Goal: Communication & Community: Participate in discussion

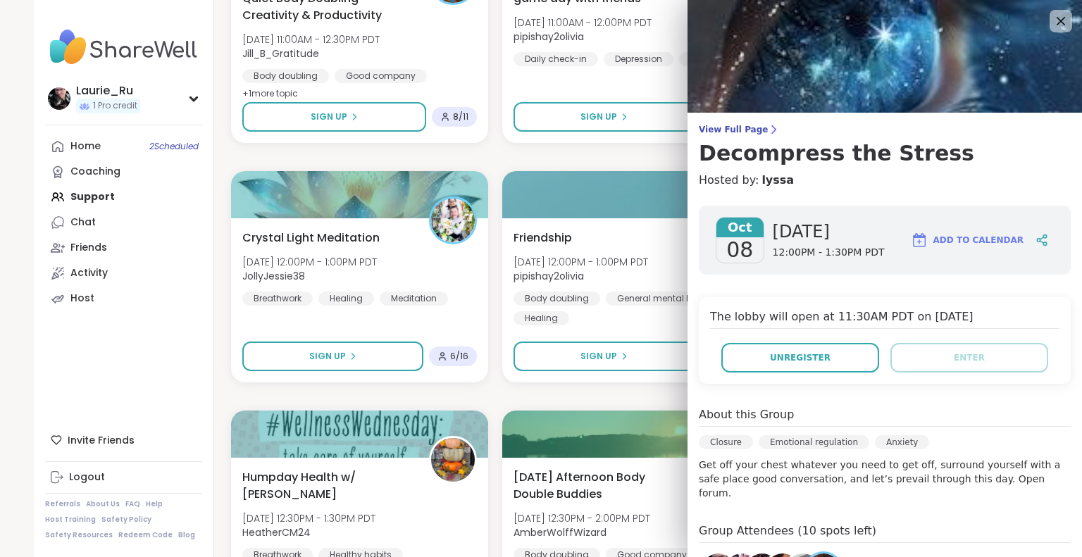
scroll to position [220, 0]
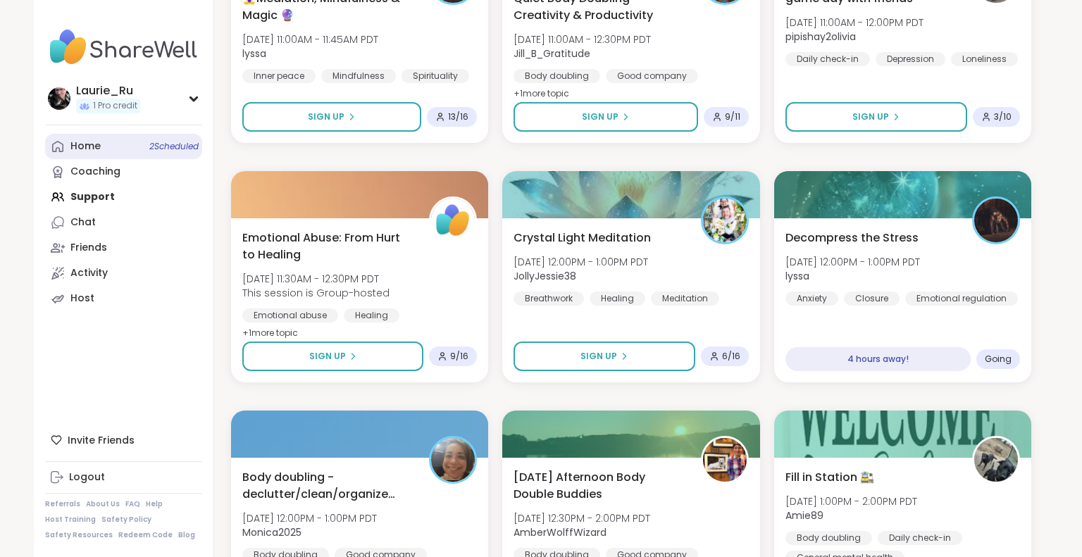
click at [166, 146] on span "2 Scheduled" at bounding box center [173, 146] width 49 height 11
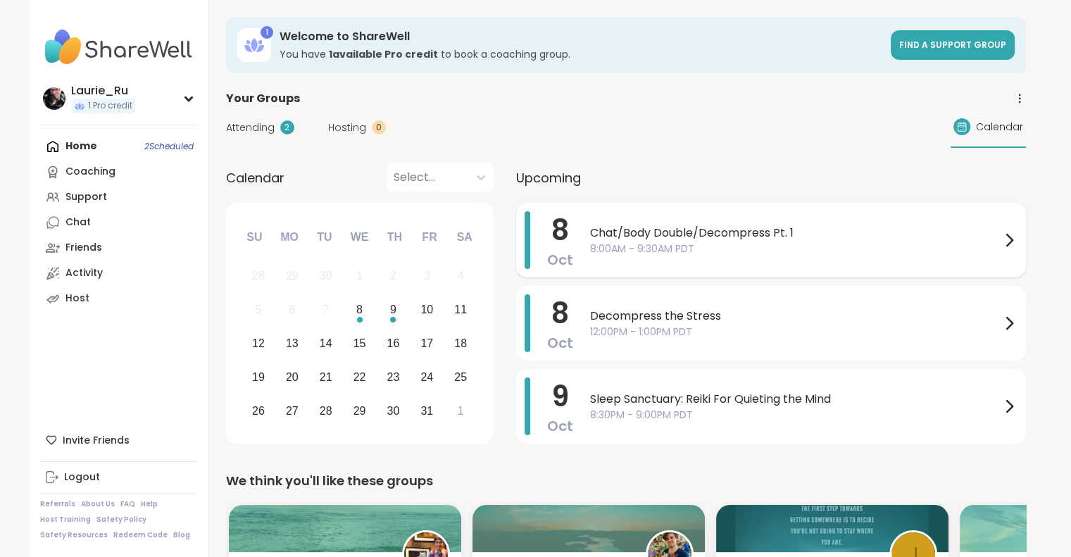
click at [731, 225] on span "Chat/Body Double/Decompress Pt. 1" at bounding box center [795, 233] width 411 height 17
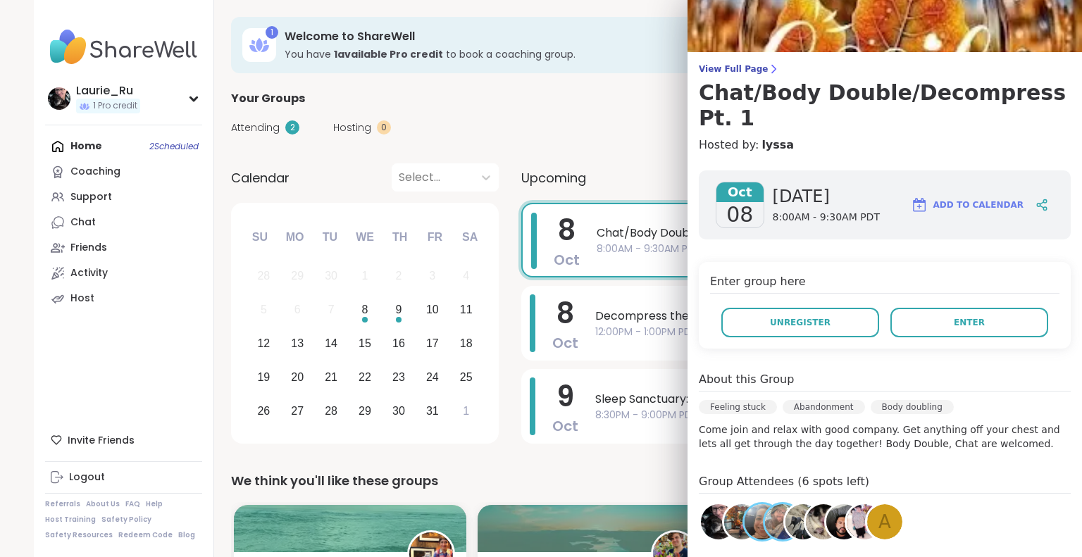
scroll to position [53, 0]
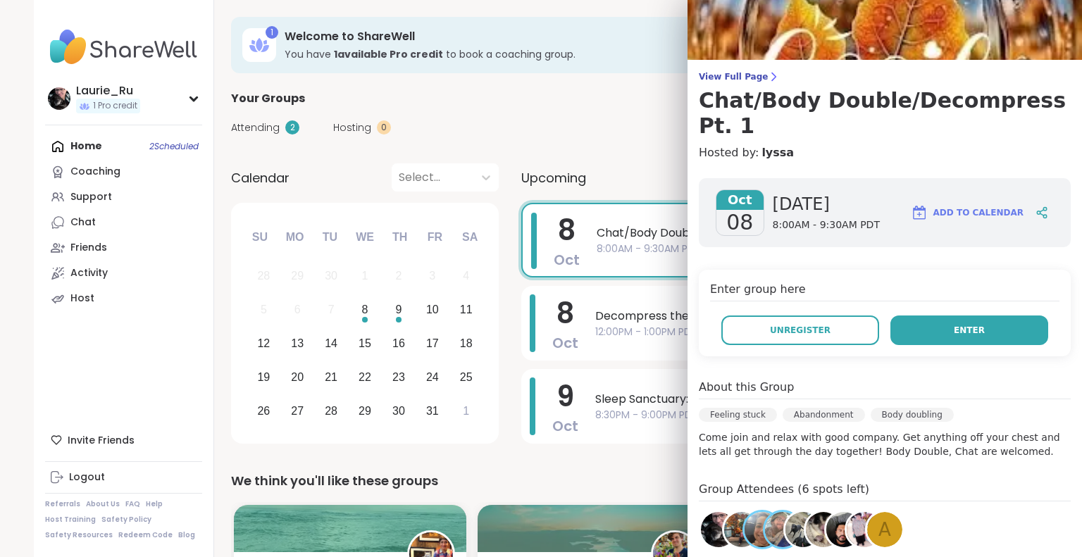
click at [954, 324] on span "Enter" at bounding box center [969, 330] width 31 height 13
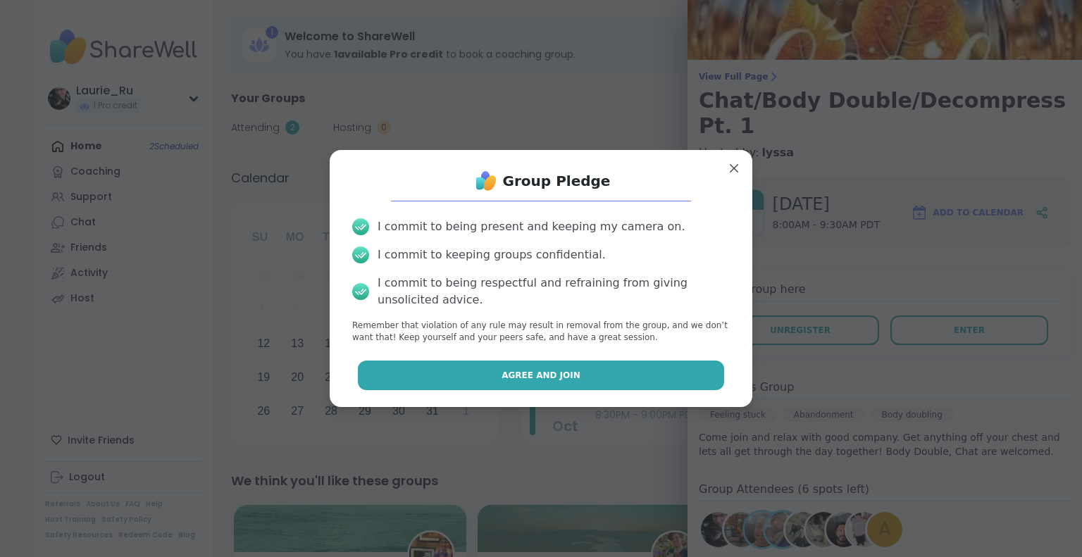
click at [619, 378] on button "Agree and Join" at bounding box center [541, 376] width 367 height 30
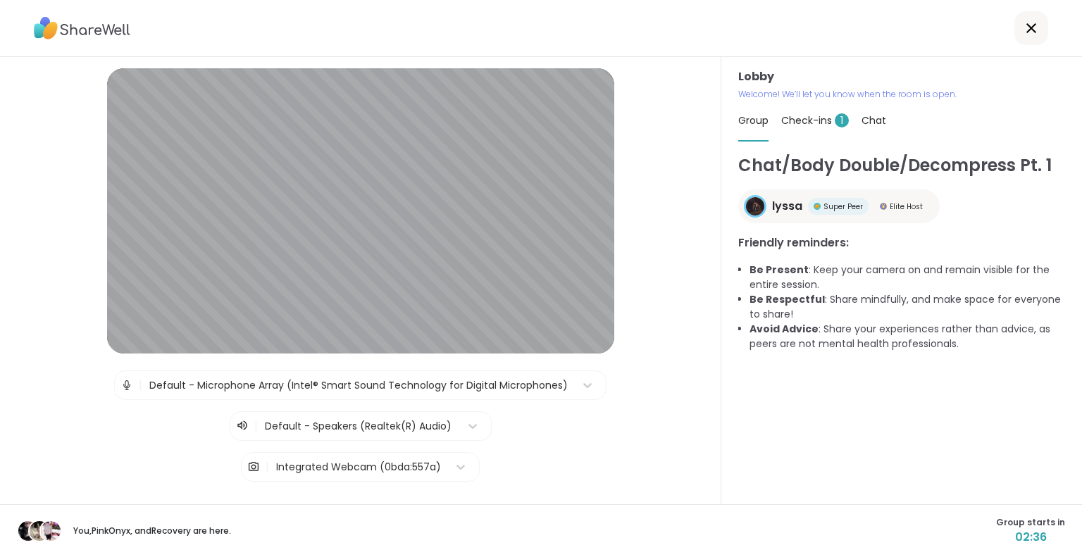
click at [120, 385] on img at bounding box center [126, 385] width 13 height 28
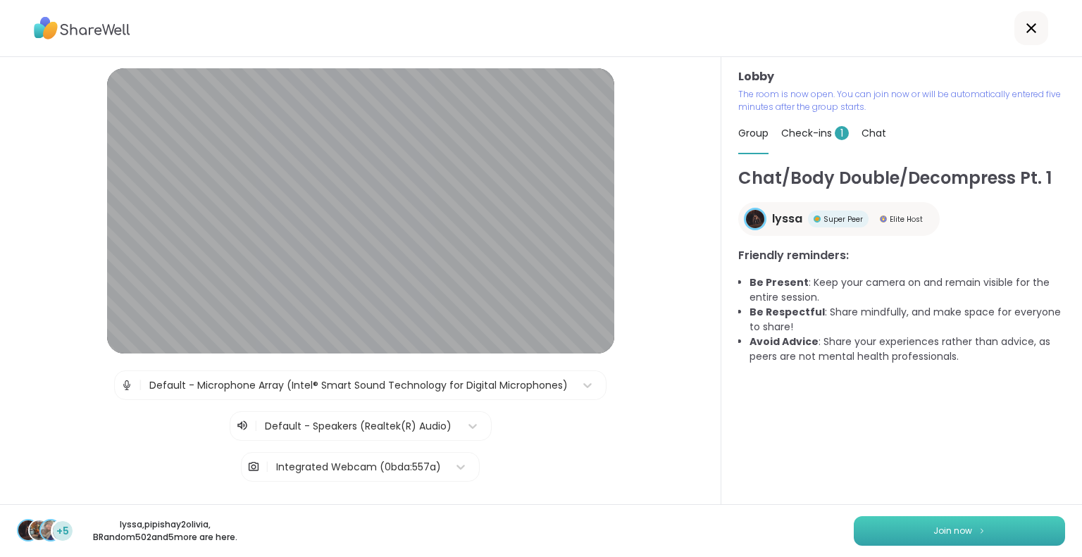
click at [934, 531] on span "Join now" at bounding box center [952, 531] width 39 height 13
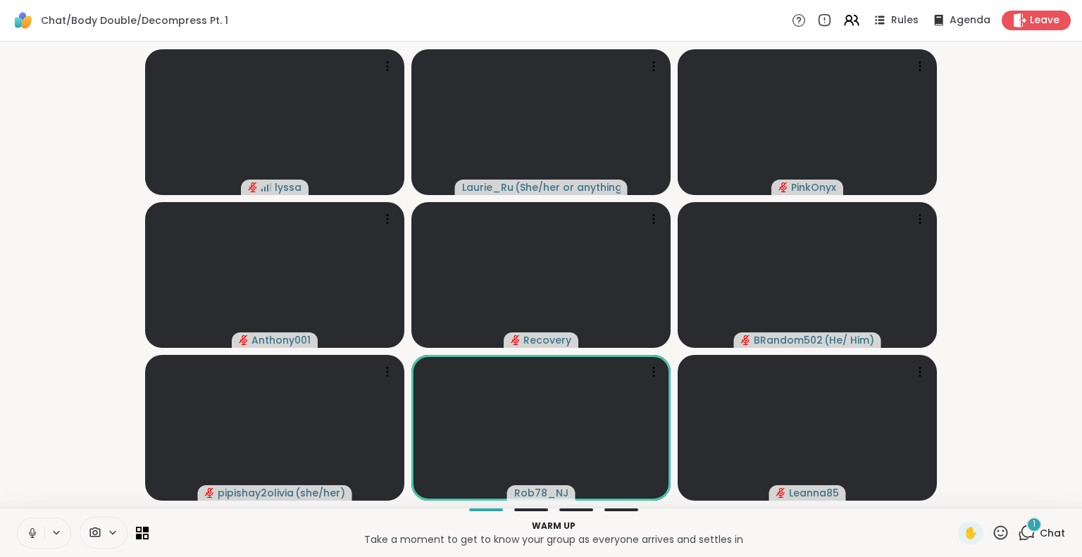
click at [1022, 535] on icon at bounding box center [1027, 533] width 18 height 18
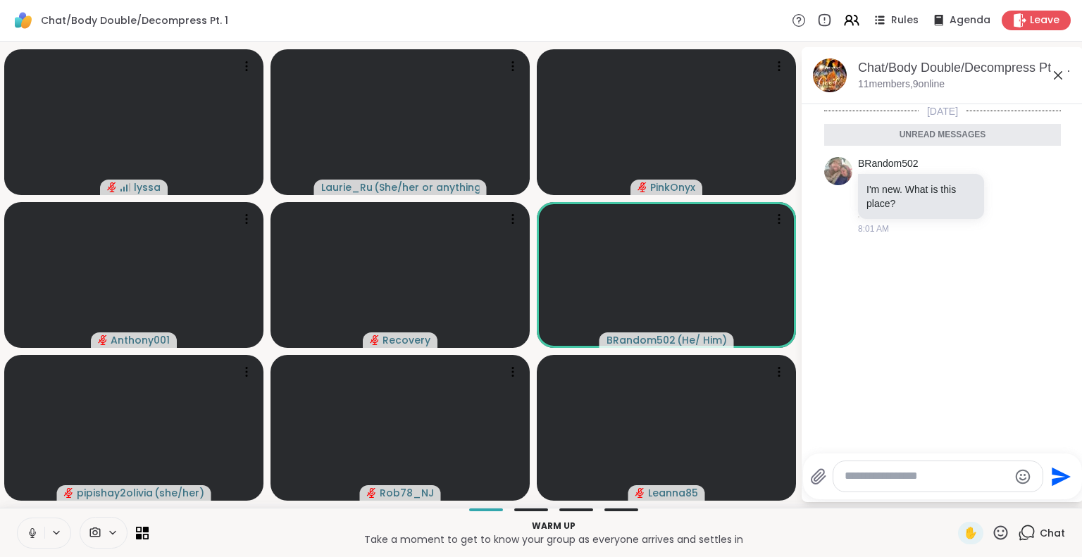
click at [992, 533] on icon at bounding box center [1001, 533] width 18 height 18
click at [952, 498] on span "❤️" at bounding box center [959, 495] width 14 height 17
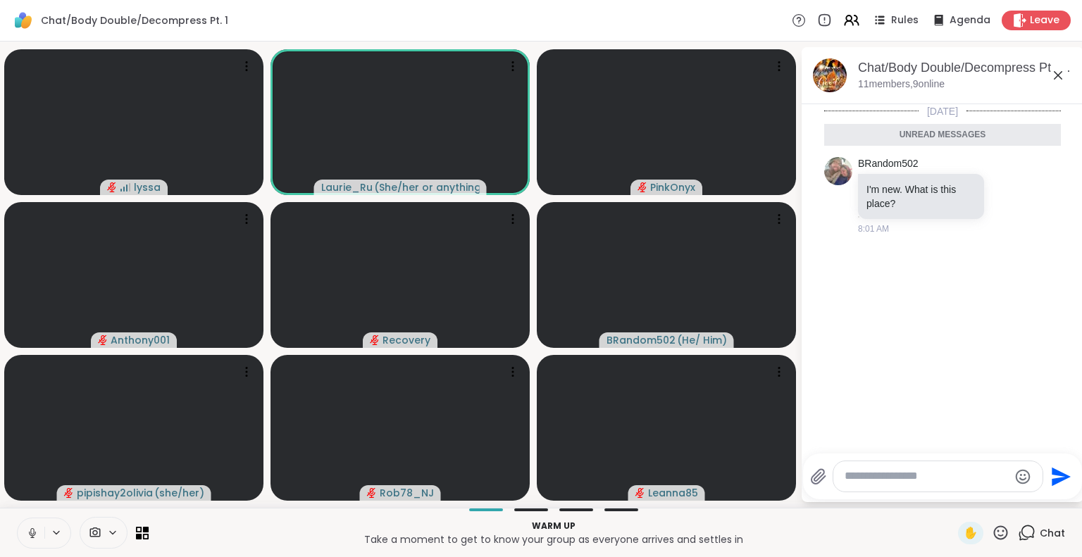
click at [189, 539] on p "Take a moment to get to know your group as everyone arrives and settles in" at bounding box center [553, 540] width 793 height 14
drag, startPoint x: 189, startPoint y: 539, endPoint x: 208, endPoint y: 530, distance: 20.8
click at [208, 530] on div "Warm up Take a moment to get to know your group as everyone arrives and settles…" at bounding box center [553, 533] width 793 height 32
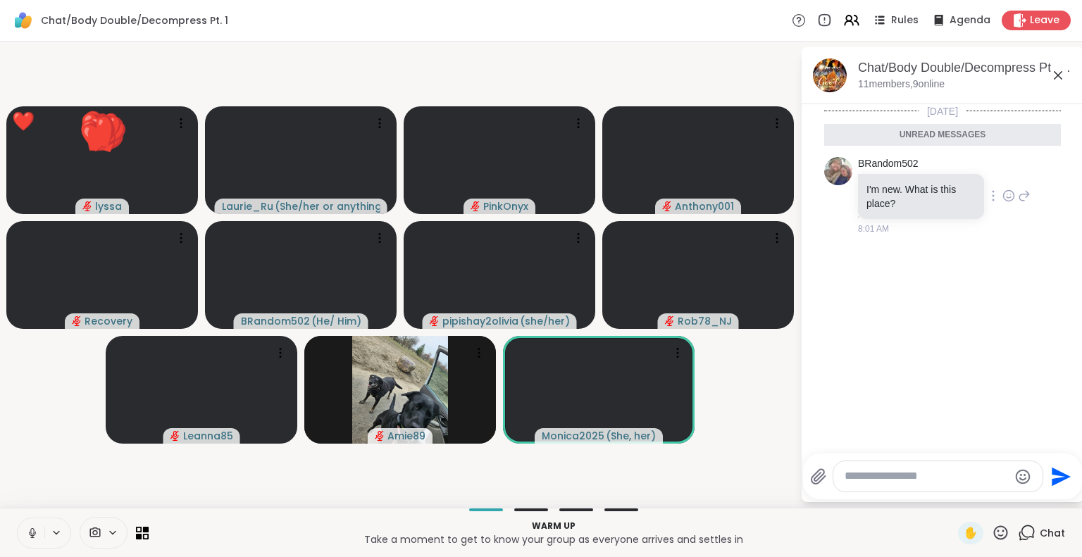
click at [1002, 193] on icon at bounding box center [1008, 196] width 13 height 14
click at [940, 175] on div "Select Reaction: Joy" at bounding box center [946, 173] width 13 height 13
click at [992, 534] on icon at bounding box center [1001, 533] width 18 height 18
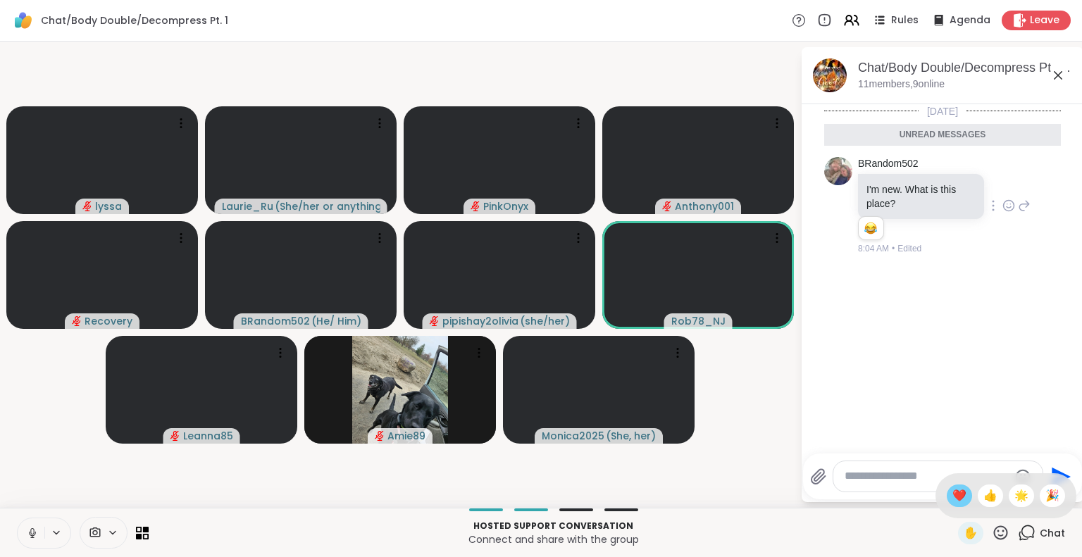
click at [952, 497] on span "❤️" at bounding box center [959, 495] width 14 height 17
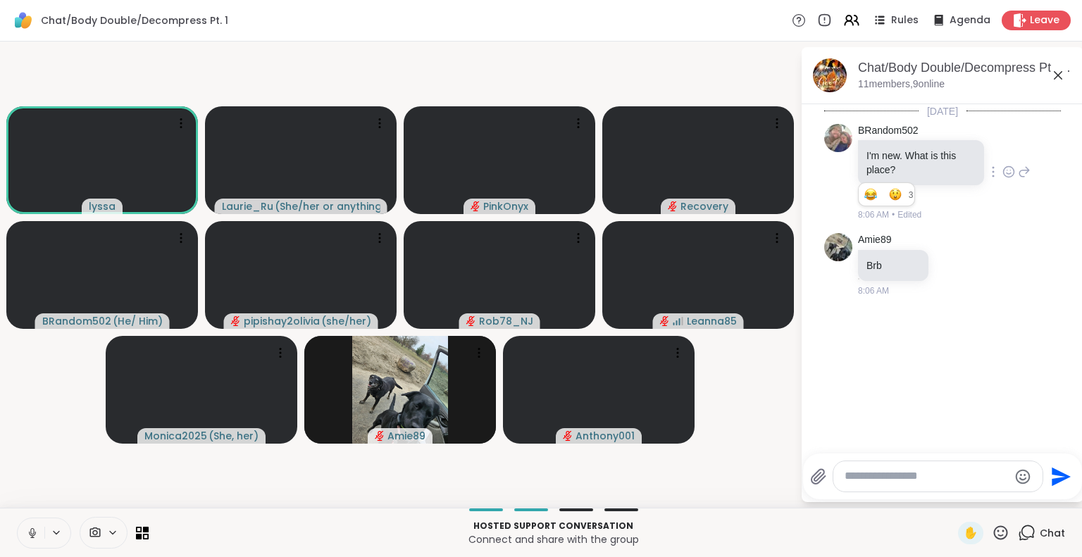
click at [30, 529] on icon at bounding box center [32, 533] width 13 height 13
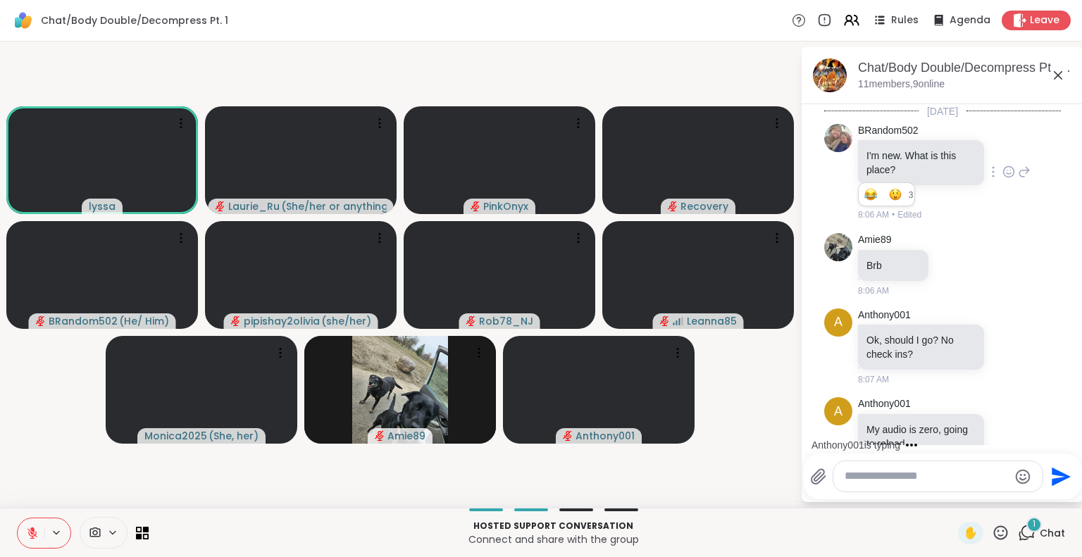
scroll to position [34, 0]
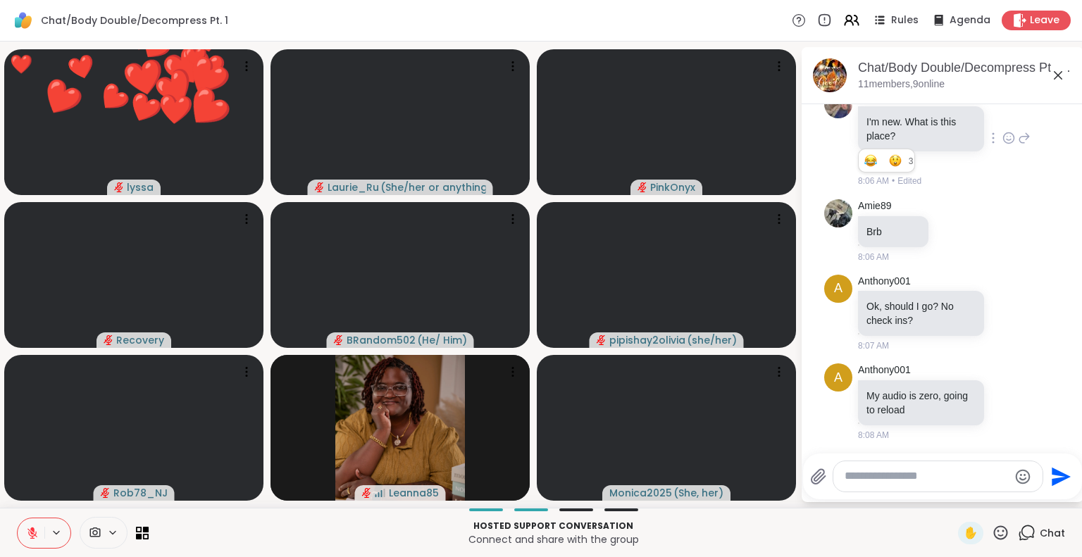
click at [31, 532] on icon at bounding box center [32, 533] width 10 height 10
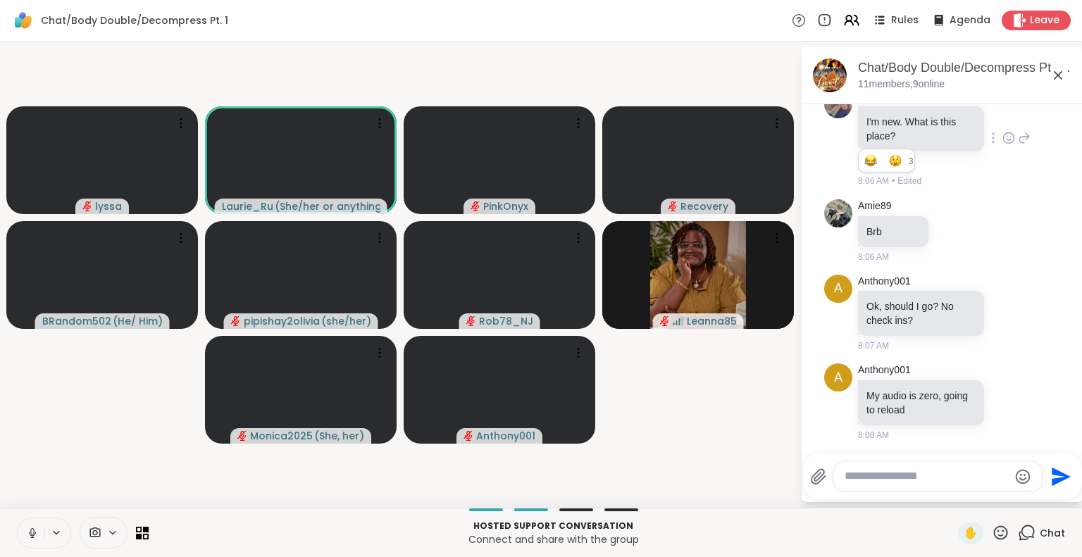
click at [32, 527] on icon at bounding box center [32, 533] width 13 height 13
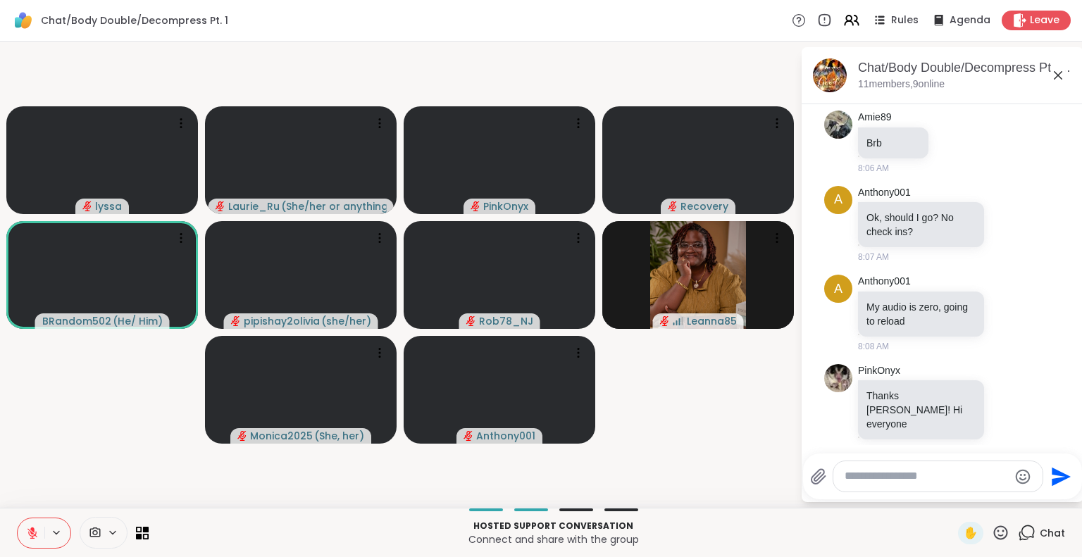
scroll to position [142, 0]
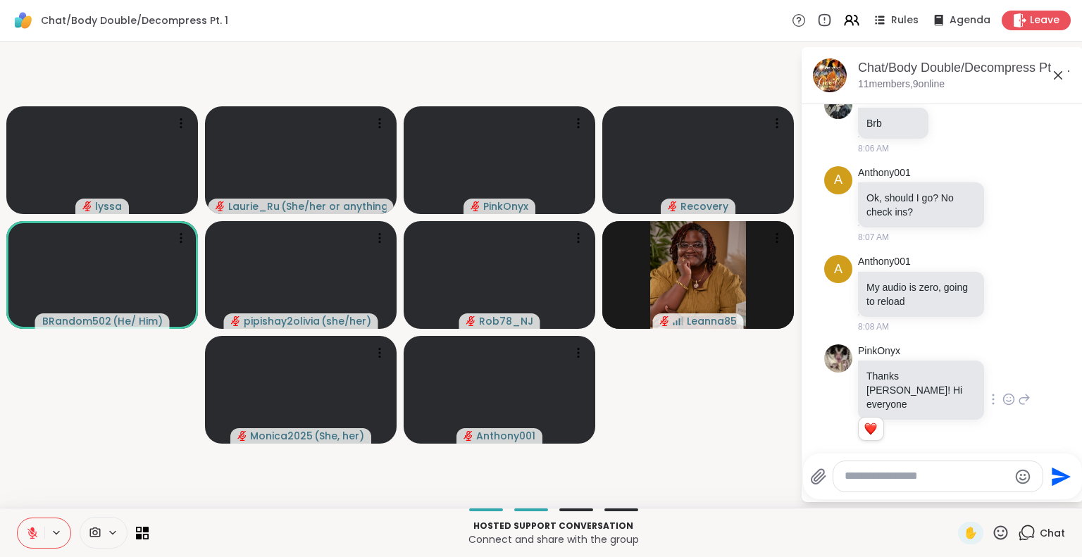
click at [1007, 401] on icon at bounding box center [1009, 401] width 4 height 1
click at [1002, 371] on div "Select Reaction: Heart" at bounding box center [1008, 377] width 13 height 13
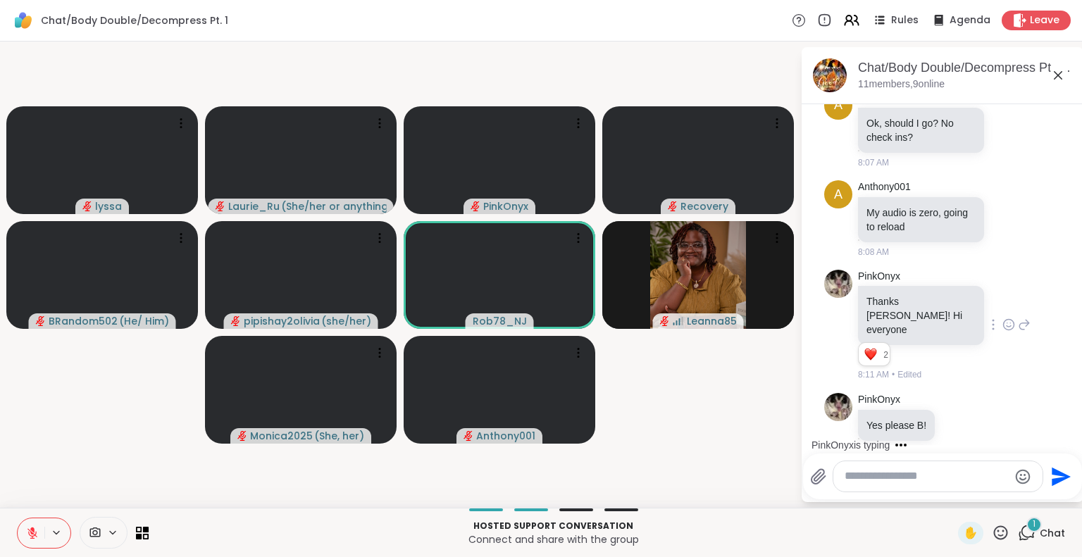
scroll to position [357, 0]
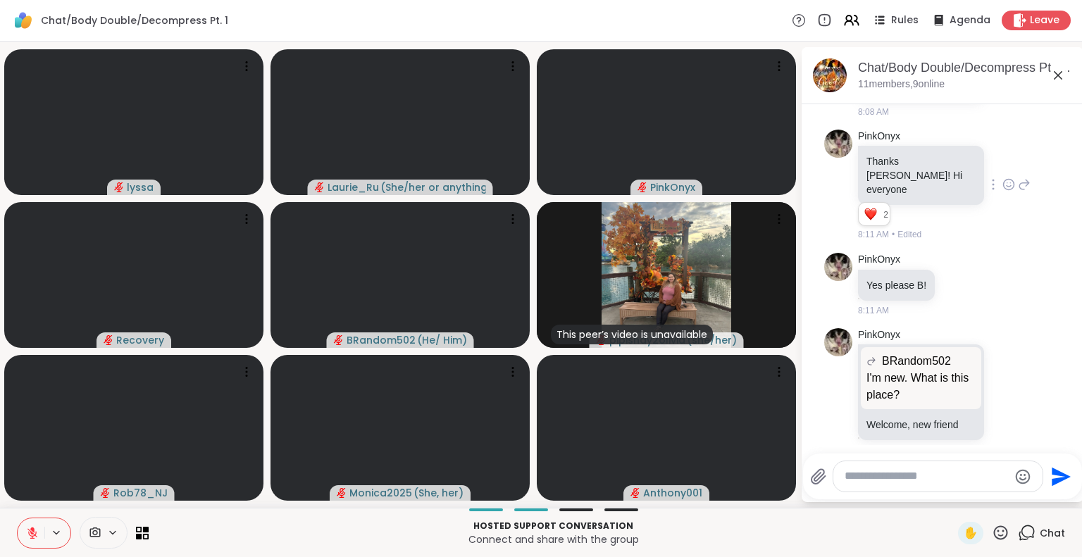
click at [866, 476] on textarea "Type your message" at bounding box center [927, 476] width 164 height 15
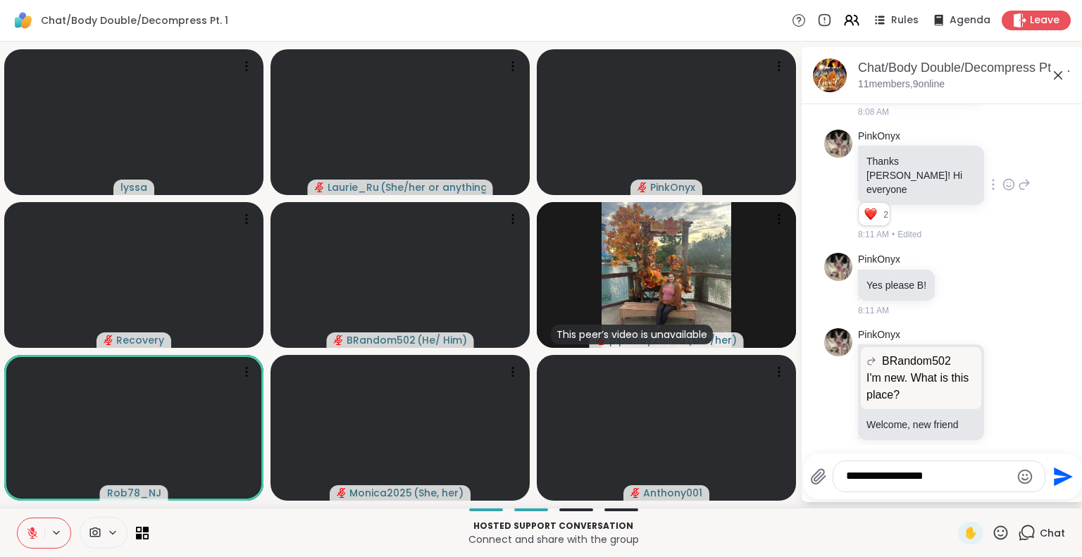
type textarea "**********"
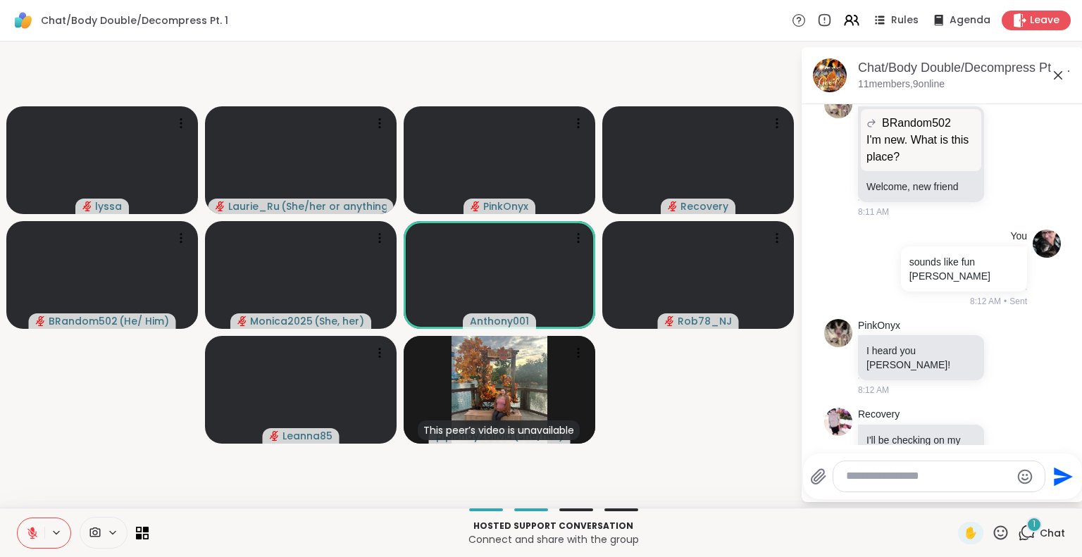
scroll to position [713, 0]
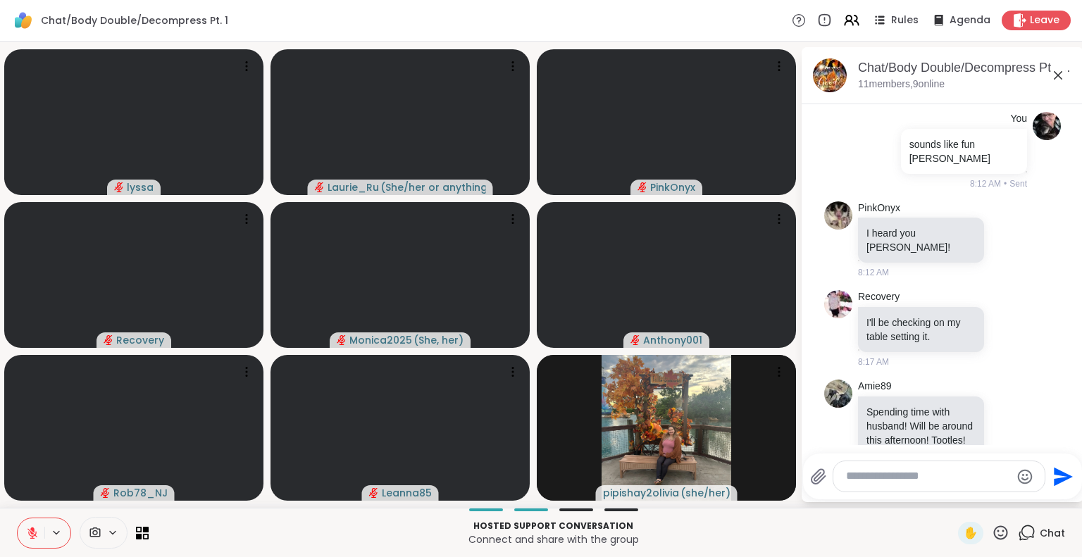
click at [1059, 72] on icon at bounding box center [1058, 75] width 17 height 17
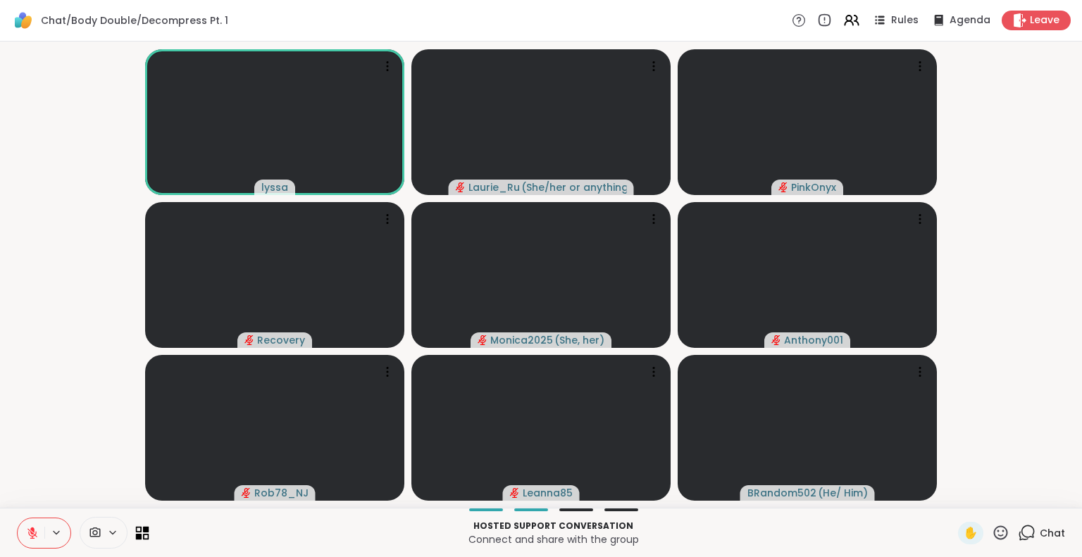
click at [143, 536] on icon at bounding box center [146, 536] width 6 height 6
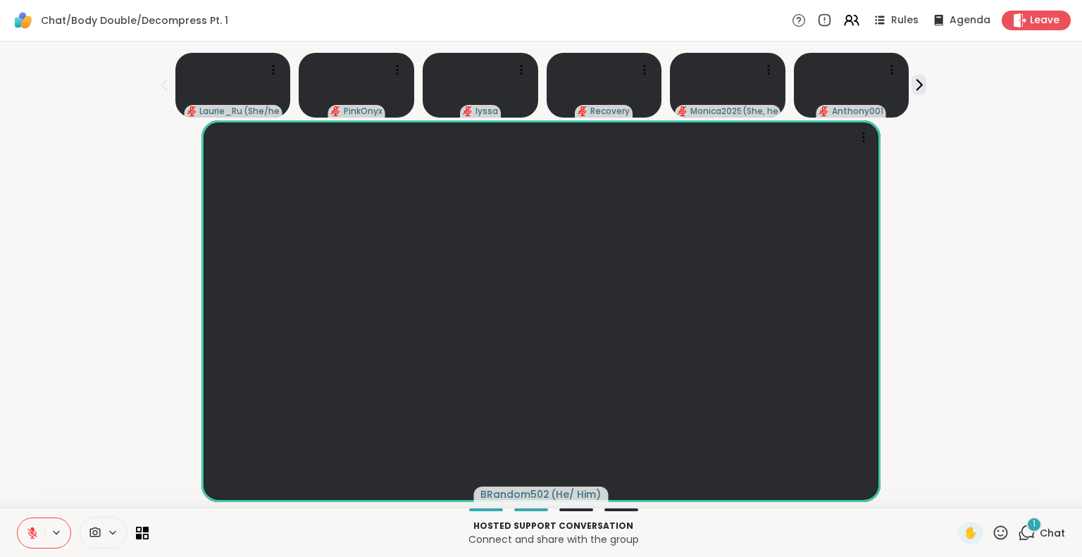
click at [33, 523] on button at bounding box center [31, 533] width 27 height 30
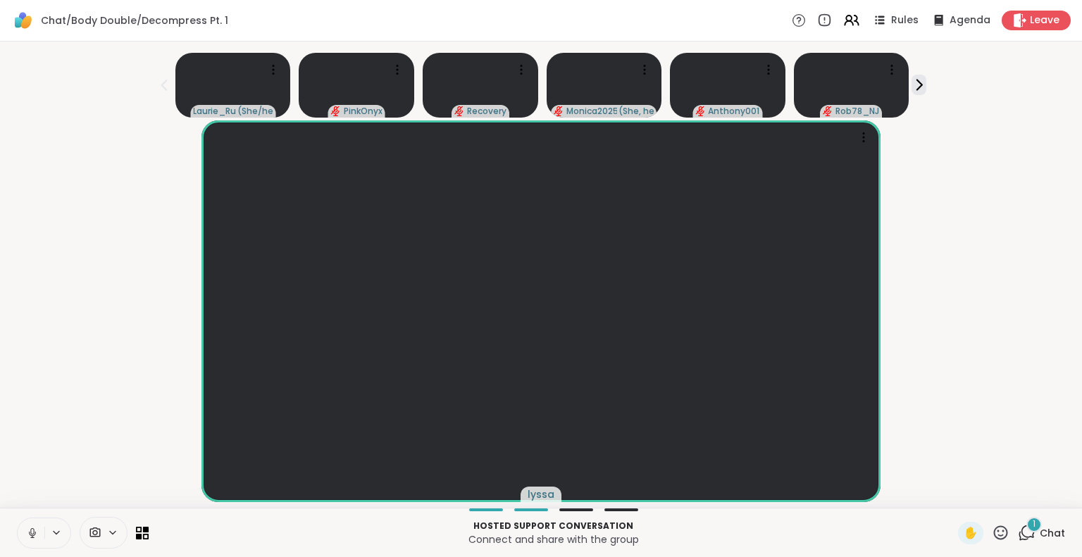
click at [33, 526] on button at bounding box center [31, 533] width 27 height 30
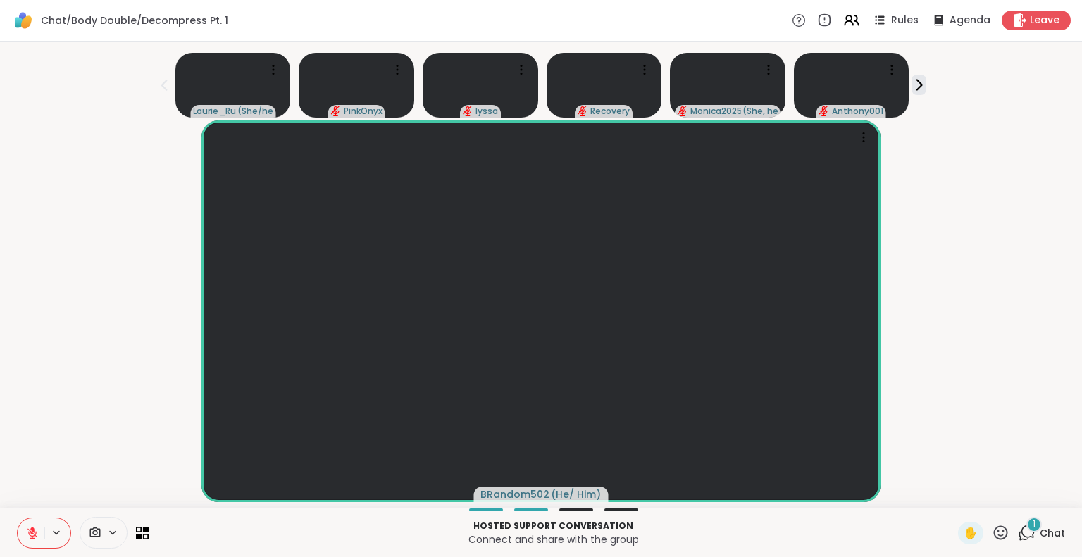
click at [1026, 529] on div "1" at bounding box center [1033, 524] width 15 height 15
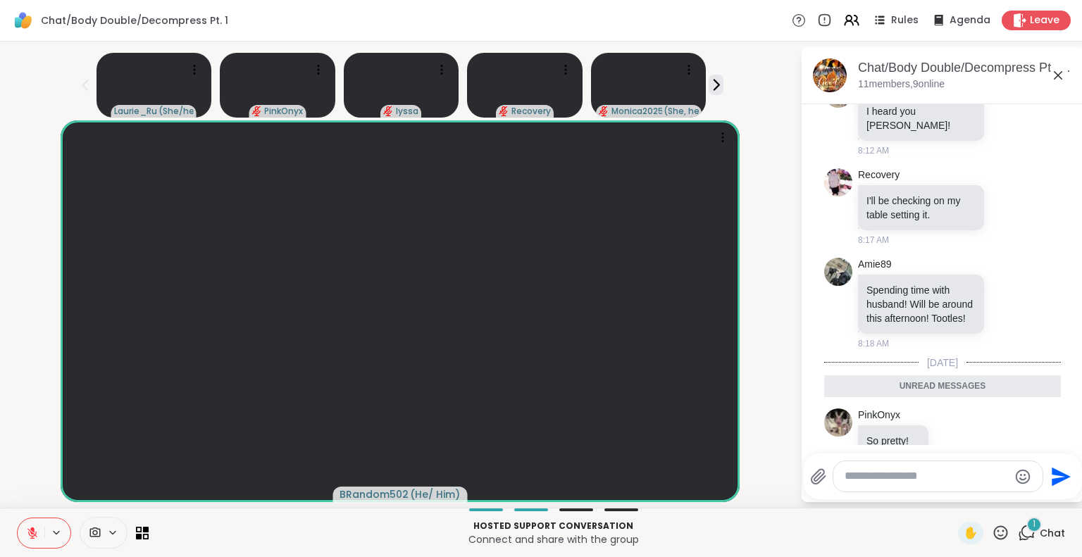
scroll to position [952, 0]
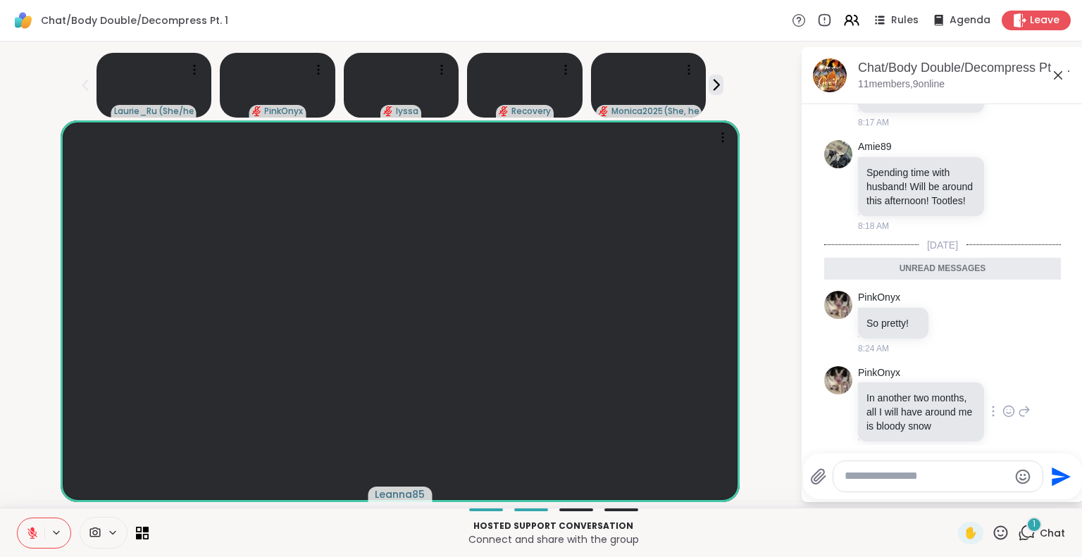
click at [1002, 404] on icon at bounding box center [1008, 411] width 13 height 14
click at [1064, 383] on div "Select Reaction: Astonished" at bounding box center [1070, 389] width 13 height 13
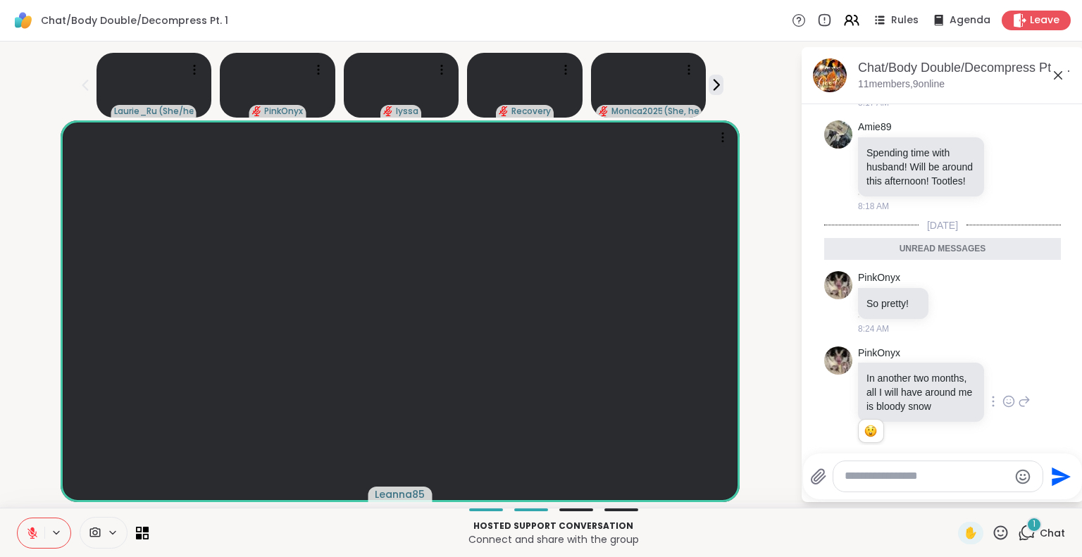
click at [1018, 393] on icon at bounding box center [1024, 401] width 13 height 17
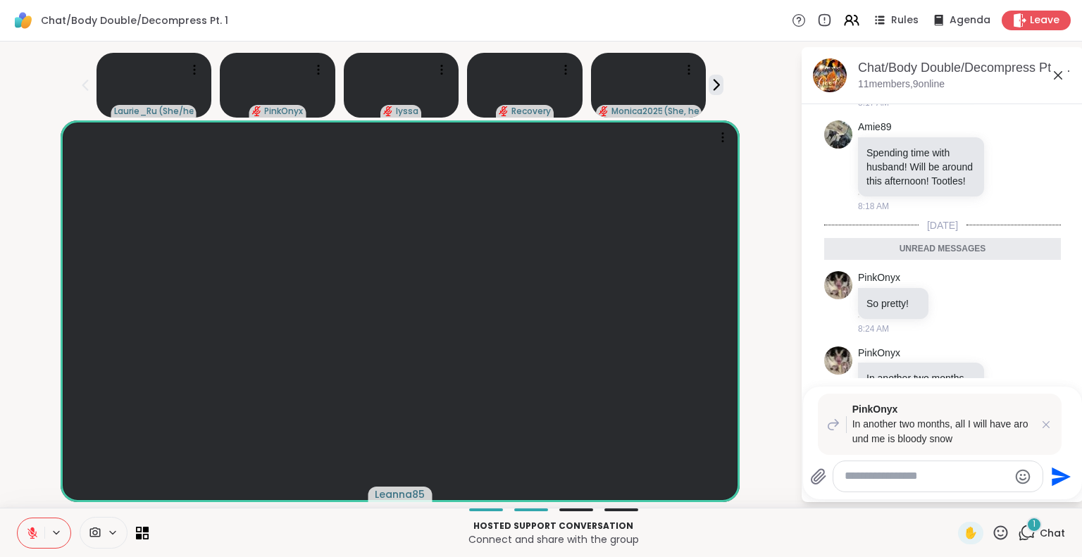
click at [916, 480] on textarea "Type your message" at bounding box center [927, 476] width 164 height 15
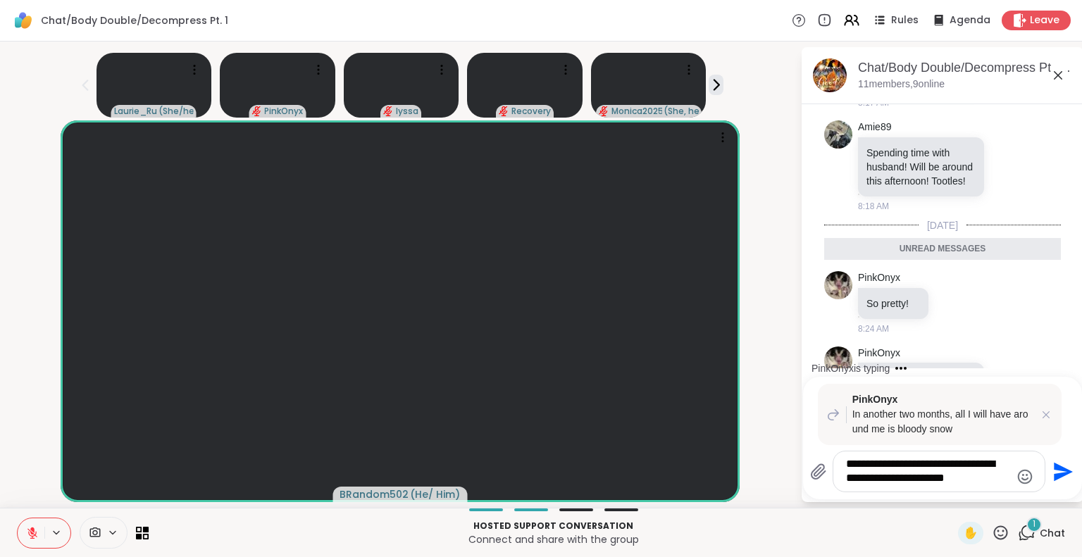
type textarea "**********"
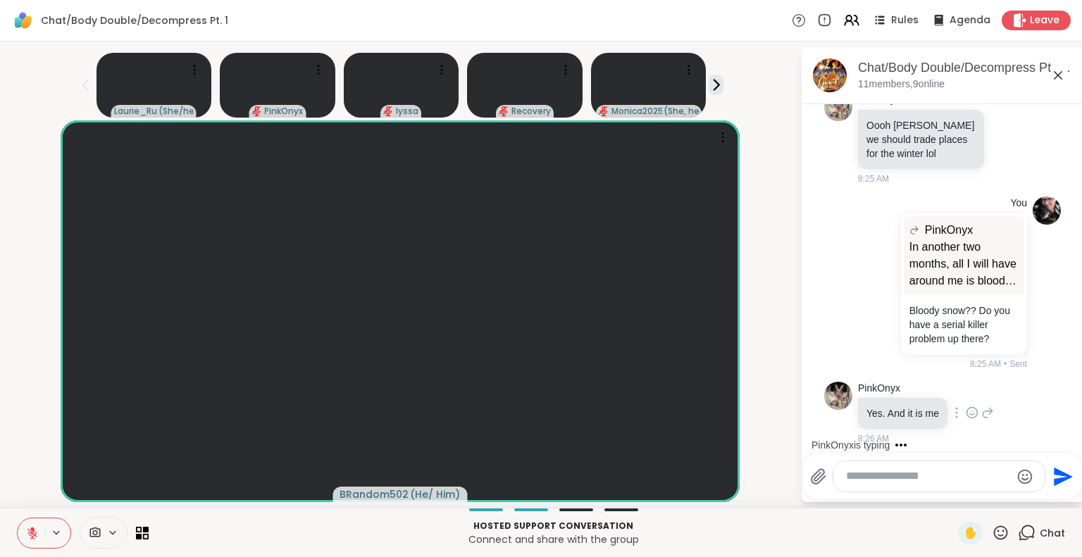
scroll to position [1336, 0]
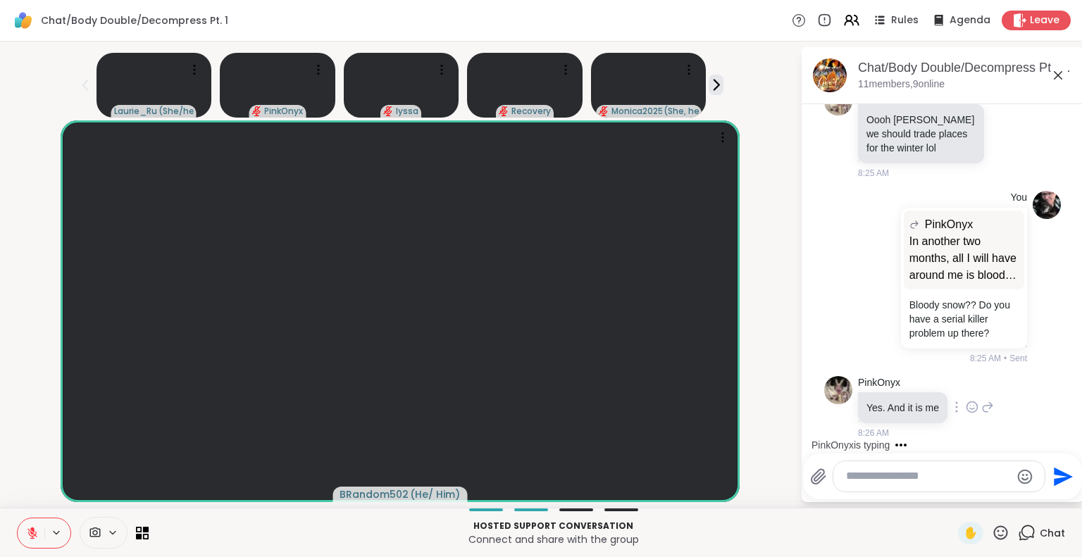
click at [969, 409] on div "PinkOnyx Yes. And it is me 8:26 AM" at bounding box center [926, 408] width 136 height 64
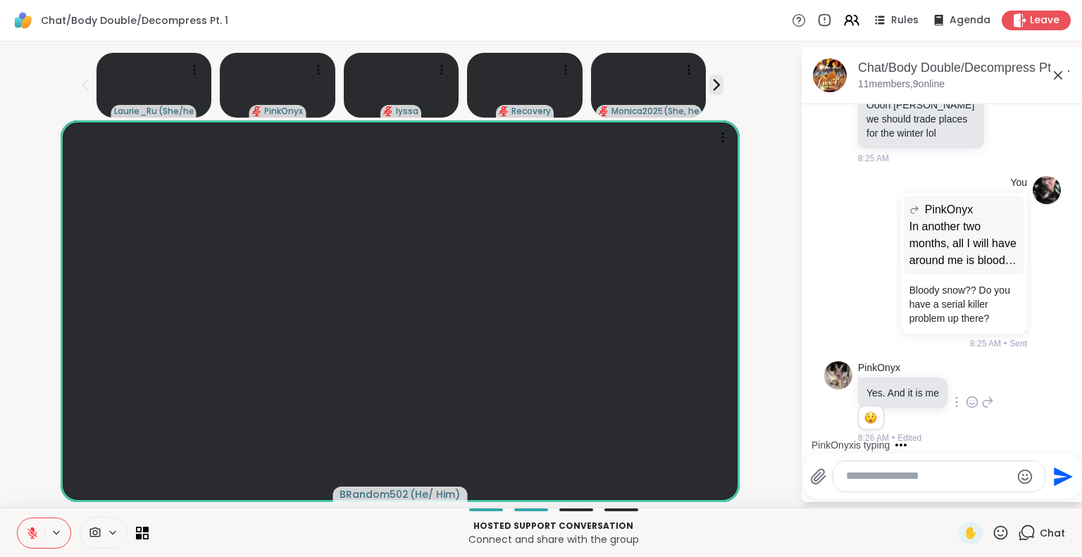
click at [971, 398] on icon at bounding box center [972, 402] width 13 height 14
click at [1032, 376] on div "Select Reaction: Astonished" at bounding box center [1034, 379] width 13 height 13
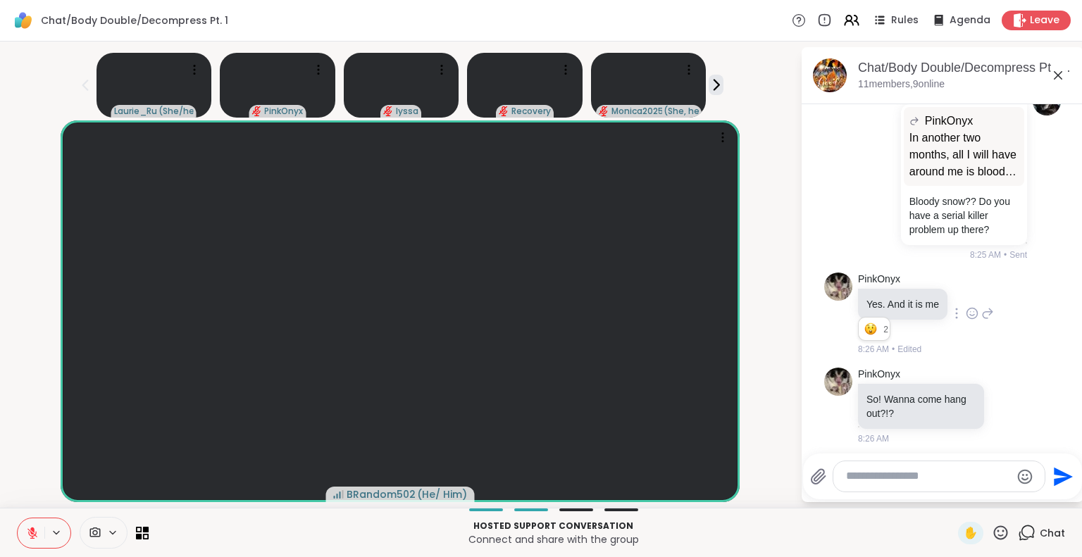
click at [896, 476] on textarea "Type your message" at bounding box center [928, 476] width 164 height 15
type textarea "**********"
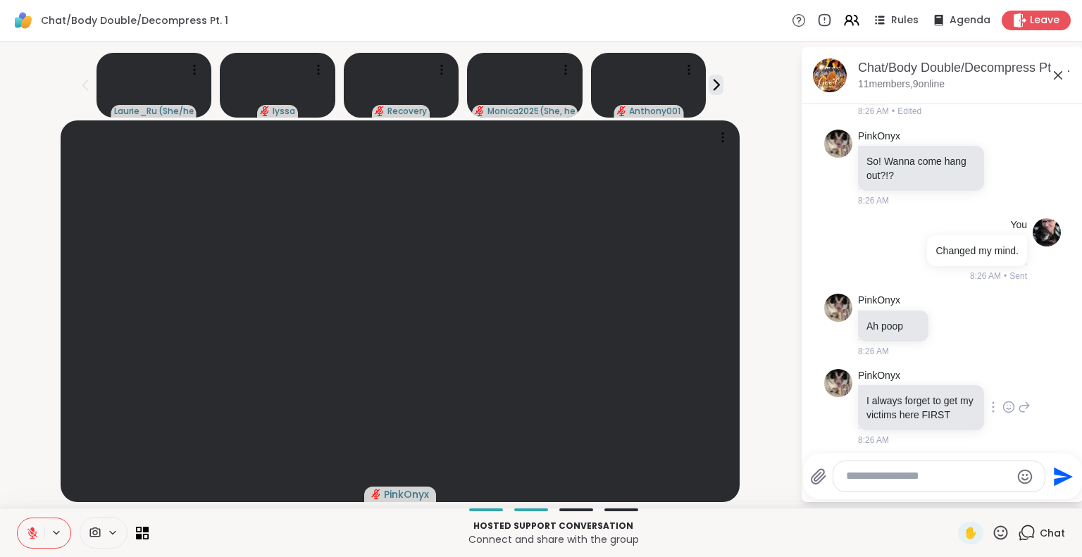
scroll to position [1766, 0]
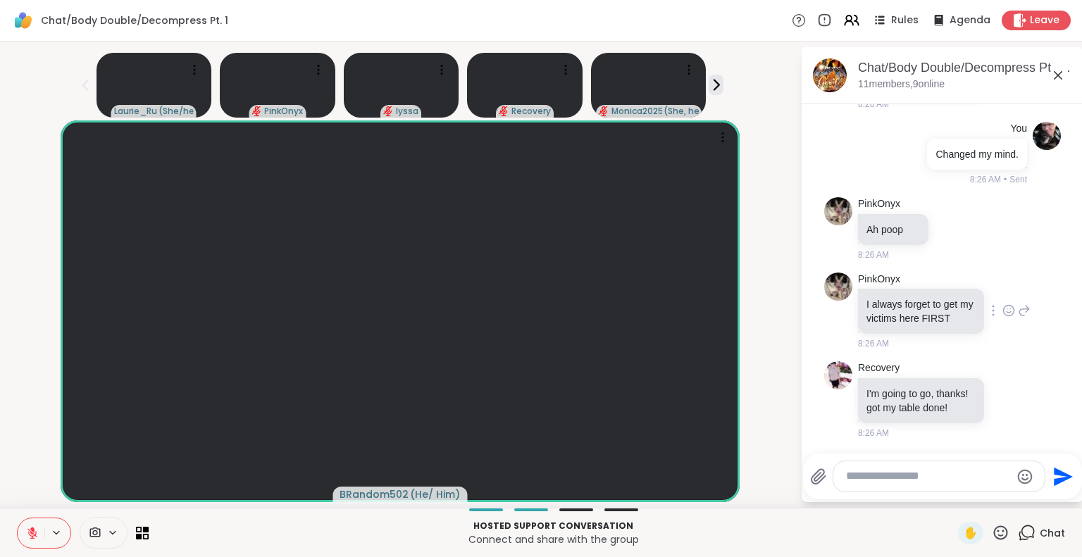
click at [1020, 306] on icon at bounding box center [1025, 311] width 10 height 10
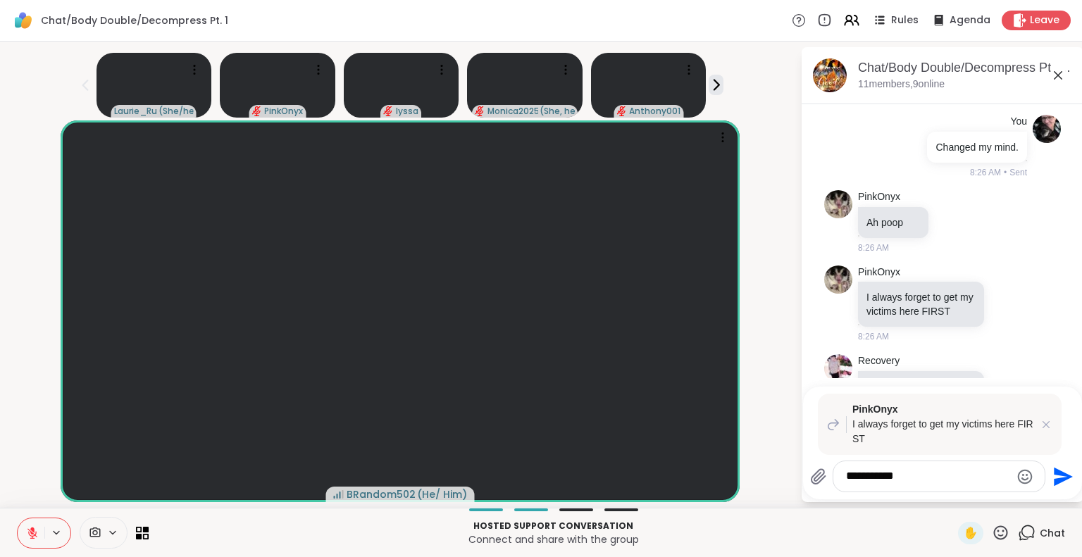
type textarea "**********"
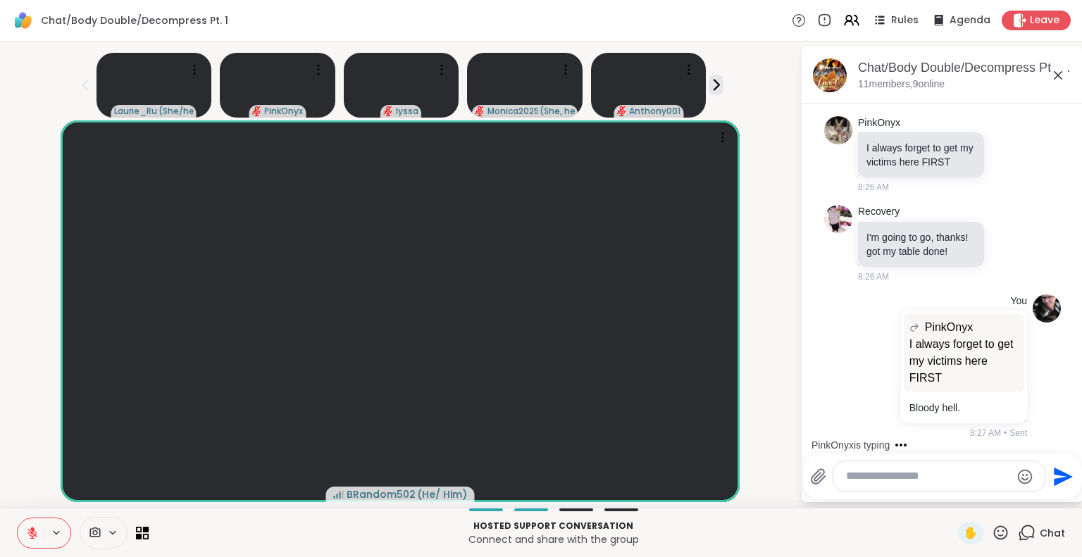
scroll to position [2039, 0]
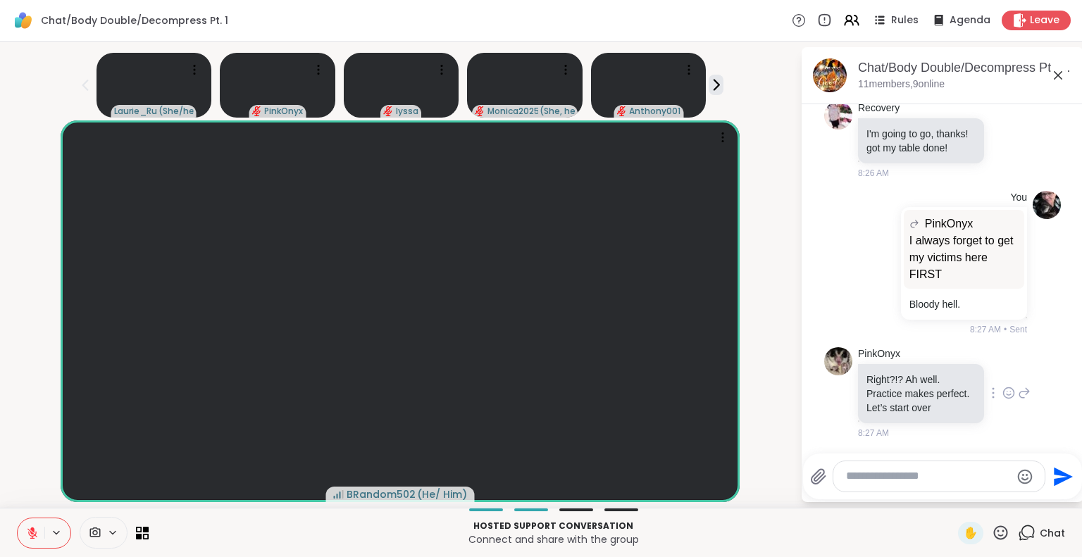
click at [1018, 390] on icon at bounding box center [1024, 393] width 13 height 17
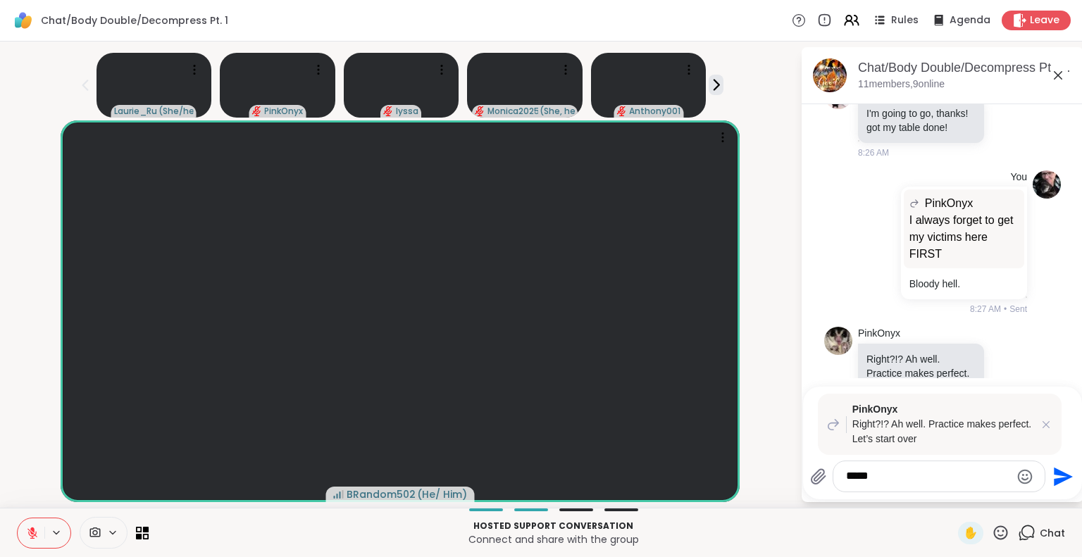
scroll to position [2059, 0]
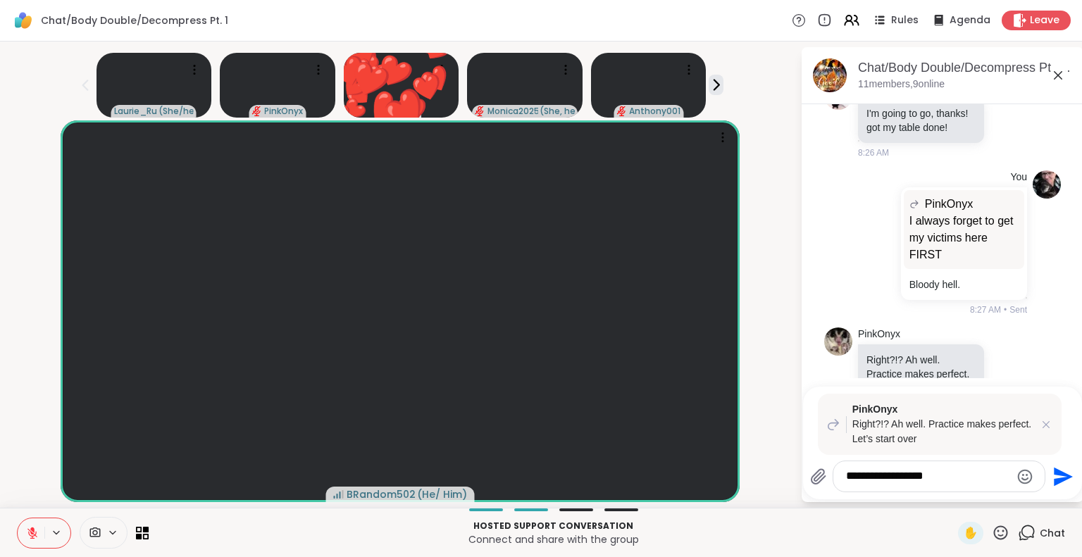
type textarea "**********"
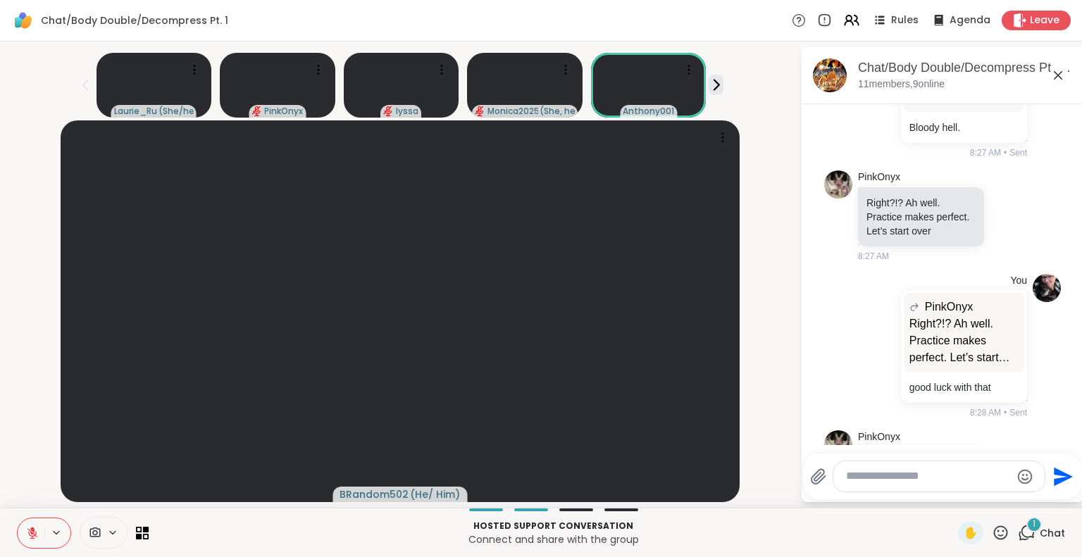
scroll to position [2319, 0]
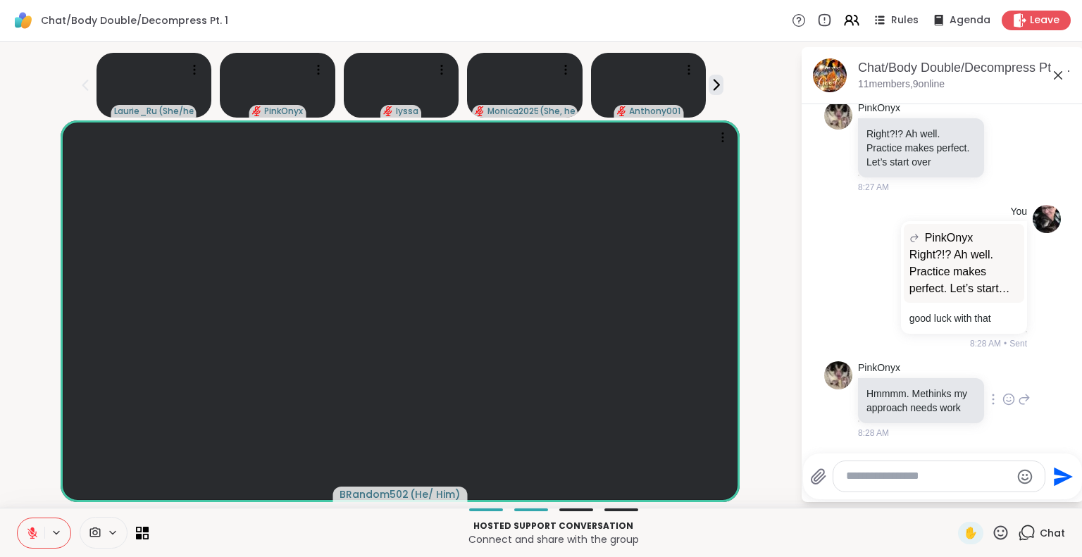
click at [1020, 395] on icon at bounding box center [1025, 400] width 10 height 10
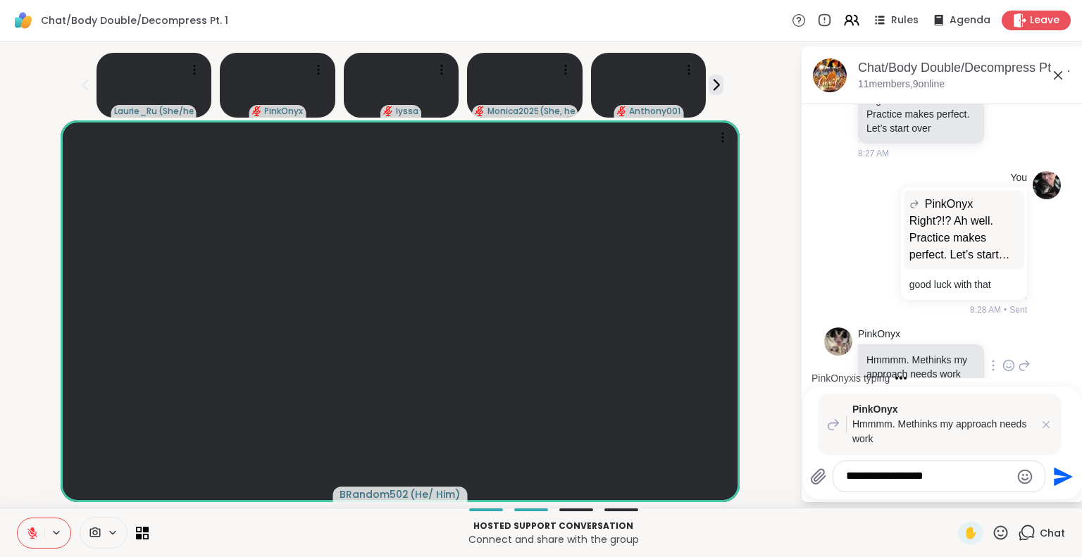
scroll to position [2475, 0]
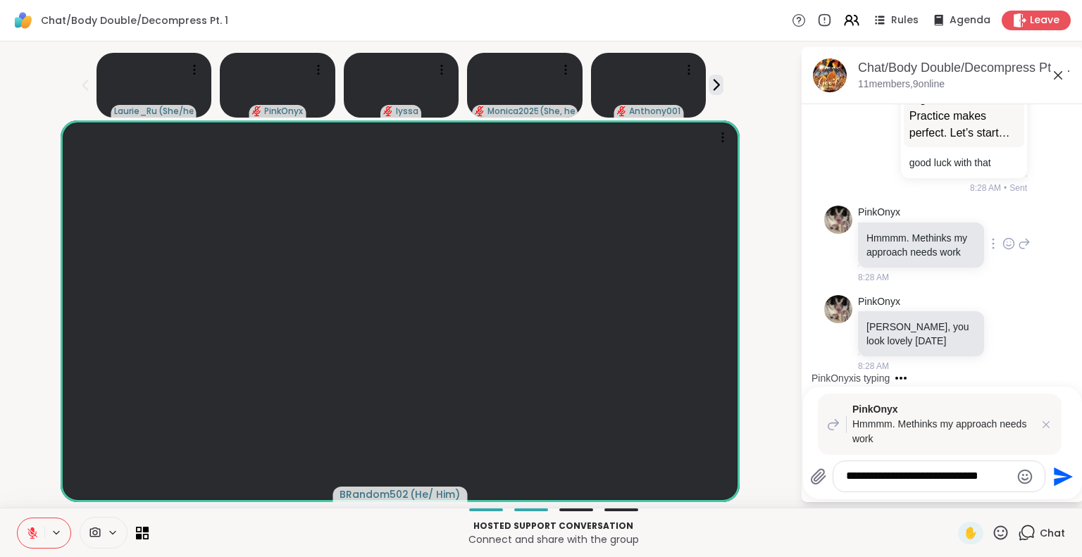
type textarea "**********"
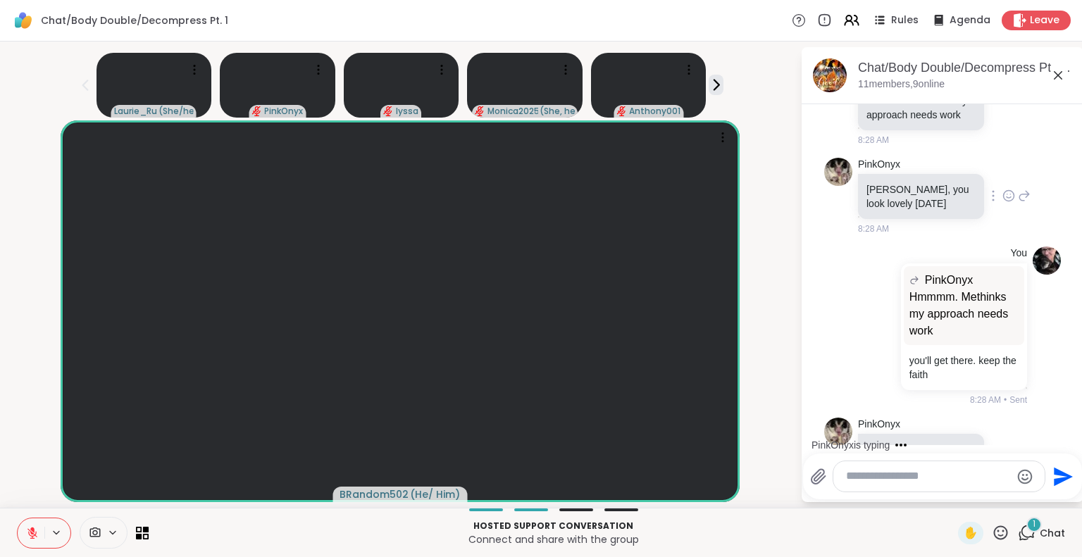
scroll to position [2668, 0]
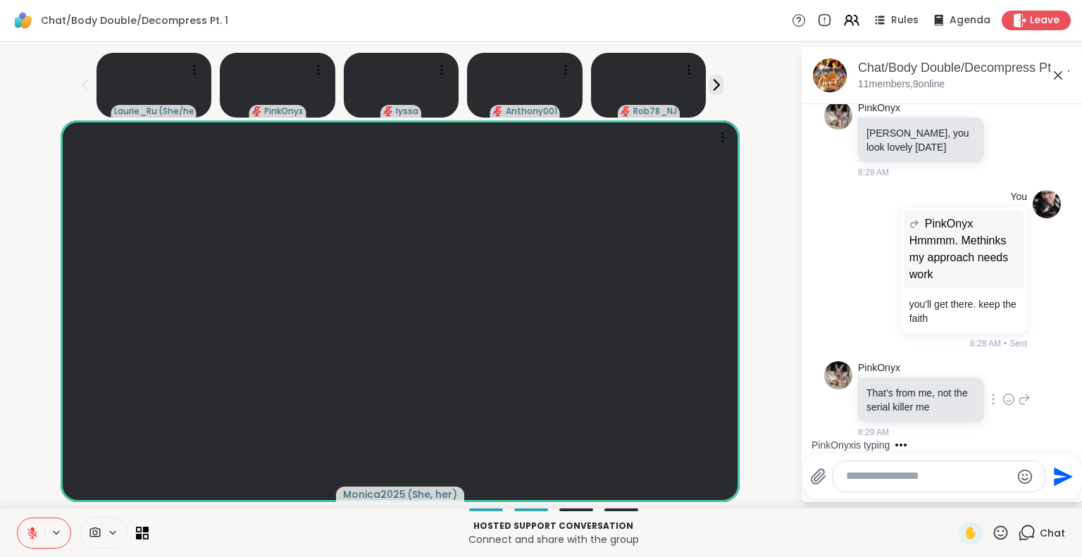
click at [1002, 400] on icon at bounding box center [1008, 399] width 13 height 14
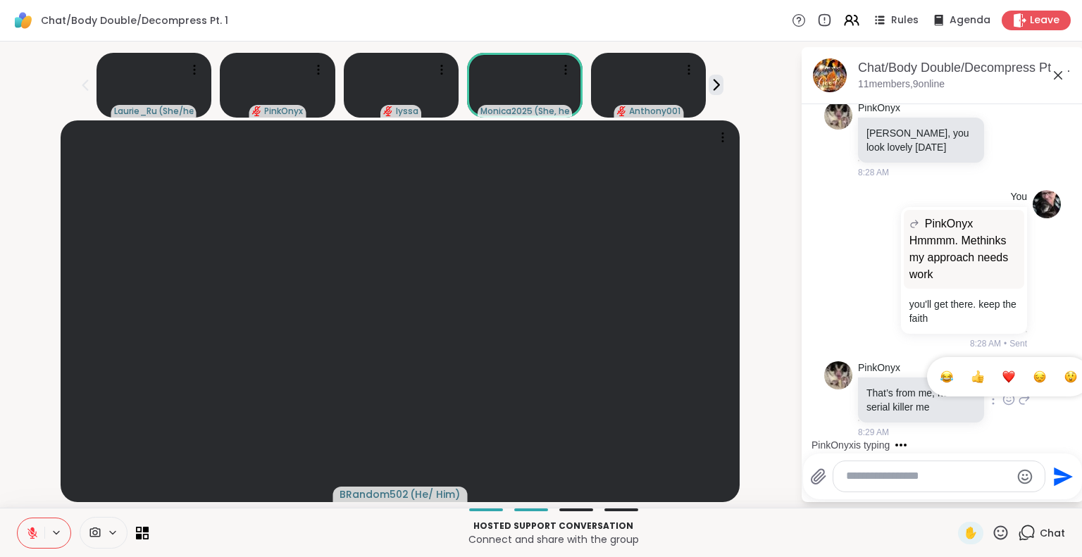
click at [1002, 378] on div "Select Reaction: Heart" at bounding box center [1008, 377] width 13 height 13
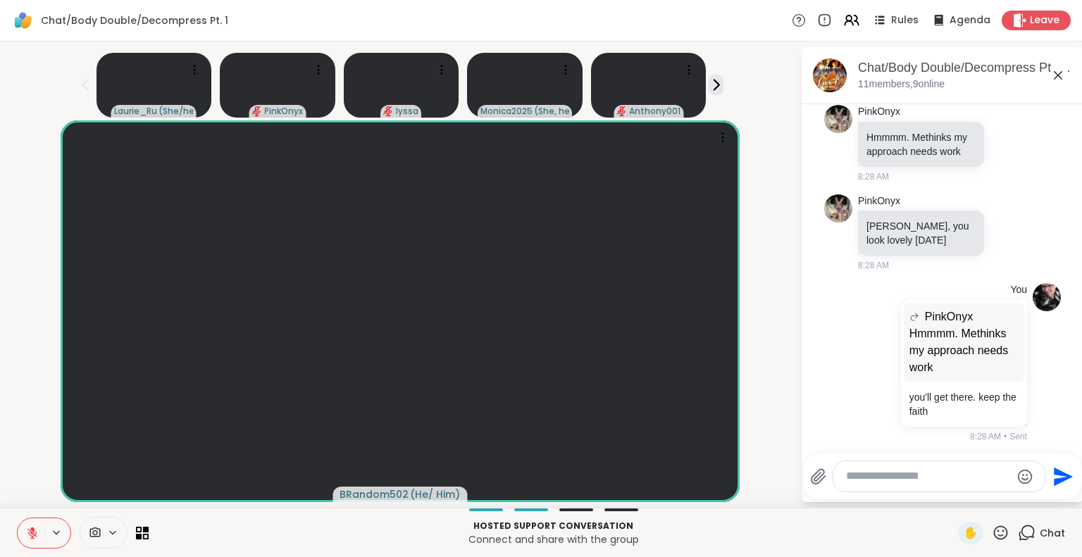
scroll to position [2513, 0]
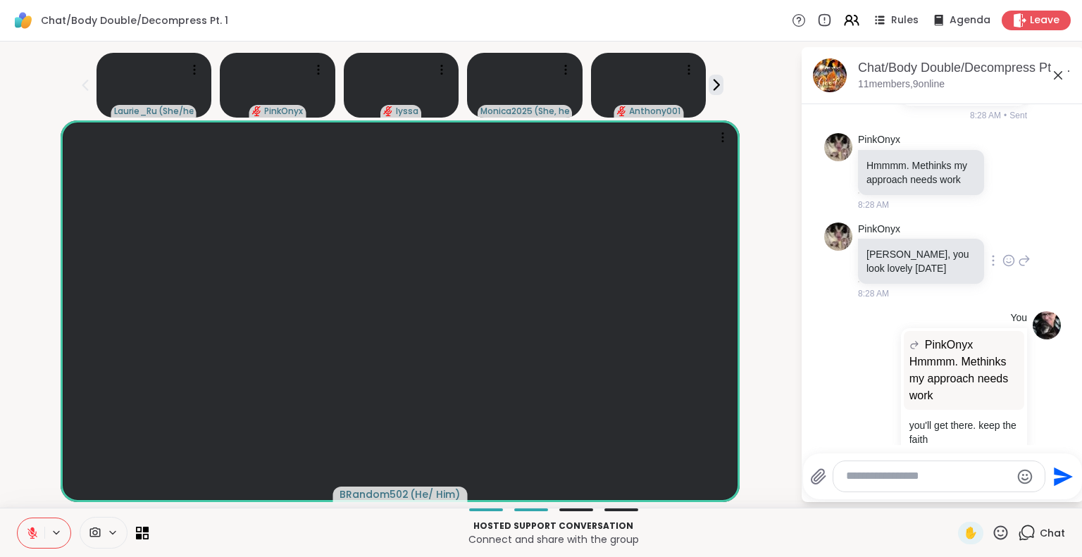
click at [1002, 268] on icon at bounding box center [1008, 261] width 13 height 14
click at [971, 244] on div "Select Reaction: Thumbs up" at bounding box center [977, 238] width 13 height 13
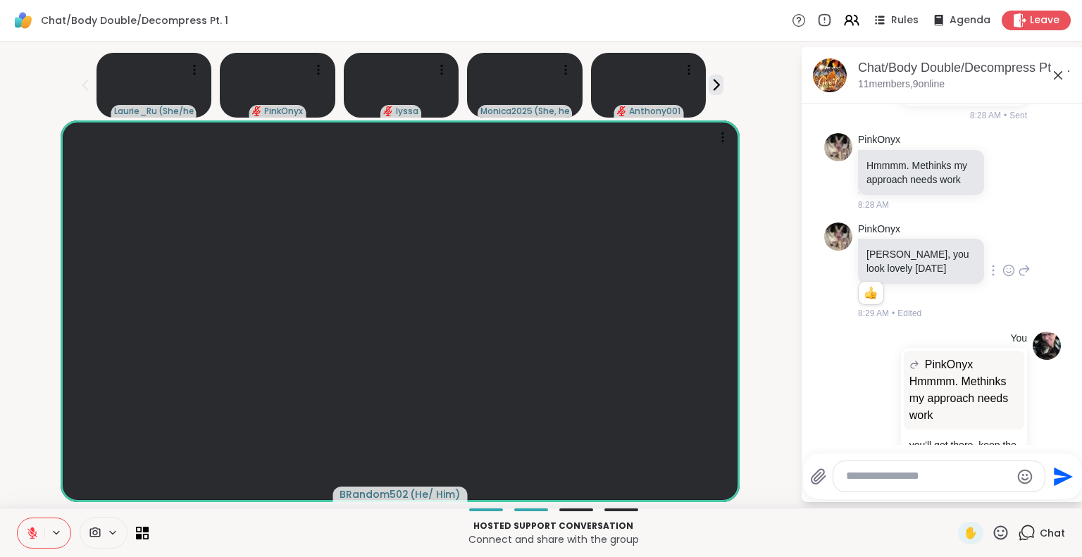
drag, startPoint x: 1071, startPoint y: 397, endPoint x: 1068, endPoint y: 436, distance: 39.5
click at [1068, 436] on html "Chat/Body Double/Decompress Pt. 1 Rules Agenda Leave Laurie_Ru ( She/her or any…" at bounding box center [541, 278] width 1082 height 557
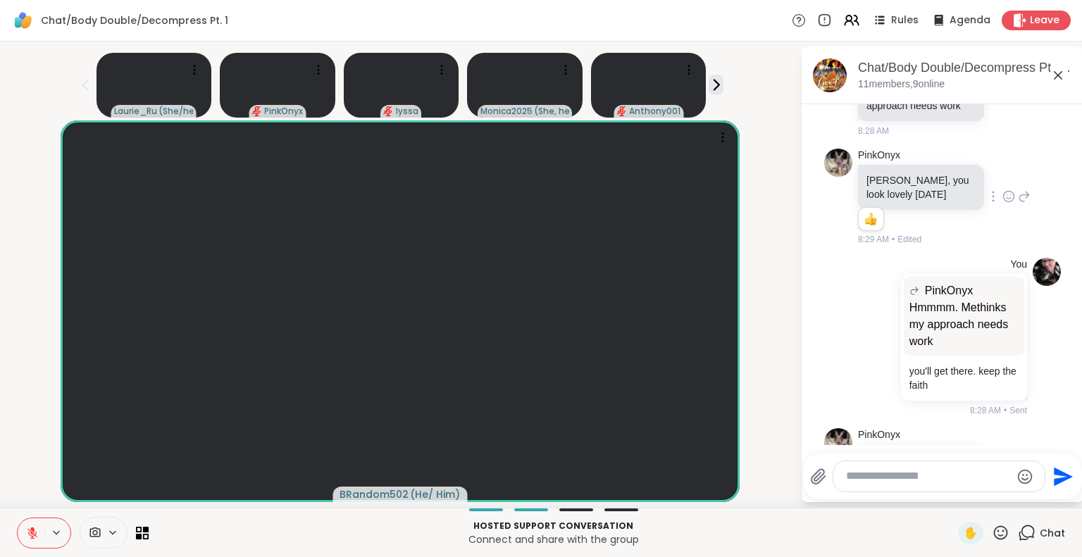
scroll to position [2589, 0]
click at [33, 532] on icon at bounding box center [32, 530] width 4 height 6
click at [33, 532] on icon at bounding box center [32, 533] width 13 height 13
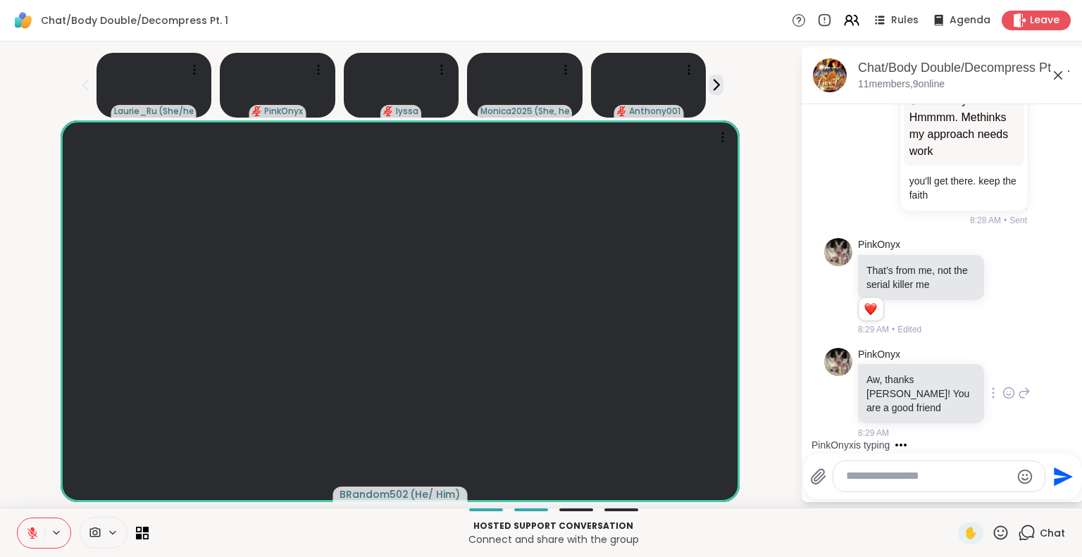
scroll to position [2871, 0]
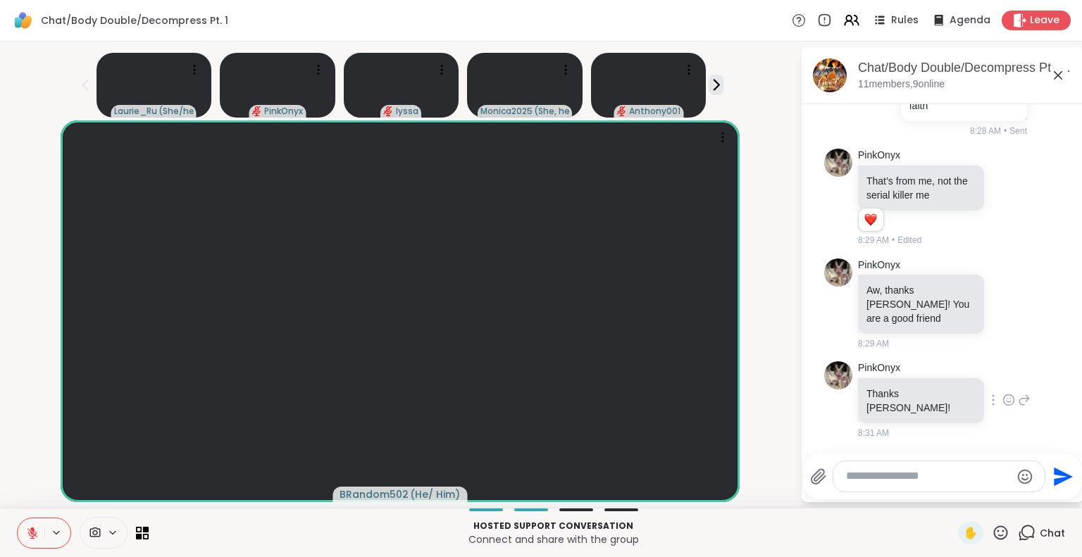
click at [1002, 407] on icon at bounding box center [1008, 400] width 13 height 14
click at [1003, 403] on div at bounding box center [1008, 400] width 11 height 6
click at [1002, 405] on icon at bounding box center [1008, 400] width 13 height 14
click at [971, 383] on div "Select Reaction: Thumbs up" at bounding box center [977, 377] width 13 height 13
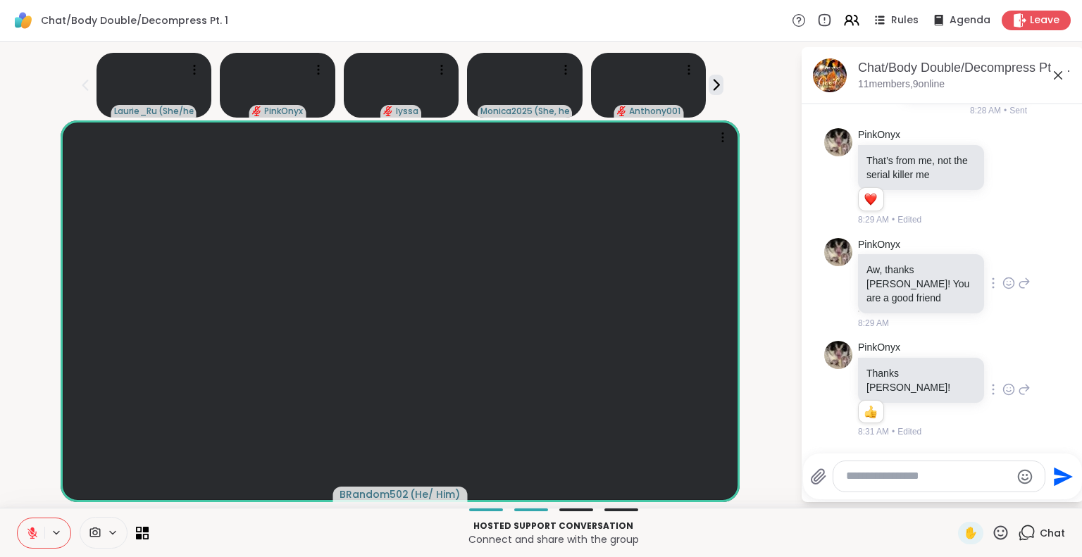
click at [1002, 290] on icon at bounding box center [1008, 283] width 13 height 14
click at [1002, 267] on div "Select Reaction: Heart" at bounding box center [1008, 260] width 13 height 13
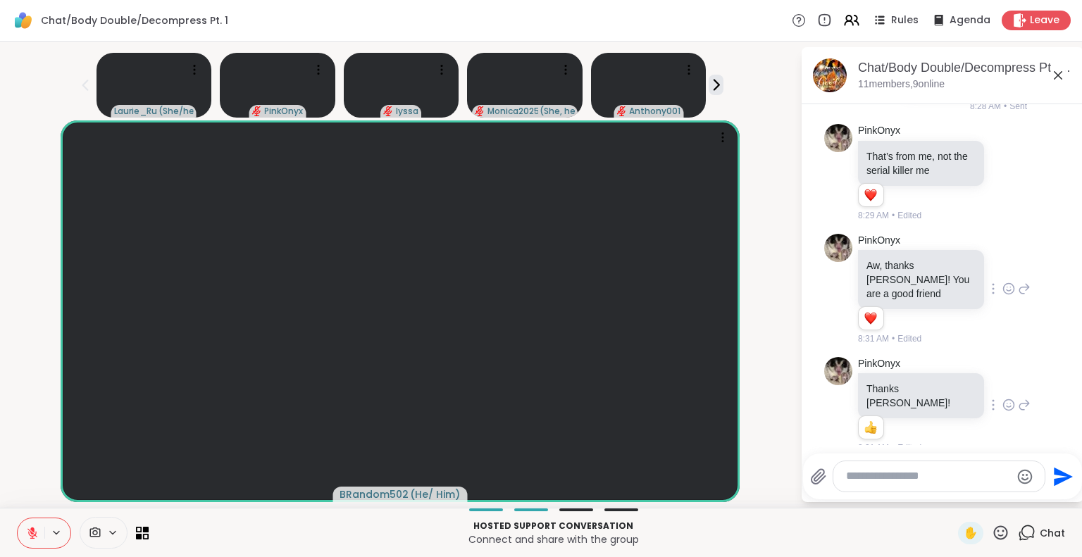
click at [37, 524] on button at bounding box center [31, 533] width 27 height 30
click at [37, 535] on icon at bounding box center [32, 533] width 13 height 13
click at [26, 533] on icon at bounding box center [32, 533] width 13 height 13
click at [27, 536] on icon at bounding box center [32, 533] width 13 height 13
click at [143, 532] on icon at bounding box center [146, 529] width 6 height 6
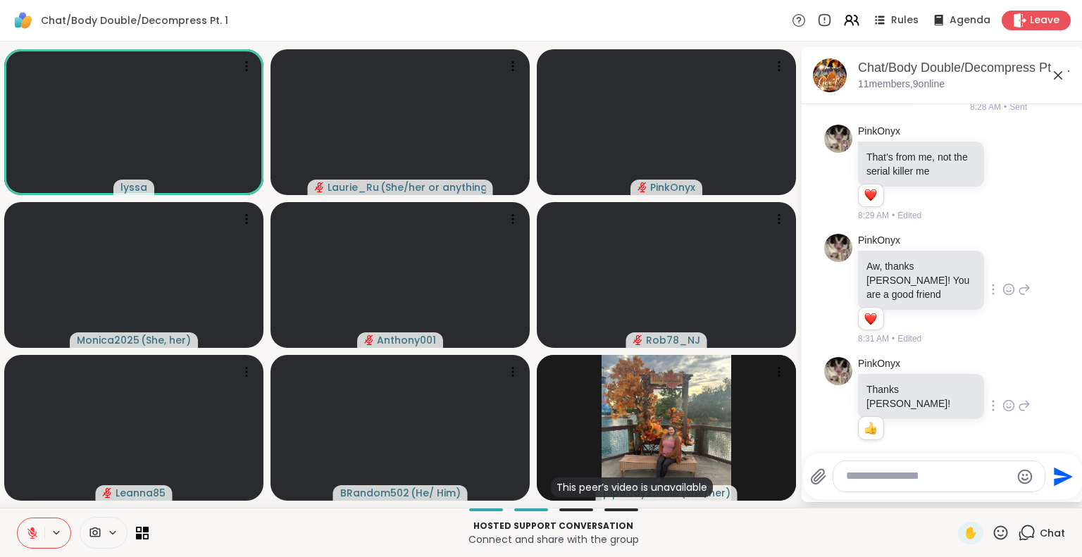
scroll to position [2932, 0]
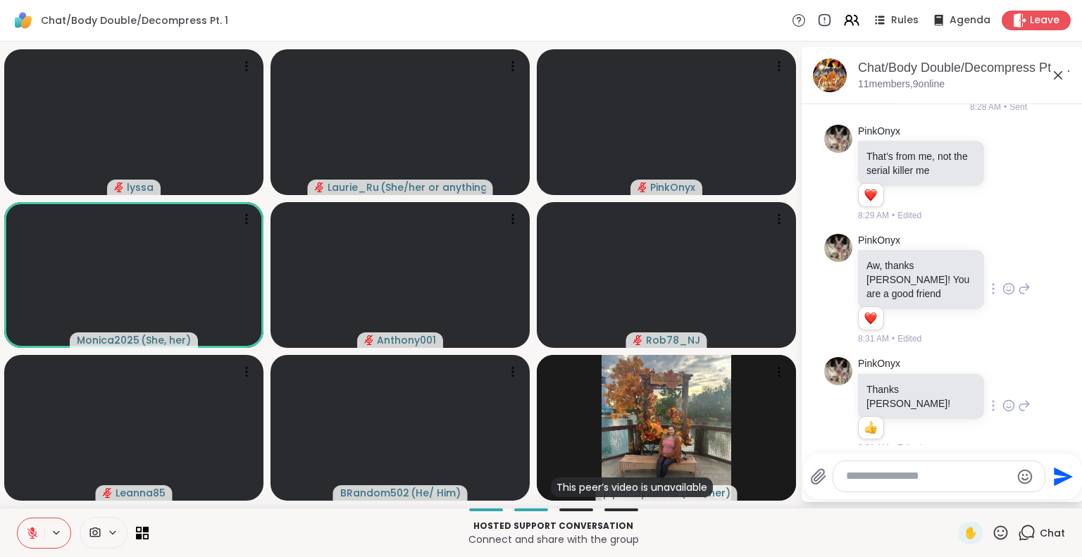
click at [31, 532] on icon at bounding box center [32, 533] width 13 height 13
click at [32, 531] on icon at bounding box center [32, 533] width 13 height 13
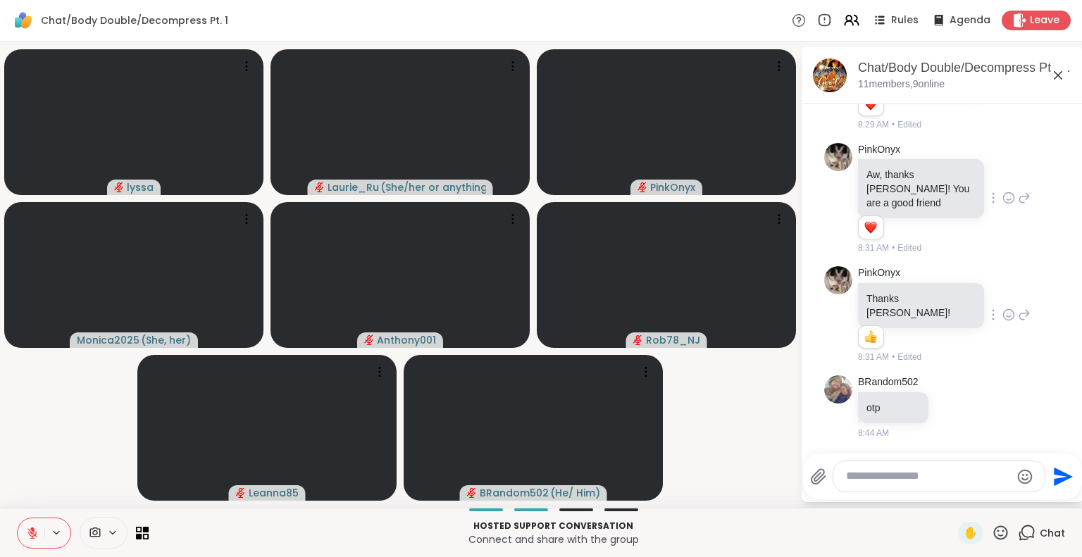
click at [32, 531] on icon at bounding box center [32, 530] width 4 height 6
click at [32, 531] on icon at bounding box center [32, 533] width 13 height 13
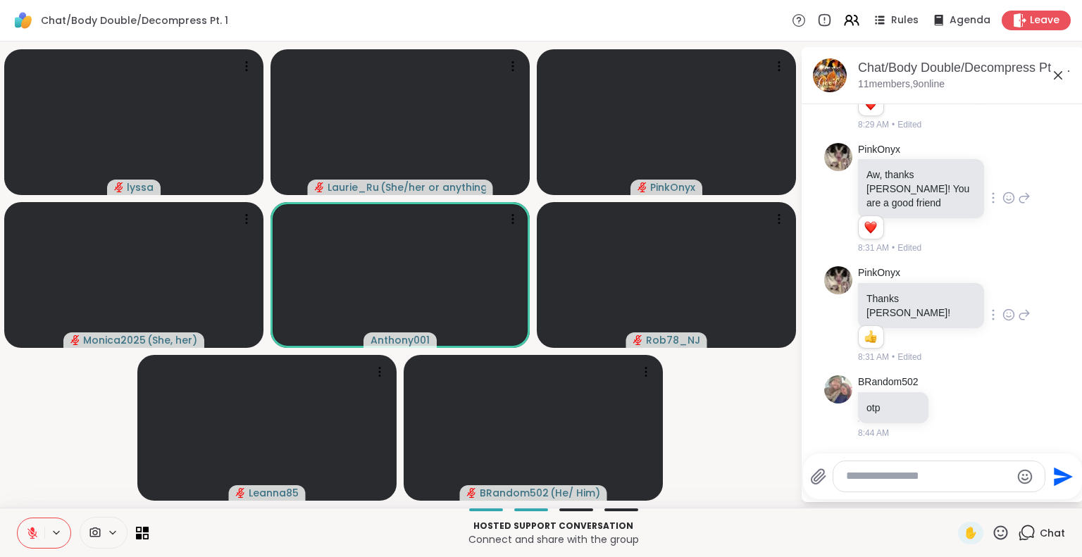
click at [992, 533] on icon at bounding box center [1001, 533] width 18 height 18
click at [952, 497] on span "❤️" at bounding box center [959, 495] width 14 height 17
click at [32, 526] on button at bounding box center [31, 533] width 27 height 30
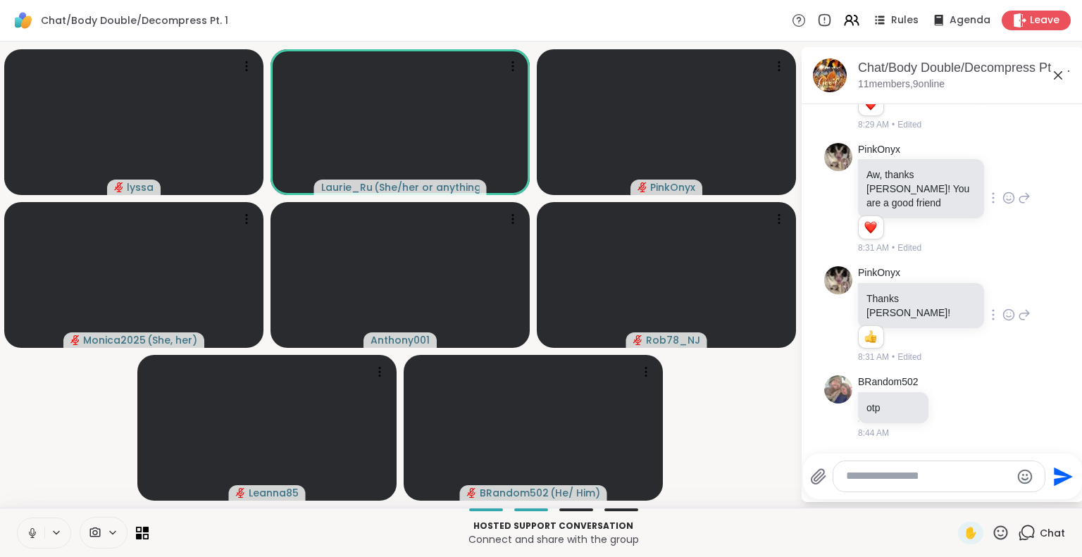
click at [33, 532] on icon at bounding box center [32, 533] width 13 height 13
click at [30, 532] on icon at bounding box center [32, 533] width 13 height 13
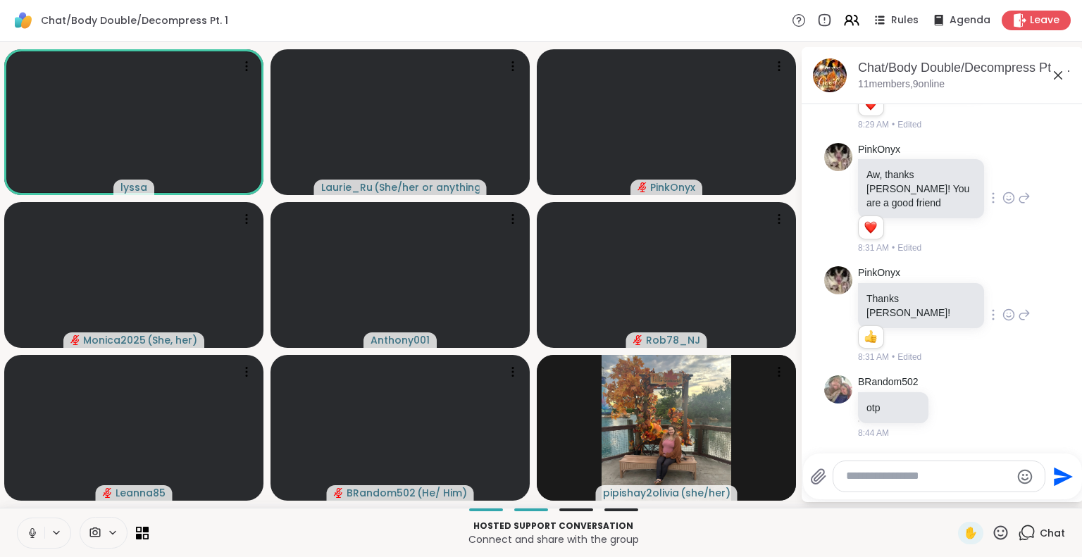
click at [33, 530] on icon at bounding box center [32, 533] width 13 height 13
click at [33, 530] on icon at bounding box center [32, 530] width 4 height 6
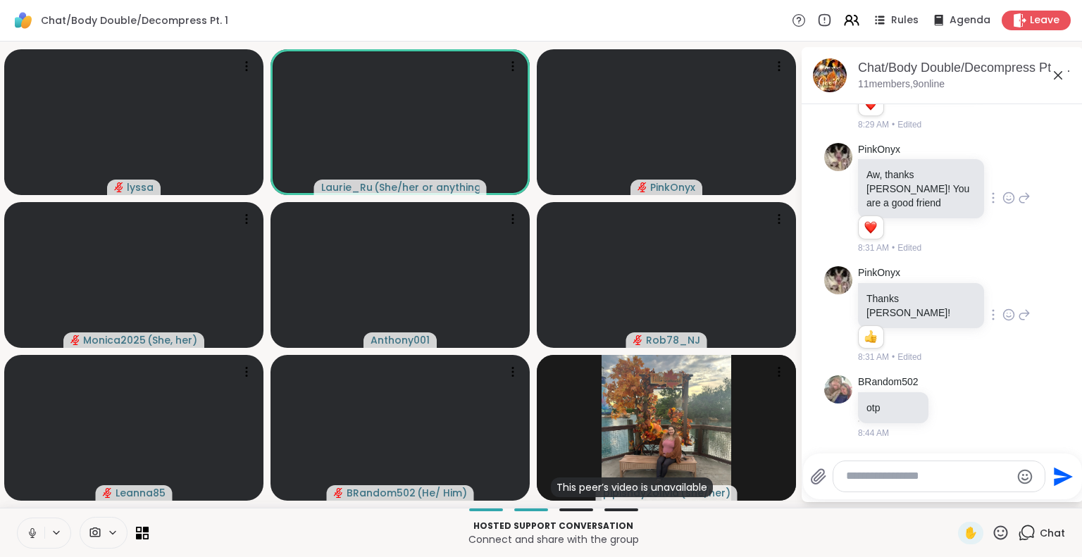
click at [32, 535] on icon at bounding box center [32, 536] width 1 height 3
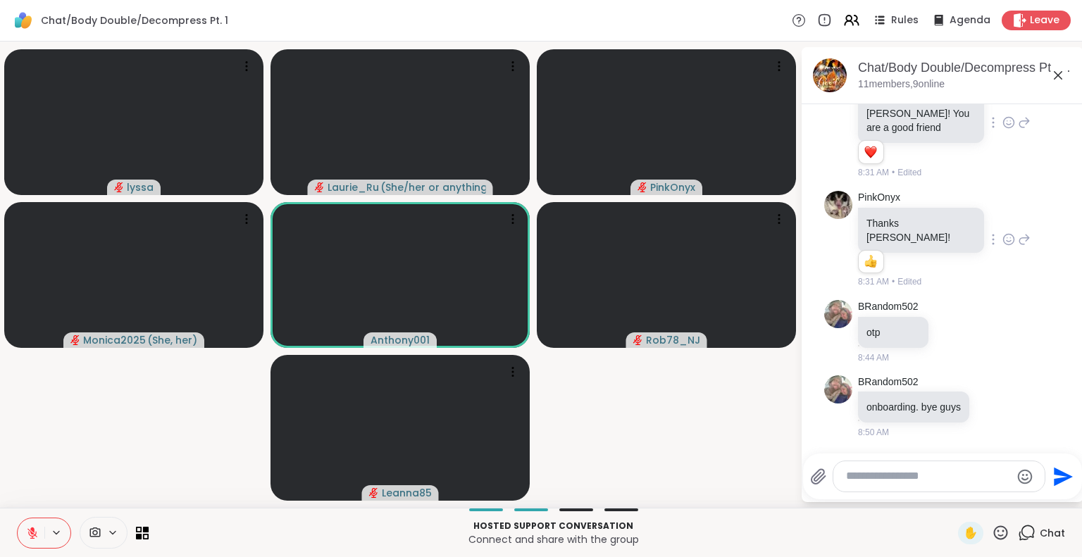
click at [0, 423] on div "lyssa Laurie_Ru ( She/her or anything else ) PinkOnyx Monica2025 ( She, her ) A…" at bounding box center [541, 275] width 1082 height 466
click at [31, 531] on icon at bounding box center [32, 533] width 13 height 13
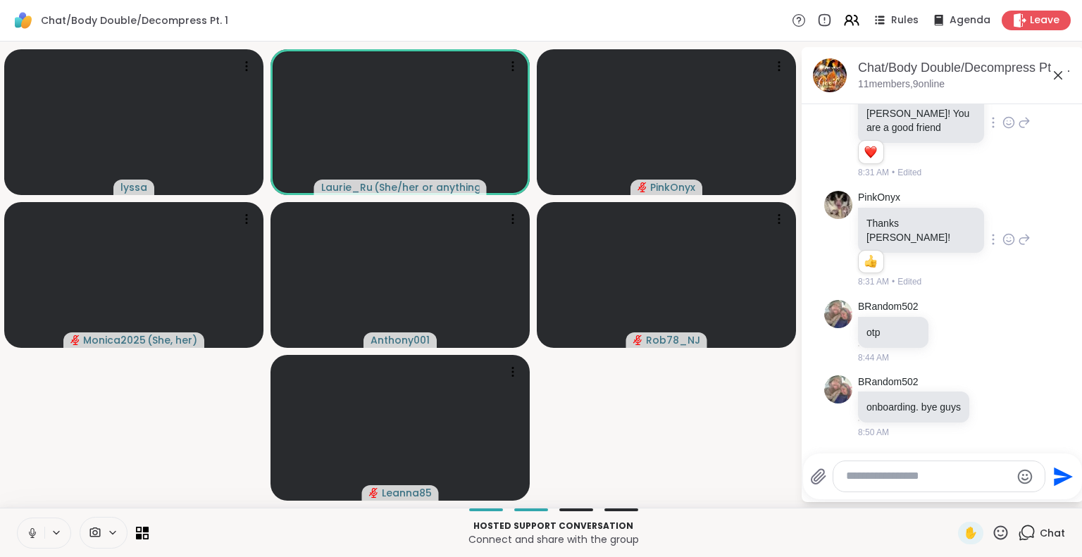
click at [29, 530] on icon at bounding box center [32, 533] width 13 height 13
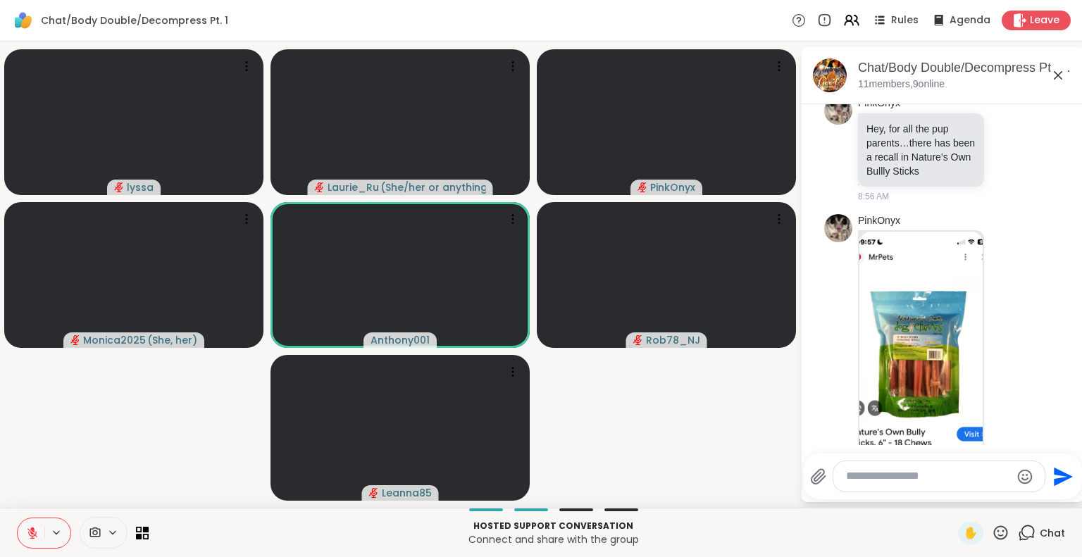
scroll to position [3426, 0]
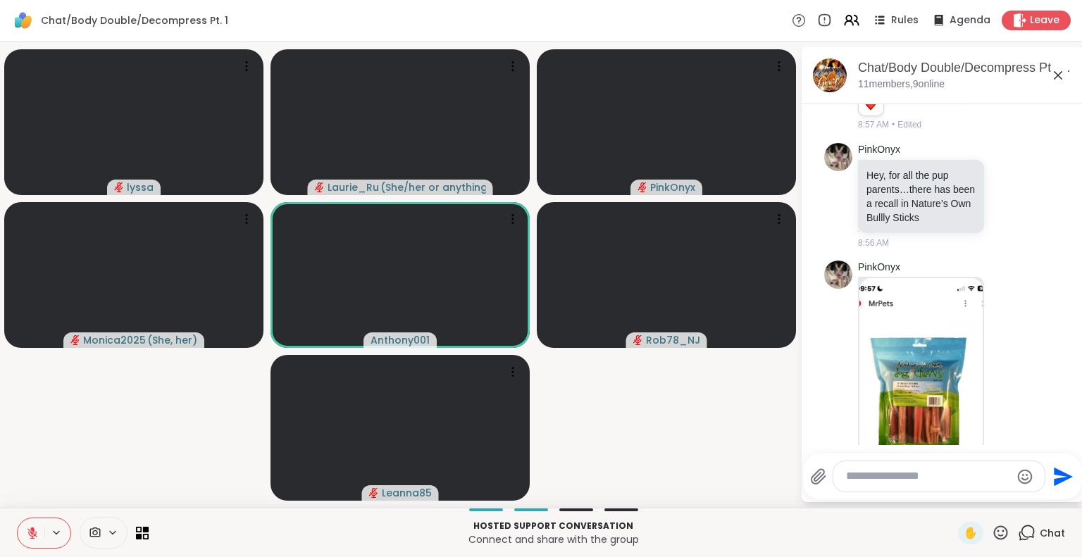
click at [37, 526] on button at bounding box center [31, 533] width 27 height 30
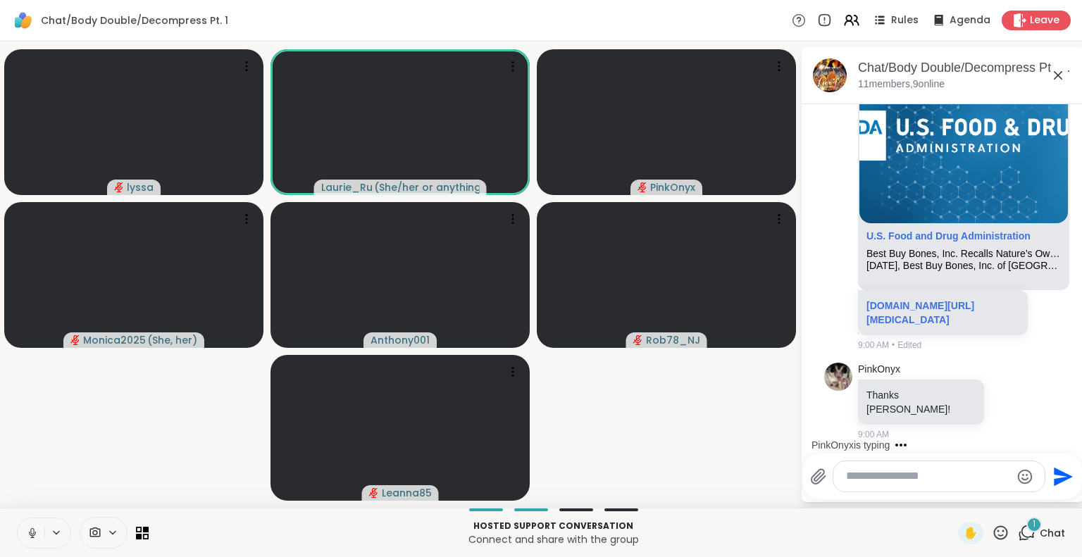
scroll to position [4124, 0]
click at [1002, 407] on icon at bounding box center [1008, 400] width 13 height 14
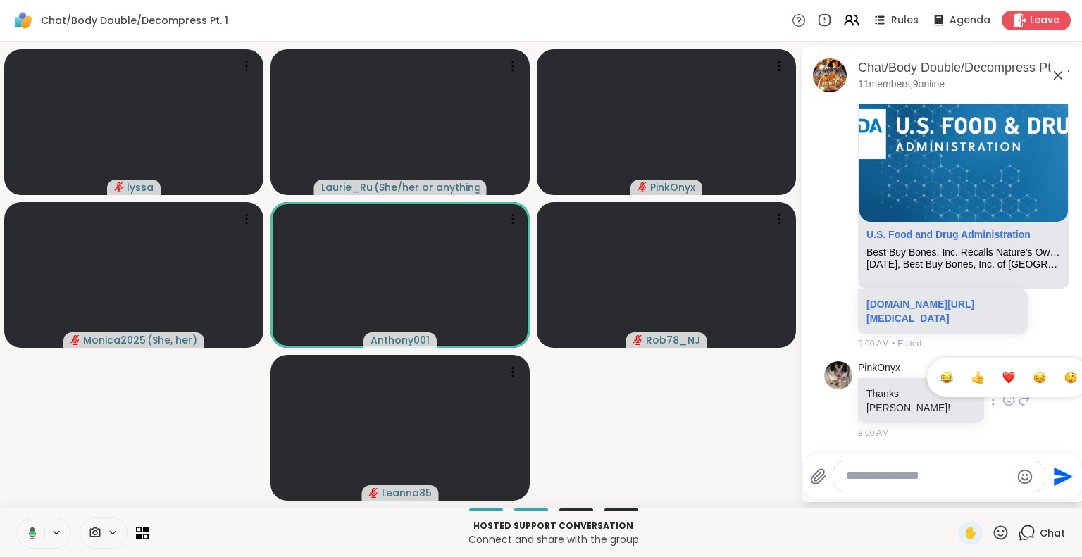
click at [971, 380] on div "Select Reaction: Thumbs up" at bounding box center [977, 377] width 13 height 13
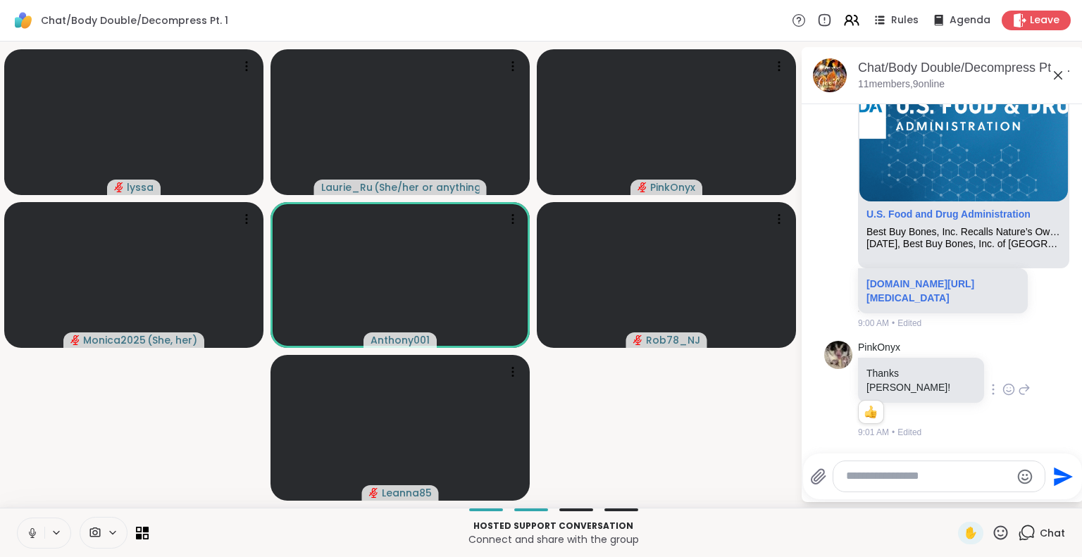
click at [25, 537] on button at bounding box center [31, 533] width 27 height 30
click at [30, 535] on icon at bounding box center [32, 533] width 13 height 13
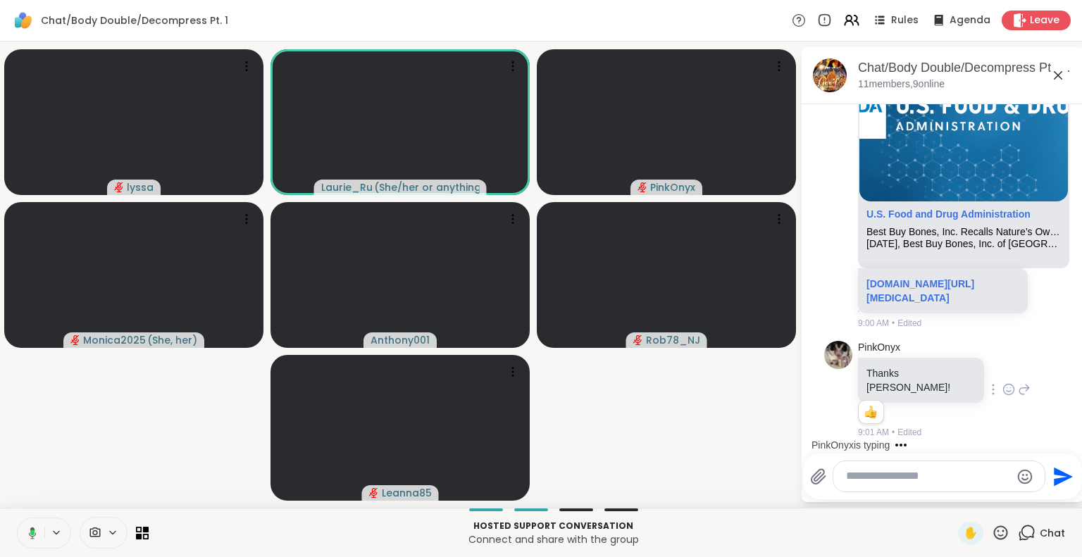
click at [30, 535] on icon at bounding box center [30, 533] width 13 height 13
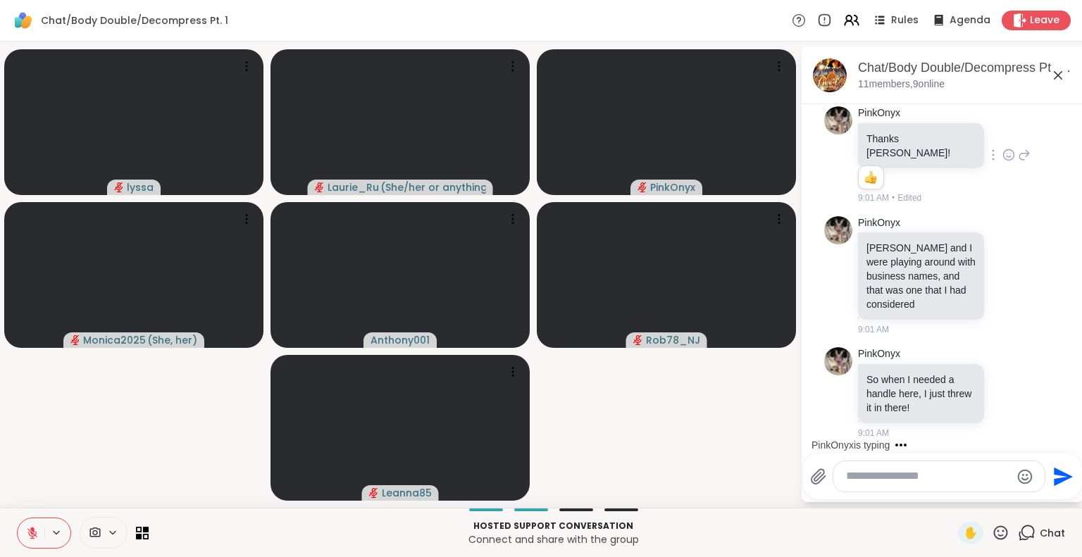
scroll to position [4453, 0]
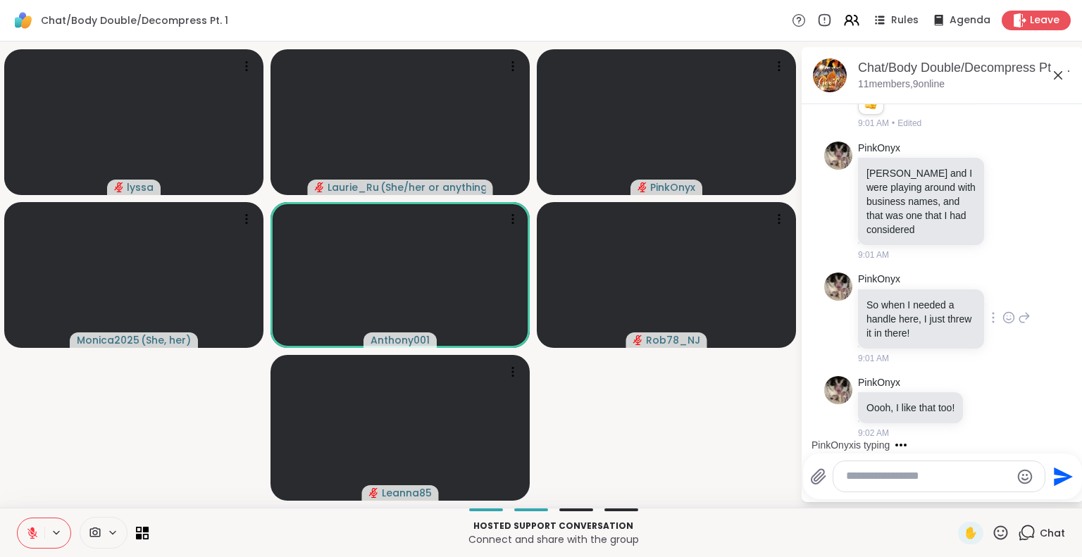
click at [950, 342] on div "So when I needed a handle here, I just threw it in there!" at bounding box center [921, 319] width 126 height 59
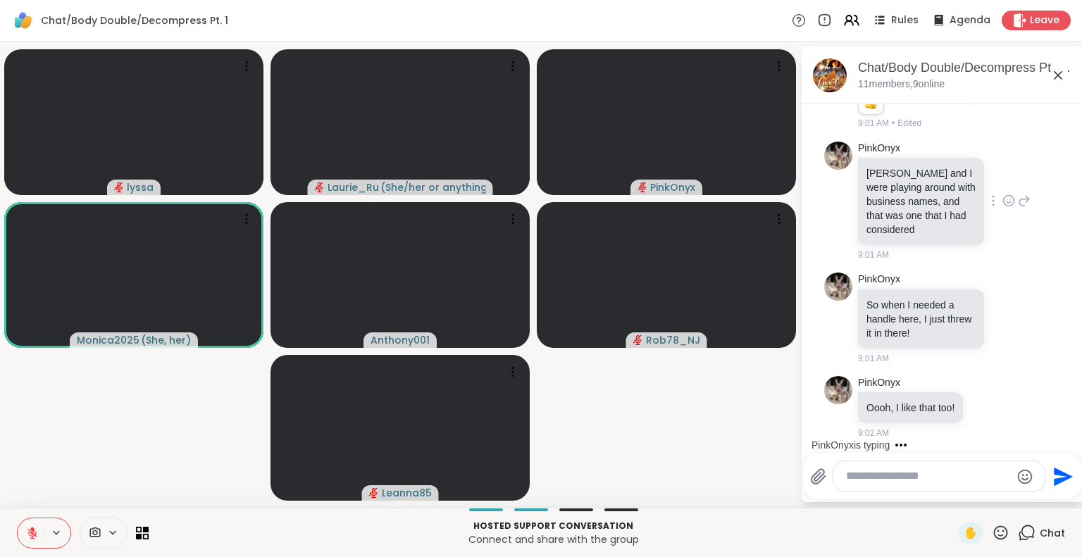
click at [1007, 203] on icon at bounding box center [1009, 201] width 4 height 1
click at [1002, 184] on div "Select Reaction: Heart" at bounding box center [1008, 178] width 13 height 13
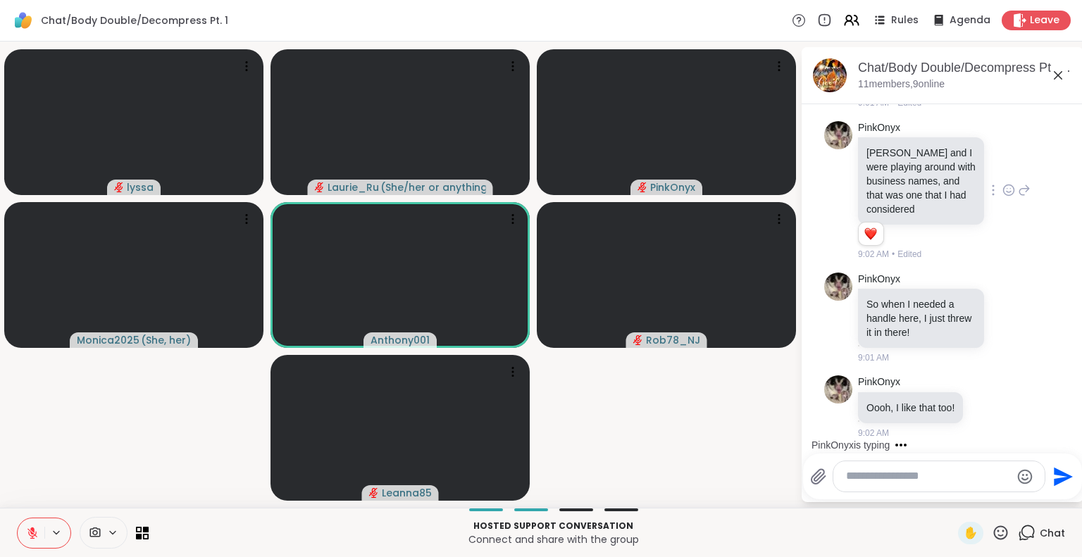
click at [1063, 439] on div "PinkOnyx is typing" at bounding box center [945, 445] width 276 height 23
click at [31, 529] on icon at bounding box center [32, 530] width 4 height 6
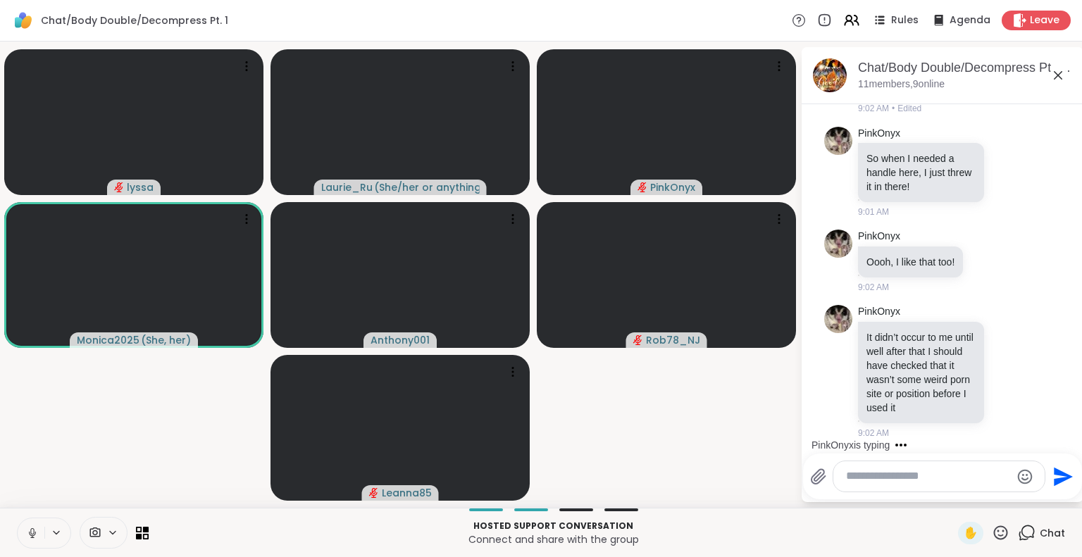
scroll to position [4749, 0]
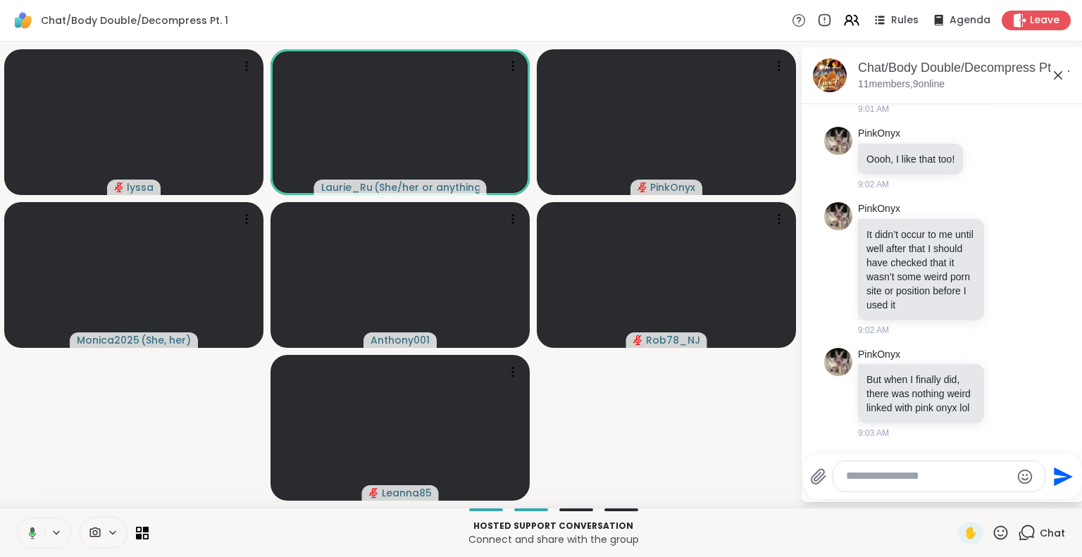
click at [28, 535] on icon at bounding box center [30, 533] width 13 height 13
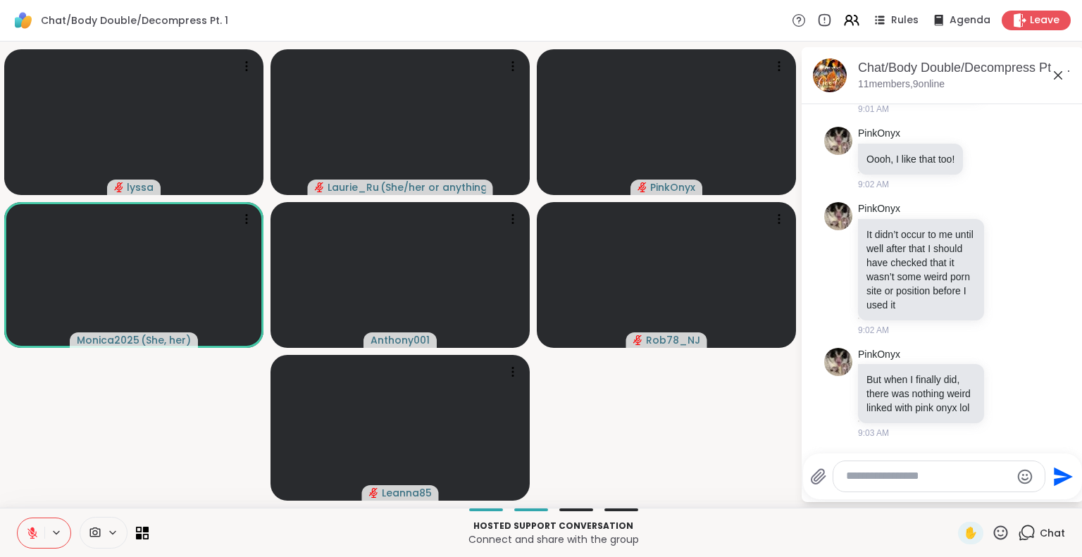
click at [31, 531] on icon at bounding box center [32, 533] width 13 height 13
click at [65, 481] on video-player-container "lyssa Laurie_Ru ( She/her or anything else ) PinkOnyx Monica2025 ( She, her ) A…" at bounding box center [399, 274] width 783 height 455
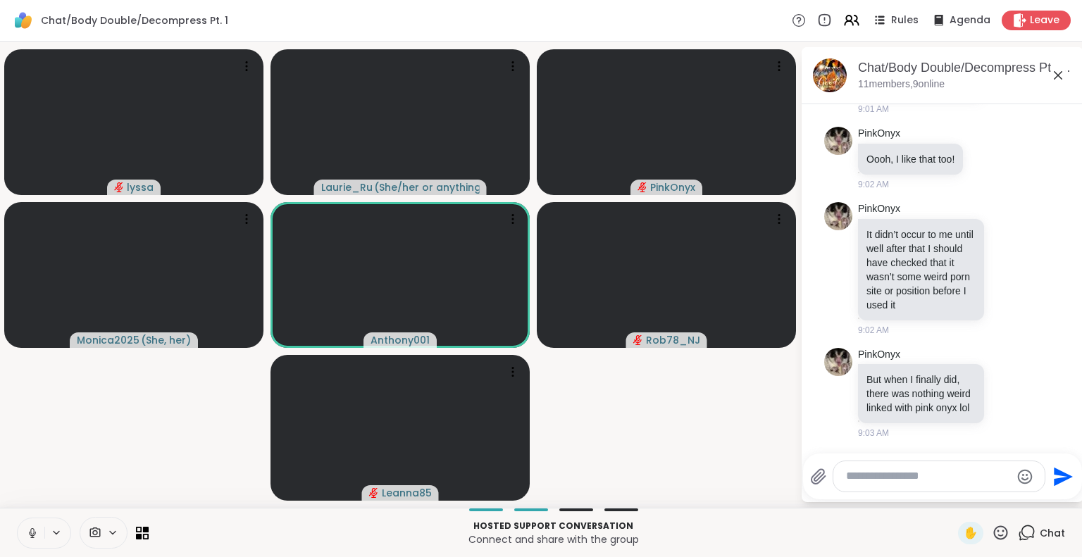
click at [31, 532] on icon at bounding box center [32, 533] width 13 height 13
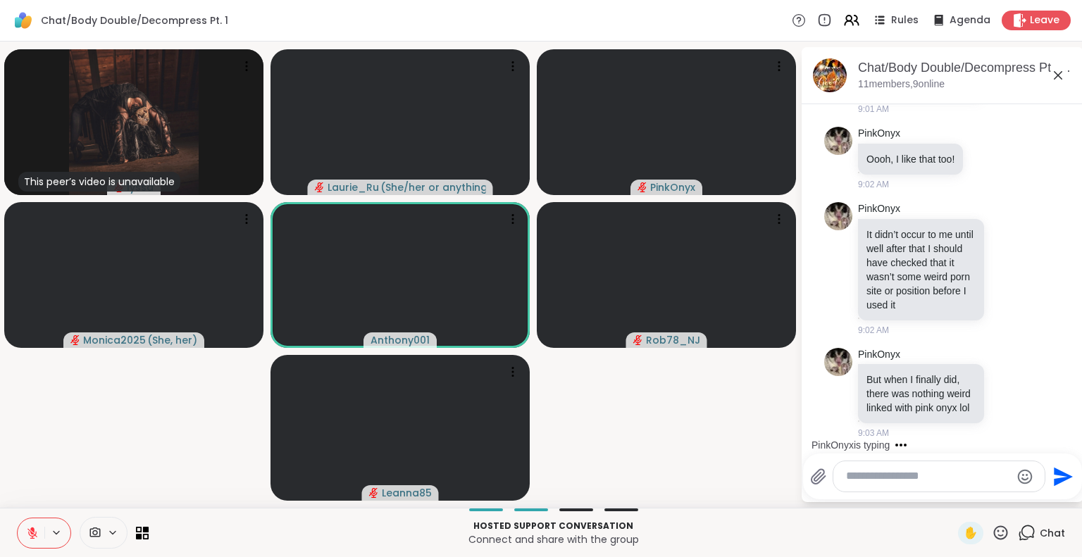
click at [36, 534] on icon at bounding box center [32, 533] width 10 height 10
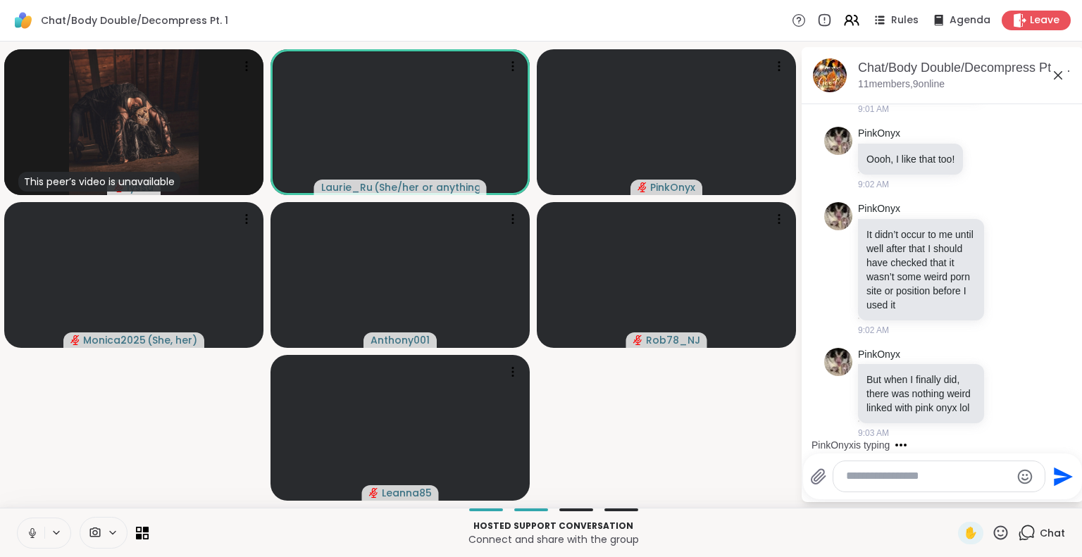
click at [34, 532] on icon at bounding box center [32, 533] width 13 height 13
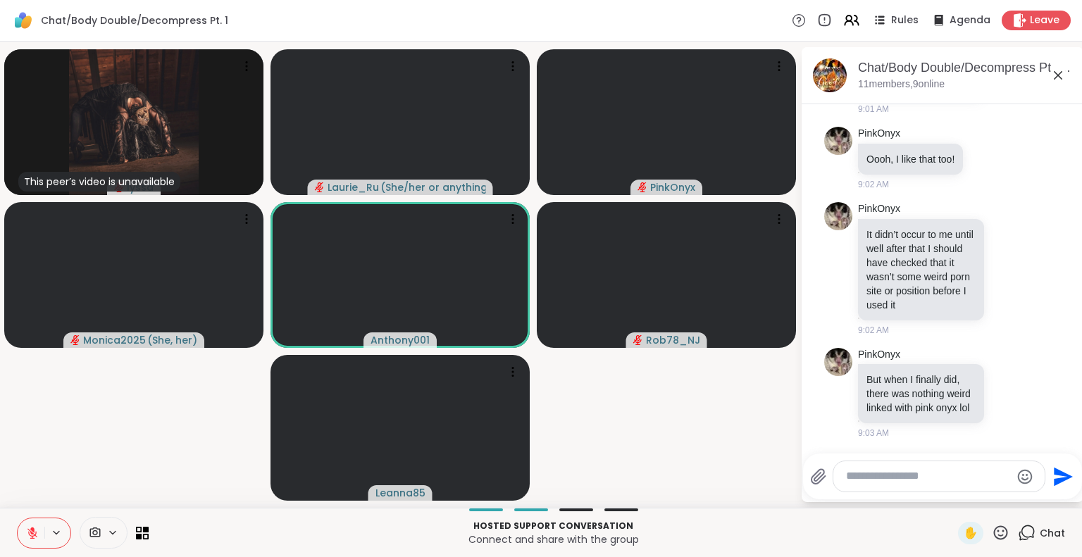
scroll to position [4852, 0]
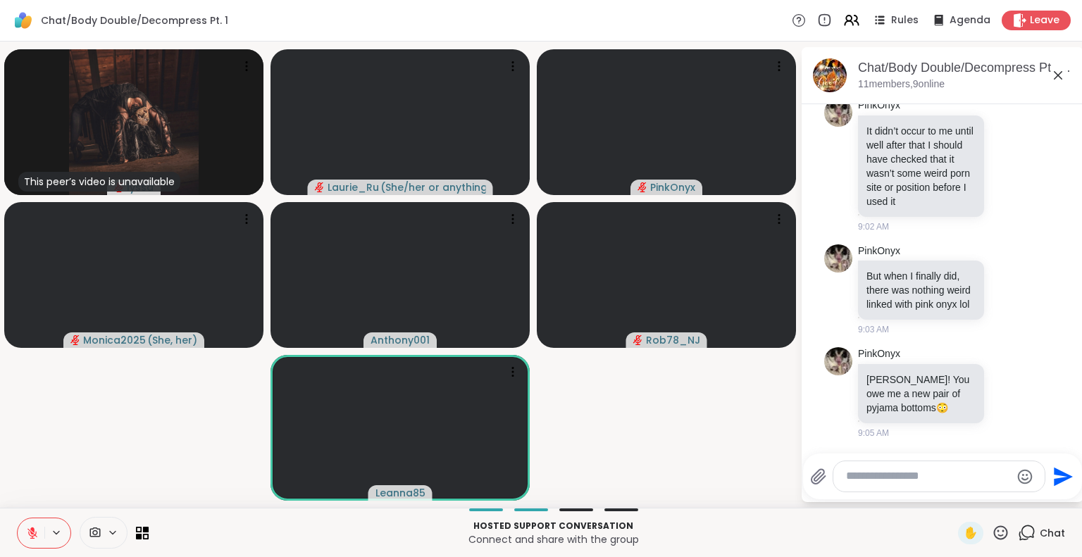
click at [34, 532] on icon at bounding box center [32, 533] width 13 height 13
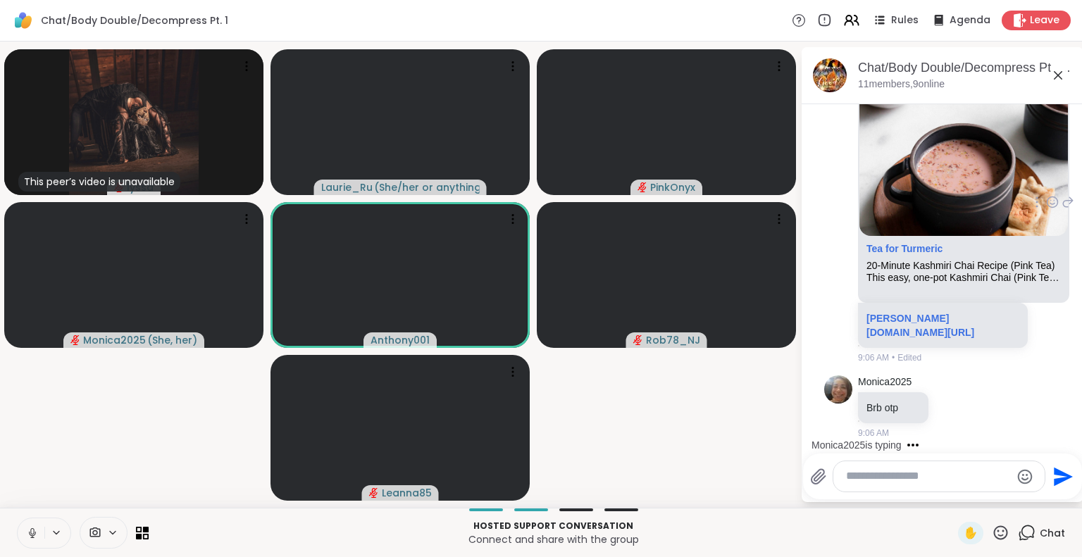
scroll to position [5275, 0]
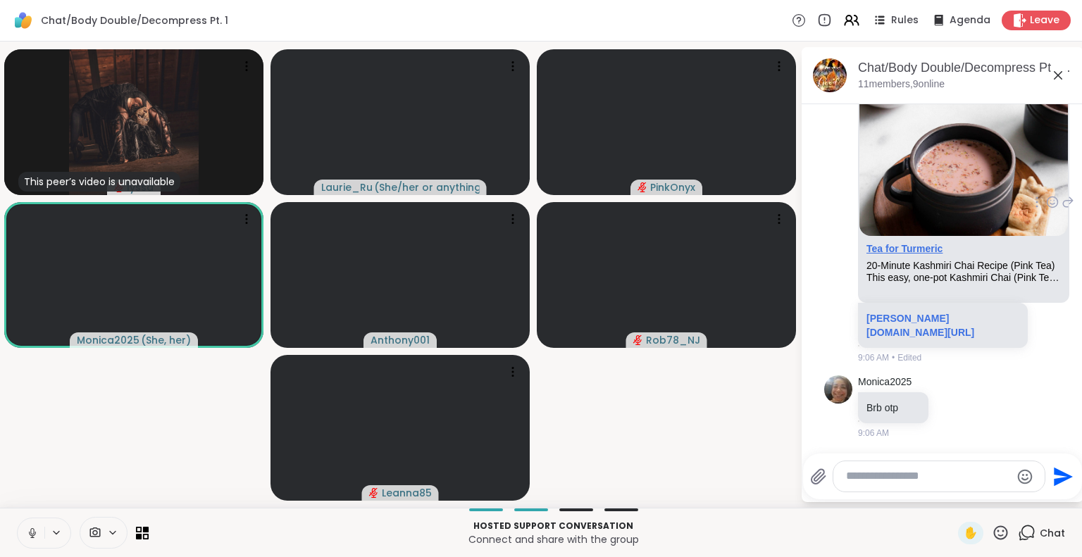
click at [919, 243] on link "Tea for Turmeric" at bounding box center [904, 248] width 76 height 11
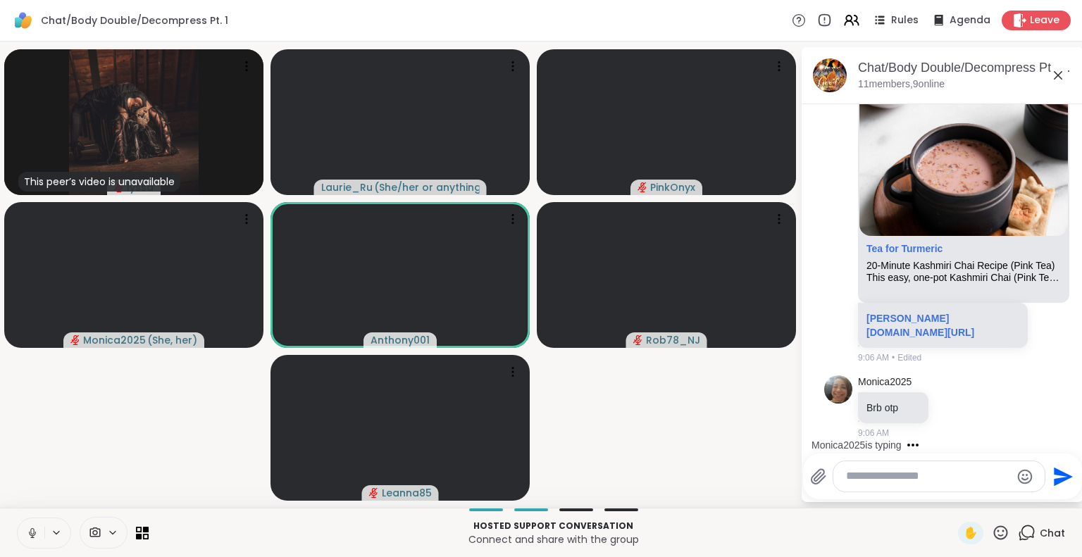
click at [1057, 76] on icon at bounding box center [1058, 75] width 17 height 17
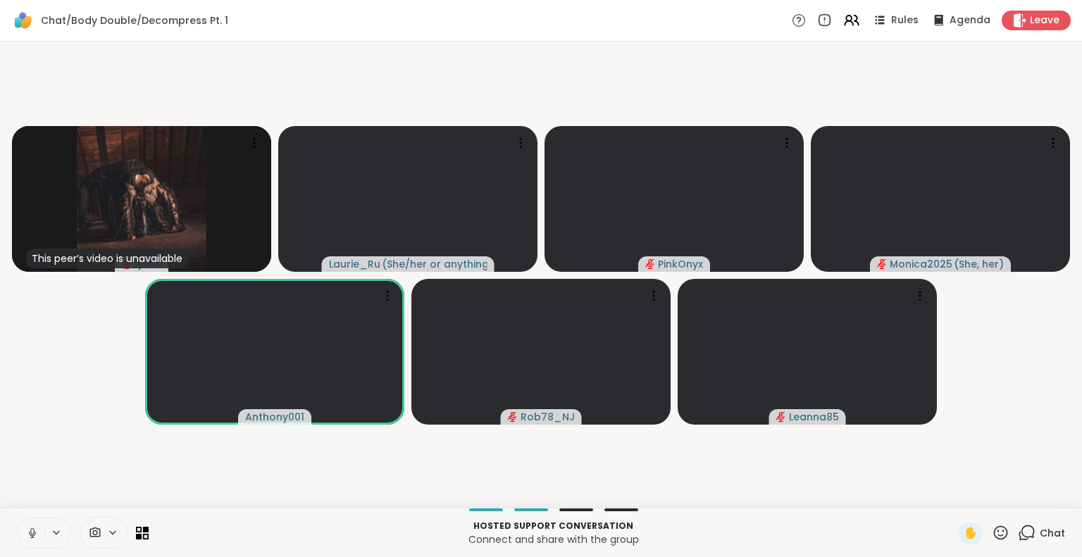
click at [1018, 531] on icon at bounding box center [1027, 533] width 18 height 18
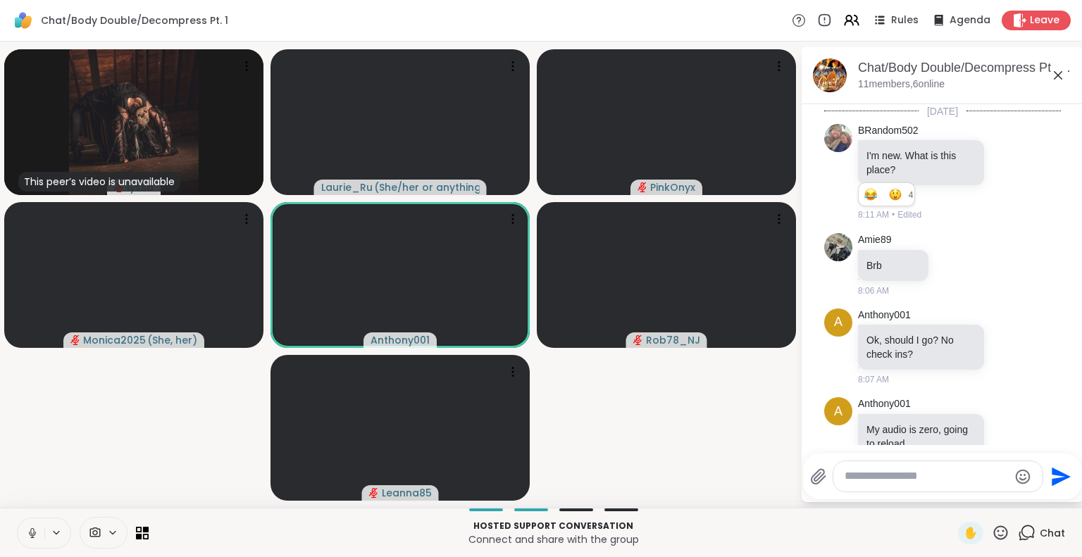
scroll to position [5261, 0]
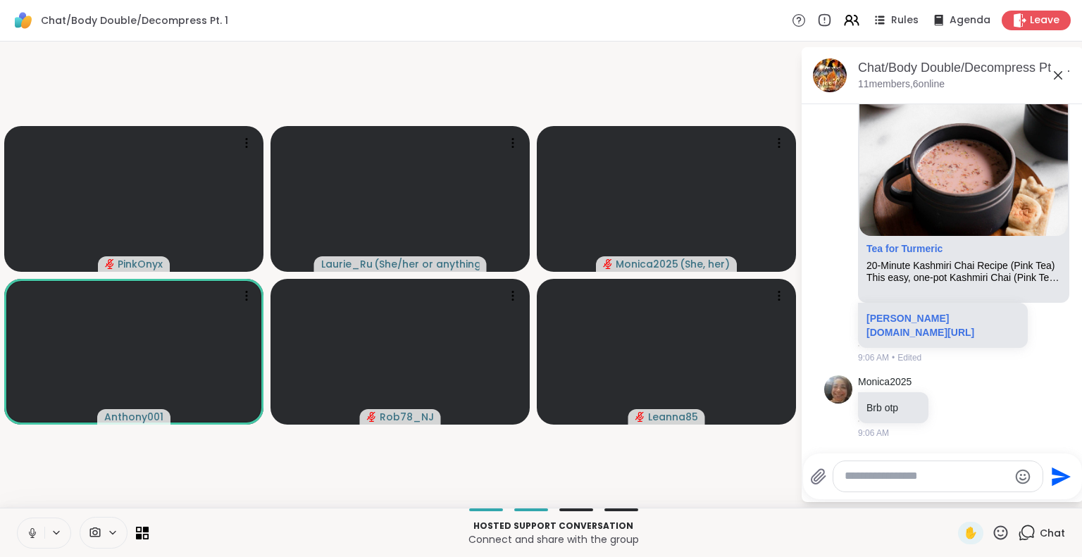
click at [28, 536] on icon at bounding box center [32, 533] width 13 height 13
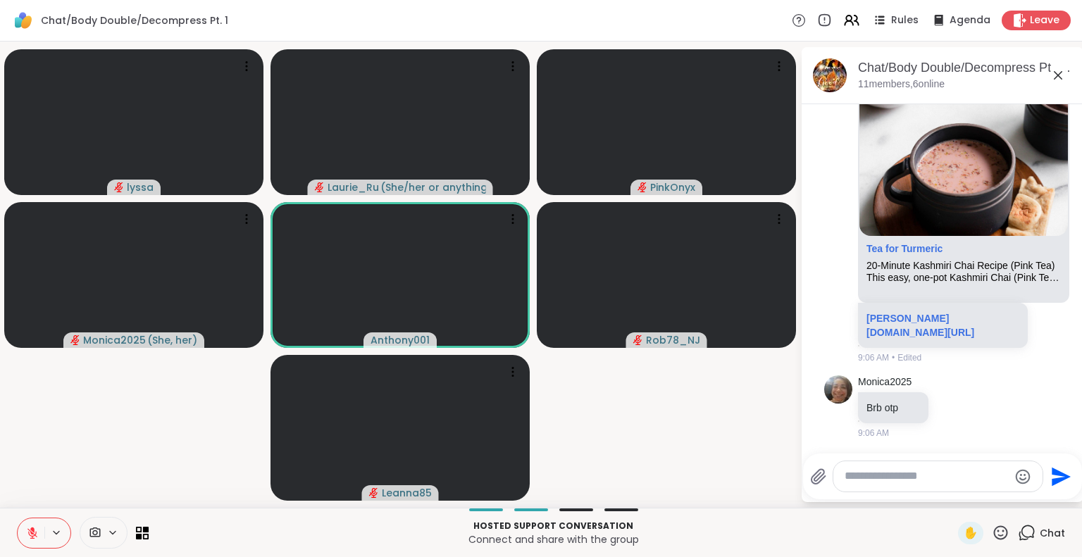
click at [37, 533] on icon at bounding box center [32, 533] width 13 height 13
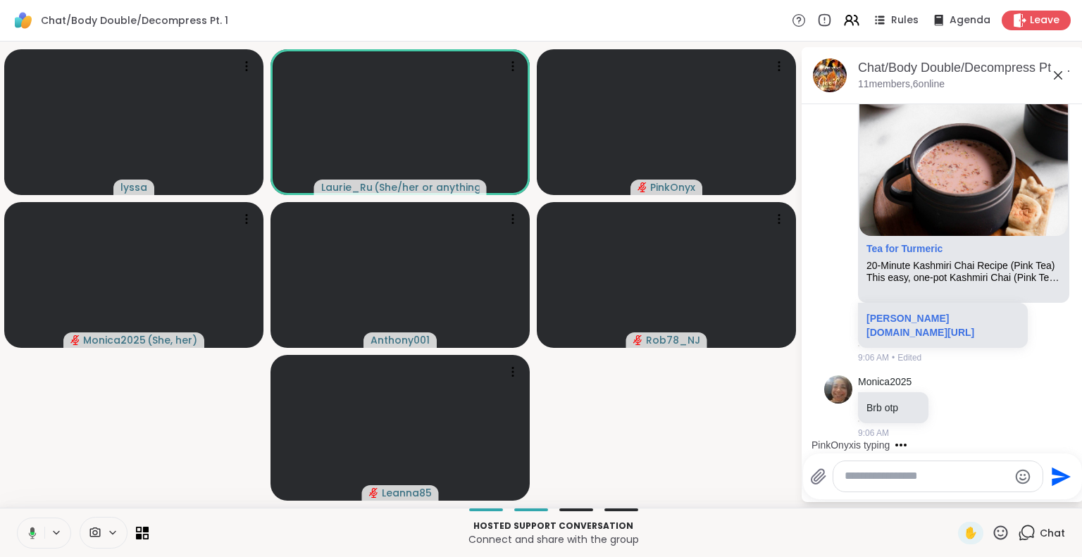
scroll to position [5364, 0]
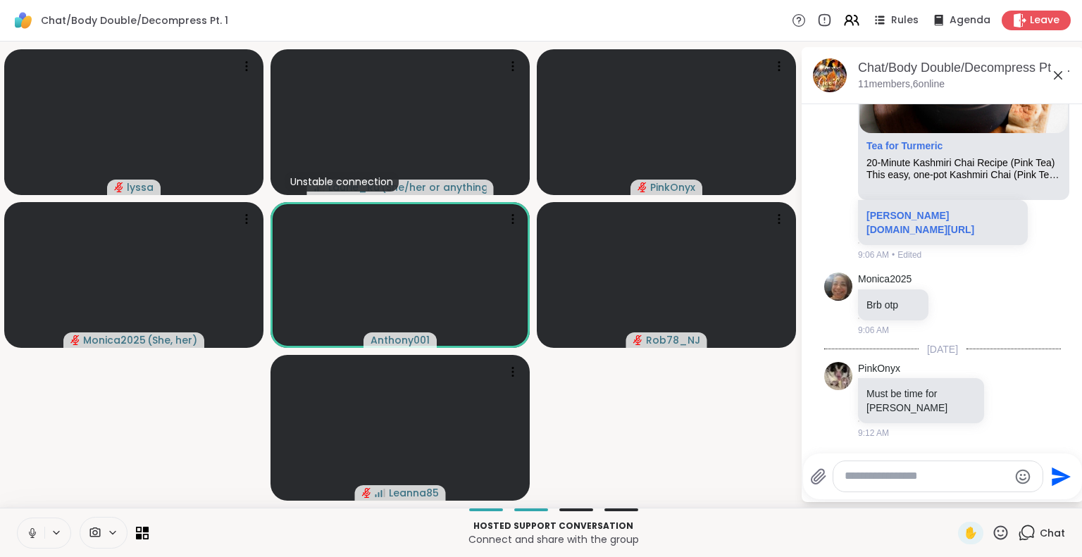
click at [27, 534] on icon at bounding box center [32, 533] width 13 height 13
click at [35, 532] on icon at bounding box center [32, 533] width 10 height 10
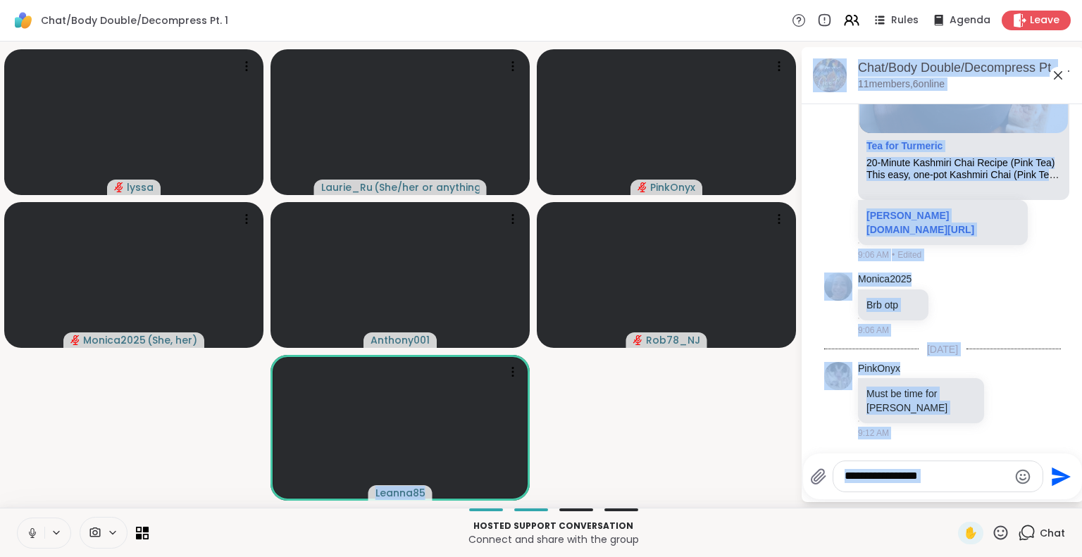
drag, startPoint x: 163, startPoint y: 529, endPoint x: 196, endPoint y: 465, distance: 71.8
click at [196, 465] on div "Chat/Body Double/Decompress Pt. 1 Rules Agenda Leave lyssa Laurie_Ru ( She/her …" at bounding box center [541, 278] width 1082 height 557
click at [977, 390] on div "PinkOnyx Must be time for pishka Laurie 9:12 AM" at bounding box center [944, 401] width 173 height 78
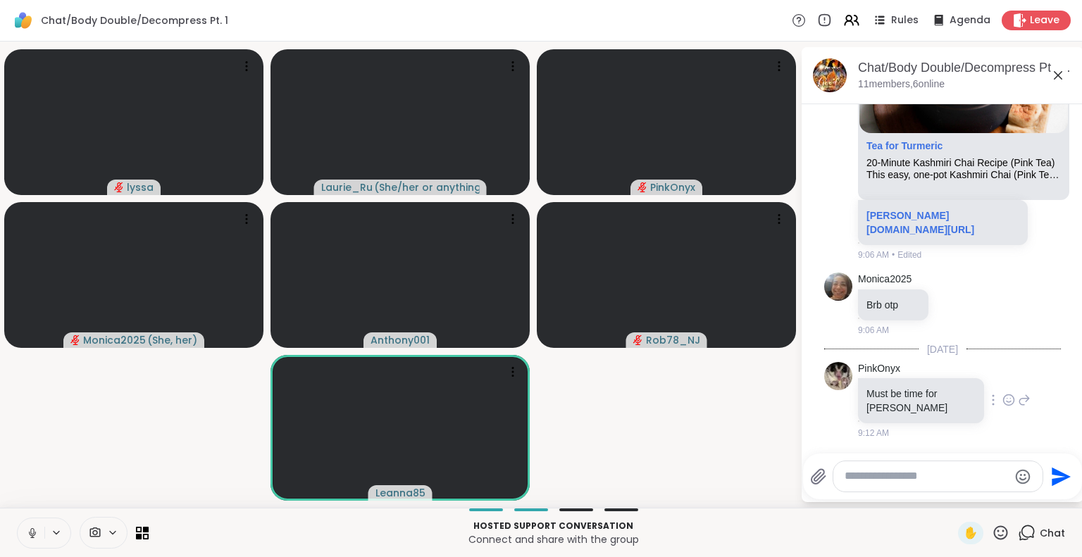
click at [881, 413] on p "Must be time for pishka Laurie" at bounding box center [920, 401] width 109 height 28
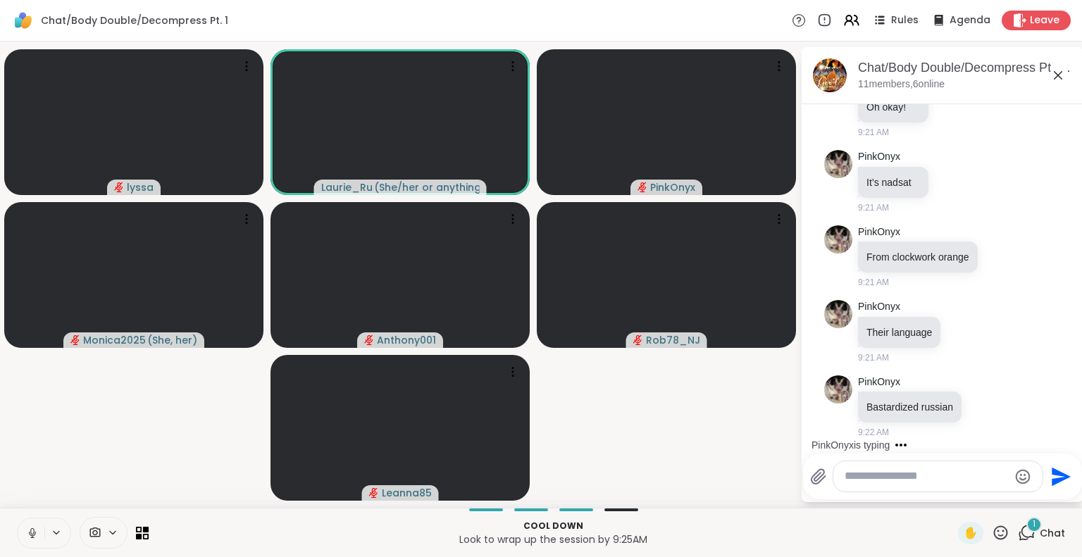
scroll to position [6058, 0]
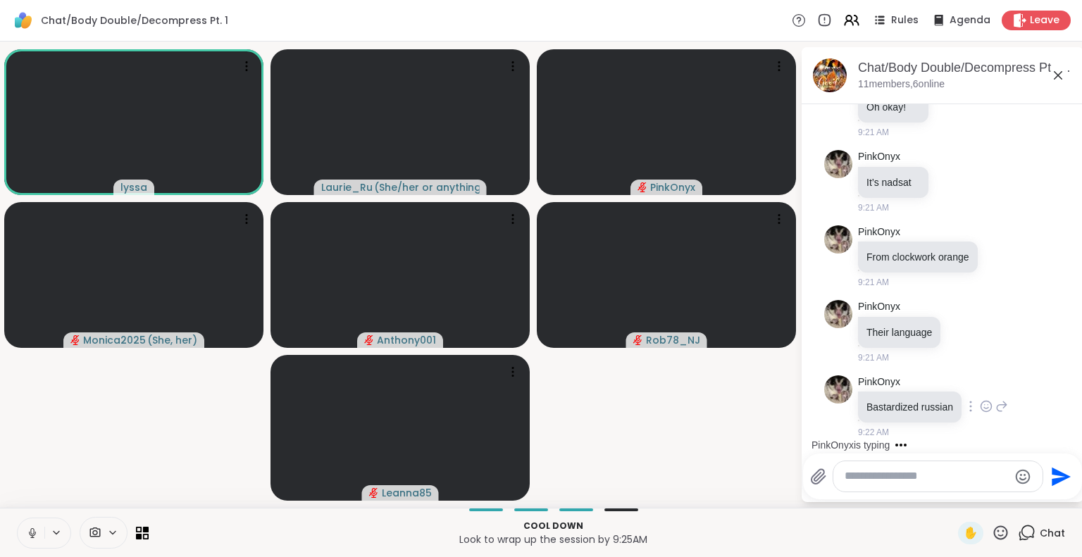
click at [980, 405] on icon at bounding box center [986, 406] width 13 height 14
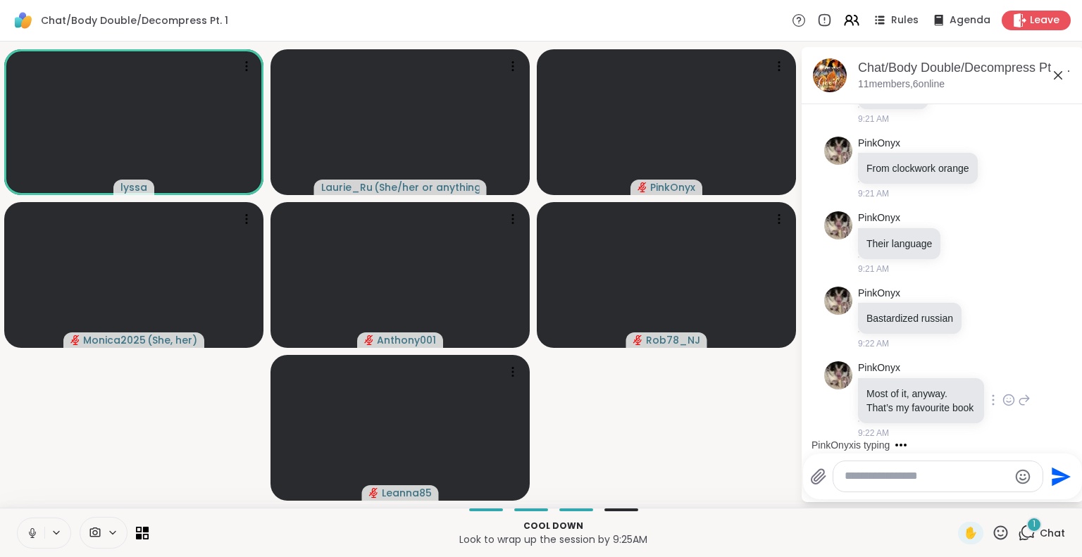
scroll to position [6161, 0]
click at [952, 289] on div "Select Reaction: Thumbs up" at bounding box center [955, 295] width 13 height 13
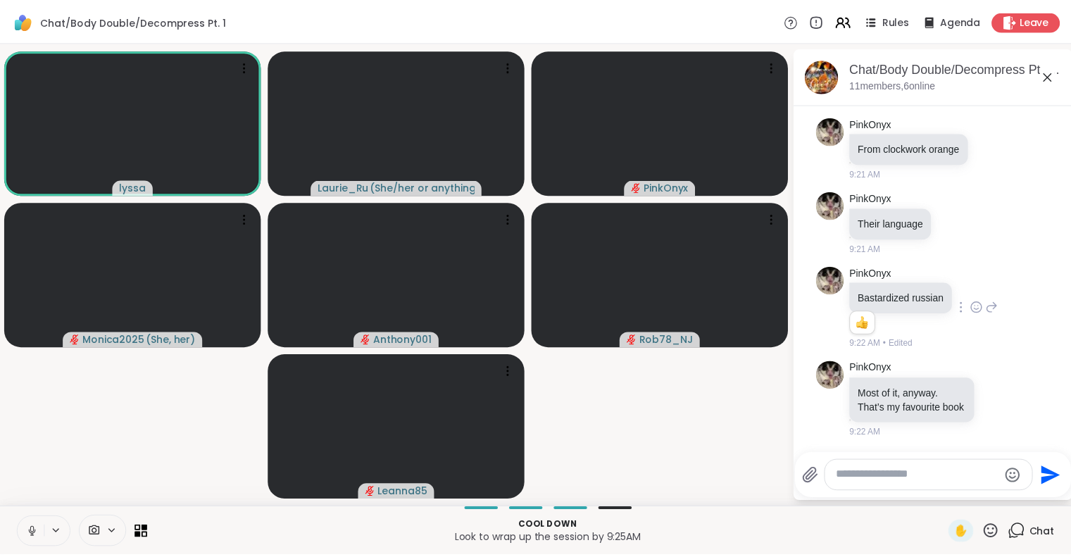
scroll to position [6270, 0]
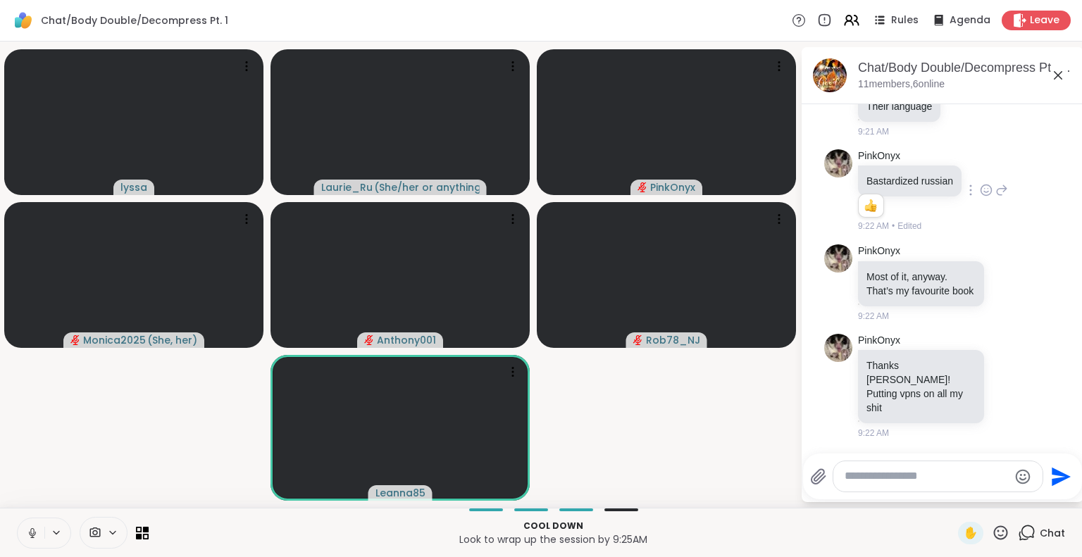
click at [147, 444] on video-player-container "lyssa Laurie_Ru ( She/her or anything else ) PinkOnyx Monica2025 ( She, her ) A…" at bounding box center [399, 274] width 783 height 455
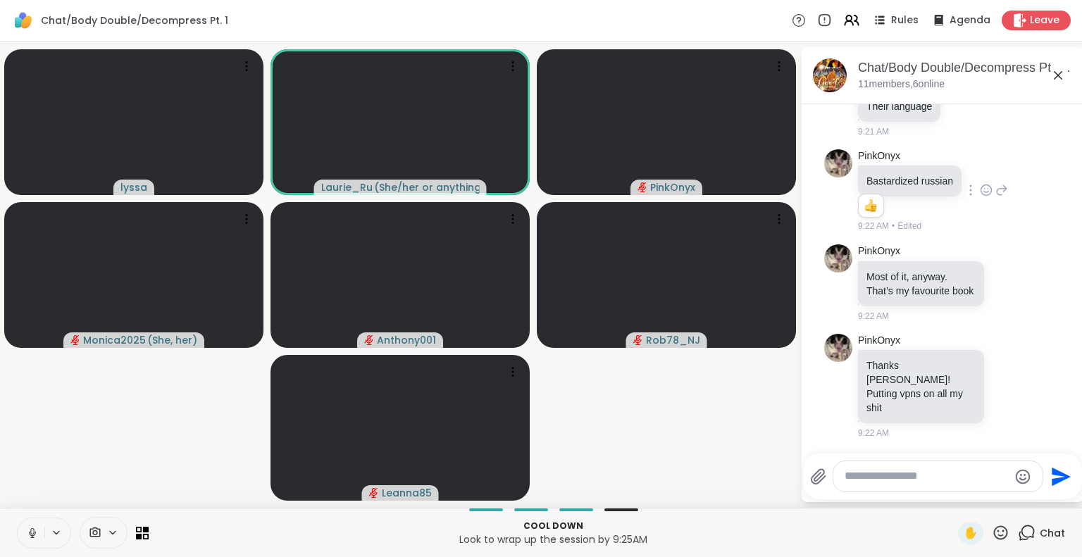
click at [27, 533] on icon at bounding box center [32, 533] width 13 height 13
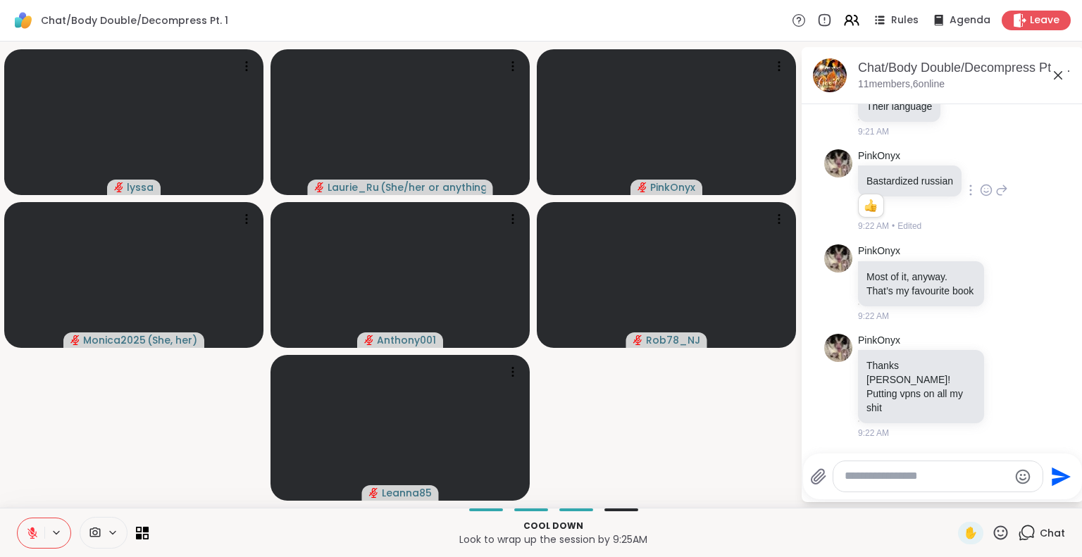
click at [32, 531] on icon at bounding box center [32, 530] width 4 height 6
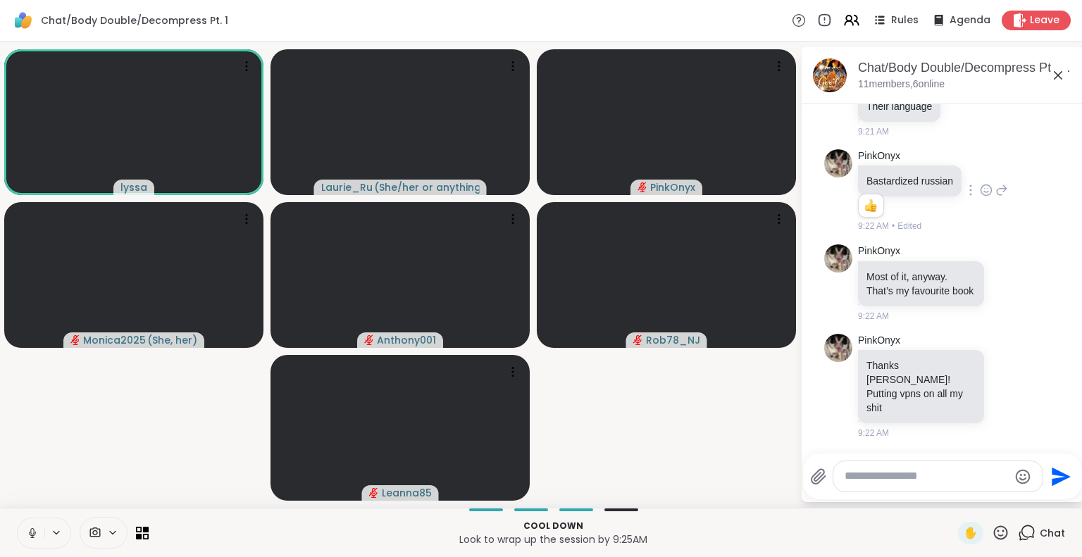
click at [32, 531] on icon at bounding box center [32, 533] width 13 height 13
click at [32, 531] on icon at bounding box center [32, 530] width 4 height 6
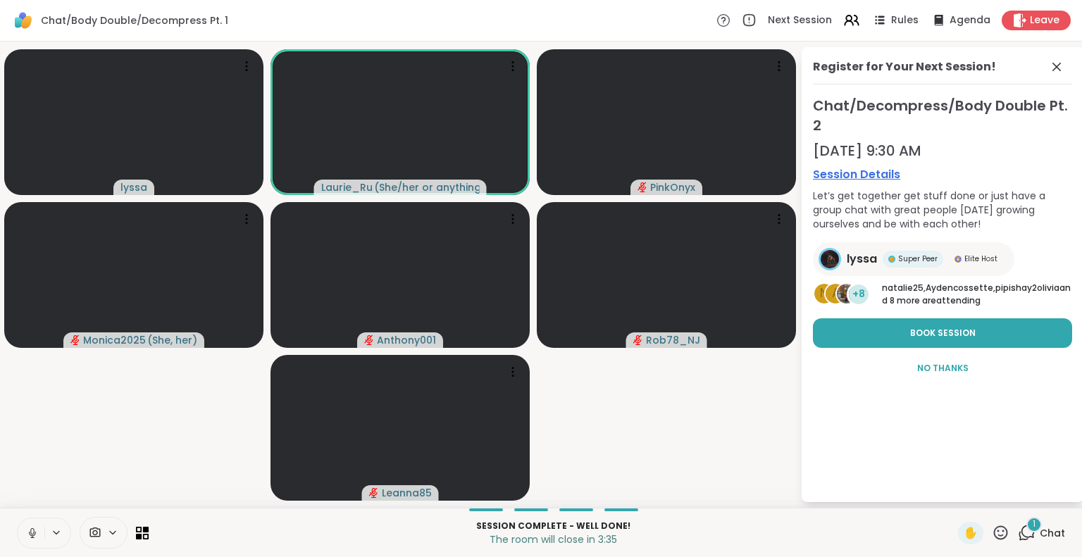
click at [34, 533] on icon at bounding box center [32, 533] width 13 height 13
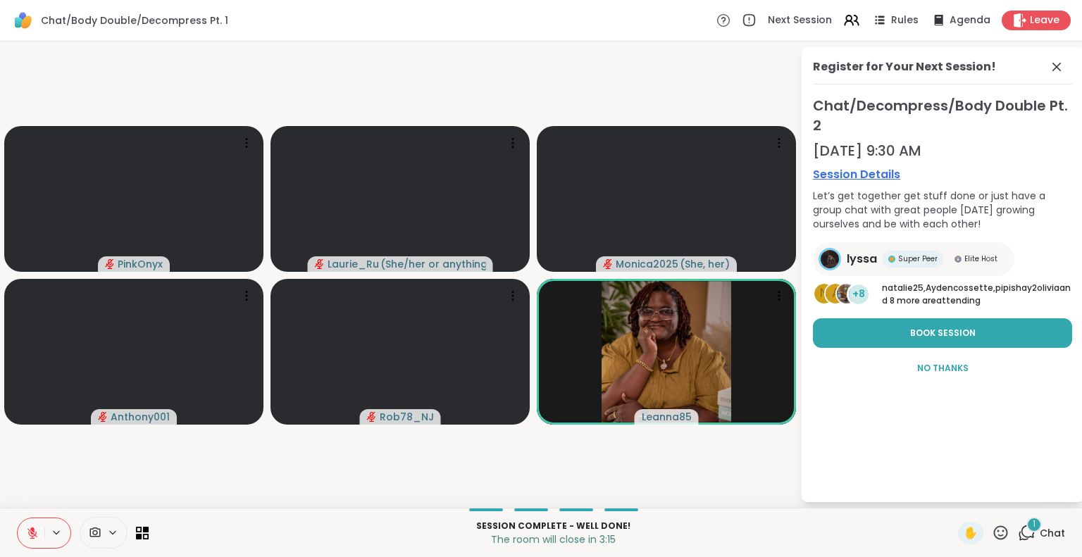
click at [1018, 8] on div "Chat/Body Double/Decompress Pt. 1 Next Session Rules Agenda Leave" at bounding box center [541, 21] width 1082 height 42
click at [1030, 22] on span "Leave" at bounding box center [1045, 20] width 31 height 15
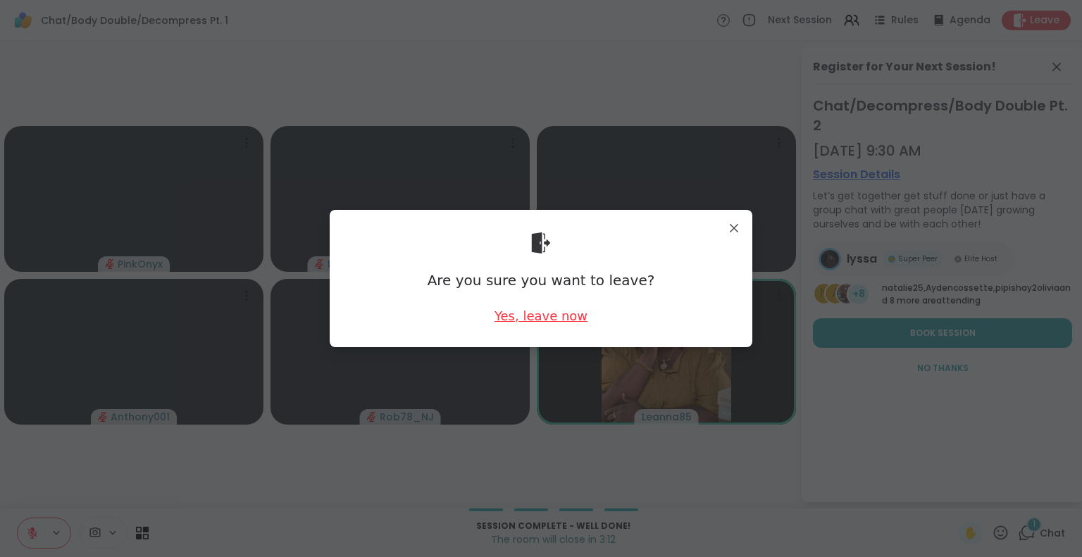
click at [547, 323] on div "Yes, leave now" at bounding box center [541, 316] width 93 height 18
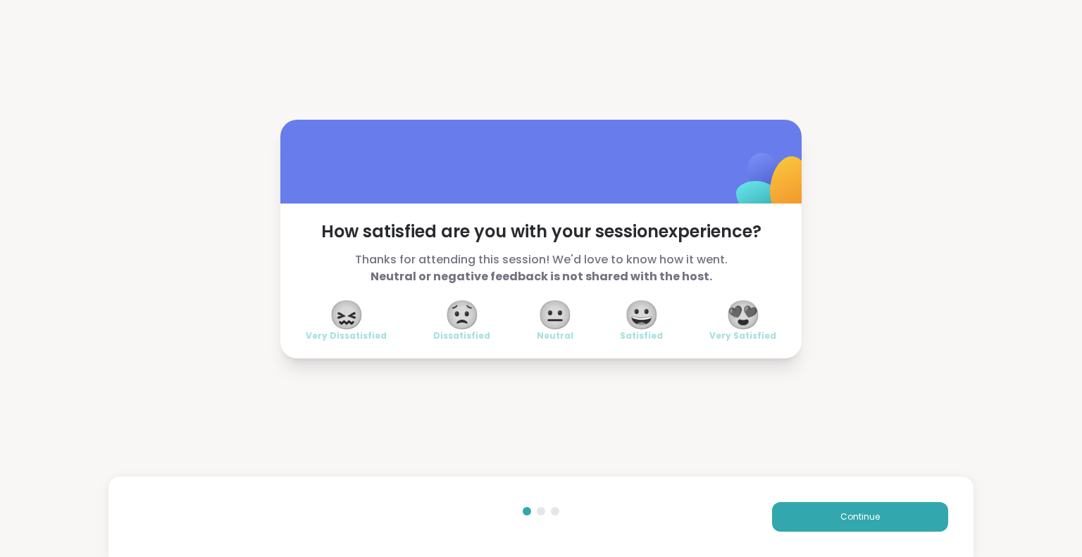
click at [735, 321] on span "😍" at bounding box center [743, 314] width 35 height 25
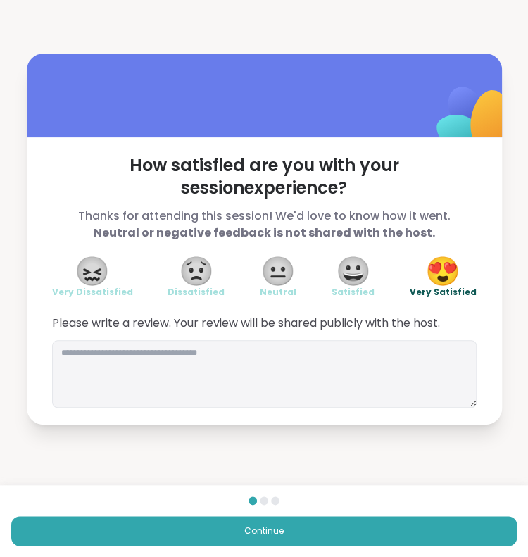
click at [324, 433] on div "How satisfied are you with your session experience? Thanks for attending this s…" at bounding box center [264, 239] width 528 height 478
click at [216, 363] on textarea at bounding box center [264, 374] width 425 height 68
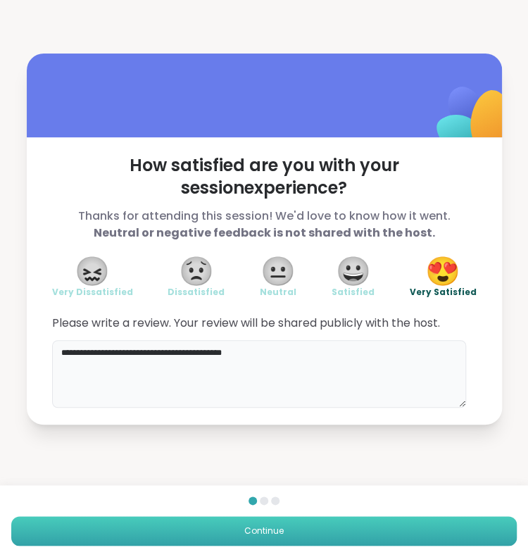
type textarea "**********"
click at [307, 532] on button "Continue" at bounding box center [264, 531] width 506 height 30
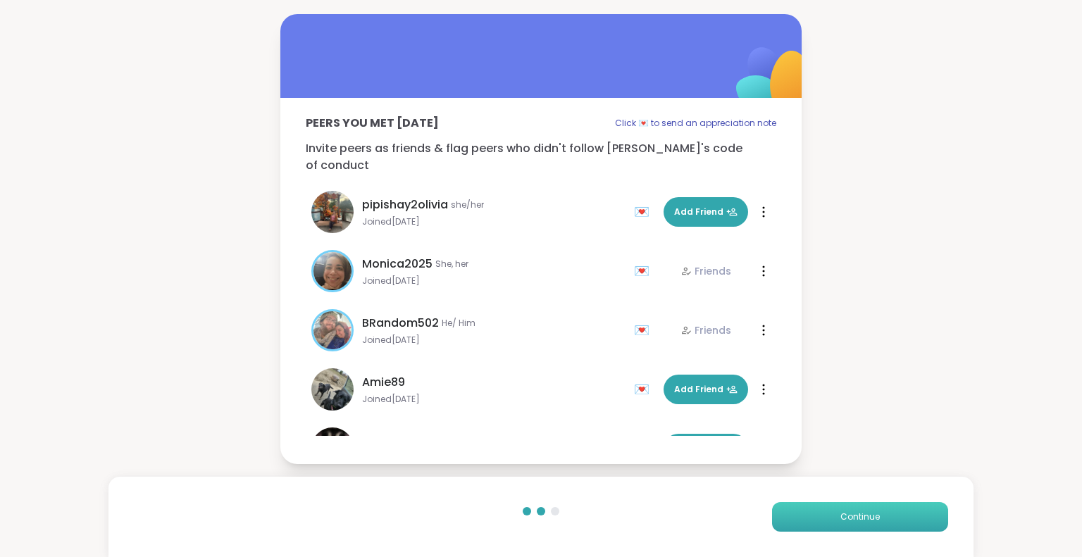
click at [845, 521] on span "Continue" at bounding box center [859, 517] width 39 height 13
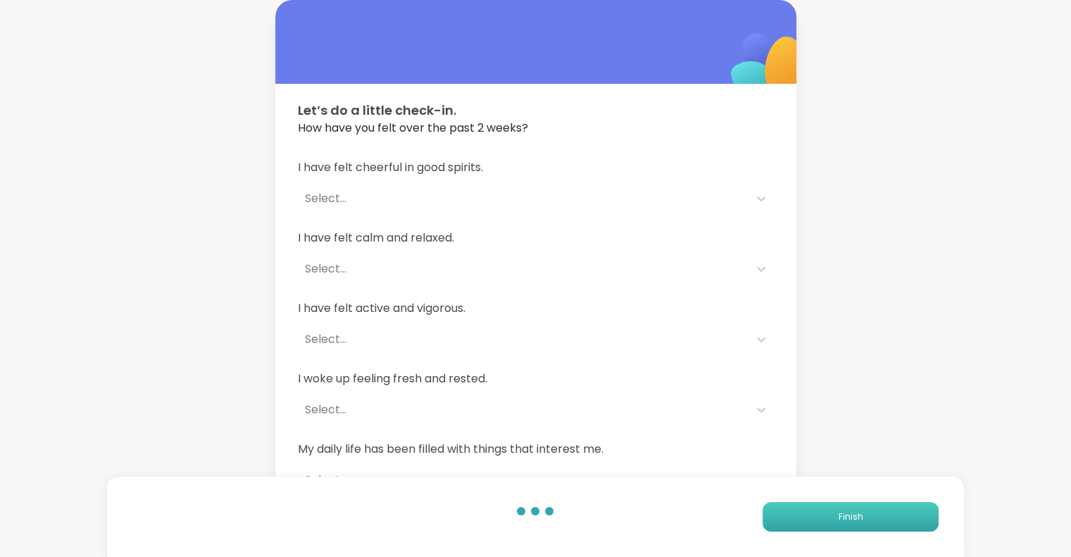
click at [845, 521] on span "Finish" at bounding box center [850, 517] width 25 height 13
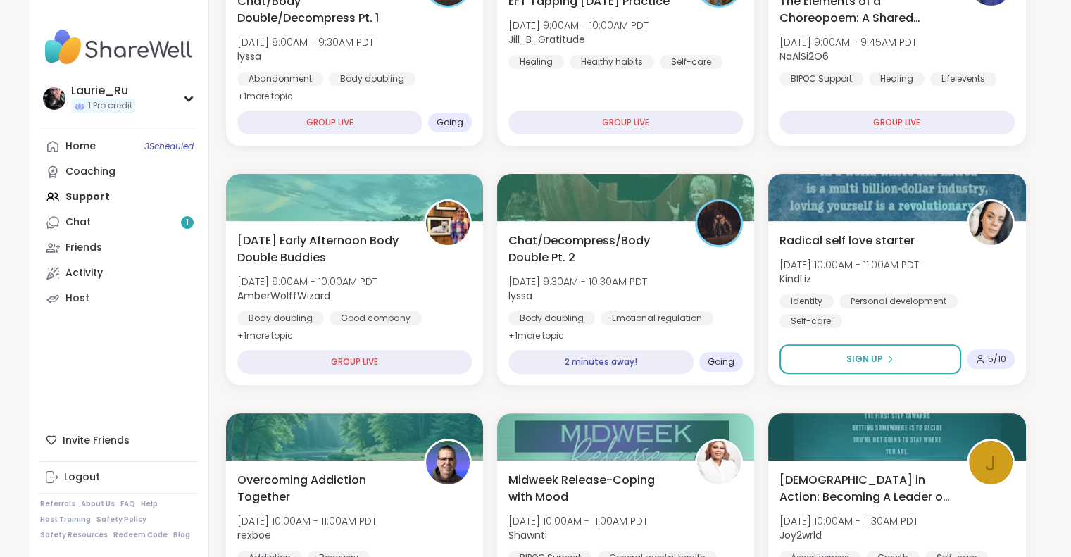
scroll to position [338, 0]
click at [617, 369] on div "1 minute away!" at bounding box center [600, 364] width 189 height 25
click at [633, 304] on div "Chat/Decompress/Body Double Pt. 2 Wed, Oct 08 | 9:30AM - 10:30AM PDT lyssa Body…" at bounding box center [626, 288] width 240 height 115
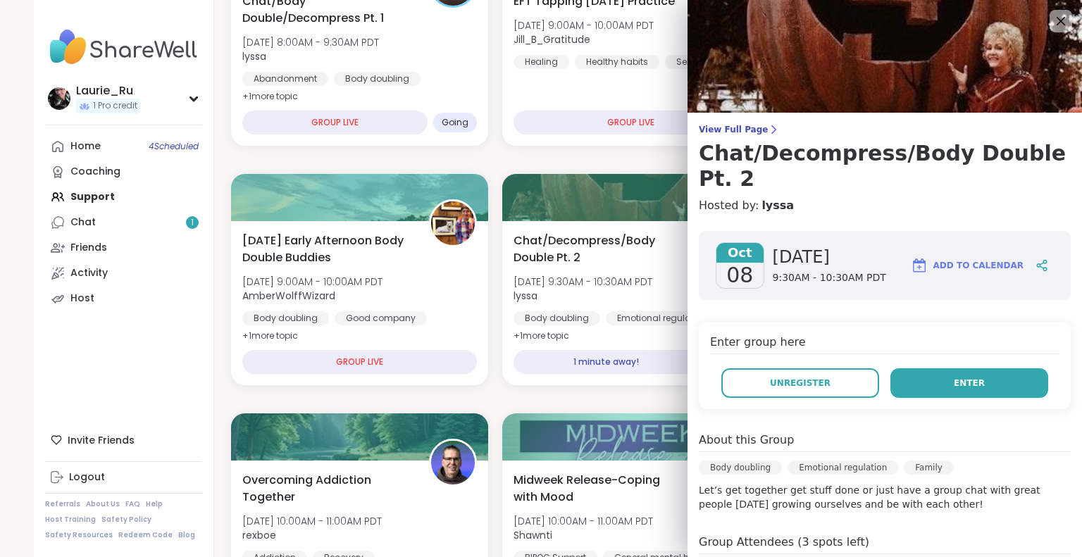
click at [910, 368] on button "Enter" at bounding box center [969, 383] width 158 height 30
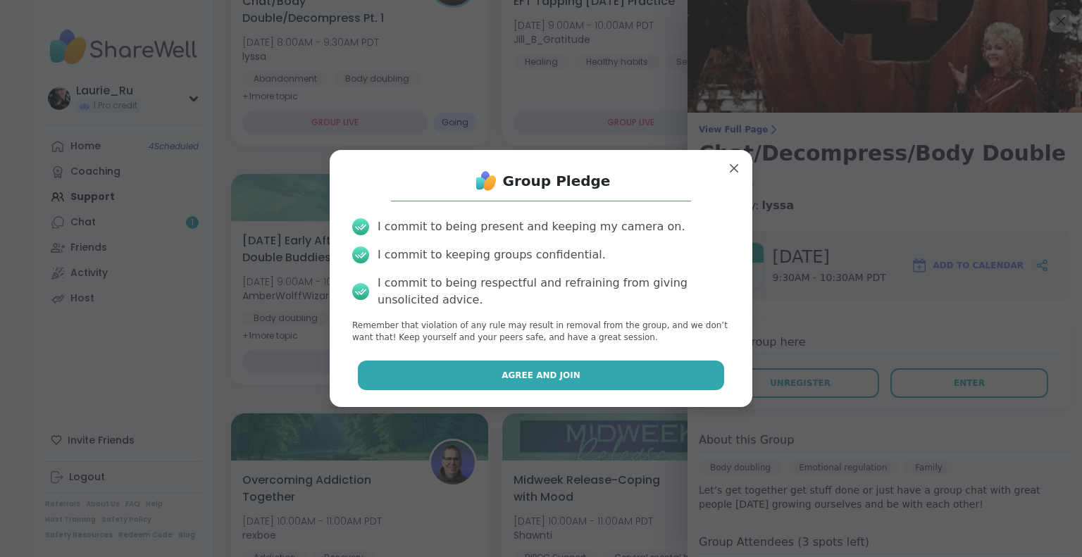
click at [669, 371] on button "Agree and Join" at bounding box center [541, 376] width 367 height 30
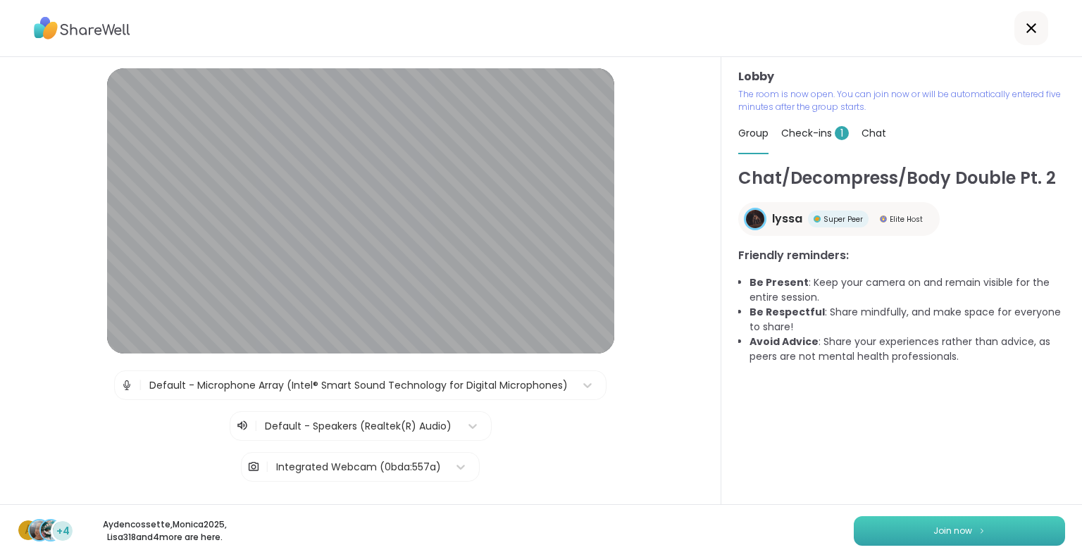
click at [957, 533] on span "Join now" at bounding box center [952, 531] width 39 height 13
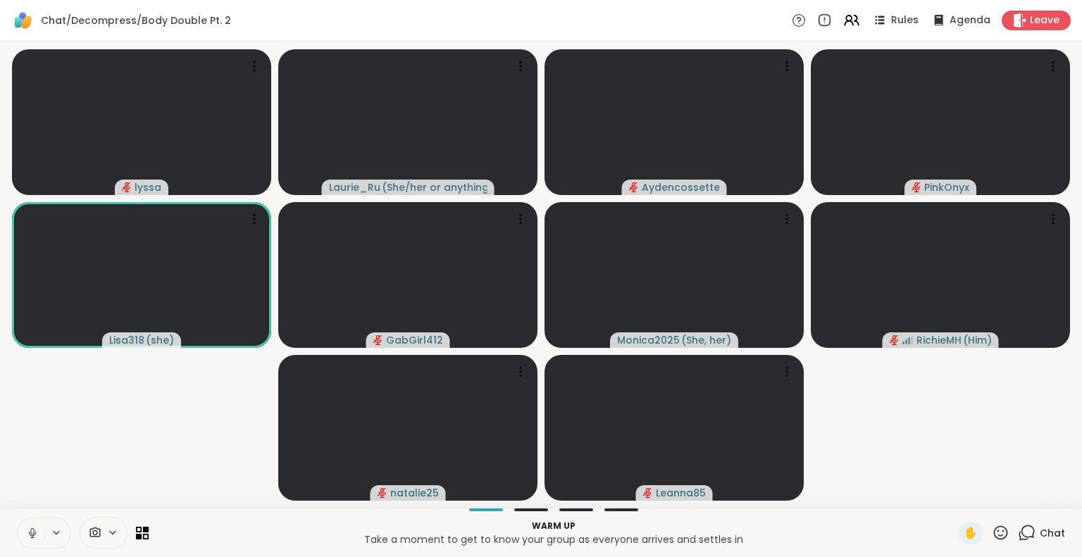
click at [32, 528] on icon at bounding box center [32, 533] width 13 height 13
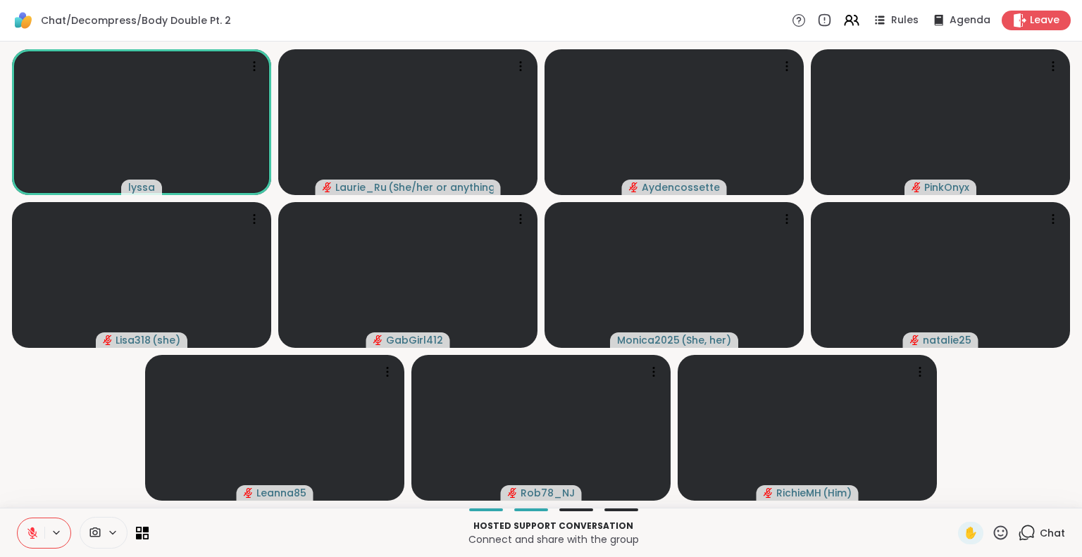
click at [32, 532] on icon at bounding box center [32, 533] width 13 height 13
click at [31, 530] on icon at bounding box center [32, 531] width 4 height 6
click at [1021, 534] on icon at bounding box center [1027, 532] width 13 height 13
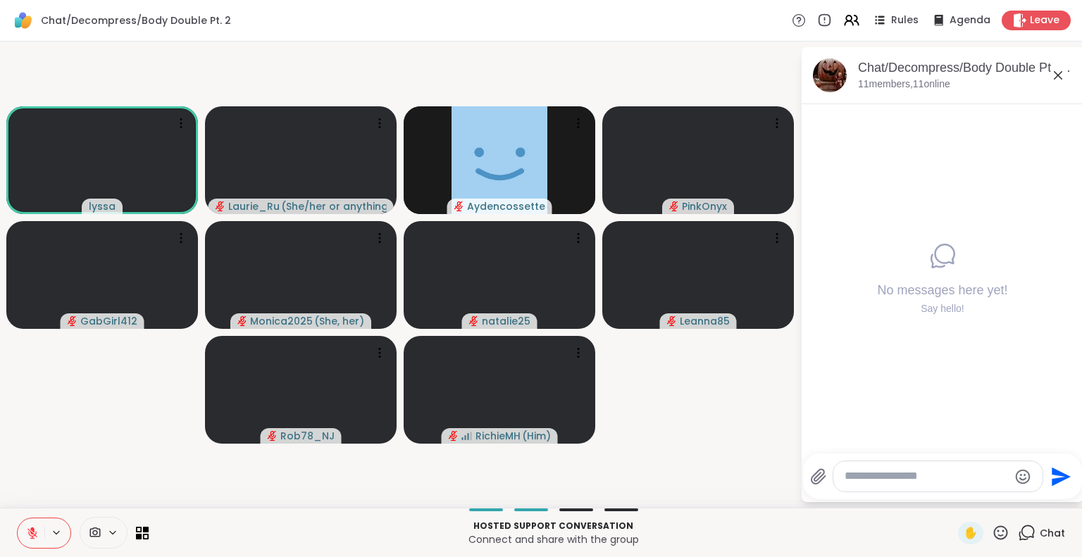
click at [33, 533] on icon at bounding box center [32, 533] width 10 height 10
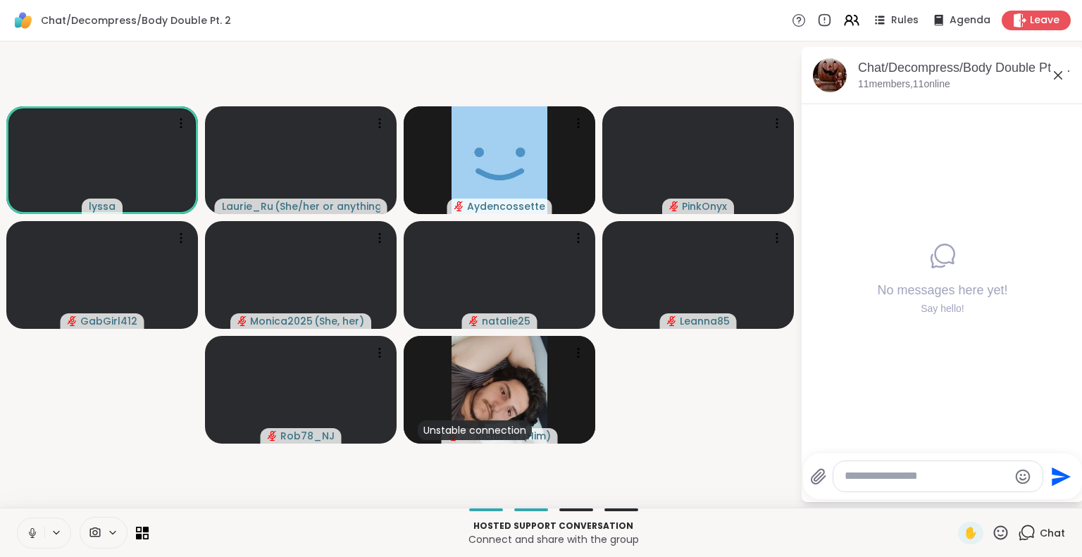
click at [30, 529] on icon at bounding box center [32, 533] width 13 height 13
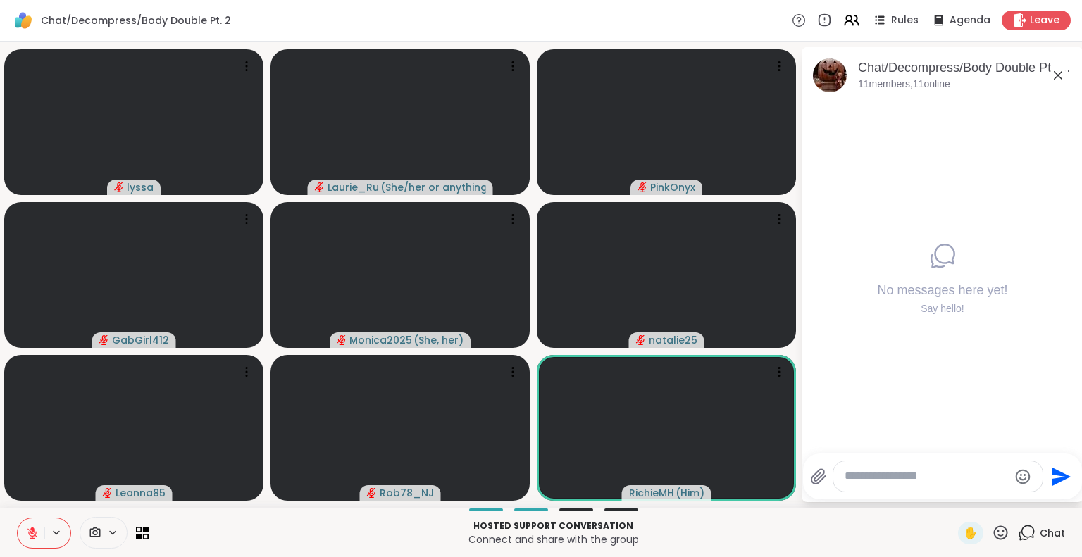
click at [269, 504] on div "lyssa Laurie_Ru ( She/her or anything else ) PinkOnyx GabGirl412 Monica2025 ( S…" at bounding box center [541, 275] width 1082 height 466
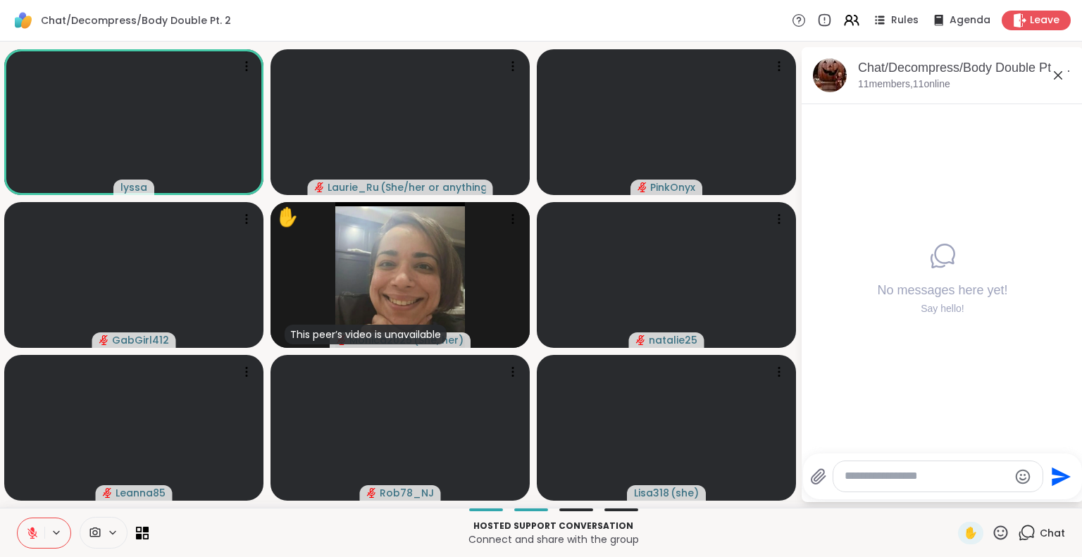
click at [27, 533] on icon at bounding box center [32, 533] width 13 height 13
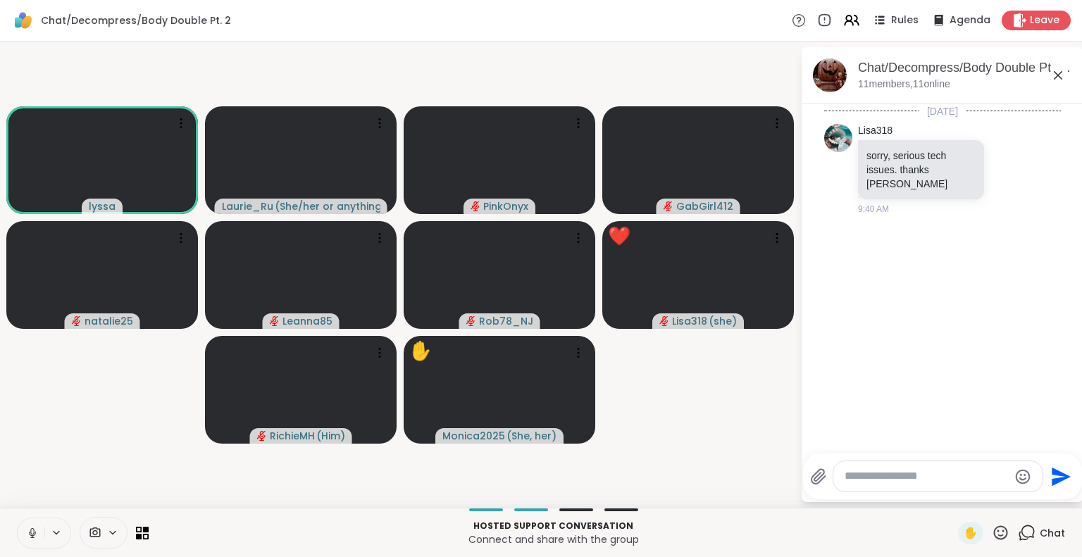
click at [35, 531] on icon at bounding box center [32, 533] width 13 height 13
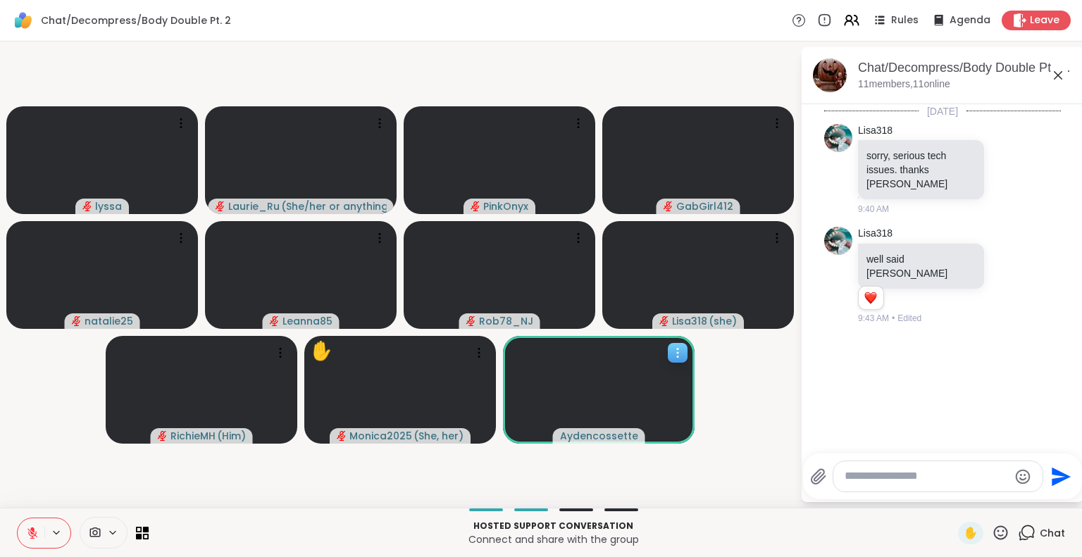
click at [673, 349] on icon at bounding box center [678, 353] width 14 height 14
click at [633, 358] on h4 "View Profile" at bounding box center [625, 361] width 59 height 14
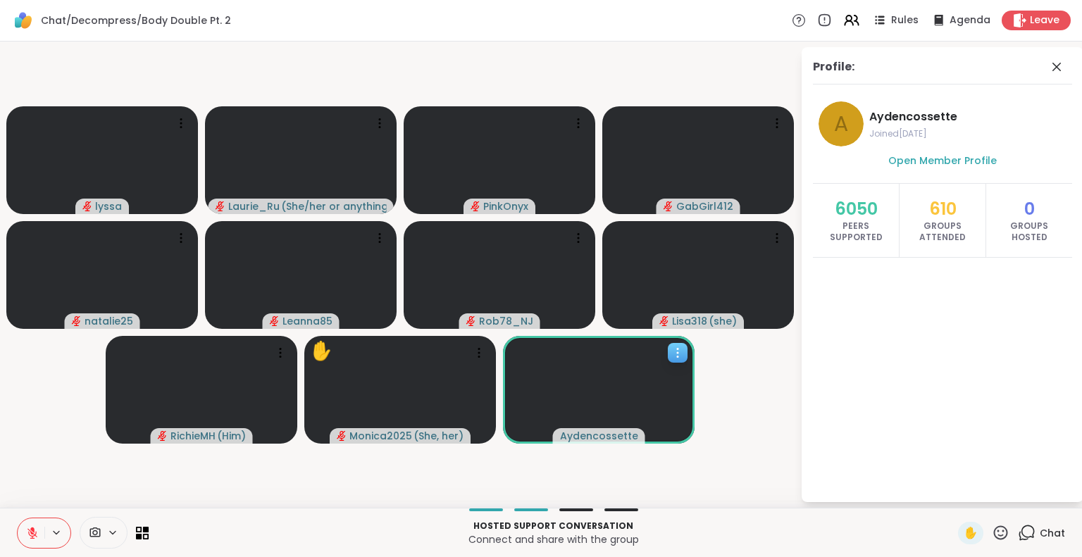
click at [678, 353] on icon at bounding box center [677, 352] width 1 height 1
click at [723, 411] on video-player-container "lyssa Laurie_Ru ( She/her or anything else ) PinkOnyx GabGirl412 natalie25 Lean…" at bounding box center [399, 274] width 783 height 455
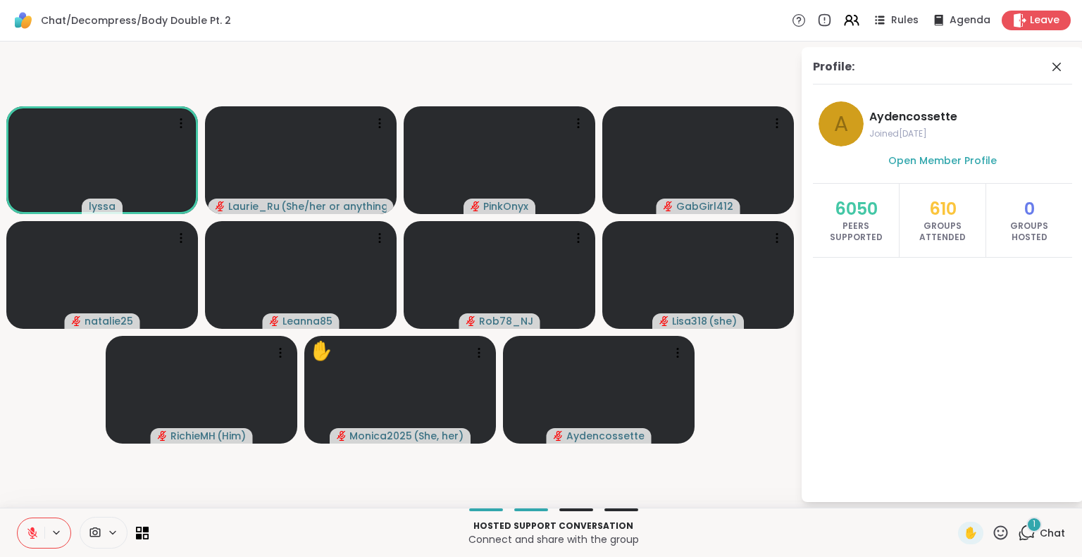
click at [1018, 533] on icon at bounding box center [1027, 533] width 18 height 18
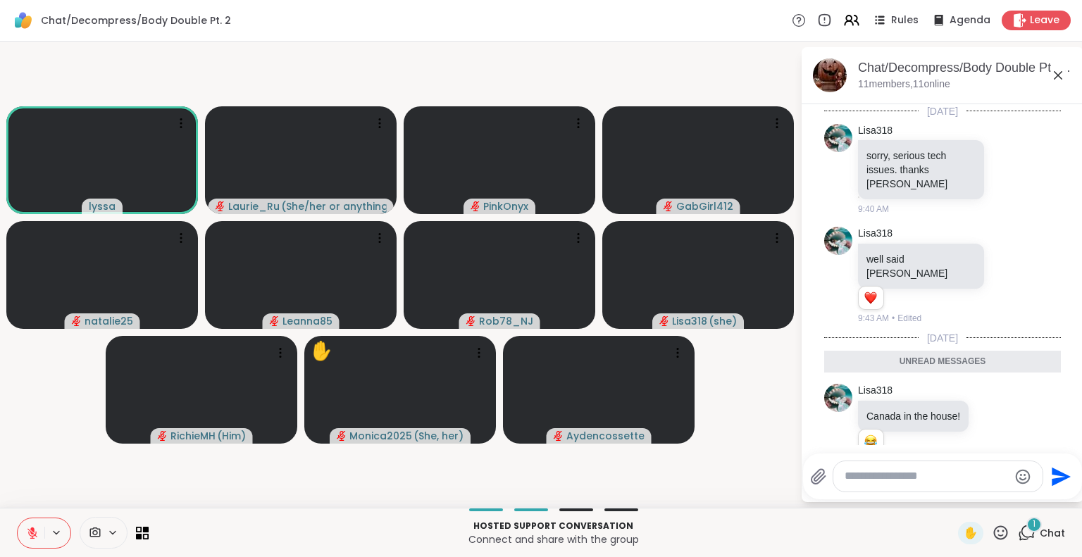
scroll to position [12, 0]
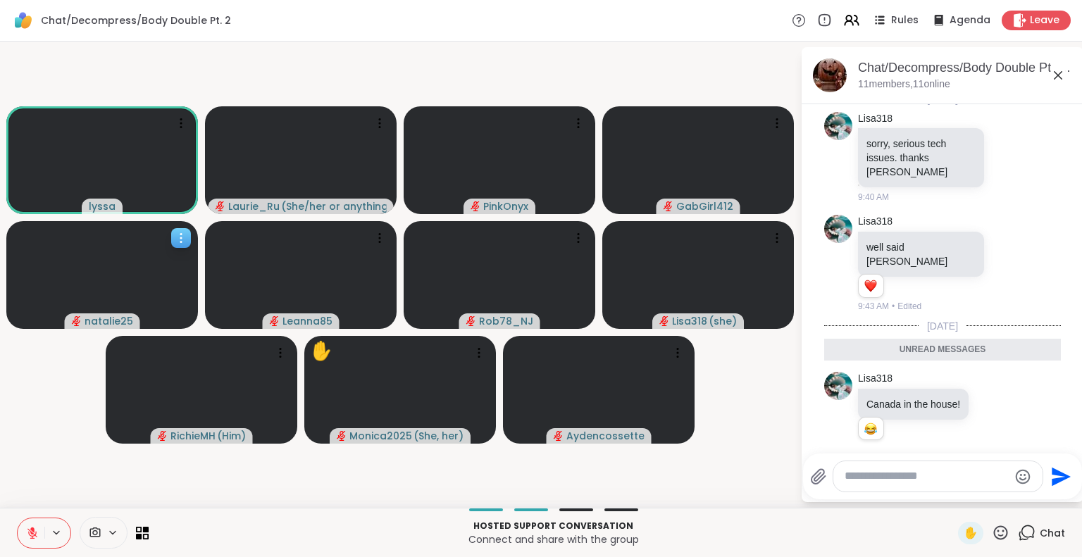
click at [178, 235] on icon at bounding box center [181, 238] width 14 height 14
click at [144, 240] on h4 "View Profile" at bounding box center [130, 246] width 59 height 14
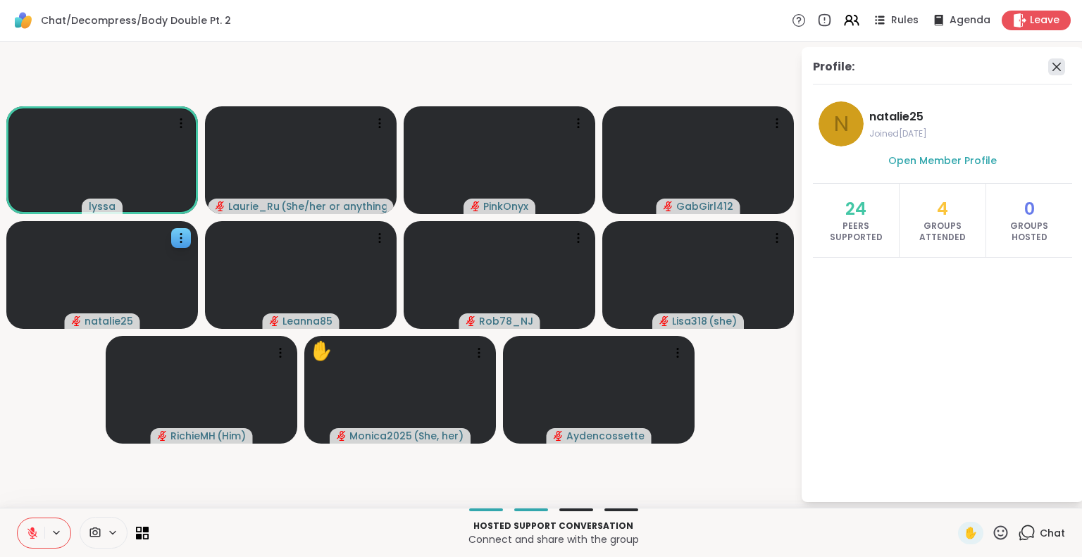
click at [1054, 65] on icon at bounding box center [1056, 66] width 17 height 17
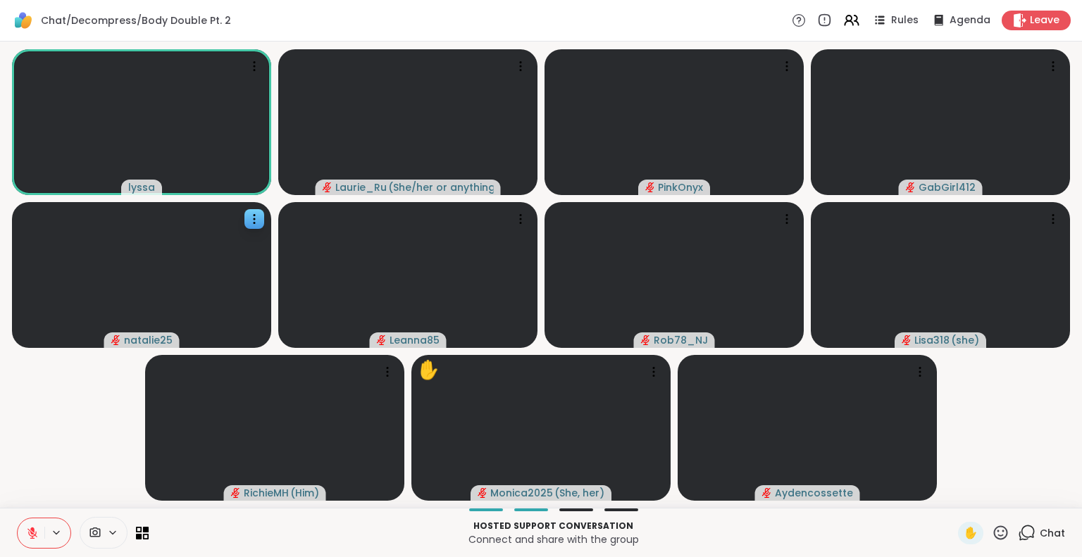
click at [32, 532] on icon at bounding box center [32, 533] width 13 height 13
click at [30, 531] on icon at bounding box center [32, 533] width 13 height 13
click at [30, 531] on icon at bounding box center [32, 533] width 10 height 10
click at [30, 531] on icon at bounding box center [32, 533] width 13 height 13
click at [1026, 521] on div "2" at bounding box center [1033, 524] width 15 height 15
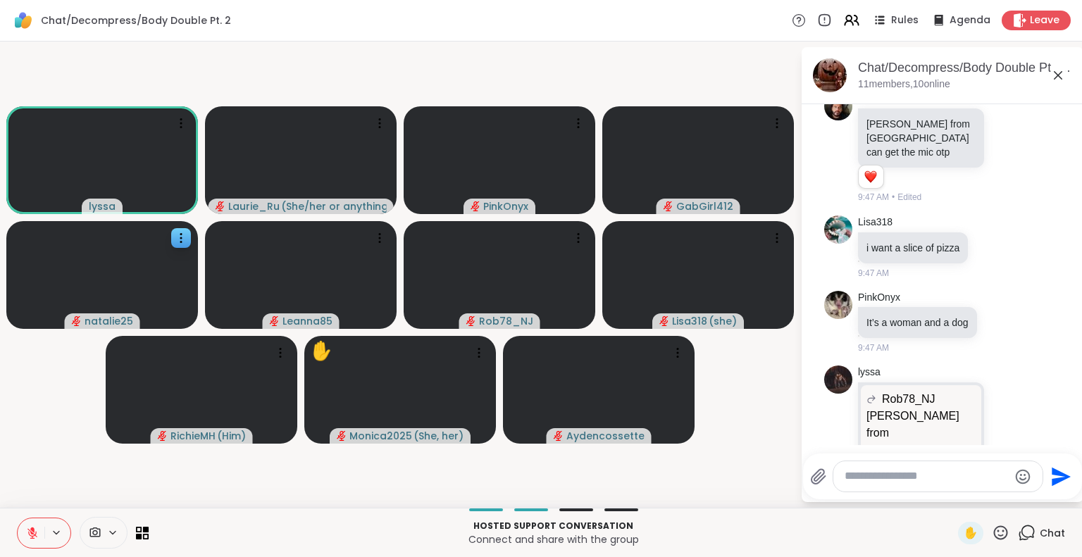
scroll to position [392, 0]
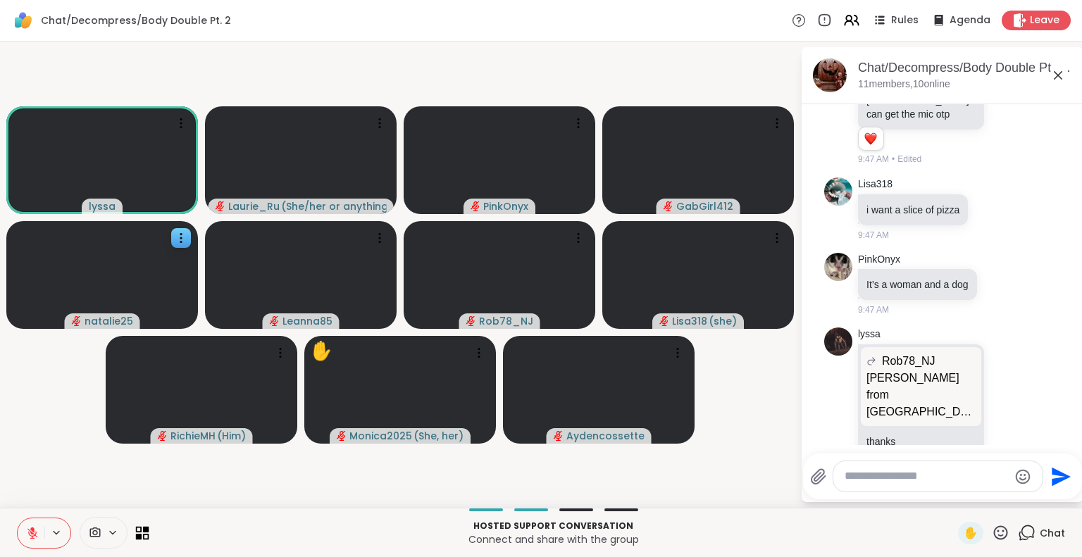
click at [146, 529] on icon at bounding box center [146, 529] width 6 height 6
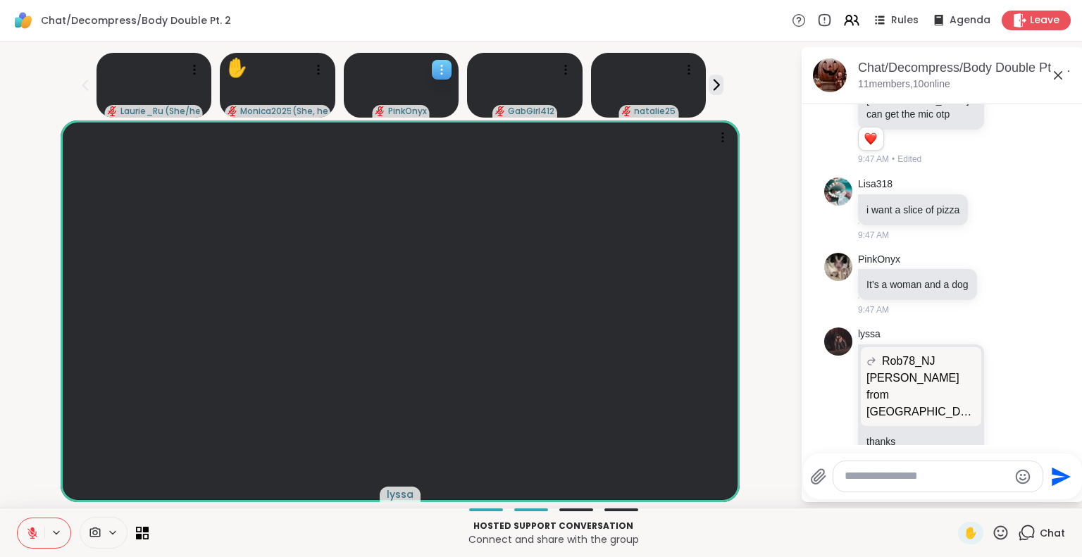
click at [437, 99] on video at bounding box center [402, 85] width 116 height 65
click at [136, 529] on icon at bounding box center [142, 532] width 13 height 13
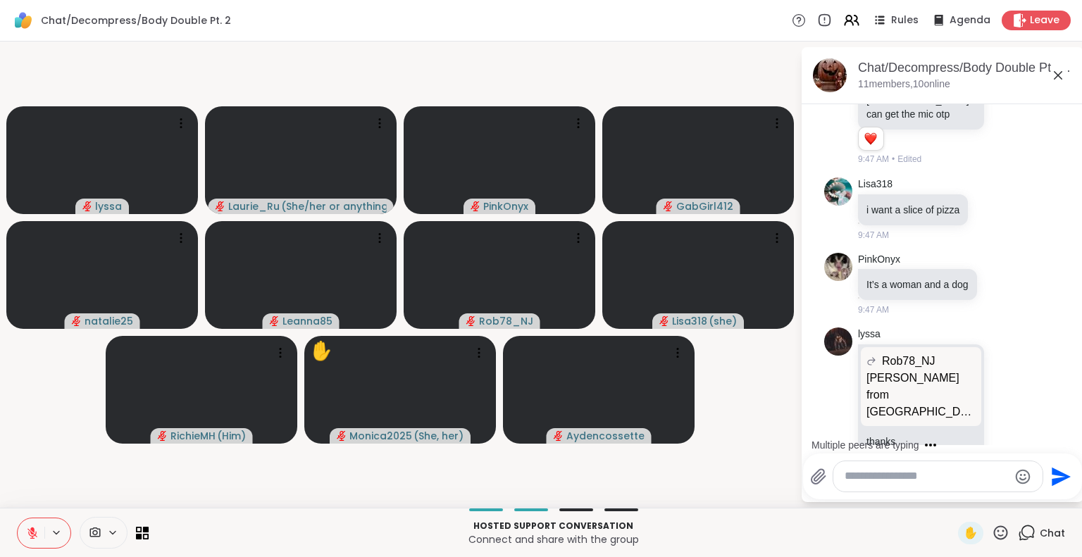
click at [1060, 70] on icon at bounding box center [1058, 75] width 17 height 17
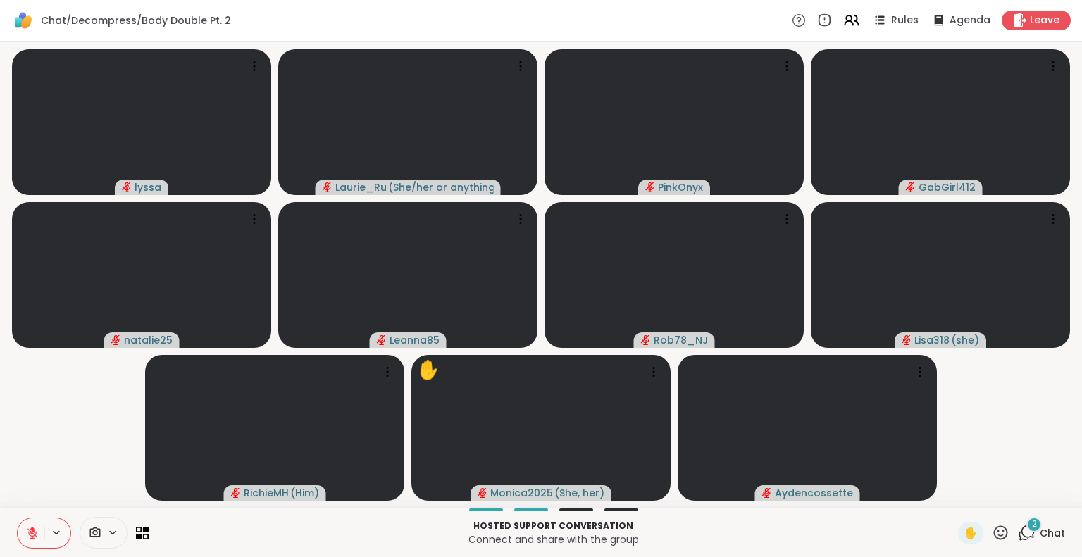
click at [1018, 530] on icon at bounding box center [1027, 533] width 18 height 18
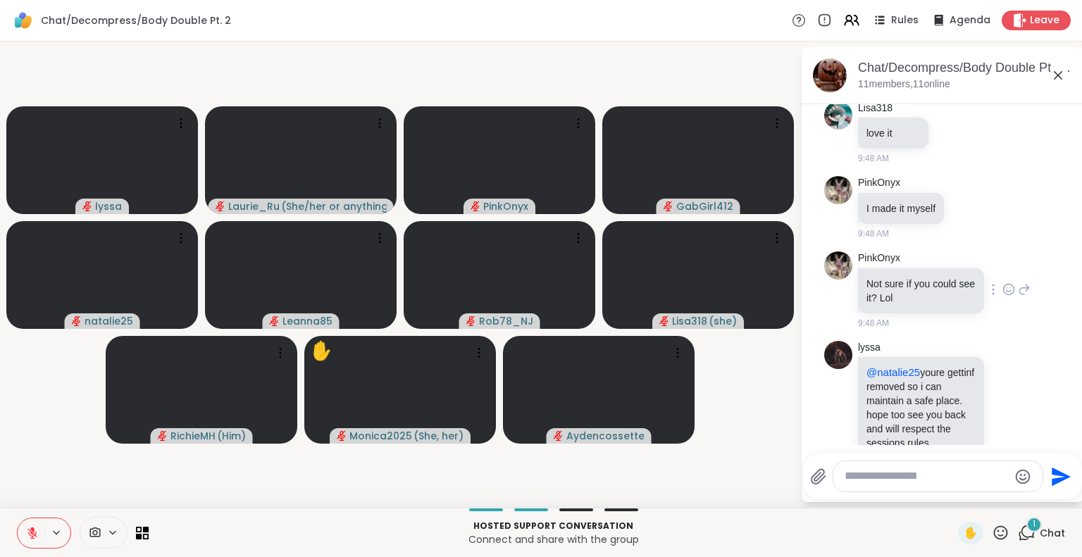
scroll to position [864, 0]
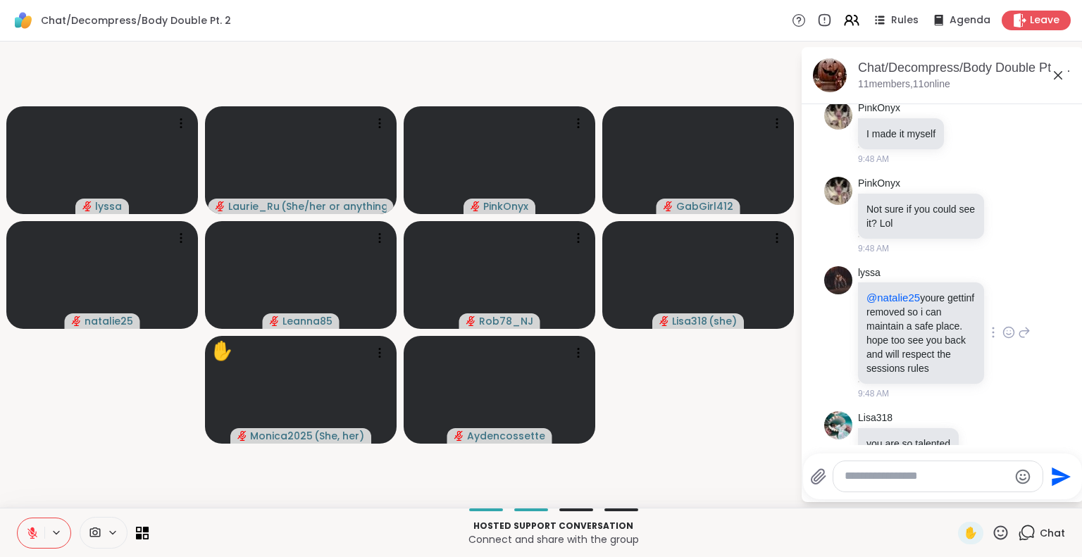
click at [1002, 325] on icon at bounding box center [1008, 332] width 13 height 14
click at [971, 304] on div "Select Reaction: Thumbs up" at bounding box center [977, 310] width 13 height 13
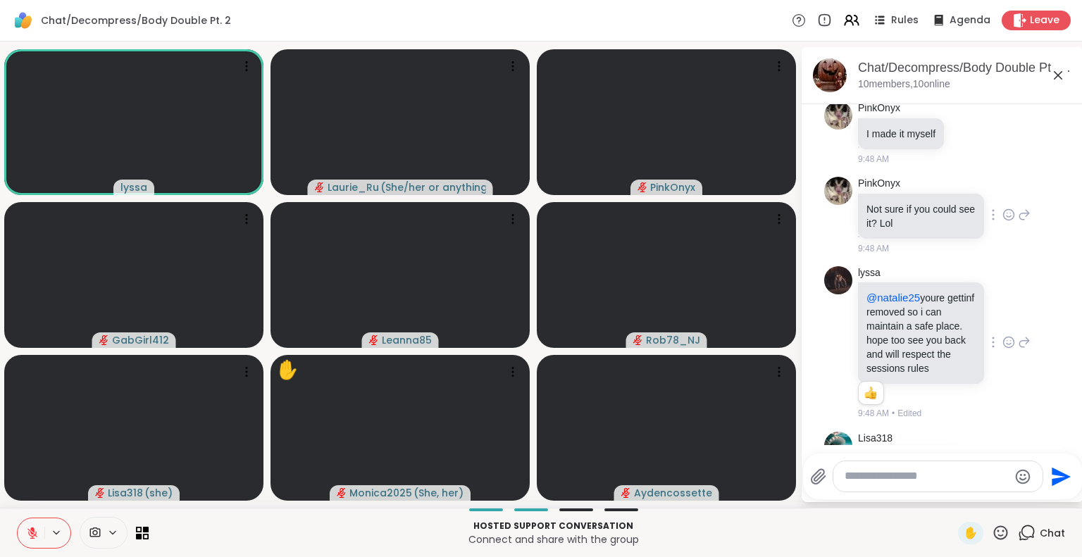
click at [1002, 208] on icon at bounding box center [1008, 215] width 13 height 14
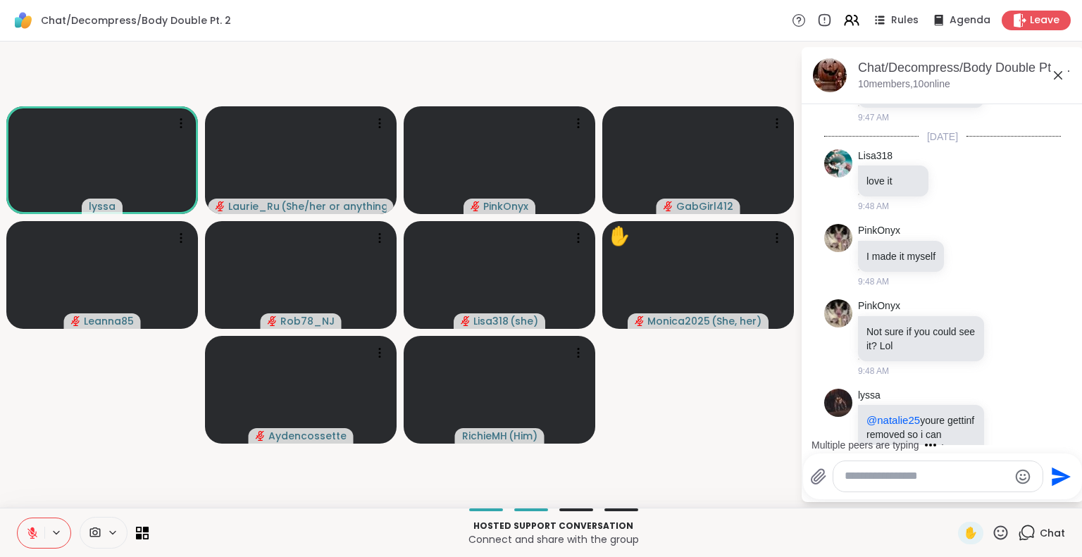
scroll to position [713, 0]
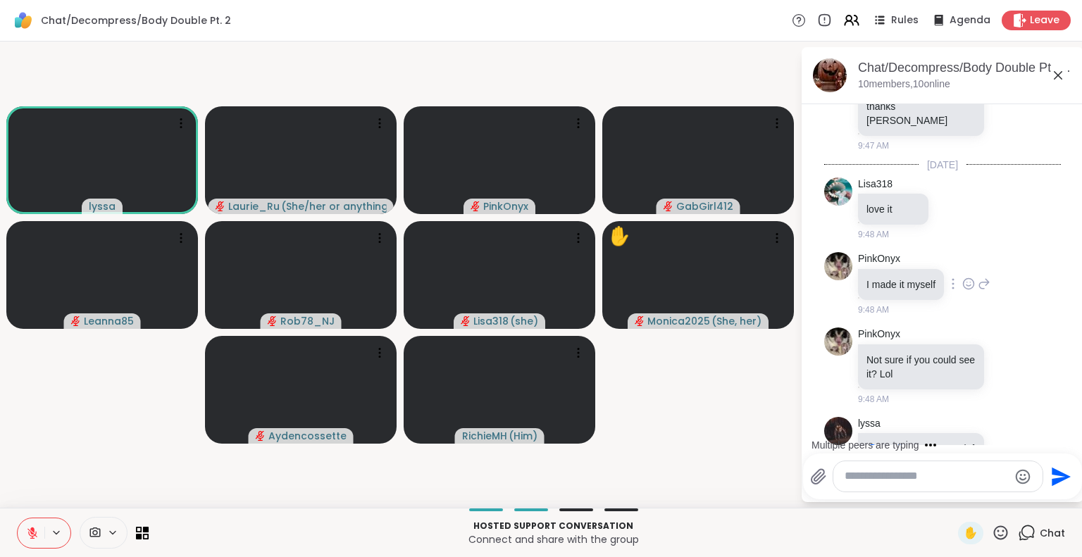
click at [969, 277] on icon at bounding box center [968, 284] width 13 height 14
click at [1031, 255] on div "Select Reaction: Astonished" at bounding box center [1030, 261] width 13 height 13
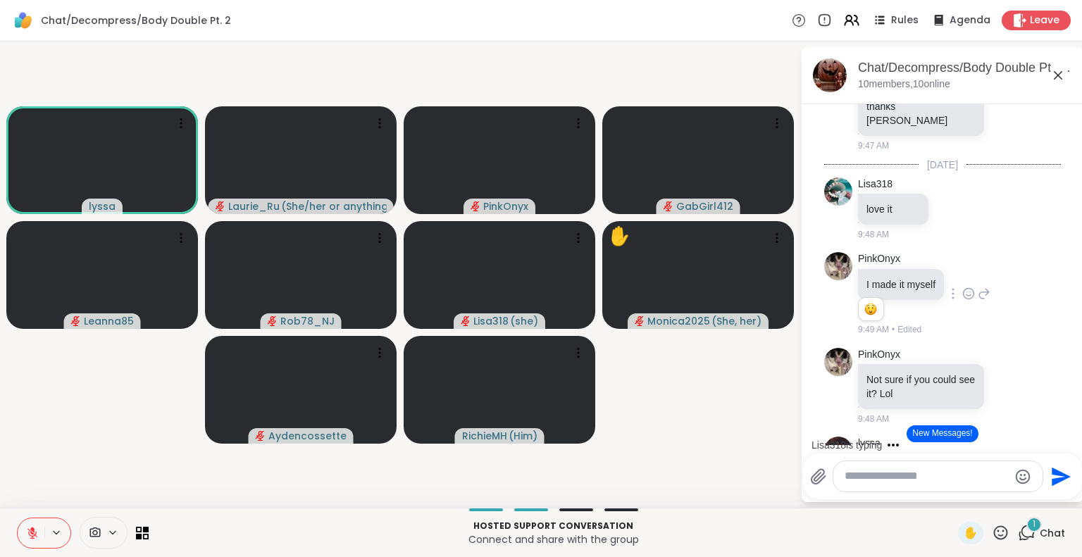
click at [34, 535] on icon at bounding box center [32, 533] width 10 height 10
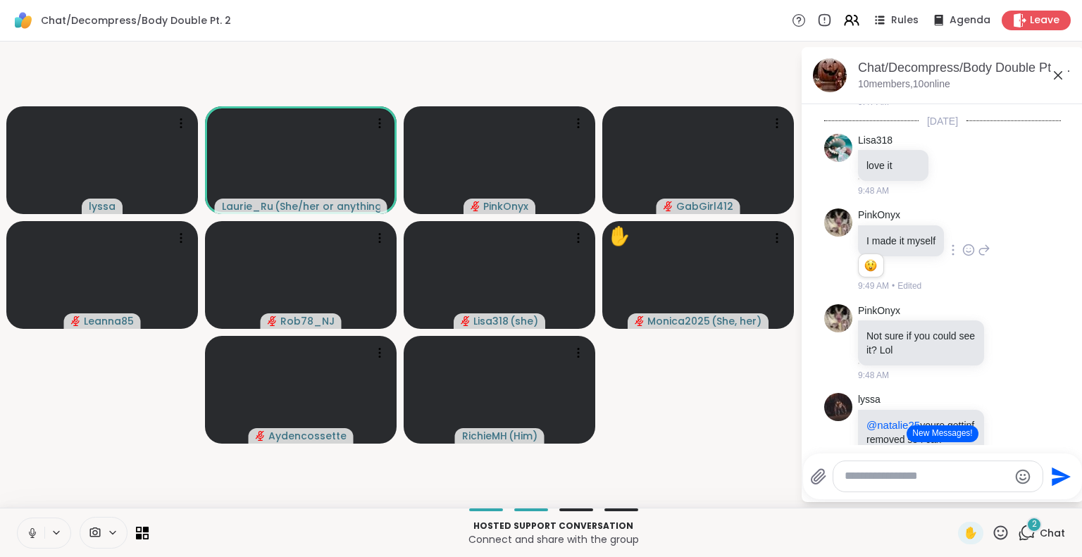
scroll to position [769, 0]
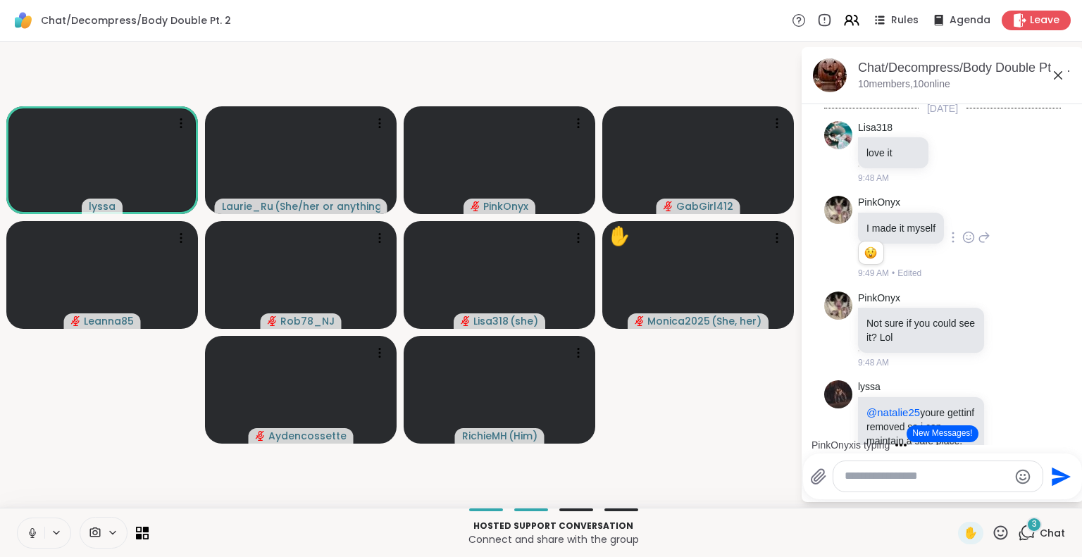
click at [31, 534] on icon at bounding box center [32, 531] width 4 height 6
click at [31, 534] on icon at bounding box center [32, 533] width 10 height 10
click at [31, 534] on icon at bounding box center [32, 531] width 4 height 6
click at [31, 534] on icon at bounding box center [32, 533] width 10 height 10
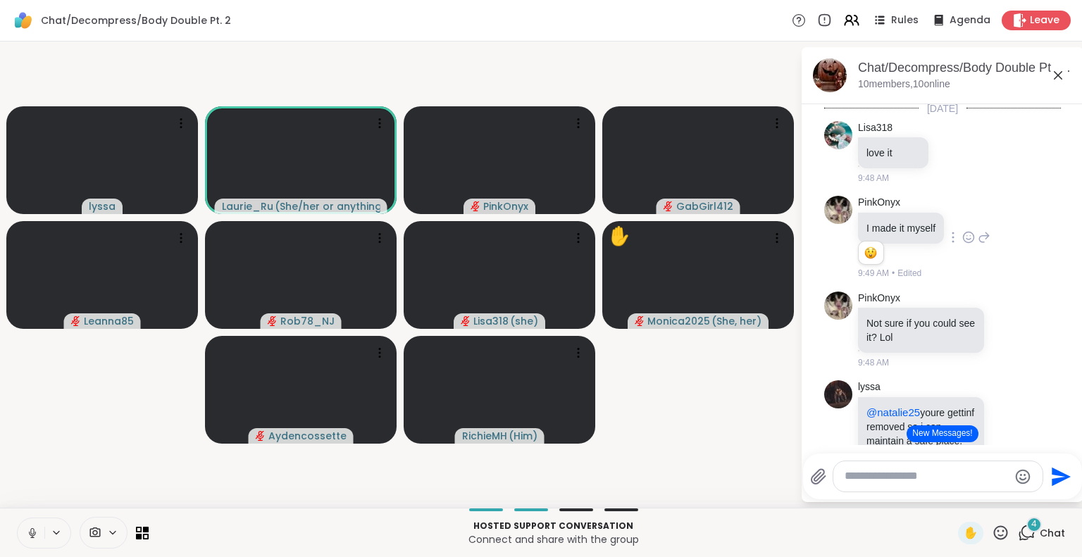
click at [31, 534] on icon at bounding box center [32, 531] width 4 height 6
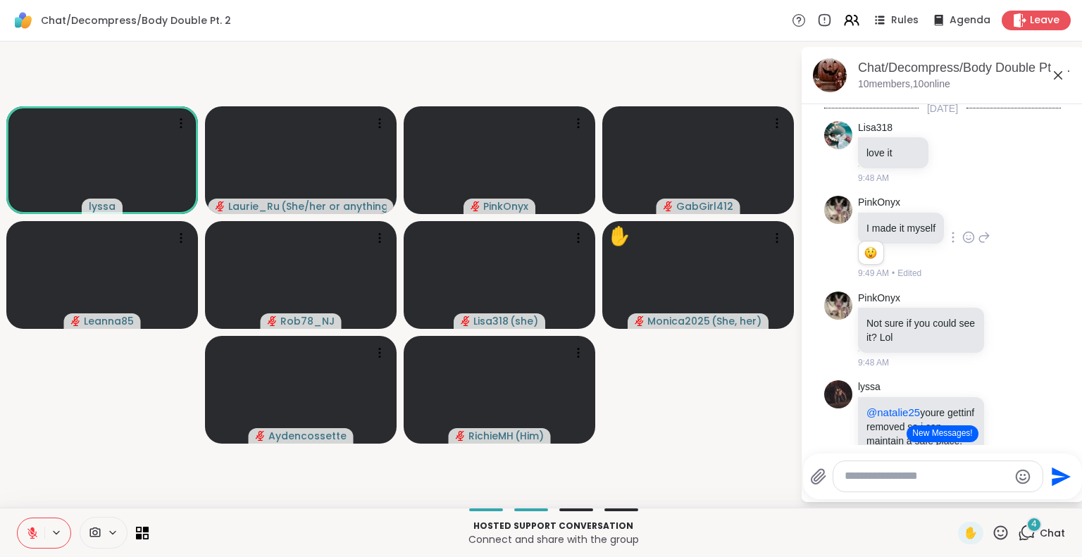
click at [30, 535] on icon at bounding box center [32, 533] width 13 height 13
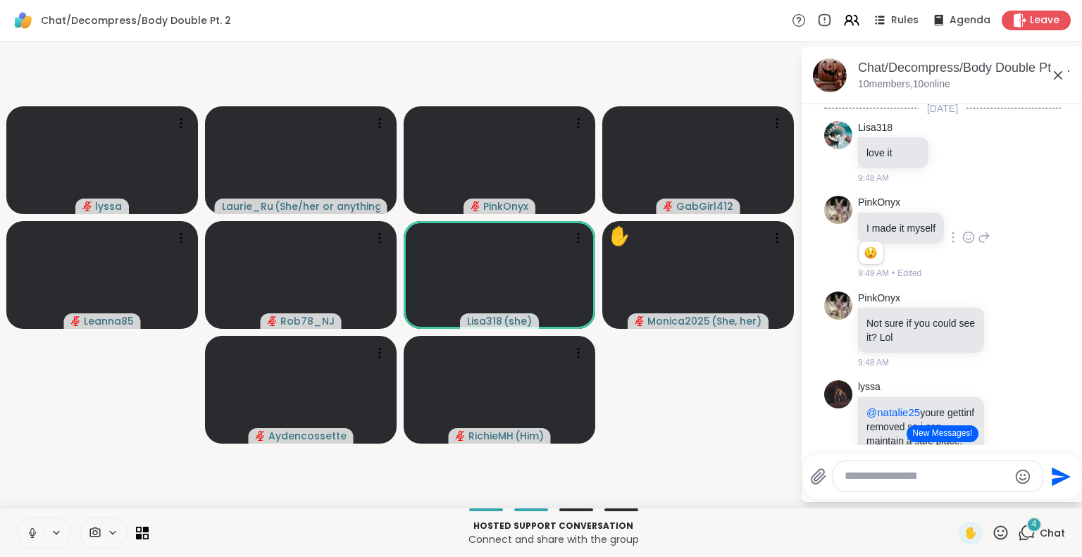
click at [30, 535] on icon at bounding box center [32, 533] width 7 height 4
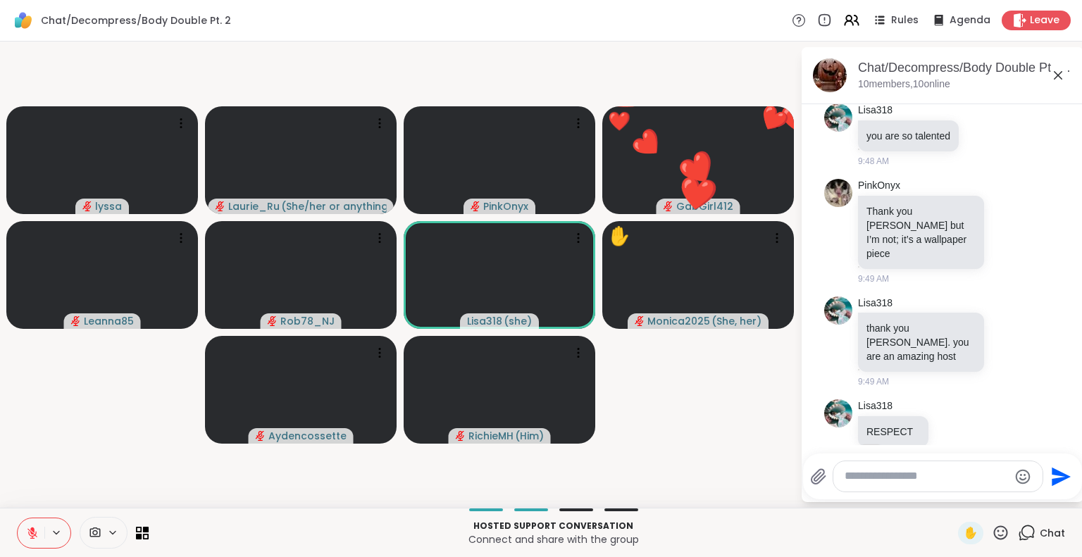
scroll to position [1240, 0]
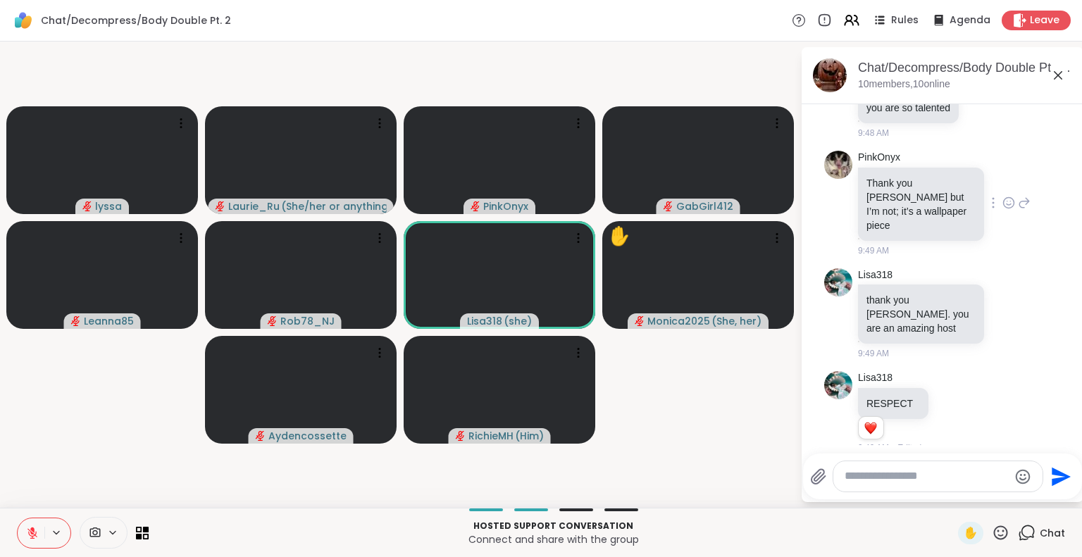
click at [1002, 196] on icon at bounding box center [1008, 203] width 13 height 14
click at [971, 174] on div "Select Reaction: Thumbs up" at bounding box center [977, 180] width 13 height 13
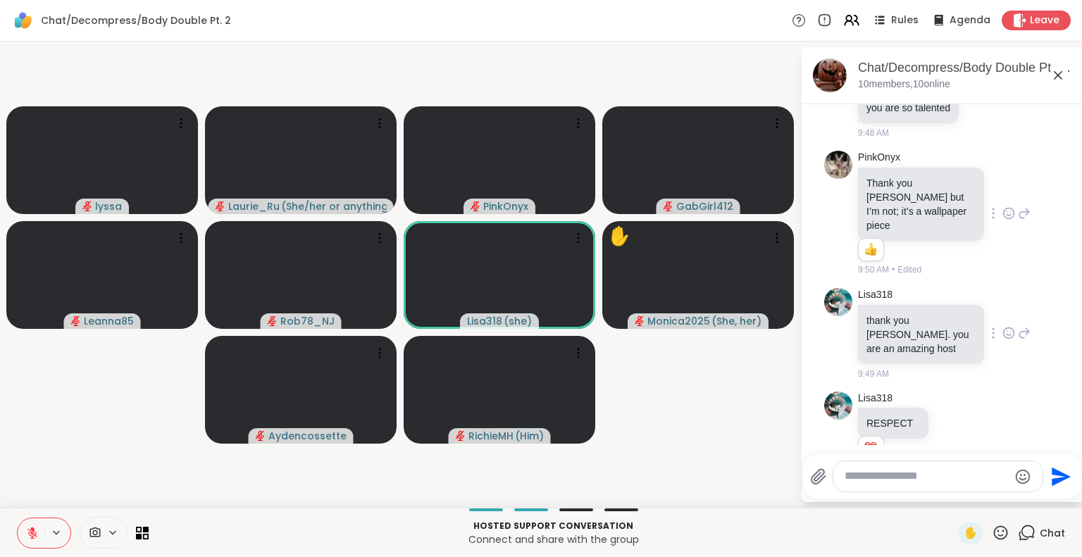
click at [1007, 335] on icon at bounding box center [1009, 335] width 4 height 1
drag, startPoint x: 991, startPoint y: 278, endPoint x: 995, endPoint y: 256, distance: 22.2
click at [1002, 304] on div "Select Reaction: Heart" at bounding box center [1008, 310] width 13 height 13
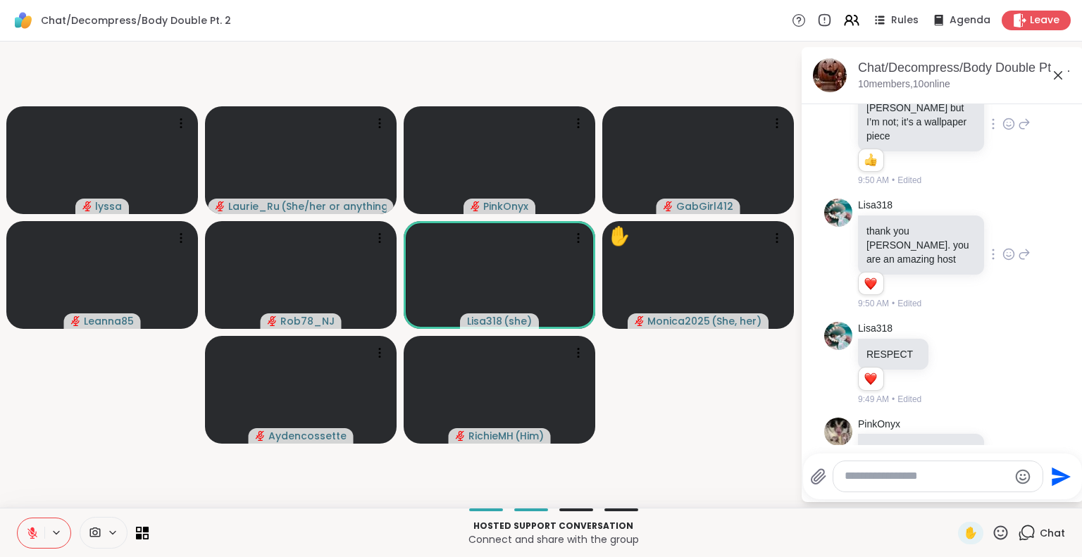
scroll to position [1341, 0]
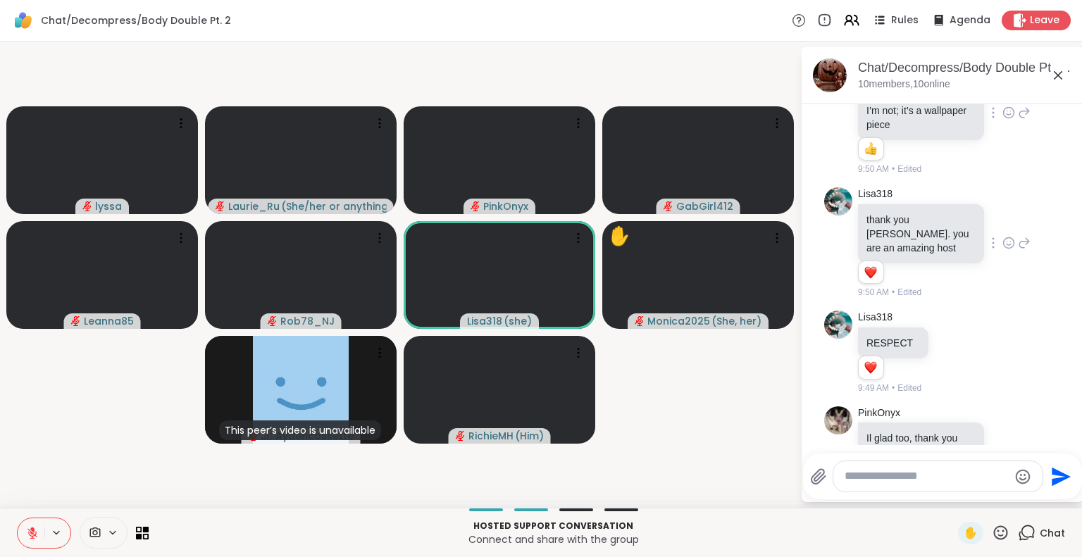
click at [719, 425] on video-player-container "lyssa Laurie_Ru ( She/her or anything else ) PinkOnyx GabGirl412 Leanna85 Rob78…" at bounding box center [399, 274] width 783 height 455
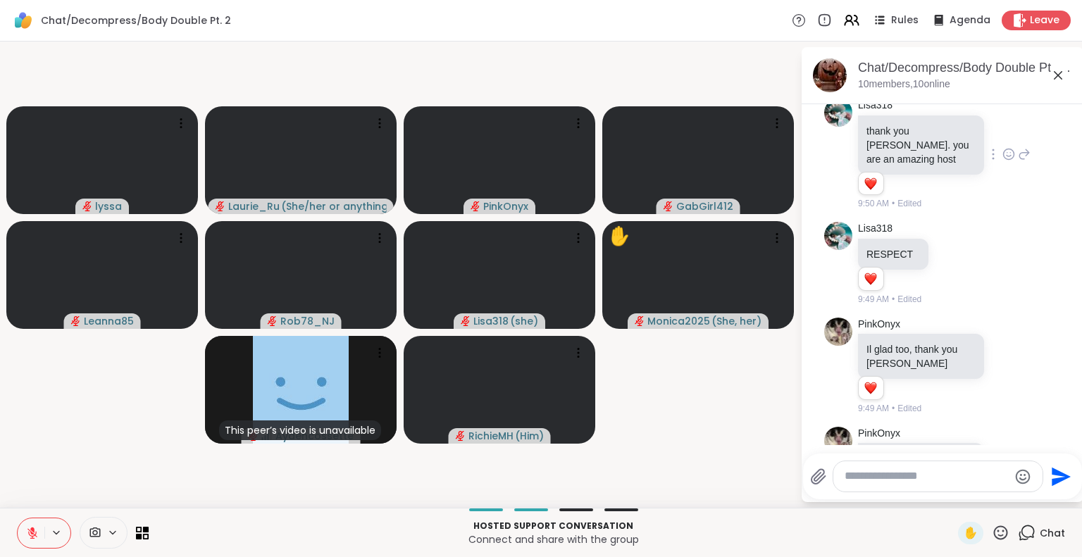
click at [30, 535] on icon at bounding box center [32, 533] width 10 height 10
click at [30, 535] on icon at bounding box center [32, 533] width 13 height 13
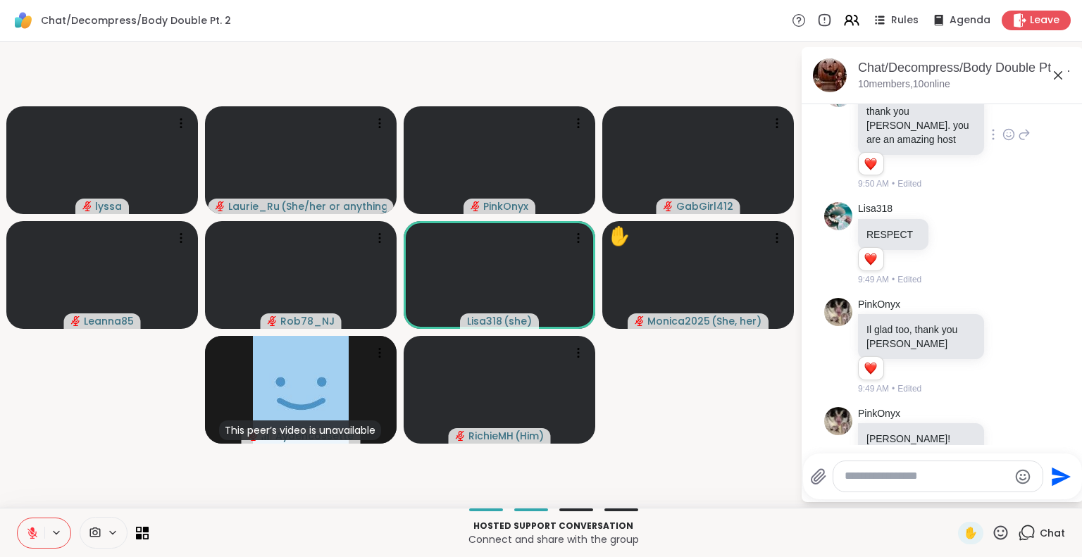
click at [31, 532] on icon at bounding box center [32, 533] width 13 height 13
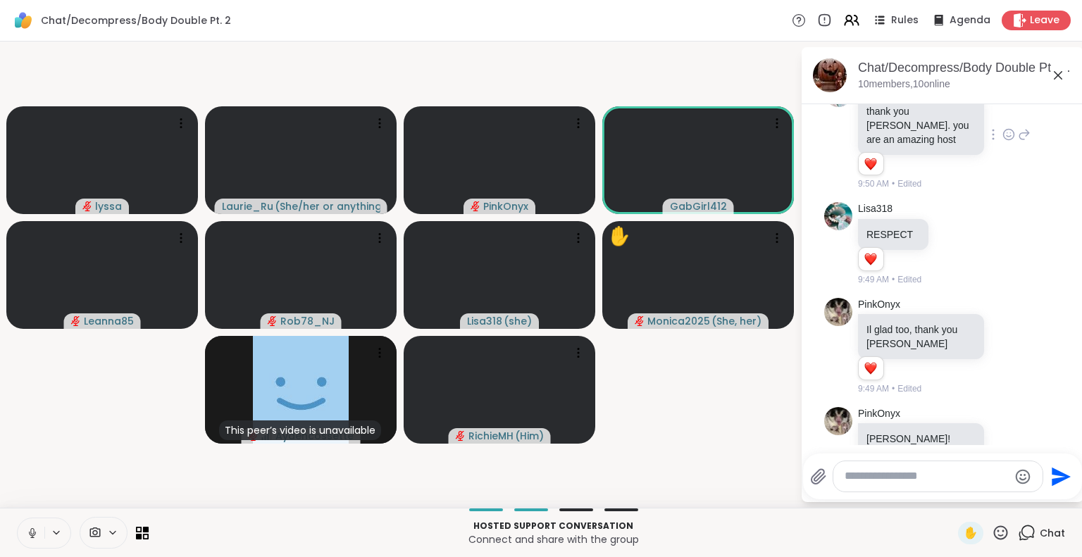
click at [31, 532] on icon at bounding box center [32, 533] width 13 height 13
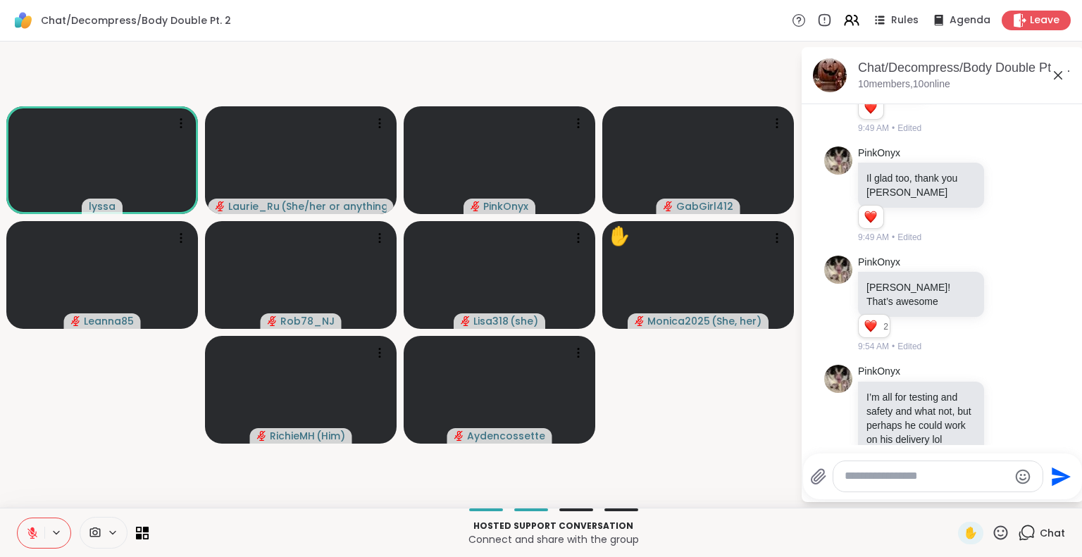
scroll to position [1718, 0]
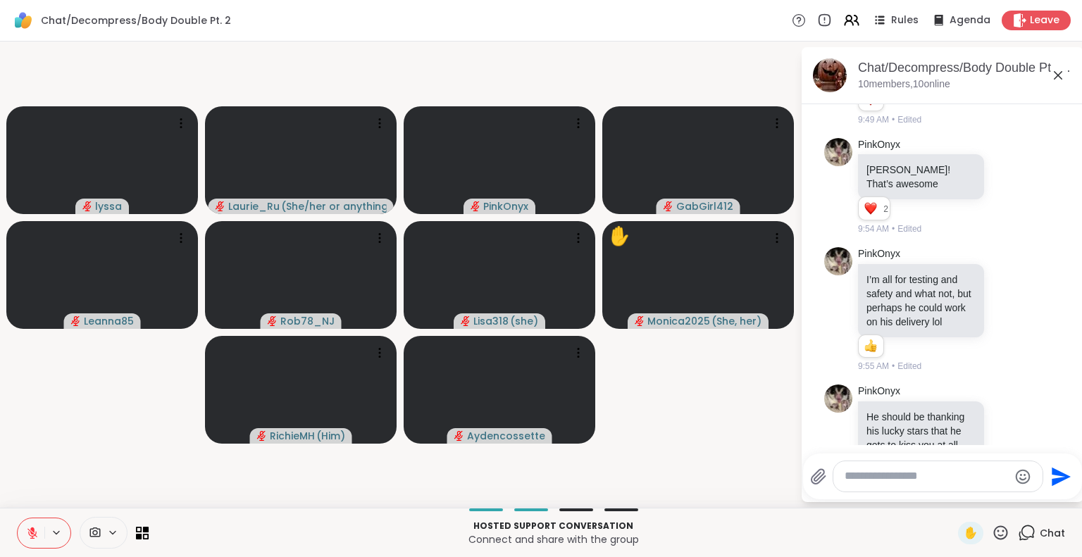
click at [31, 532] on icon at bounding box center [32, 533] width 13 height 13
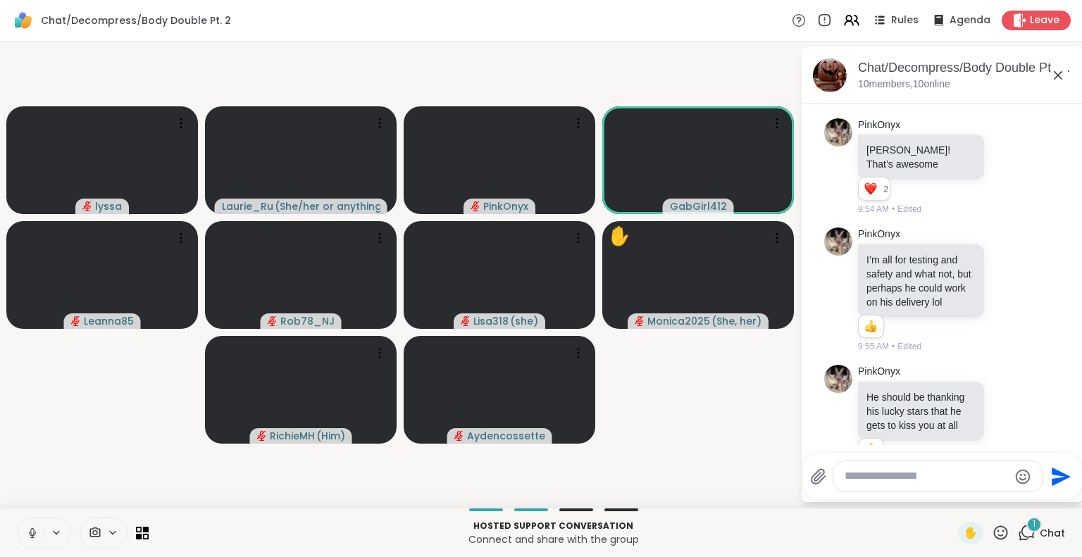
scroll to position [1827, 0]
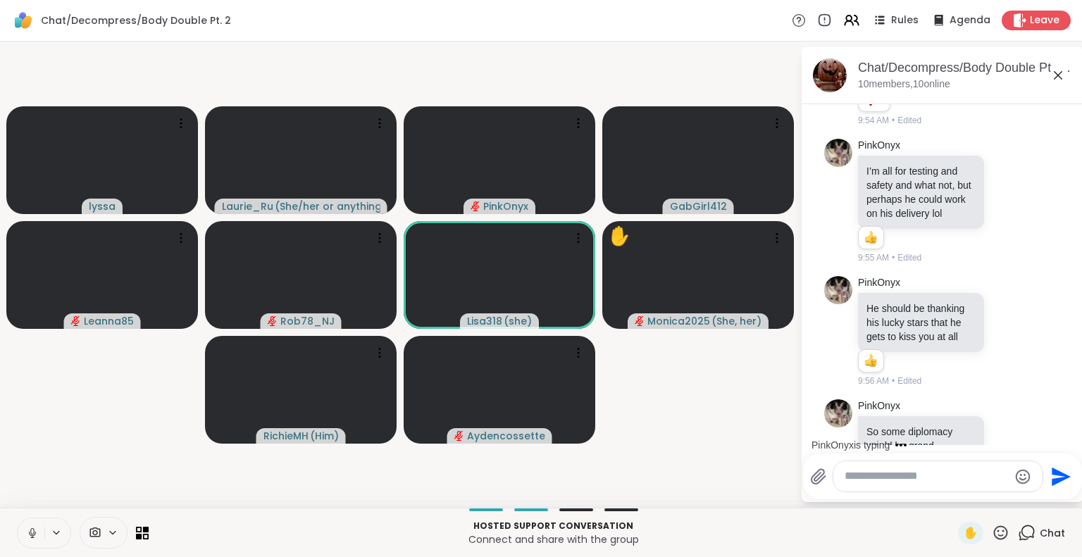
click at [31, 528] on icon at bounding box center [32, 533] width 13 height 13
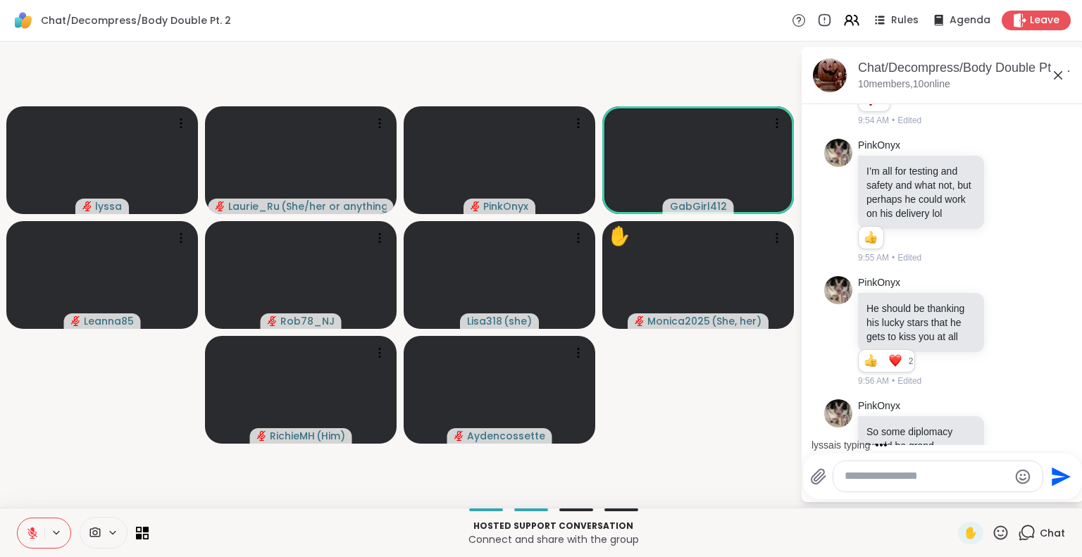
scroll to position [1984, 0]
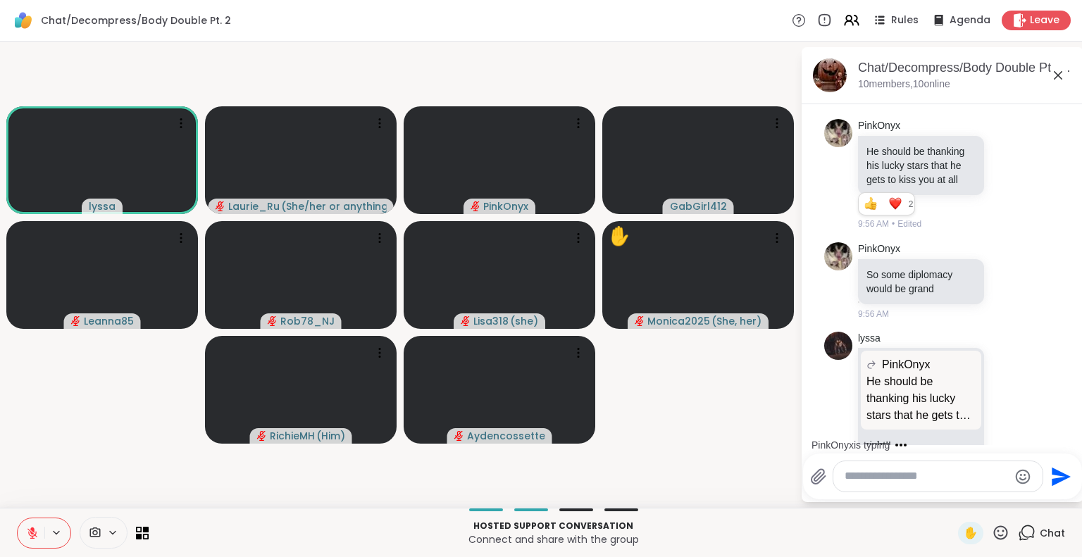
click at [35, 533] on icon at bounding box center [32, 533] width 10 height 10
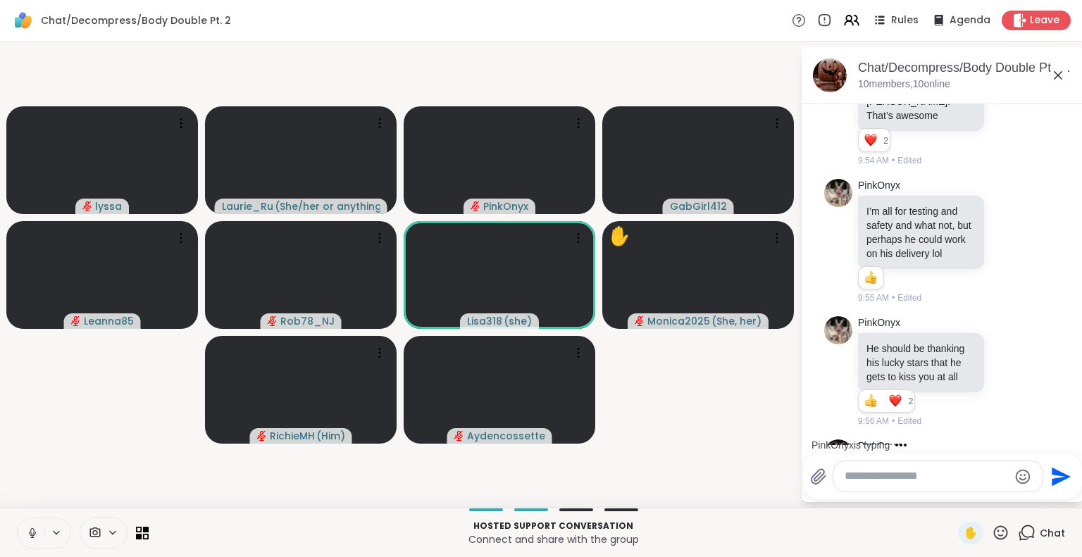
scroll to position [1758, 0]
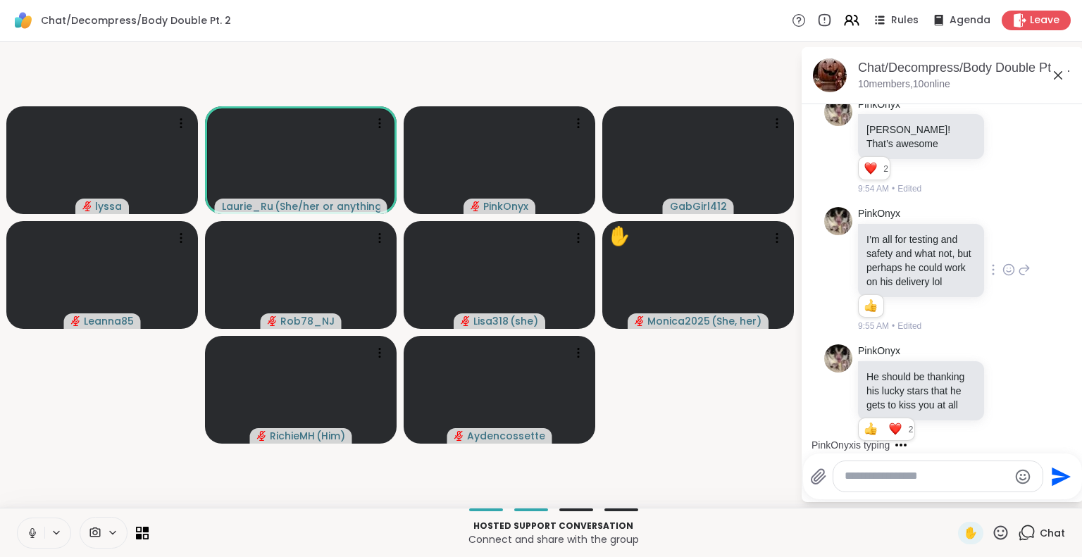
click at [1002, 263] on icon at bounding box center [1008, 270] width 13 height 14
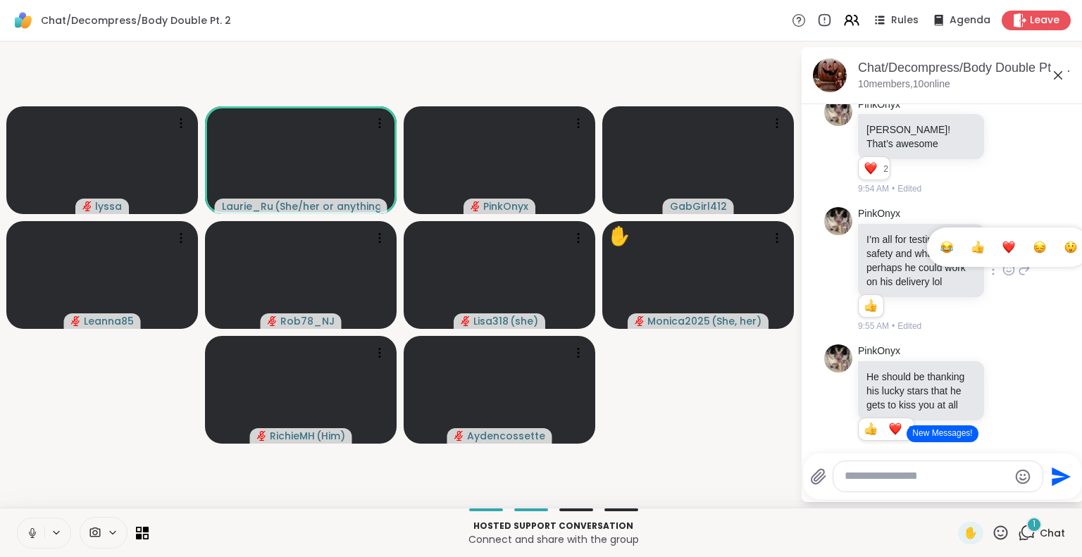
click at [940, 241] on div "Select Reaction: Joy" at bounding box center [946, 247] width 13 height 13
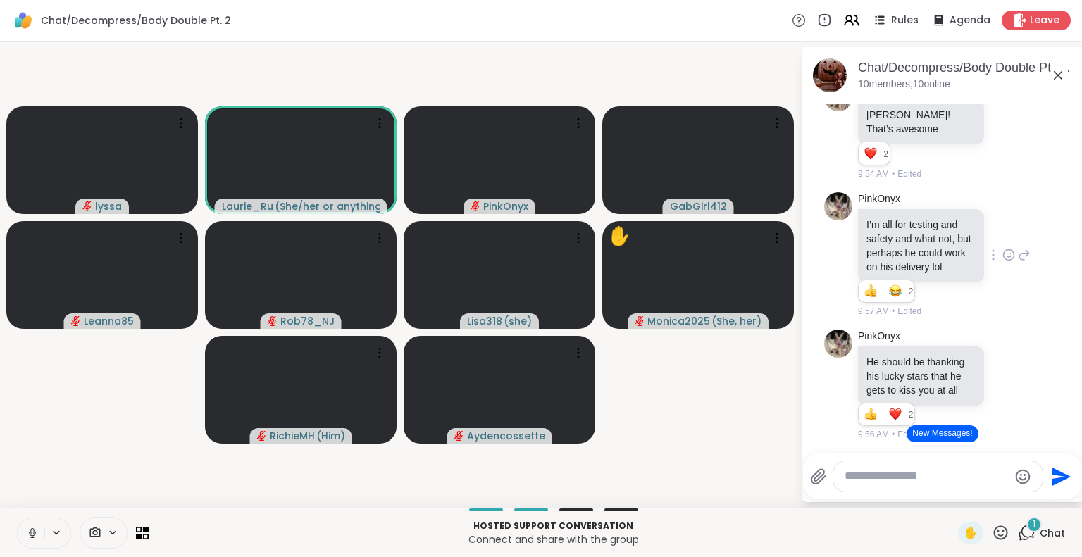
scroll to position [1786, 0]
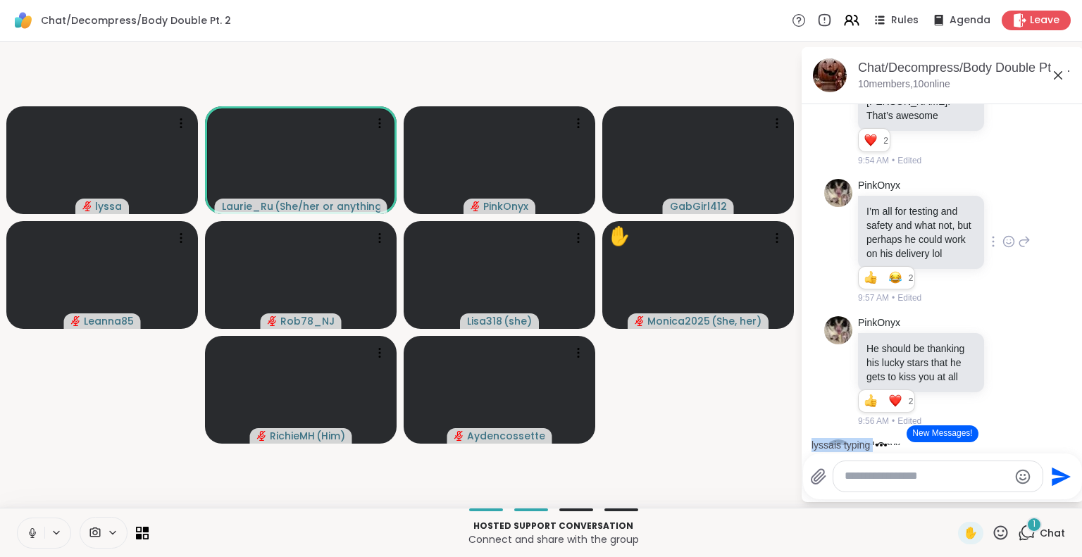
click at [1068, 441] on div "lyssa is typing" at bounding box center [945, 445] width 276 height 23
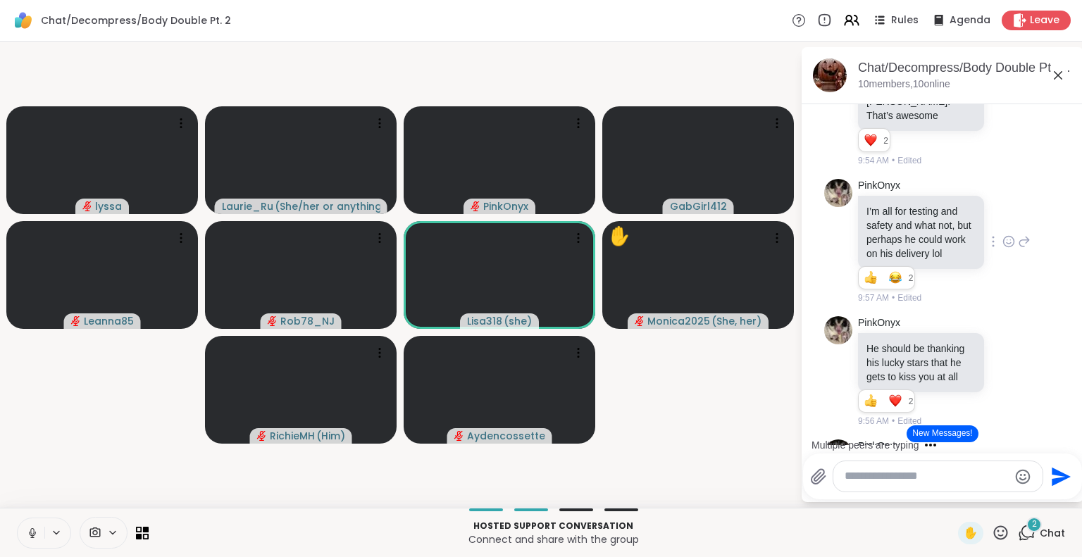
click at [1068, 441] on div "Multiple peers are typing" at bounding box center [945, 445] width 276 height 23
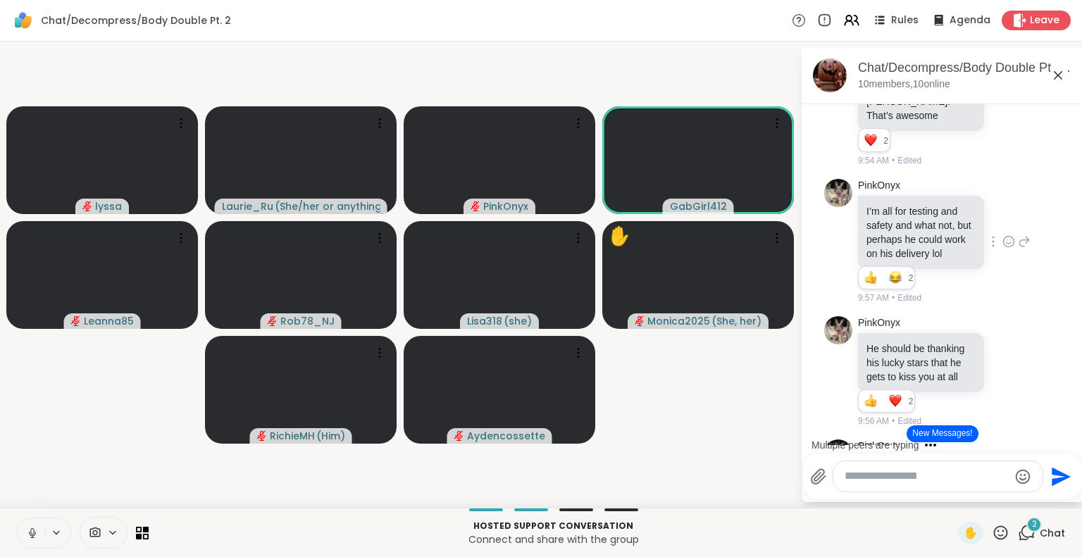
click at [1068, 441] on div "Multiple peers are typing" at bounding box center [945, 445] width 276 height 23
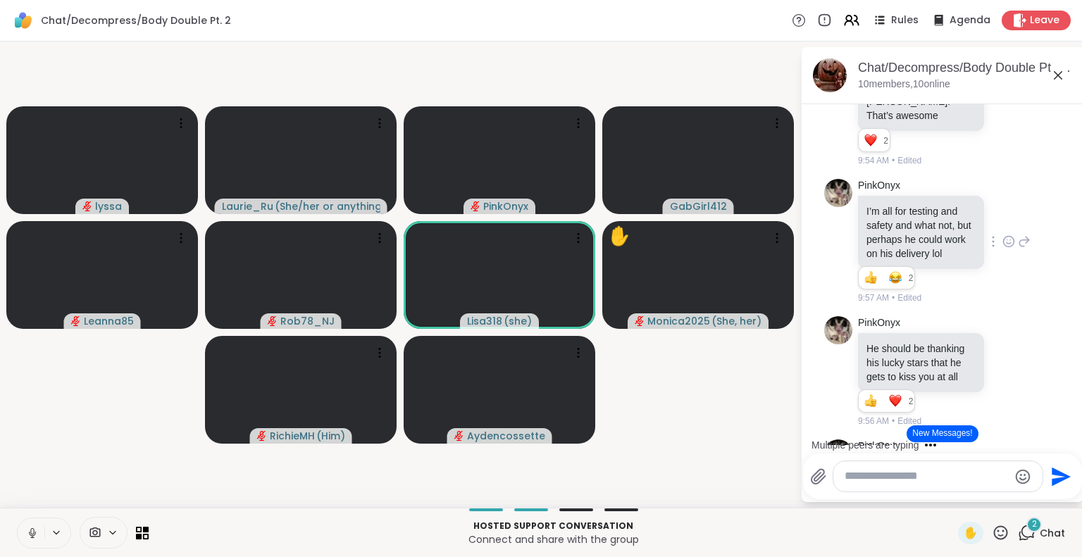
click at [1068, 441] on div "Multiple peers are typing" at bounding box center [945, 445] width 276 height 23
click at [1002, 365] on icon at bounding box center [1008, 372] width 13 height 14
click at [971, 343] on div "Select Reaction: Thumbs up" at bounding box center [977, 349] width 13 height 13
click at [1067, 436] on div "PinkOnyx is typing" at bounding box center [945, 445] width 276 height 23
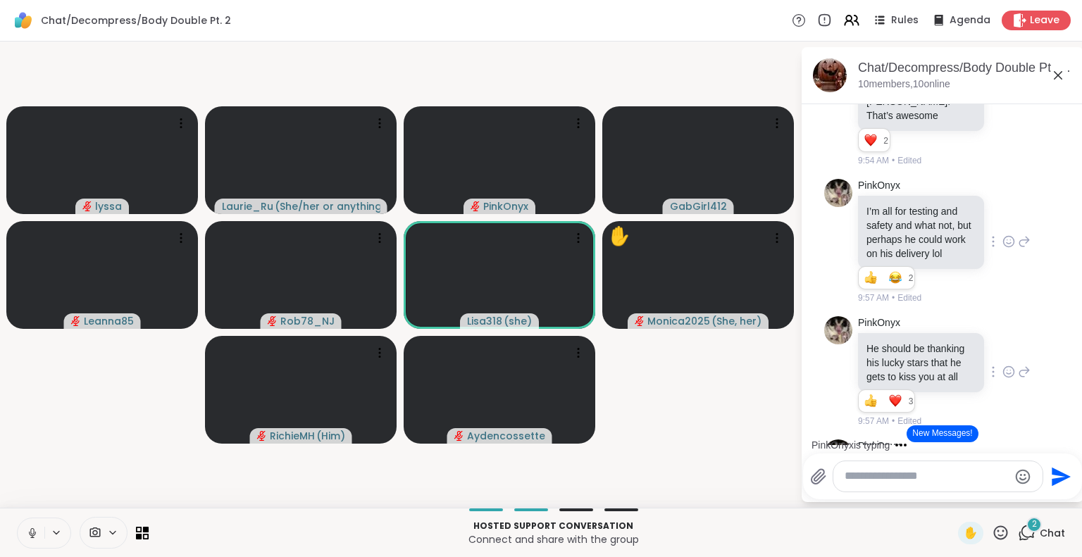
click at [1067, 436] on div "PinkOnyx is typing" at bounding box center [945, 445] width 276 height 23
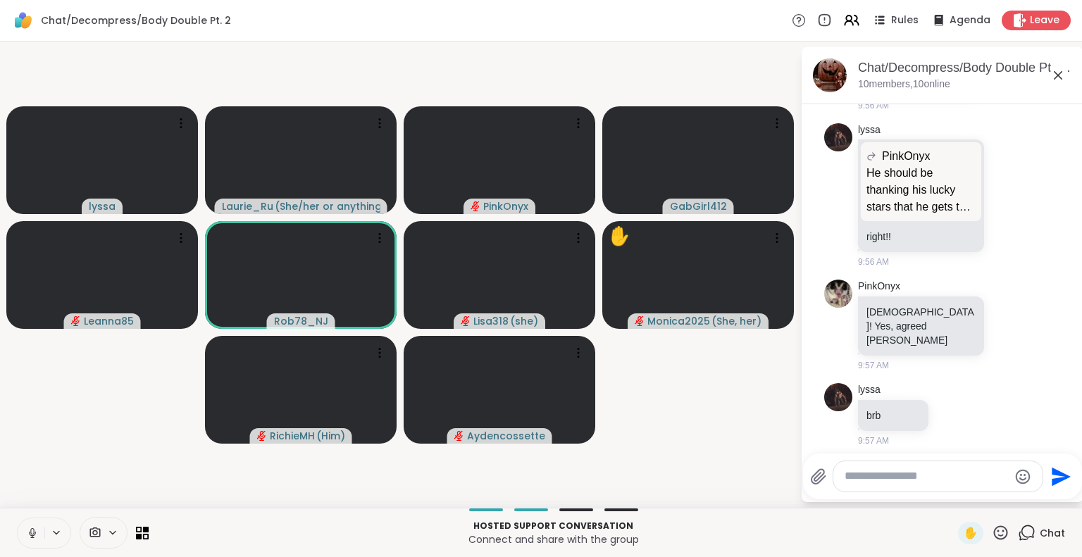
scroll to position [2236, 0]
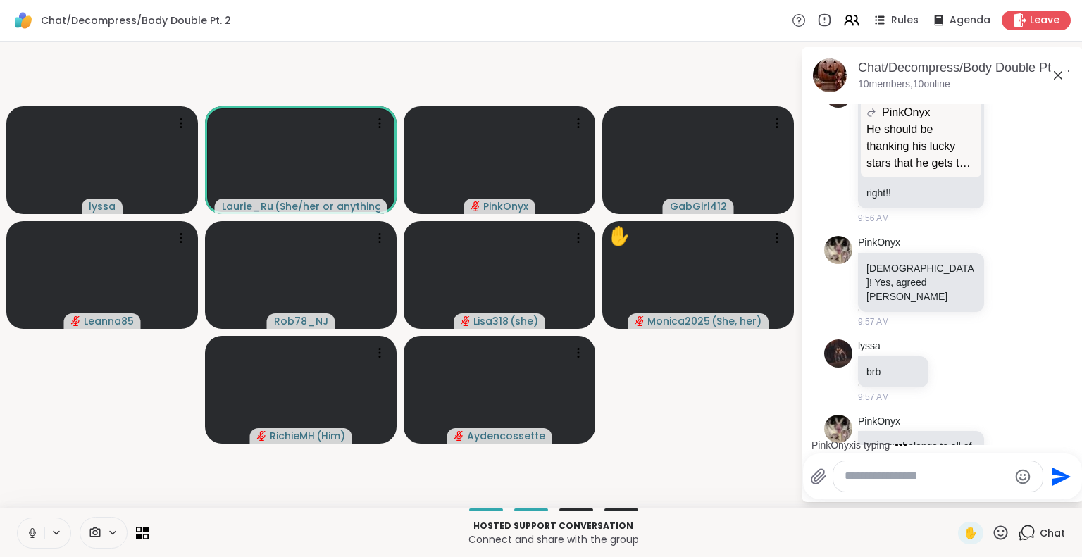
click at [1002, 446] on icon at bounding box center [1008, 453] width 13 height 14
click at [940, 424] on div "Select Reaction: Joy" at bounding box center [946, 430] width 13 height 13
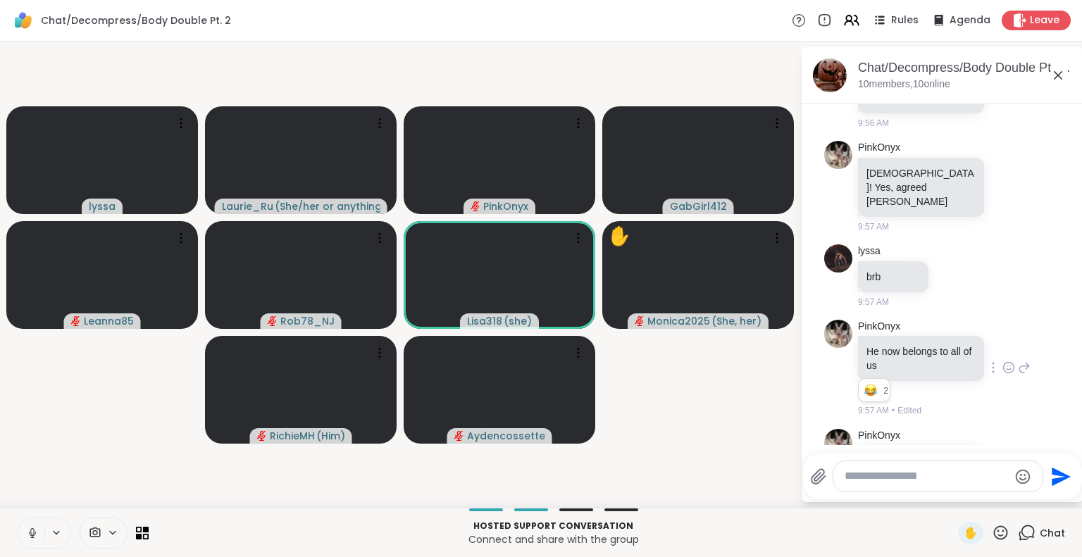
scroll to position [2351, 0]
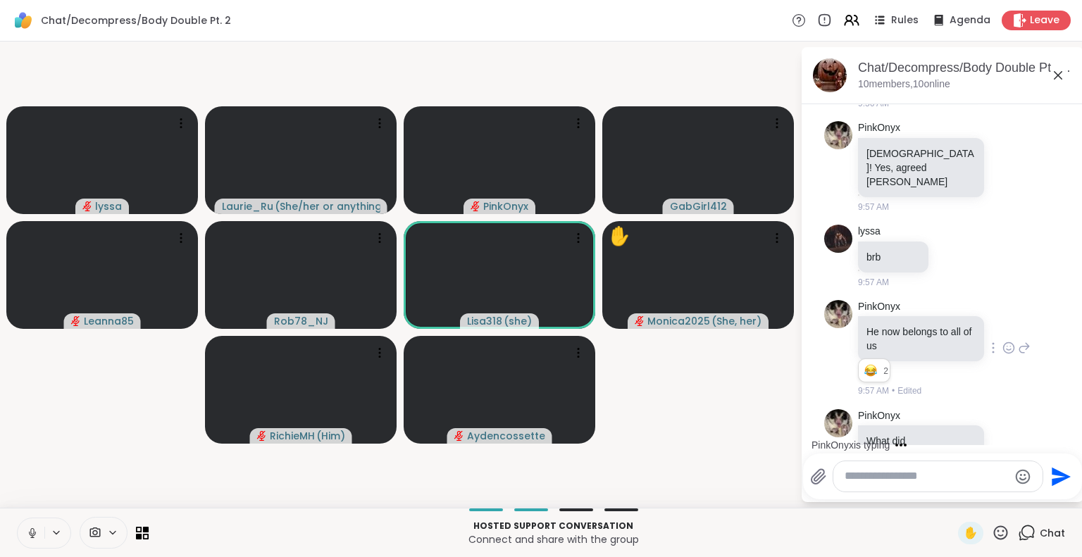
click at [30, 531] on icon at bounding box center [32, 531] width 4 height 6
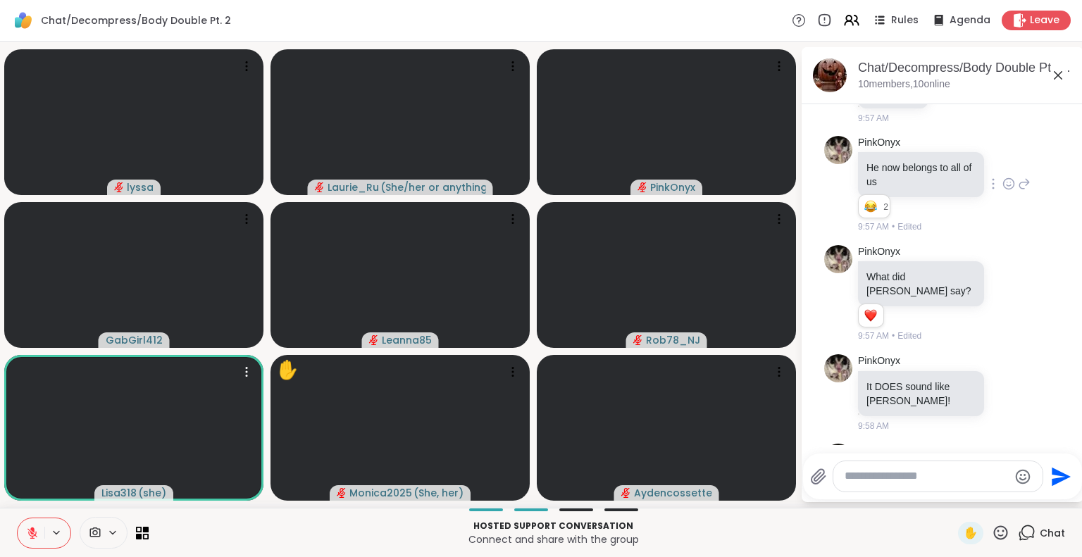
scroll to position [2604, 0]
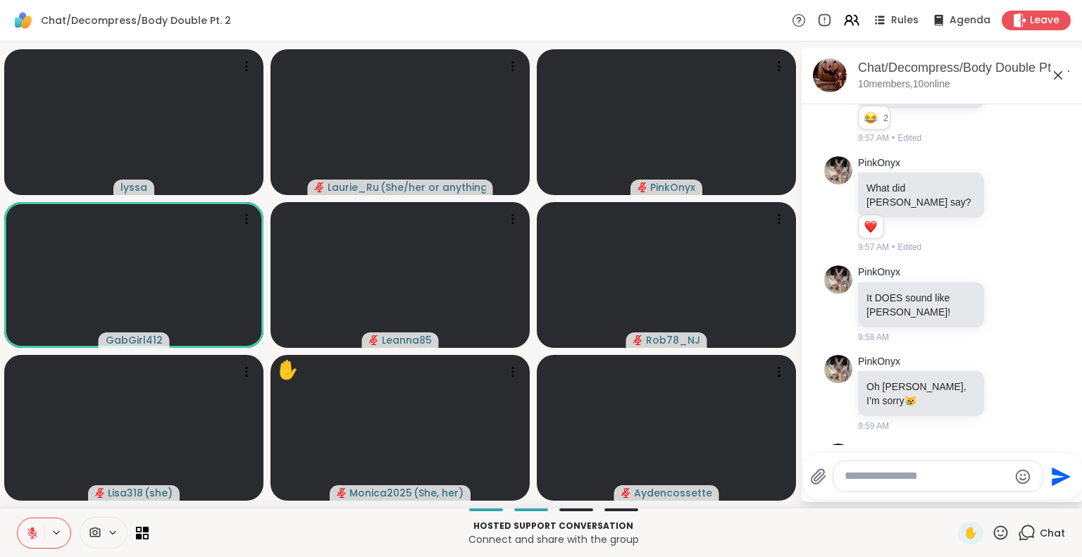
click at [32, 533] on icon at bounding box center [32, 533] width 10 height 10
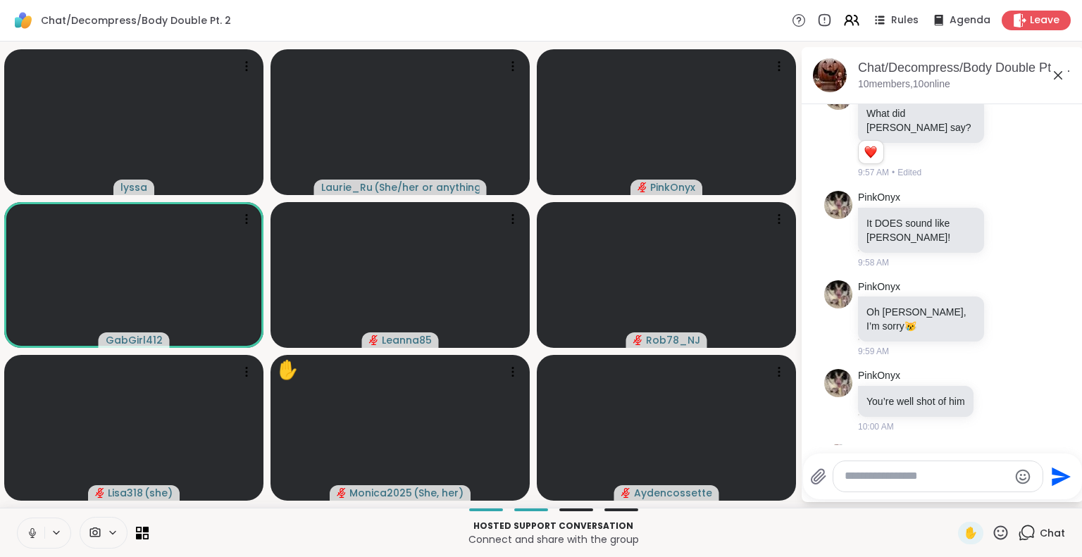
scroll to position [2699, 0]
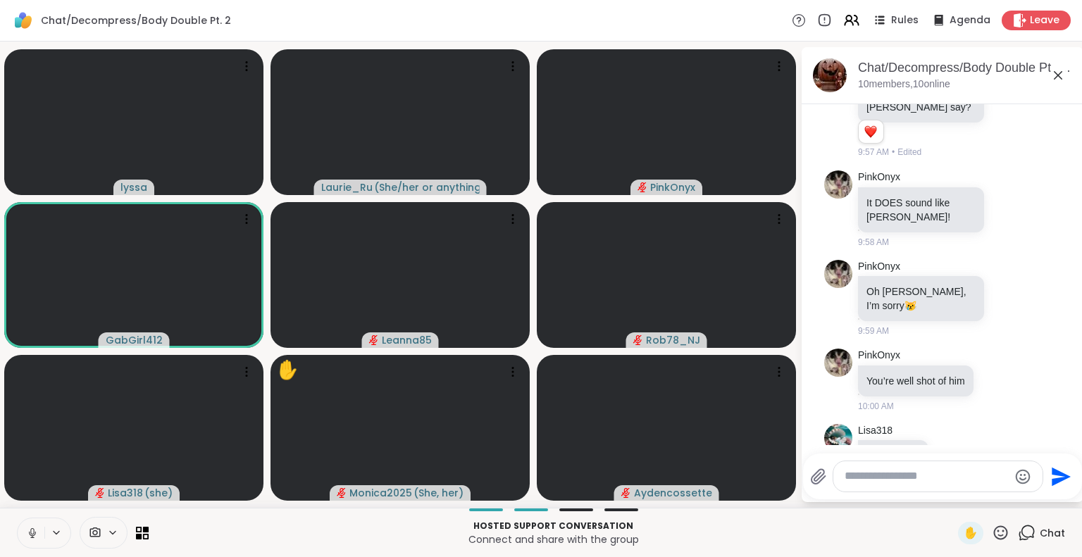
click at [31, 534] on icon at bounding box center [32, 531] width 4 height 6
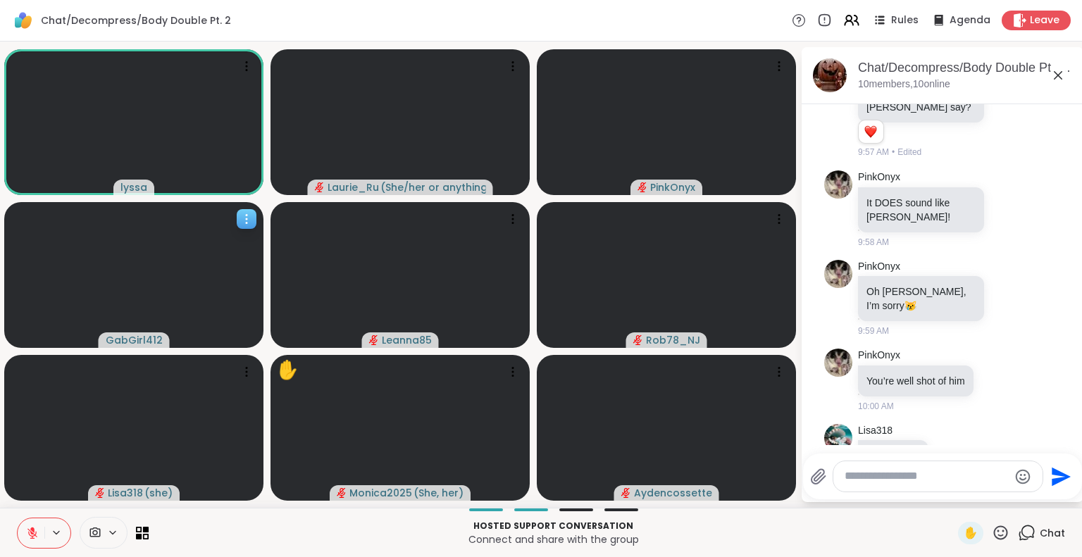
click at [247, 216] on icon at bounding box center [246, 215] width 1 height 1
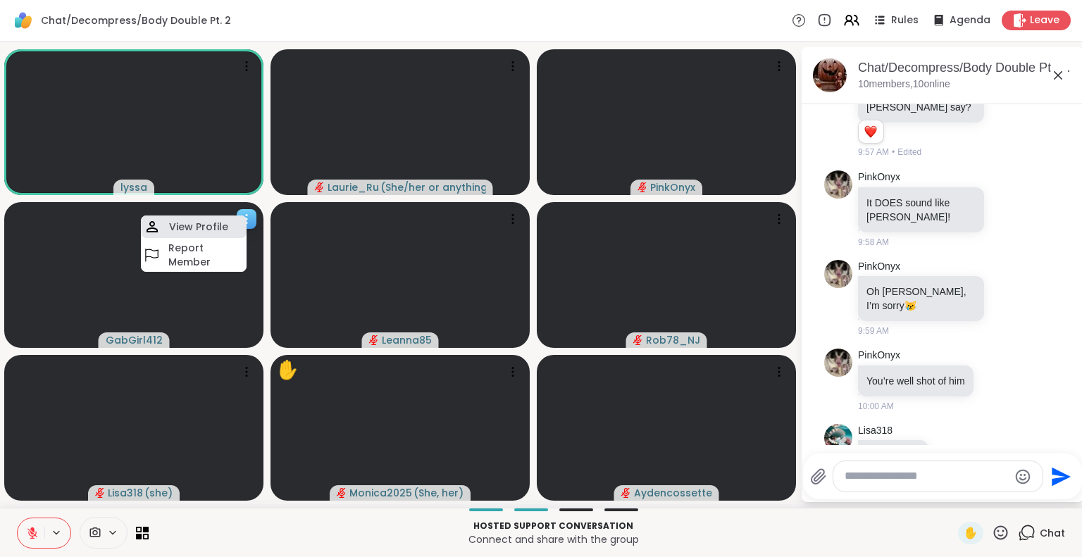
click at [211, 222] on h4 "View Profile" at bounding box center [198, 227] width 59 height 14
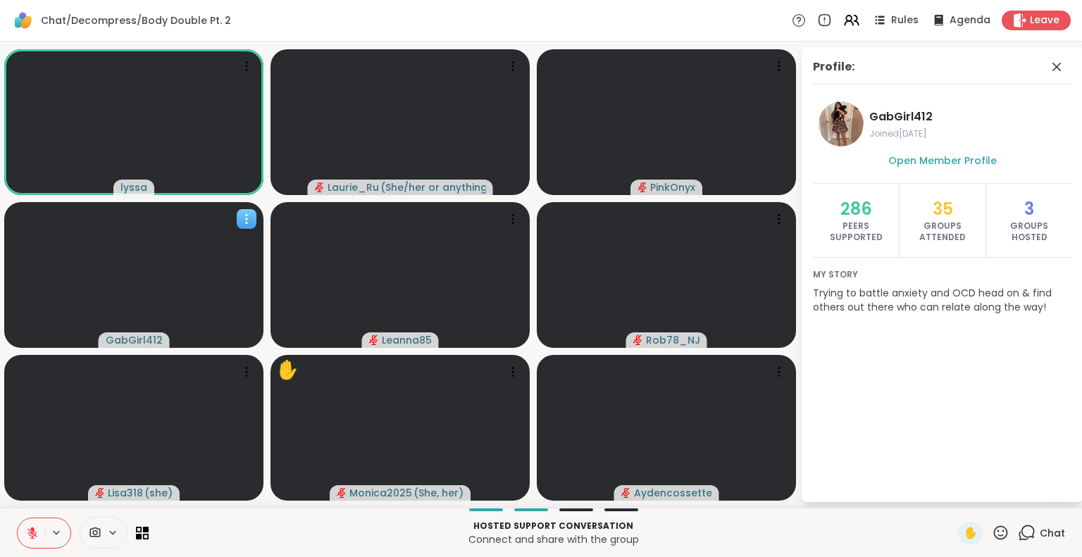
click at [246, 215] on icon at bounding box center [246, 215] width 1 height 1
click at [506, 66] on icon at bounding box center [513, 66] width 14 height 14
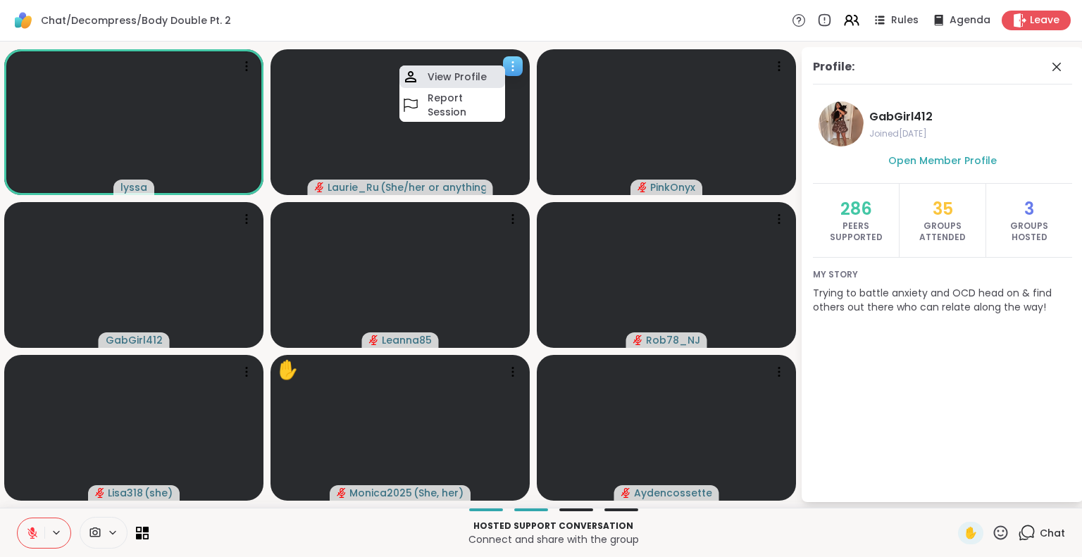
click at [481, 73] on h4 "View Profile" at bounding box center [457, 77] width 59 height 14
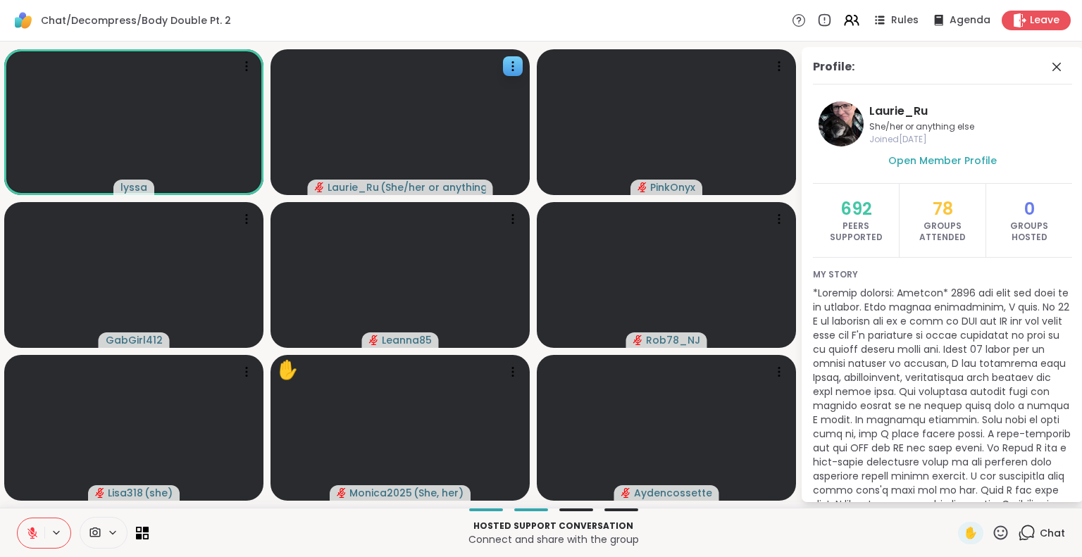
click at [1073, 489] on html "Chat/Decompress/Body Double Pt. 2 Rules Agenda Leave lyssa Laurie_Ru ( She/her …" at bounding box center [541, 278] width 1082 height 557
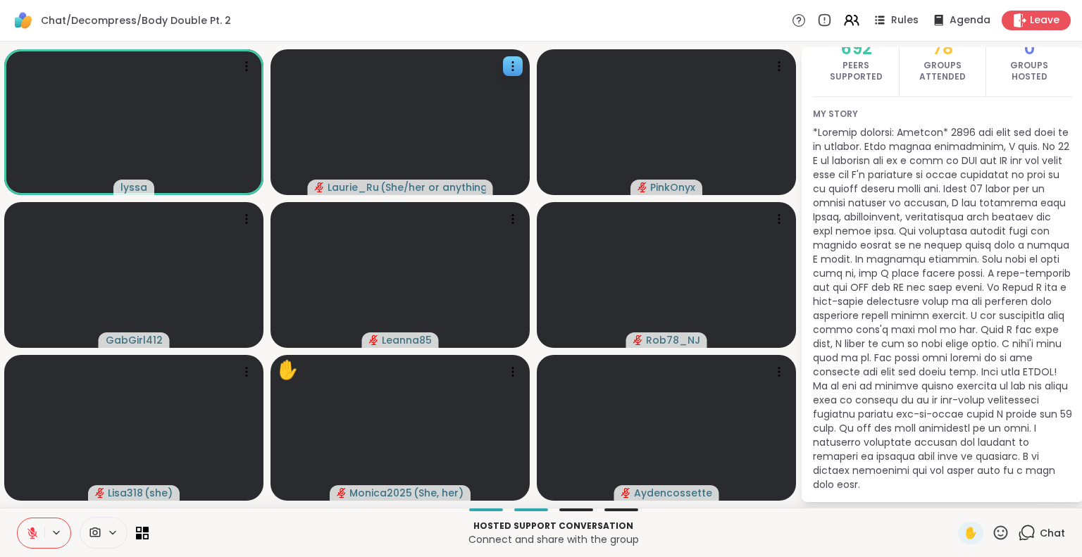
scroll to position [166, 0]
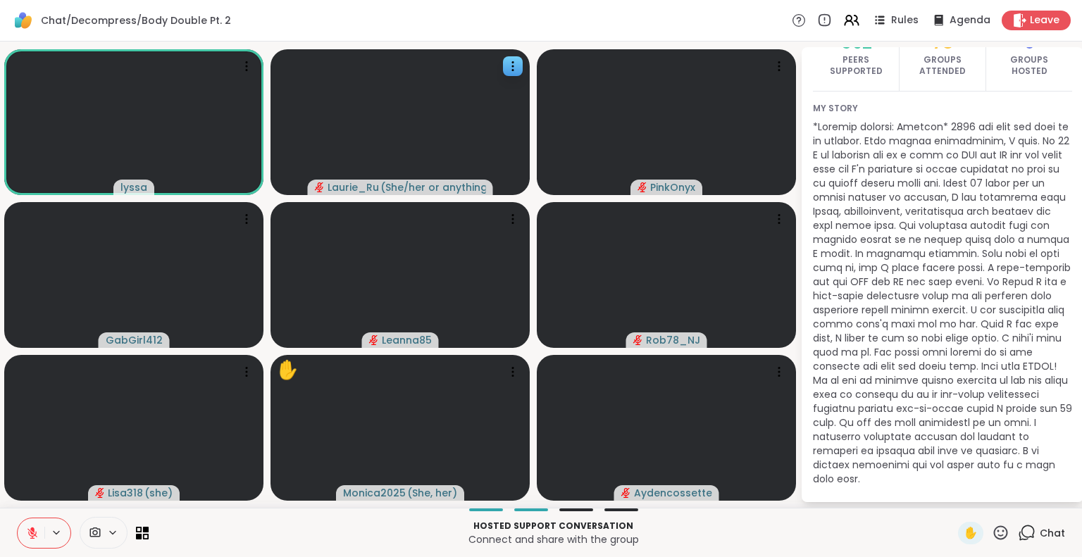
click at [30, 528] on icon at bounding box center [32, 533] width 13 height 13
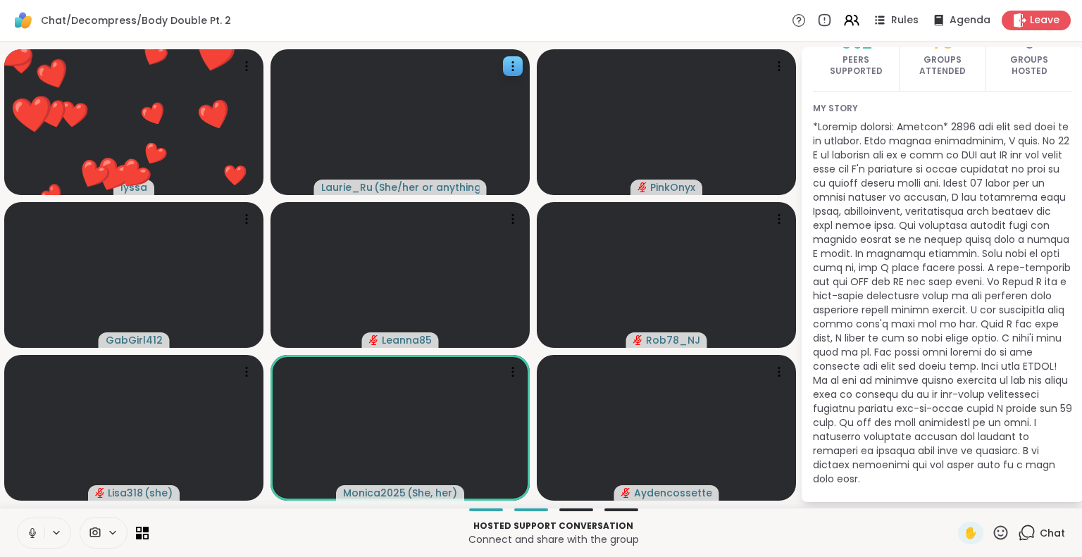
click at [32, 529] on icon at bounding box center [32, 533] width 13 height 13
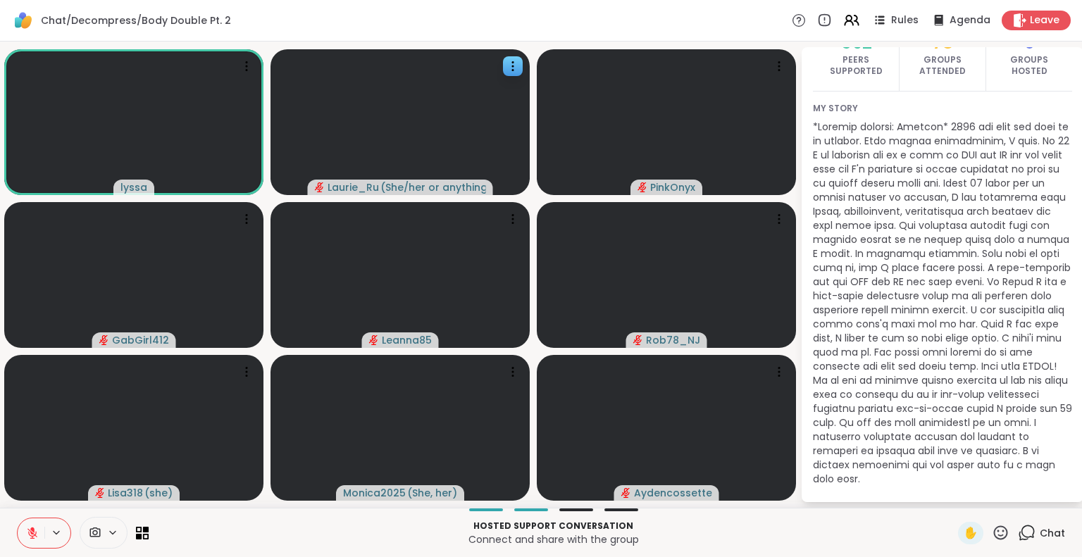
click at [35, 535] on icon at bounding box center [32, 533] width 10 height 10
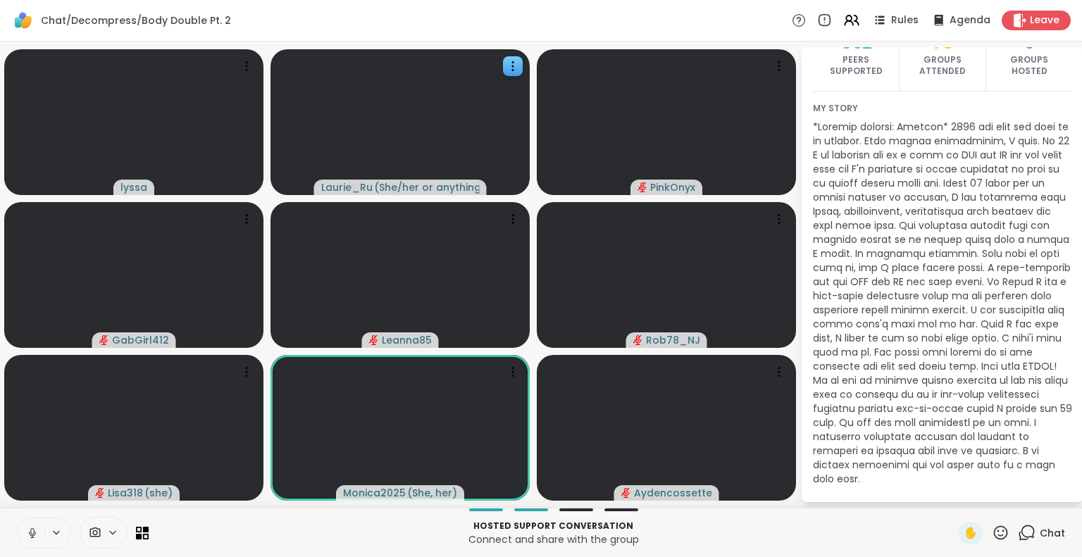
click at [32, 529] on icon at bounding box center [32, 531] width 4 height 6
click at [29, 533] on icon at bounding box center [32, 533] width 13 height 13
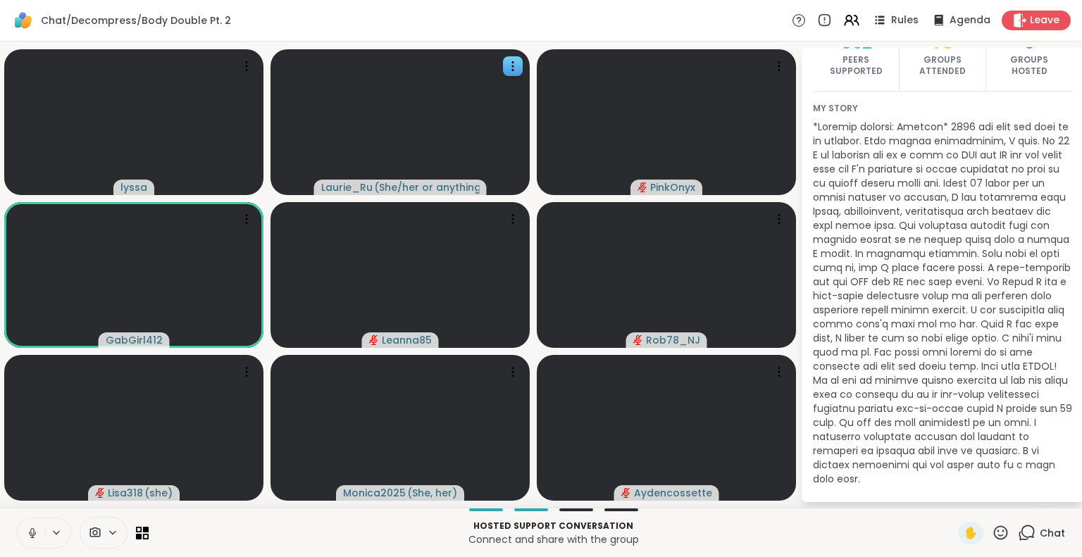
click at [29, 533] on icon at bounding box center [32, 533] width 7 height 4
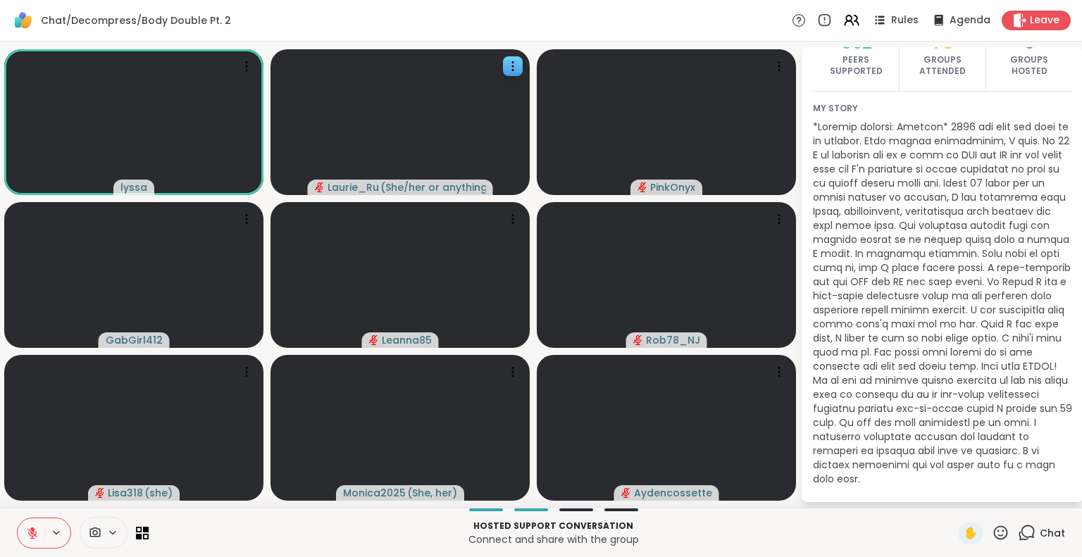
click at [266, 501] on video-player-container "lyssa Laurie_Ru ( She/her or anything else ) PinkOnyx GabGirl412 Leanna85 Rob78…" at bounding box center [399, 274] width 783 height 455
click at [34, 532] on icon at bounding box center [32, 533] width 13 height 13
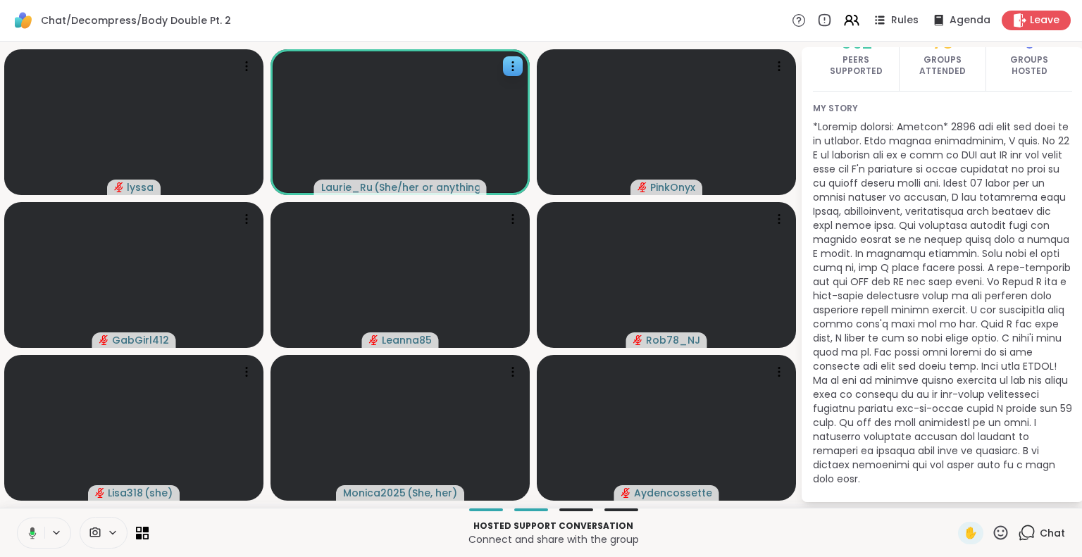
click at [222, 516] on div "Hosted support conversation Connect and share with the group ✋ Chat" at bounding box center [541, 532] width 1082 height 49
click at [1077, 49] on html "Chat/Decompress/Body Double Pt. 2 Rules Agenda Leave lyssa Laurie_Ru ( She/her …" at bounding box center [541, 278] width 1082 height 557
click at [947, 235] on p at bounding box center [942, 303] width 259 height 366
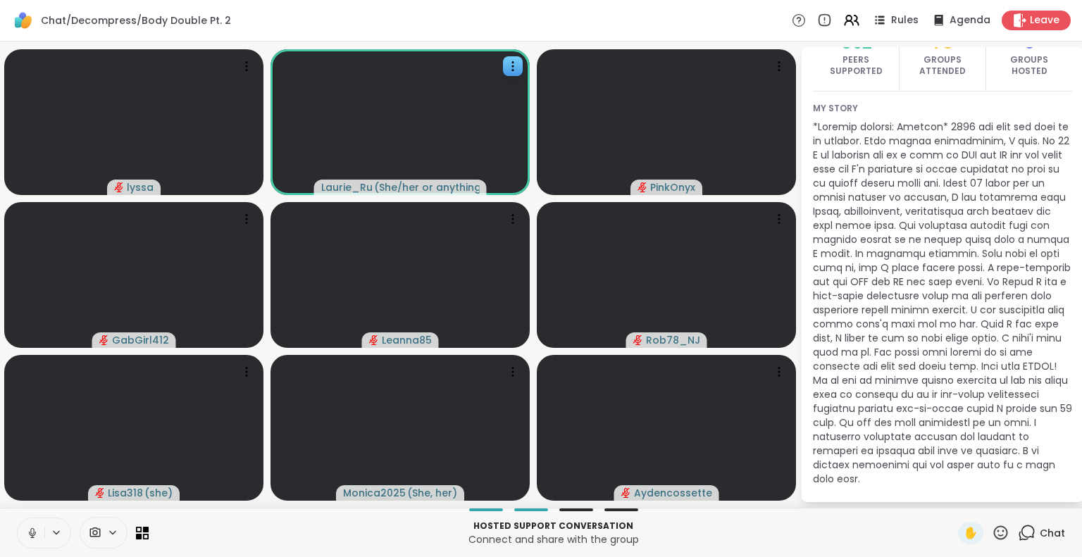
scroll to position [0, 0]
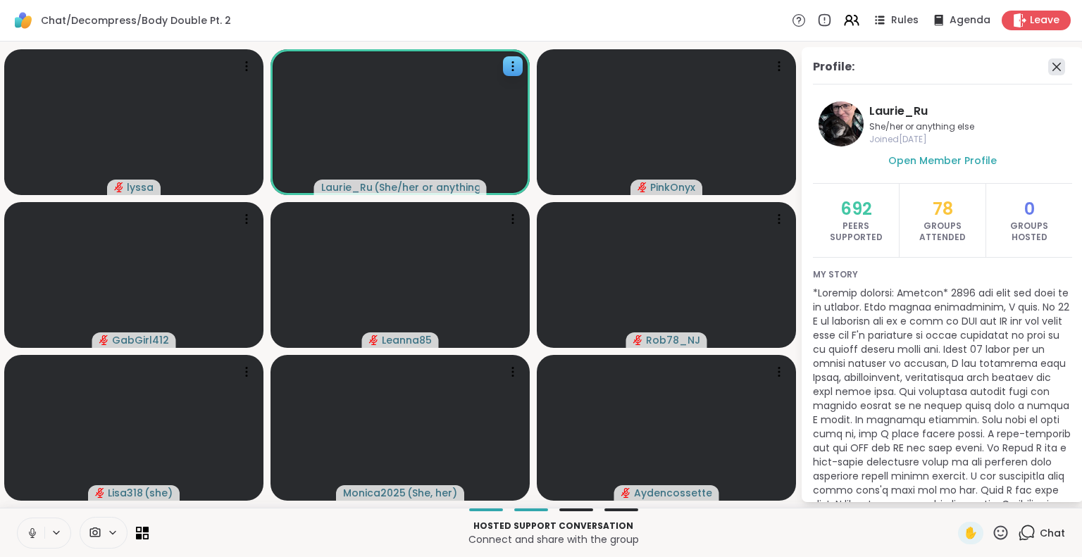
click at [1052, 66] on icon at bounding box center [1056, 67] width 8 height 8
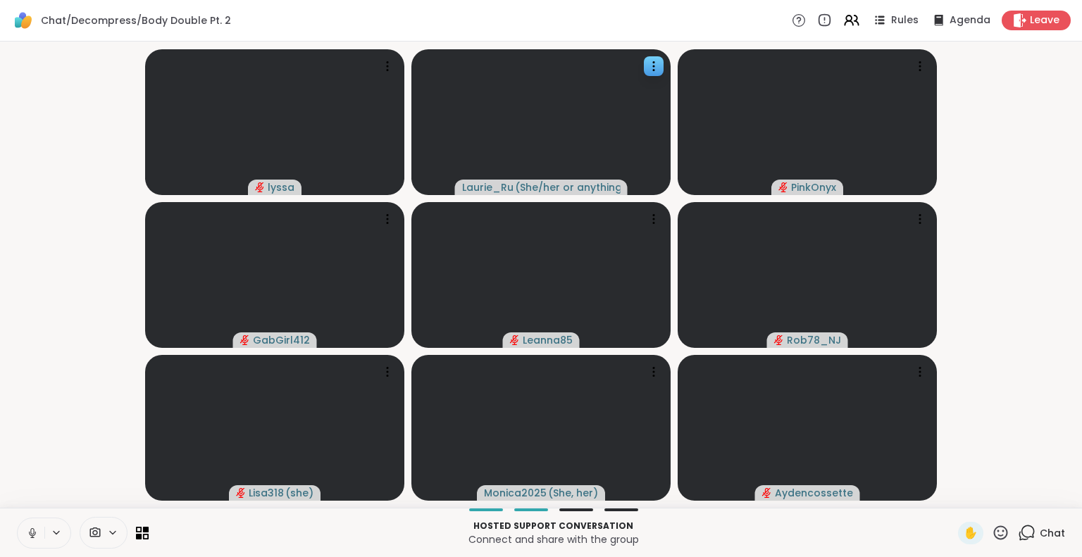
click at [34, 532] on icon at bounding box center [32, 531] width 4 height 6
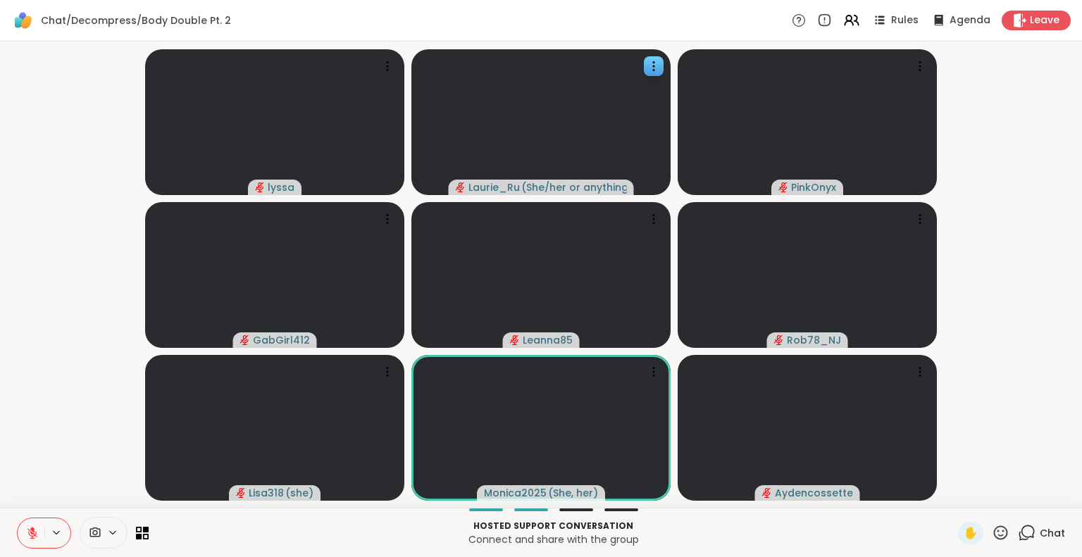
click at [30, 531] on icon at bounding box center [32, 533] width 10 height 10
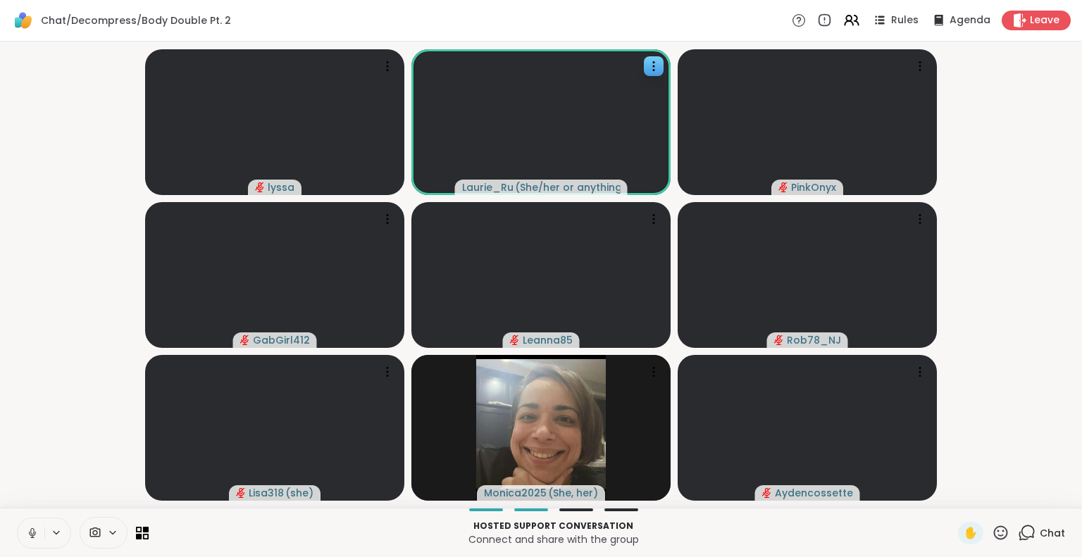
click at [32, 534] on icon at bounding box center [32, 531] width 4 height 6
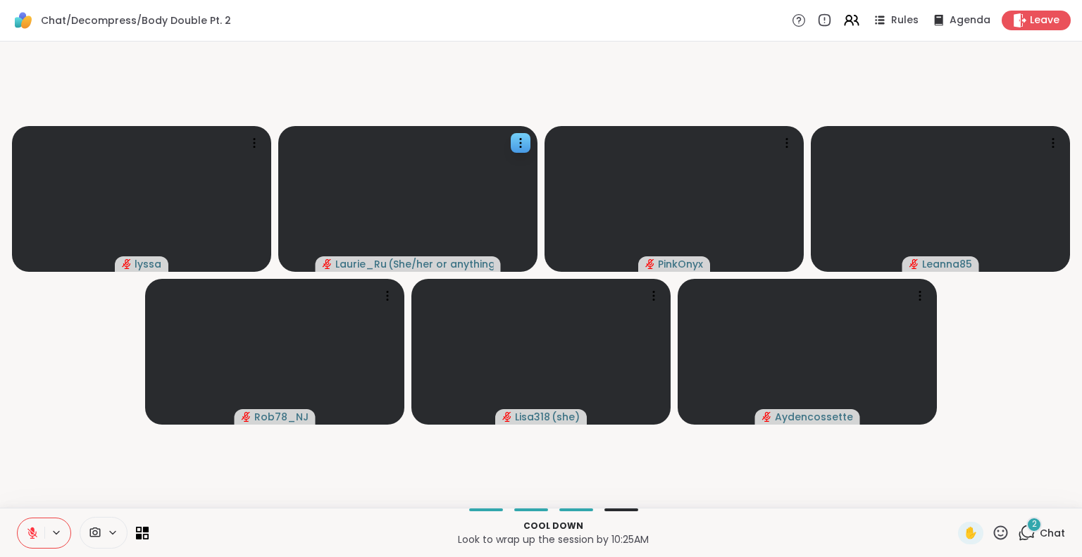
click at [32, 533] on icon at bounding box center [32, 533] width 10 height 10
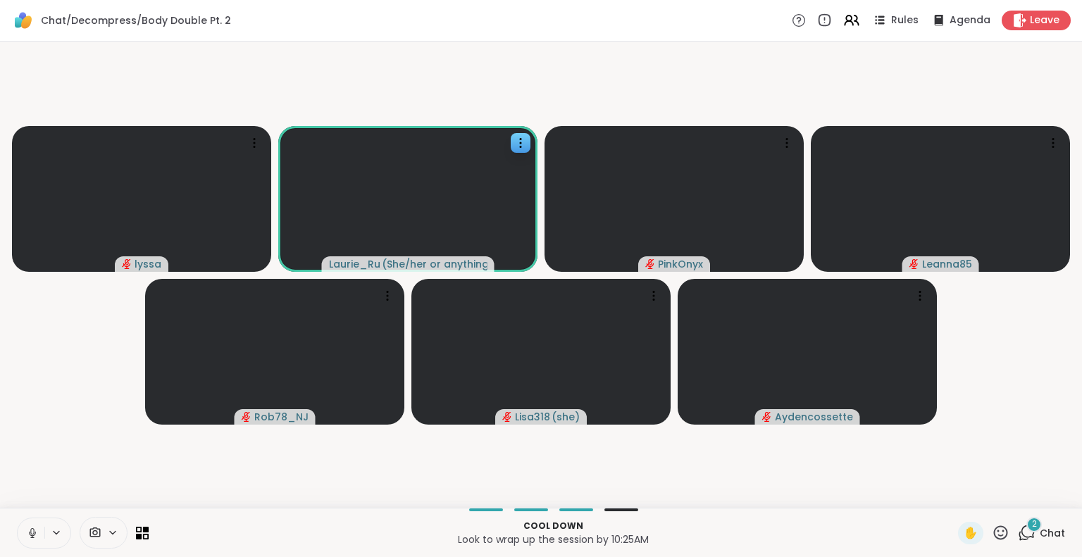
click at [1018, 530] on icon at bounding box center [1027, 533] width 18 height 18
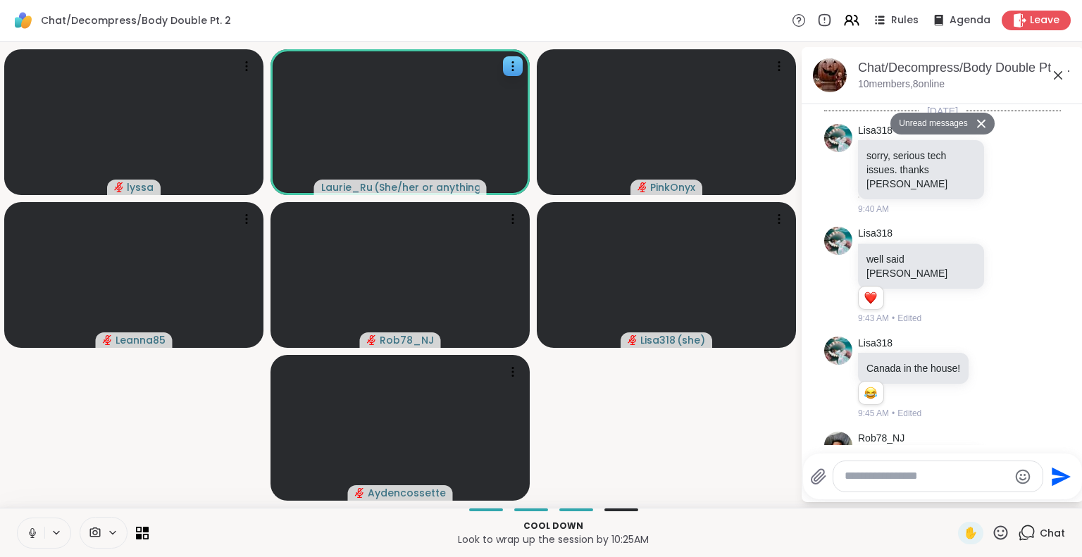
scroll to position [3181, 0]
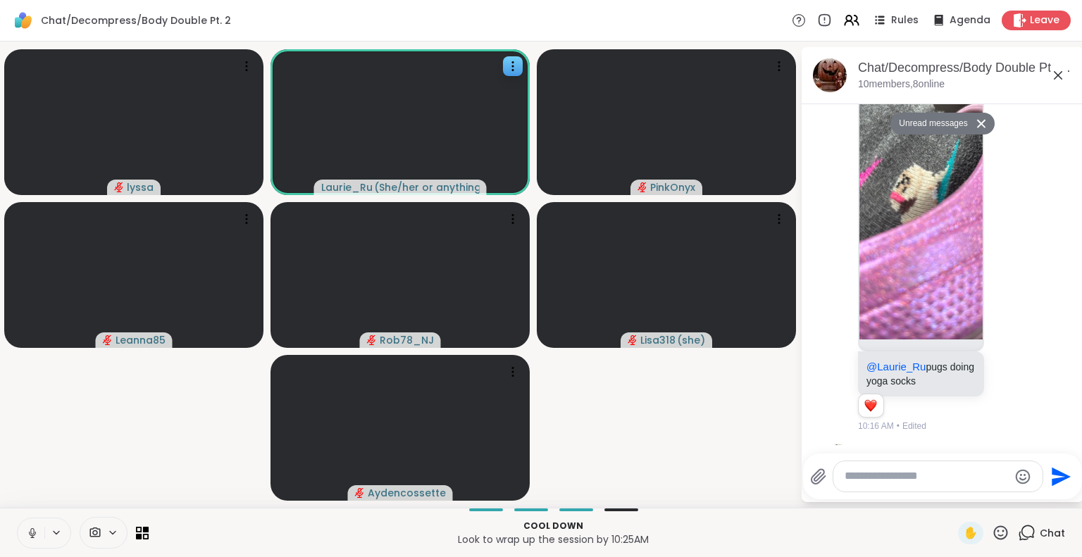
click at [1071, 105] on html "Chat/Decompress/Body Double Pt. 2 Rules Agenda Leave lyssa Laurie_Ru ( She/her …" at bounding box center [541, 278] width 1082 height 557
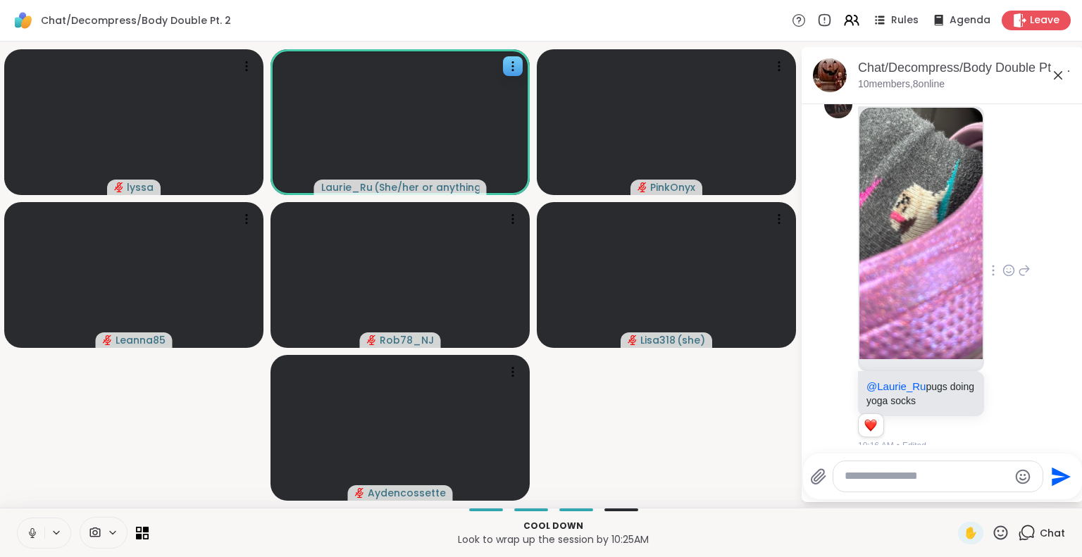
scroll to position [3159, 0]
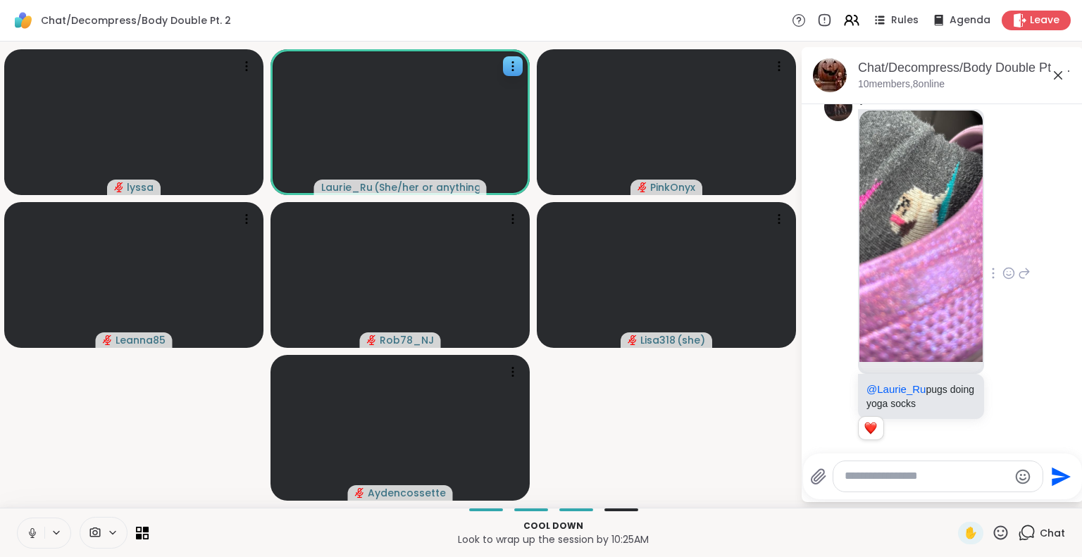
click at [1011, 272] on icon at bounding box center [1011, 272] width 0 height 0
click at [1002, 244] on div "Select Reaction: Heart" at bounding box center [1008, 250] width 13 height 13
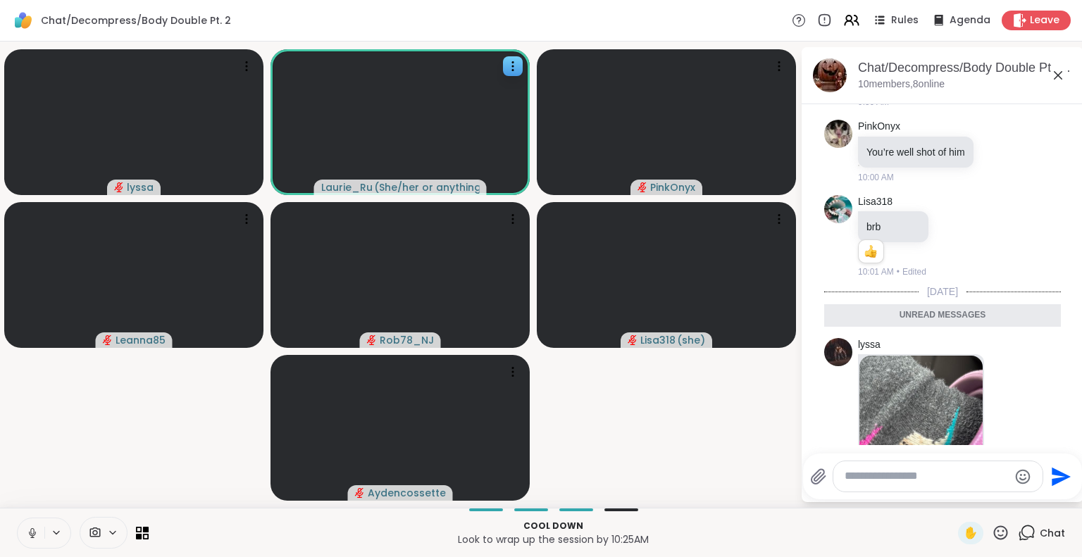
scroll to position [3181, 0]
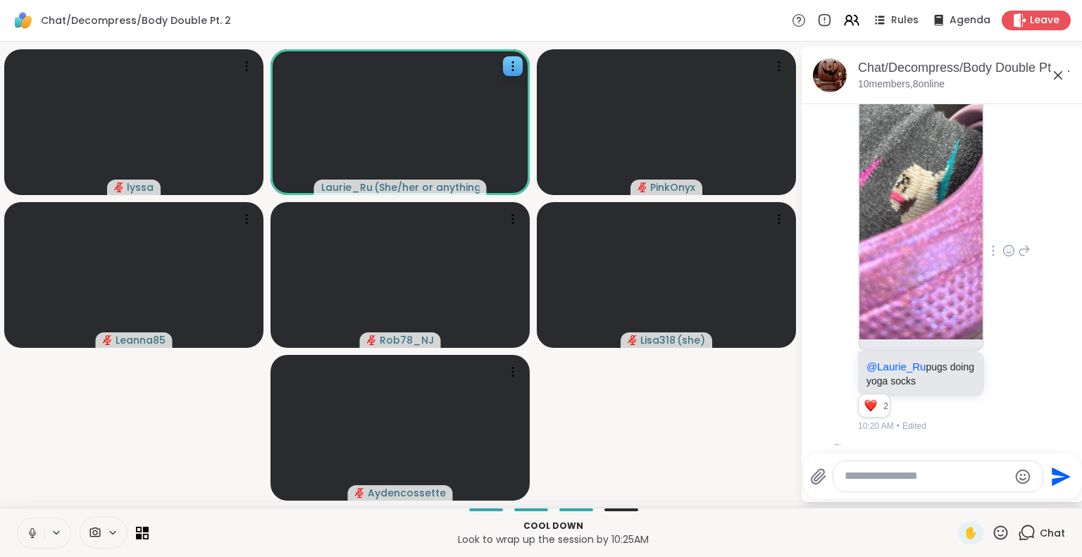
click at [1015, 129] on div "lyssa @Laurie_Ru pugs doing yoga socks 2 2 2 10:20 AM • Edited" at bounding box center [944, 251] width 173 height 363
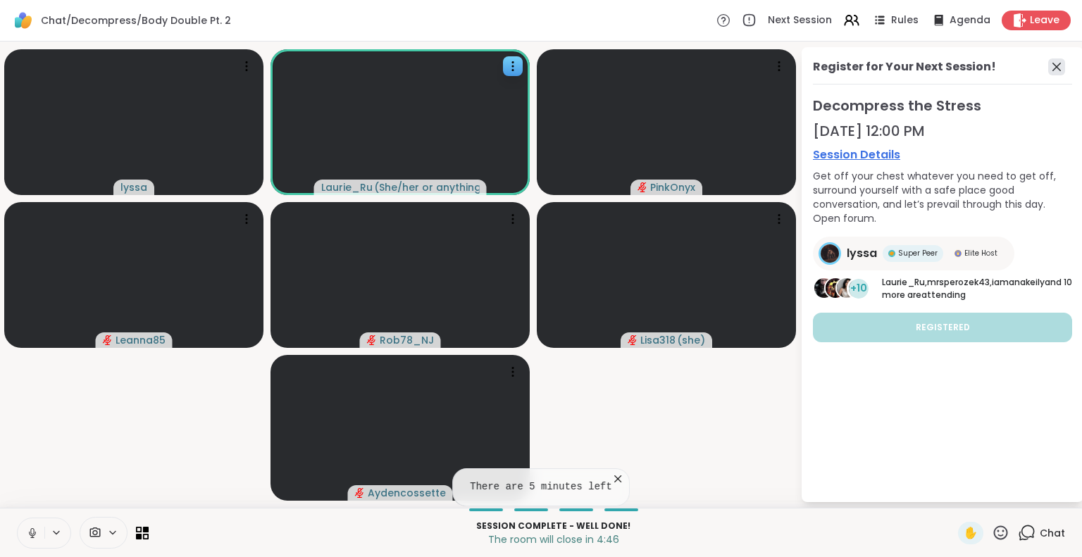
click at [1057, 68] on icon at bounding box center [1056, 66] width 17 height 17
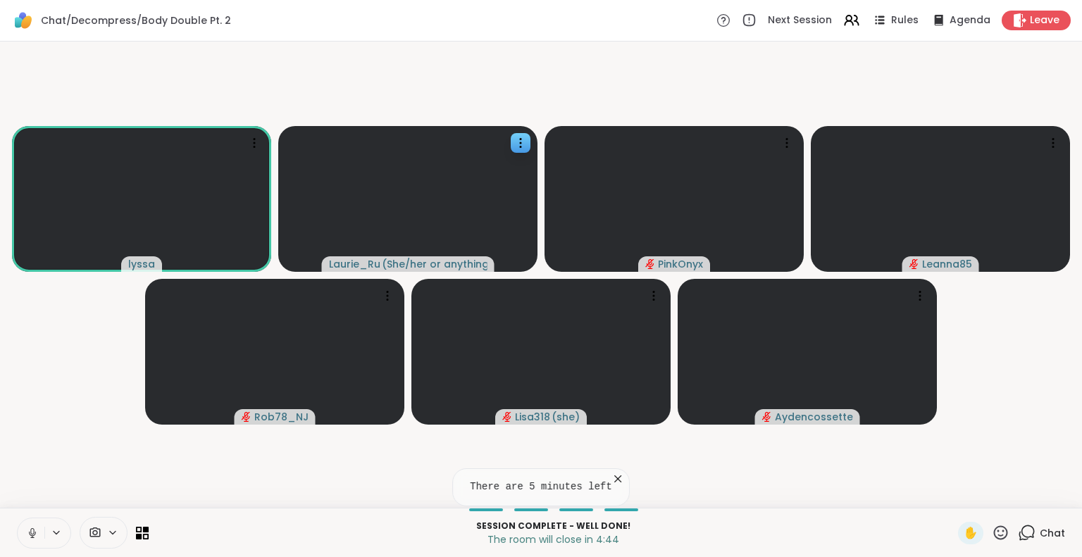
click at [1019, 530] on icon at bounding box center [1027, 533] width 18 height 18
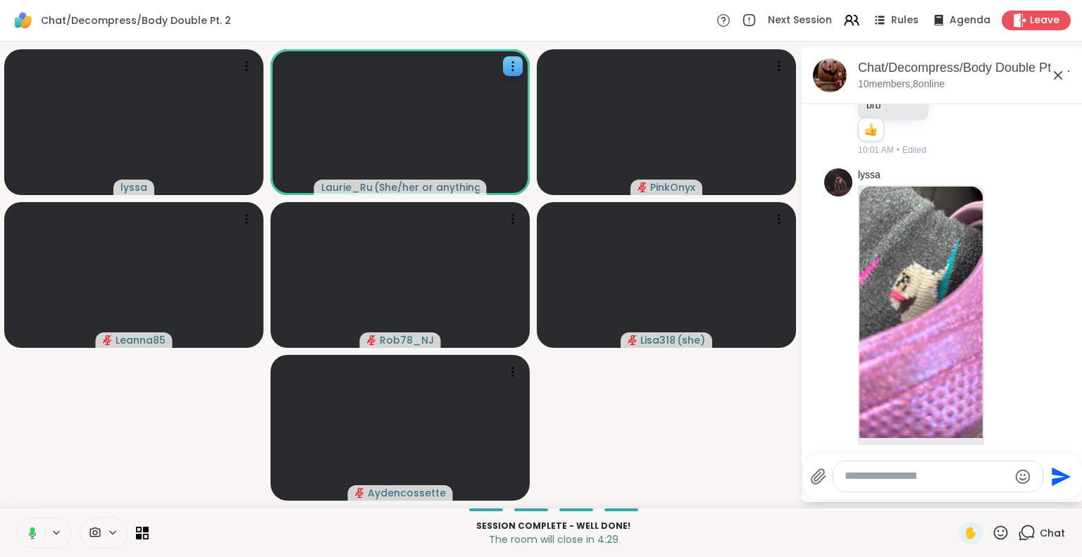
scroll to position [3049, 0]
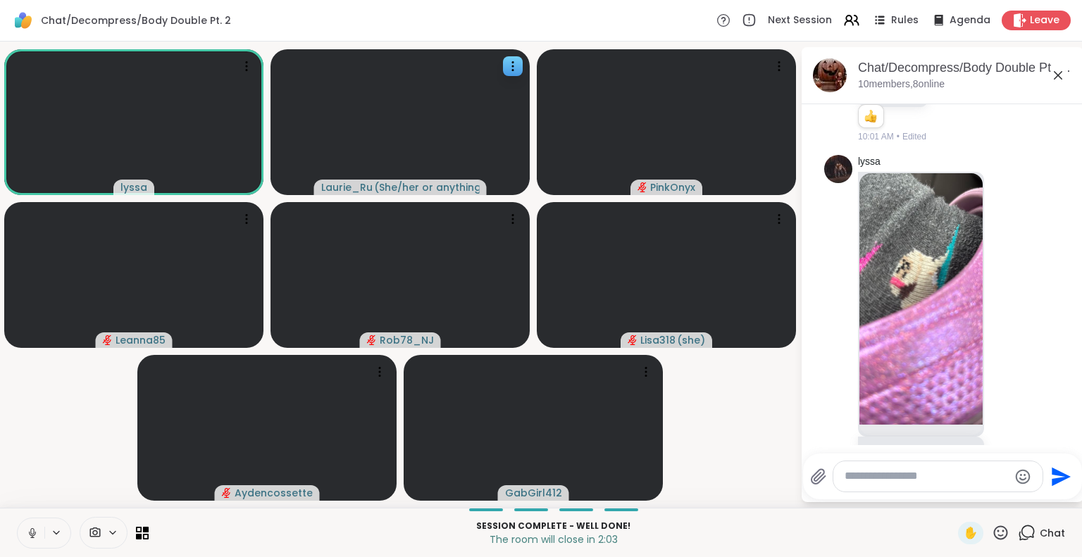
click at [723, 526] on p "Session Complete - well done!" at bounding box center [553, 526] width 793 height 13
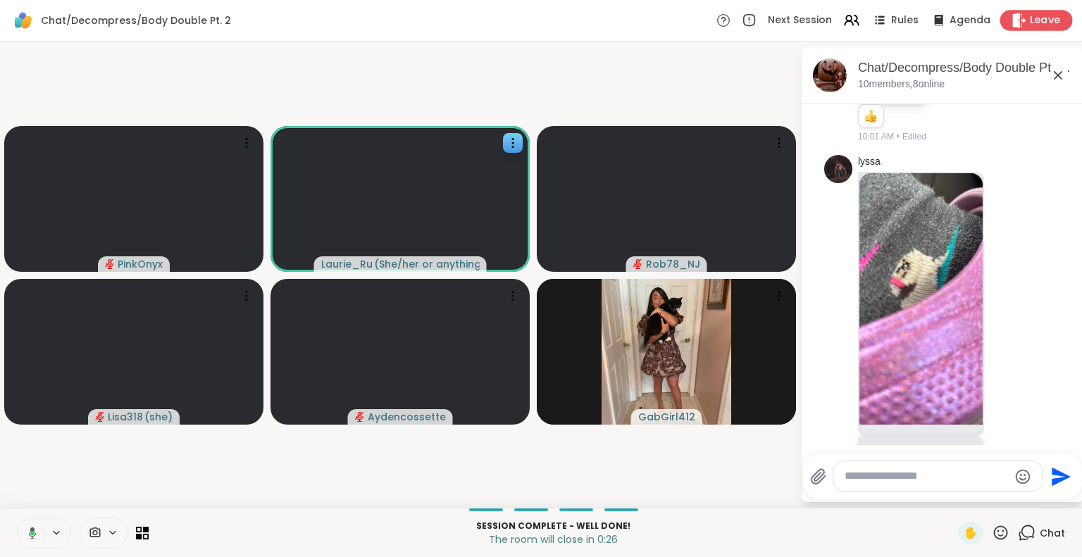
click at [1040, 20] on span "Leave" at bounding box center [1045, 20] width 31 height 15
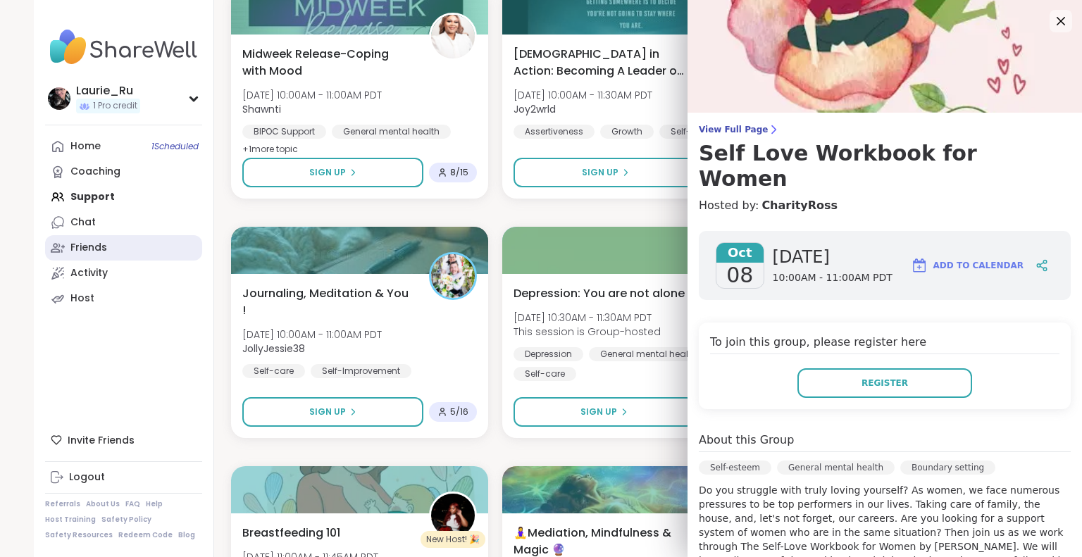
scroll to position [235, 0]
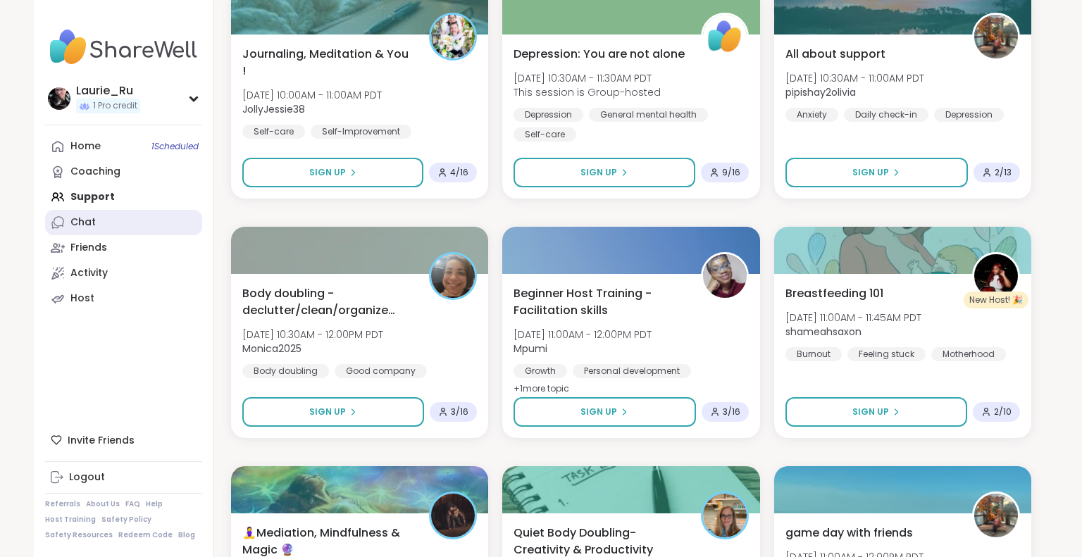
click at [70, 219] on div "Chat" at bounding box center [82, 223] width 25 height 14
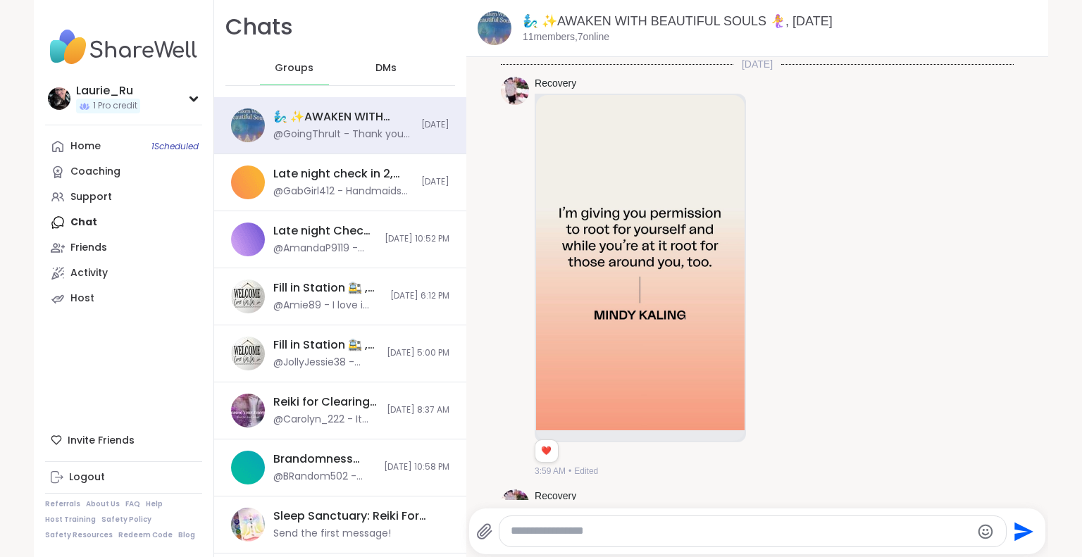
scroll to position [3830, 0]
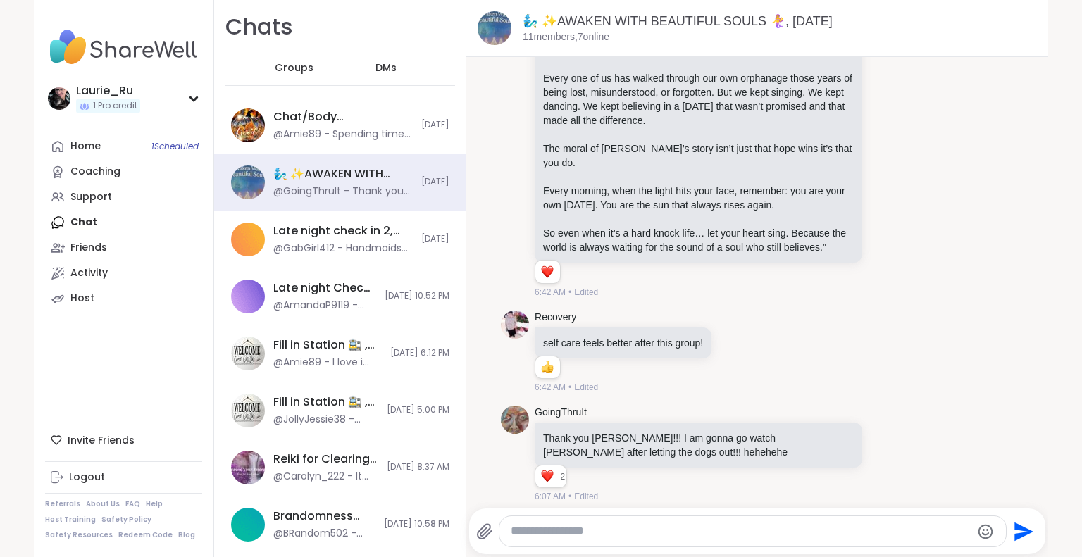
click at [375, 61] on span "DMs" at bounding box center [385, 68] width 21 height 14
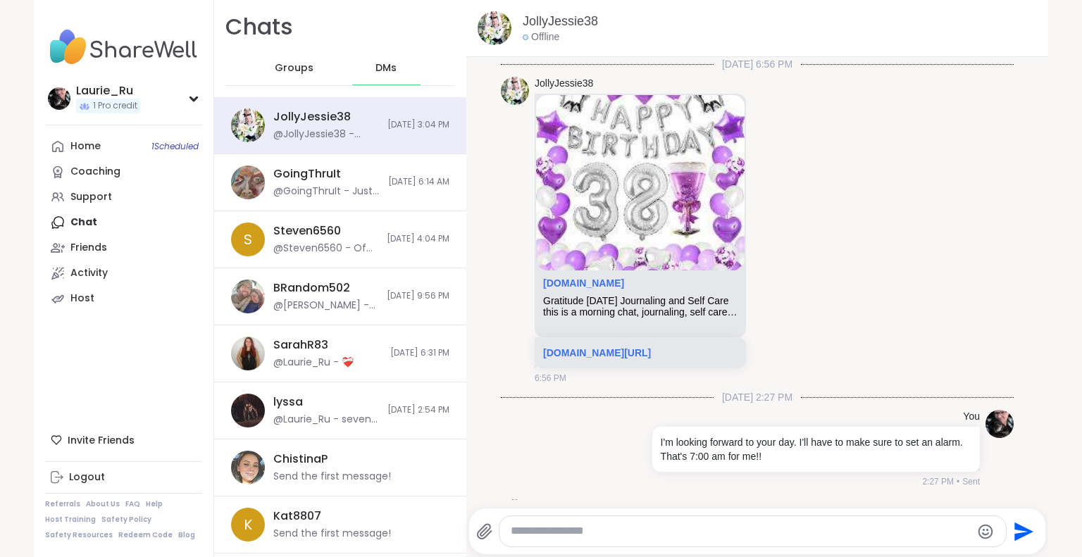
scroll to position [3894, 0]
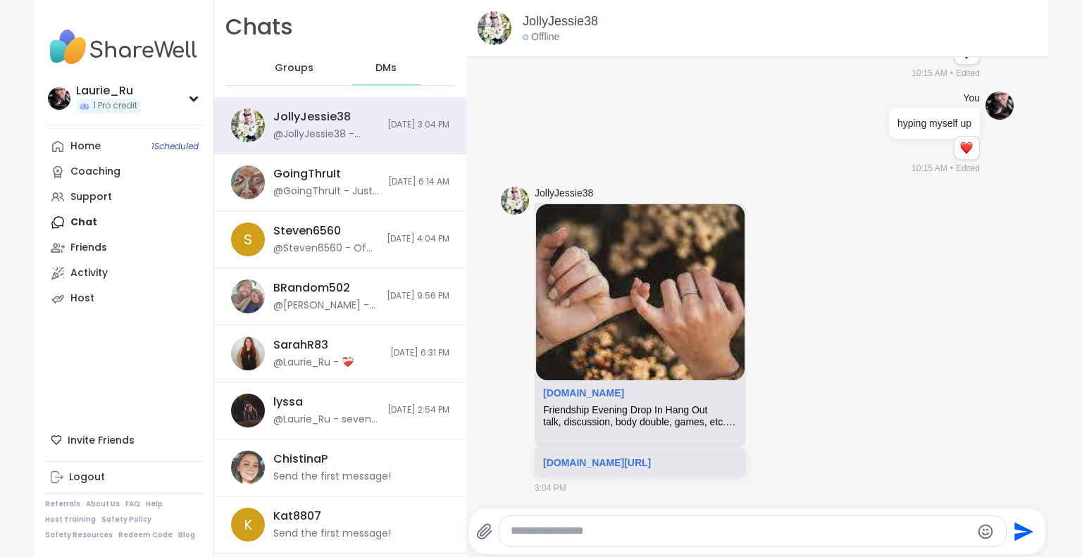
click at [553, 540] on div at bounding box center [752, 531] width 506 height 30
click at [549, 532] on textarea "Type your message" at bounding box center [741, 531] width 460 height 15
type textarea "**********"
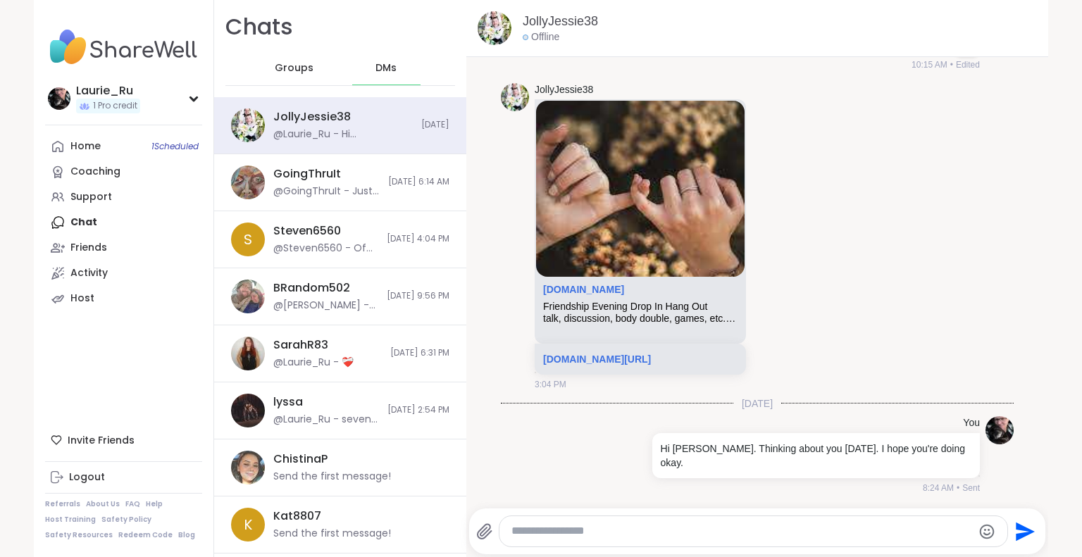
scroll to position [3983, 0]
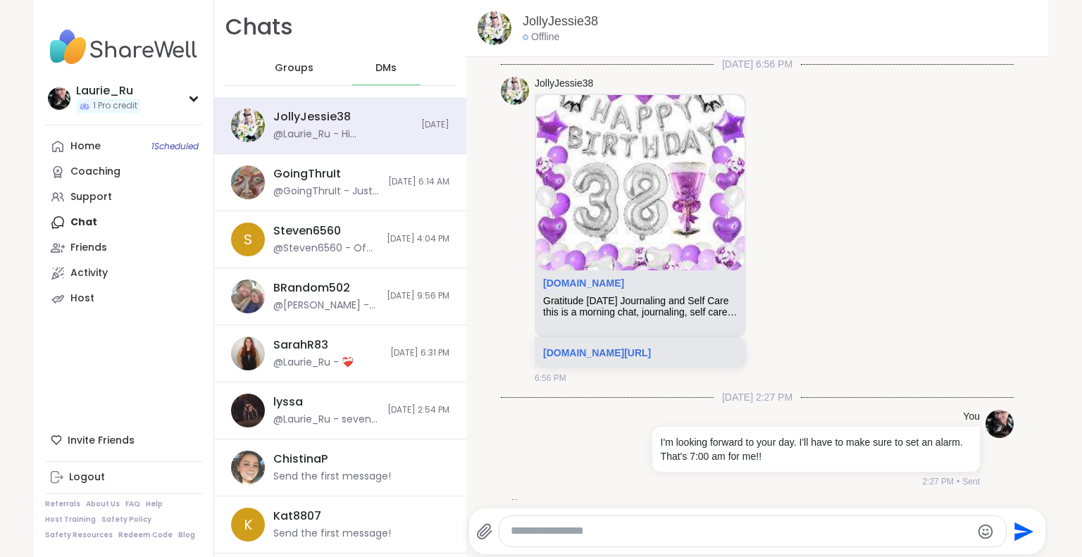
scroll to position [3983, 0]
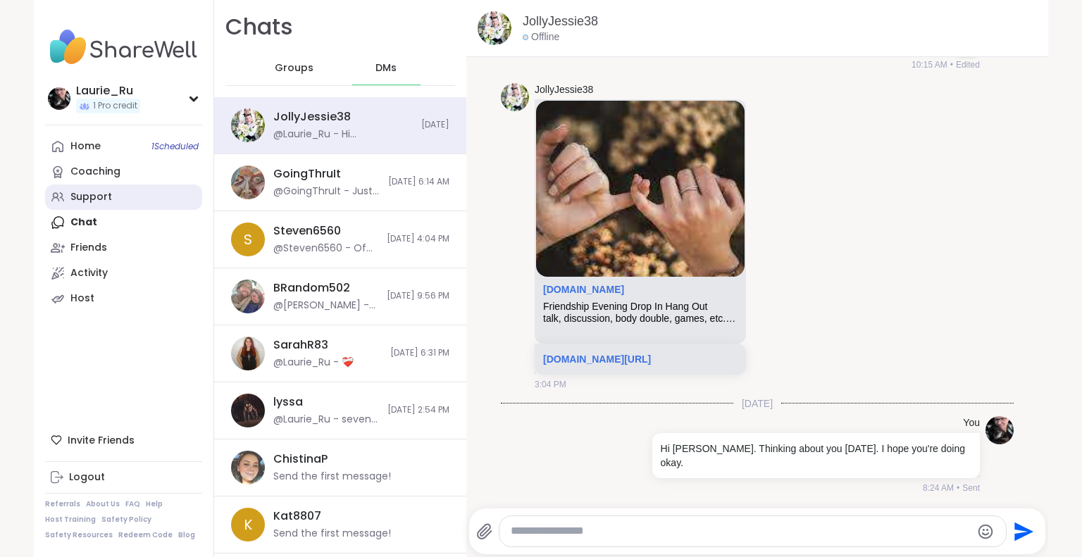
click at [106, 200] on link "Support" at bounding box center [123, 197] width 157 height 25
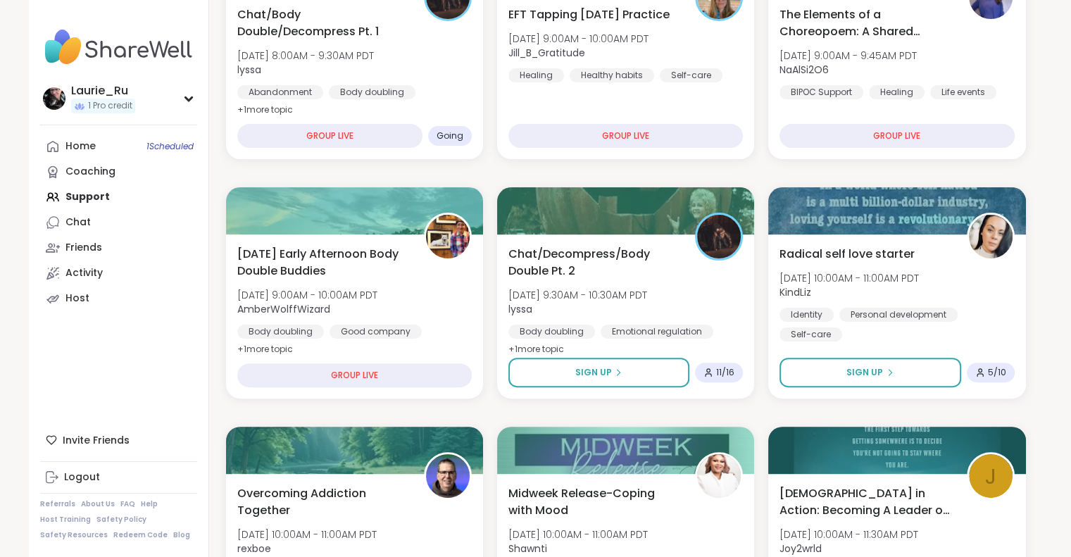
scroll to position [328, 0]
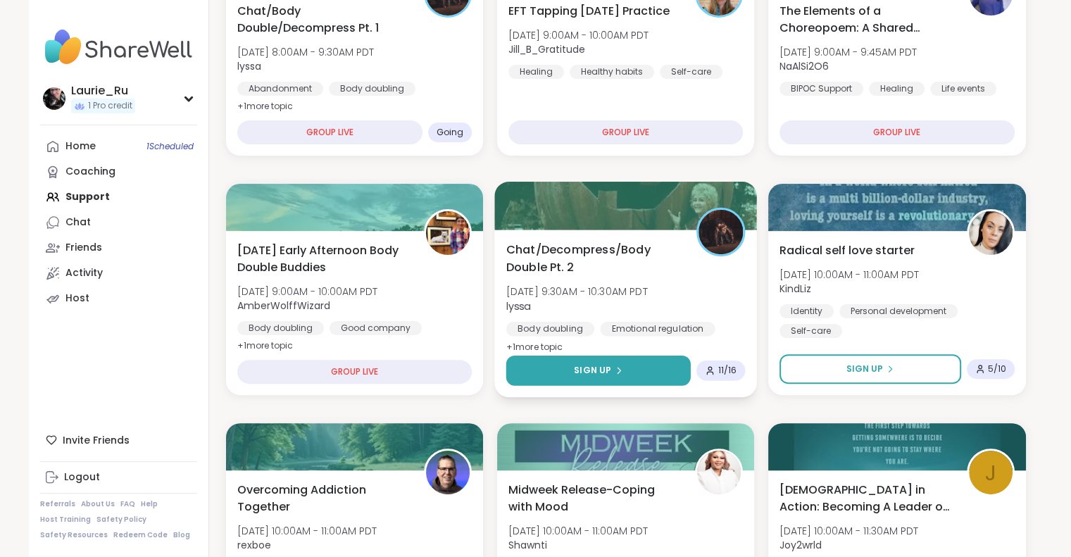
click at [586, 368] on span "Sign Up" at bounding box center [592, 370] width 37 height 13
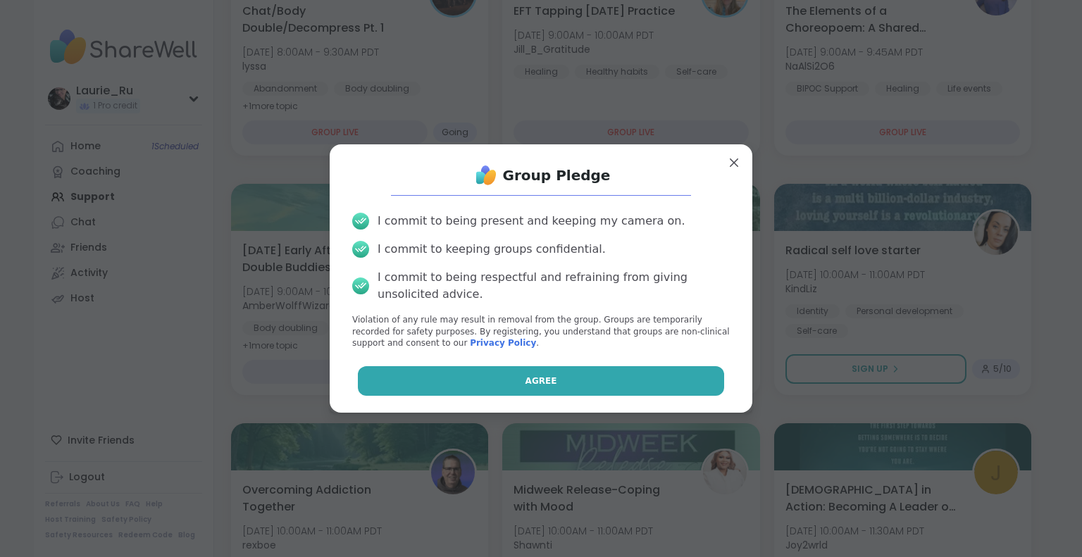
click at [552, 380] on button "Agree" at bounding box center [541, 381] width 367 height 30
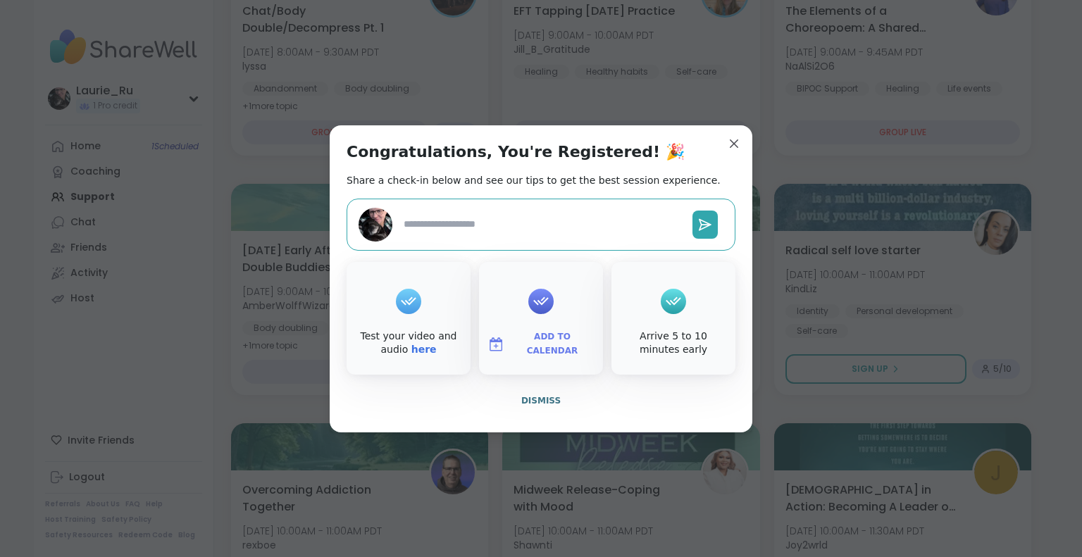
type textarea "*"
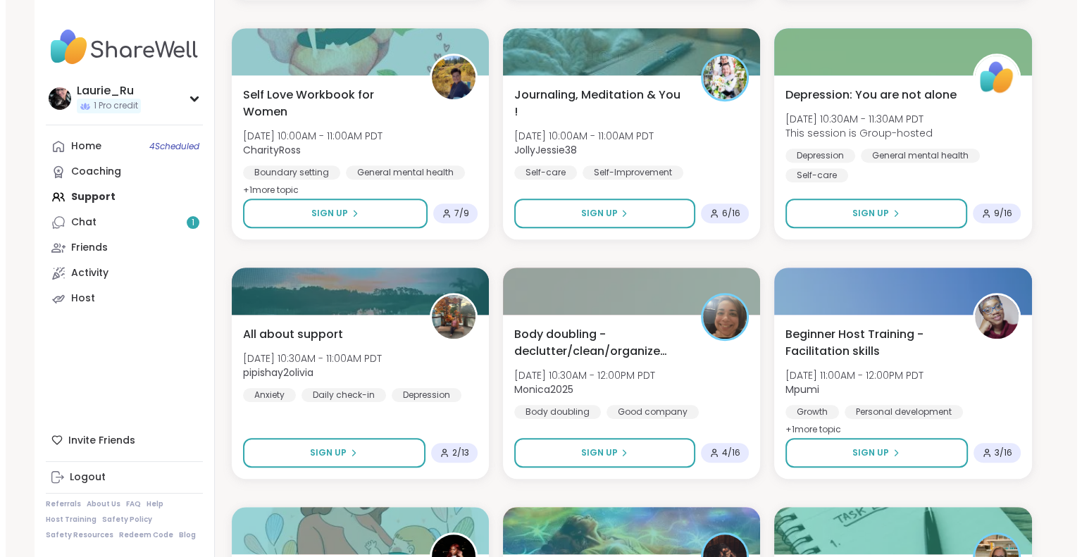
scroll to position [976, 0]
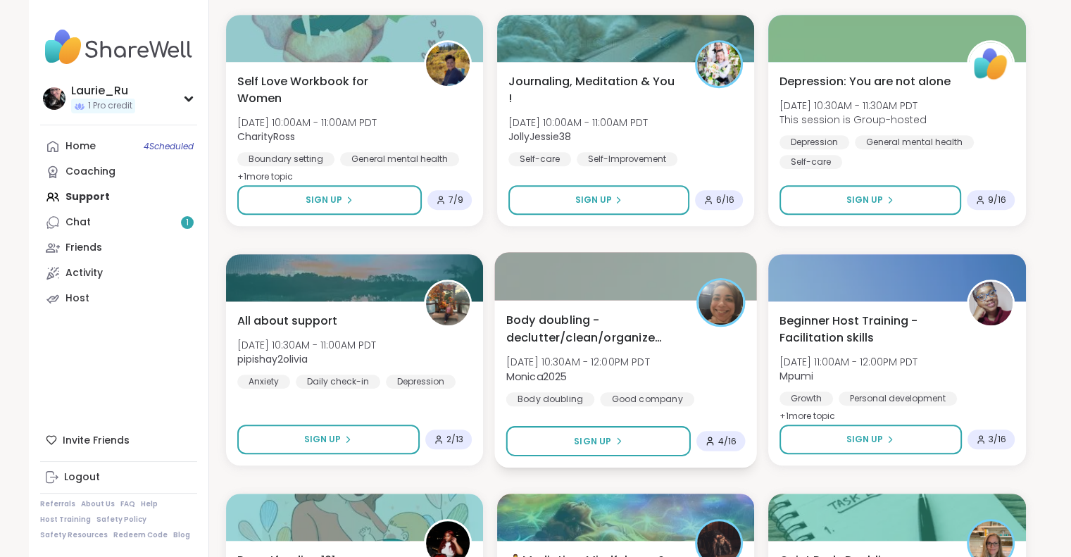
click at [645, 368] on span "[DATE] 10:30AM - 12:00PM PDT" at bounding box center [578, 362] width 144 height 14
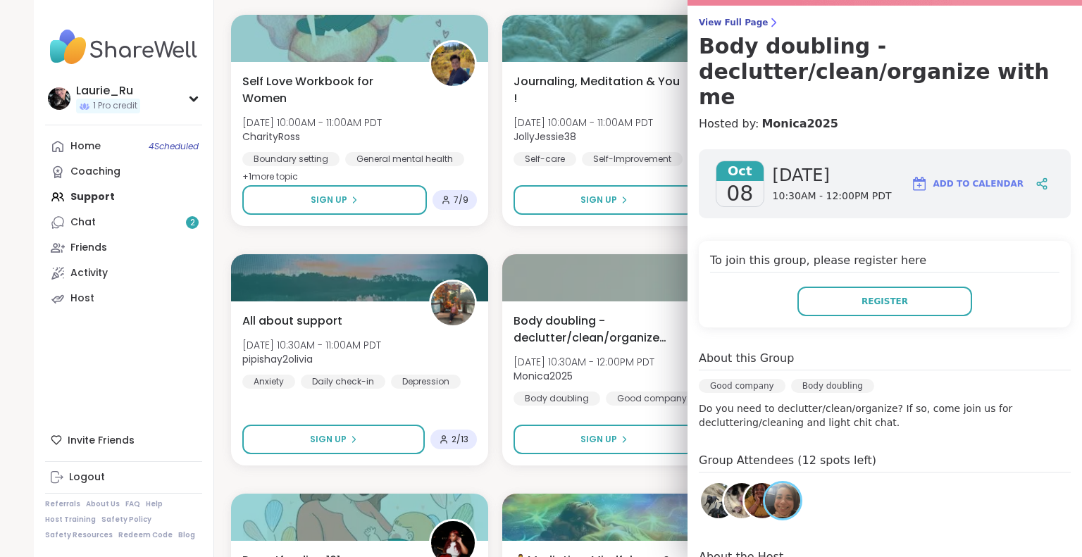
scroll to position [113, 0]
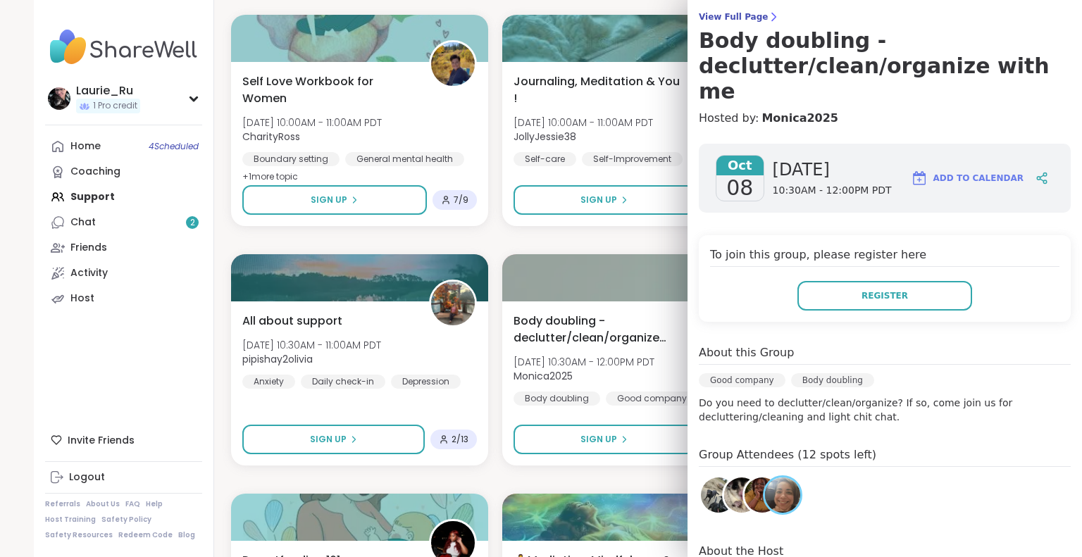
click at [745, 478] on img at bounding box center [762, 495] width 35 height 35
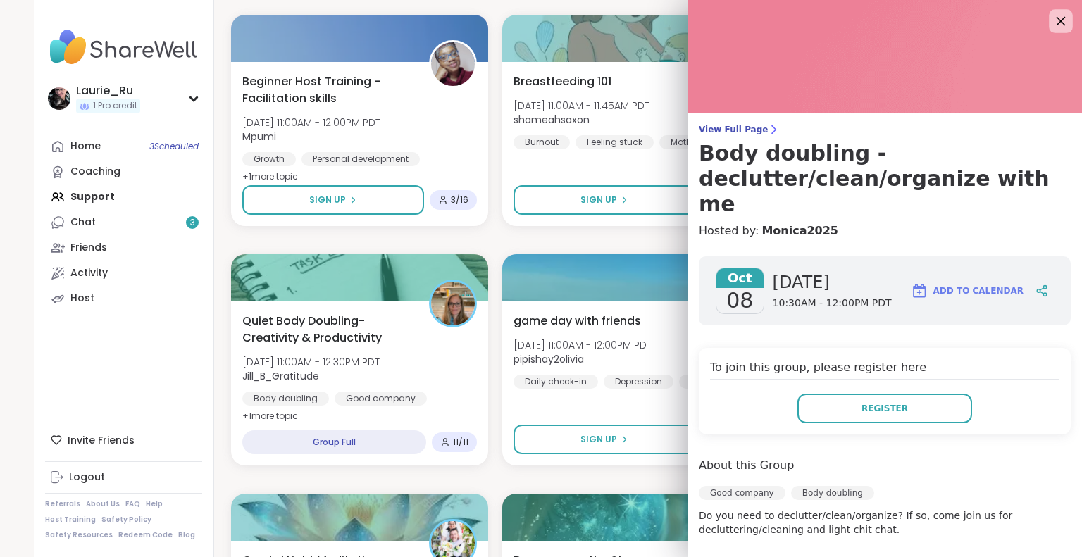
click at [1052, 16] on icon at bounding box center [1061, 21] width 18 height 18
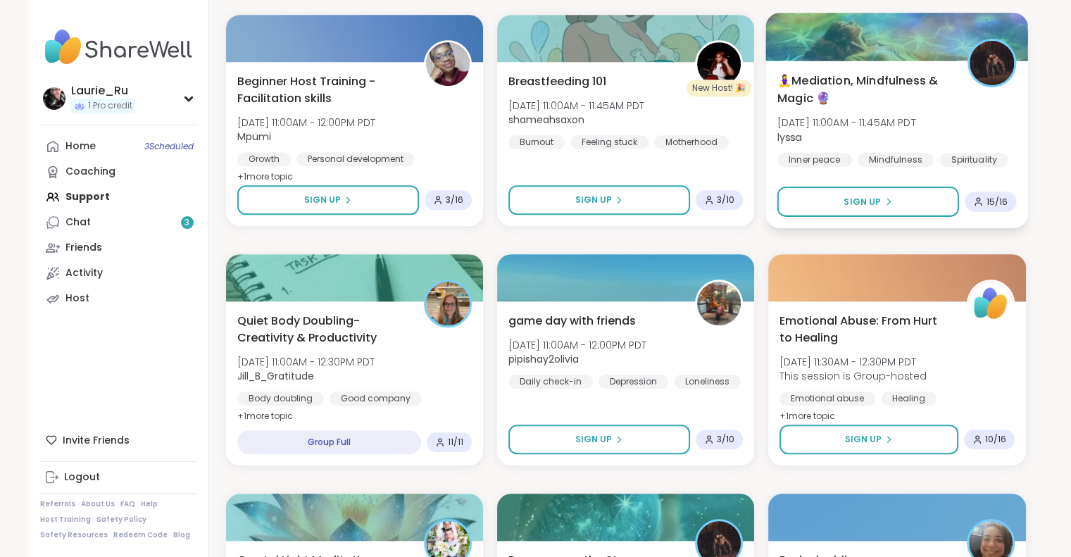
click at [916, 132] on span "lyssa" at bounding box center [847, 137] width 139 height 14
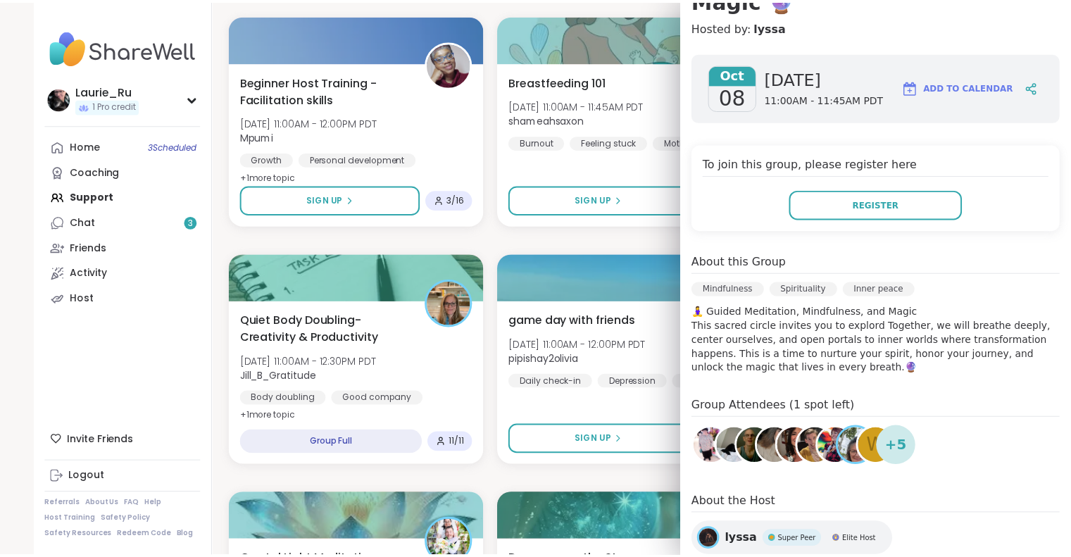
scroll to position [225, 0]
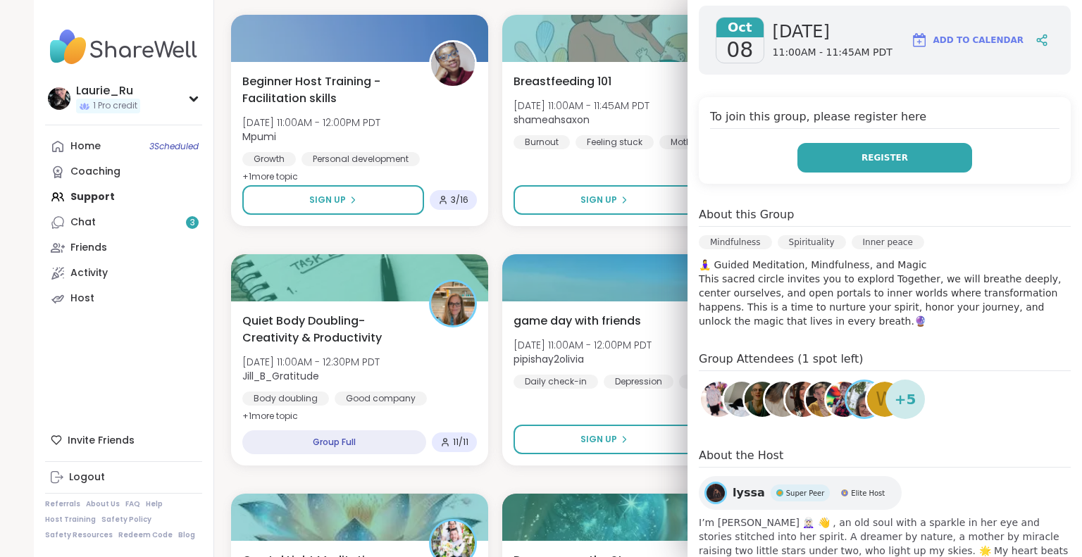
click at [863, 156] on span "Register" at bounding box center [885, 157] width 46 height 13
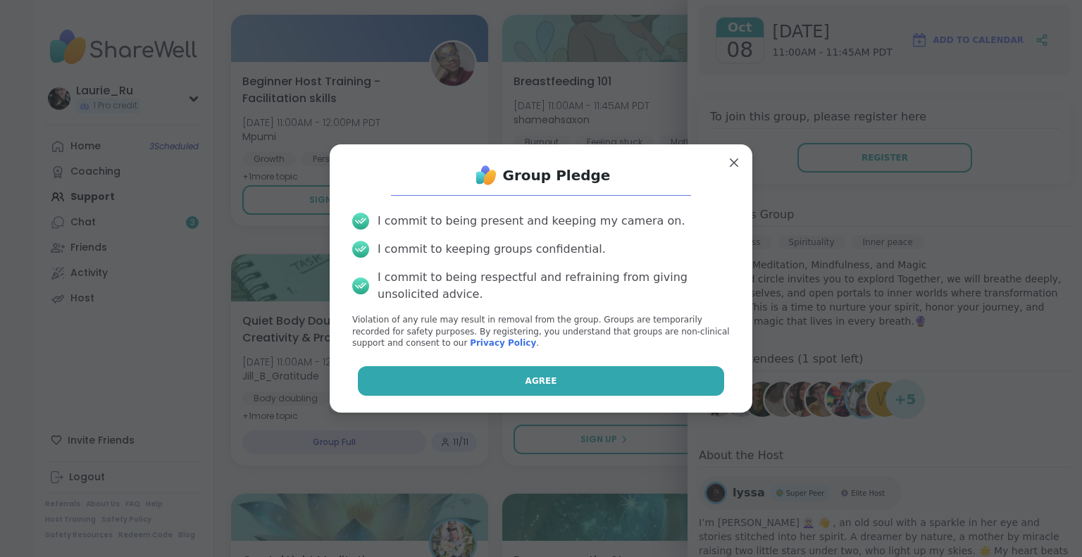
click at [516, 378] on button "Agree" at bounding box center [541, 381] width 367 height 30
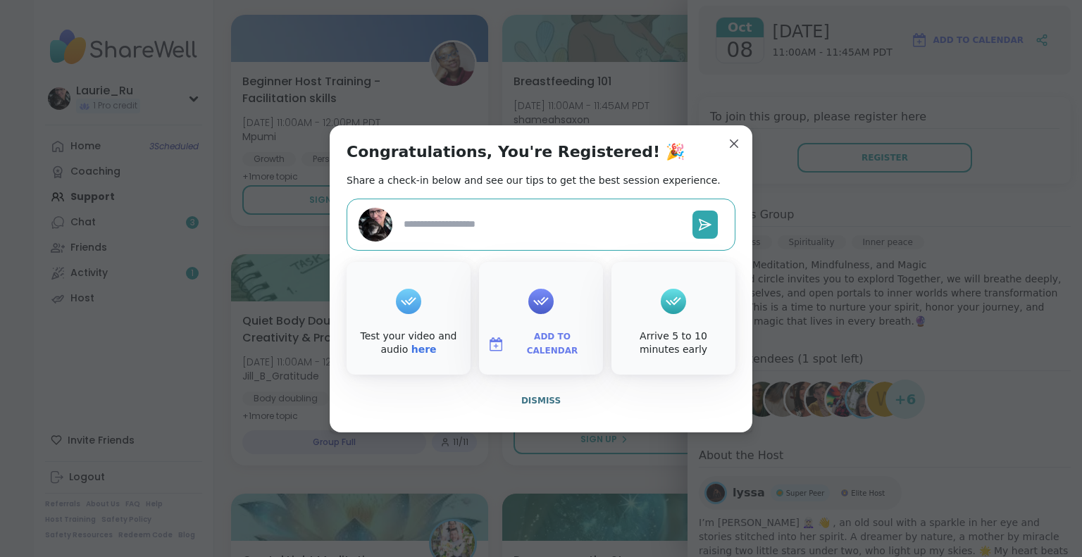
type textarea "*"
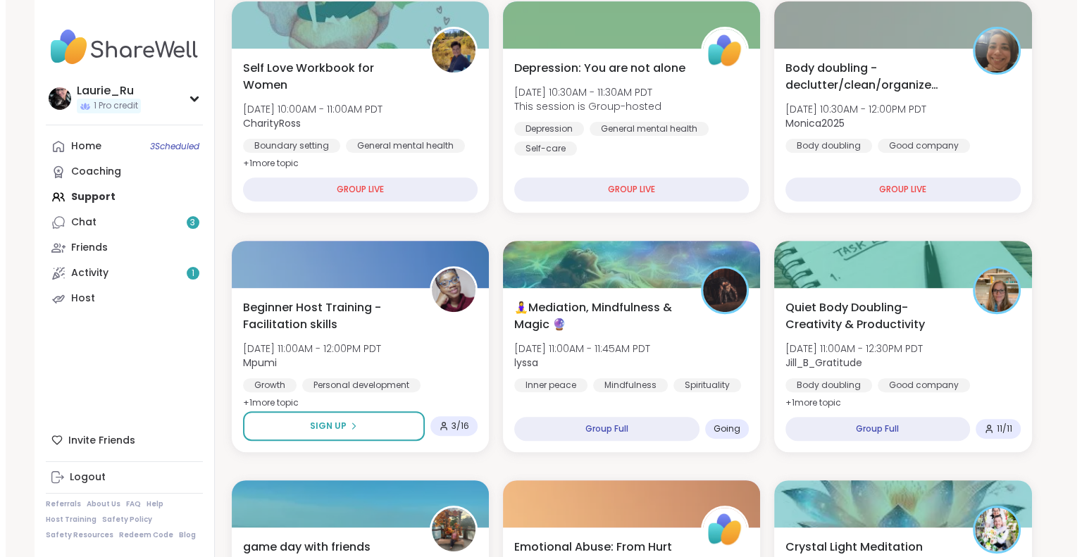
scroll to position [498, 0]
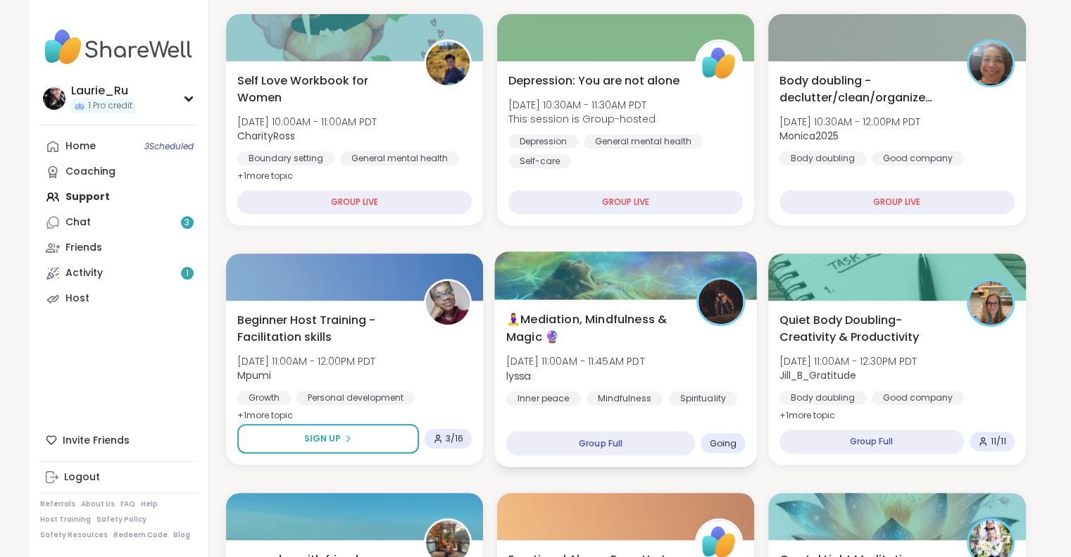
click at [636, 343] on span "🧘‍♀️Mediation, Mindfulness & Magic 🔮" at bounding box center [593, 328] width 175 height 35
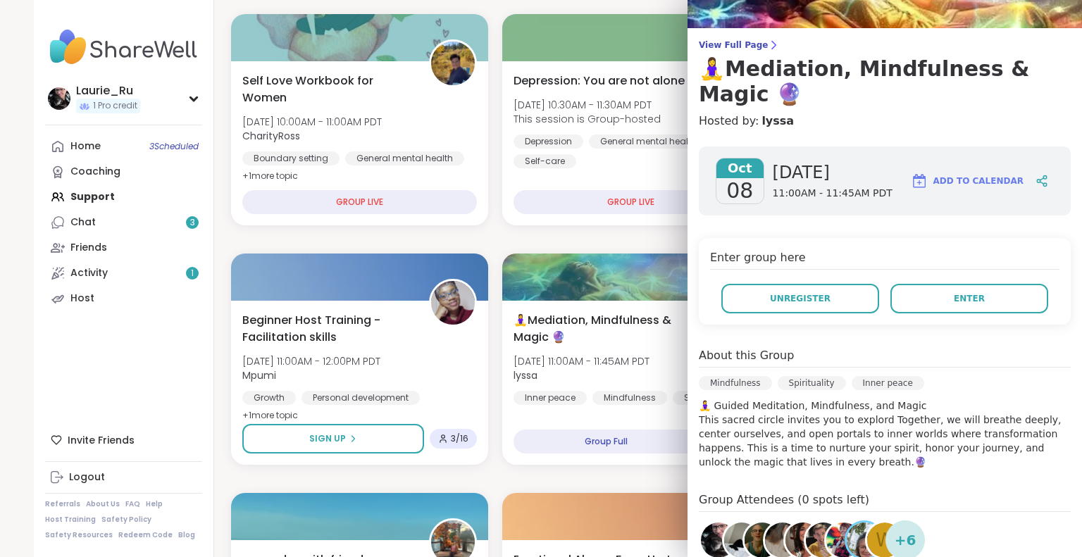
scroll to position [113, 0]
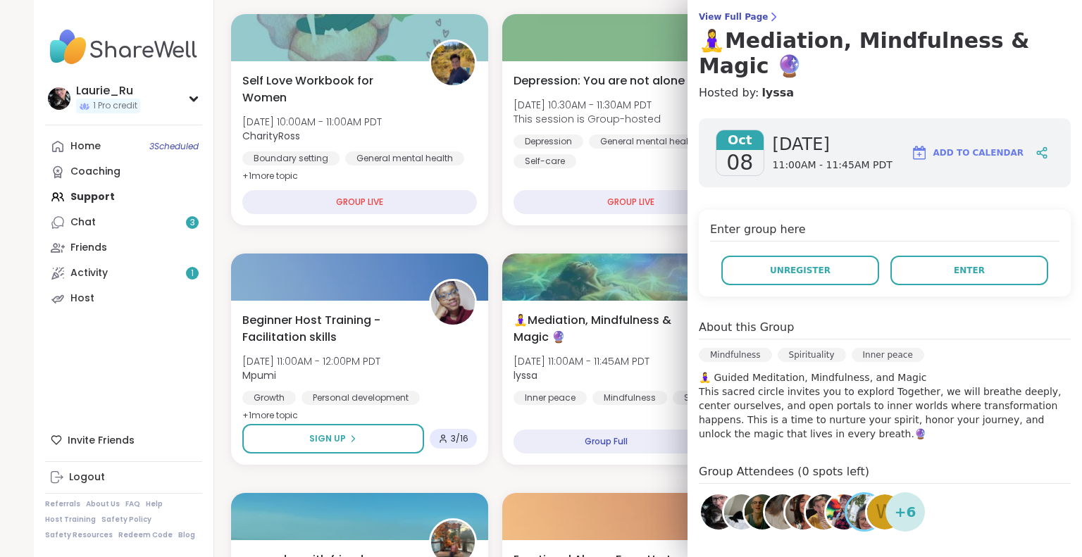
click at [848, 516] on img at bounding box center [864, 512] width 35 height 35
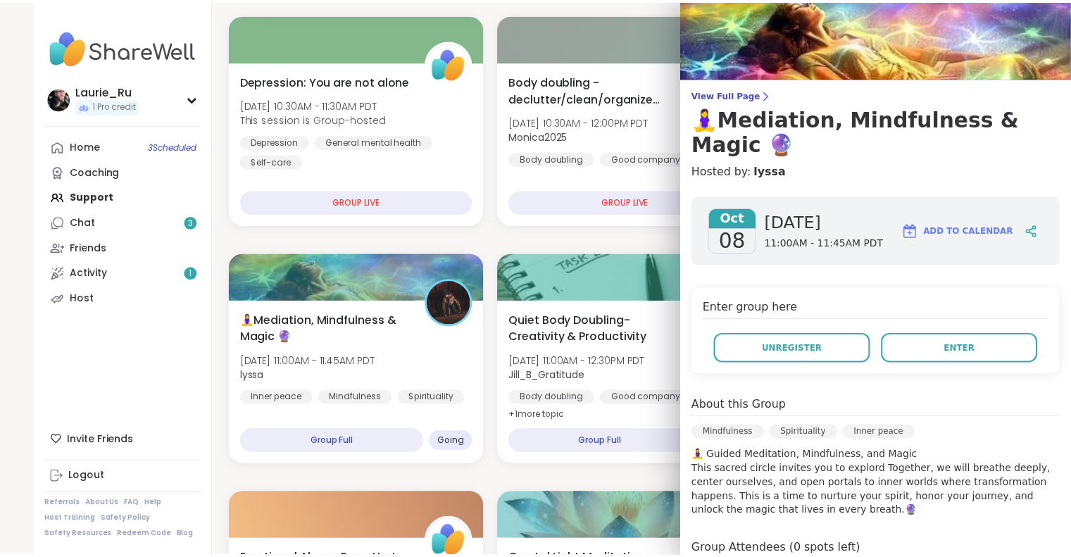
scroll to position [0, 0]
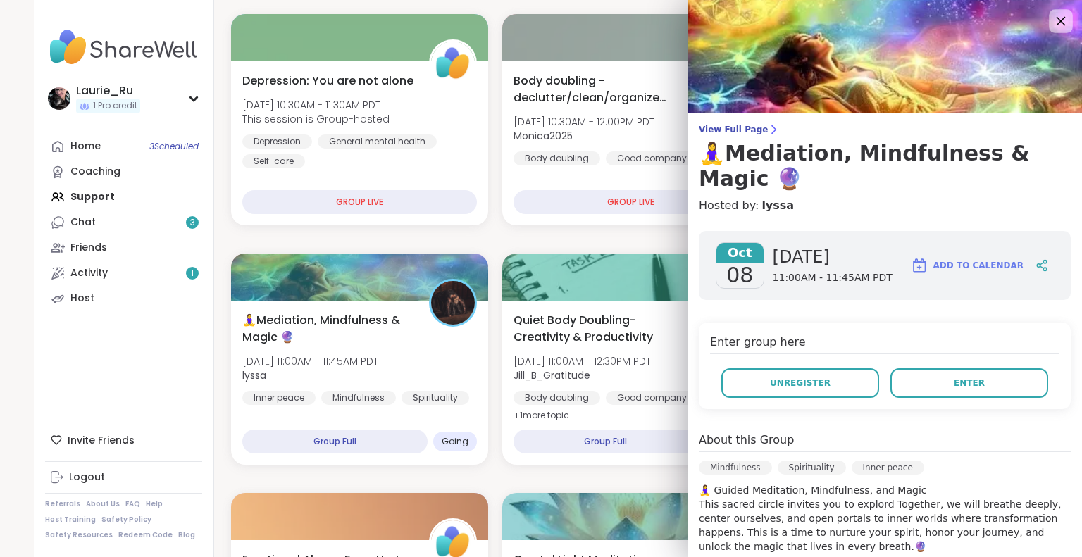
click at [1057, 18] on icon at bounding box center [1061, 21] width 9 height 9
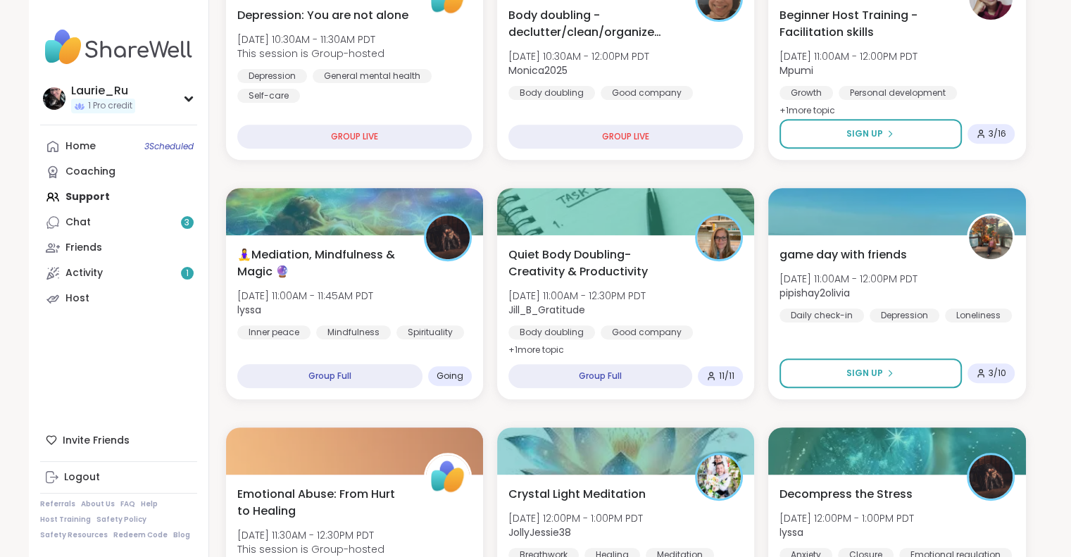
scroll to position [535, 0]
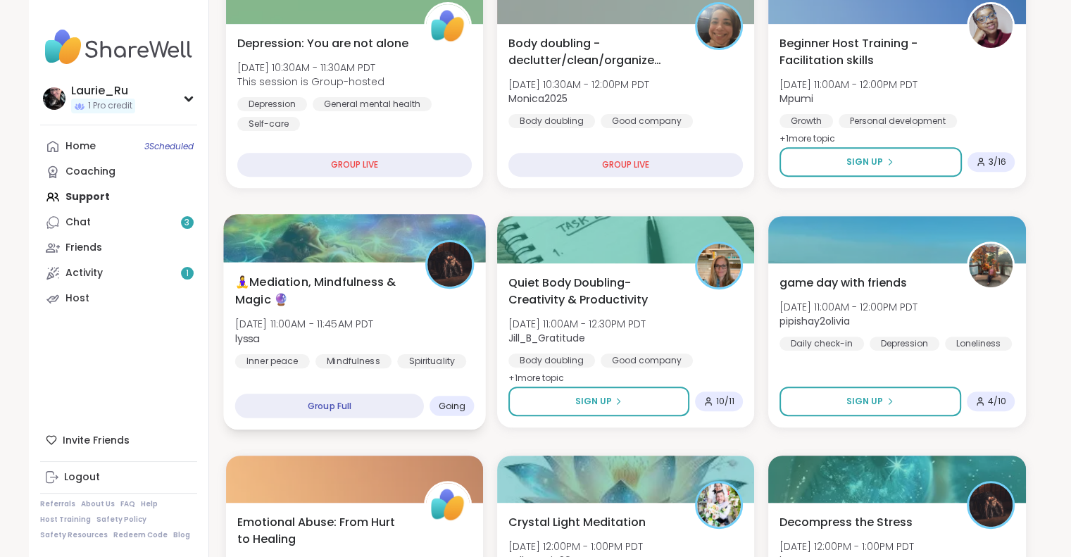
click at [373, 339] on span "lyssa" at bounding box center [304, 338] width 139 height 14
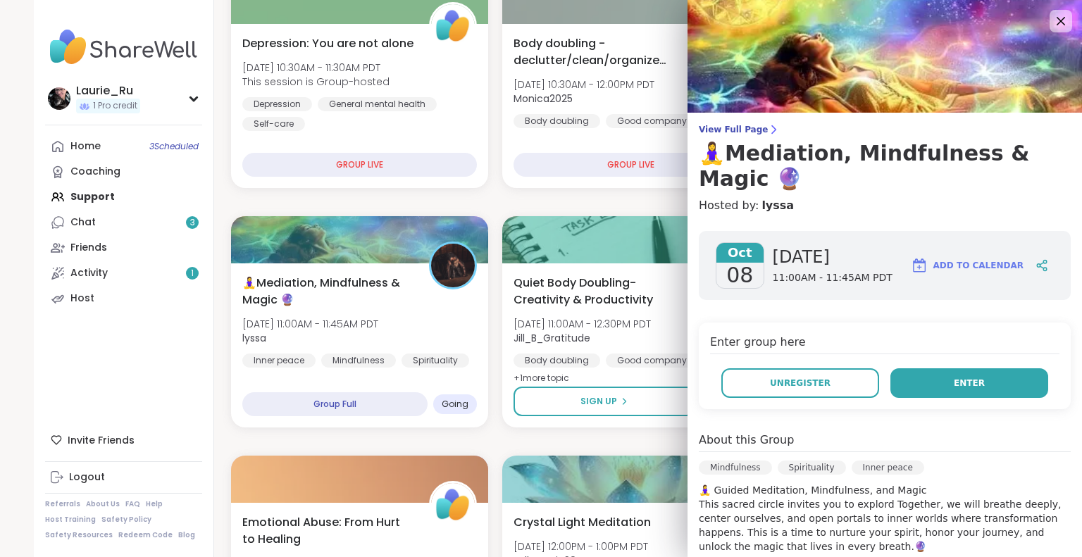
click at [954, 377] on span "Enter" at bounding box center [969, 383] width 31 height 13
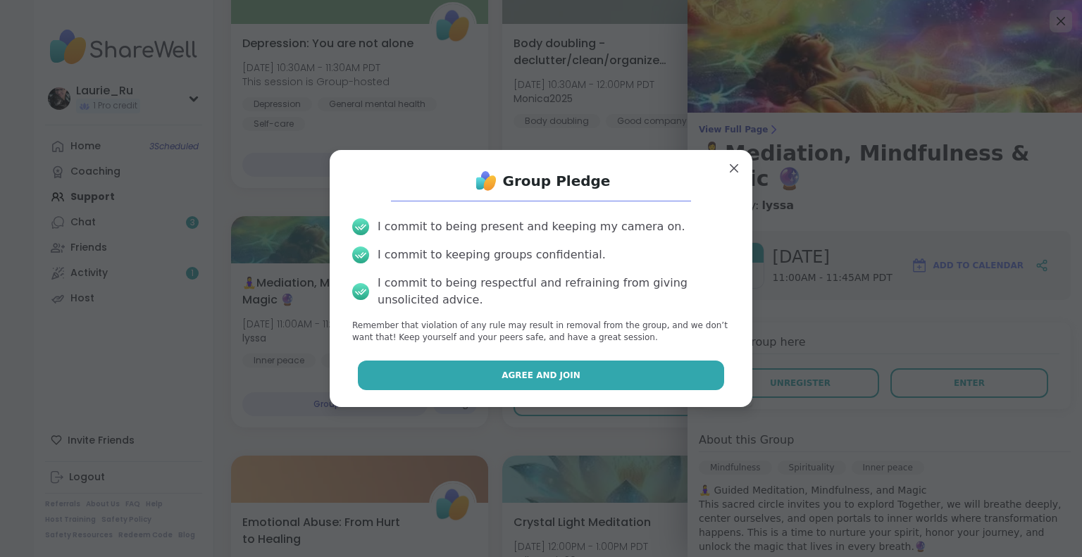
click at [468, 371] on button "Agree and Join" at bounding box center [541, 376] width 367 height 30
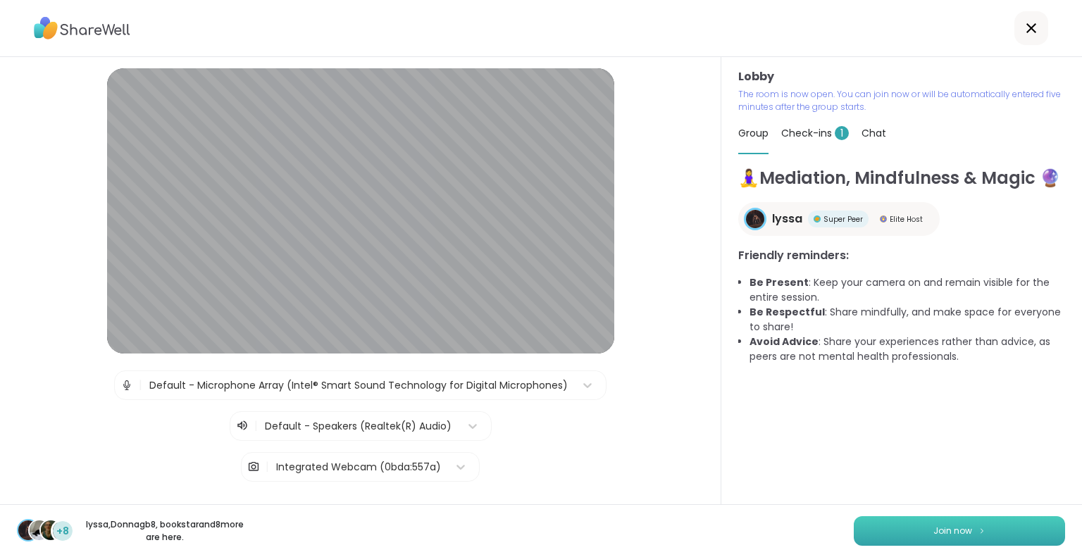
click at [936, 531] on span "Join now" at bounding box center [952, 531] width 39 height 13
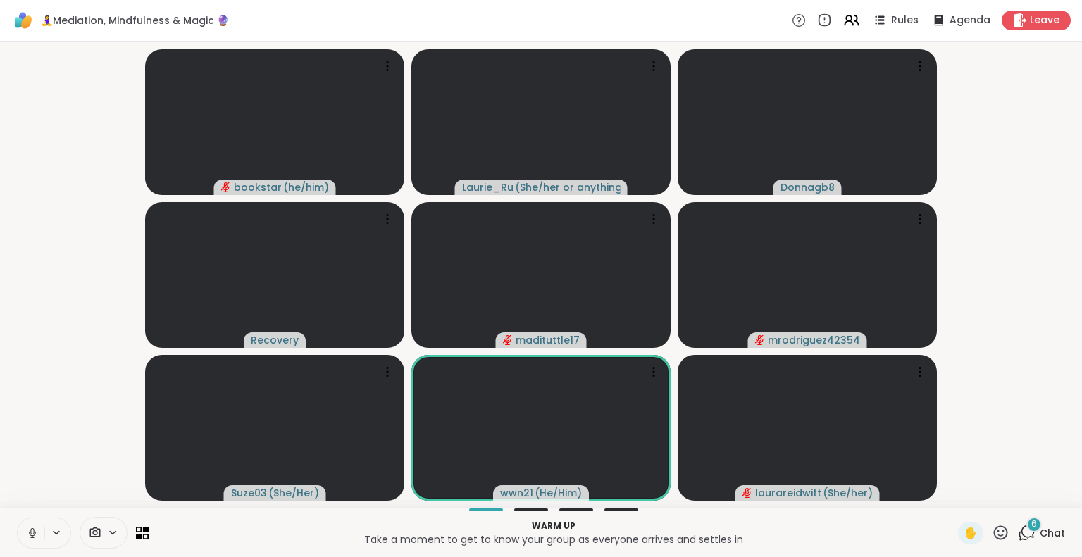
click at [1018, 533] on icon at bounding box center [1027, 533] width 18 height 18
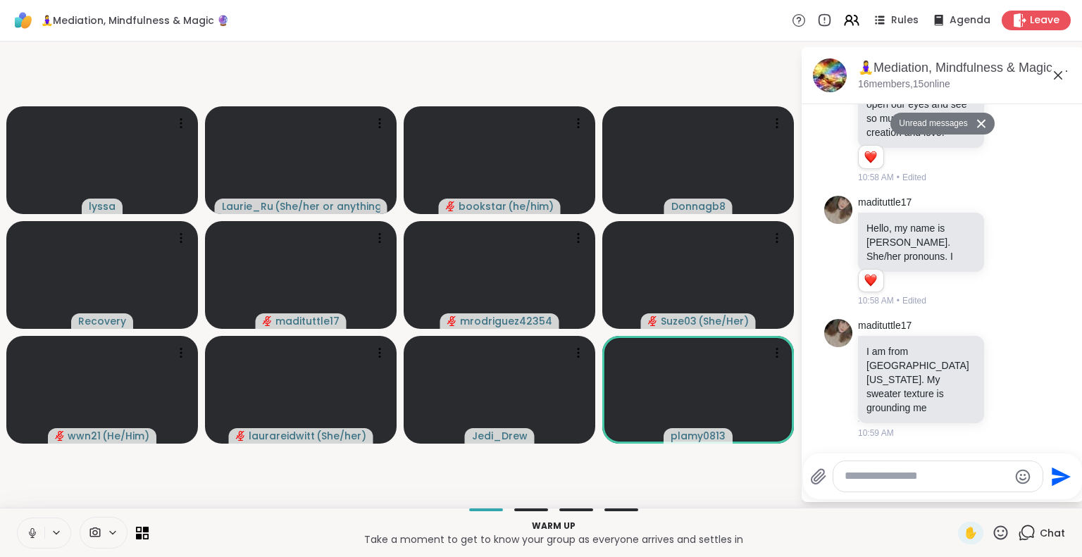
scroll to position [2335, 0]
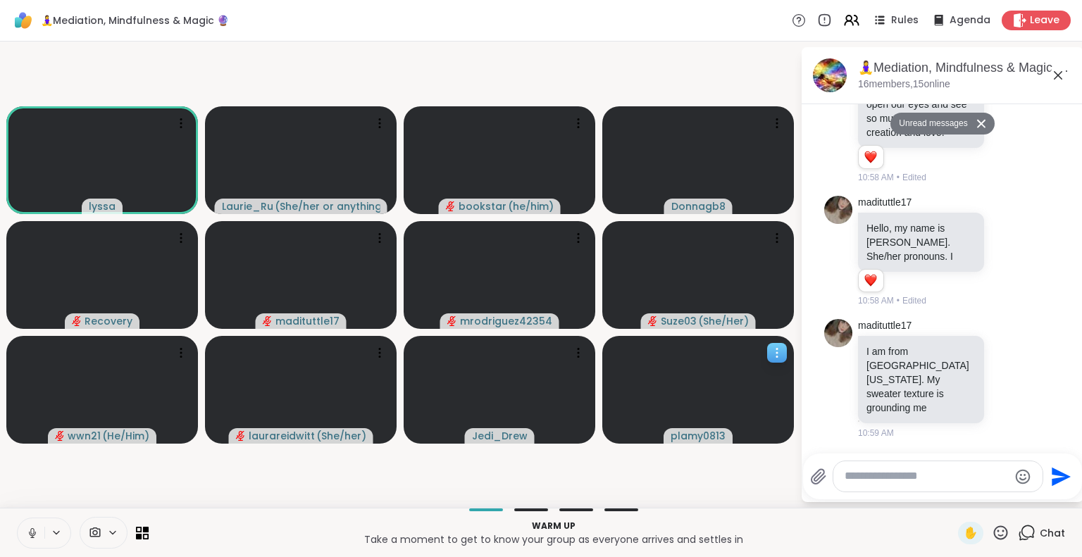
click at [780, 349] on icon at bounding box center [777, 353] width 14 height 14
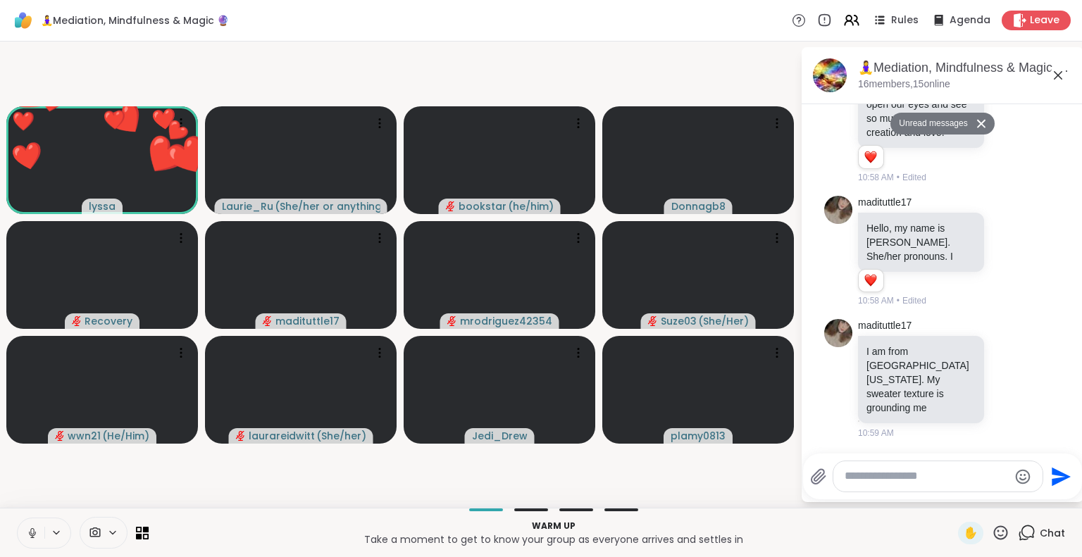
click at [38, 532] on icon at bounding box center [32, 533] width 13 height 13
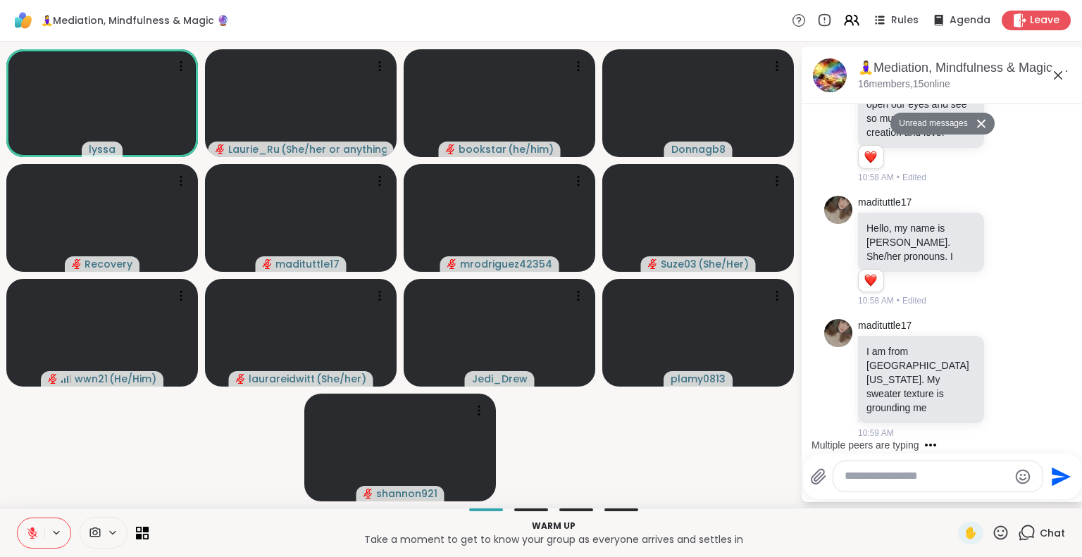
click at [887, 478] on textarea "Type your message" at bounding box center [927, 476] width 164 height 15
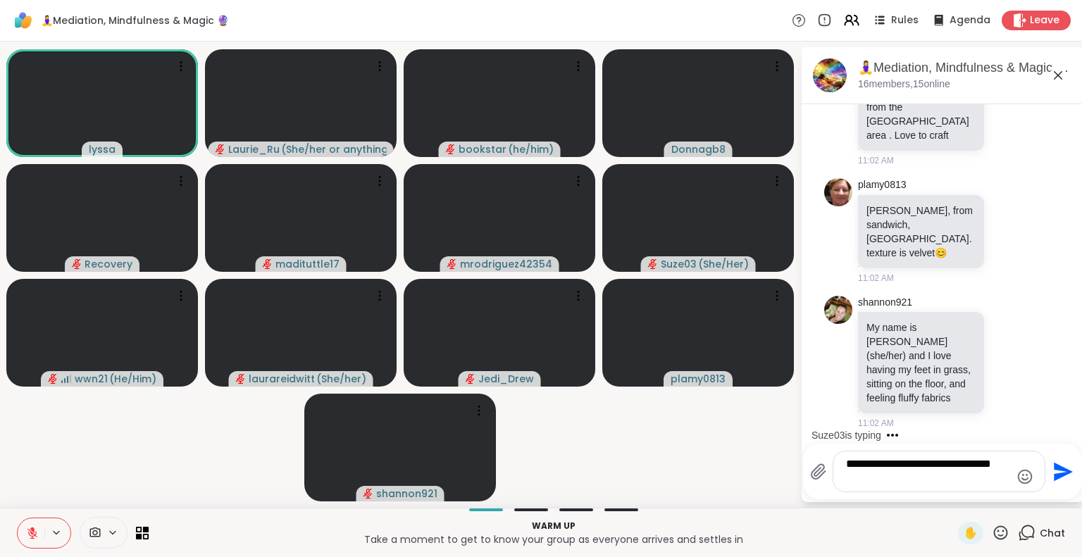
scroll to position [3099, 0]
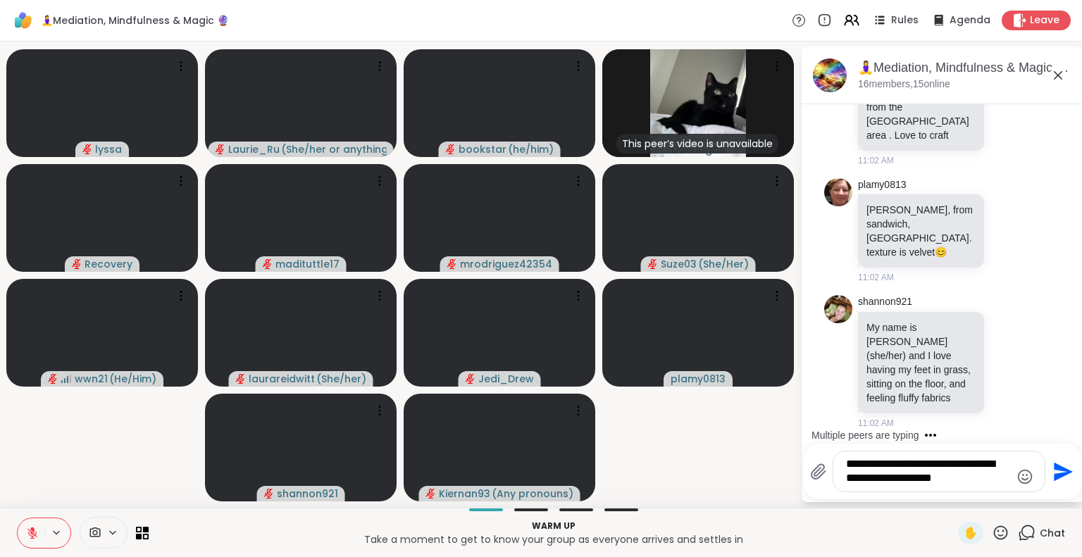
click at [871, 467] on textarea "**********" at bounding box center [928, 471] width 164 height 29
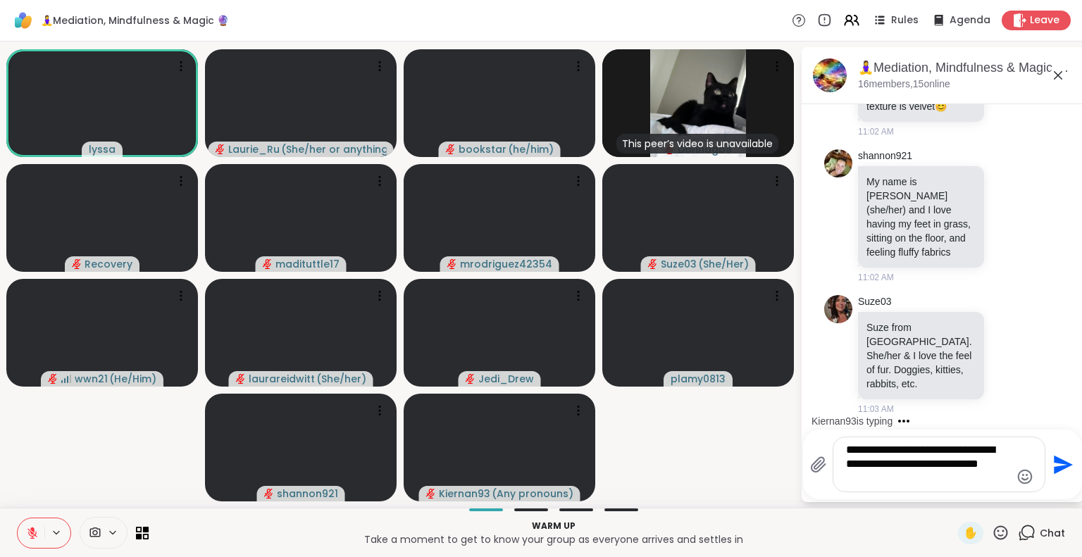
type textarea "**********"
click at [1057, 471] on icon "Send" at bounding box center [1063, 464] width 19 height 19
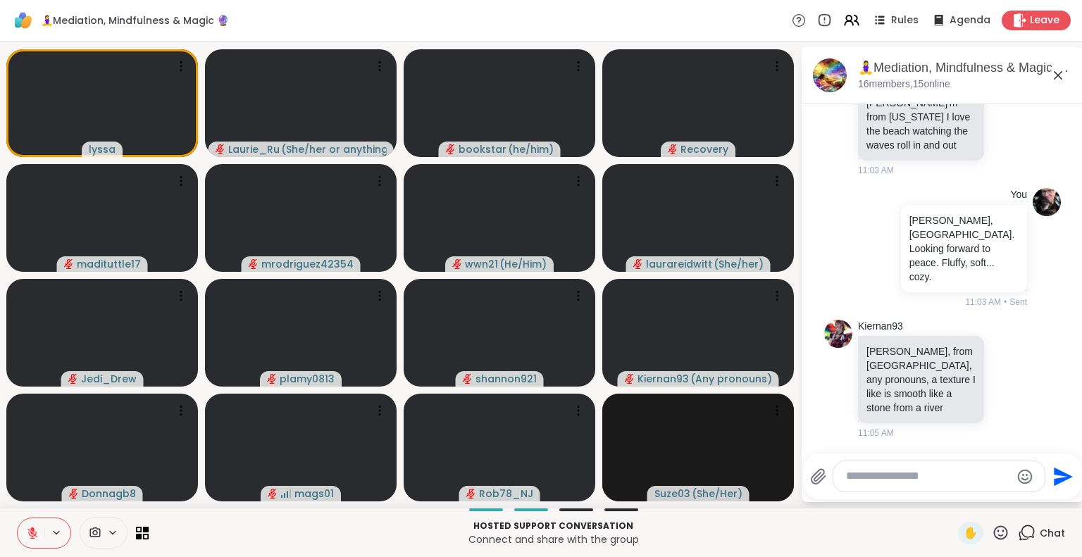
scroll to position [3684, 0]
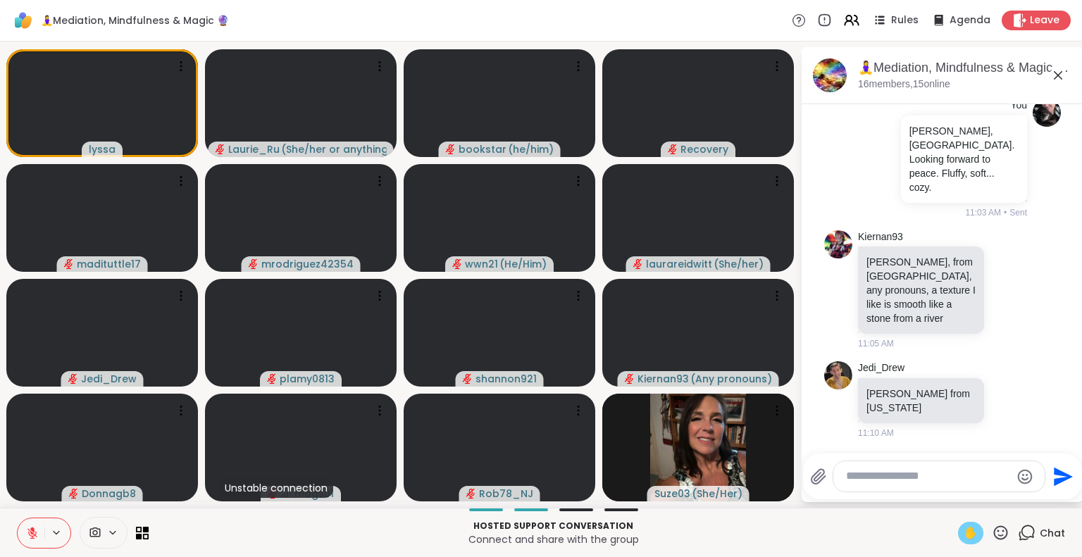
click at [964, 530] on span "✋" at bounding box center [971, 533] width 14 height 17
click at [35, 533] on icon at bounding box center [32, 533] width 13 height 13
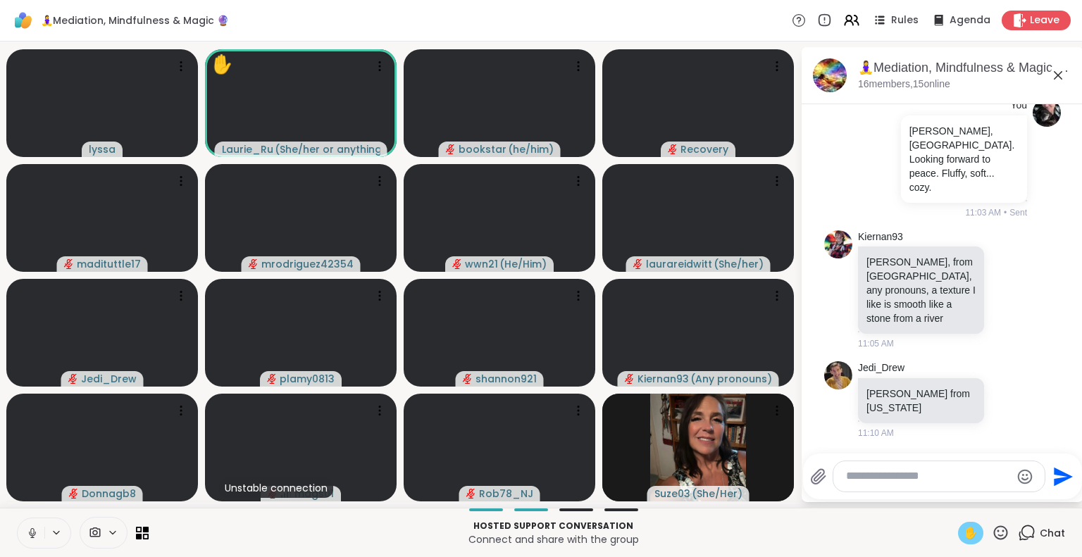
click at [964, 532] on span "✋" at bounding box center [971, 533] width 14 height 17
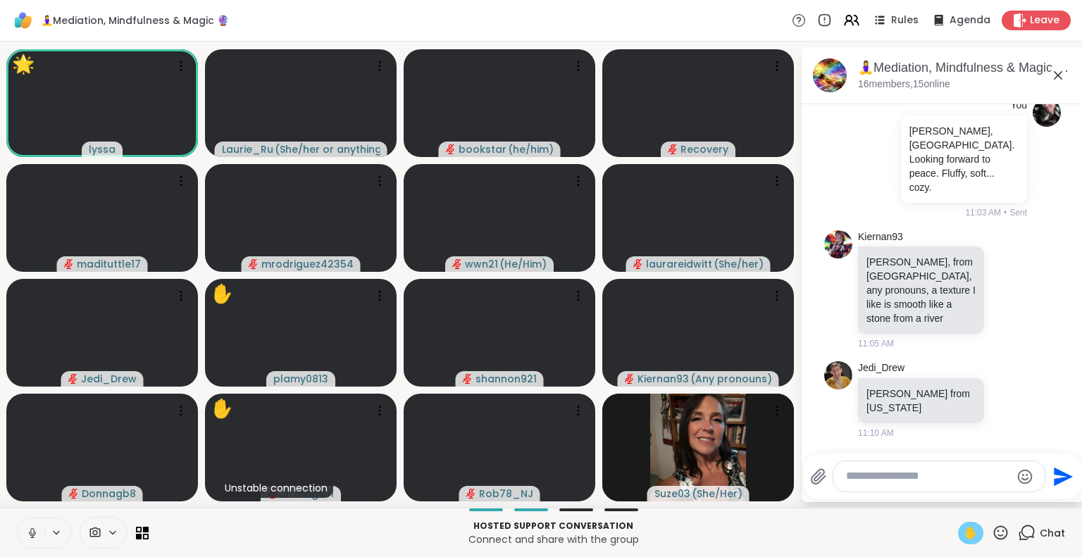
scroll to position [3829, 0]
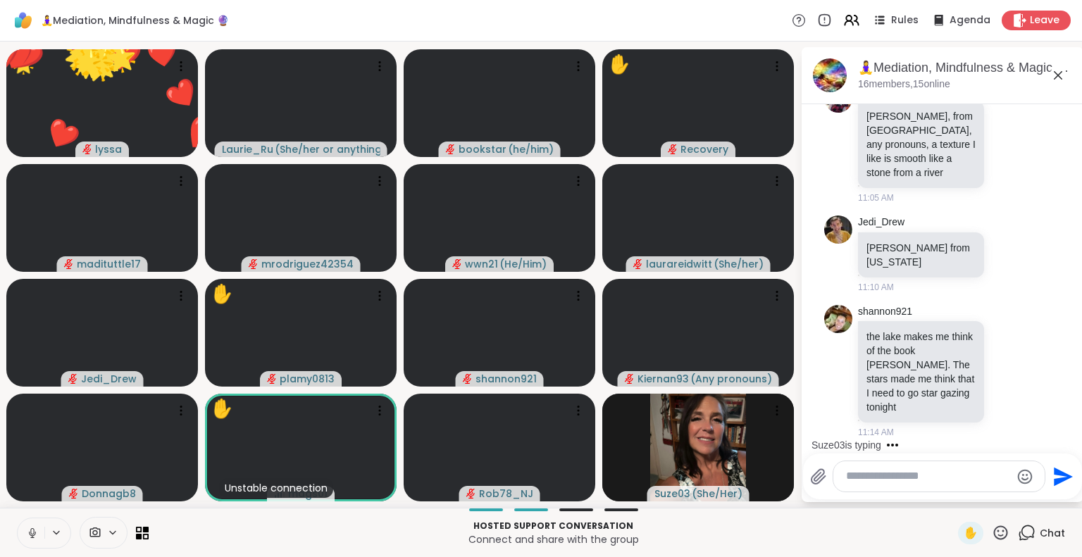
click at [992, 533] on icon at bounding box center [1001, 533] width 18 height 18
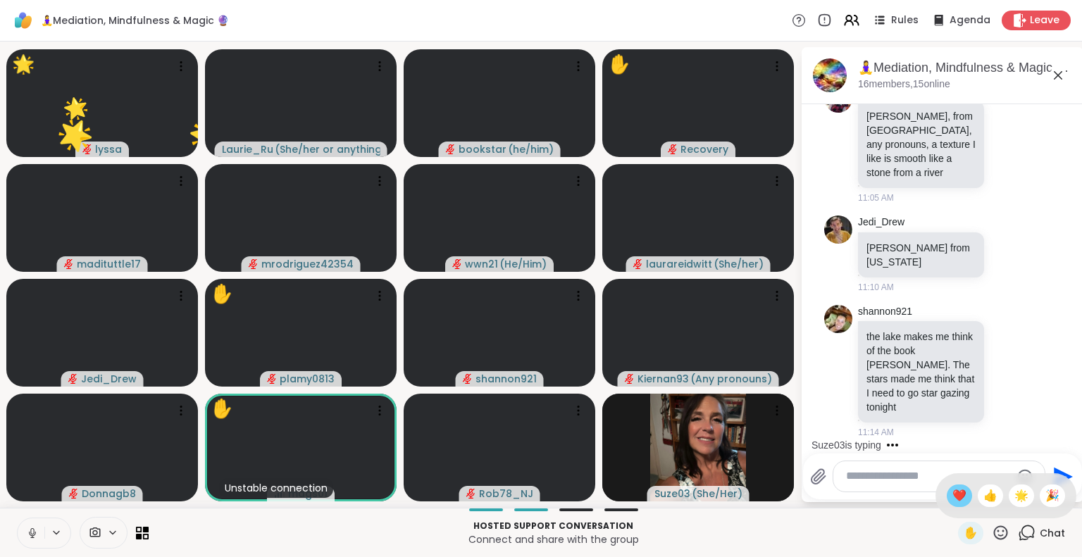
click at [952, 490] on span "❤️" at bounding box center [959, 495] width 14 height 17
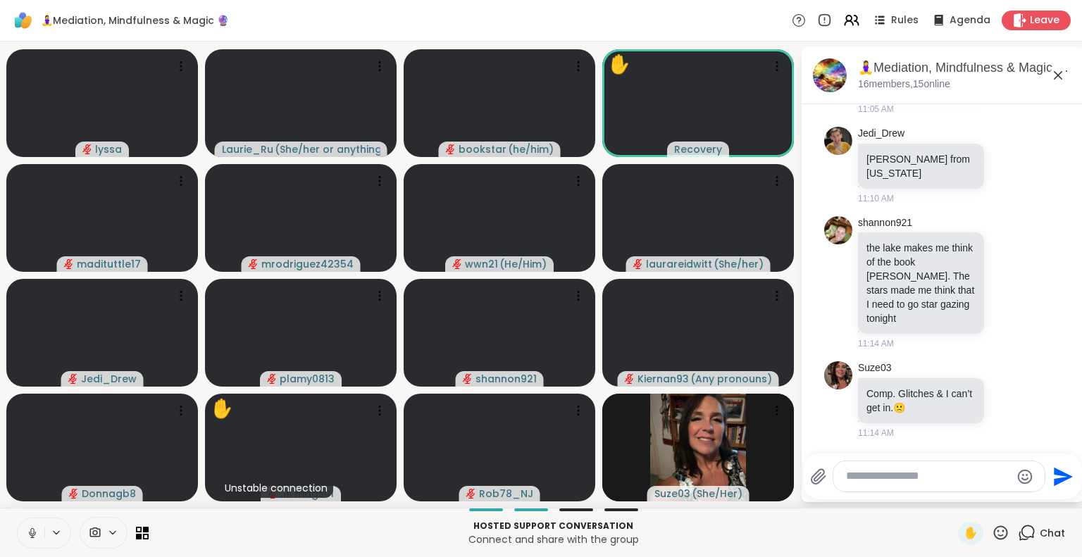
scroll to position [3939, 0]
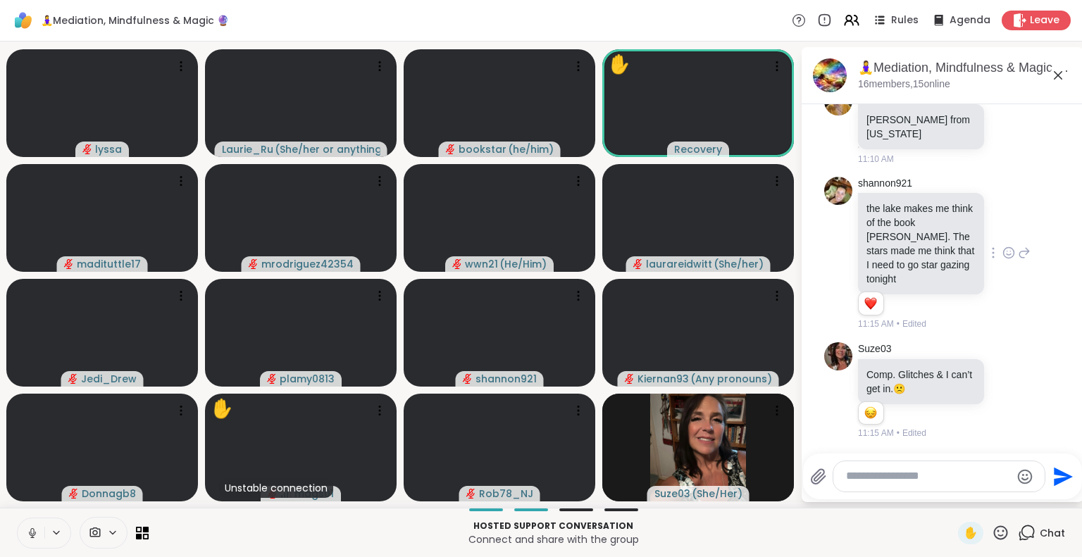
click at [1002, 260] on icon at bounding box center [1008, 253] width 13 height 14
click at [1002, 237] on div "Select Reaction: Heart" at bounding box center [1008, 230] width 13 height 13
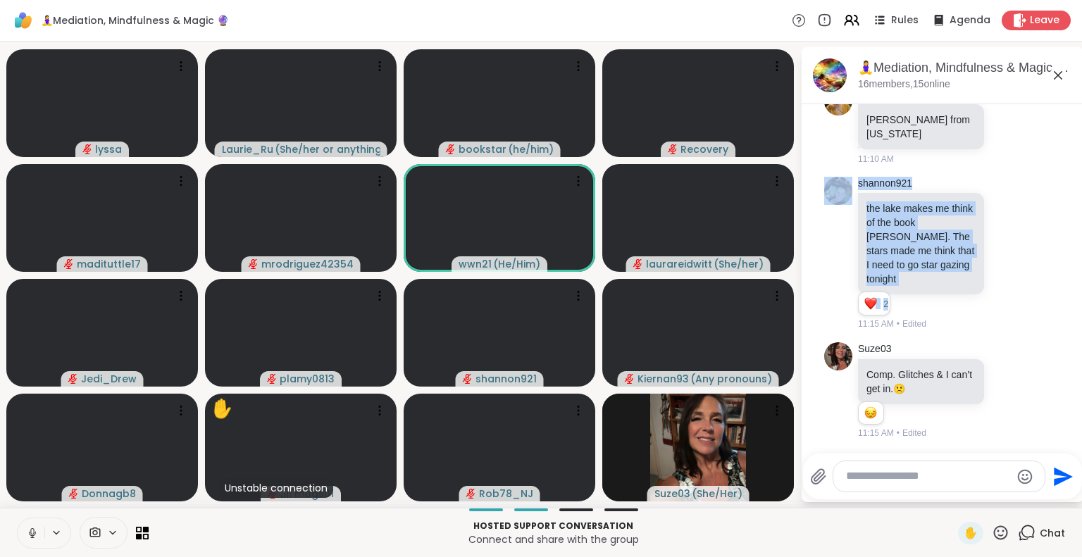
drag, startPoint x: 971, startPoint y: 325, endPoint x: 1077, endPoint y: 184, distance: 176.5
click at [1077, 184] on html "🧘‍♀️Mediation, Mindfulness & Magic 🔮 Rules Agenda Leave lyssa Laurie_Ru ( She/h…" at bounding box center [541, 278] width 1082 height 557
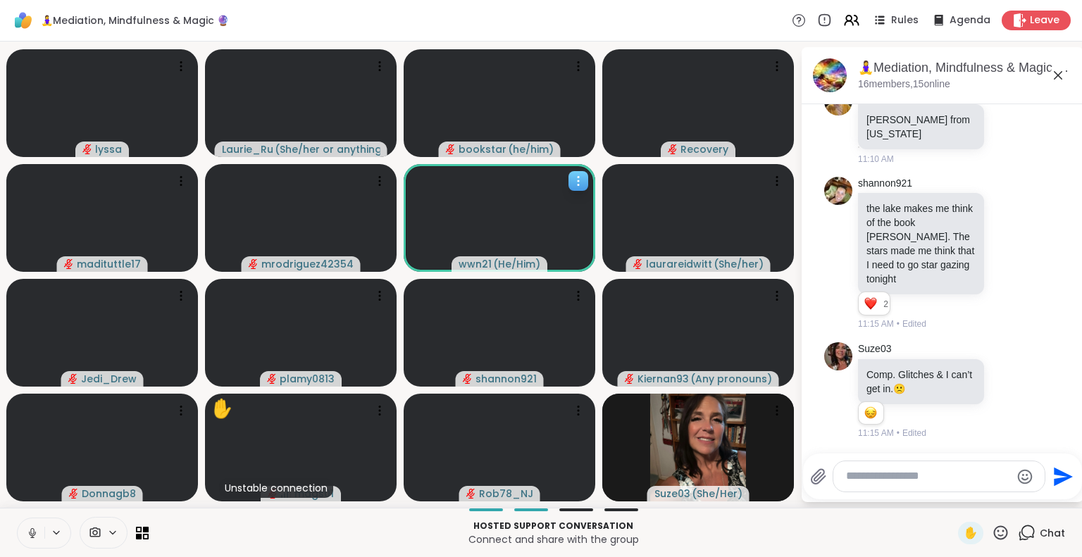
click at [579, 177] on icon at bounding box center [578, 177] width 1 height 1
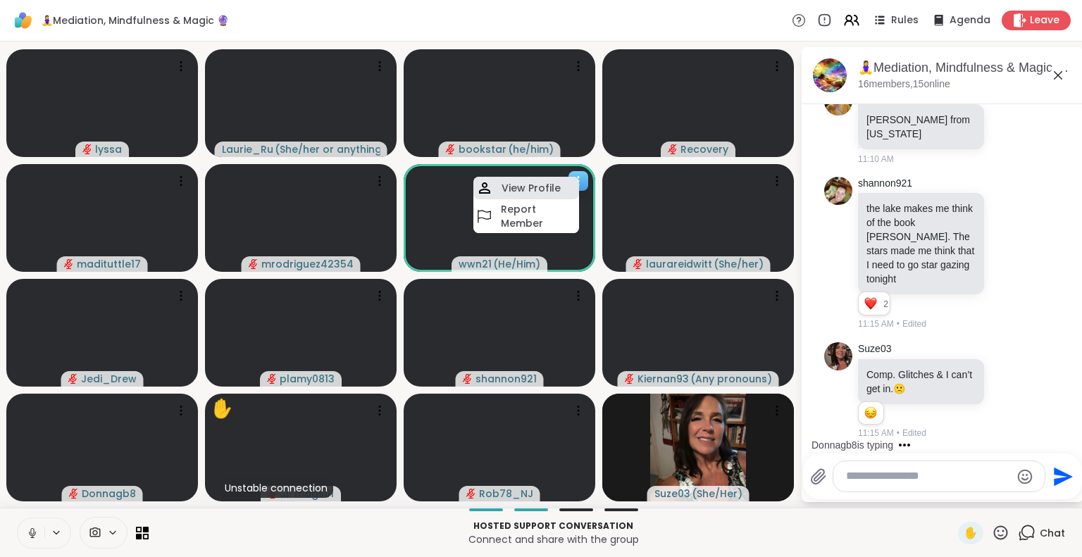
click at [533, 188] on h4 "View Profile" at bounding box center [531, 188] width 59 height 14
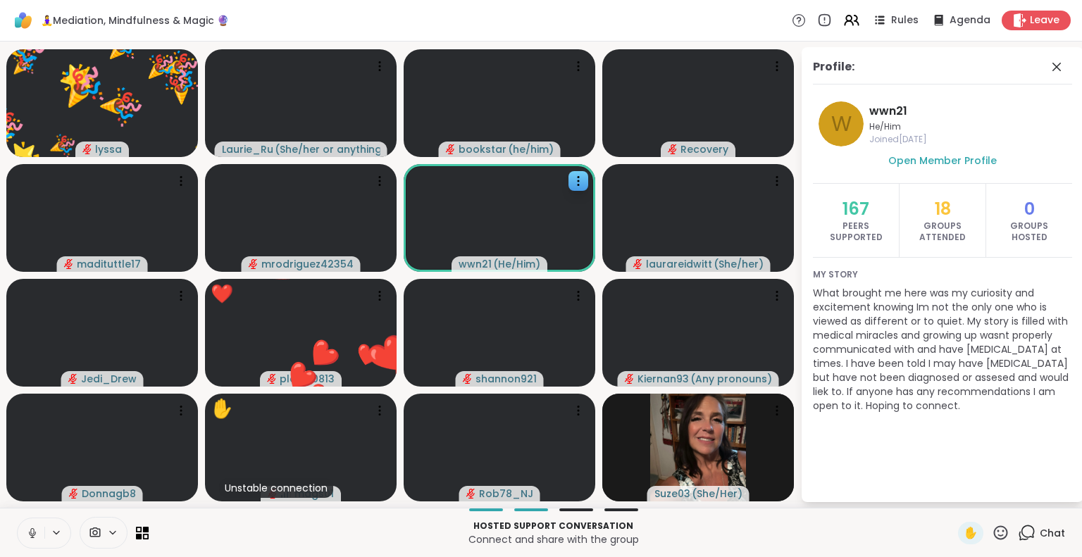
click at [942, 422] on div "My story What brought me here was my curiosity and excitement knowing Im not th…" at bounding box center [942, 341] width 259 height 166
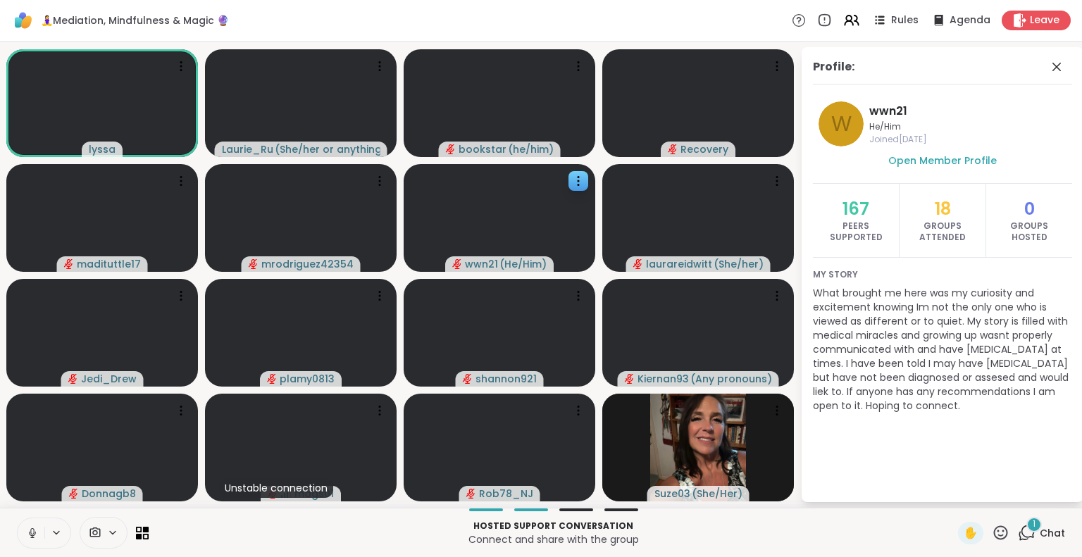
click at [994, 535] on icon at bounding box center [1001, 533] width 14 height 14
click at [952, 493] on span "❤️" at bounding box center [959, 495] width 14 height 17
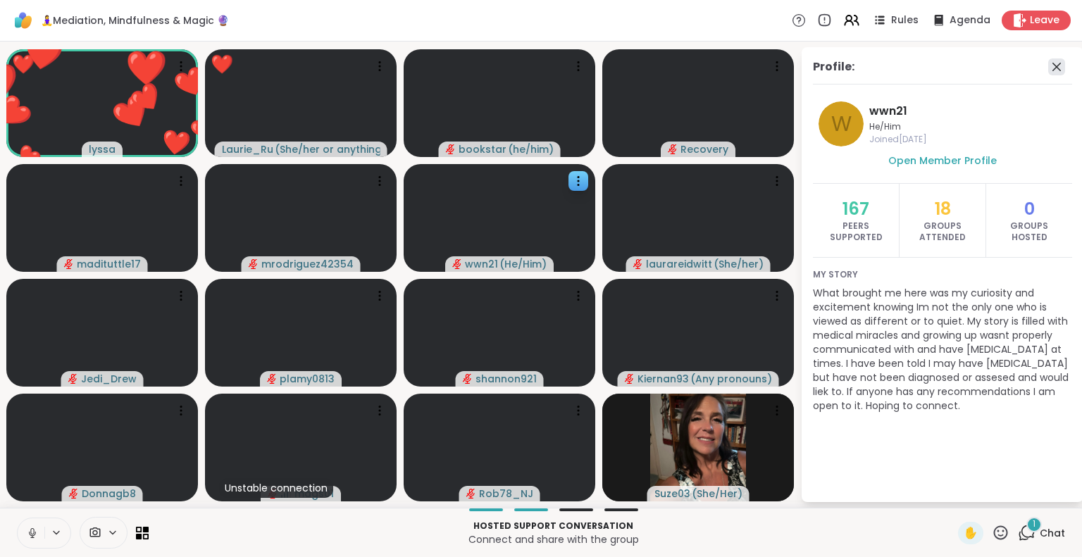
click at [1062, 65] on icon at bounding box center [1056, 66] width 17 height 17
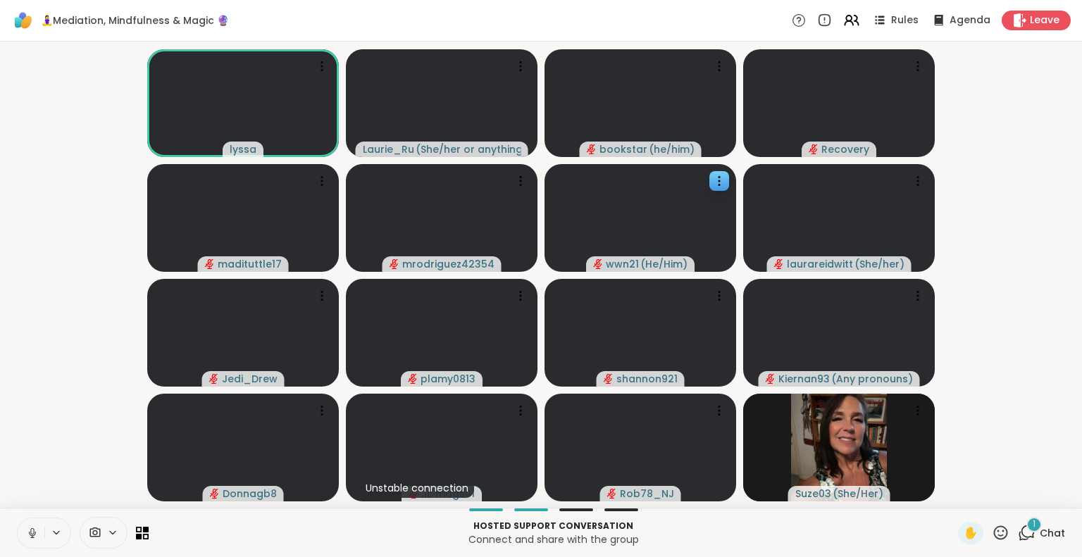
click at [1026, 532] on div "1" at bounding box center [1033, 524] width 15 height 15
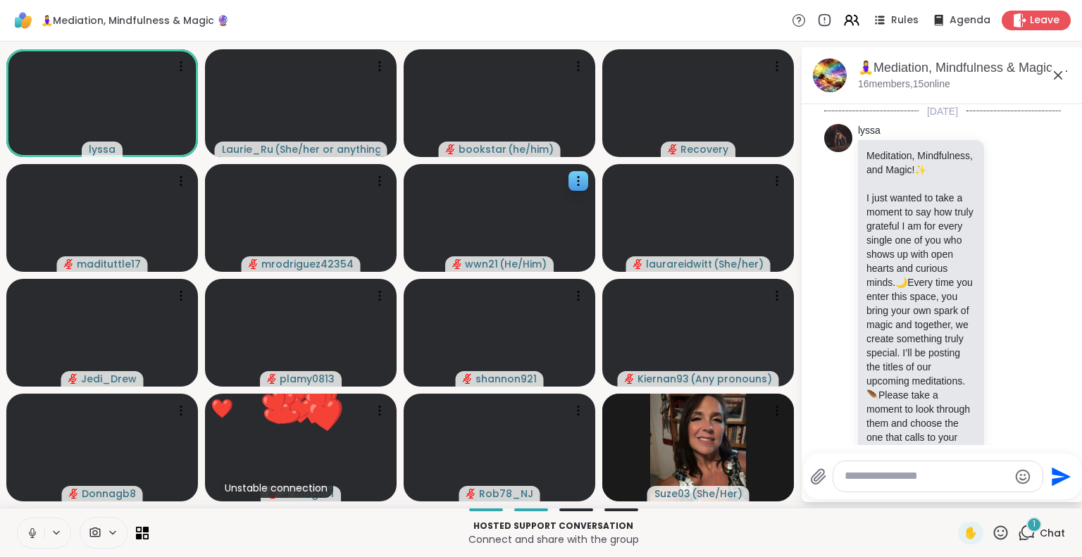
scroll to position [4081, 0]
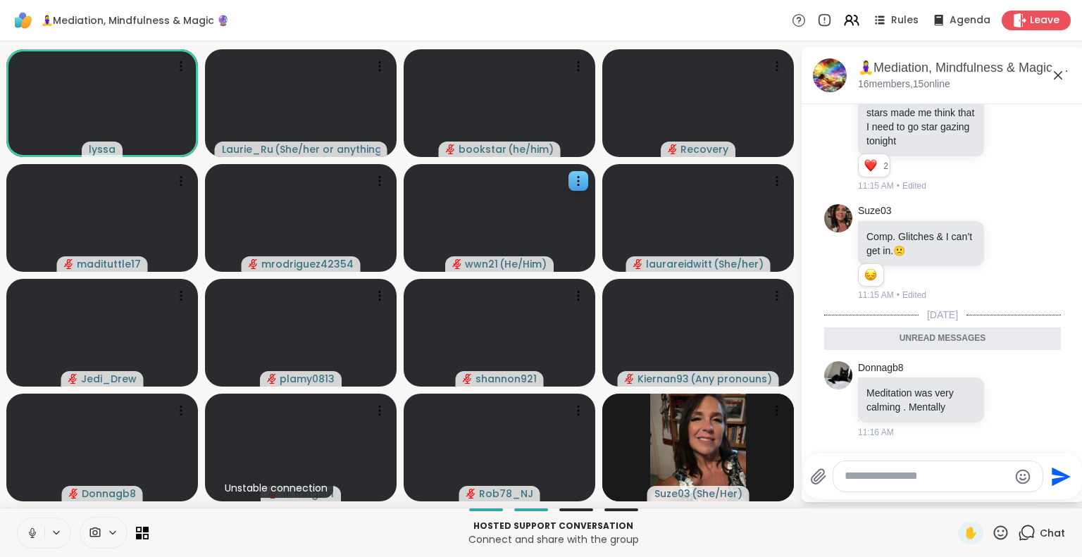
click at [1059, 73] on icon at bounding box center [1058, 75] width 8 height 8
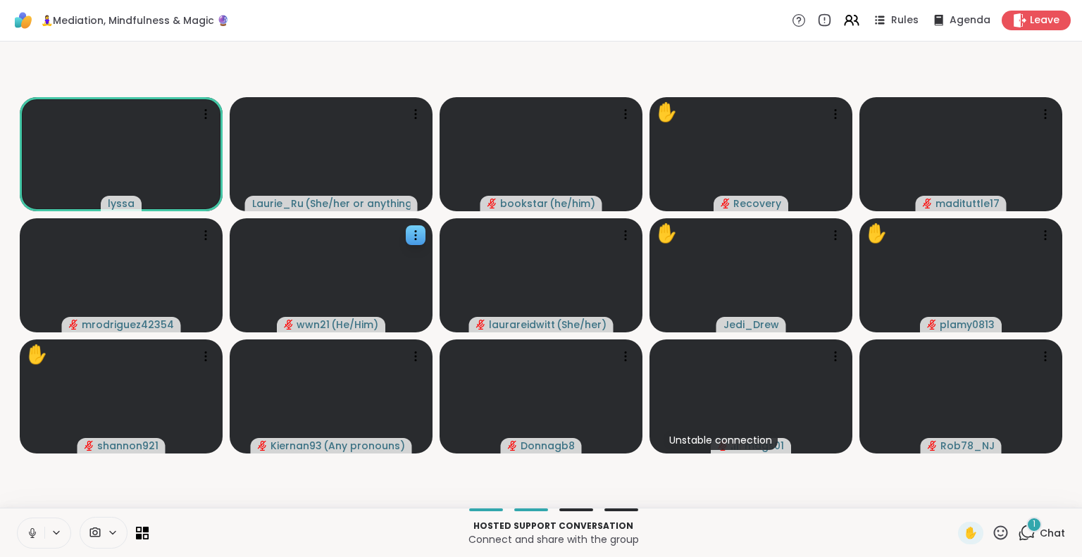
click at [26, 532] on icon at bounding box center [32, 533] width 13 height 13
click at [1026, 530] on div "2" at bounding box center [1033, 524] width 15 height 15
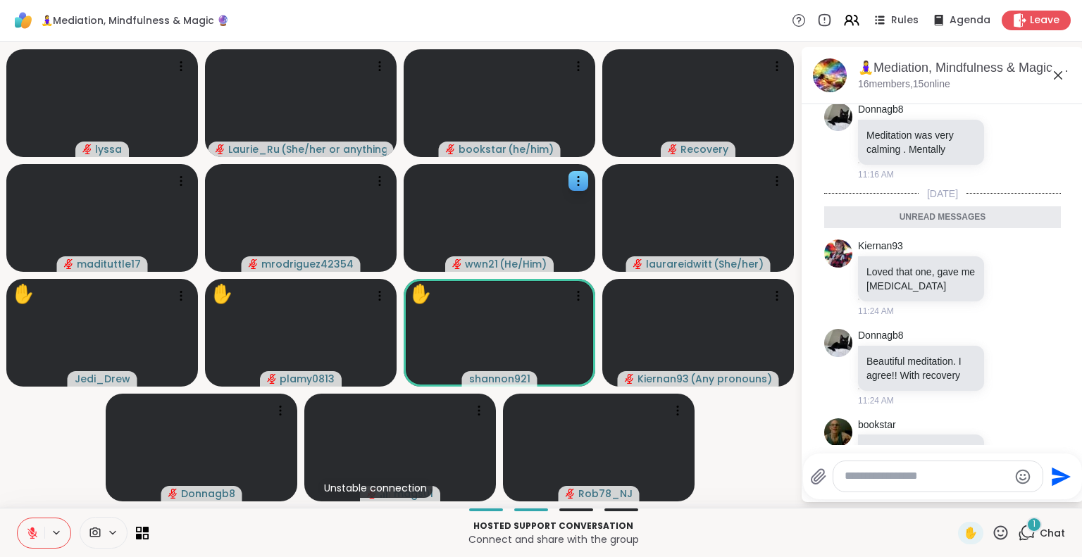
scroll to position [4384, 0]
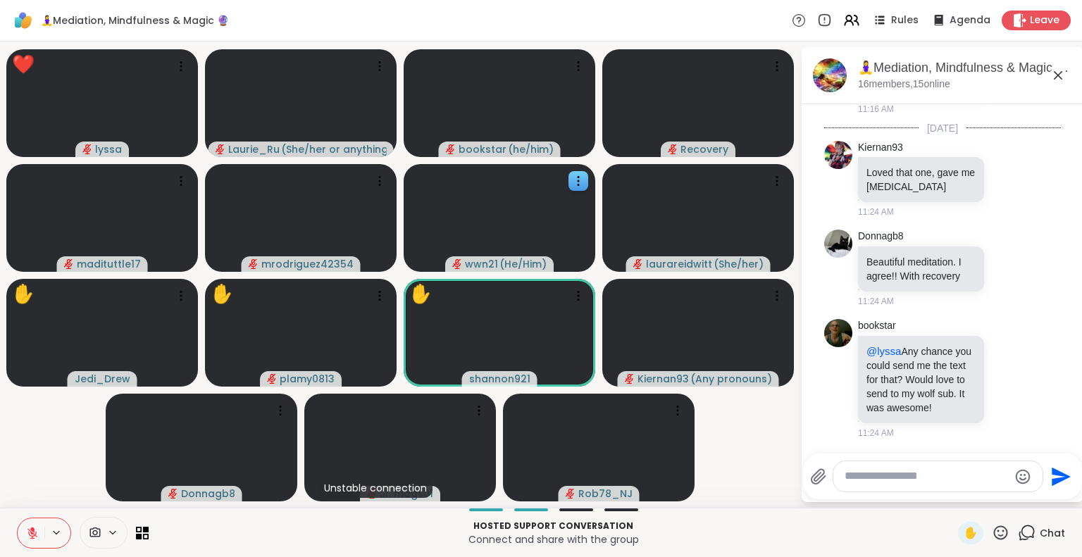
click at [1000, 456] on div "Send" at bounding box center [942, 477] width 279 height 46
click at [964, 529] on span "✋" at bounding box center [971, 533] width 14 height 17
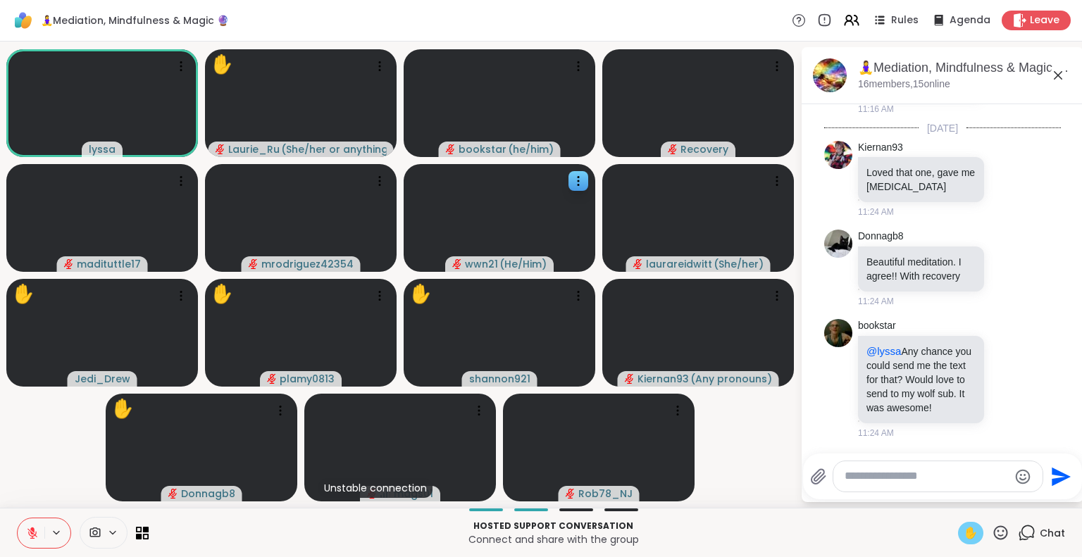
click at [964, 529] on span "✋" at bounding box center [971, 533] width 14 height 17
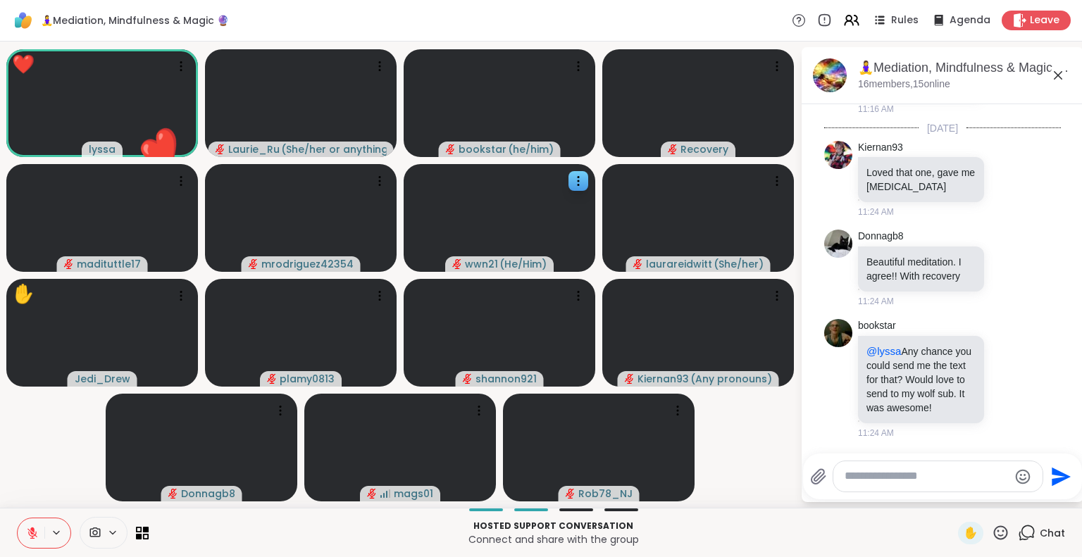
click at [1012, 487] on div at bounding box center [937, 476] width 209 height 30
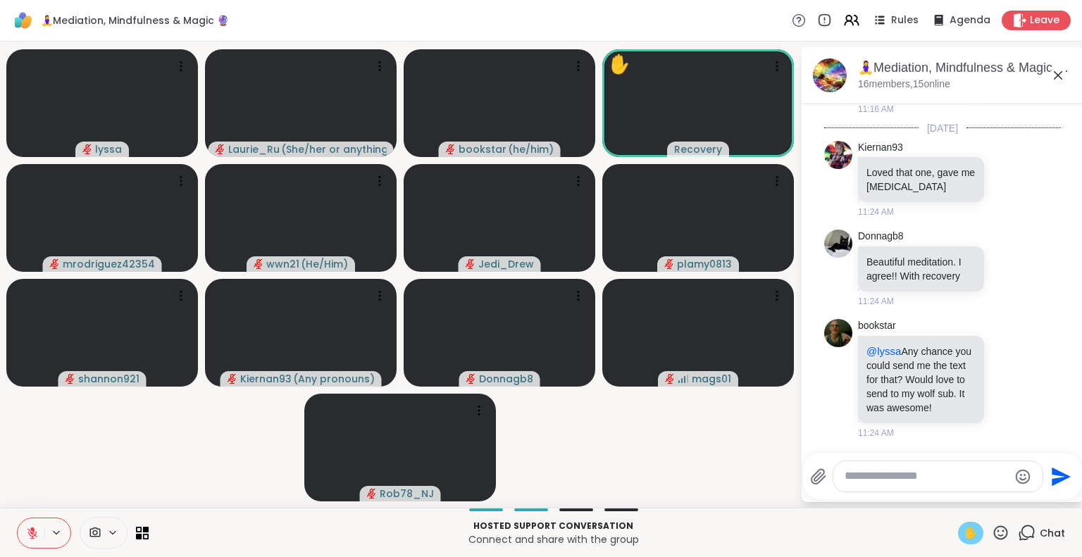
click at [964, 532] on span "✋" at bounding box center [971, 533] width 14 height 17
click at [118, 440] on video-player-container "lyssa Laurie_Ru ( She/her or anything else ) bookstar ( he/him ) ✋ Recovery mro…" at bounding box center [399, 274] width 783 height 455
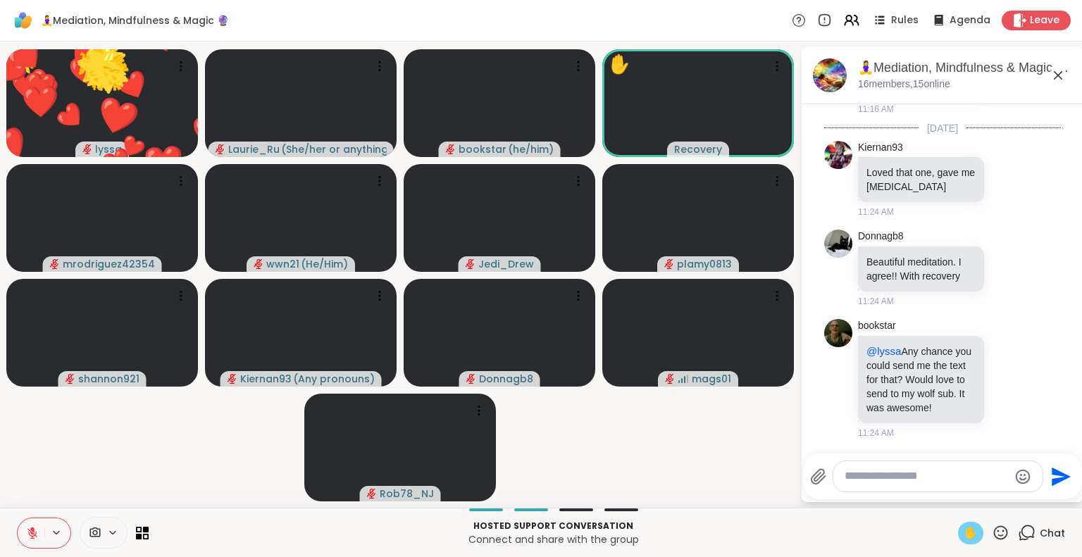
click at [964, 529] on span "✋" at bounding box center [971, 533] width 14 height 17
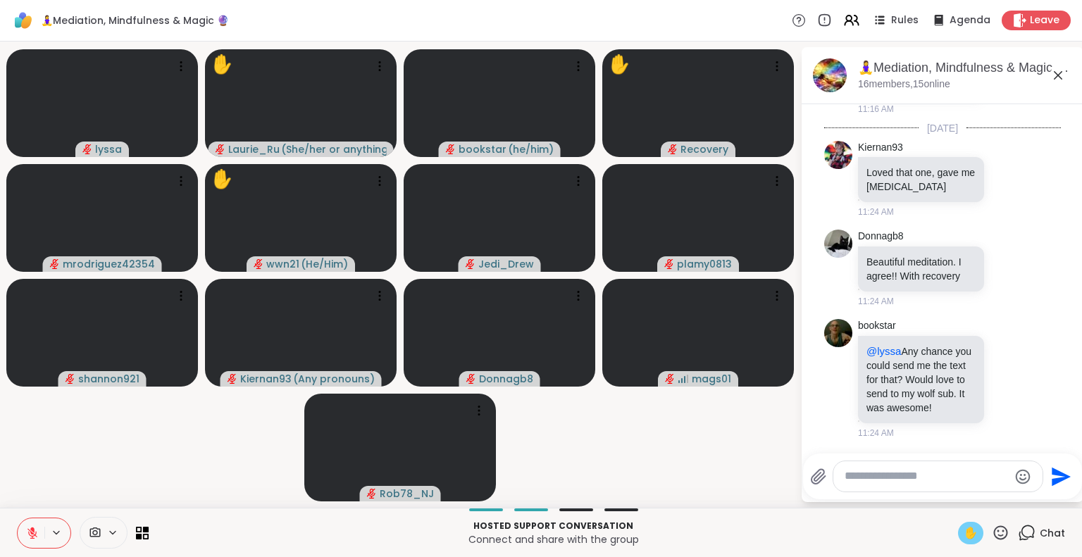
click at [32, 533] on icon at bounding box center [32, 533] width 10 height 10
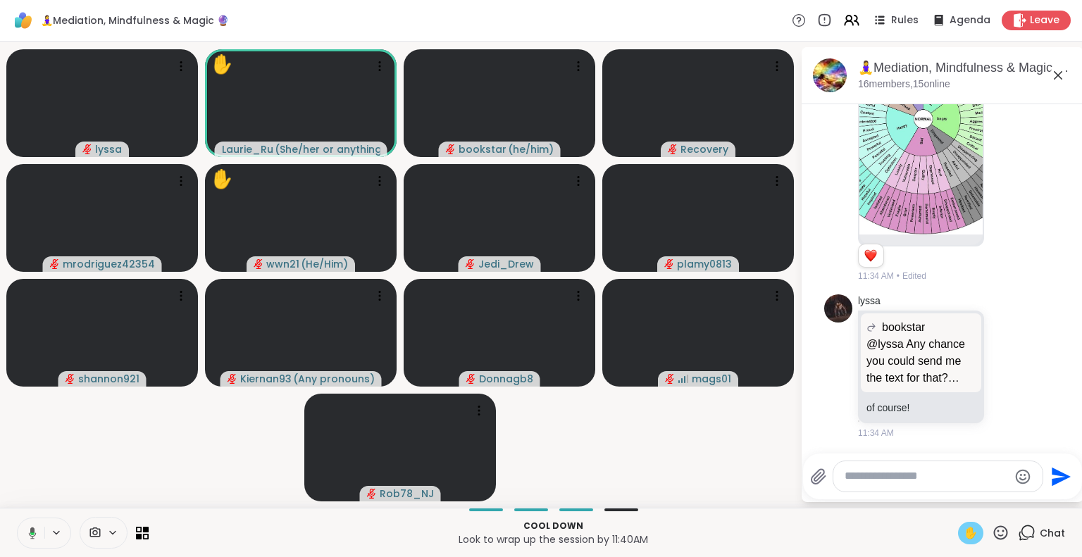
scroll to position [4890, 0]
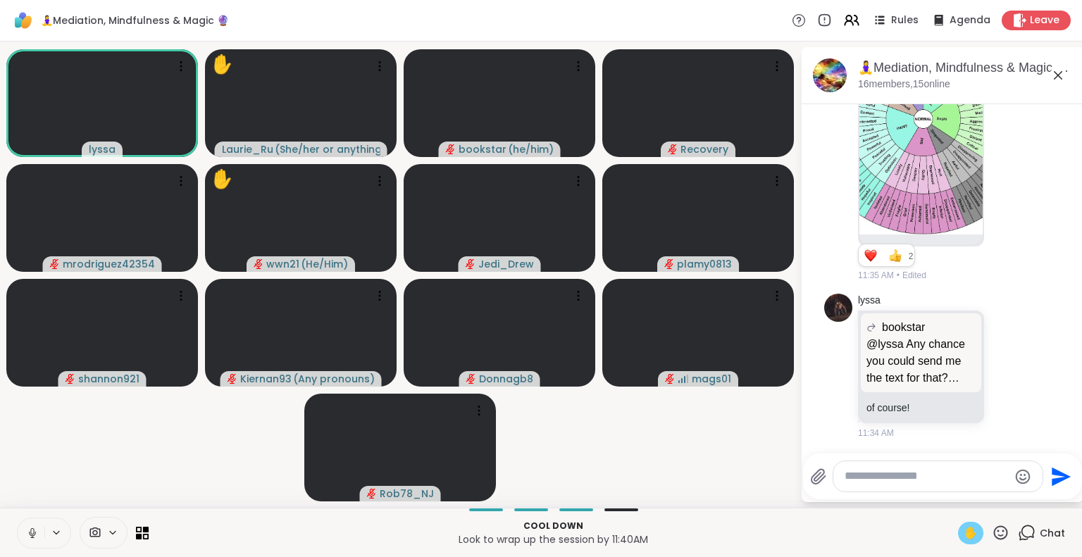
click at [32, 533] on icon at bounding box center [32, 533] width 13 height 13
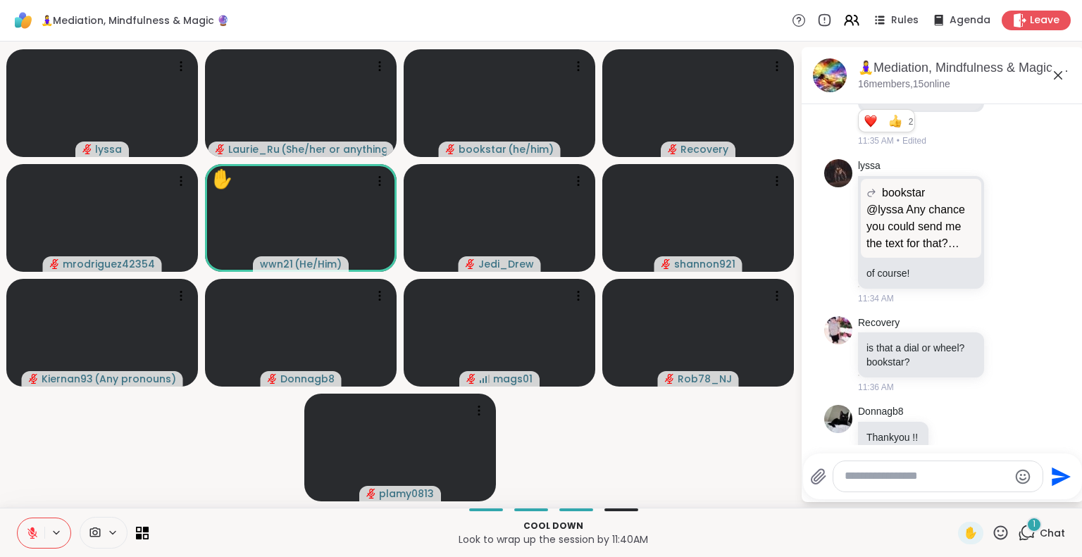
scroll to position [5073, 0]
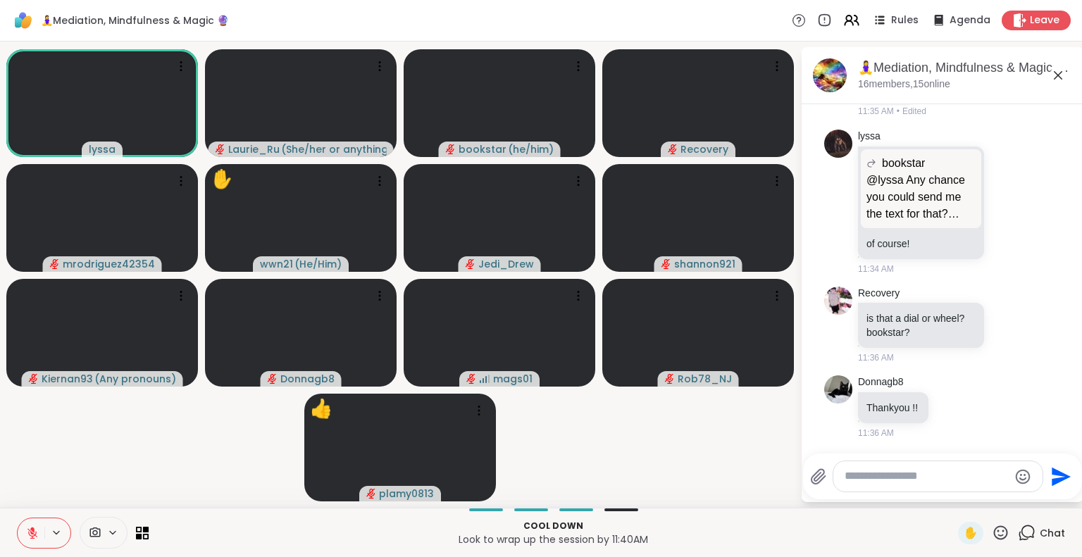
click at [994, 532] on icon at bounding box center [1001, 533] width 14 height 14
click at [952, 497] on span "❤️" at bounding box center [959, 495] width 14 height 17
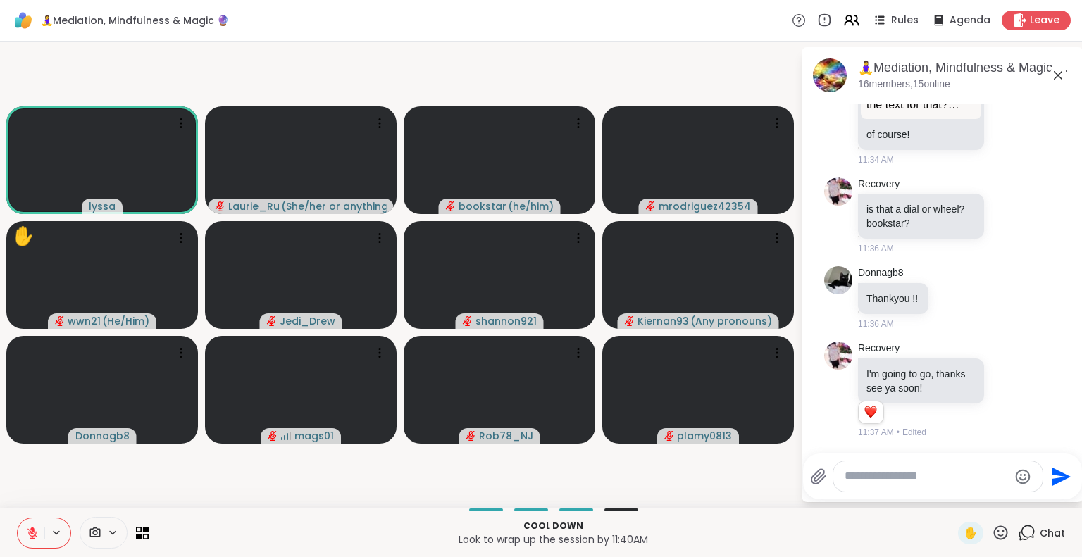
scroll to position [5183, 0]
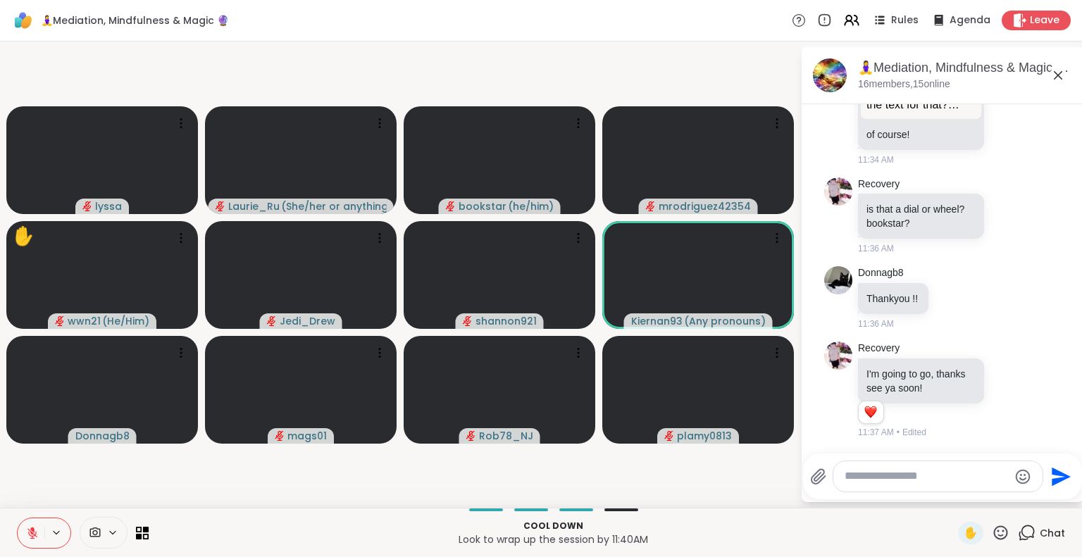
click at [992, 541] on icon at bounding box center [1001, 533] width 18 height 18
click at [952, 492] on span "❤️" at bounding box center [959, 495] width 14 height 17
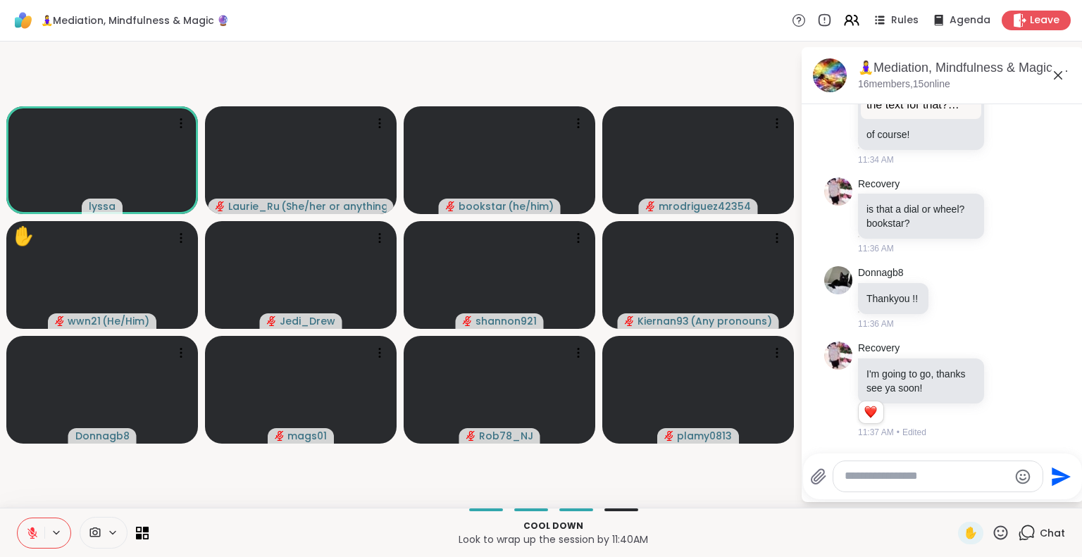
click at [941, 492] on div at bounding box center [938, 477] width 211 height 32
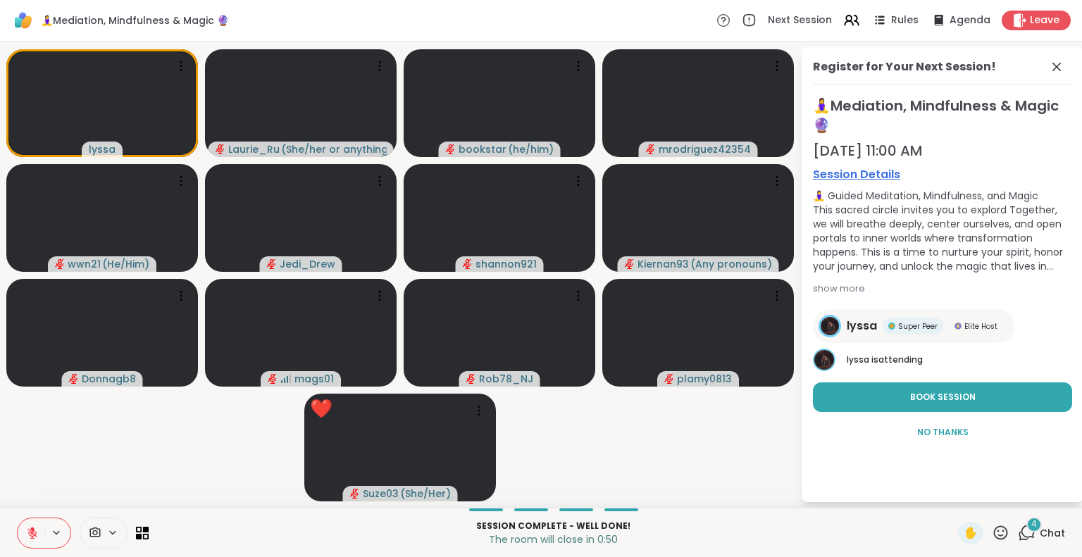
click at [1018, 529] on icon at bounding box center [1027, 533] width 18 height 18
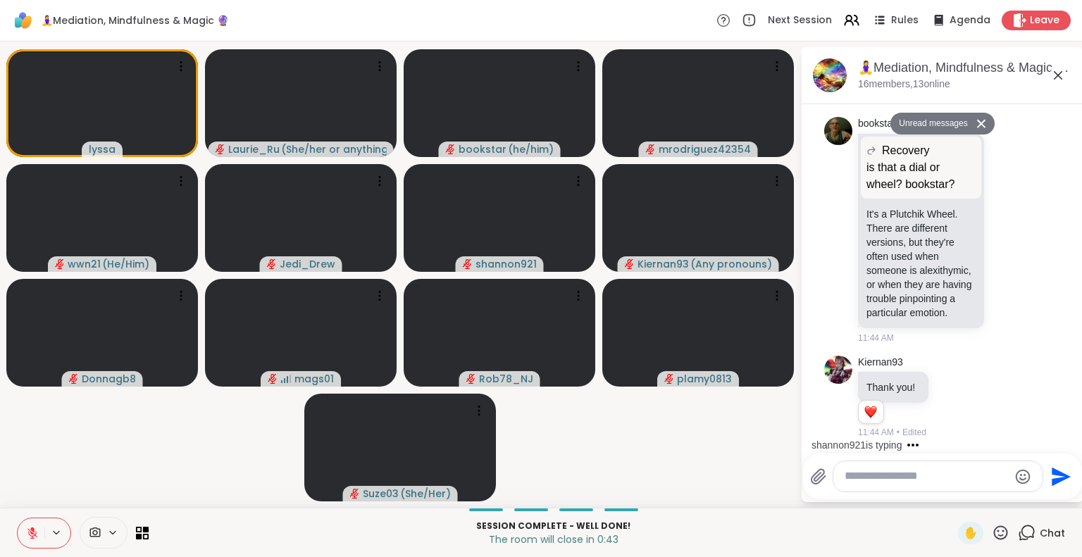
scroll to position [5812, 0]
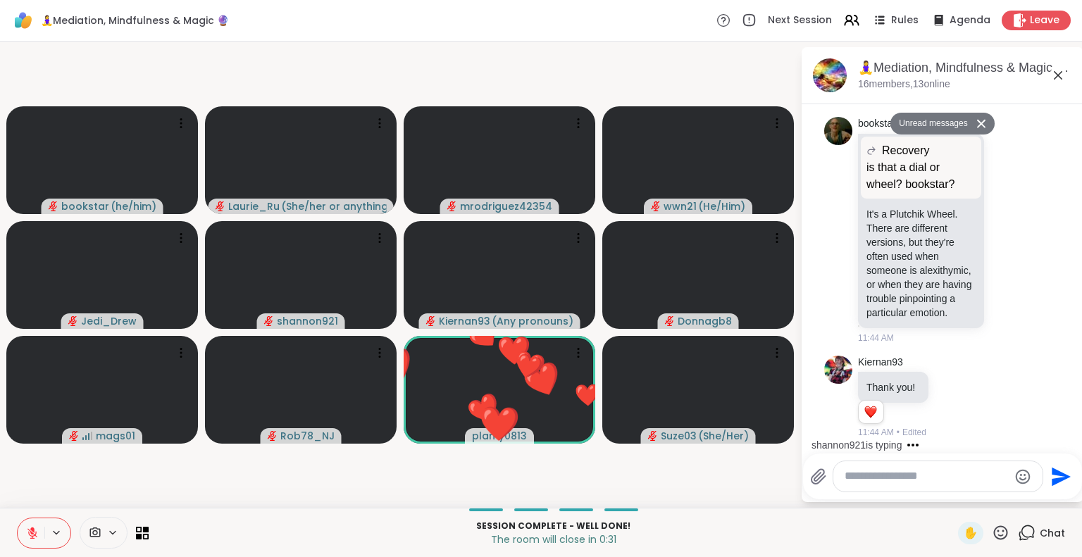
click at [997, 533] on icon at bounding box center [1001, 533] width 14 height 14
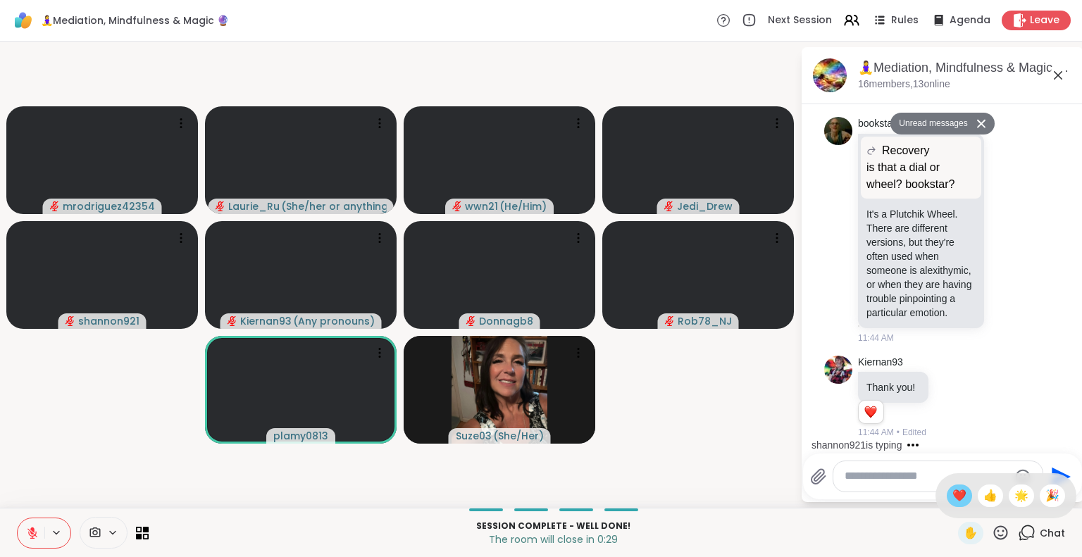
click at [952, 495] on span "❤️" at bounding box center [959, 495] width 14 height 17
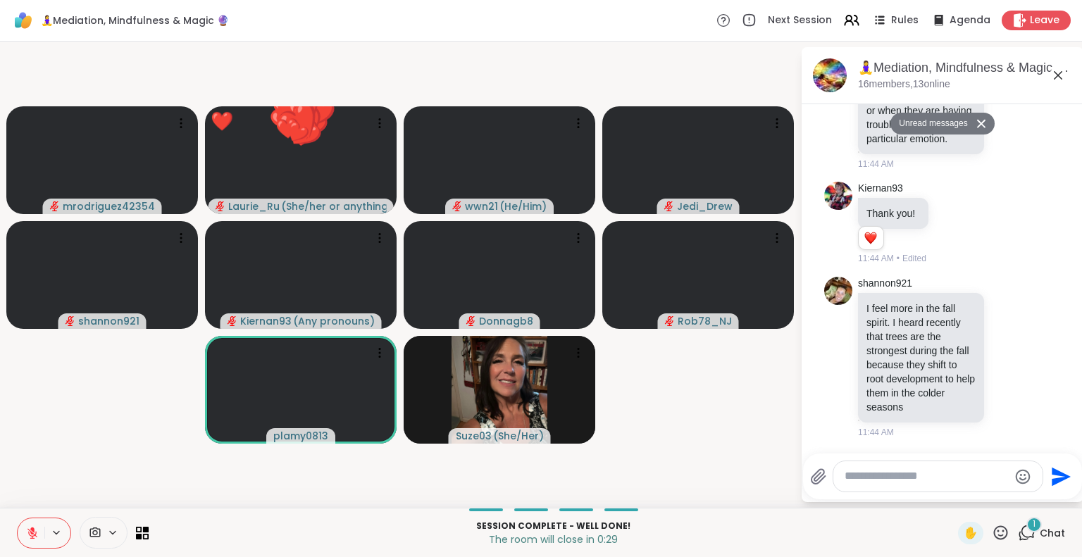
scroll to position [5951, 0]
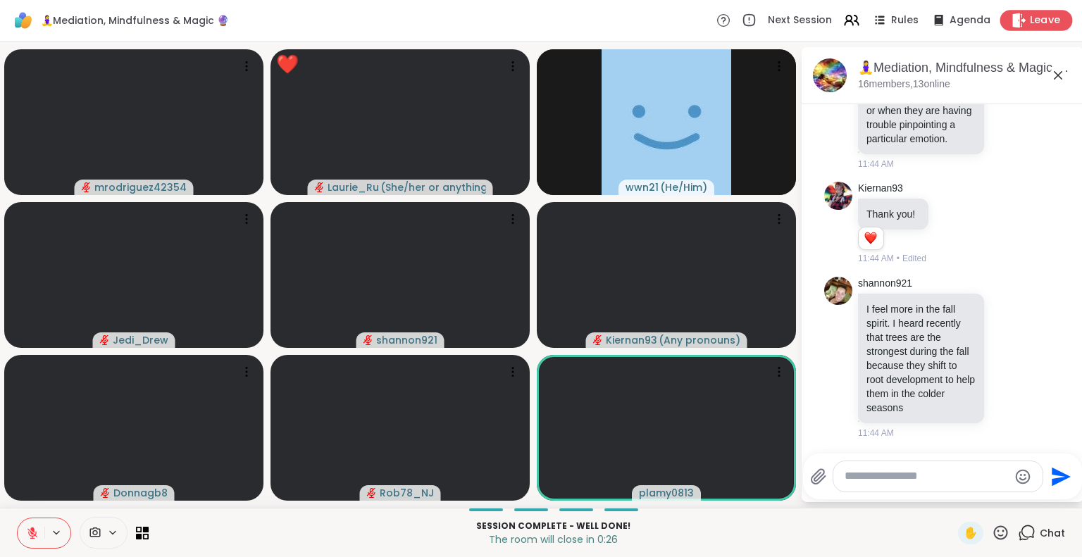
click at [1030, 20] on span "Leave" at bounding box center [1045, 20] width 31 height 15
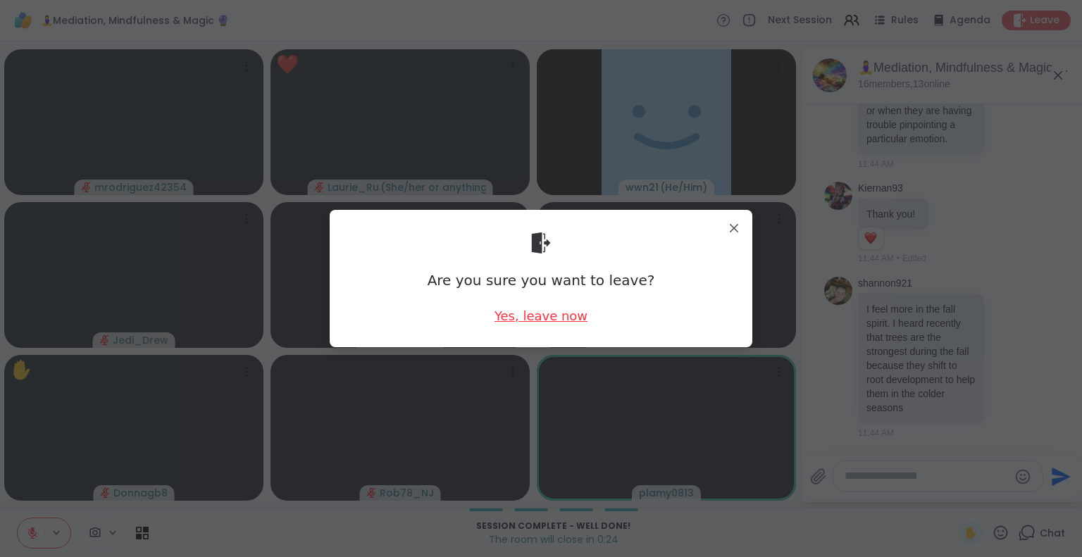
click at [537, 315] on div "Yes, leave now" at bounding box center [541, 316] width 93 height 18
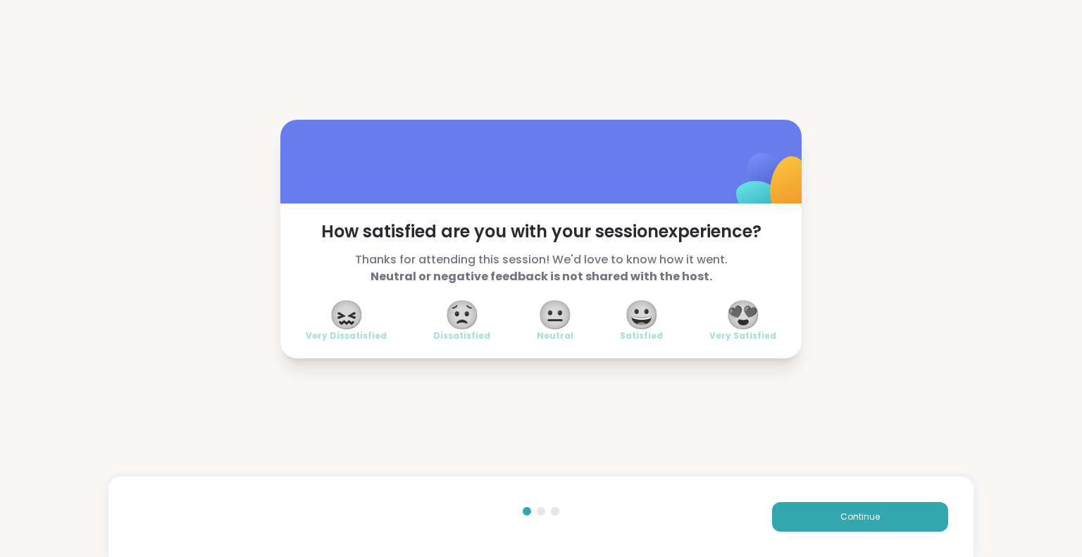
click at [537, 315] on span "😐" at bounding box center [554, 314] width 35 height 25
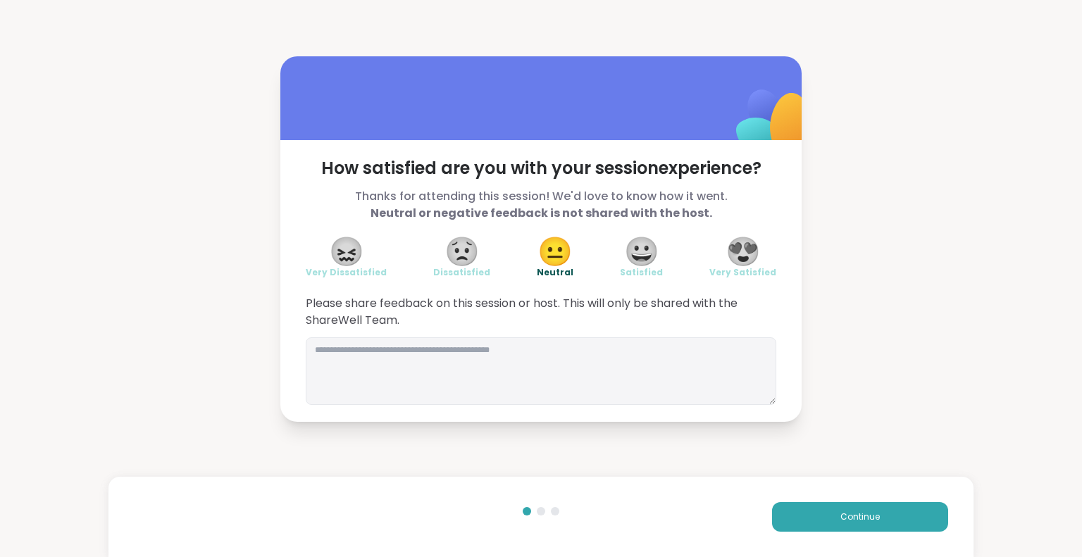
click at [732, 256] on span "😍" at bounding box center [743, 251] width 35 height 25
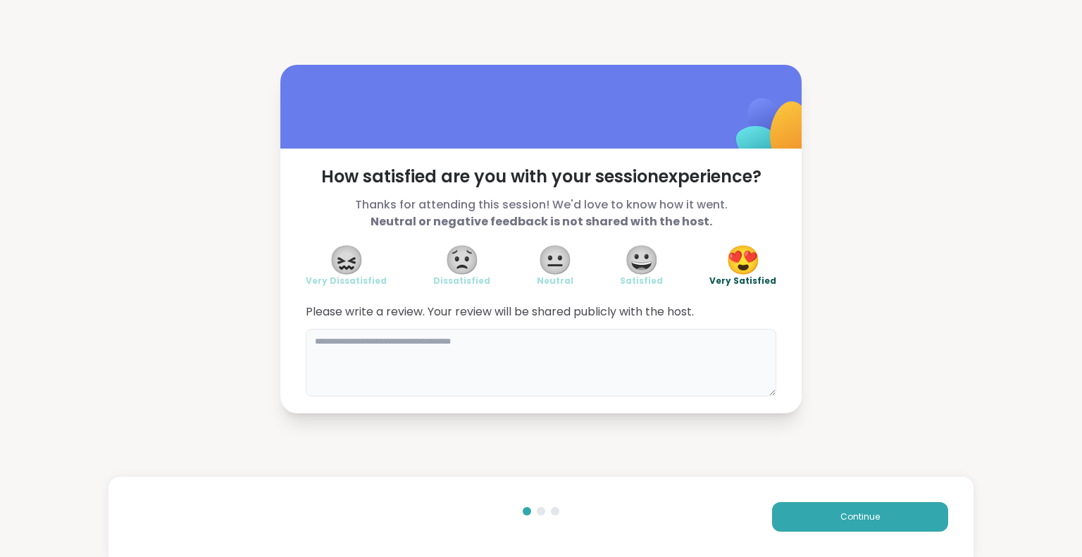
click at [462, 370] on textarea at bounding box center [541, 363] width 471 height 68
click at [403, 335] on textarea "**********" at bounding box center [541, 363] width 471 height 68
click at [496, 338] on textarea "**********" at bounding box center [541, 363] width 471 height 68
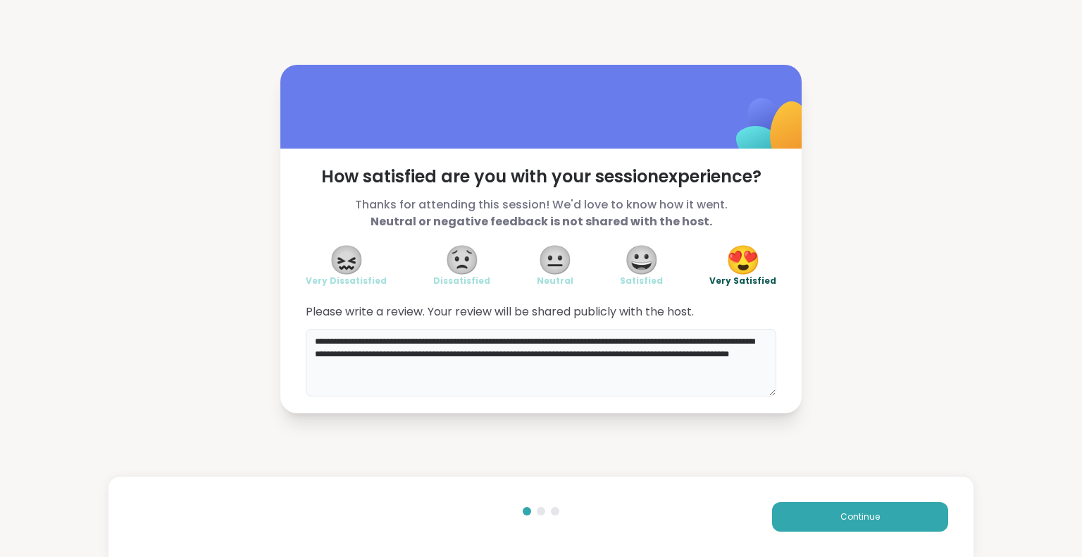
click at [466, 349] on textarea "**********" at bounding box center [541, 363] width 471 height 68
click at [672, 352] on textarea "**********" at bounding box center [541, 363] width 471 height 68
click at [423, 363] on textarea "**********" at bounding box center [541, 363] width 471 height 68
click at [431, 367] on textarea "**********" at bounding box center [541, 363] width 471 height 68
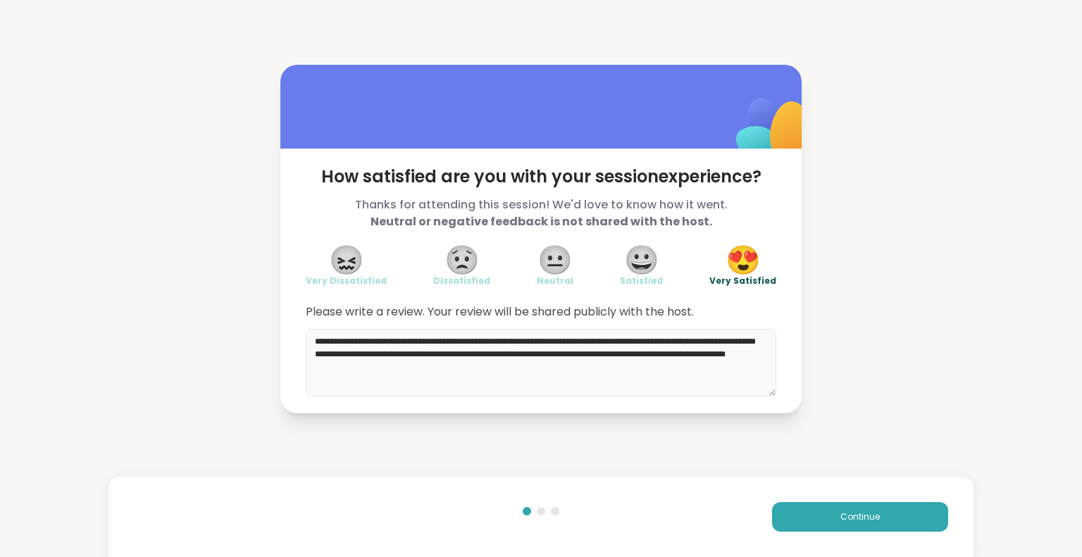
click at [307, 352] on textarea "**********" at bounding box center [541, 363] width 471 height 68
click at [456, 366] on textarea "**********" at bounding box center [541, 363] width 471 height 68
type textarea "**********"
click at [821, 515] on button "Continue" at bounding box center [860, 517] width 176 height 30
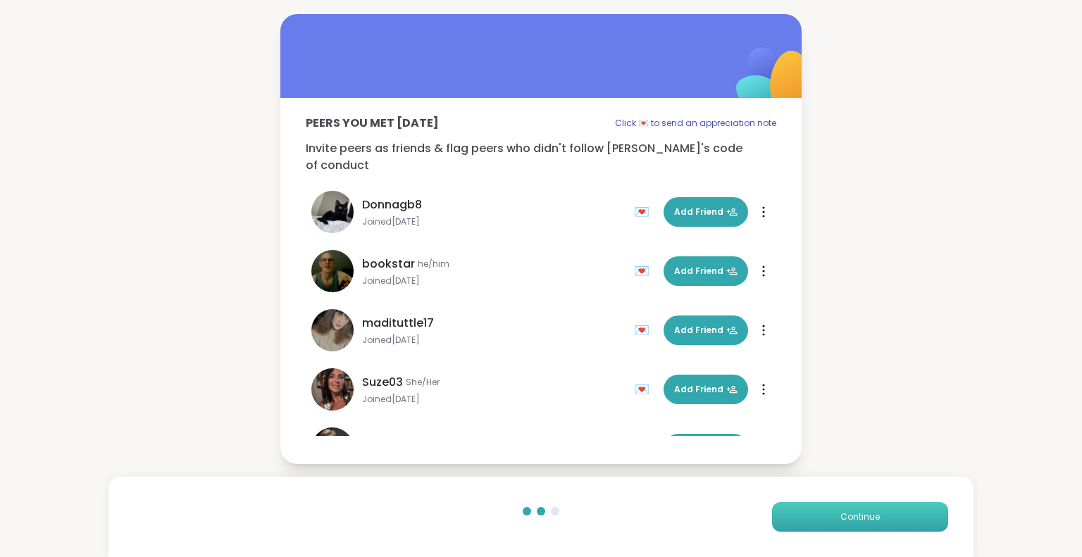
click at [821, 515] on button "Continue" at bounding box center [860, 517] width 176 height 30
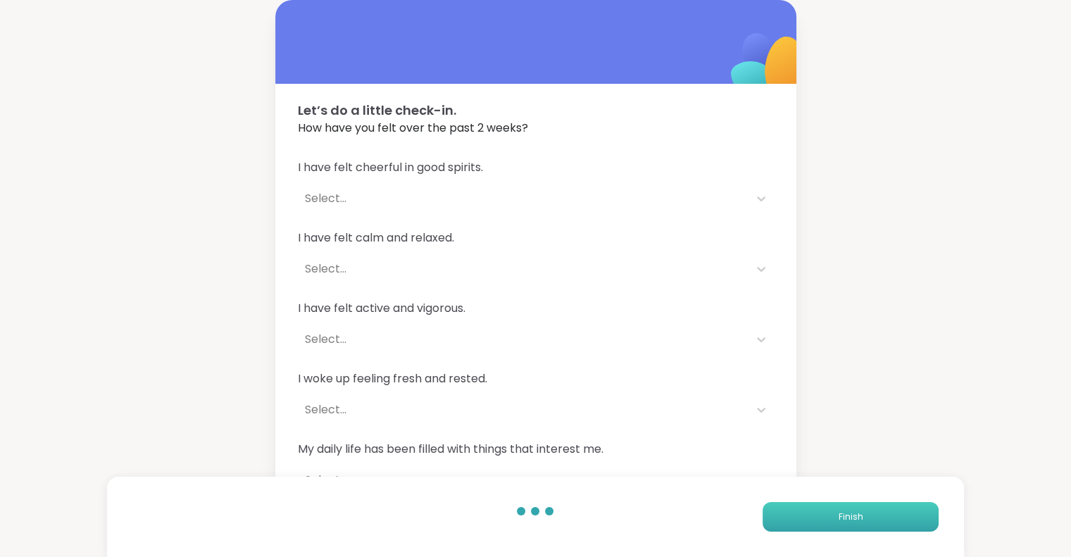
click at [821, 515] on button "Finish" at bounding box center [851, 517] width 176 height 30
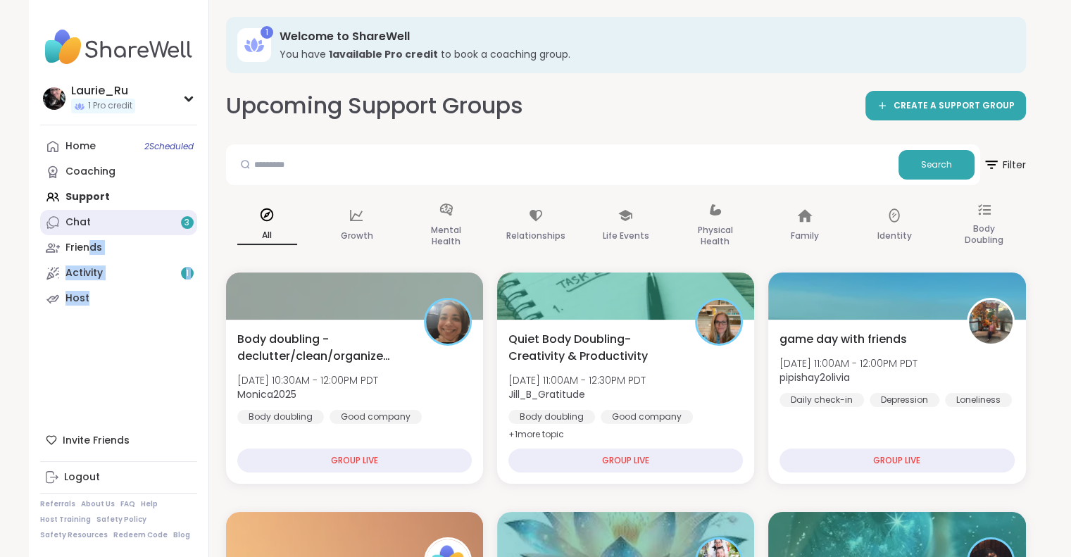
drag, startPoint x: 153, startPoint y: 316, endPoint x: 86, endPoint y: 234, distance: 106.2
click at [86, 234] on div "Laurie_Ru 1 Pro credit Profile Membership Settings Help Home 2 Scheduled Coachi…" at bounding box center [119, 278] width 180 height 557
click at [158, 318] on div "Laurie_Ru 1 Pro credit Profile Membership Settings Help Home 2 Scheduled Coachi…" at bounding box center [119, 278] width 180 height 557
click at [185, 222] on span "3" at bounding box center [187, 223] width 5 height 12
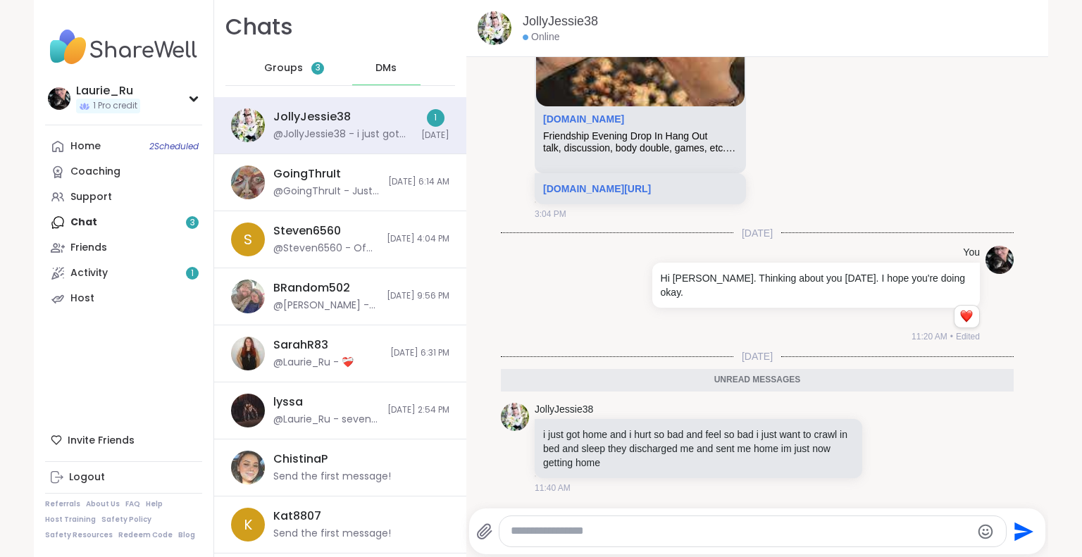
scroll to position [4153, 0]
click at [881, 448] on icon at bounding box center [887, 448] width 13 height 14
click at [769, 423] on div "Select Reaction: Heart" at bounding box center [775, 425] width 13 height 13
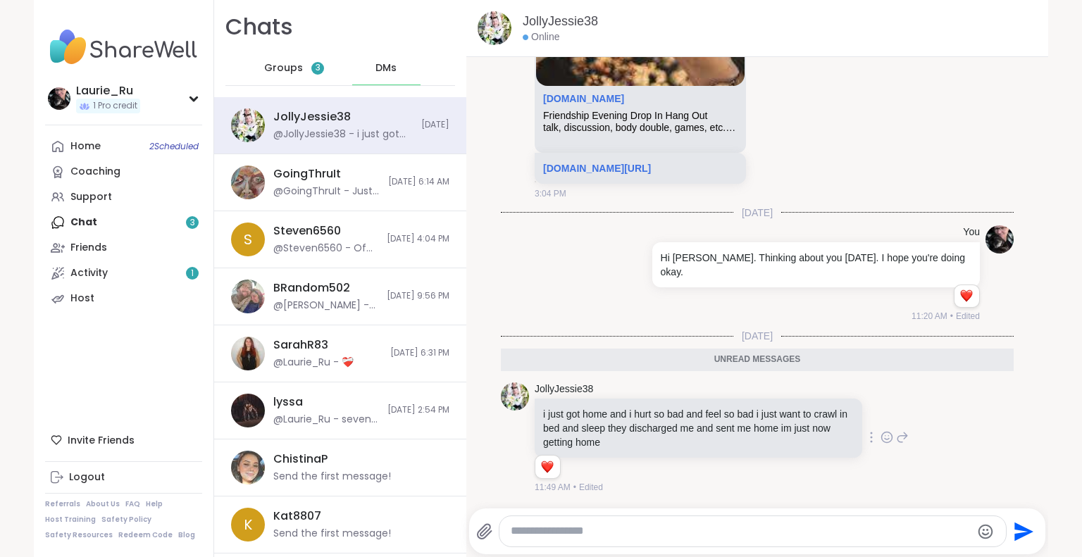
scroll to position [4174, 0]
click at [578, 528] on textarea "Type your message" at bounding box center [741, 531] width 460 height 15
click at [826, 532] on textarea "**********" at bounding box center [741, 531] width 460 height 15
type textarea "**********"
click at [1019, 529] on icon "Send" at bounding box center [1025, 531] width 19 height 19
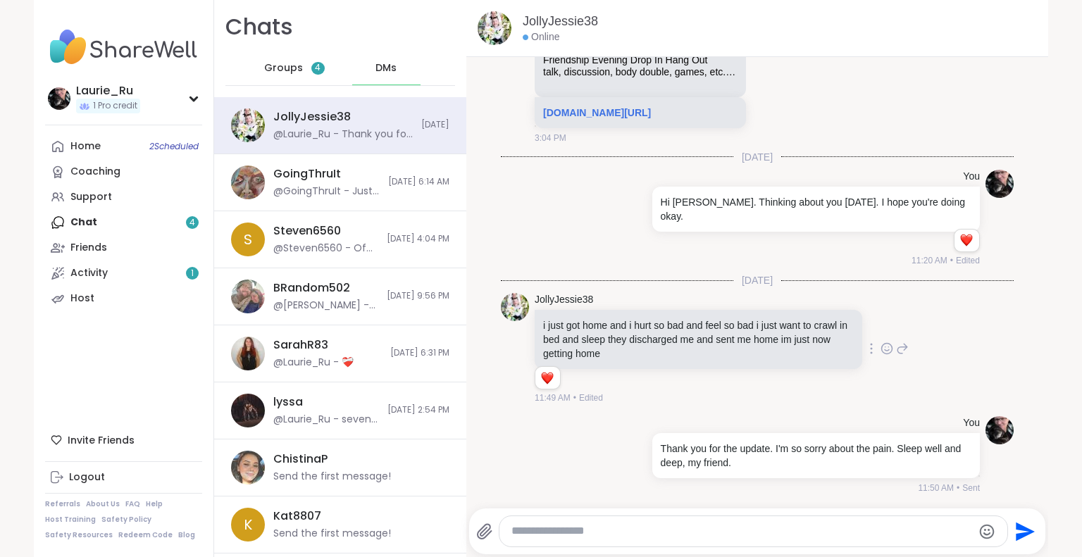
scroll to position [4230, 0]
click at [92, 274] on div "Activity 1" at bounding box center [88, 273] width 37 height 14
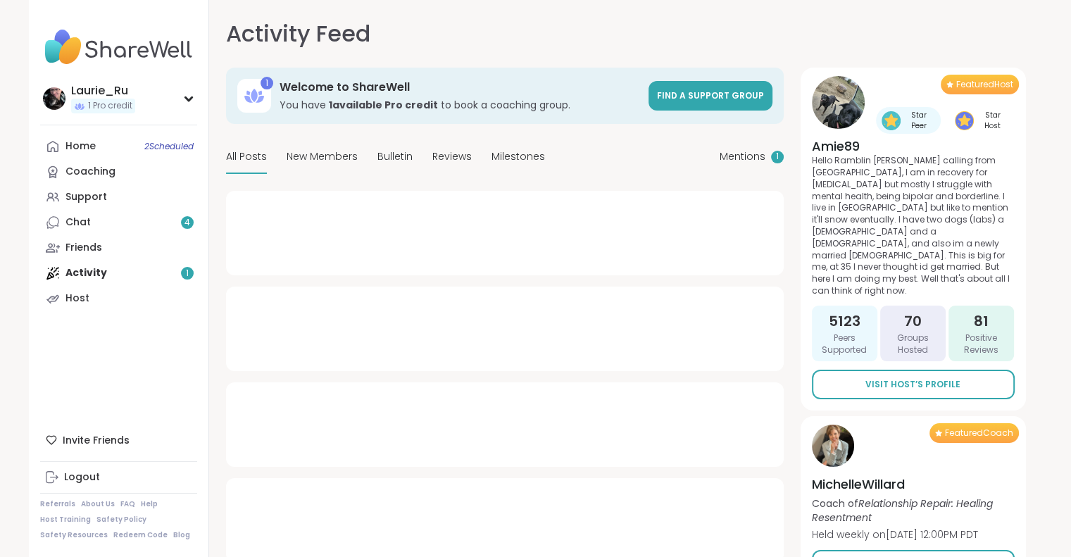
type textarea "*"
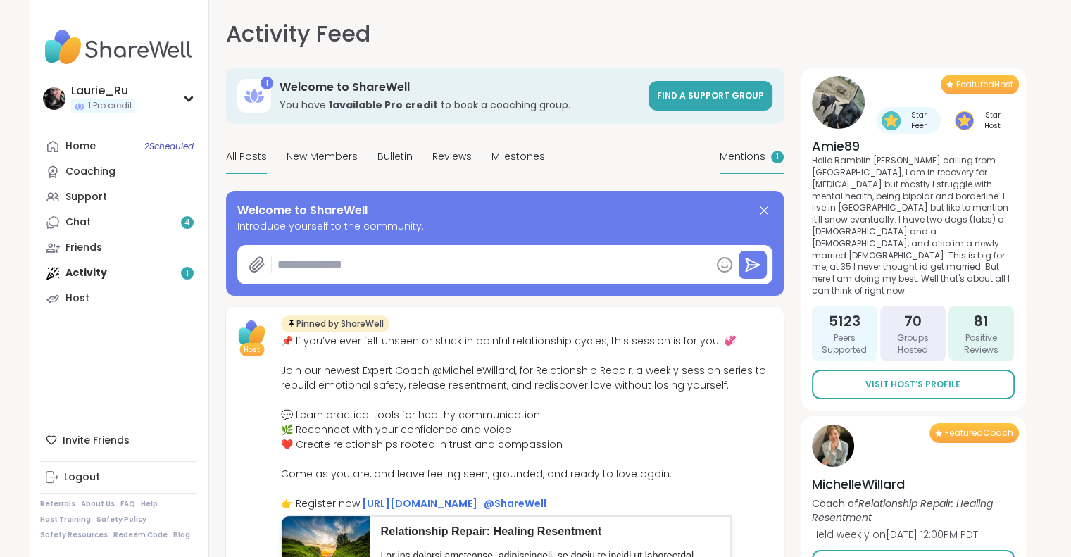
click at [733, 160] on span "Mentions" at bounding box center [743, 156] width 46 height 15
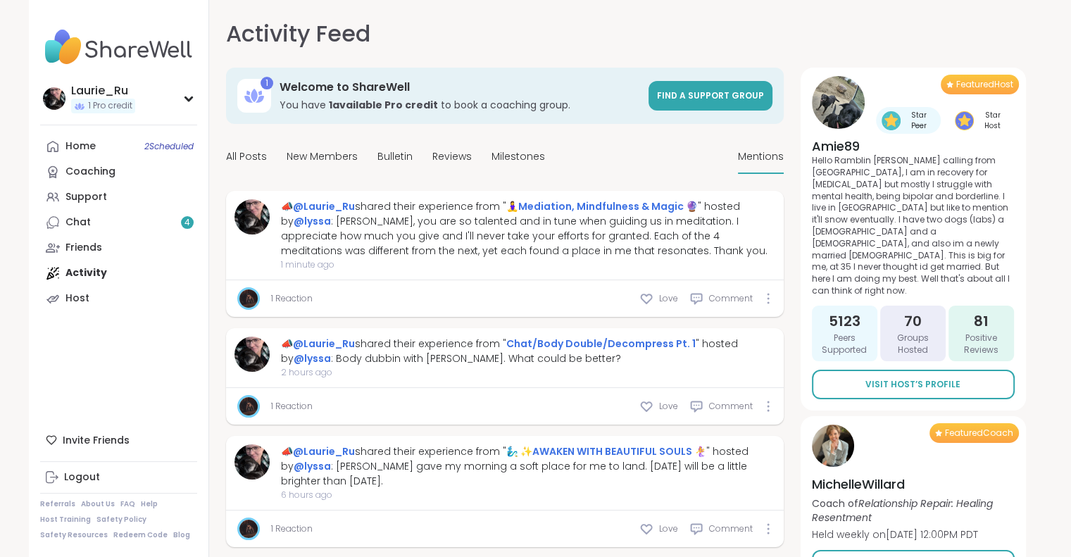
click at [245, 294] on img at bounding box center [249, 299] width 18 height 18
click at [97, 218] on link "Chat 4" at bounding box center [118, 222] width 157 height 25
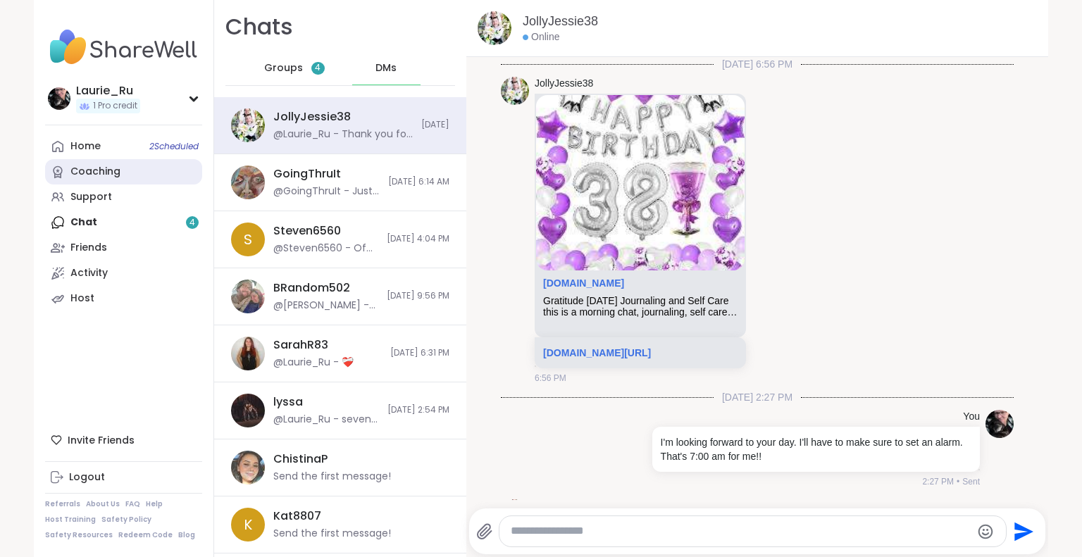
scroll to position [4215, 0]
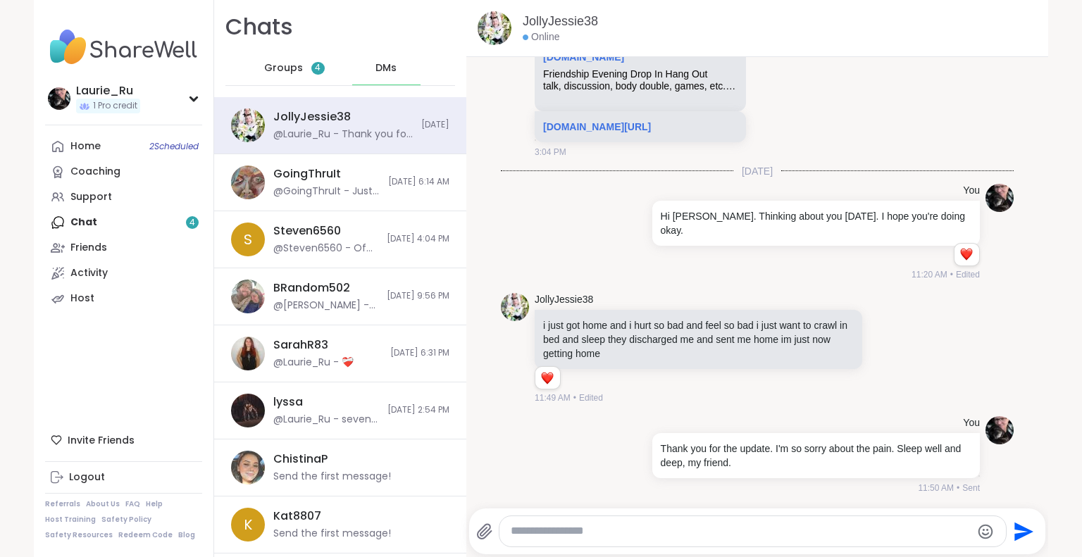
click at [283, 77] on div "Groups 4" at bounding box center [294, 68] width 69 height 34
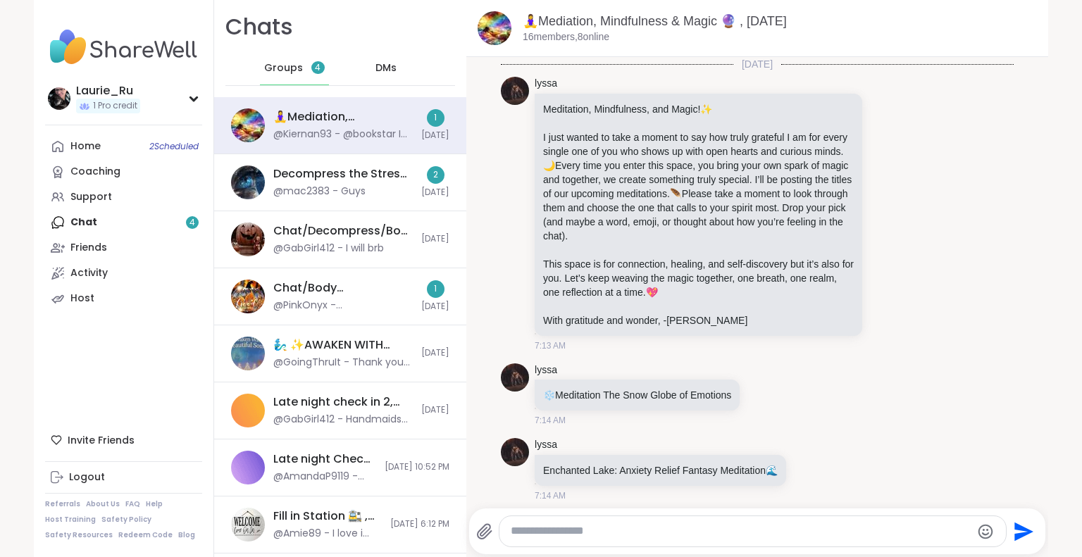
scroll to position [4311, 0]
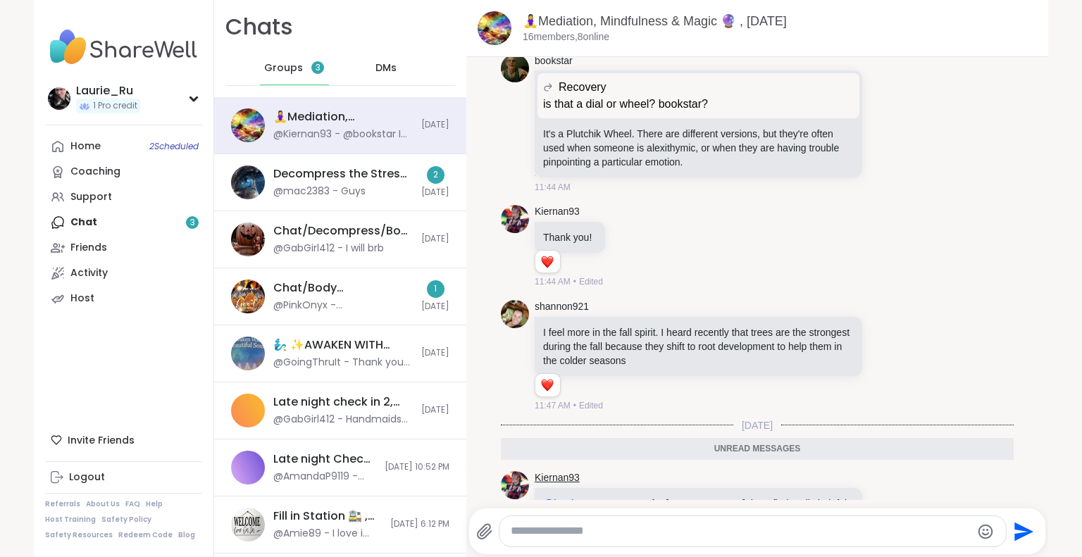
click at [541, 471] on link "Kiernan93" at bounding box center [557, 478] width 45 height 14
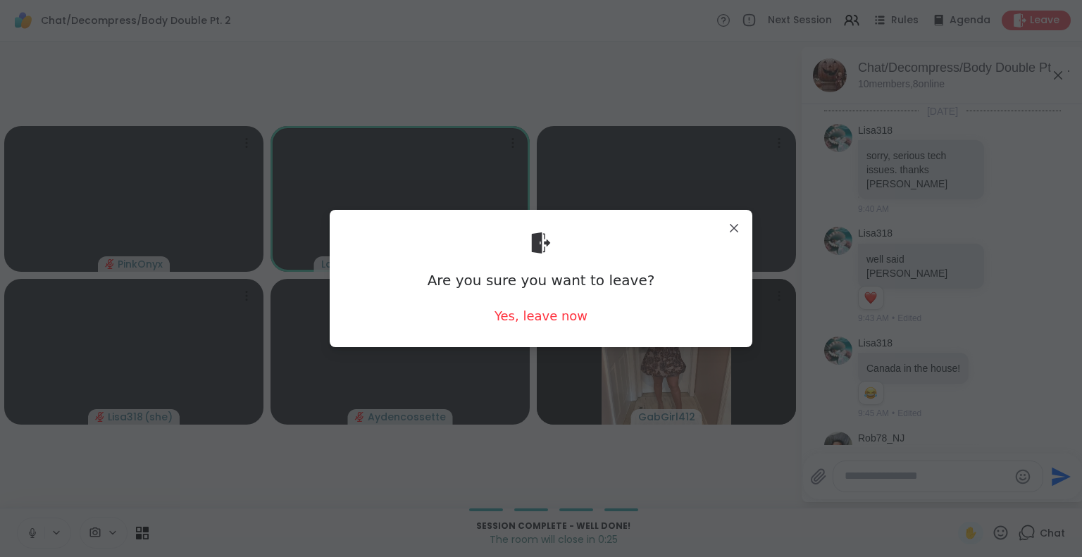
scroll to position [3049, 0]
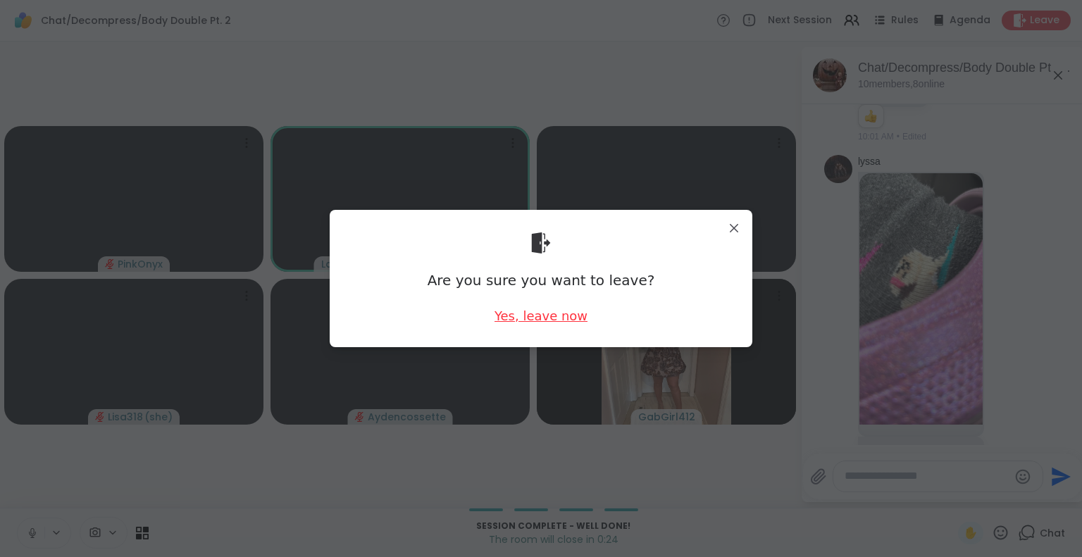
click at [555, 318] on div "Yes, leave now" at bounding box center [541, 316] width 93 height 18
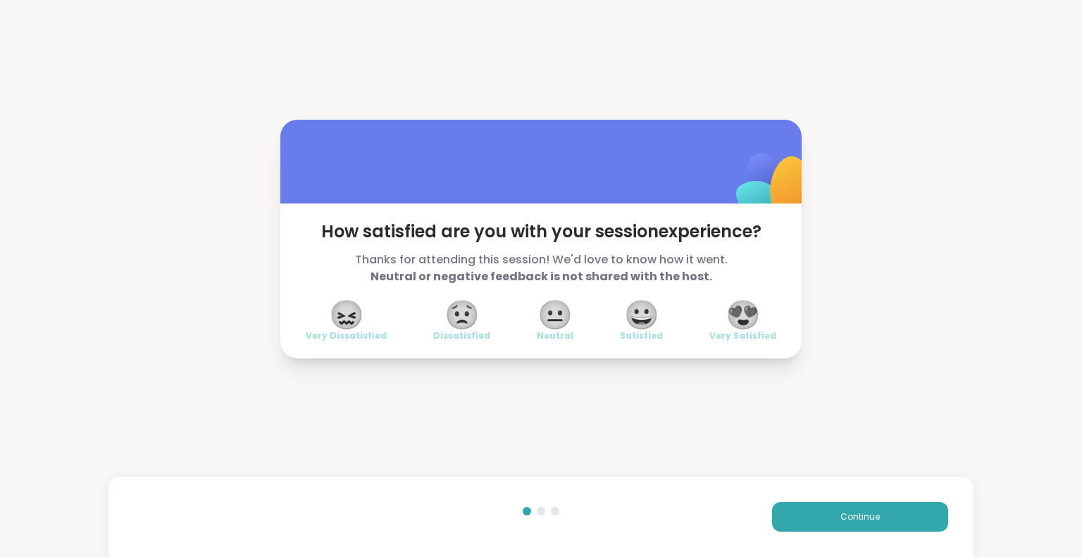
click at [735, 313] on span "😍" at bounding box center [743, 314] width 35 height 25
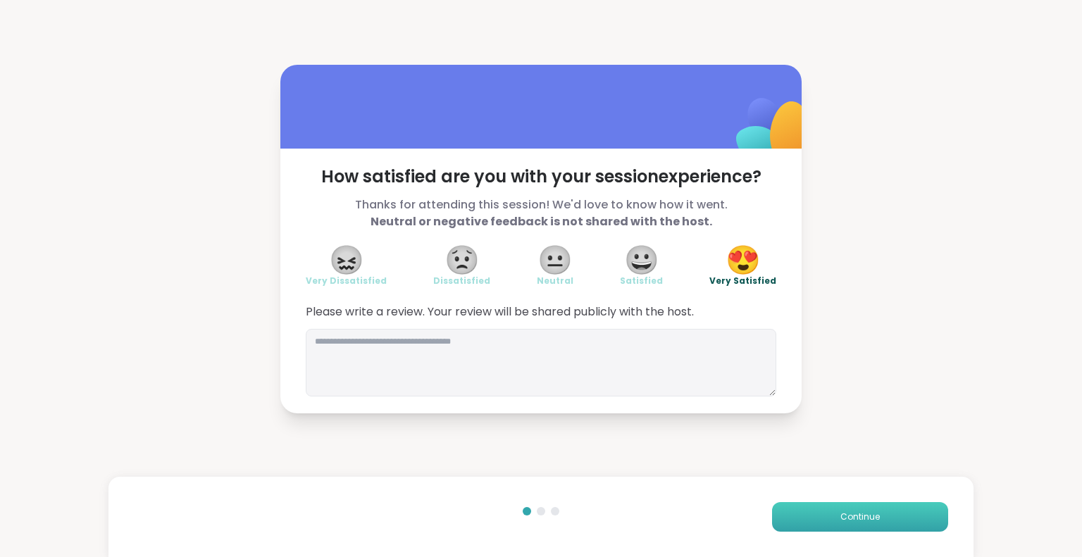
click at [833, 508] on button "Continue" at bounding box center [860, 517] width 176 height 30
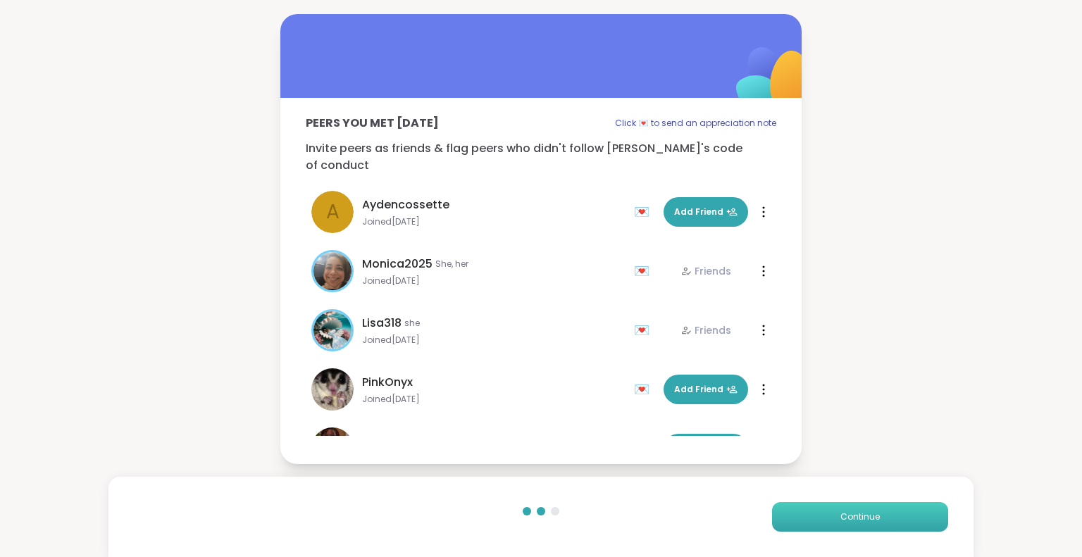
click at [840, 518] on span "Continue" at bounding box center [859, 517] width 39 height 13
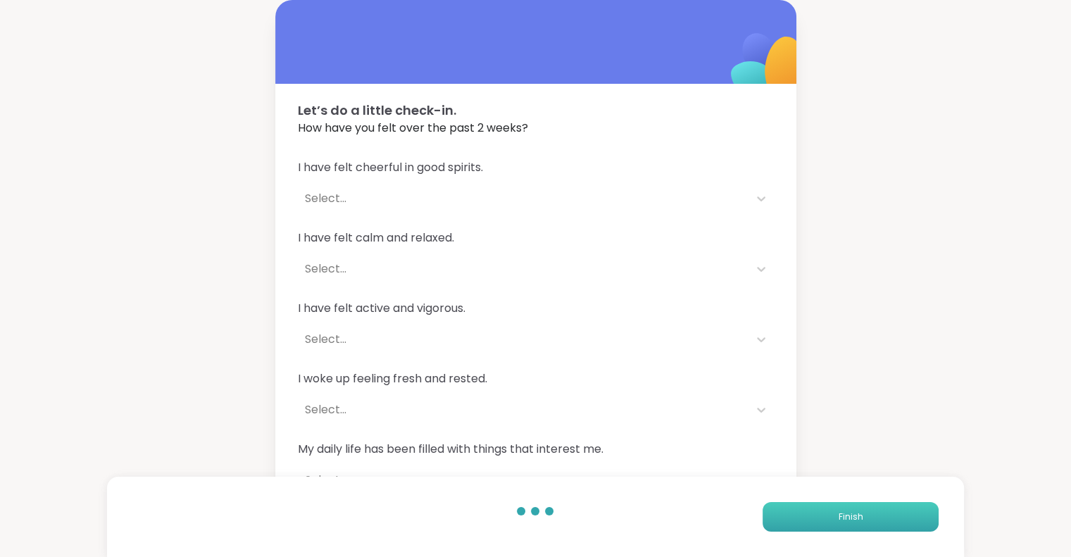
click at [836, 518] on button "Finish" at bounding box center [851, 517] width 176 height 30
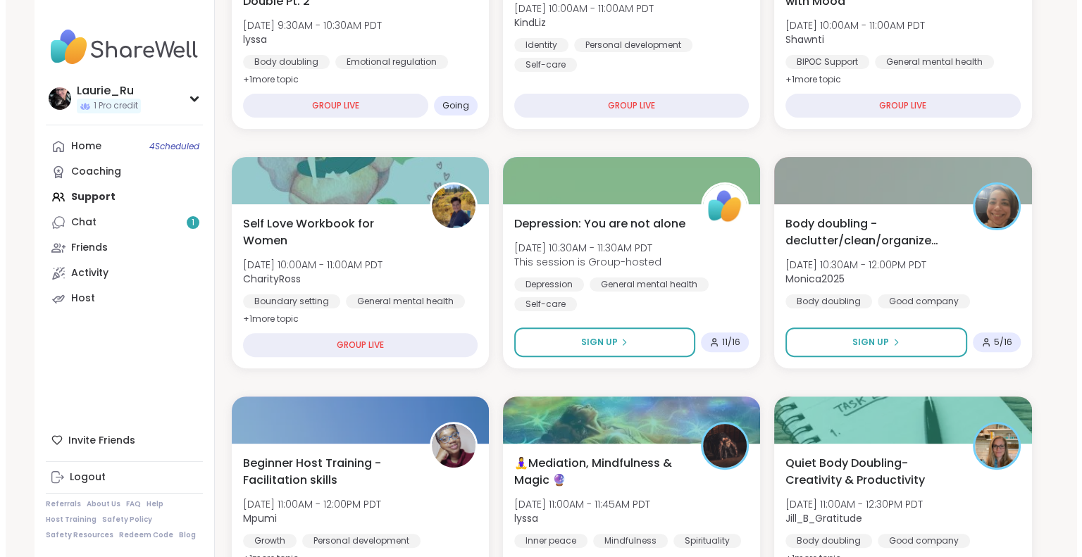
scroll to position [393, 0]
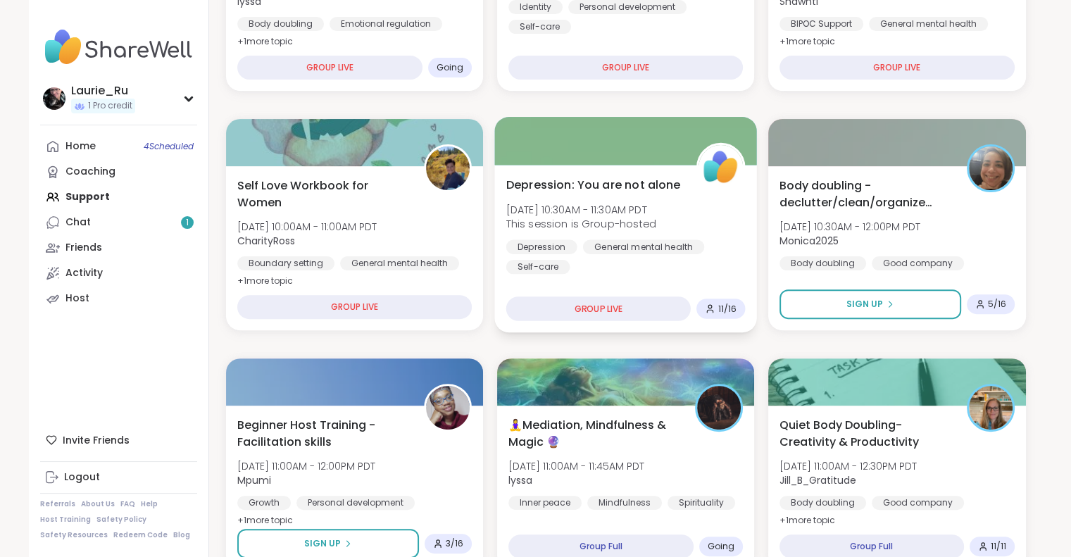
click at [586, 273] on div "Depression General mental health Self-care" at bounding box center [626, 257] width 240 height 35
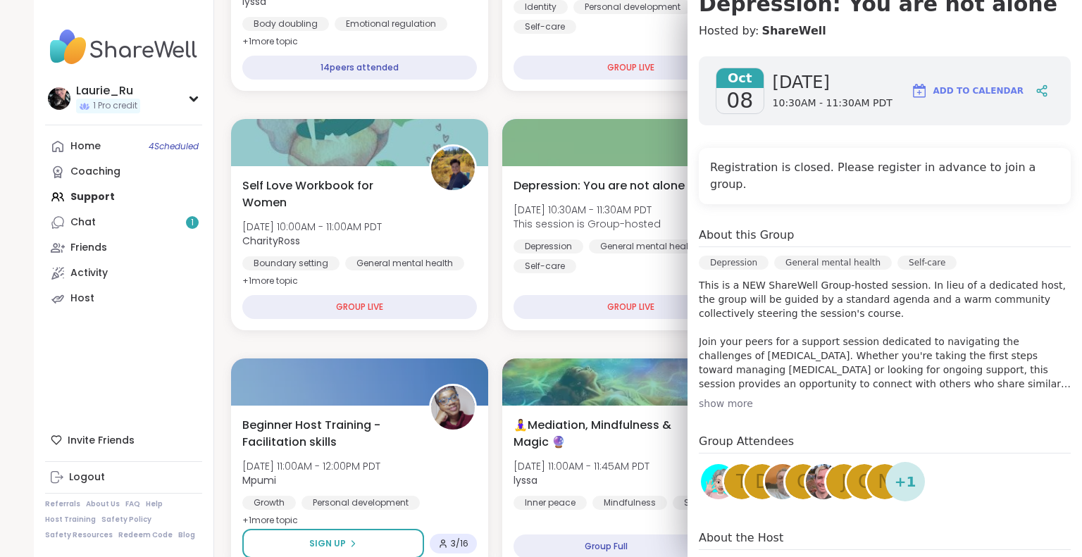
scroll to position [187, 0]
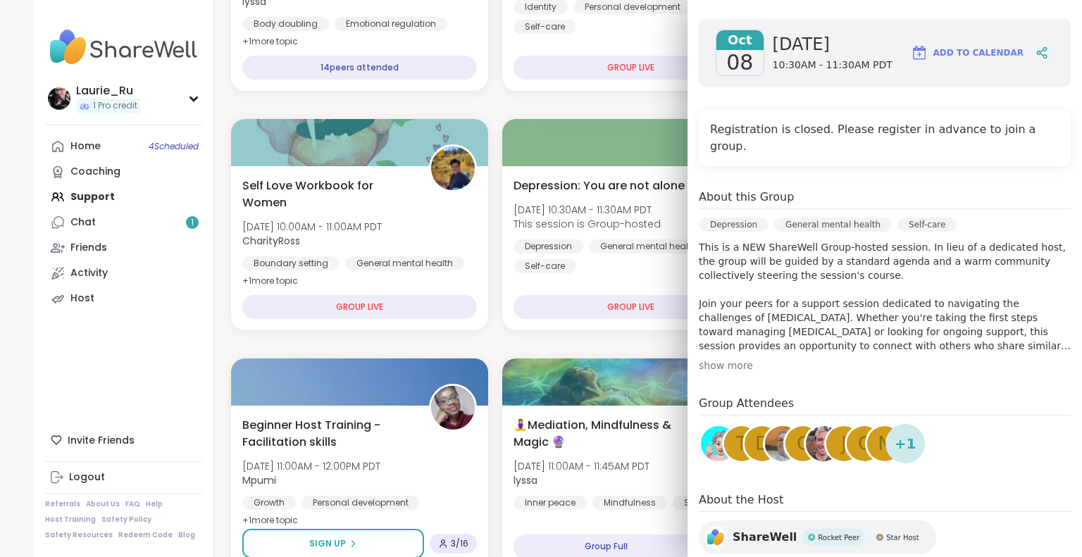
click at [702, 426] on img at bounding box center [718, 443] width 35 height 35
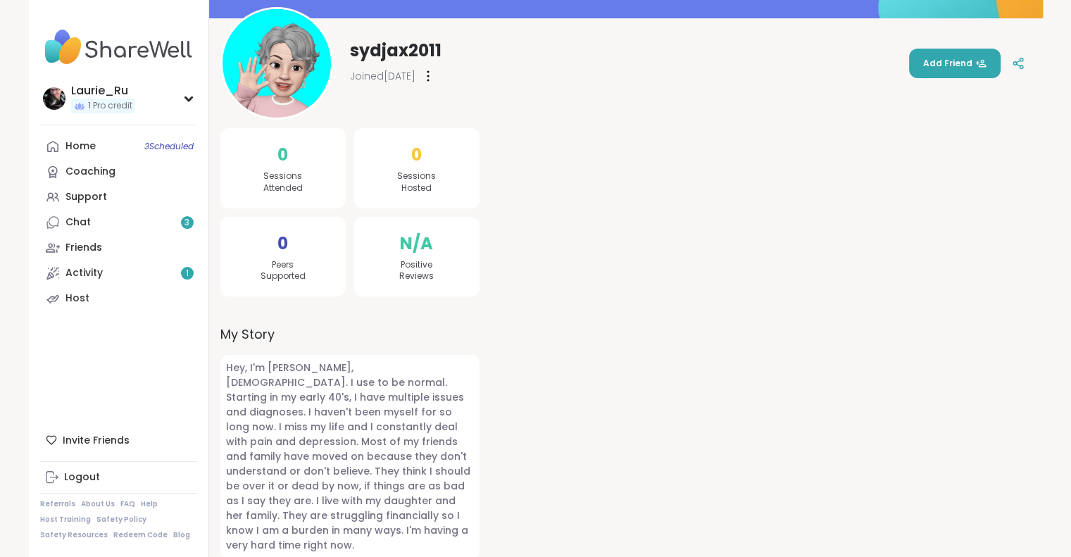
scroll to position [101, 0]
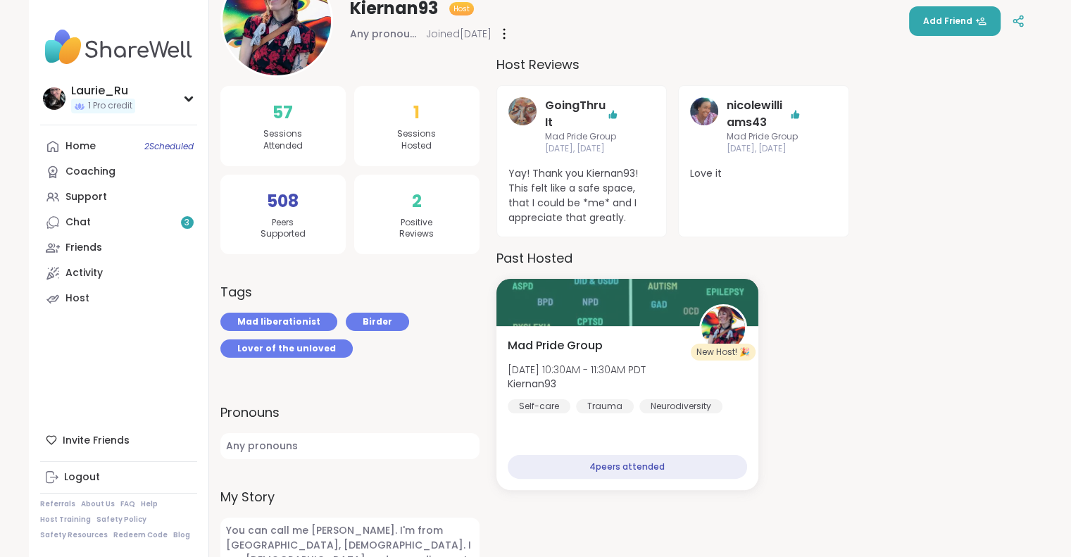
scroll to position [196, 0]
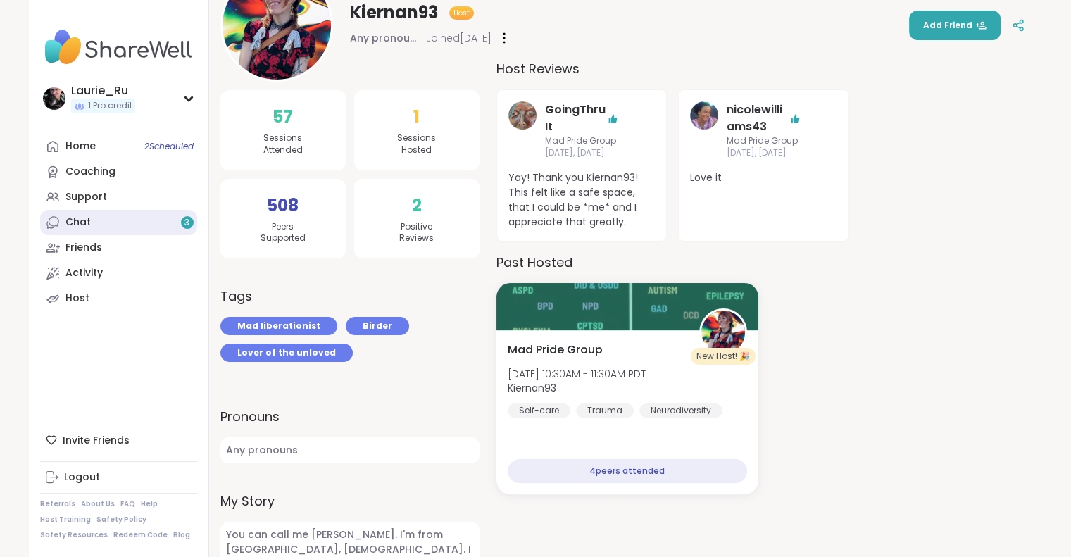
click at [70, 230] on link "Chat 3" at bounding box center [118, 222] width 157 height 25
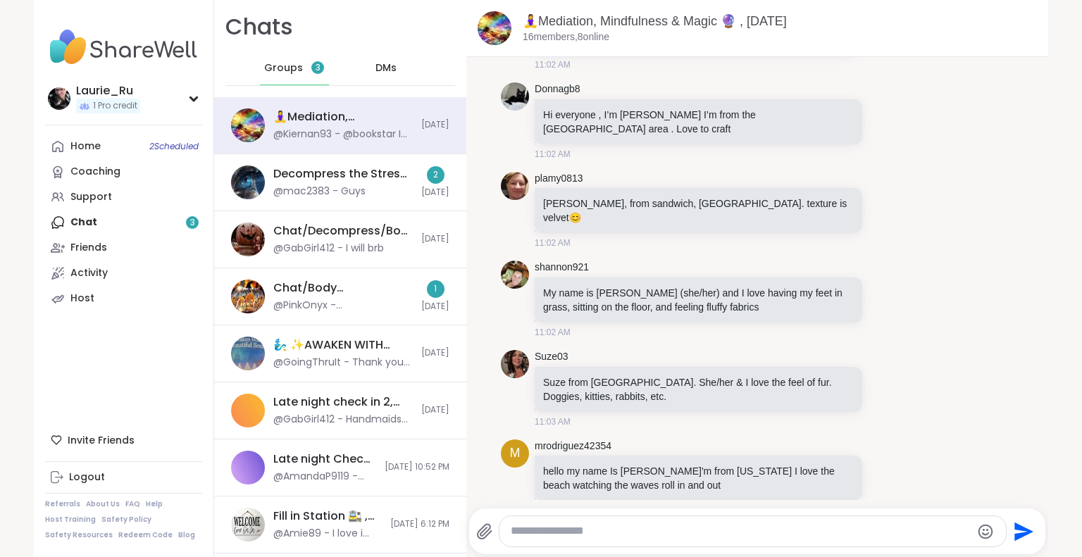
scroll to position [4263, 0]
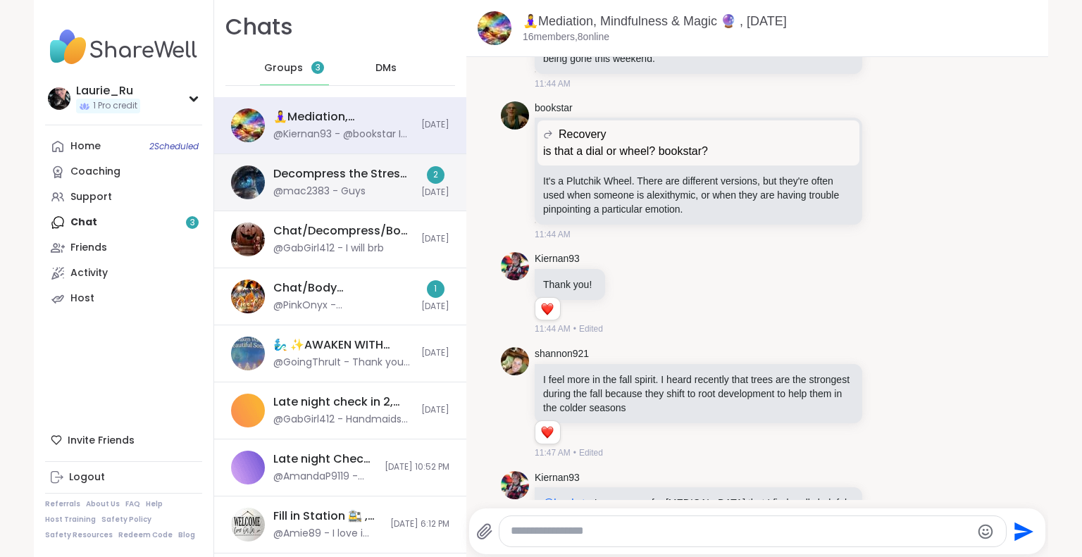
click at [279, 189] on div "@mac2383 - Guys" at bounding box center [319, 192] width 92 height 14
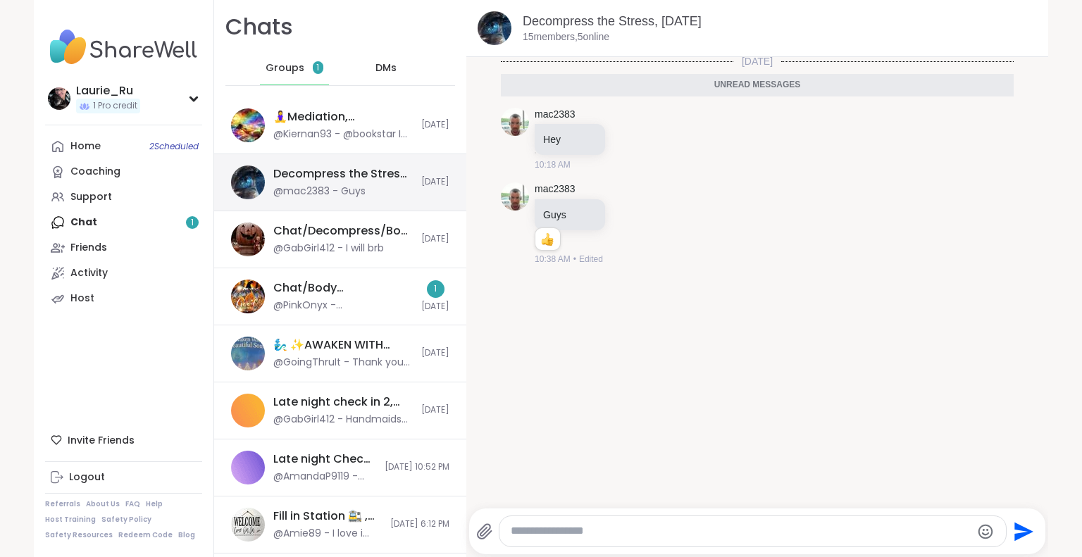
scroll to position [0, 0]
click at [547, 197] on link "mac2383" at bounding box center [555, 192] width 41 height 14
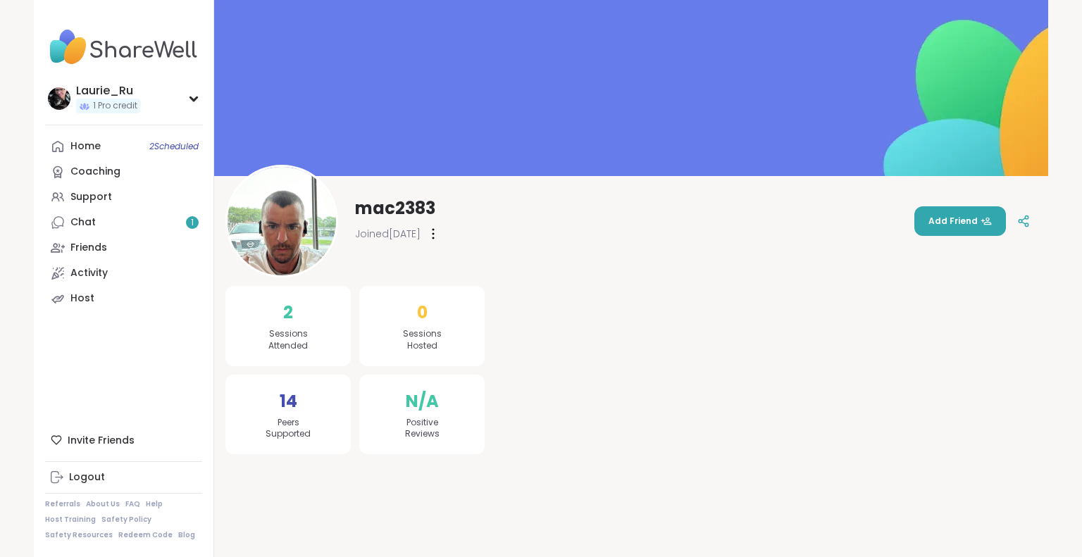
click at [290, 328] on span "Sessions Attended" at bounding box center [287, 340] width 39 height 24
click at [287, 316] on span "2" at bounding box center [288, 312] width 10 height 25
click at [75, 231] on link "Chat 1" at bounding box center [123, 222] width 157 height 25
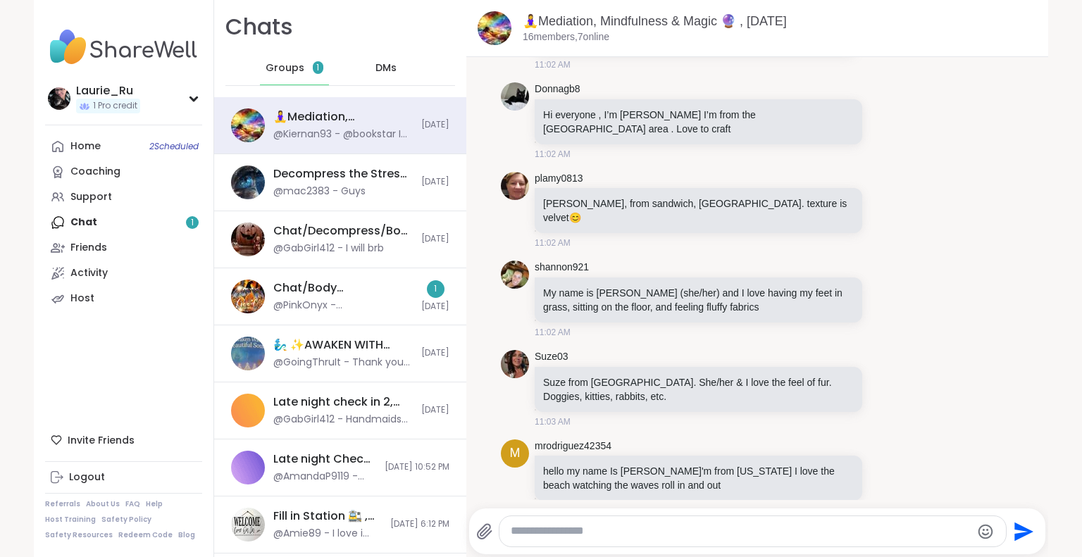
scroll to position [4263, 0]
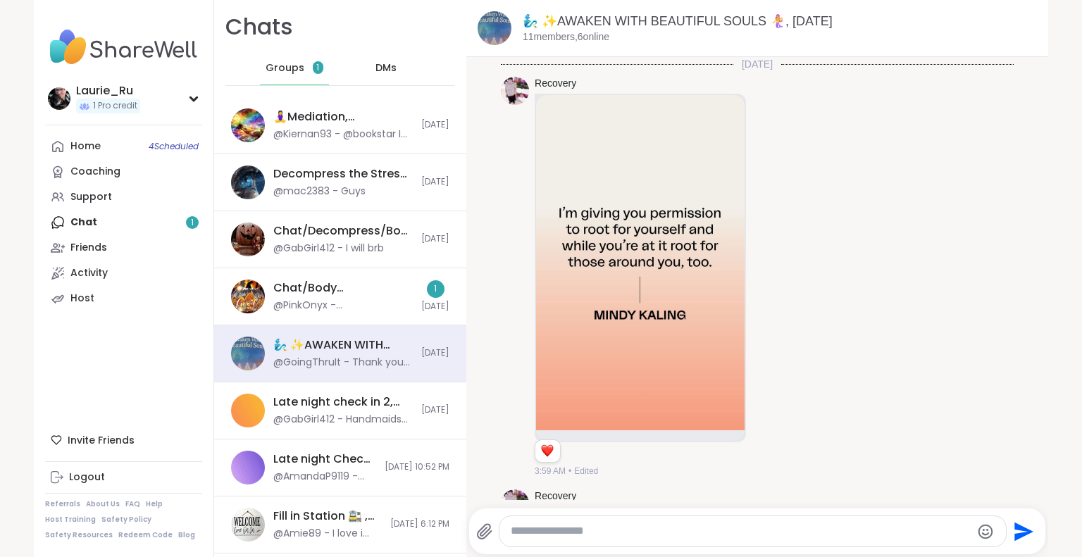
scroll to position [3830, 0]
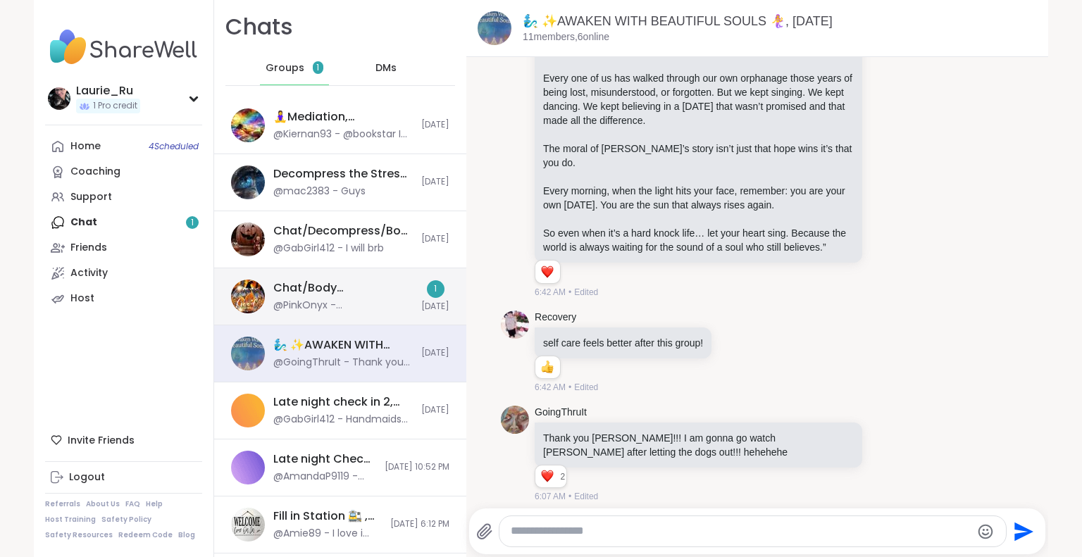
click at [332, 293] on div "Chat/Body Double/Decompress Pt. 1, [DATE]" at bounding box center [342, 287] width 139 height 15
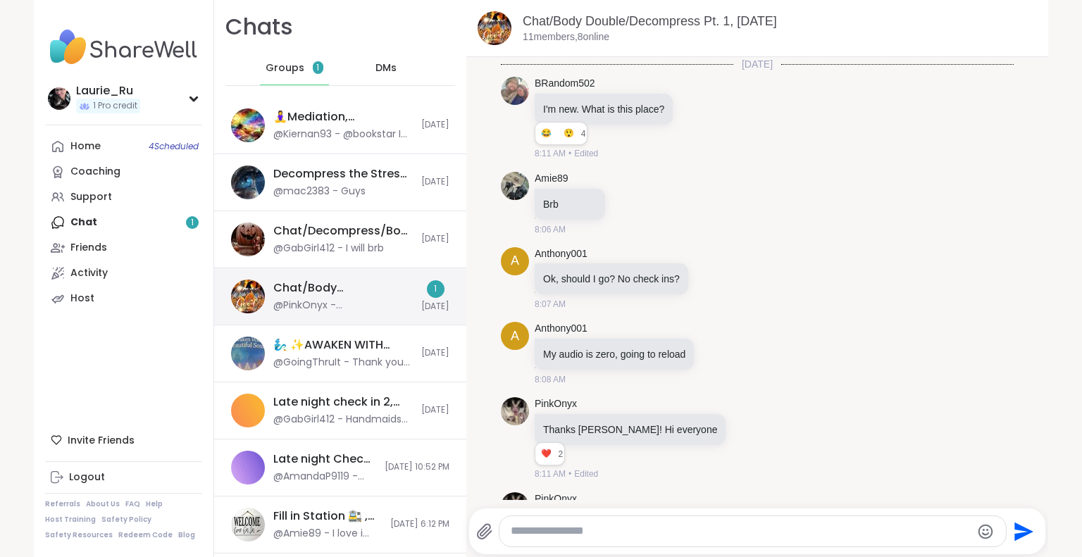
scroll to position [5359, 0]
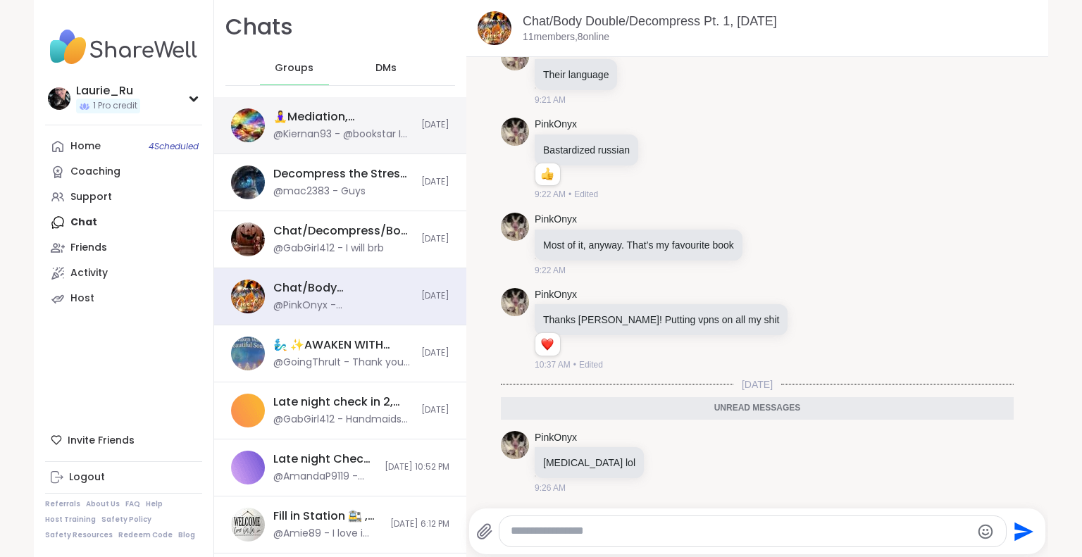
click at [344, 131] on div "@Kiernan93 - @bookstar I use an app for [MEDICAL_DATA] that I find really helpf…" at bounding box center [342, 135] width 139 height 14
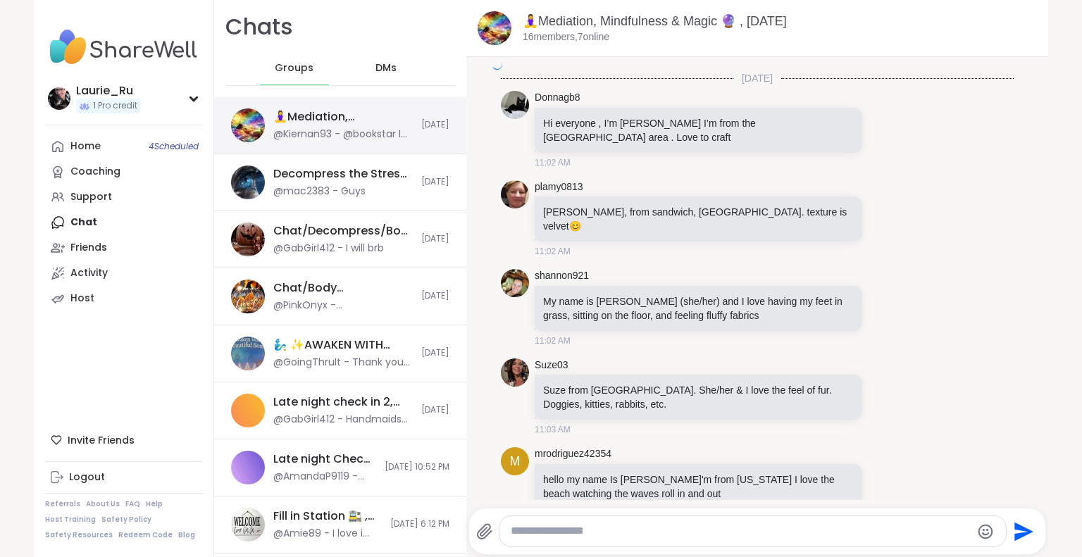
scroll to position [4263, 0]
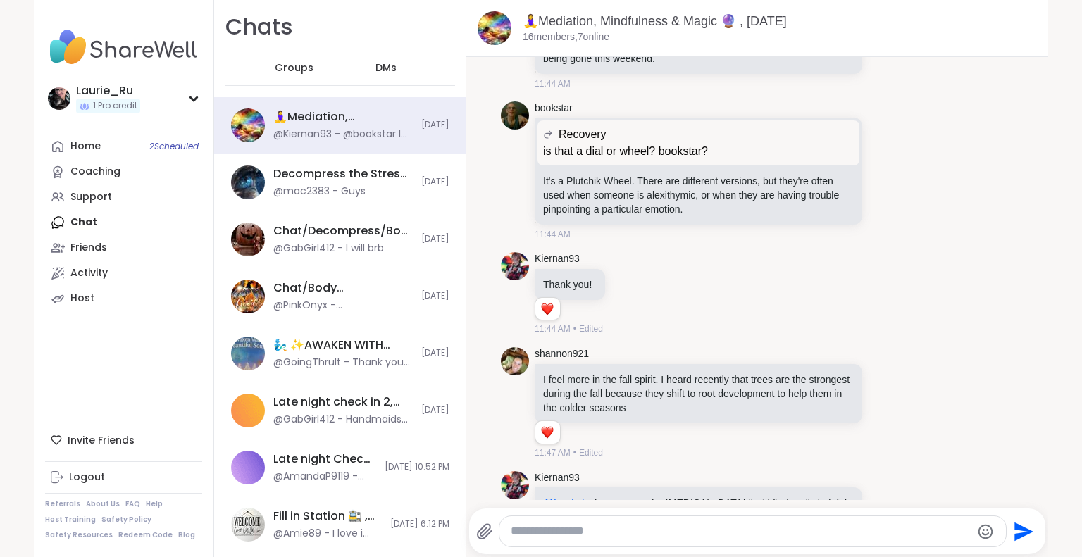
click at [679, 496] on p "@bookstar I use an app for [MEDICAL_DATA] that I find really helpful its called…" at bounding box center [698, 517] width 311 height 42
click at [678, 496] on p "@bookstar I use an app for [MEDICAL_DATA] that I find really helpful its called…" at bounding box center [698, 517] width 311 height 42
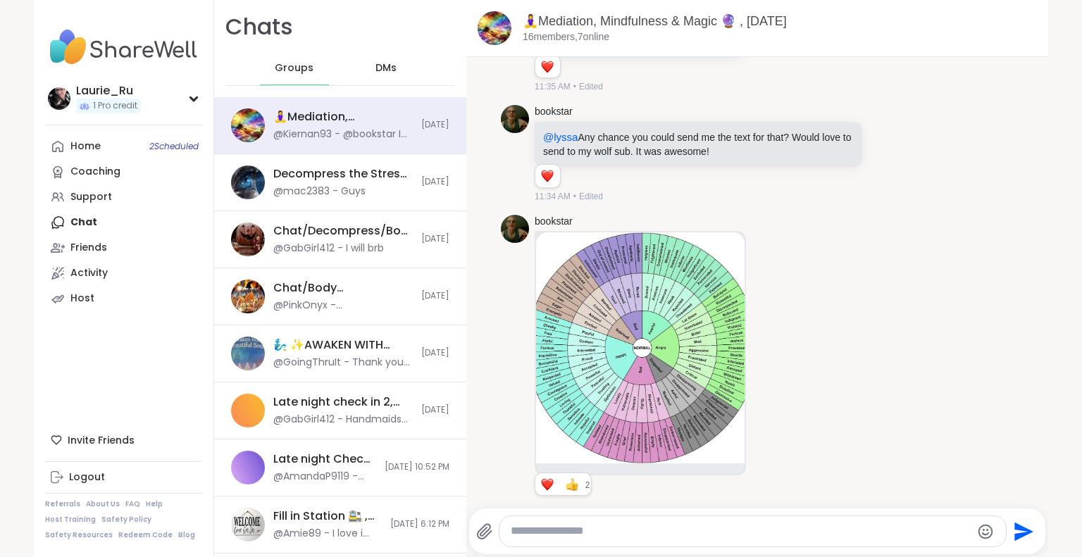
scroll to position [3288, 0]
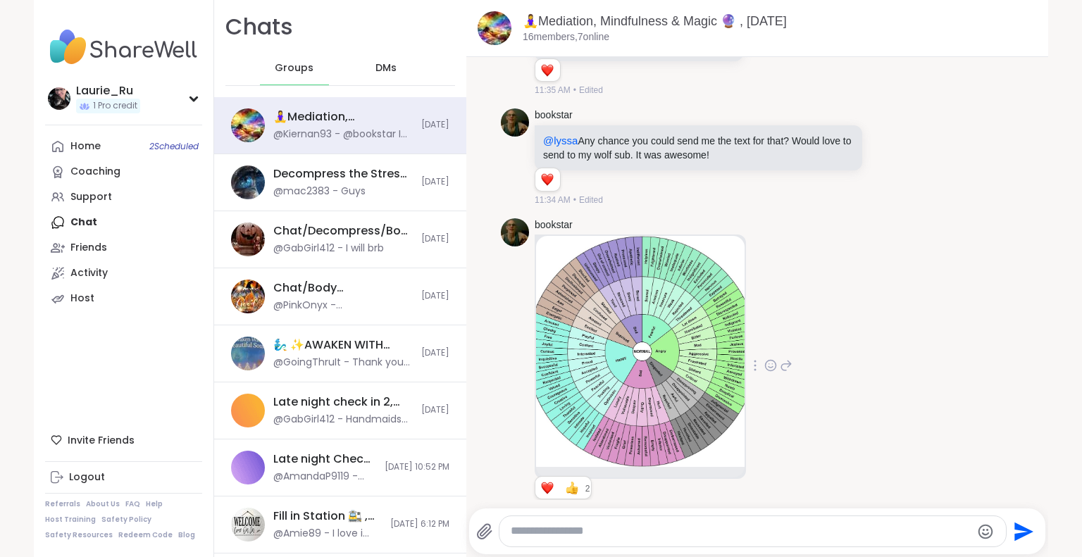
click at [628, 251] on img at bounding box center [640, 351] width 209 height 231
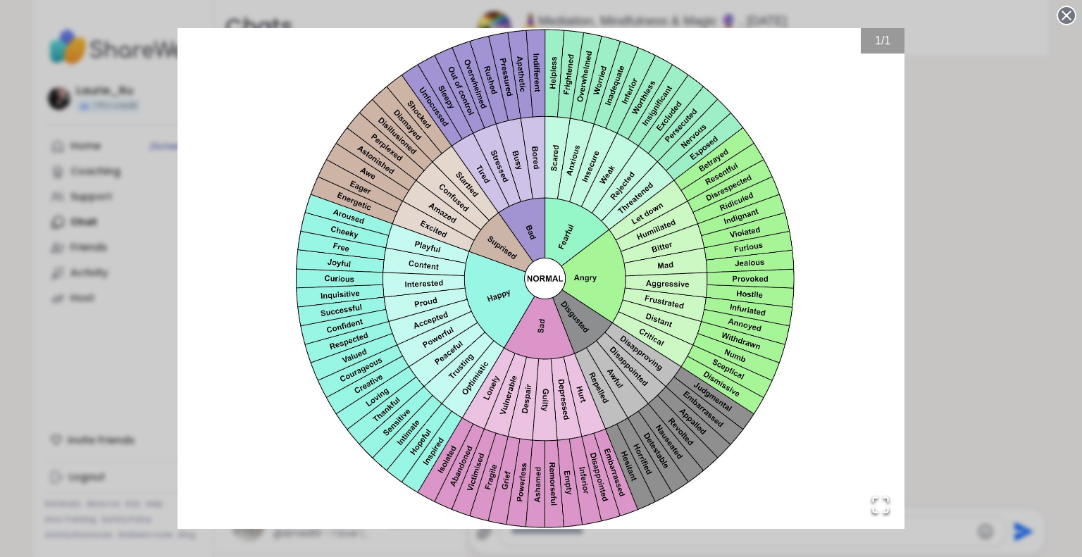
click at [1061, 15] on circle at bounding box center [1066, 15] width 17 height 17
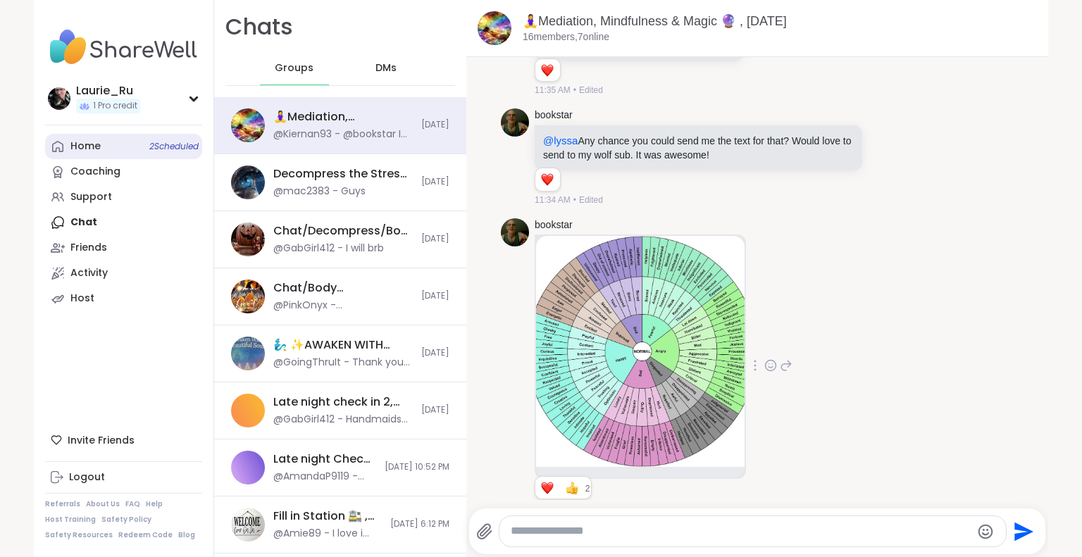
click at [158, 151] on span "2 Scheduled" at bounding box center [173, 146] width 49 height 11
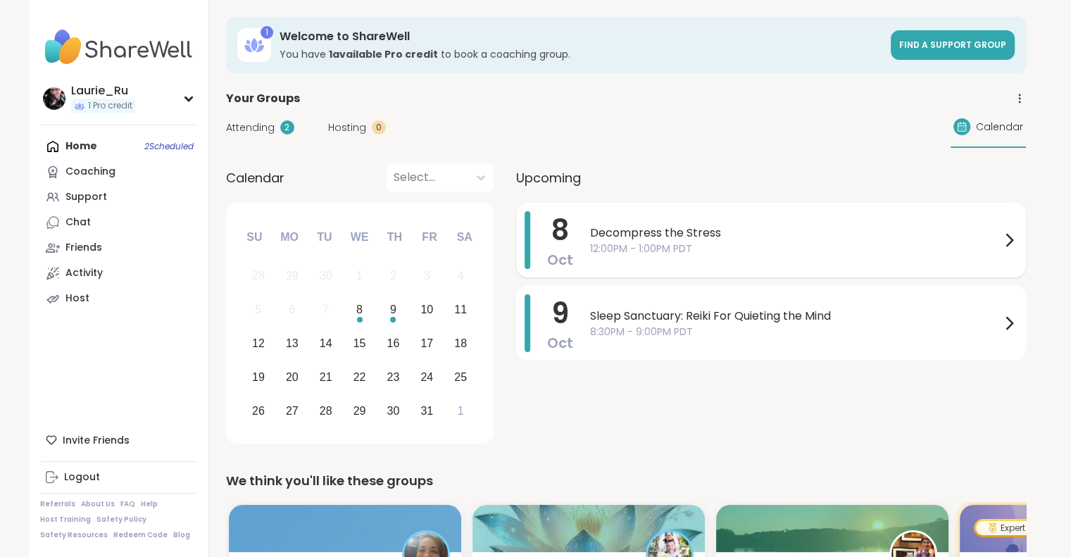
click at [750, 242] on span "12:00PM - 1:00PM PDT" at bounding box center [795, 249] width 411 height 15
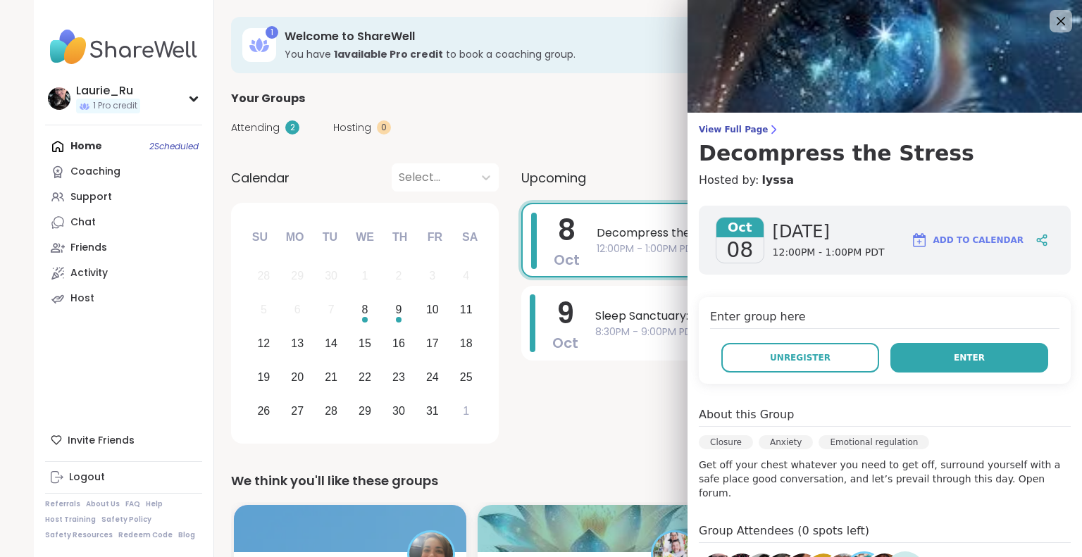
click at [981, 356] on button "Enter" at bounding box center [969, 358] width 158 height 30
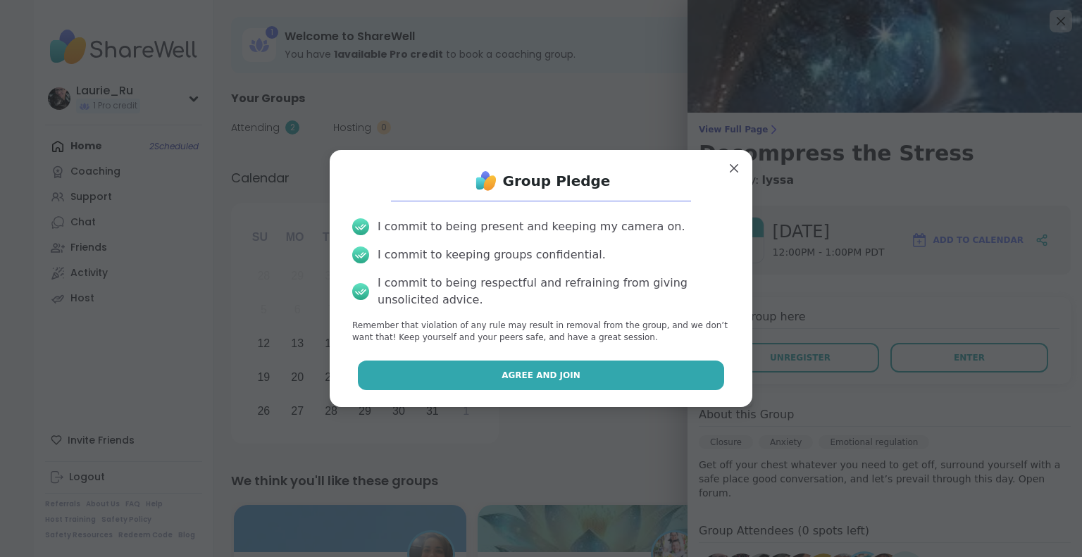
click at [566, 379] on button "Agree and Join" at bounding box center [541, 376] width 367 height 30
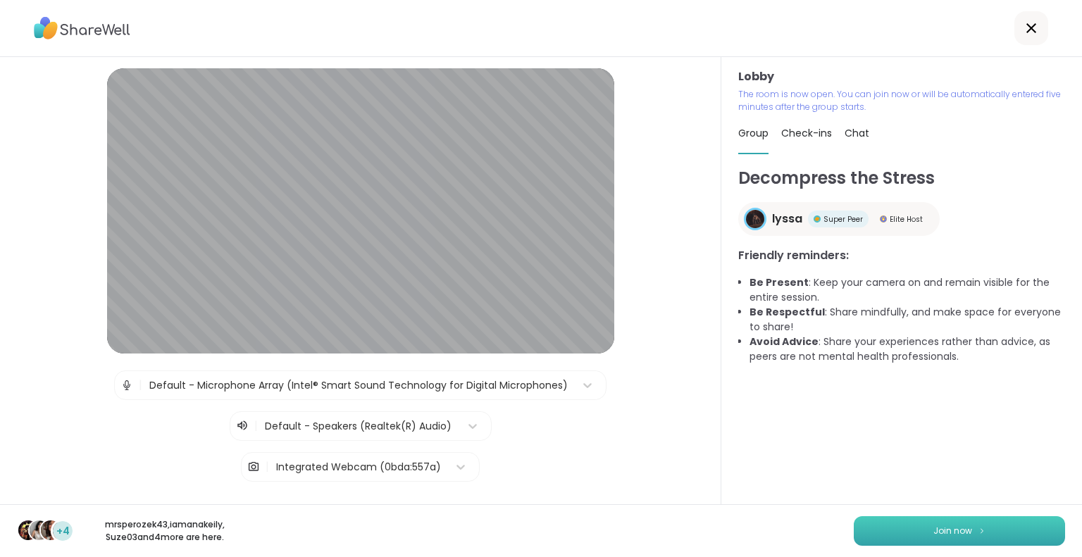
click at [994, 528] on button "Join now" at bounding box center [959, 531] width 211 height 30
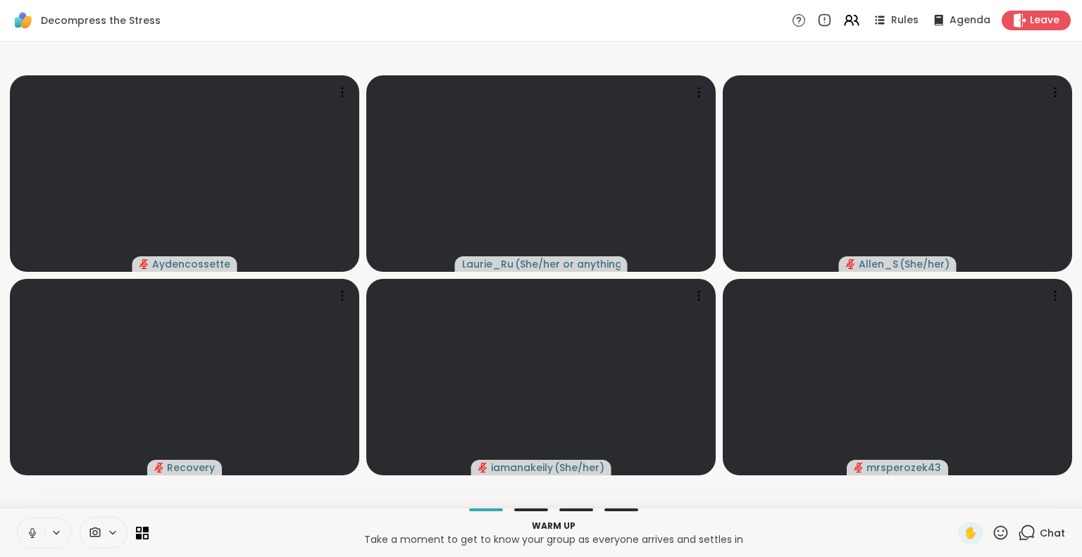
click at [34, 530] on icon at bounding box center [32, 531] width 4 height 6
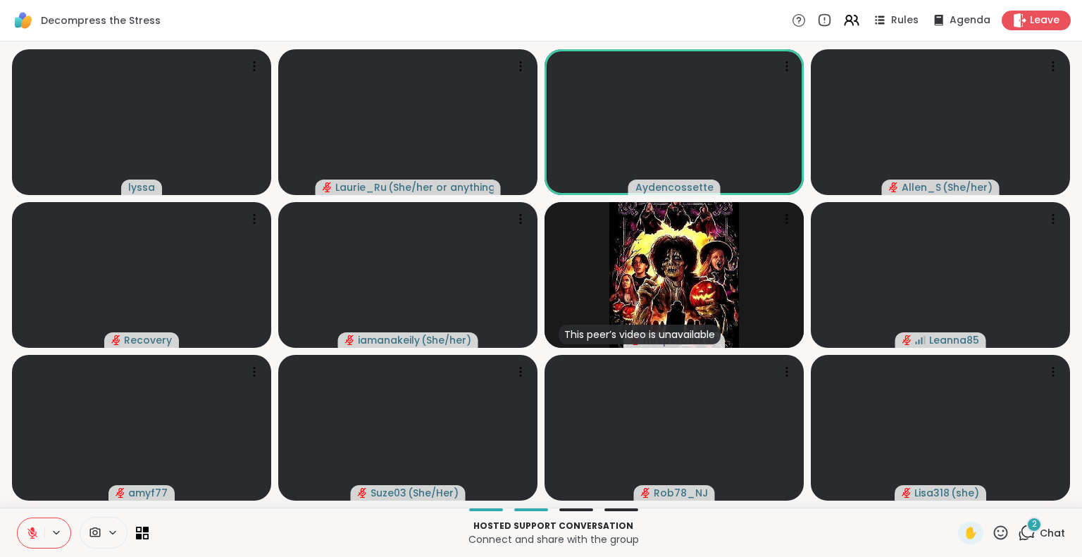
click at [1018, 529] on icon at bounding box center [1027, 533] width 18 height 18
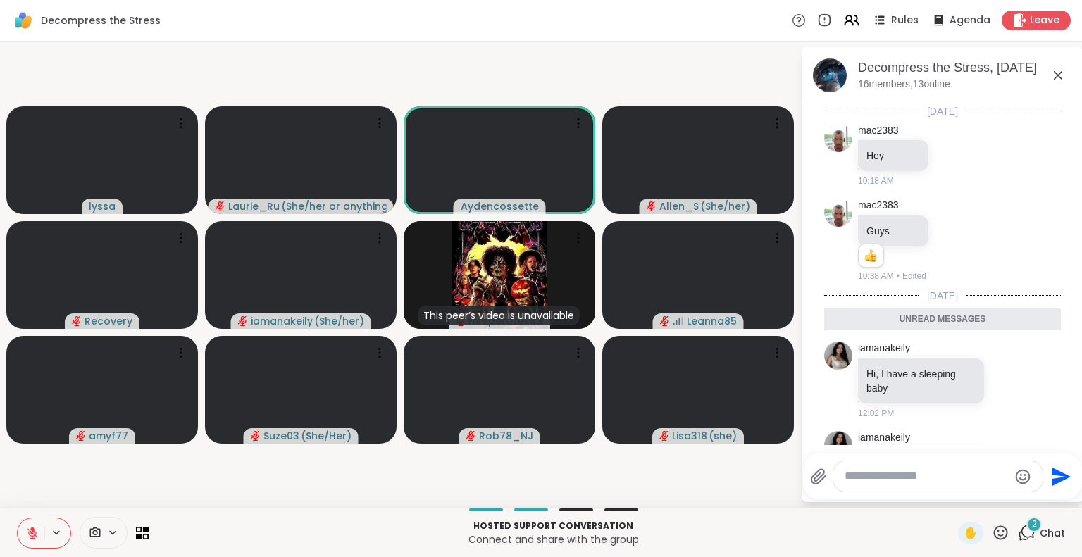
scroll to position [95, 0]
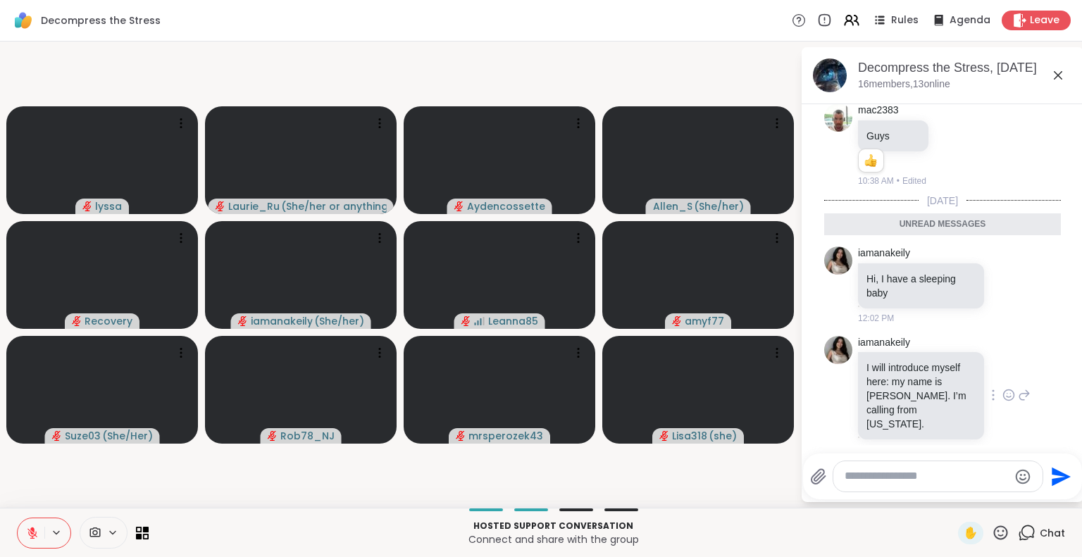
click at [1002, 390] on icon at bounding box center [1008, 395] width 13 height 14
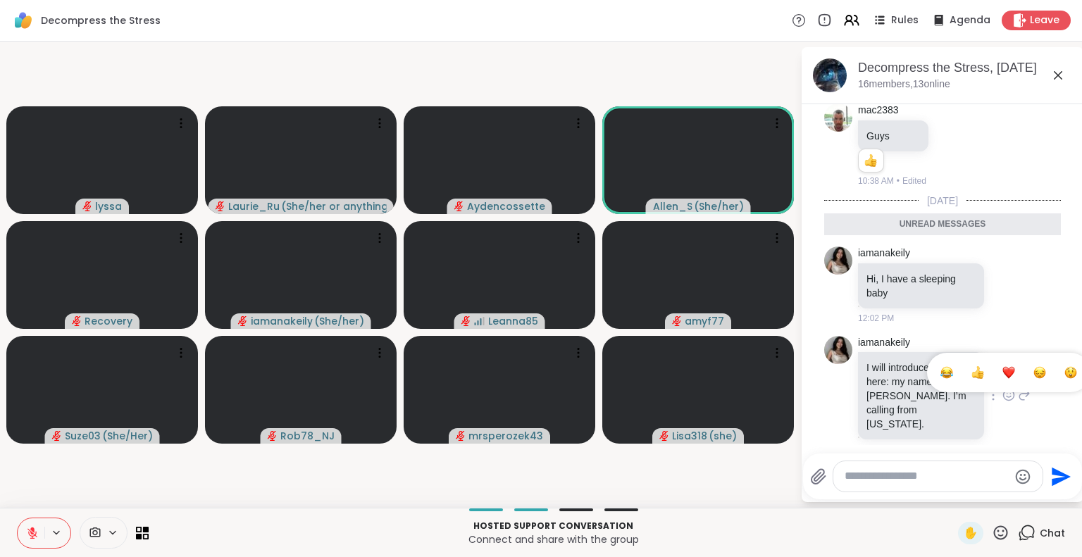
click at [971, 366] on div "Select Reaction: Thumbs up" at bounding box center [977, 372] width 13 height 13
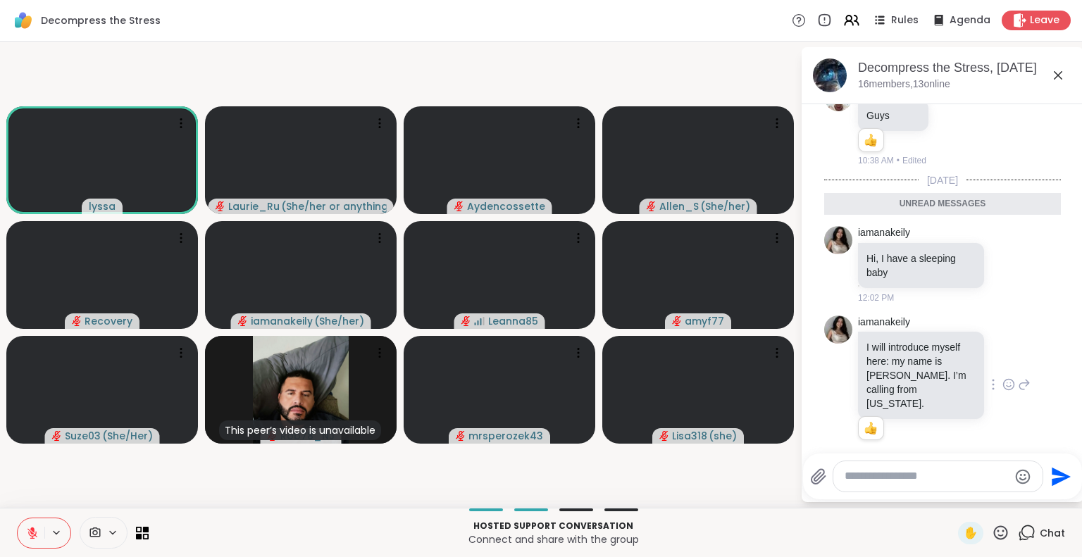
click at [1059, 77] on icon at bounding box center [1058, 75] width 17 height 17
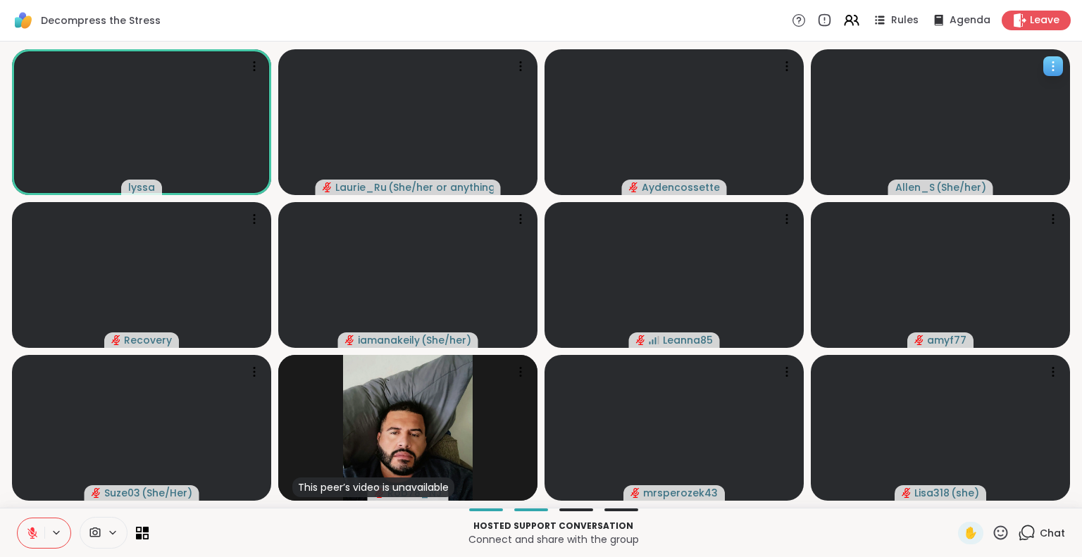
click at [1056, 66] on icon at bounding box center [1053, 66] width 14 height 14
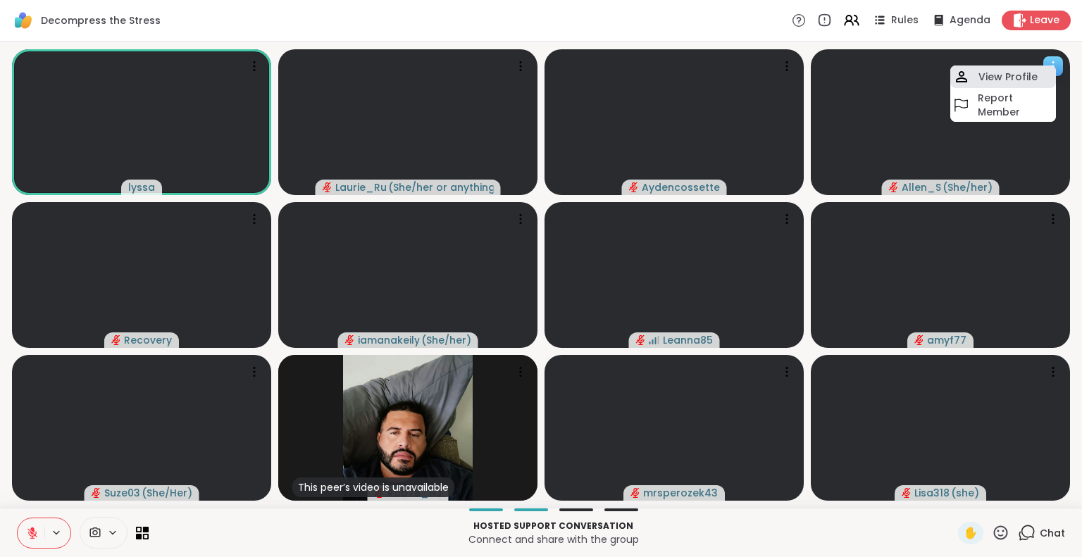
click at [1021, 70] on h4 "View Profile" at bounding box center [1007, 77] width 59 height 14
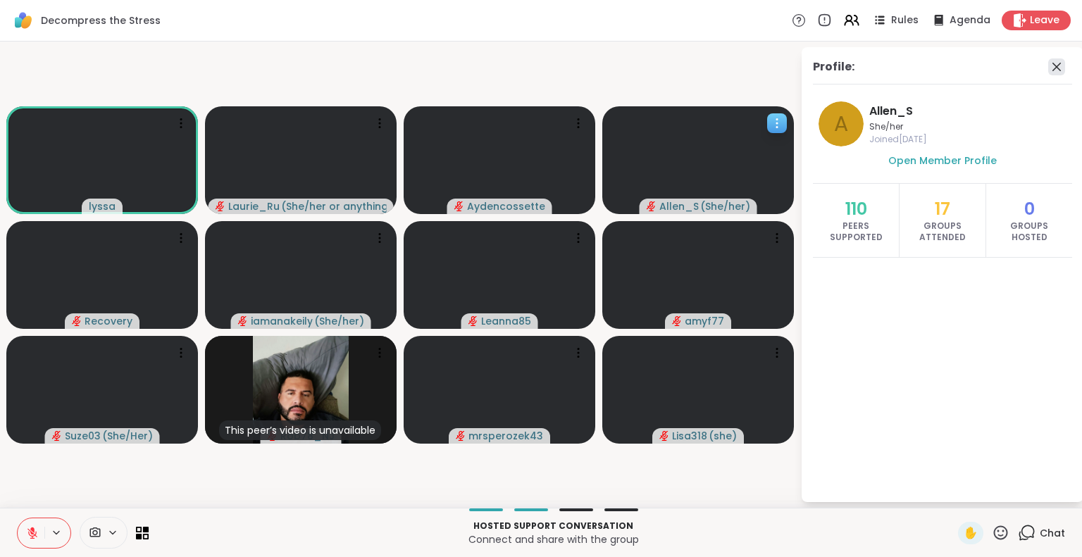
click at [1057, 63] on icon at bounding box center [1056, 66] width 17 height 17
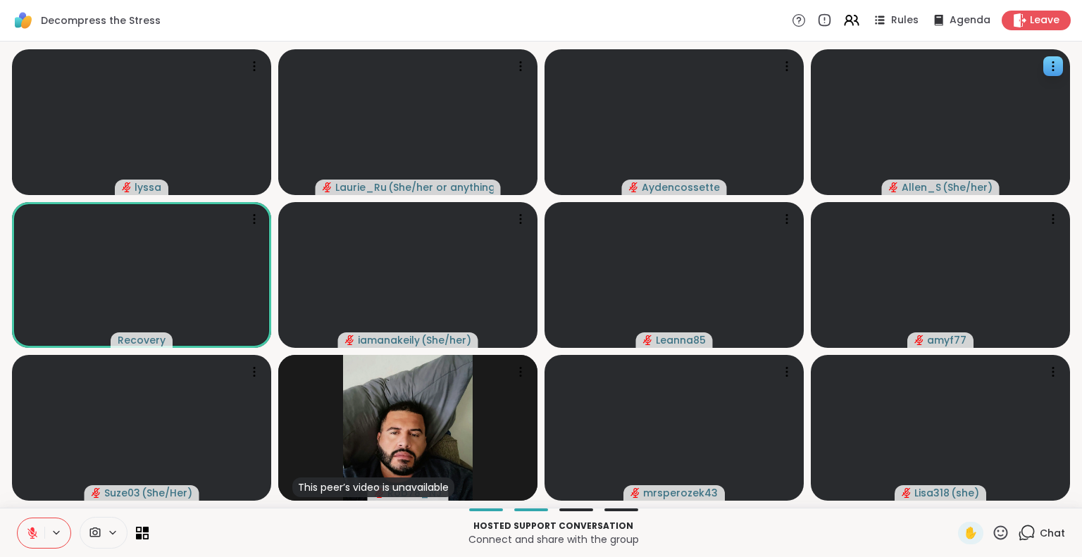
click at [337, 518] on div "Hosted support conversation Connect and share with the group" at bounding box center [553, 533] width 793 height 32
click at [1050, 213] on icon at bounding box center [1053, 219] width 14 height 14
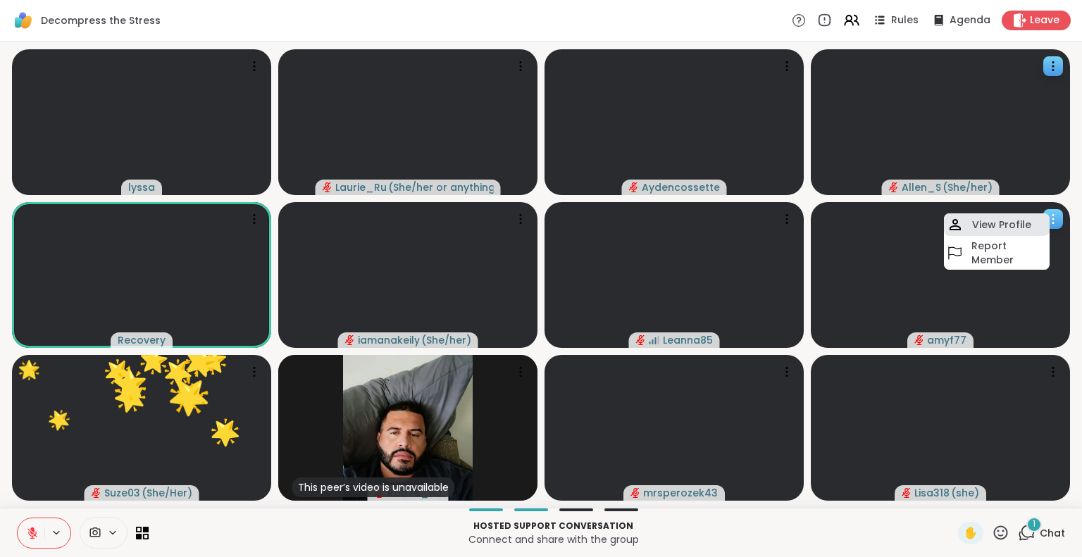
click at [1014, 221] on h4 "View Profile" at bounding box center [1001, 225] width 59 height 14
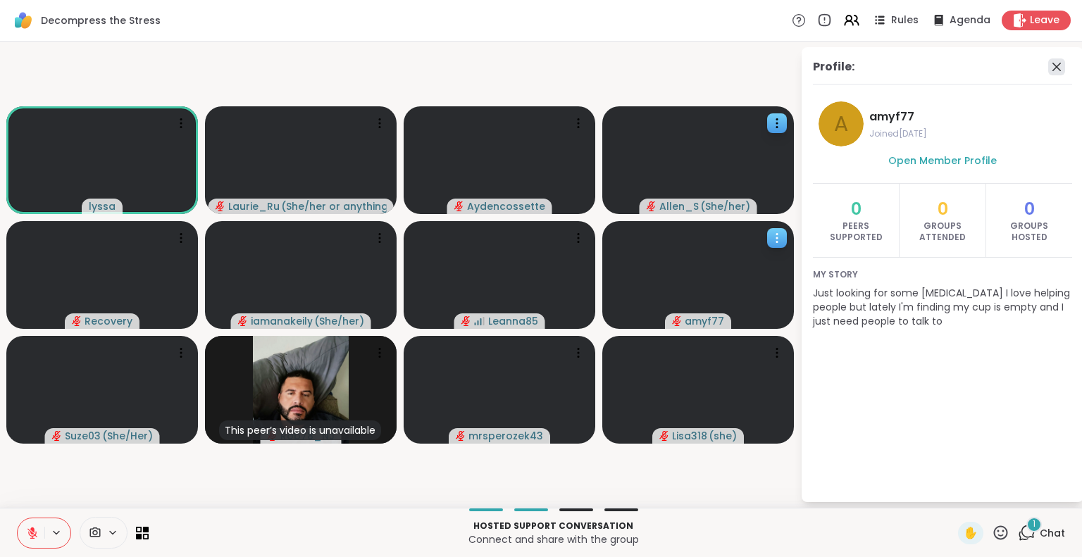
click at [1064, 64] on icon at bounding box center [1056, 66] width 17 height 17
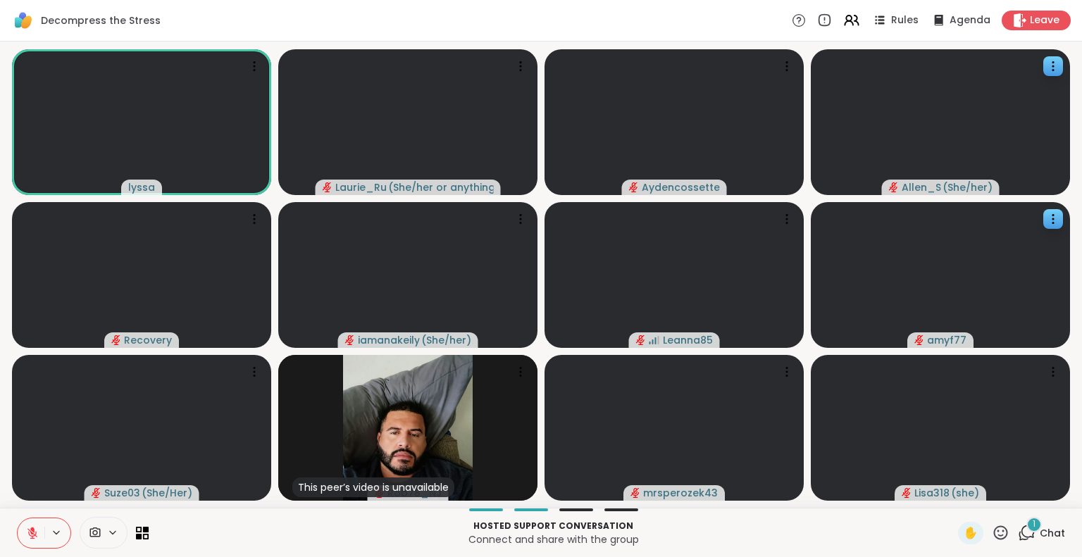
click at [33, 525] on button at bounding box center [31, 533] width 27 height 30
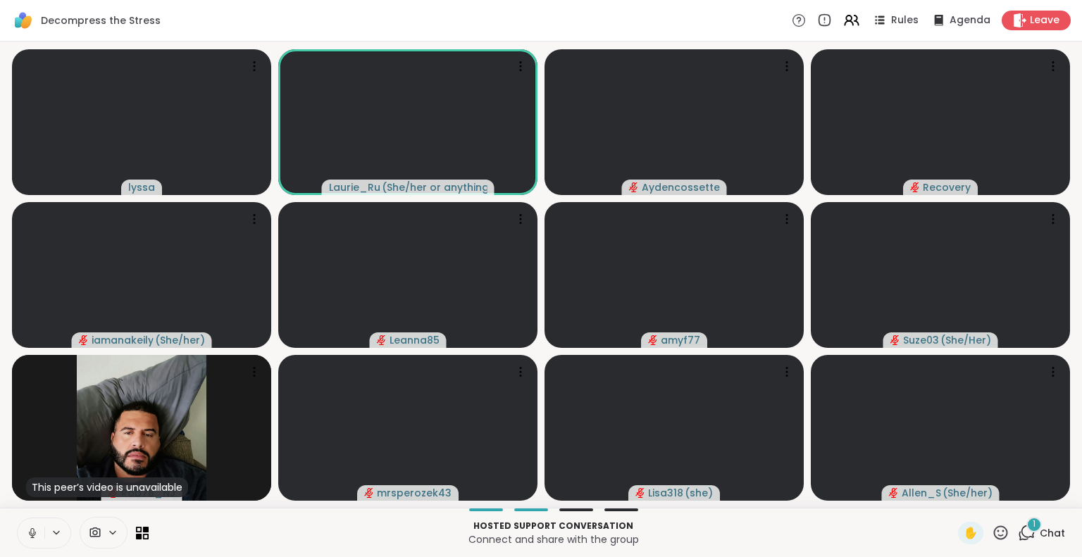
click at [30, 535] on icon at bounding box center [32, 533] width 7 height 4
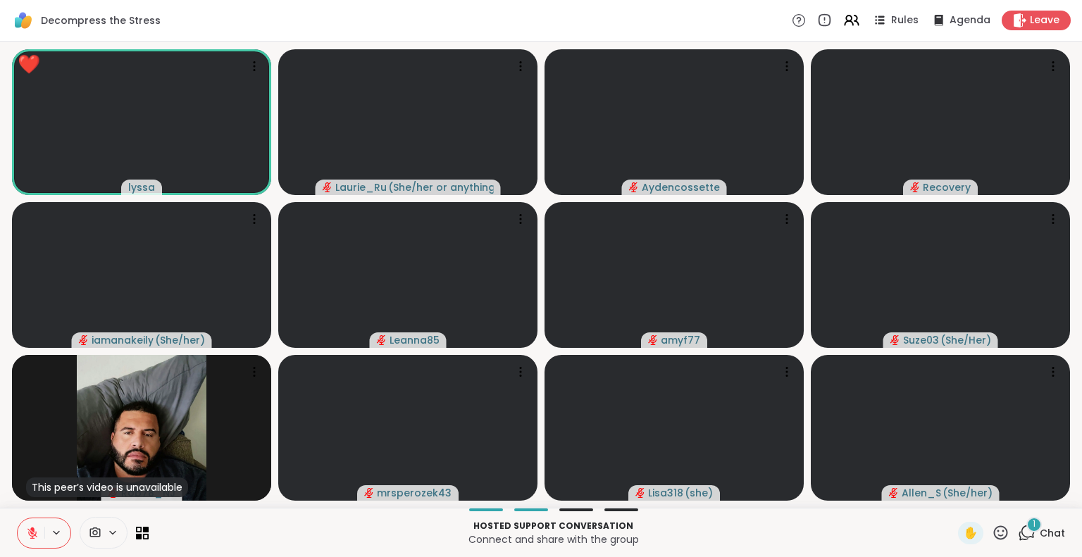
click at [32, 533] on icon at bounding box center [32, 533] width 10 height 10
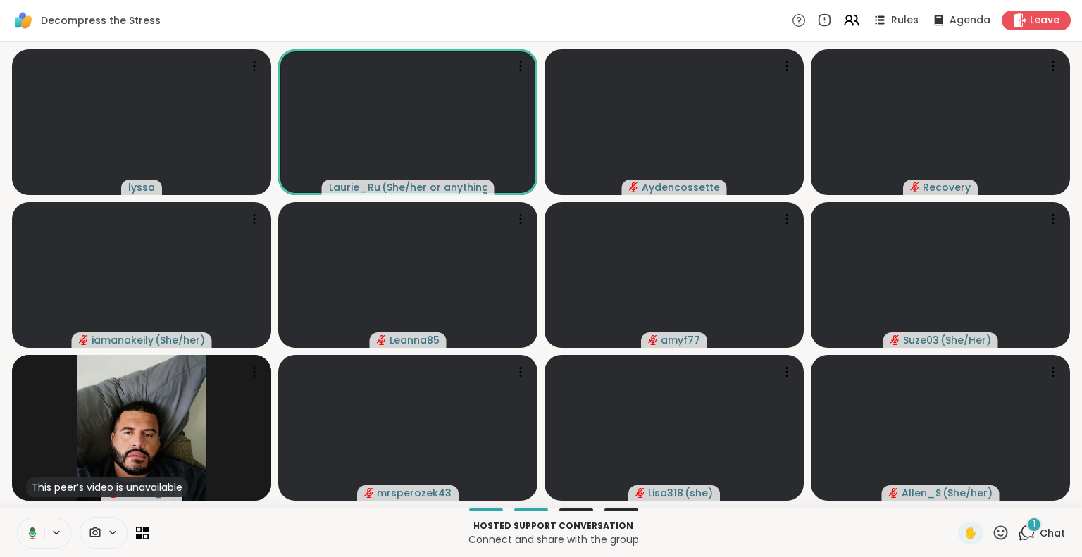
click at [32, 533] on icon at bounding box center [32, 533] width 4 height 4
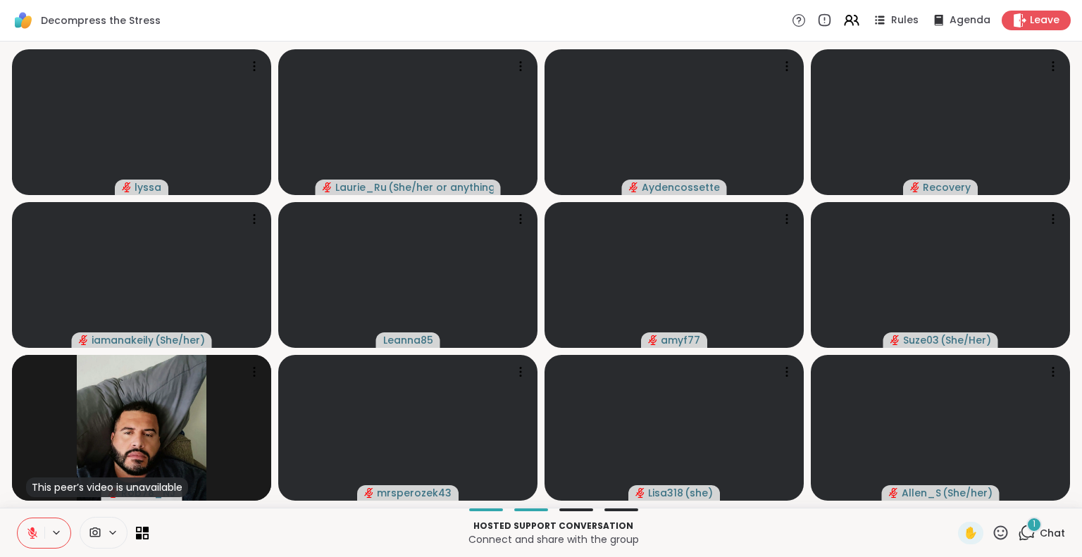
drag, startPoint x: 1012, startPoint y: 528, endPoint x: 986, endPoint y: 535, distance: 26.5
click at [986, 535] on div "✋ 1 Chat" at bounding box center [1011, 533] width 107 height 23
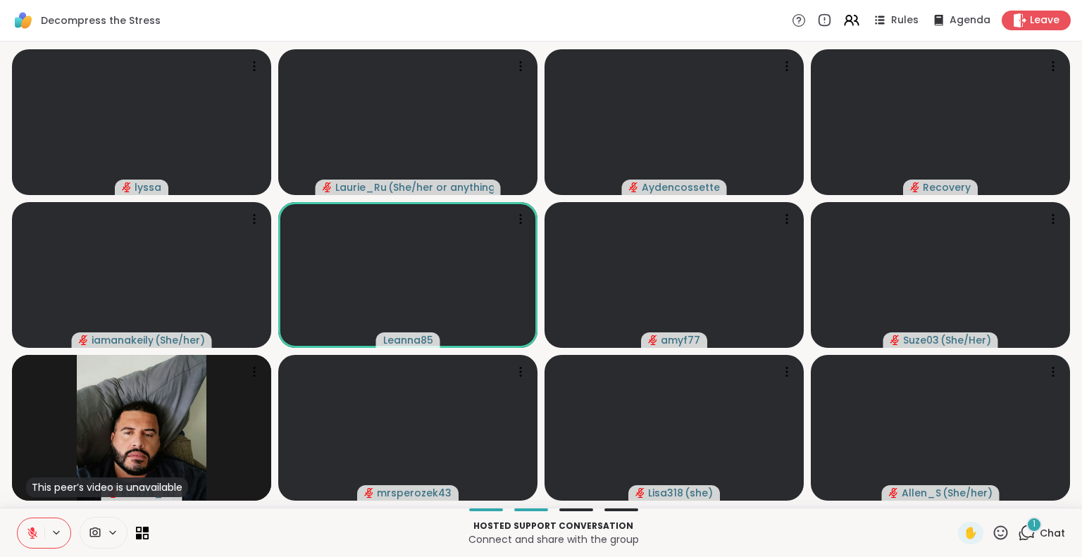
click at [1026, 526] on div "1" at bounding box center [1033, 524] width 15 height 15
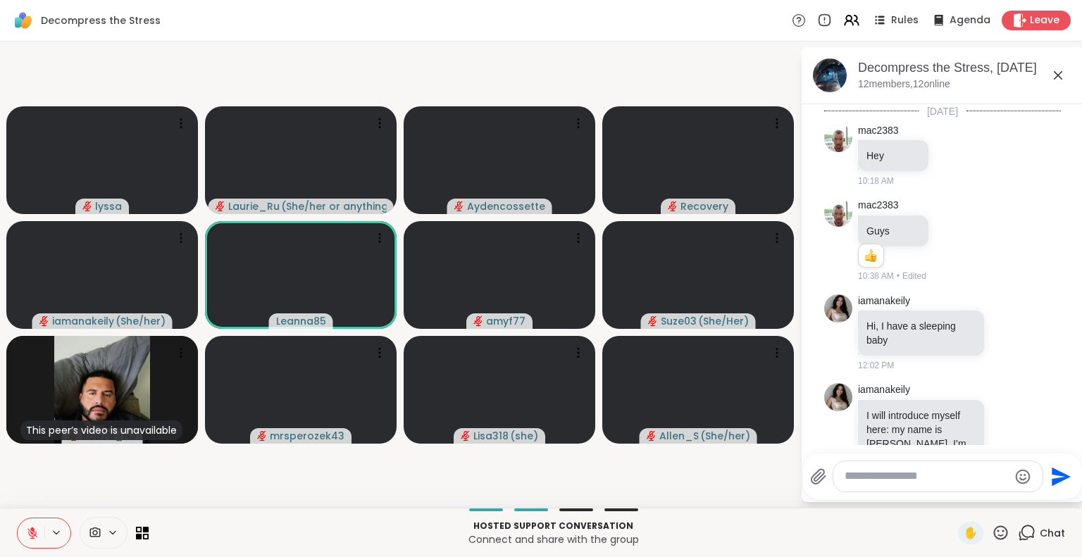
scroll to position [204, 0]
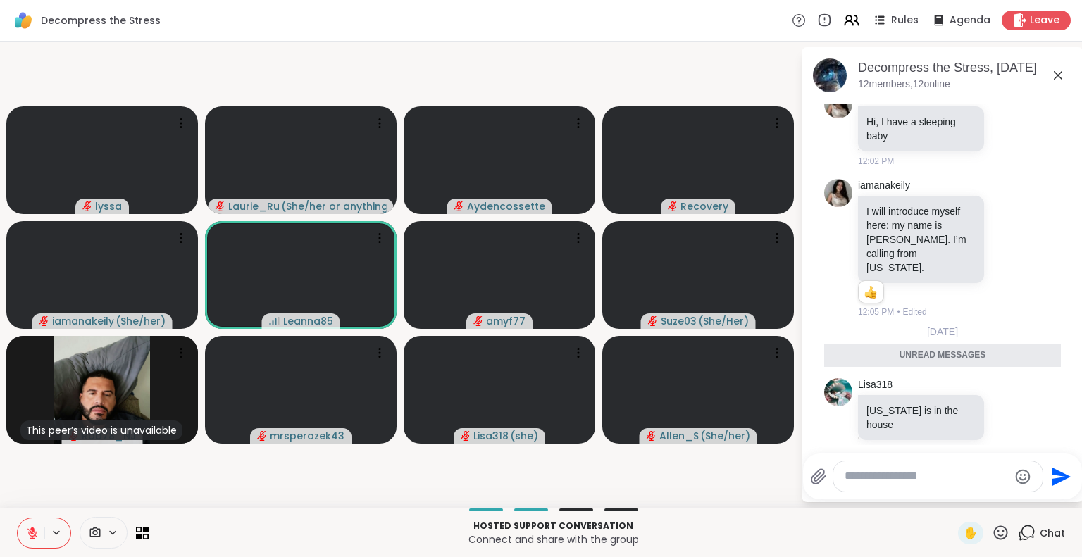
click at [1058, 74] on icon at bounding box center [1058, 75] width 8 height 8
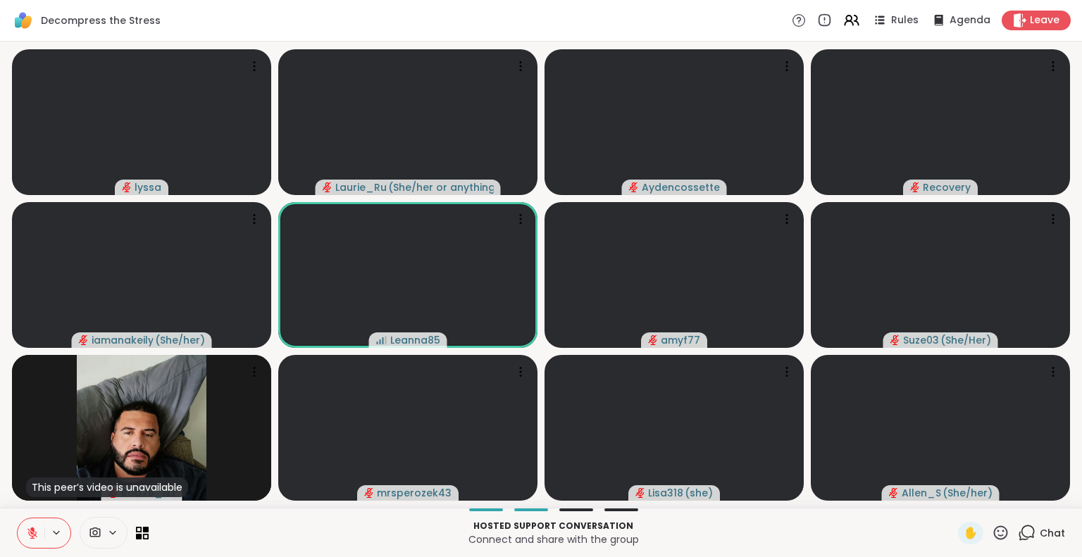
click at [994, 535] on icon at bounding box center [1001, 533] width 18 height 18
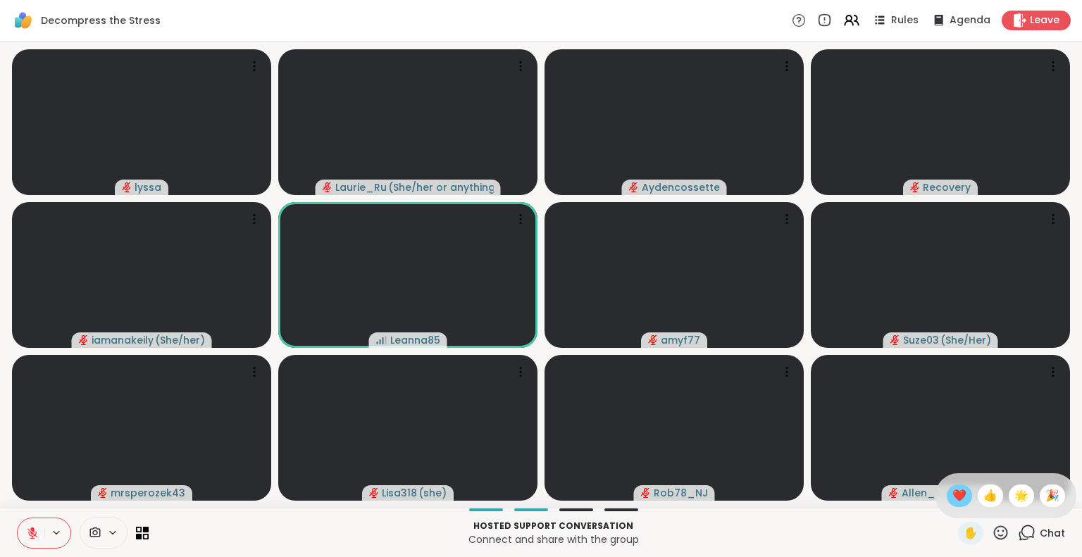
click at [952, 494] on span "❤️" at bounding box center [959, 495] width 14 height 17
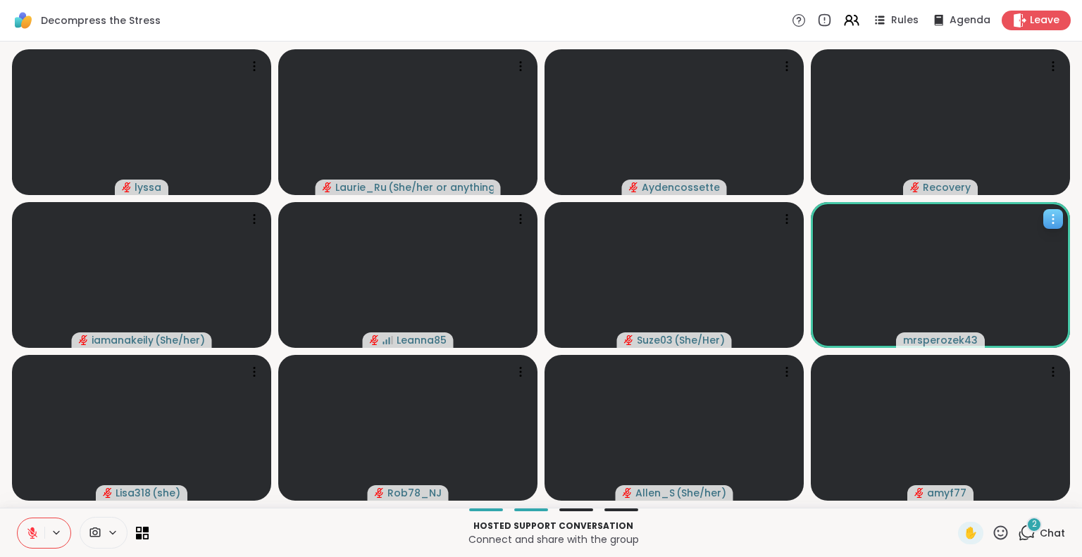
click at [1051, 219] on icon at bounding box center [1053, 219] width 14 height 14
click at [1015, 230] on h4 "View Profile" at bounding box center [1003, 230] width 59 height 14
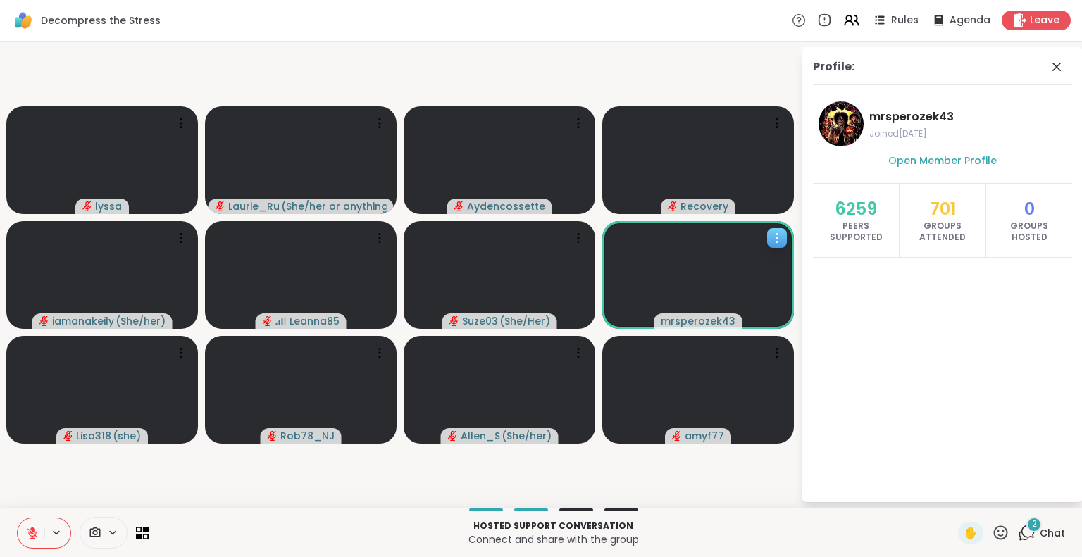
click at [1015, 230] on span "Groups Hosted" at bounding box center [1029, 231] width 58 height 23
drag, startPoint x: 955, startPoint y: 365, endPoint x: 1035, endPoint y: 194, distance: 188.8
click at [1035, 194] on div "Profile: mrsperozek43 Joined Mar 2025 Open Member Profile 6259 Peers Supported …" at bounding box center [943, 274] width 282 height 455
click at [1054, 64] on icon at bounding box center [1056, 67] width 8 height 8
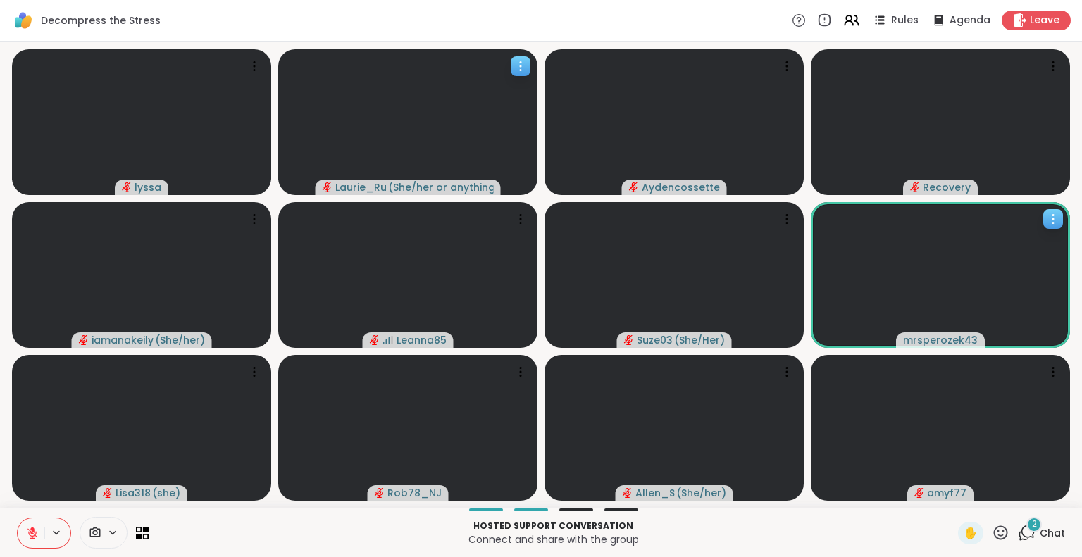
click at [517, 66] on icon at bounding box center [521, 66] width 14 height 14
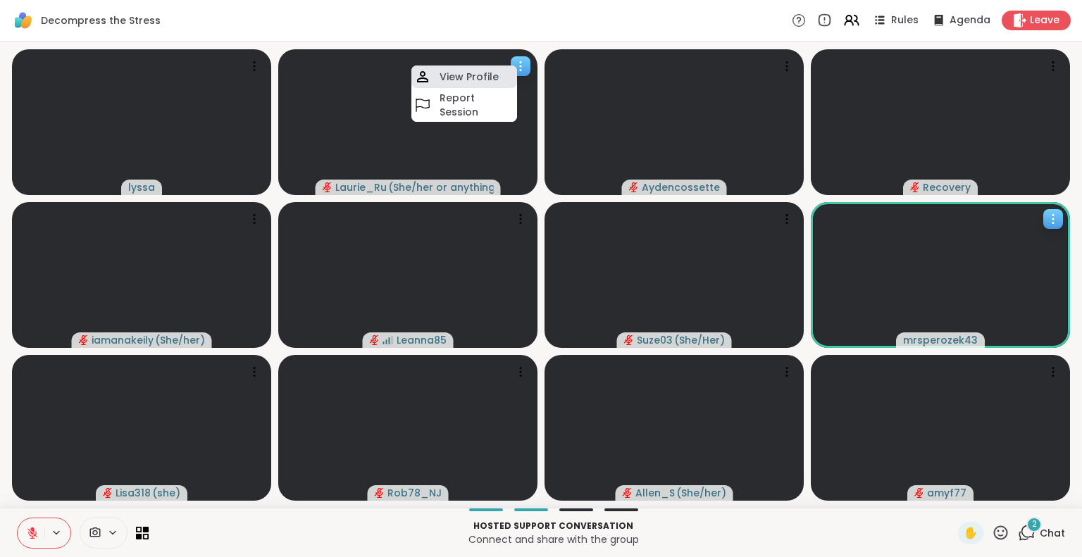
click at [487, 75] on h4 "View Profile" at bounding box center [469, 77] width 59 height 14
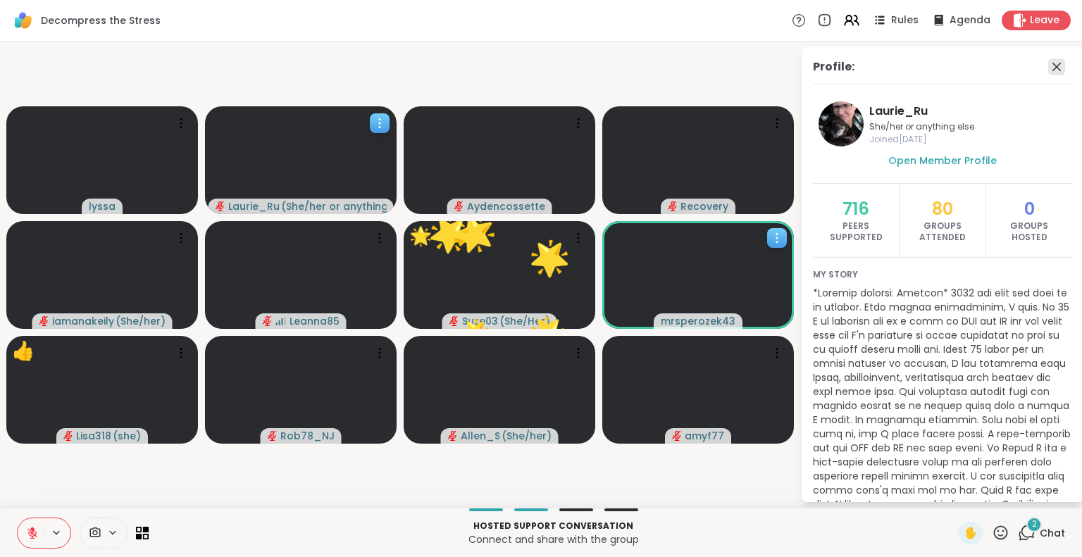
click at [1048, 63] on icon at bounding box center [1056, 66] width 17 height 17
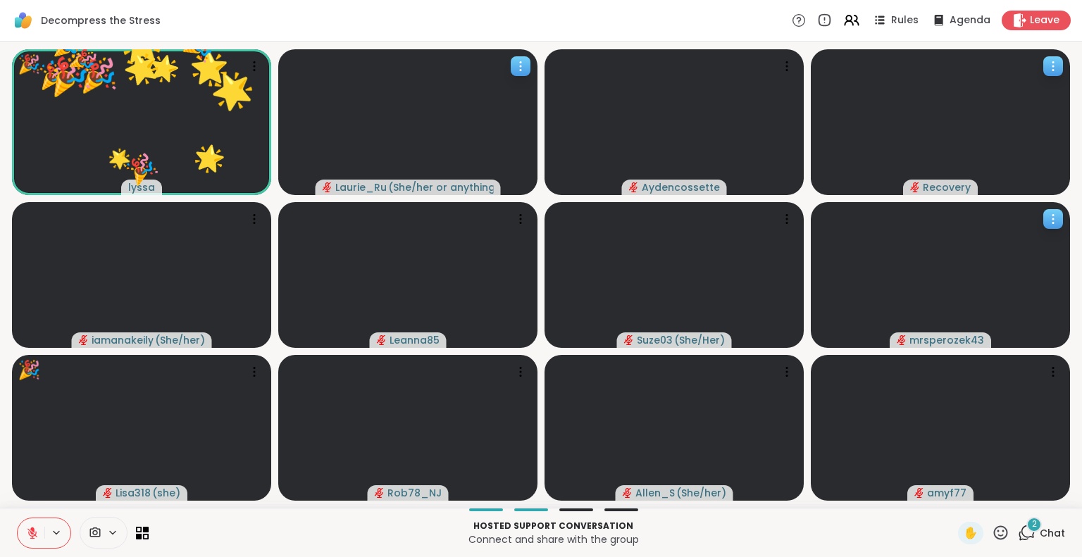
scroll to position [0, 10]
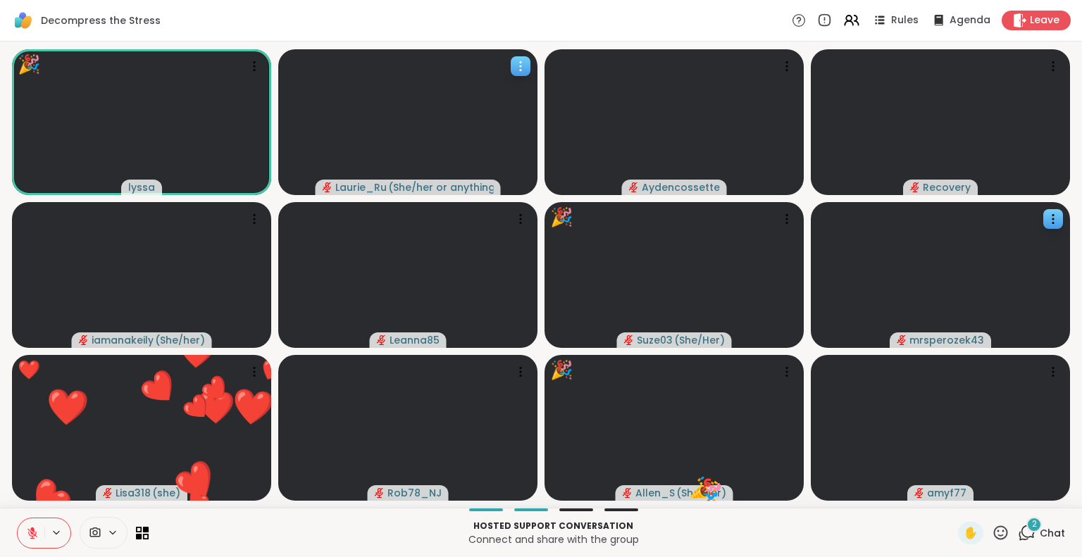
click at [992, 529] on icon at bounding box center [1001, 533] width 18 height 18
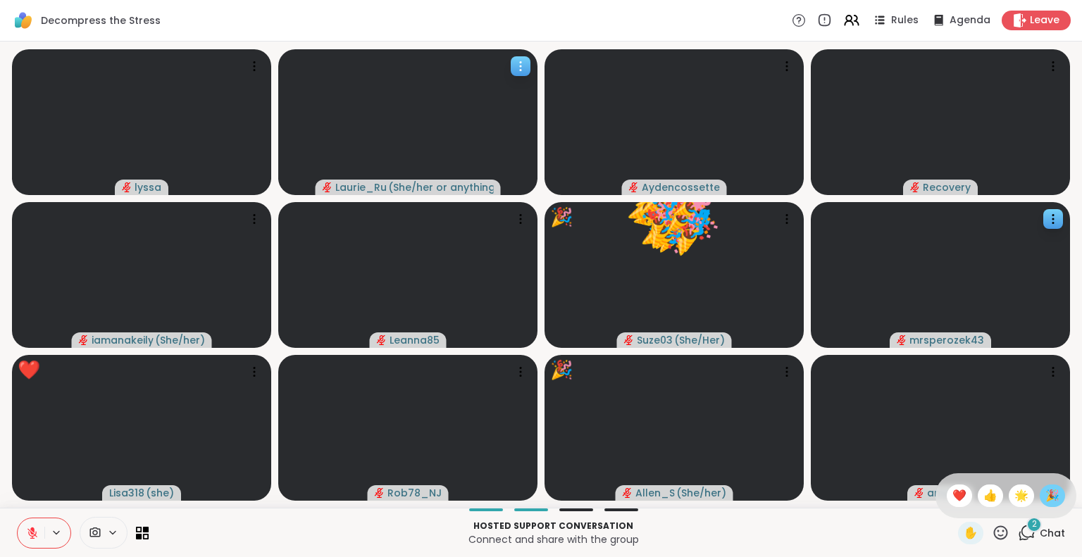
click at [1045, 499] on span "🎉" at bounding box center [1052, 495] width 14 height 17
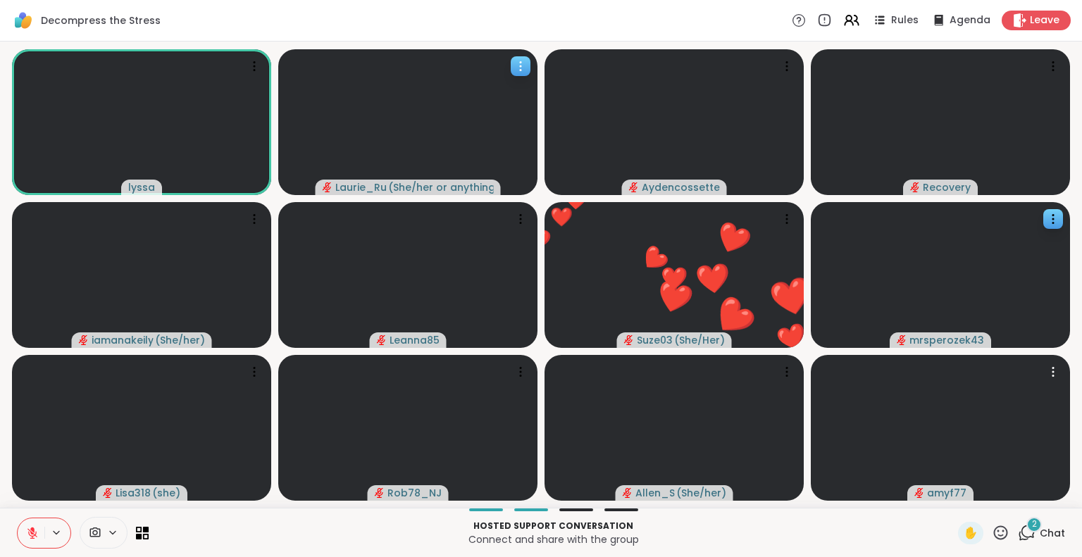
click at [1026, 499] on video at bounding box center [940, 428] width 259 height 146
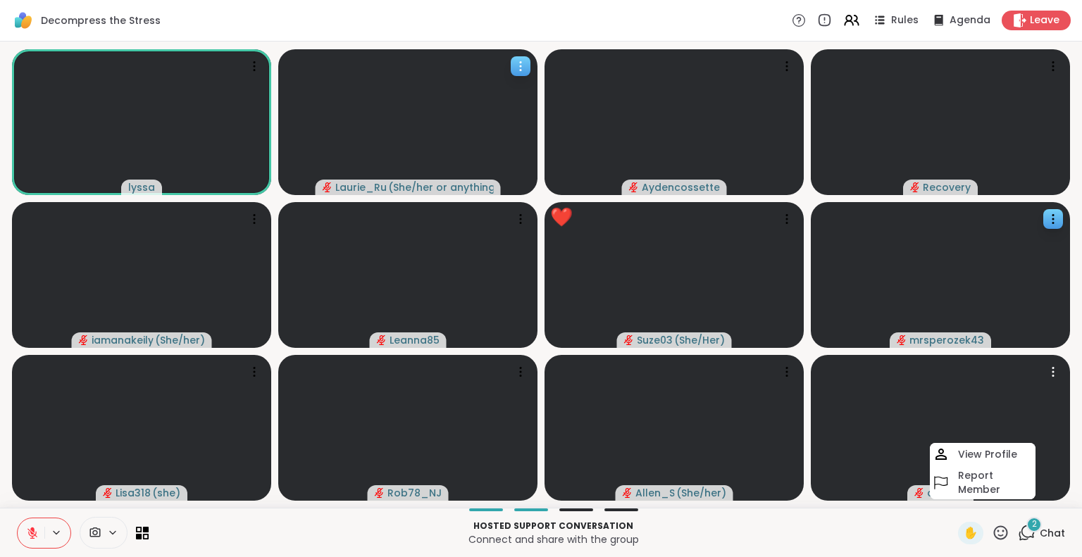
click at [1026, 499] on video at bounding box center [940, 428] width 259 height 146
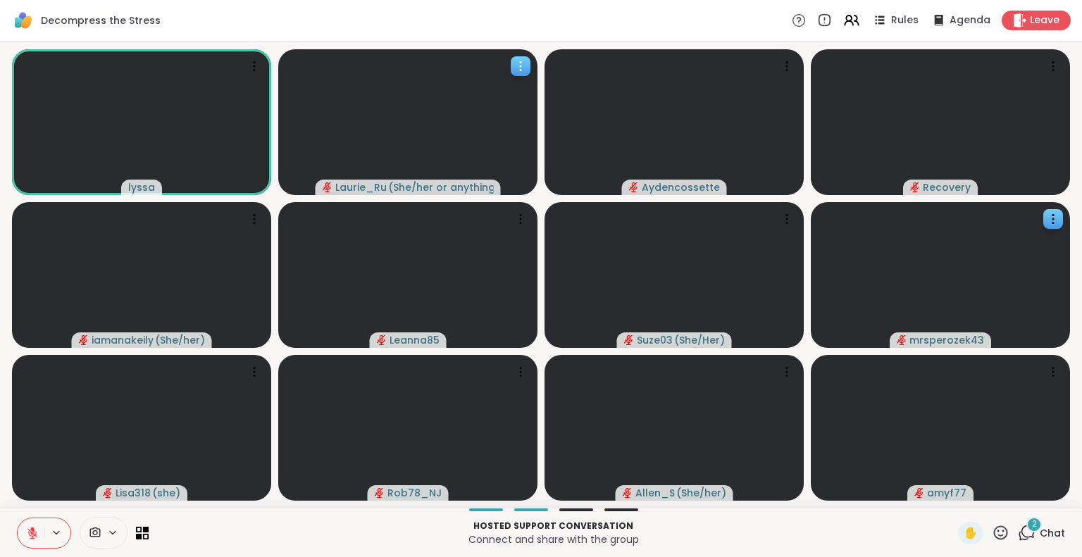
click at [1018, 524] on icon at bounding box center [1027, 533] width 18 height 18
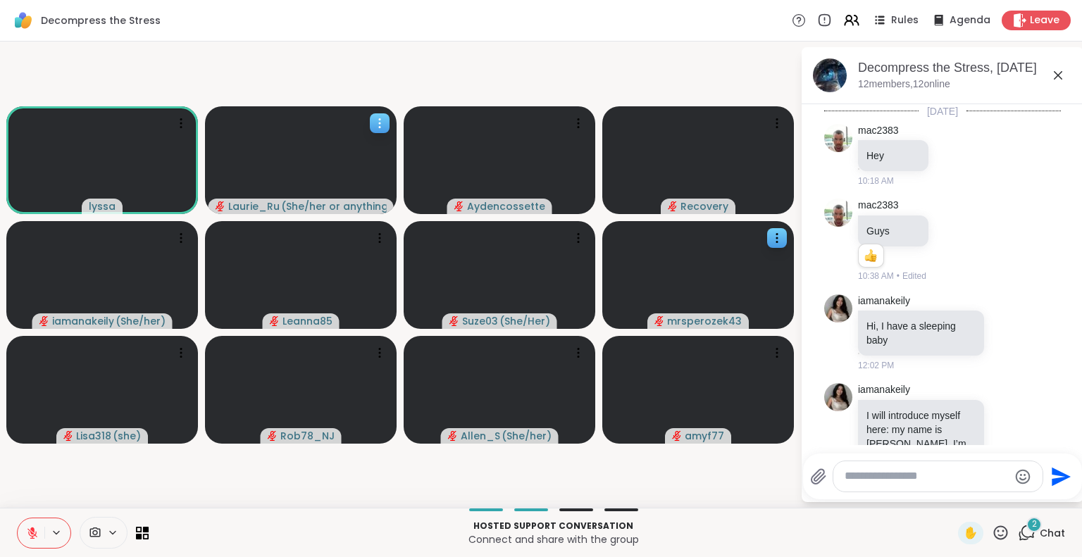
scroll to position [459, 0]
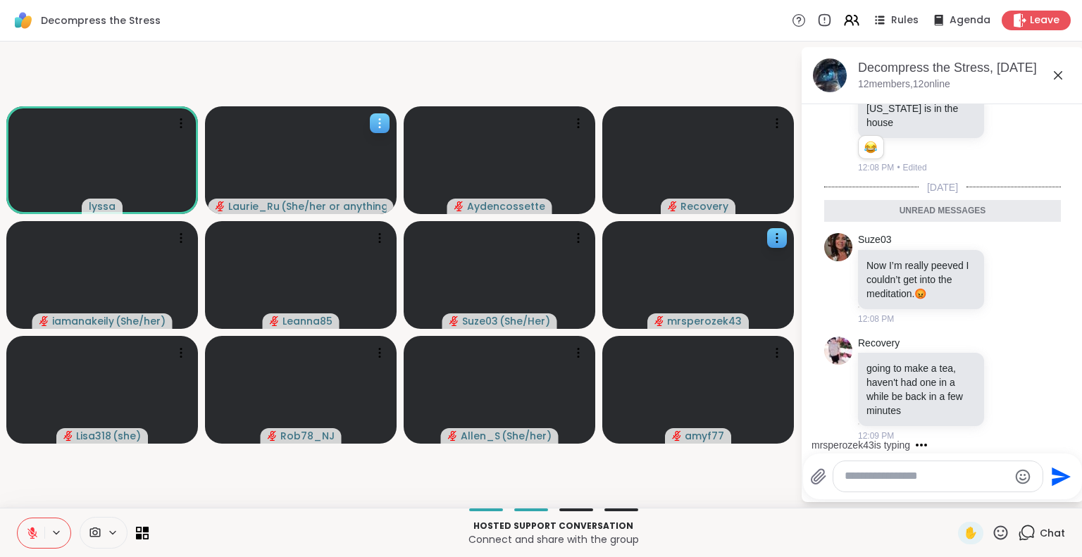
click at [848, 481] on textarea "Type your message" at bounding box center [927, 476] width 164 height 15
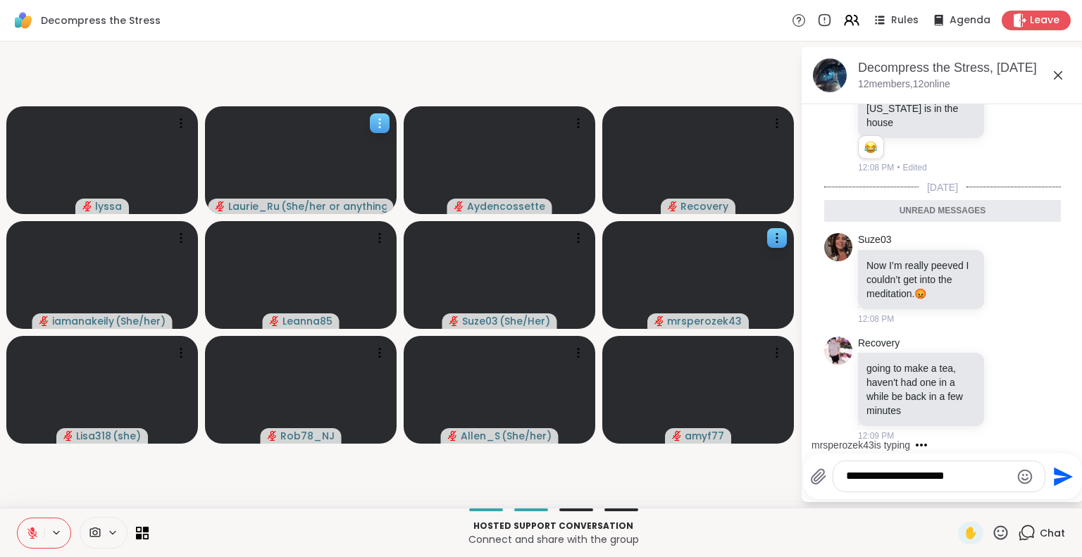
click at [915, 478] on textarea "**********" at bounding box center [928, 476] width 164 height 15
type textarea "**********"
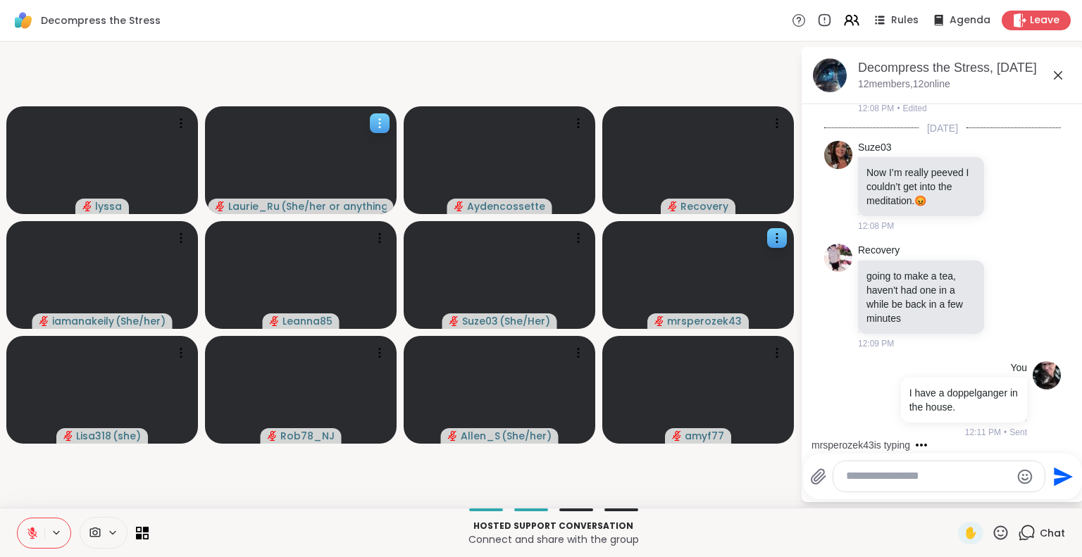
scroll to position [528, 0]
click at [992, 533] on icon at bounding box center [1001, 533] width 18 height 18
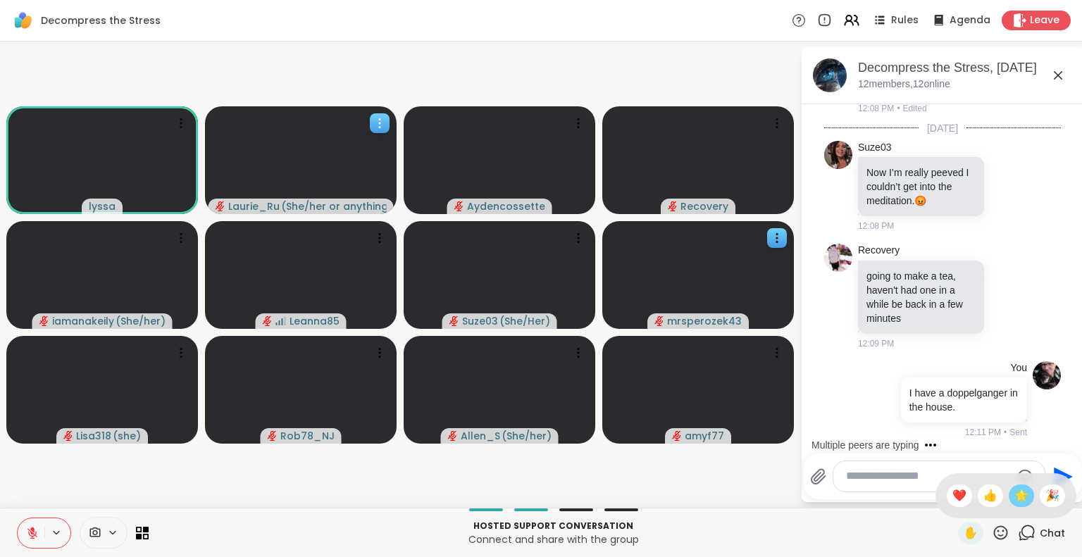
click at [1014, 496] on span "🌟" at bounding box center [1021, 495] width 14 height 17
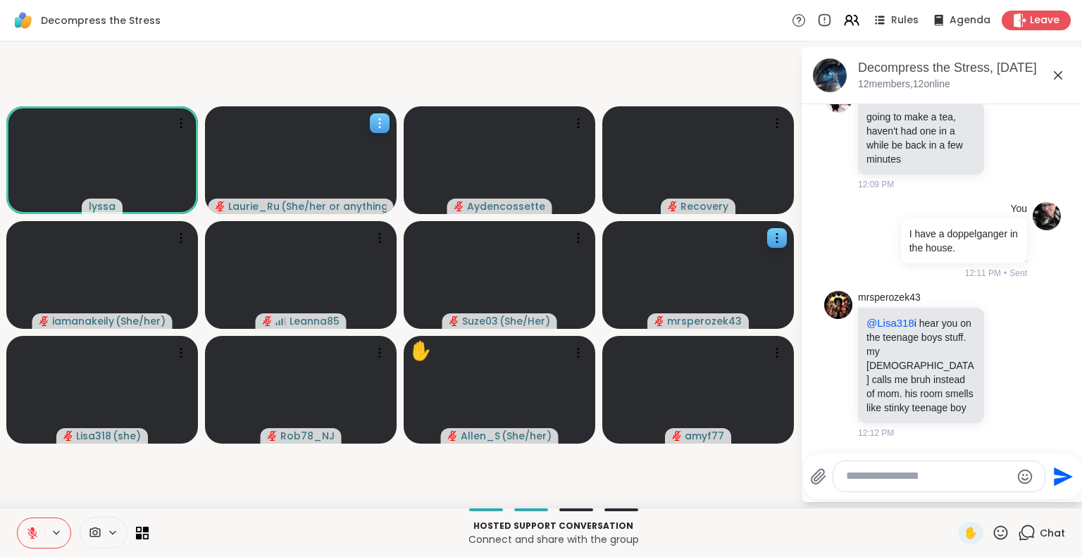
scroll to position [776, 0]
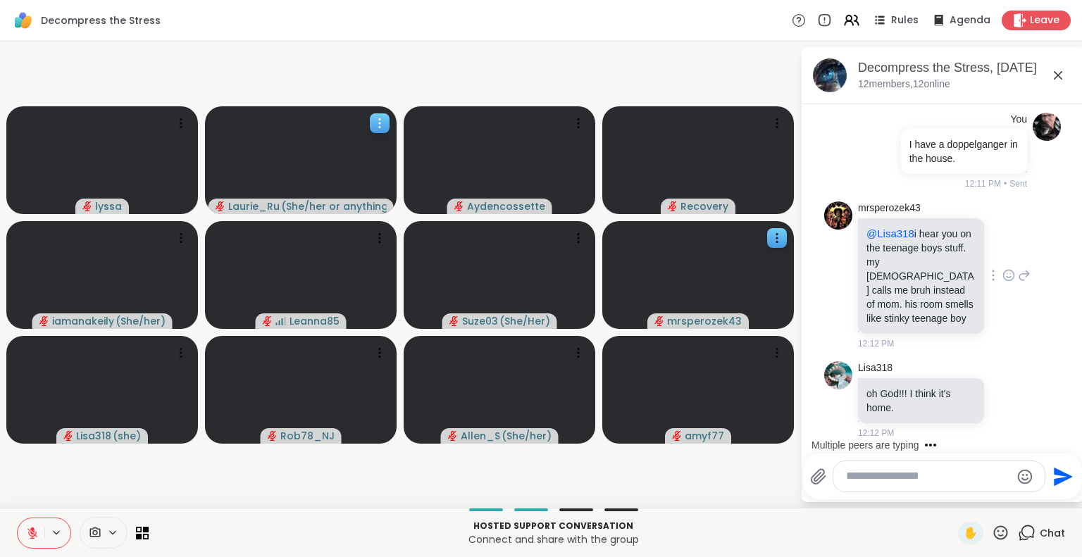
click at [1002, 272] on icon at bounding box center [1008, 275] width 13 height 14
click at [933, 252] on button "Select Reaction: Joy" at bounding box center [947, 253] width 28 height 28
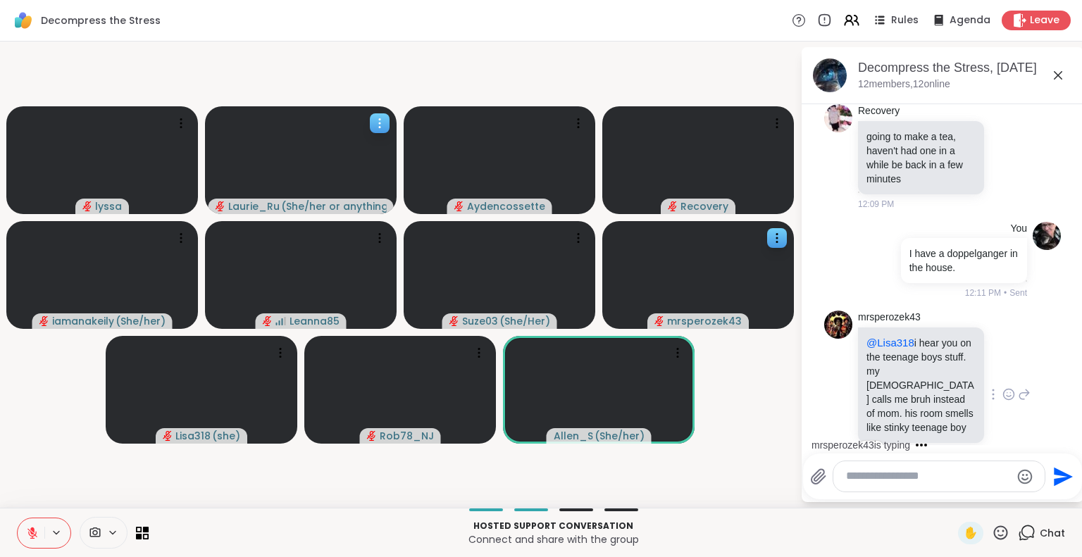
scroll to position [645, 0]
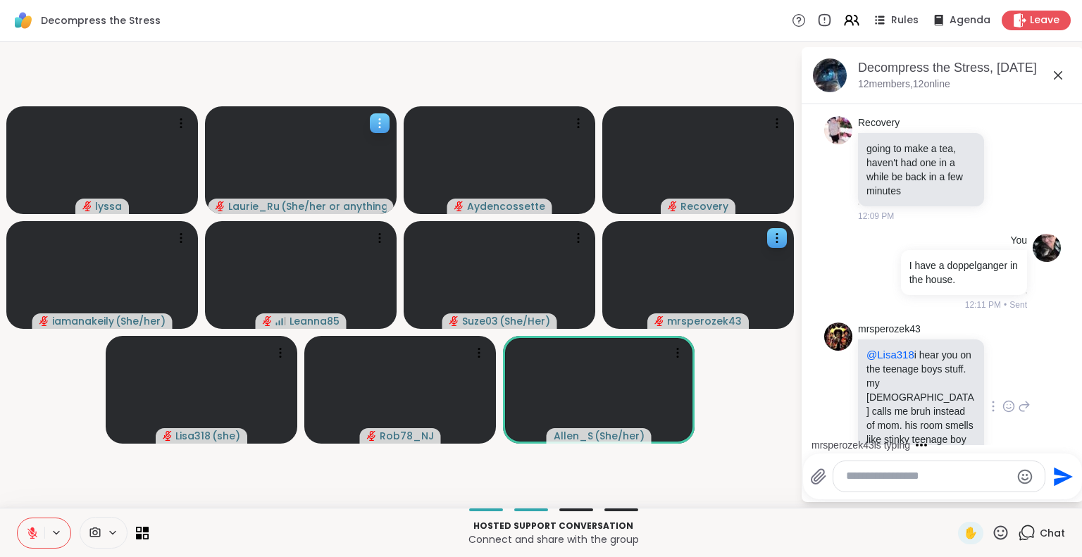
click at [994, 530] on icon at bounding box center [1001, 533] width 14 height 14
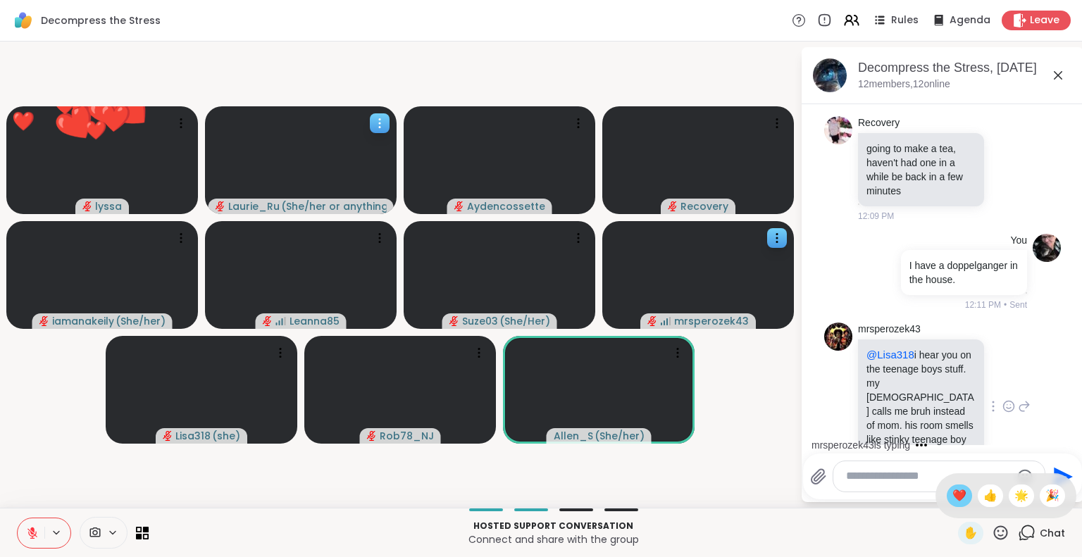
click at [952, 495] on span "❤️" at bounding box center [959, 495] width 14 height 17
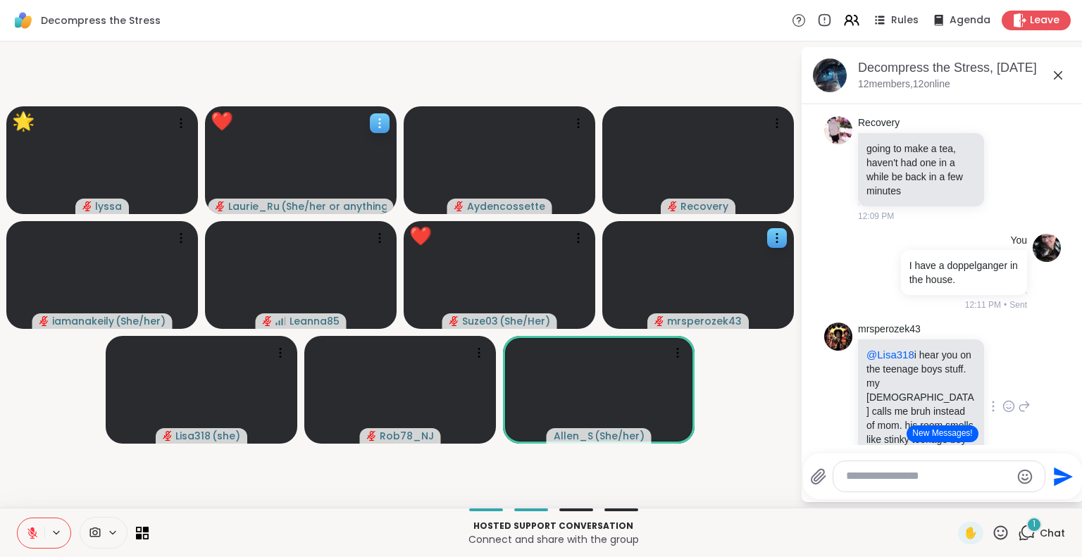
click at [992, 537] on icon at bounding box center [1001, 533] width 18 height 18
click at [952, 492] on span "❤️" at bounding box center [959, 495] width 14 height 17
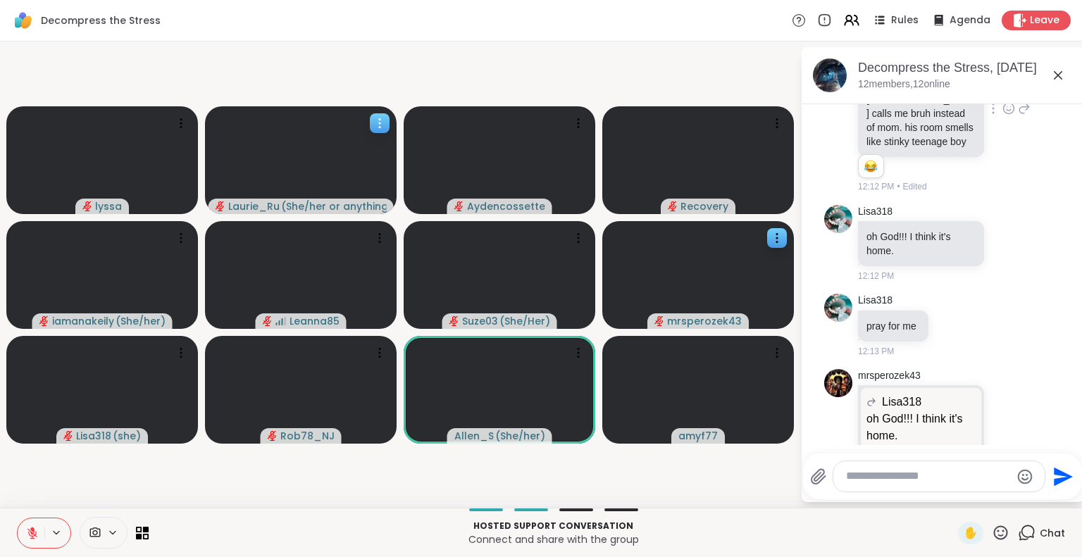
scroll to position [1020, 0]
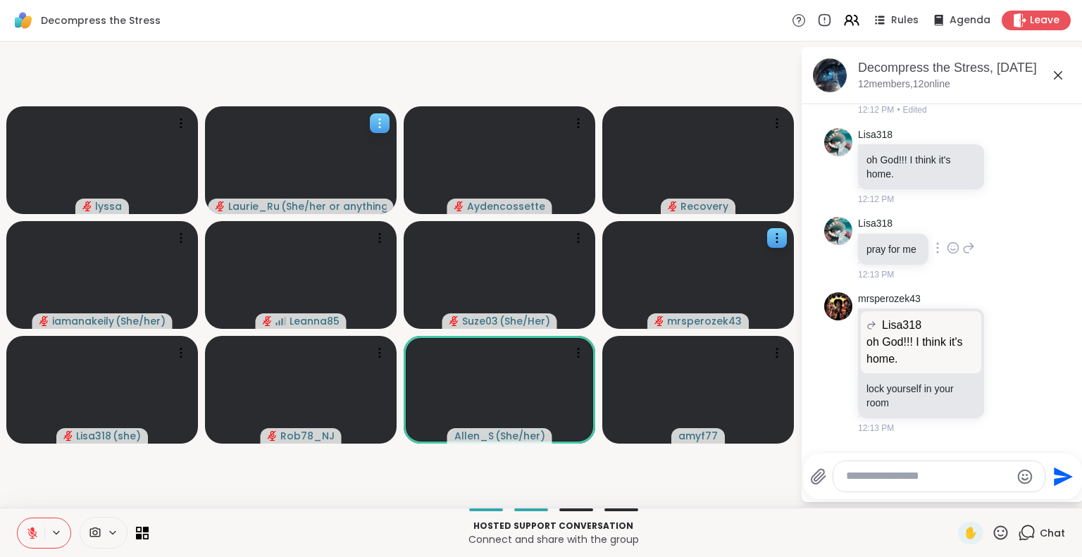
click at [947, 255] on icon at bounding box center [953, 248] width 13 height 14
click at [885, 232] on div "Select Reaction: Joy" at bounding box center [891, 225] width 13 height 13
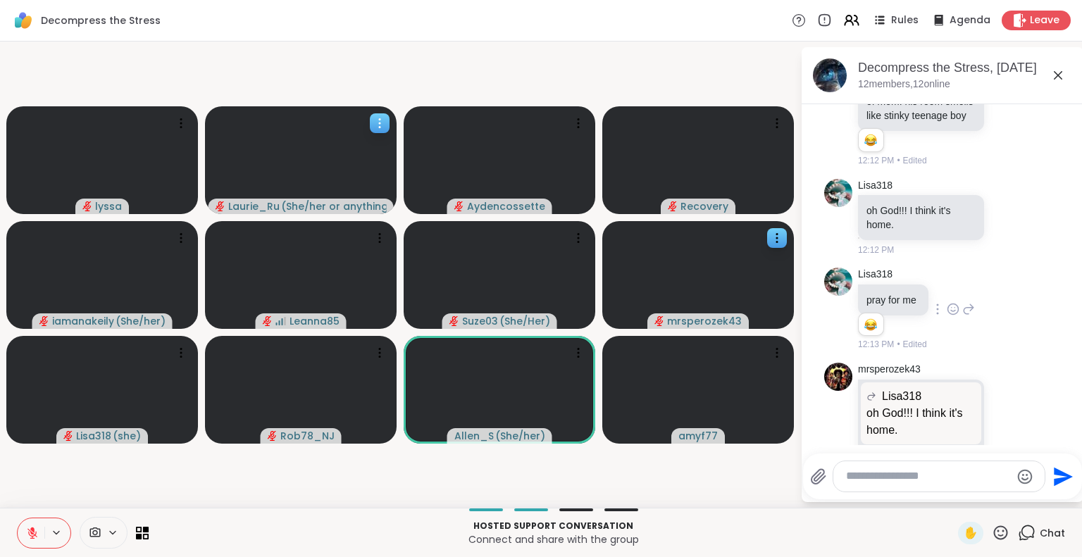
scroll to position [964, 0]
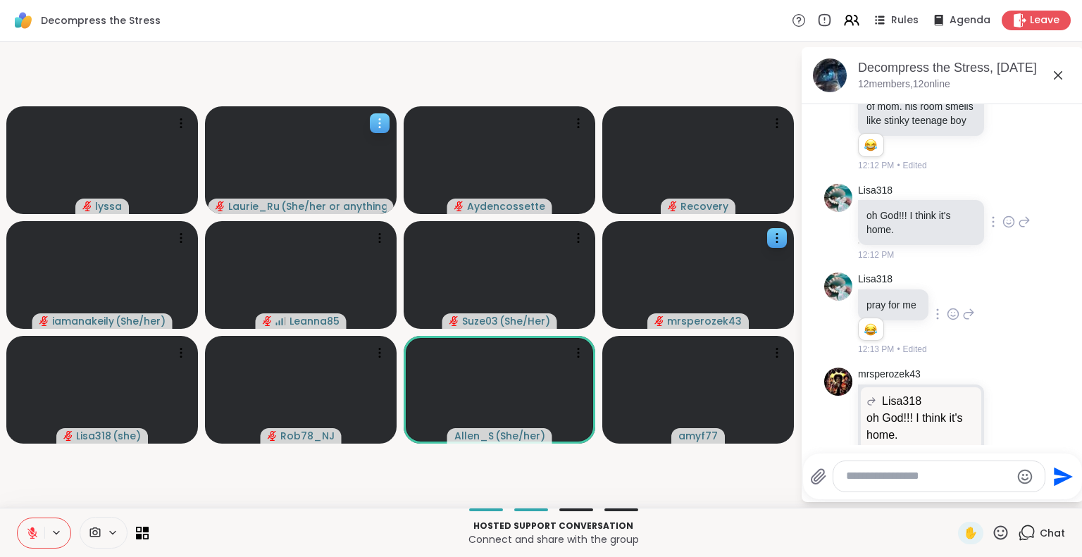
click at [1018, 230] on icon at bounding box center [1024, 221] width 13 height 17
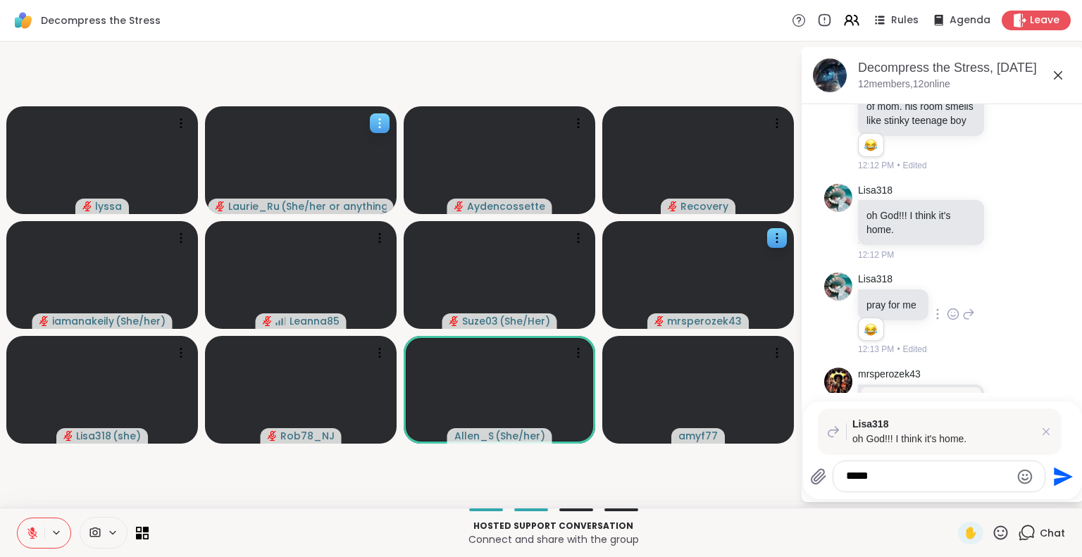
type textarea "****"
click at [1017, 481] on icon "Emoji picker" at bounding box center [1025, 476] width 17 height 17
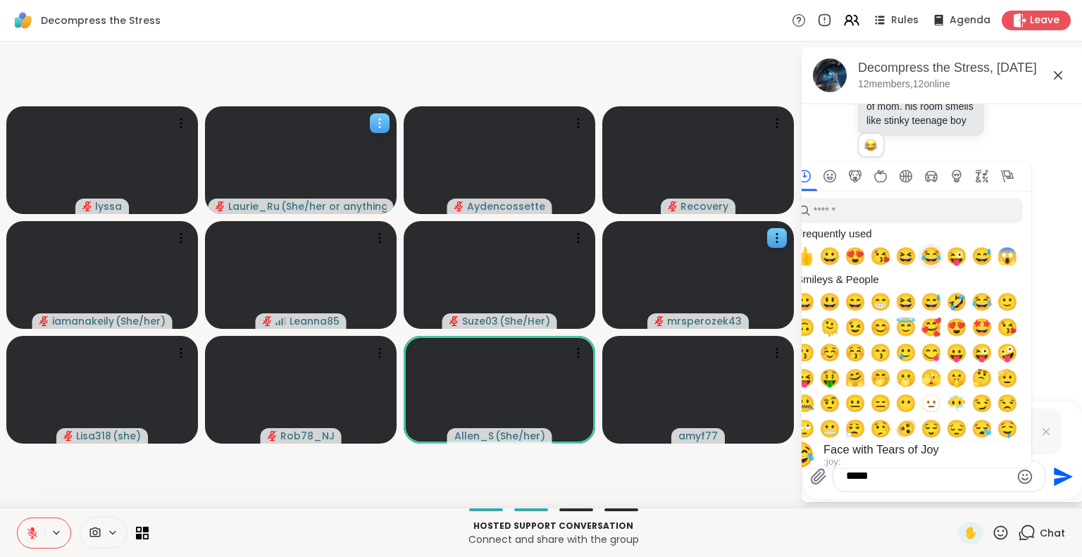
click at [921, 259] on span "😂" at bounding box center [931, 257] width 21 height 20
click at [921, 256] on span "😂" at bounding box center [931, 257] width 21 height 20
click at [874, 478] on textarea "****" at bounding box center [928, 476] width 164 height 15
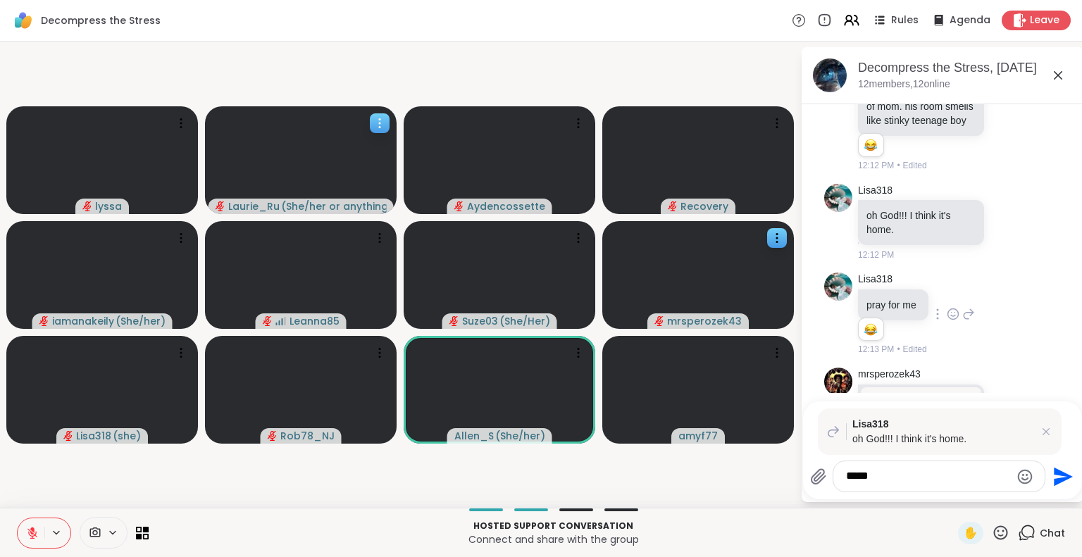
click at [1054, 476] on icon "Send" at bounding box center [1063, 476] width 19 height 19
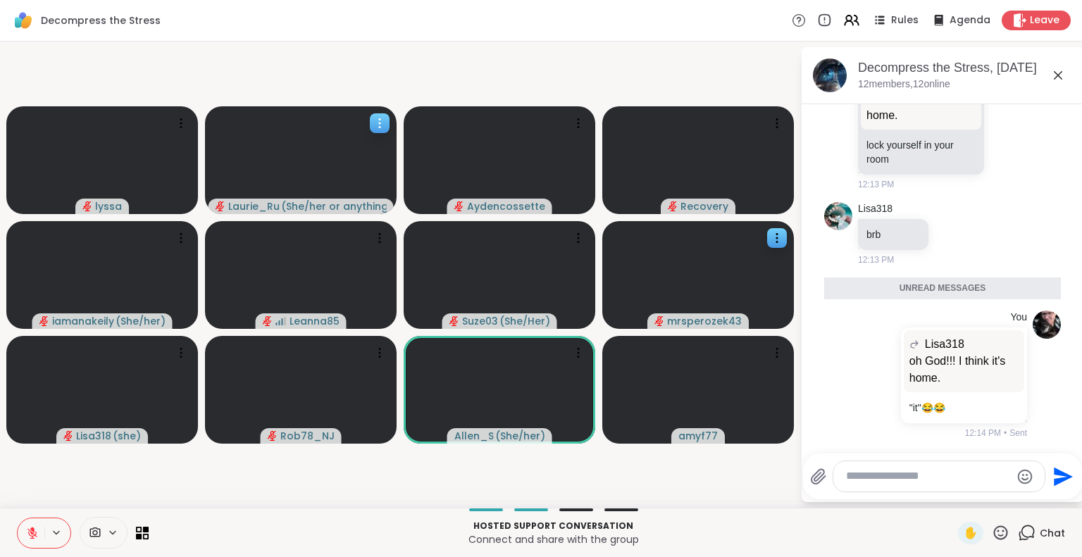
scroll to position [1260, 0]
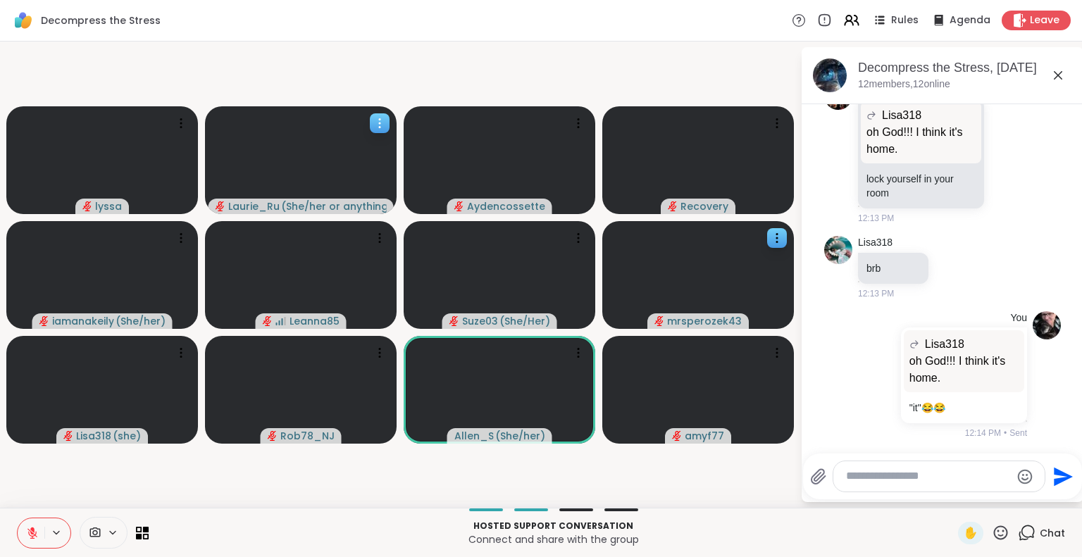
click at [1054, 75] on icon at bounding box center [1058, 75] width 8 height 8
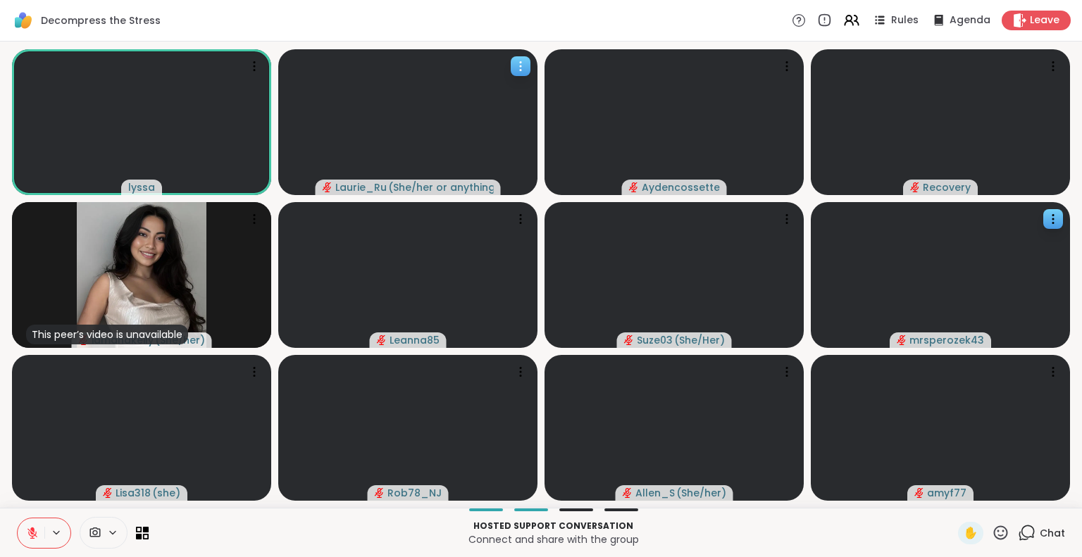
click at [992, 533] on icon at bounding box center [1001, 533] width 18 height 18
click at [952, 495] on span "❤️" at bounding box center [959, 495] width 14 height 17
click at [780, 372] on icon at bounding box center [787, 372] width 14 height 14
click at [750, 379] on h4 "View Profile" at bounding box center [739, 383] width 59 height 14
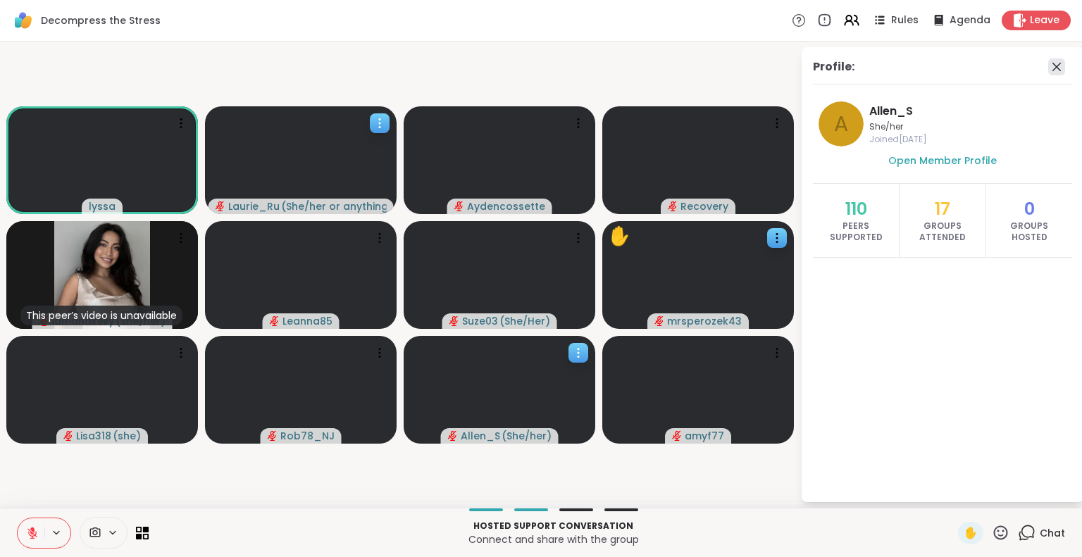
drag, startPoint x: 998, startPoint y: 74, endPoint x: 1045, endPoint y: 68, distance: 47.6
click at [1045, 68] on div "Profile:" at bounding box center [942, 71] width 259 height 26
click at [1052, 68] on icon at bounding box center [1056, 67] width 8 height 8
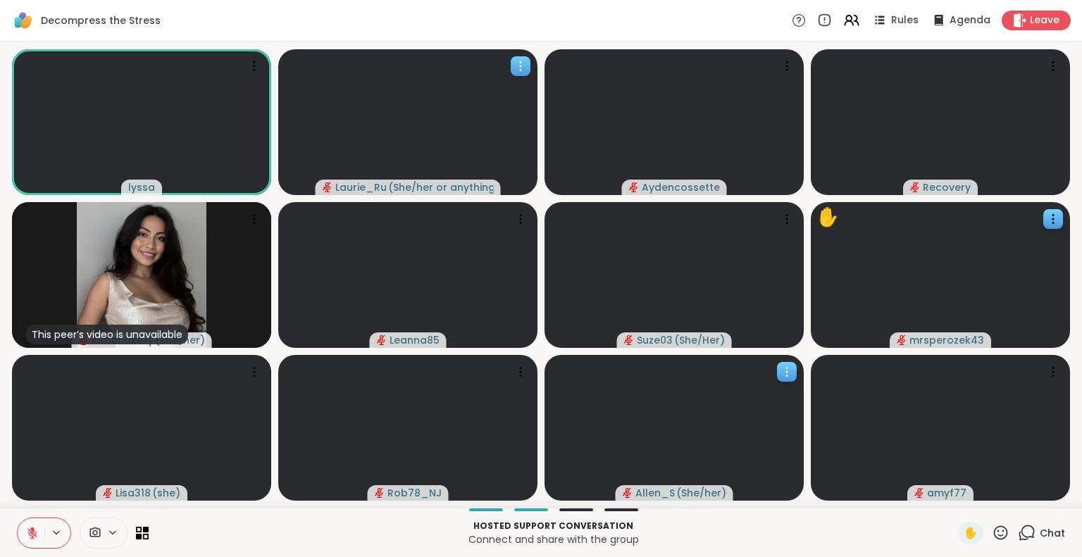
click at [992, 534] on icon at bounding box center [1001, 533] width 18 height 18
click at [952, 497] on span "❤️" at bounding box center [959, 495] width 14 height 17
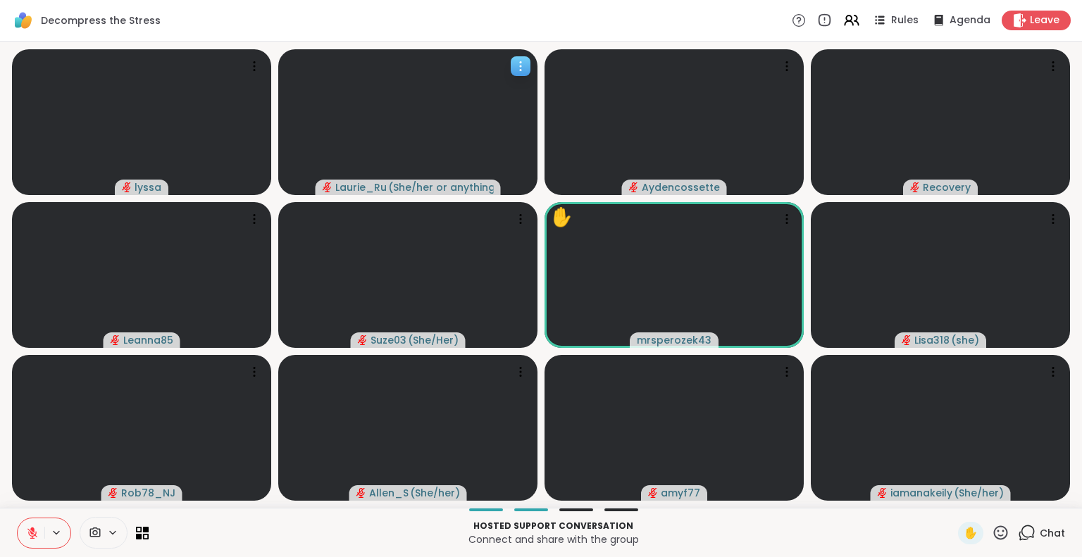
click at [994, 536] on icon at bounding box center [1001, 533] width 14 height 14
click at [952, 488] on span "❤️" at bounding box center [959, 495] width 14 height 17
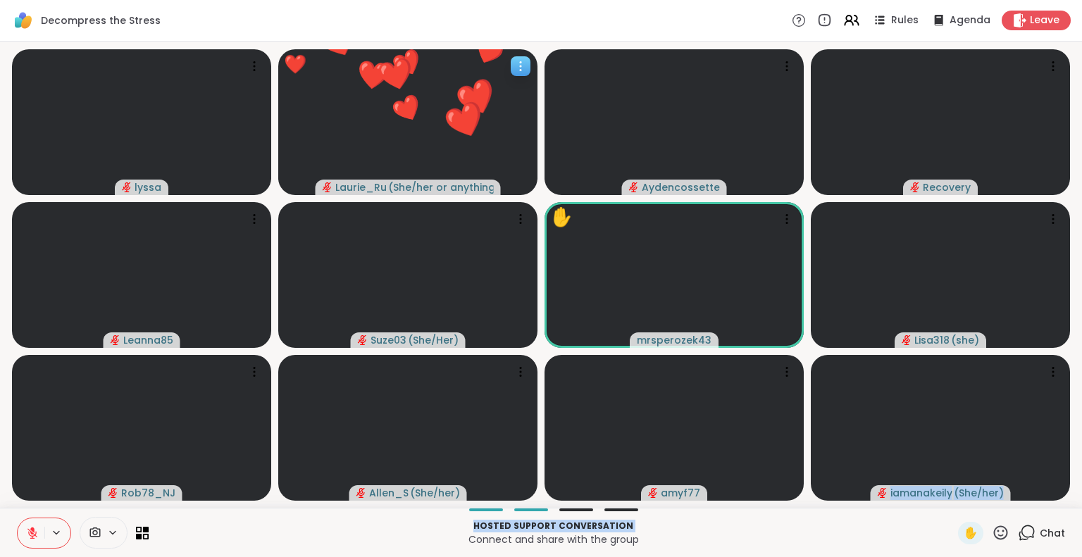
drag, startPoint x: 936, startPoint y: 488, endPoint x: 805, endPoint y: 518, distance: 133.8
click at [805, 518] on div "Decompress the Stress Rules Agenda Leave lyssa ❤️ Laurie_Ru ( She/her or anythi…" at bounding box center [541, 278] width 1082 height 557
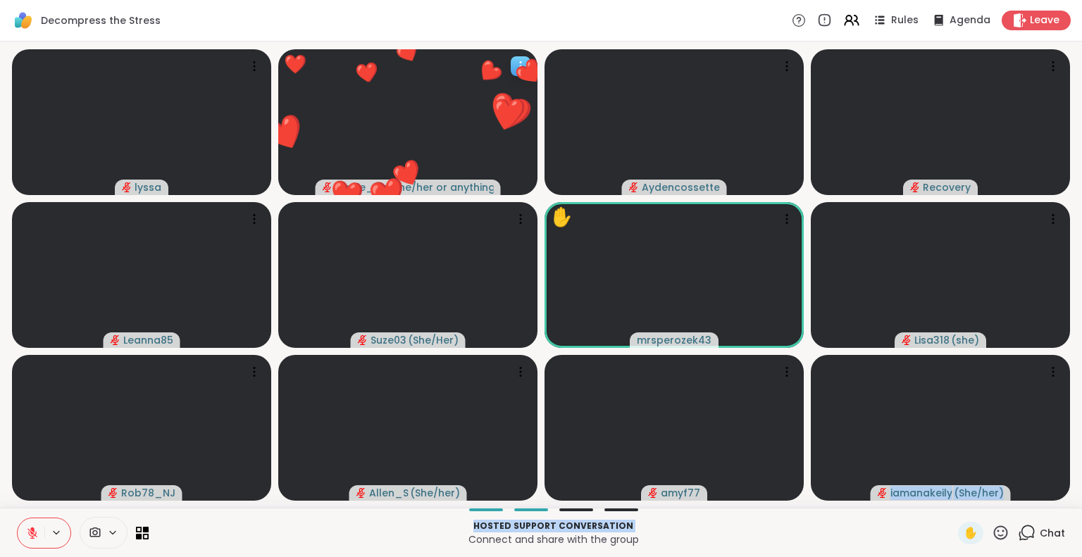
click at [805, 518] on div "Hosted support conversation Connect and share with the group" at bounding box center [553, 533] width 793 height 32
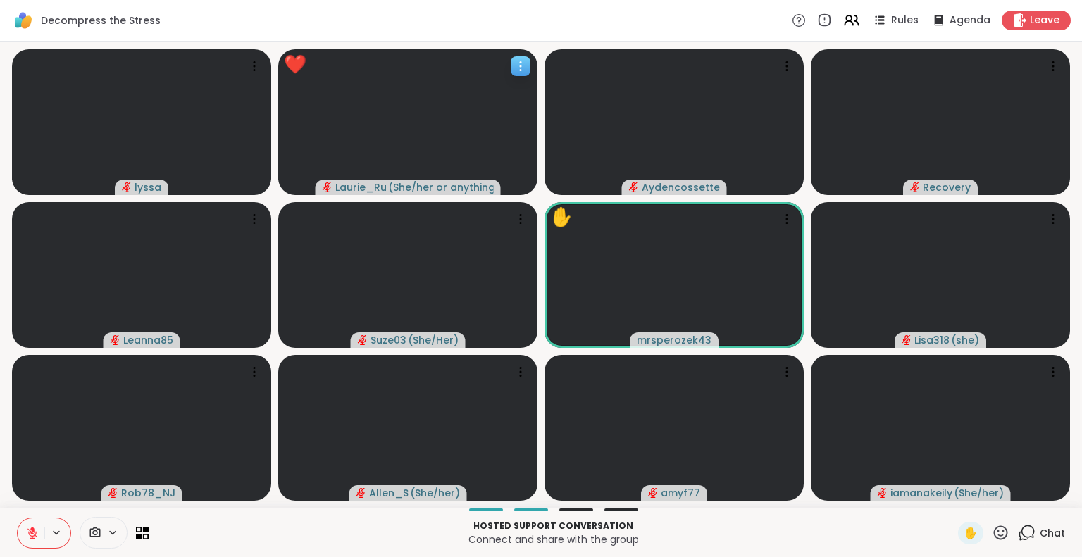
click at [773, 529] on p "Hosted support conversation" at bounding box center [553, 526] width 793 height 13
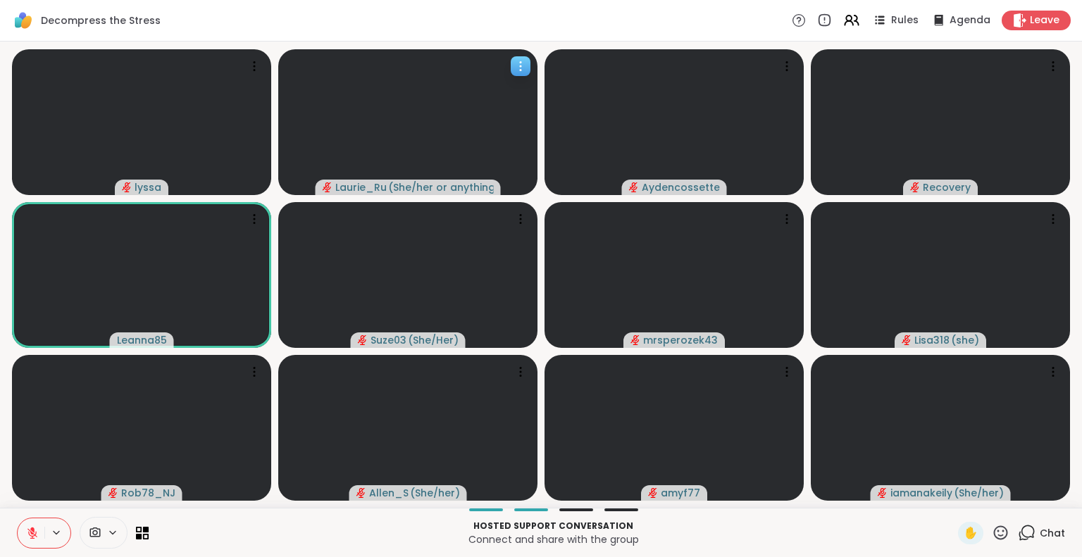
drag, startPoint x: 302, startPoint y: 524, endPoint x: 294, endPoint y: 521, distance: 7.6
click at [294, 521] on p "Hosted support conversation" at bounding box center [553, 526] width 793 height 13
click at [311, 540] on p "Connect and share with the group" at bounding box center [553, 540] width 793 height 14
click at [225, 534] on p "Connect and share with the group" at bounding box center [553, 540] width 793 height 14
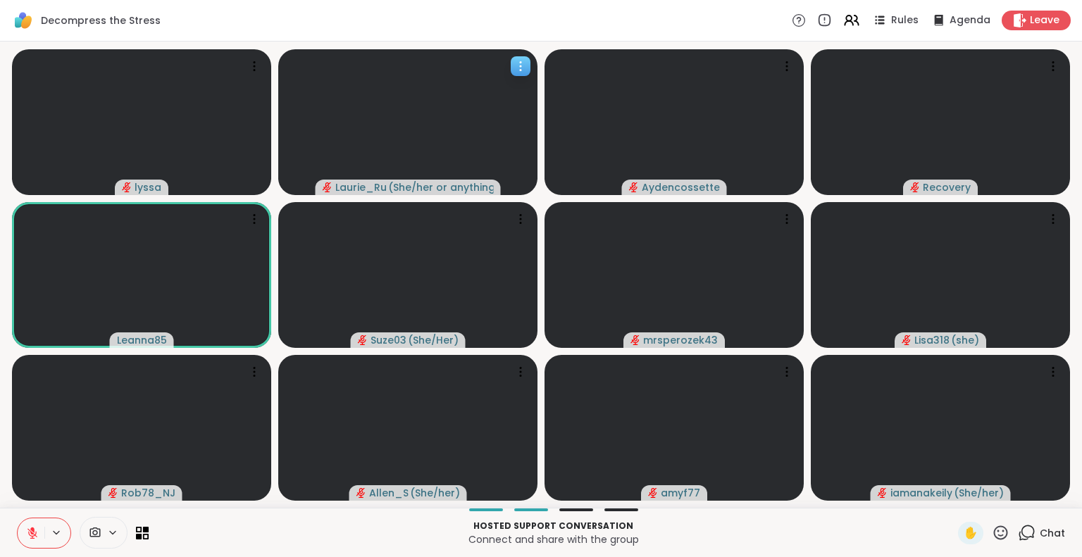
drag, startPoint x: 263, startPoint y: 539, endPoint x: 276, endPoint y: 539, distance: 13.4
click at [276, 539] on p "Connect and share with the group" at bounding box center [553, 540] width 793 height 14
click at [994, 531] on icon at bounding box center [1001, 533] width 14 height 14
click at [952, 489] on span "❤️" at bounding box center [959, 495] width 14 height 17
click at [992, 528] on icon at bounding box center [1001, 533] width 18 height 18
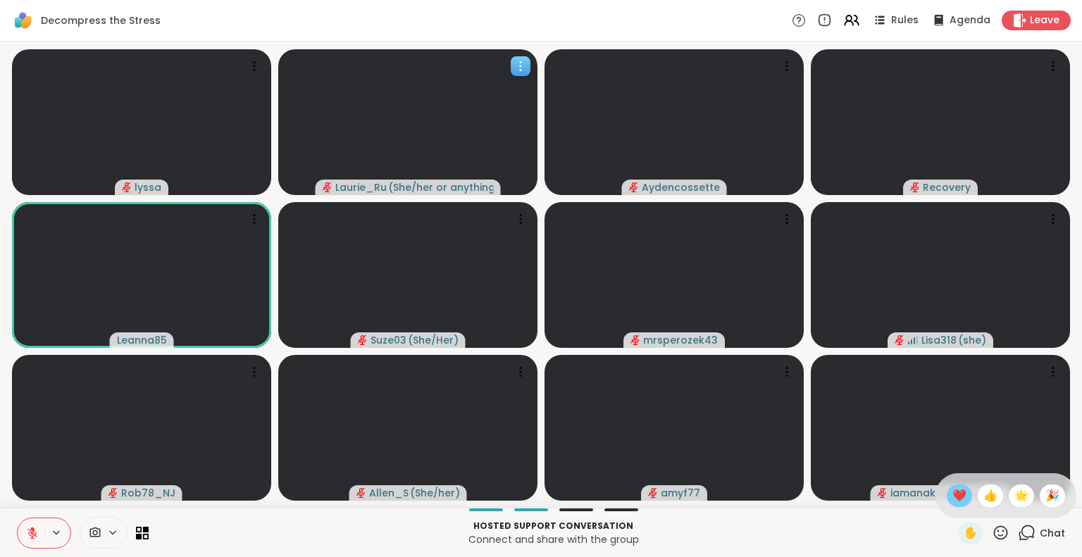
click at [952, 495] on span "❤️" at bounding box center [959, 495] width 14 height 17
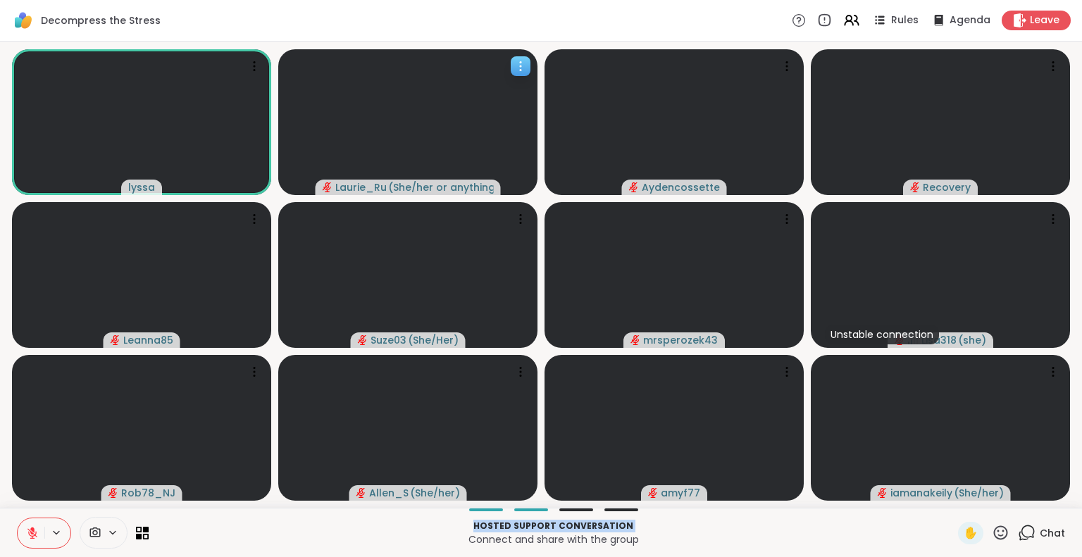
drag, startPoint x: 194, startPoint y: 526, endPoint x: 266, endPoint y: 546, distance: 74.5
click at [266, 546] on div "Hosted support conversation Connect and share with the group" at bounding box center [553, 533] width 793 height 32
click at [266, 546] on p "Connect and share with the group" at bounding box center [553, 540] width 793 height 14
drag, startPoint x: 266, startPoint y: 546, endPoint x: 235, endPoint y: 535, distance: 32.7
click at [235, 535] on p "Connect and share with the group" at bounding box center [553, 540] width 793 height 14
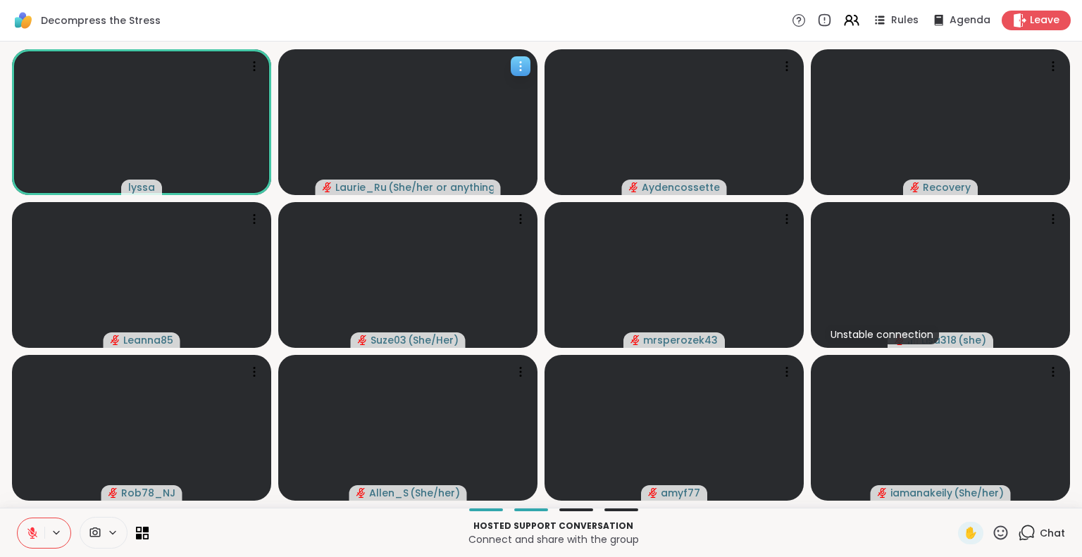
click at [235, 535] on p "Connect and share with the group" at bounding box center [553, 540] width 793 height 14
drag, startPoint x: 231, startPoint y: 544, endPoint x: 250, endPoint y: 547, distance: 19.3
click at [250, 547] on div "Hosted support conversation Connect and share with the group" at bounding box center [553, 533] width 793 height 32
drag, startPoint x: 242, startPoint y: 547, endPoint x: 320, endPoint y: 532, distance: 79.0
click at [320, 532] on div "Hosted support conversation Connect and share with the group" at bounding box center [553, 533] width 793 height 32
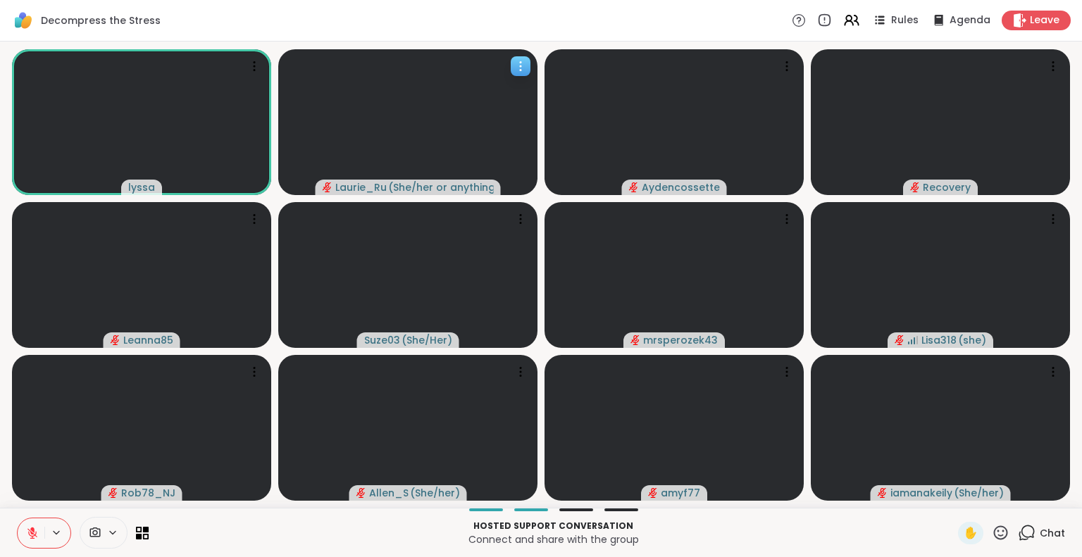
click at [348, 533] on p "Connect and share with the group" at bounding box center [553, 540] width 793 height 14
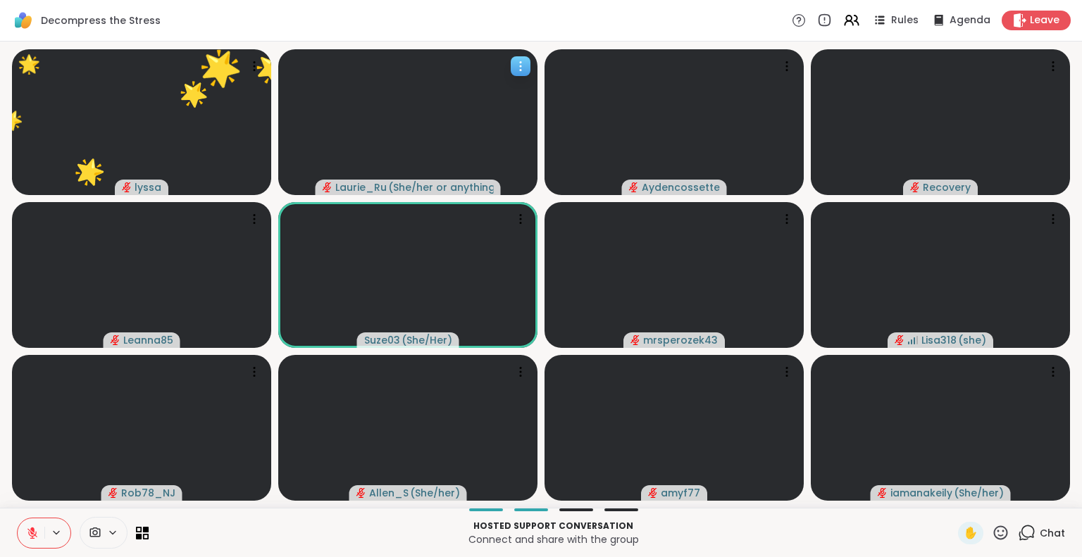
click at [994, 535] on icon at bounding box center [1001, 533] width 14 height 14
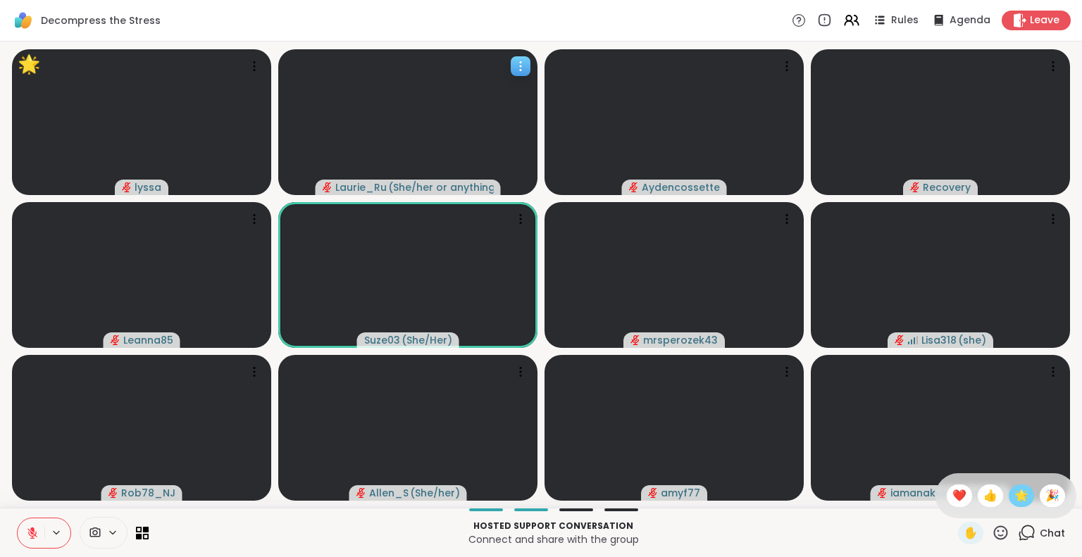
click at [1014, 499] on span "🌟" at bounding box center [1021, 495] width 14 height 17
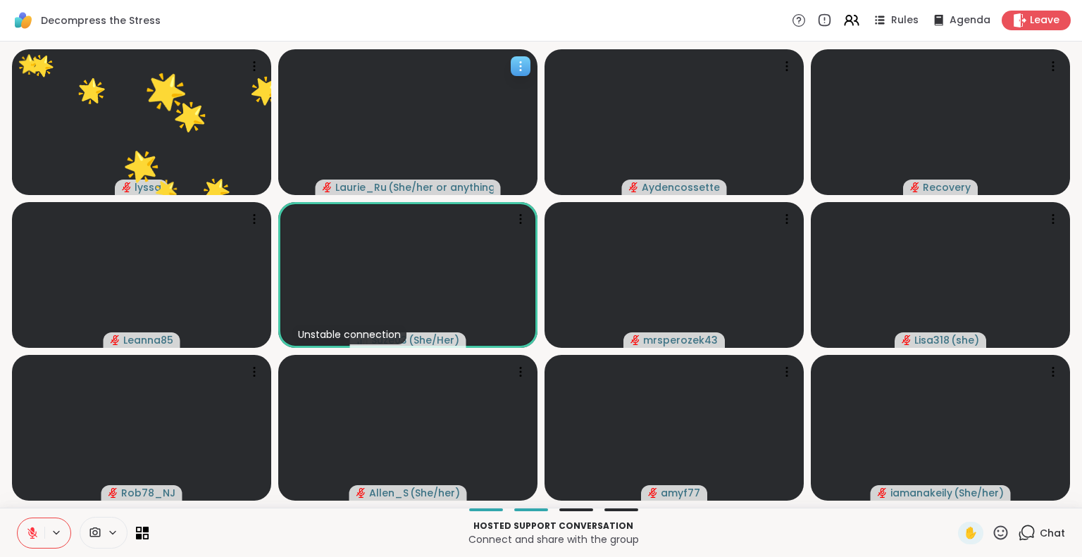
click at [194, 531] on p "Hosted support conversation" at bounding box center [553, 526] width 793 height 13
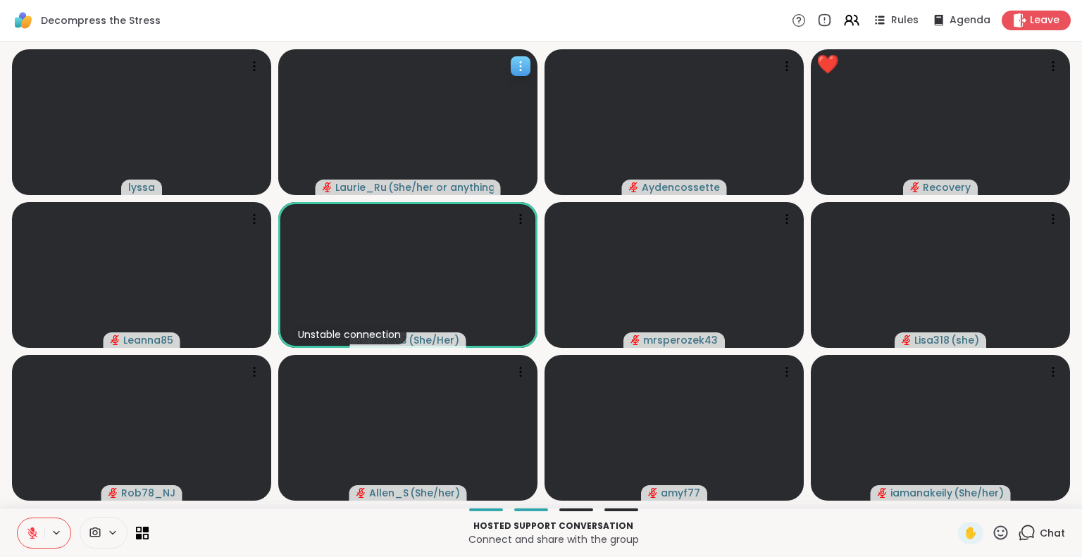
click at [992, 529] on icon at bounding box center [1001, 533] width 18 height 18
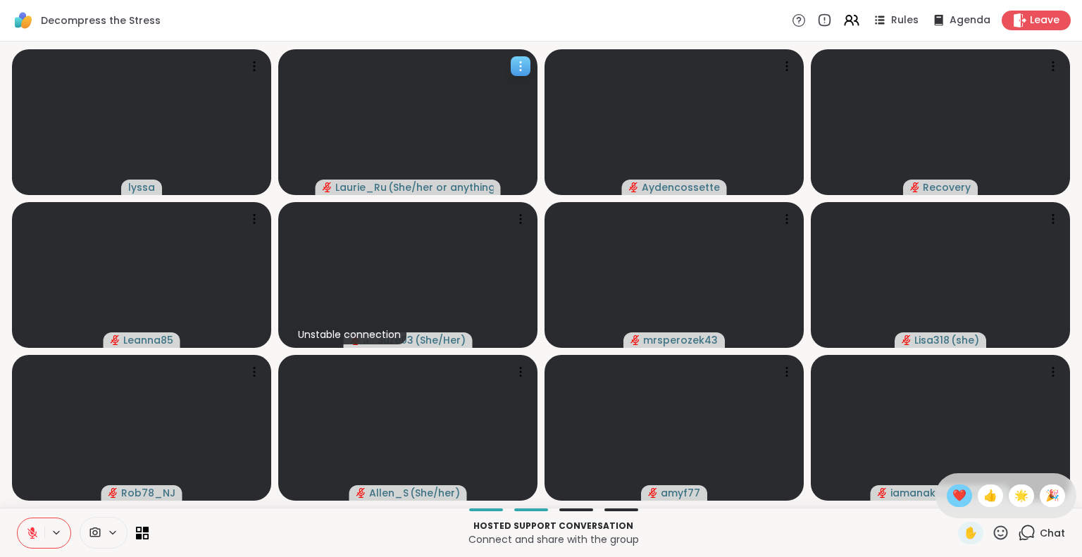
click at [952, 491] on span "❤️" at bounding box center [959, 495] width 14 height 17
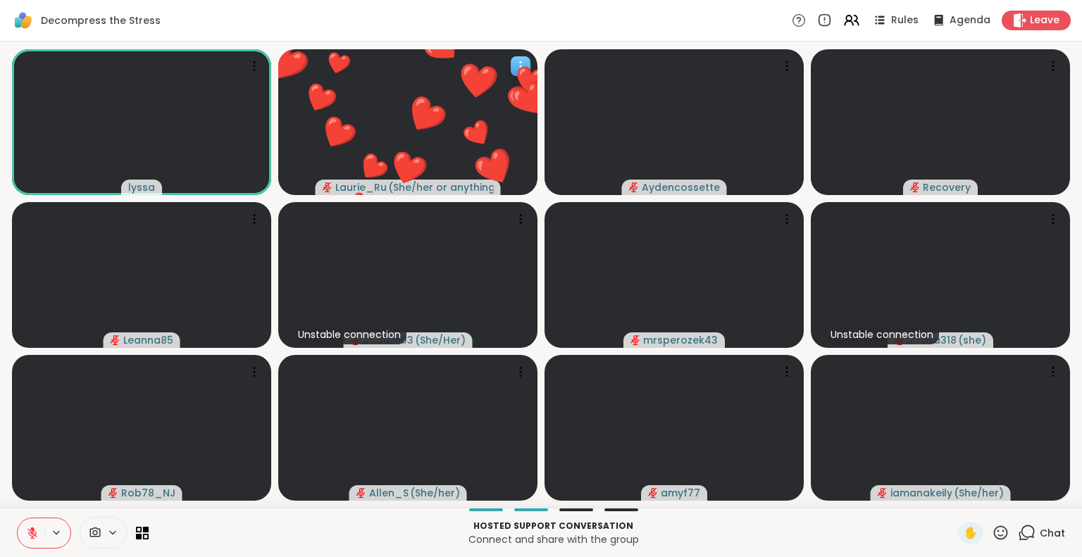
click at [814, 534] on p "Connect and share with the group" at bounding box center [553, 540] width 793 height 14
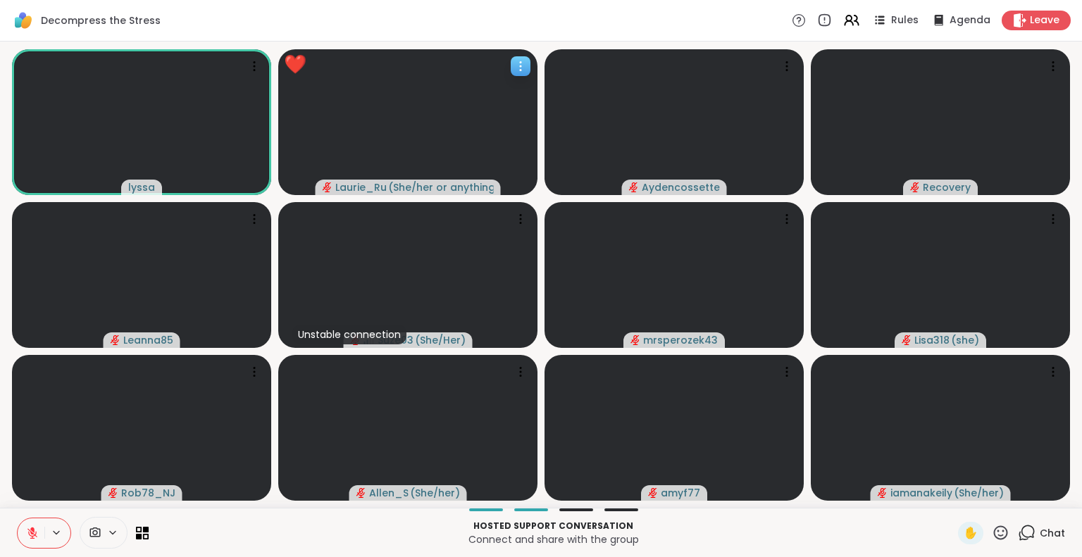
click at [640, 529] on p "Hosted support conversation" at bounding box center [553, 526] width 793 height 13
click at [674, 528] on p "Hosted support conversation" at bounding box center [553, 526] width 793 height 13
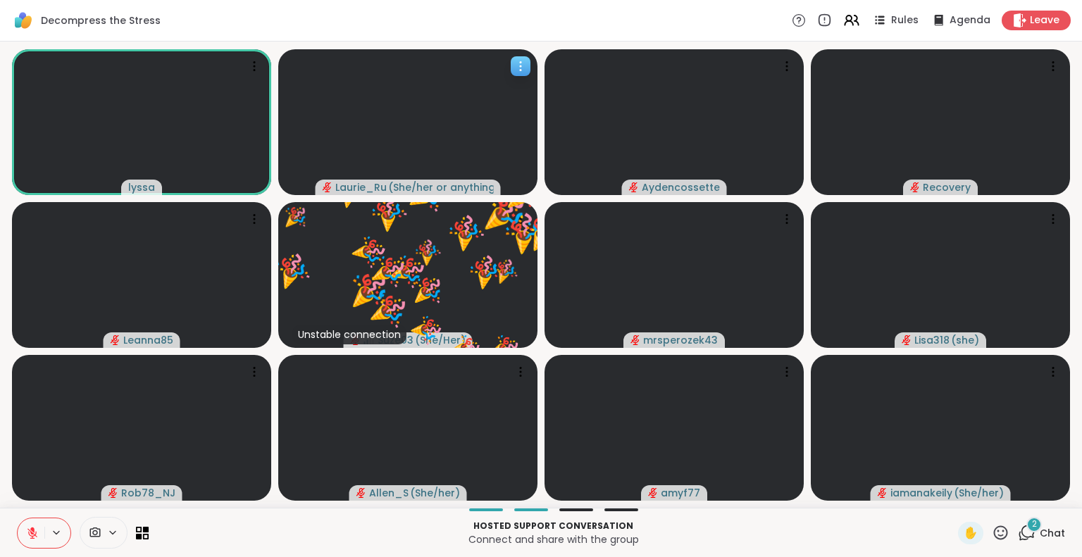
click at [1018, 531] on icon at bounding box center [1027, 533] width 18 height 18
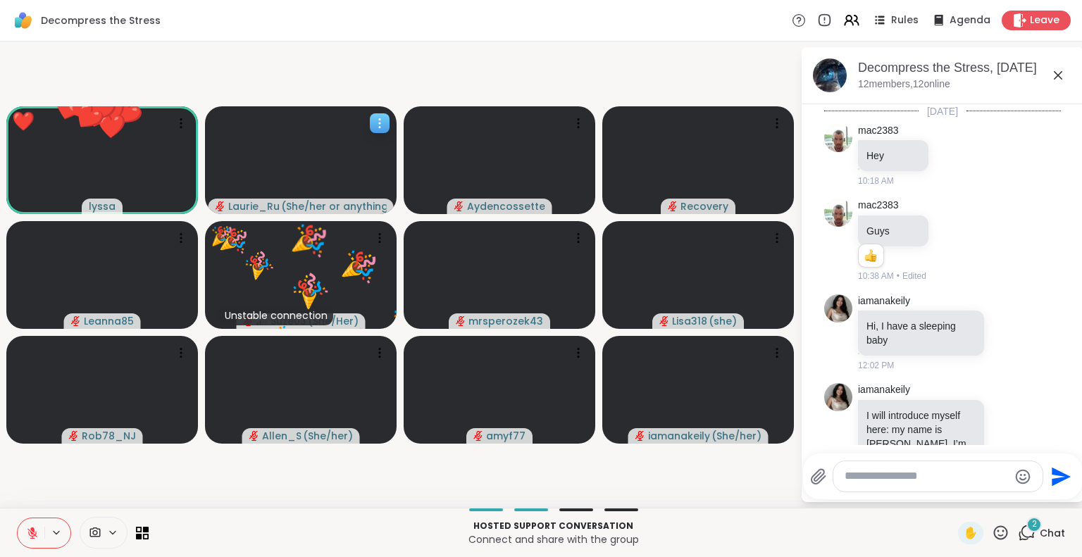
scroll to position [1443, 0]
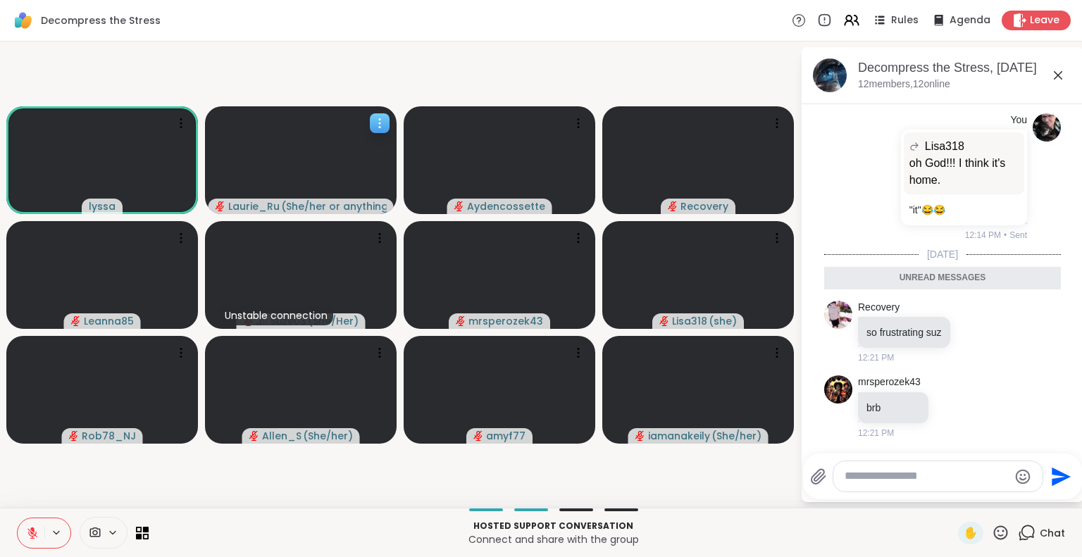
click at [1050, 75] on icon at bounding box center [1058, 75] width 17 height 17
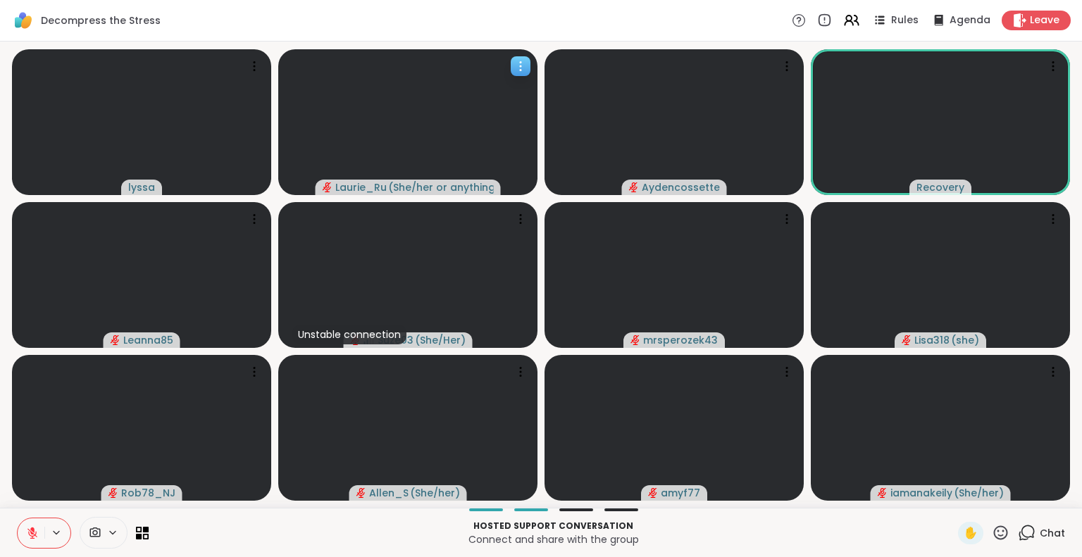
click at [727, 539] on p "Connect and share with the group" at bounding box center [553, 540] width 793 height 14
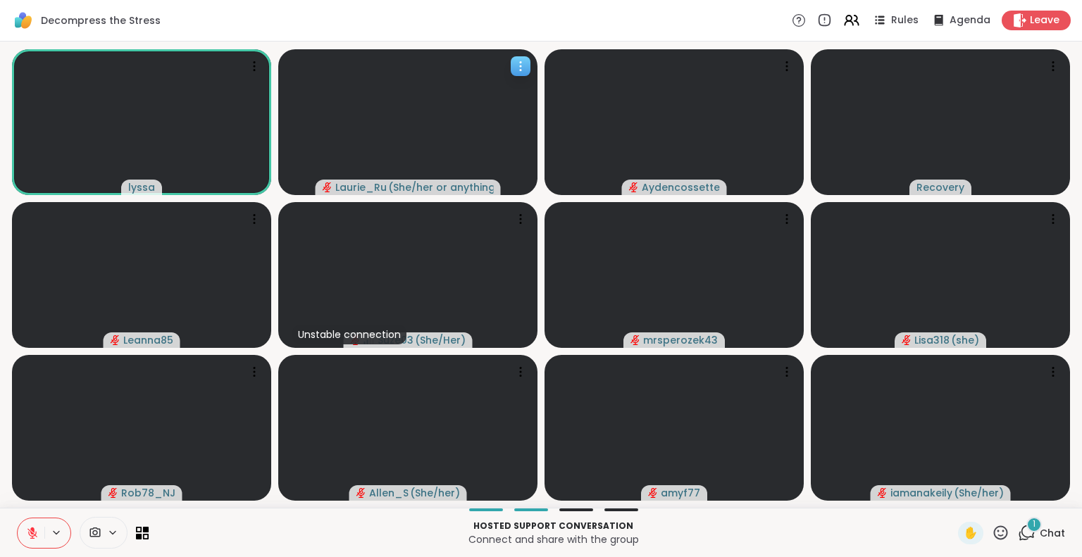
click at [1018, 537] on icon at bounding box center [1027, 533] width 18 height 18
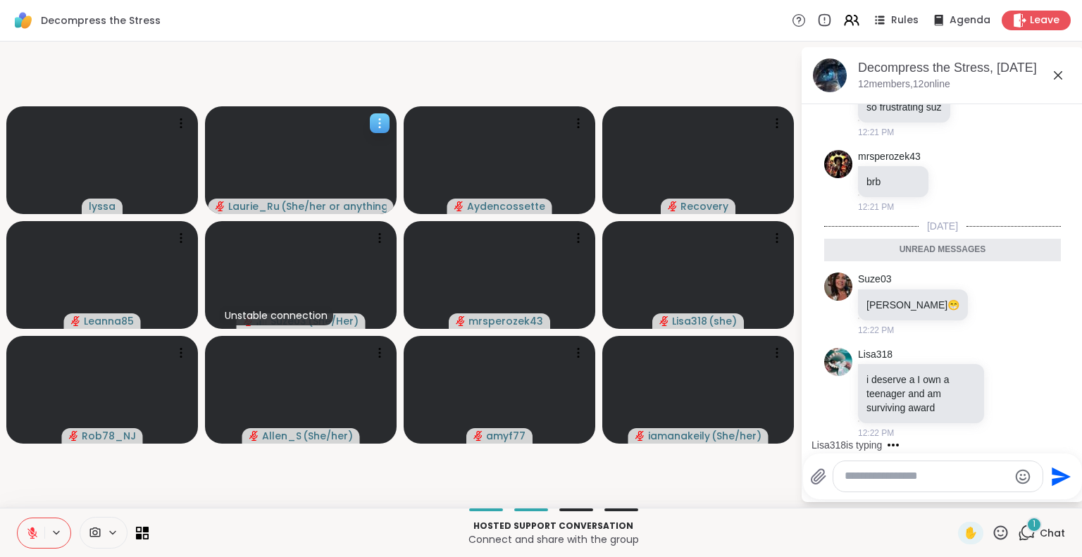
scroll to position [1586, 0]
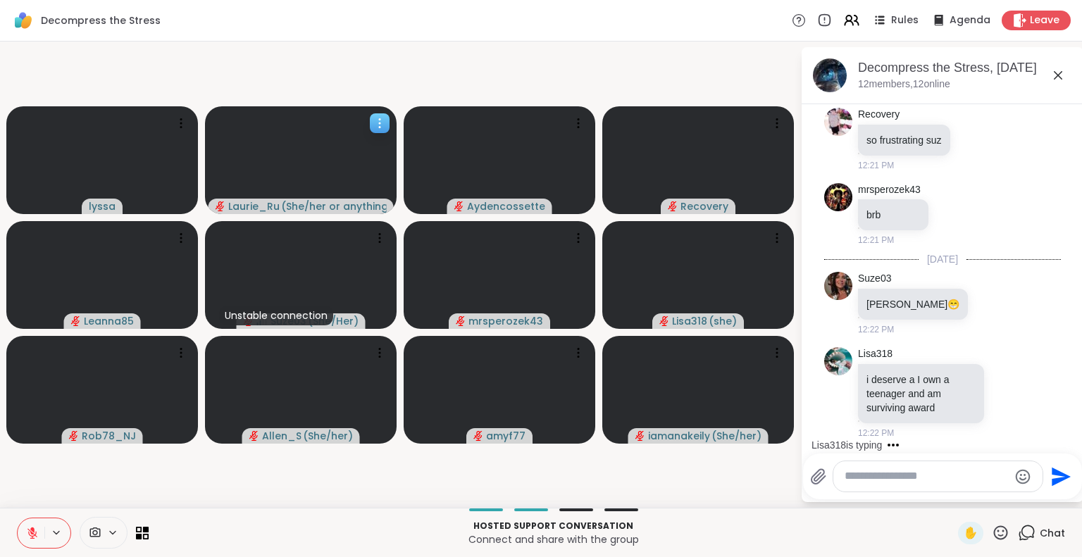
click at [323, 526] on p "Hosted support conversation" at bounding box center [553, 526] width 793 height 13
click at [1007, 391] on icon at bounding box center [1007, 391] width 0 height 0
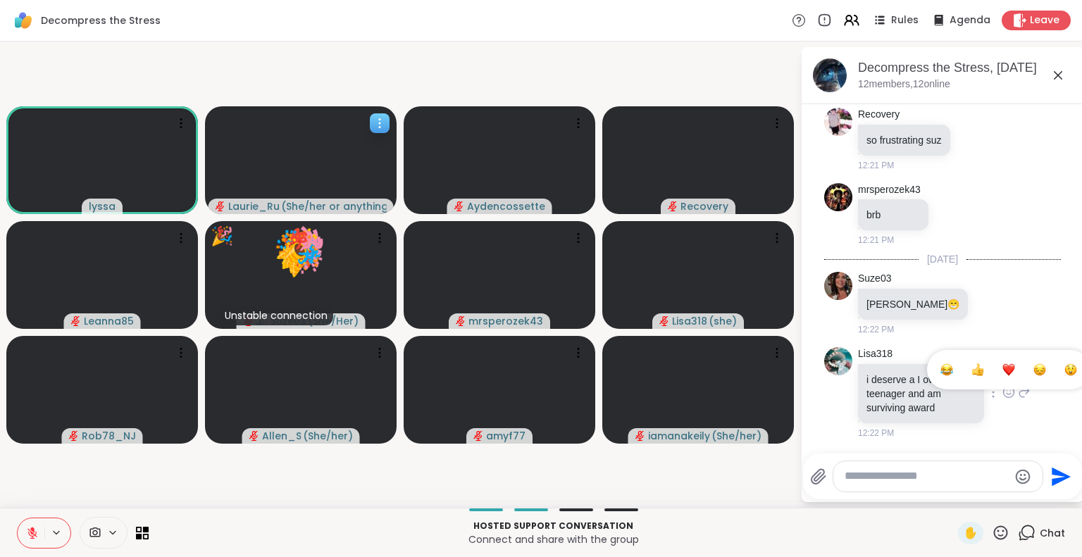
click at [940, 372] on div "Select Reaction: Joy" at bounding box center [946, 369] width 13 height 13
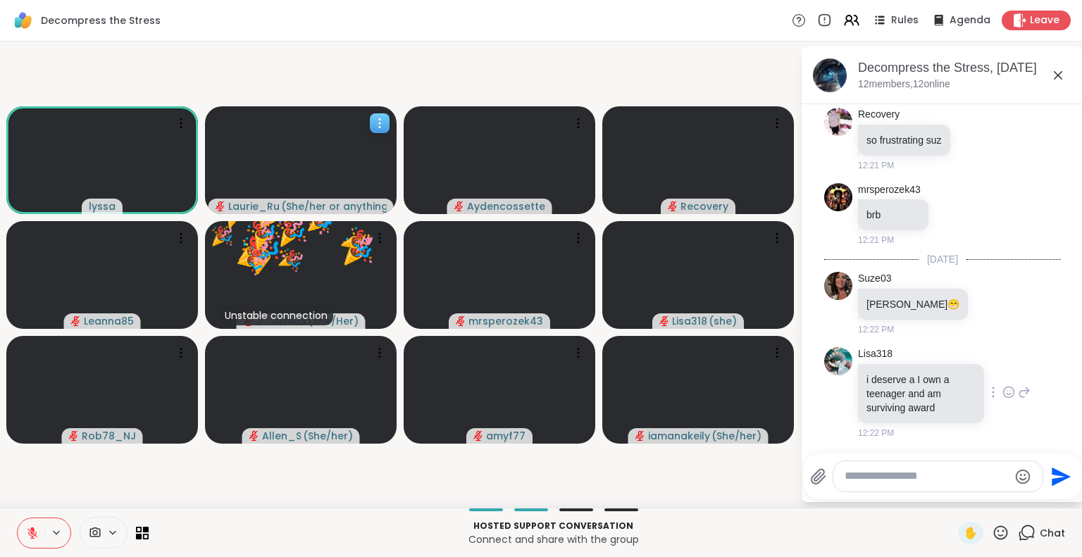
scroll to position [1607, 0]
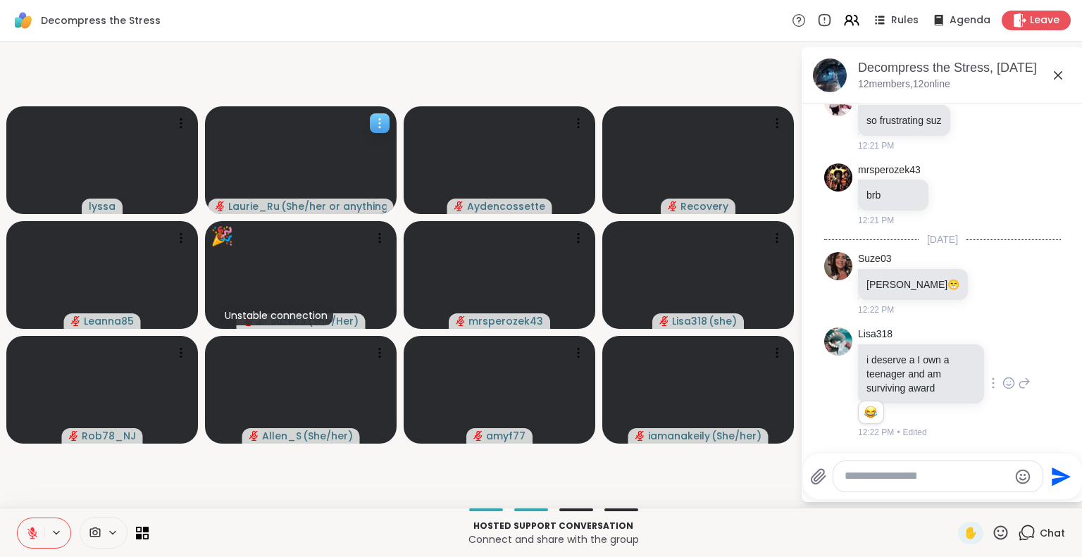
drag, startPoint x: 304, startPoint y: 485, endPoint x: 192, endPoint y: 503, distance: 114.1
click at [192, 503] on div "lyssa Laurie_Ru ( She/her or anything else ) Aydencossette Recovery Leanna85 🎉 …" at bounding box center [541, 275] width 1082 height 466
click at [221, 502] on video-player-container "lyssa Laurie_Ru ( She/her or anything else ) Aydencossette Recovery Leanna85 Un…" at bounding box center [399, 274] width 783 height 455
click at [209, 486] on video-player-container "lyssa Laurie_Ru ( She/her or anything else ) Aydencossette Recovery Leanna85 Un…" at bounding box center [399, 274] width 783 height 455
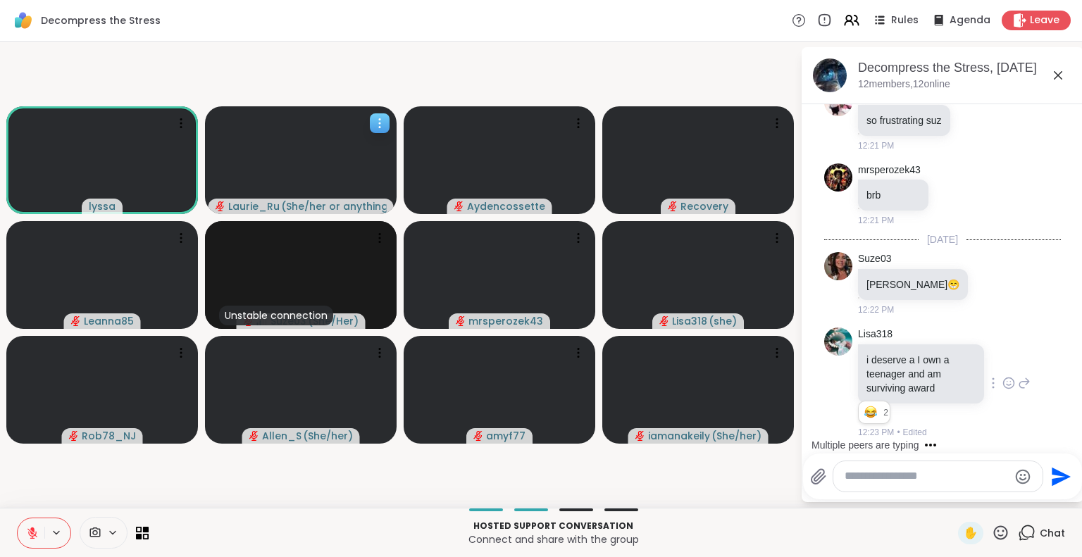
scroll to position [1792, 0]
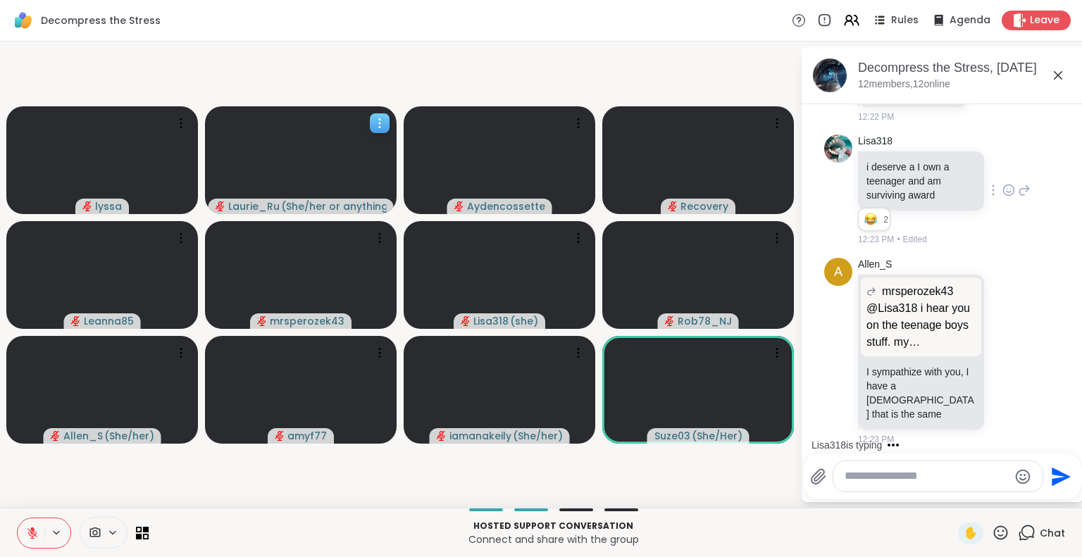
click at [992, 532] on icon at bounding box center [1001, 533] width 18 height 18
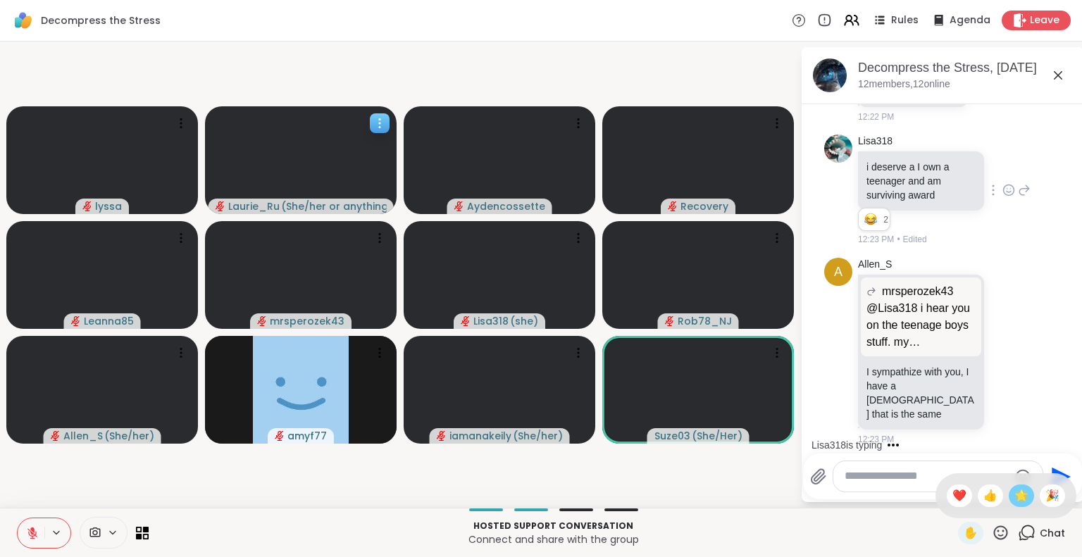
click at [1014, 495] on span "🌟" at bounding box center [1021, 495] width 14 height 17
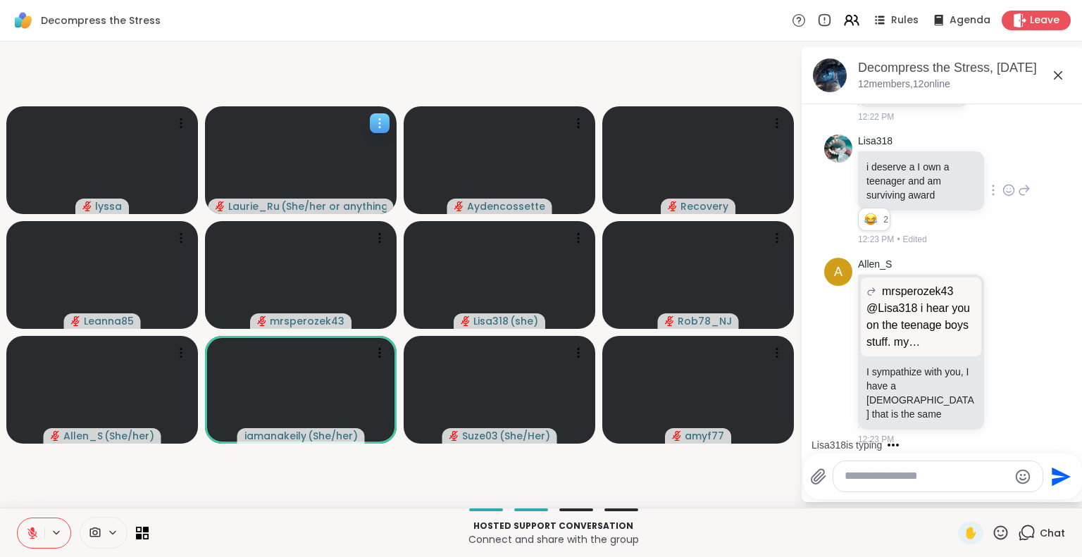
click at [735, 514] on div "Hosted support conversation Connect and share with the group ✋ Chat" at bounding box center [541, 532] width 1082 height 49
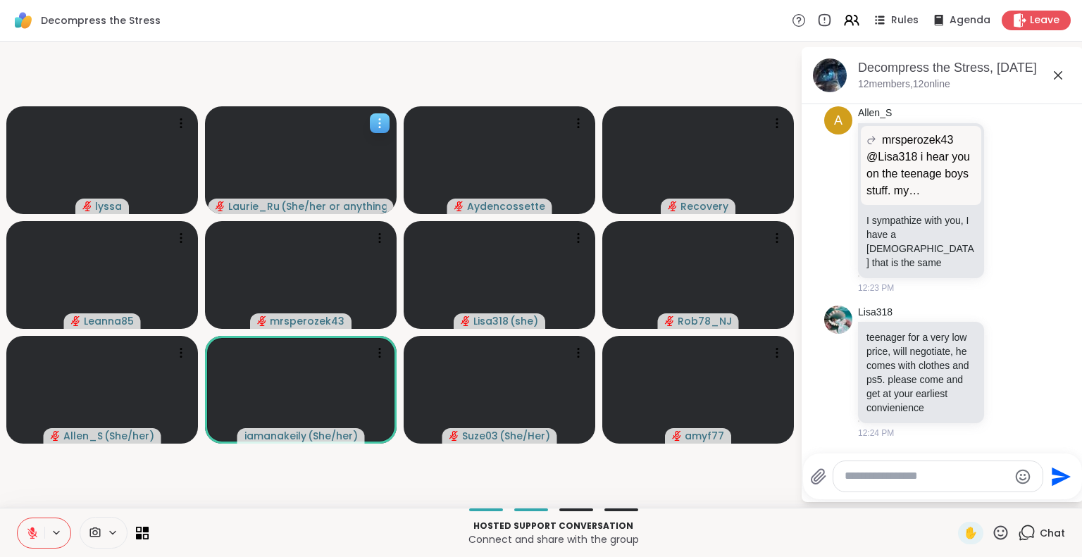
scroll to position [2153, 0]
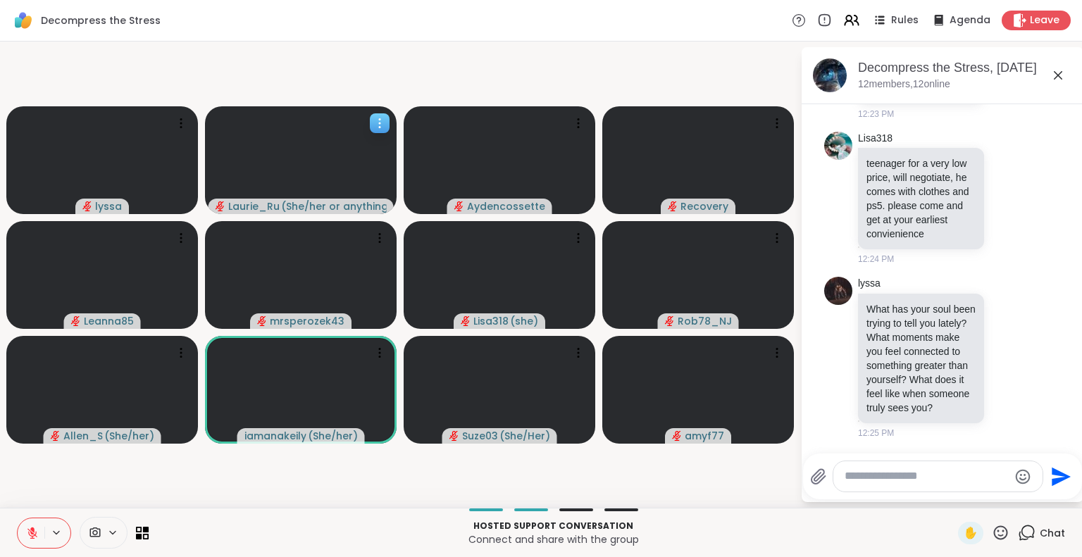
click at [992, 533] on icon at bounding box center [1001, 533] width 18 height 18
click at [952, 496] on span "❤️" at bounding box center [959, 495] width 14 height 17
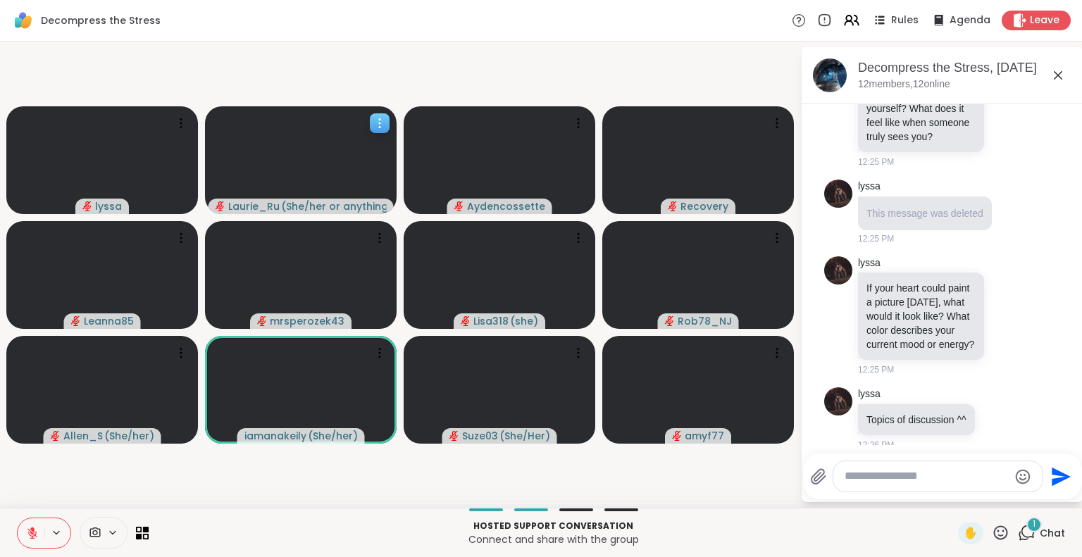
scroll to position [2478, 0]
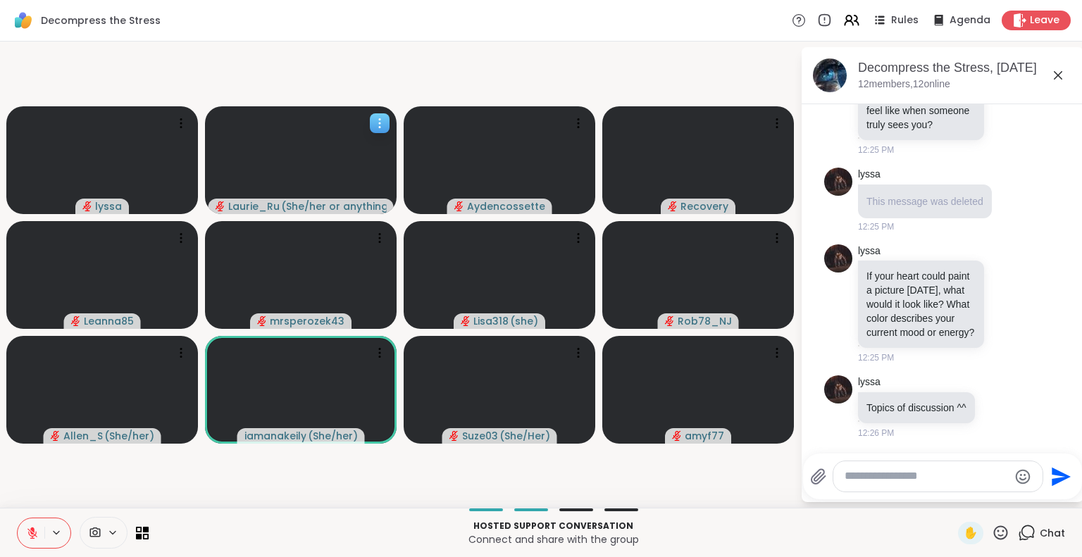
click at [992, 534] on icon at bounding box center [1001, 533] width 18 height 18
click at [952, 499] on span "❤️" at bounding box center [959, 495] width 14 height 17
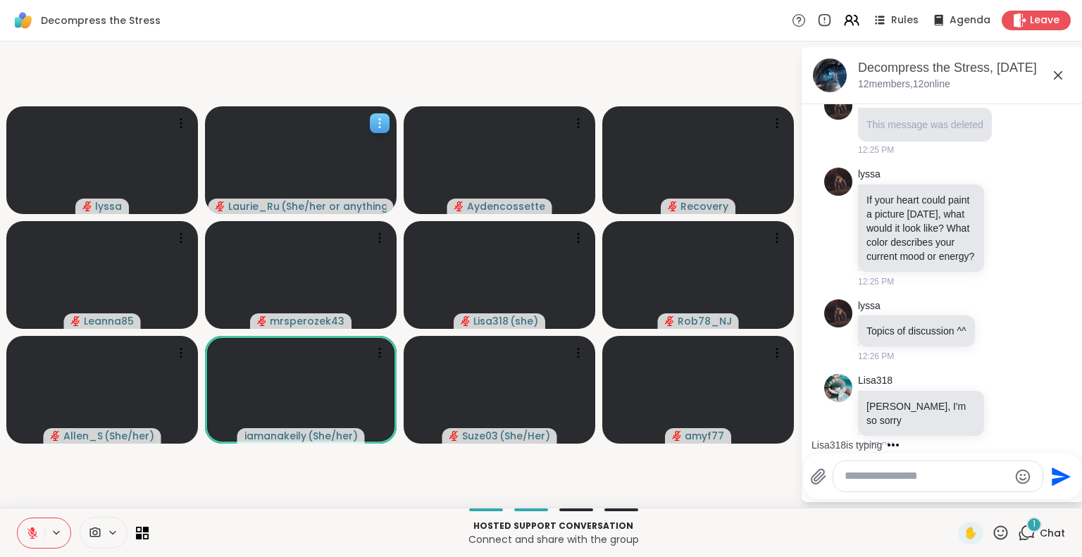
scroll to position [2573, 0]
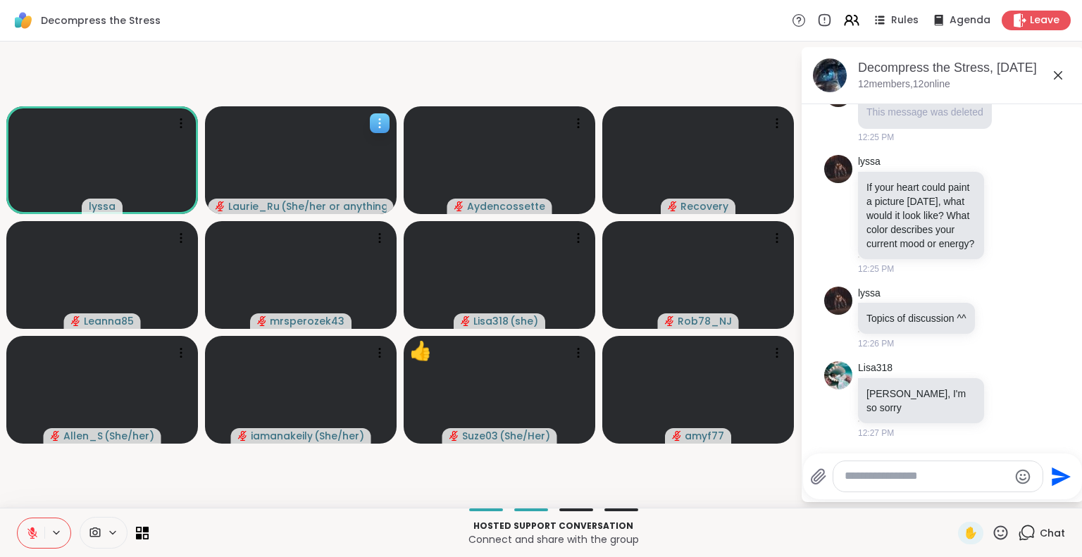
click at [992, 532] on icon at bounding box center [1001, 533] width 18 height 18
click at [952, 491] on span "❤️" at bounding box center [959, 495] width 14 height 17
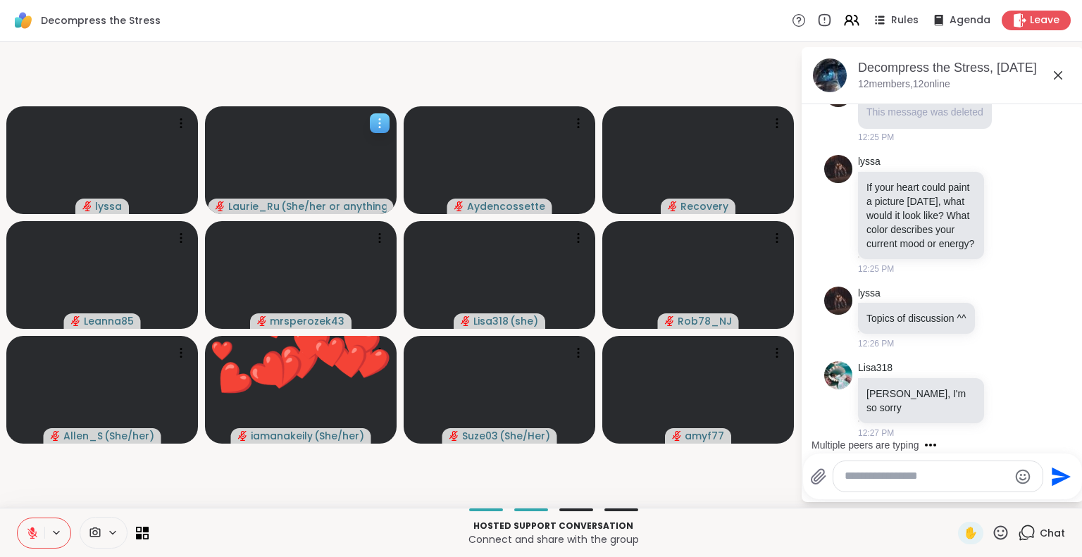
click at [992, 529] on icon at bounding box center [1001, 533] width 18 height 18
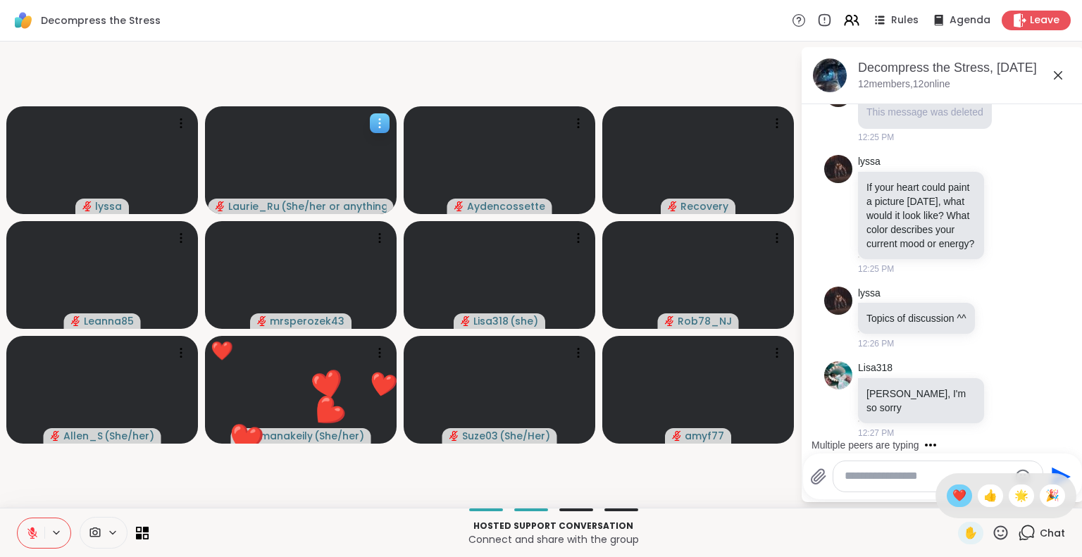
click at [952, 495] on span "❤️" at bounding box center [959, 495] width 14 height 17
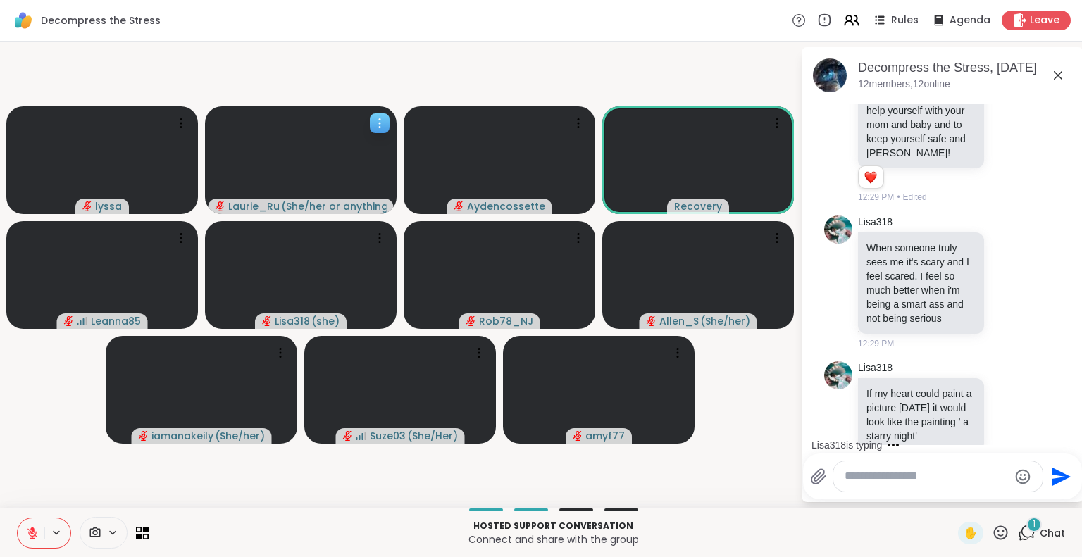
scroll to position [3232, 0]
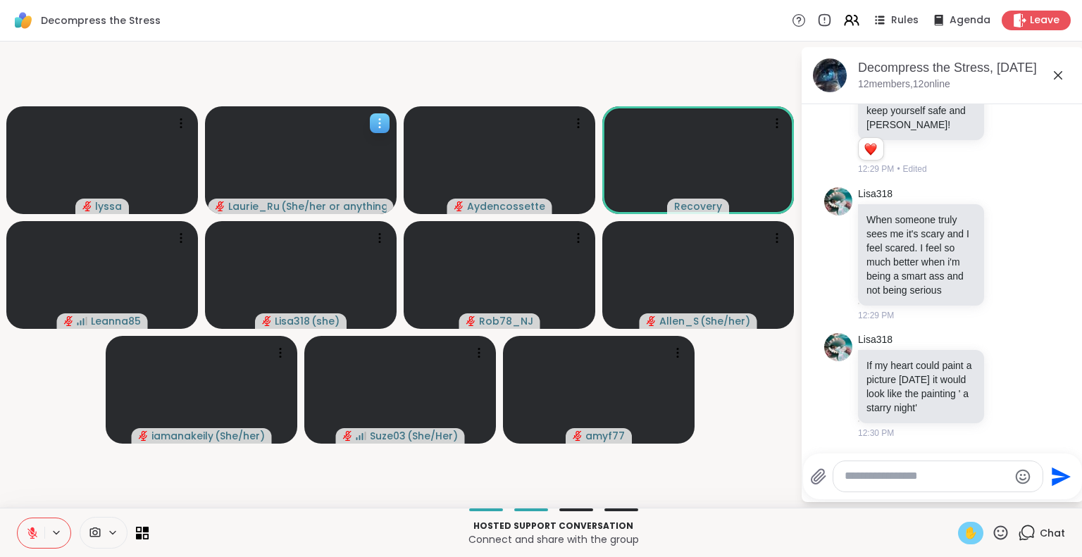
click at [964, 535] on span "✋" at bounding box center [971, 533] width 14 height 17
click at [79, 464] on video-player-container "lyssa ✋ Laurie_Ru ( She/her or anything else ) Aydencossette Recovery Leanna85 …" at bounding box center [399, 274] width 783 height 455
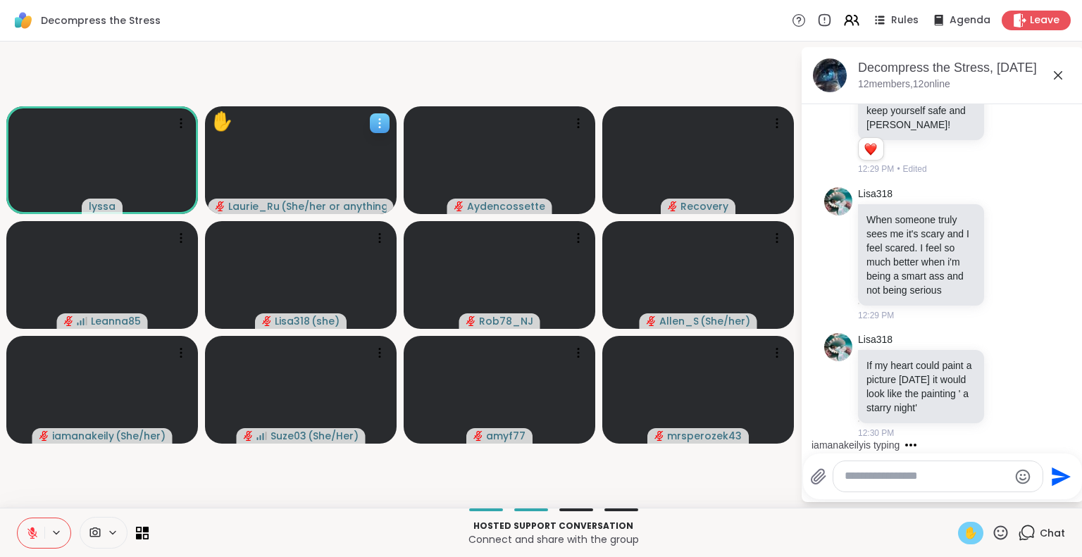
click at [26, 528] on icon at bounding box center [32, 533] width 13 height 13
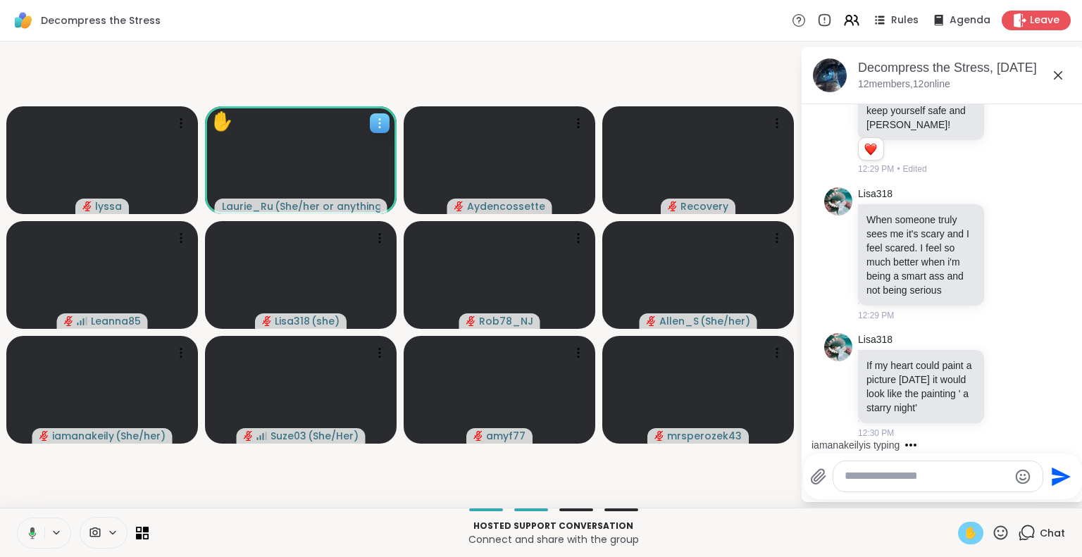
click at [964, 530] on span "✋" at bounding box center [971, 533] width 14 height 17
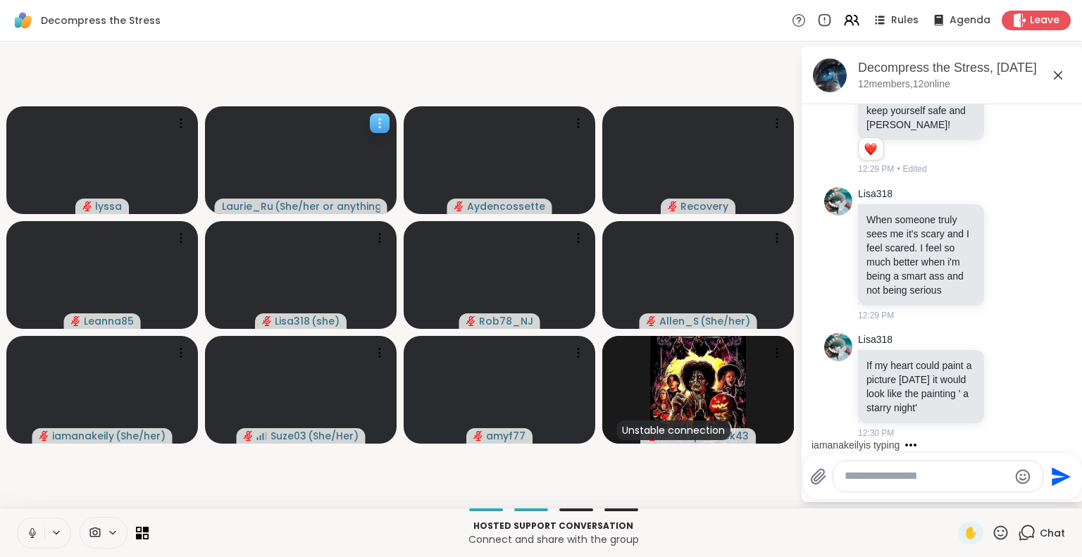
click at [26, 532] on icon at bounding box center [32, 533] width 13 height 13
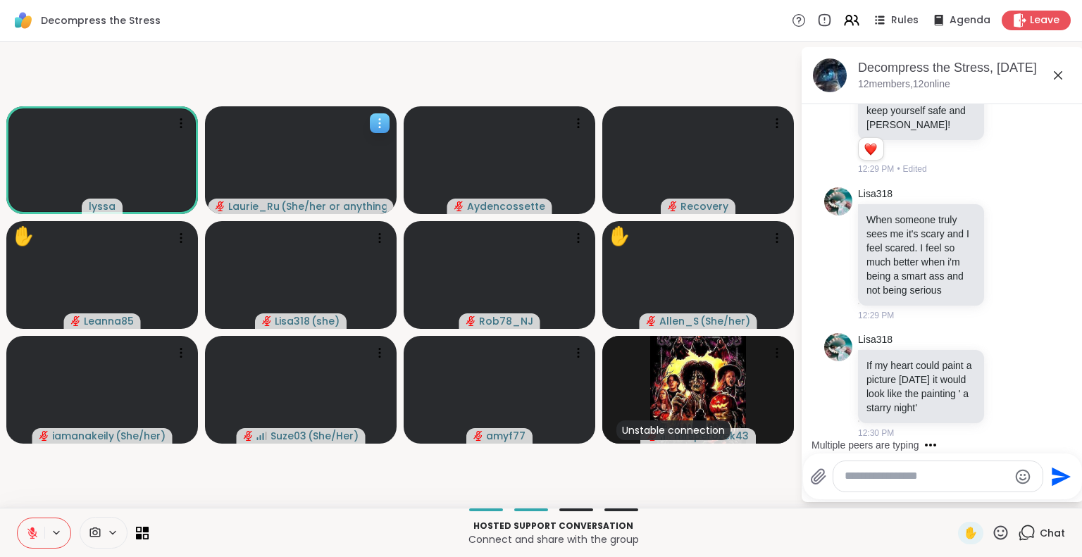
click at [26, 531] on icon at bounding box center [32, 533] width 13 height 13
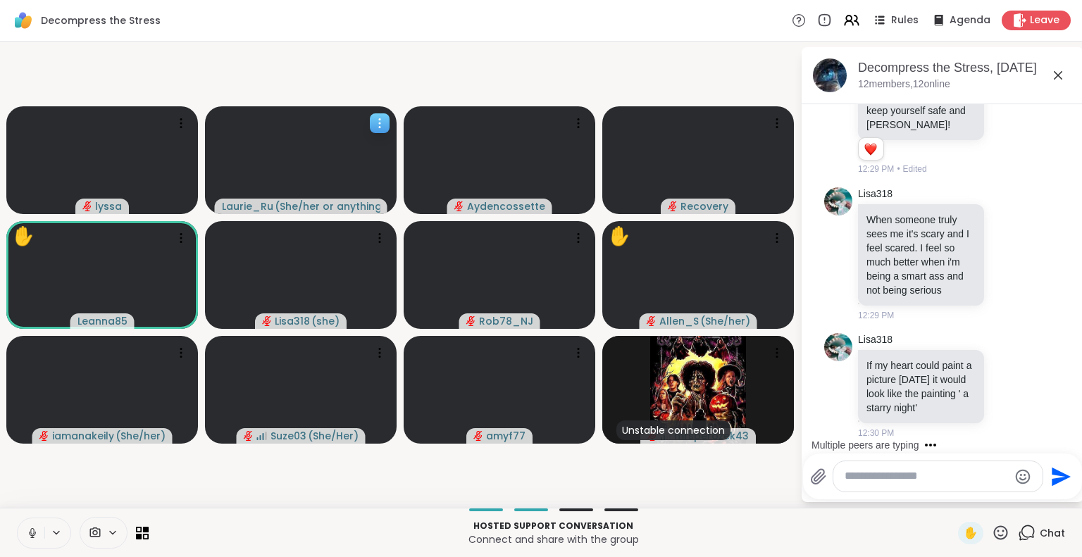
click at [30, 533] on icon at bounding box center [32, 531] width 4 height 6
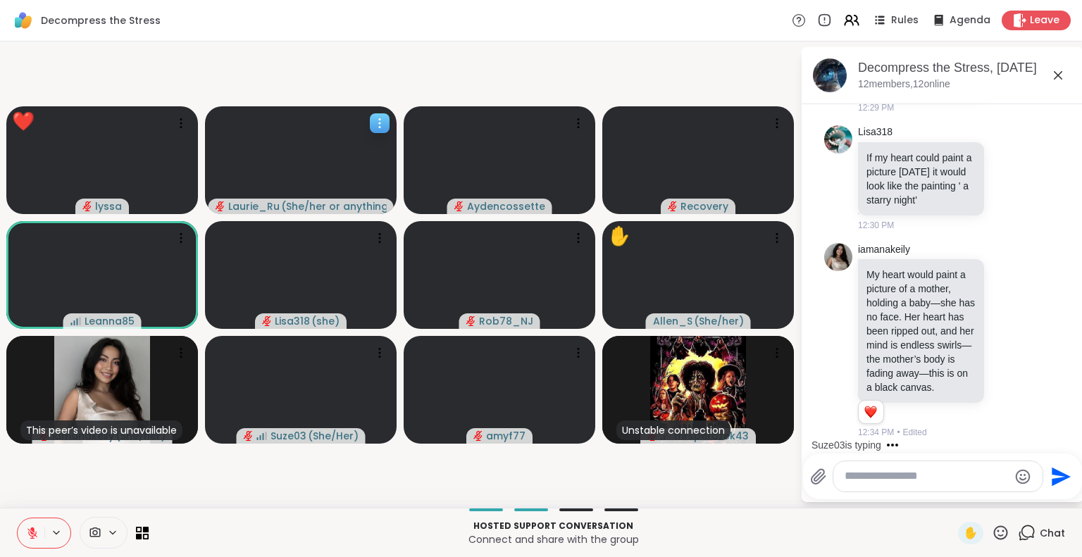
scroll to position [3455, 0]
click at [992, 533] on icon at bounding box center [1001, 533] width 18 height 18
click at [952, 492] on span "❤️" at bounding box center [959, 495] width 14 height 17
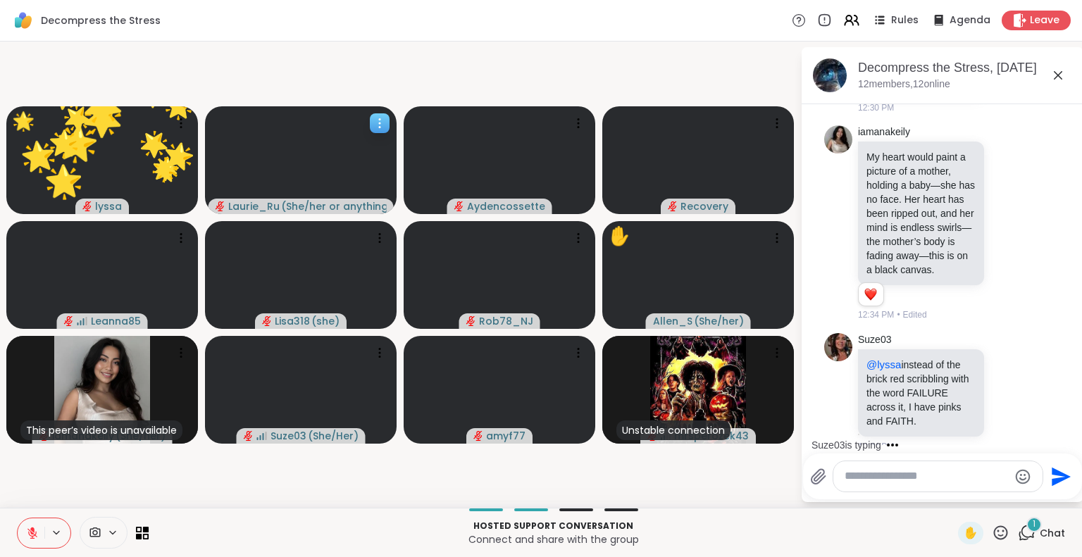
scroll to position [3599, 0]
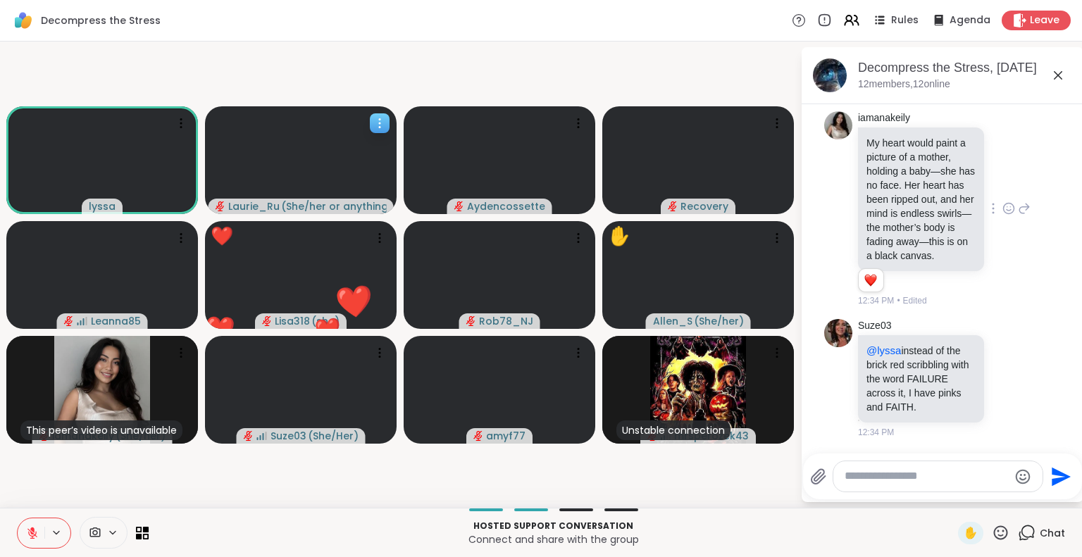
click at [991, 200] on div at bounding box center [1009, 208] width 44 height 17
click at [1007, 210] on icon at bounding box center [1009, 210] width 4 height 1
click at [1033, 180] on div "Select Reaction: Sad" at bounding box center [1039, 186] width 13 height 13
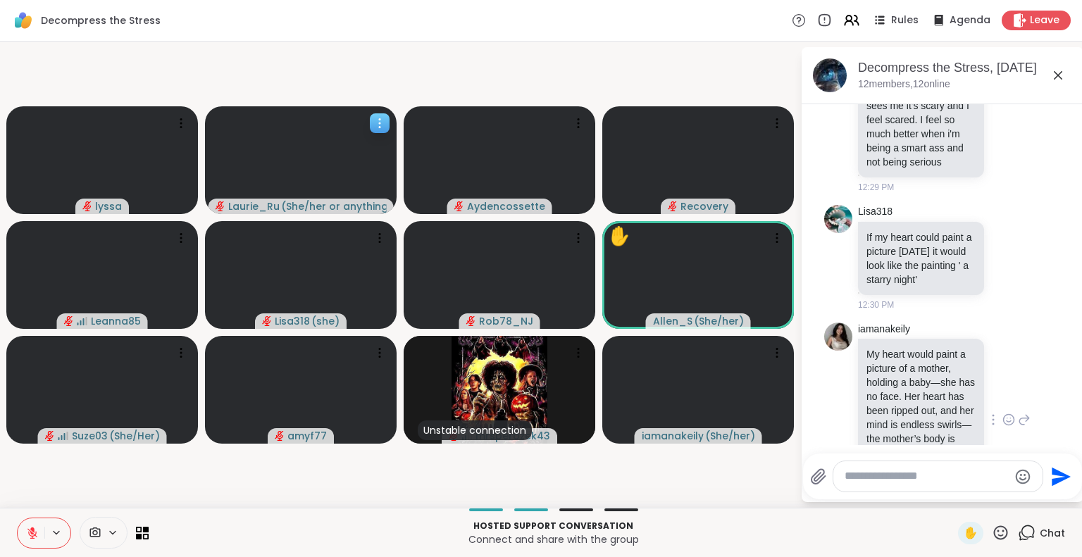
scroll to position [3271, 0]
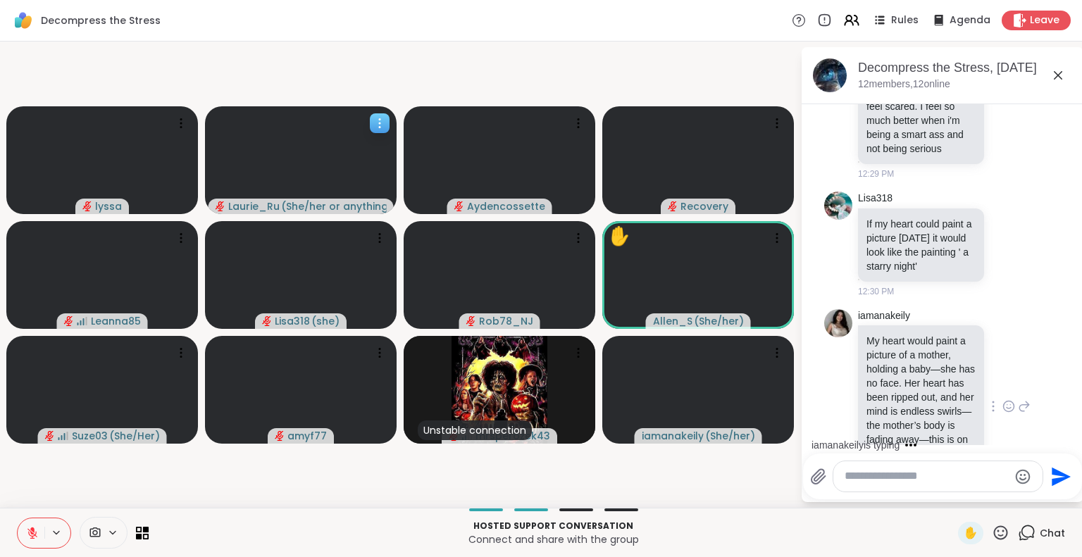
click at [992, 526] on icon at bounding box center [1001, 533] width 18 height 18
click at [952, 491] on span "❤️" at bounding box center [959, 495] width 14 height 17
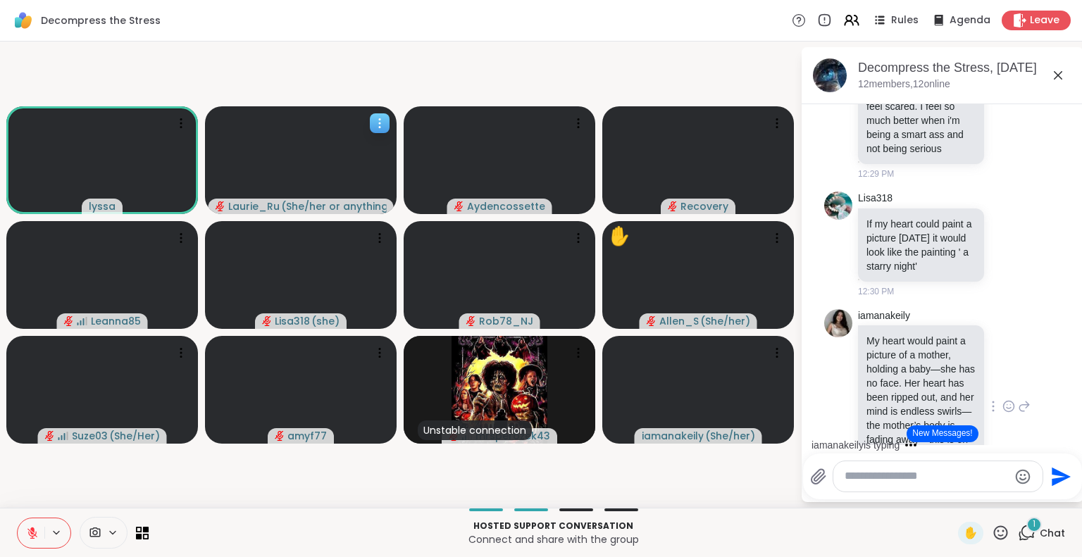
click at [1026, 530] on div "1" at bounding box center [1033, 524] width 15 height 15
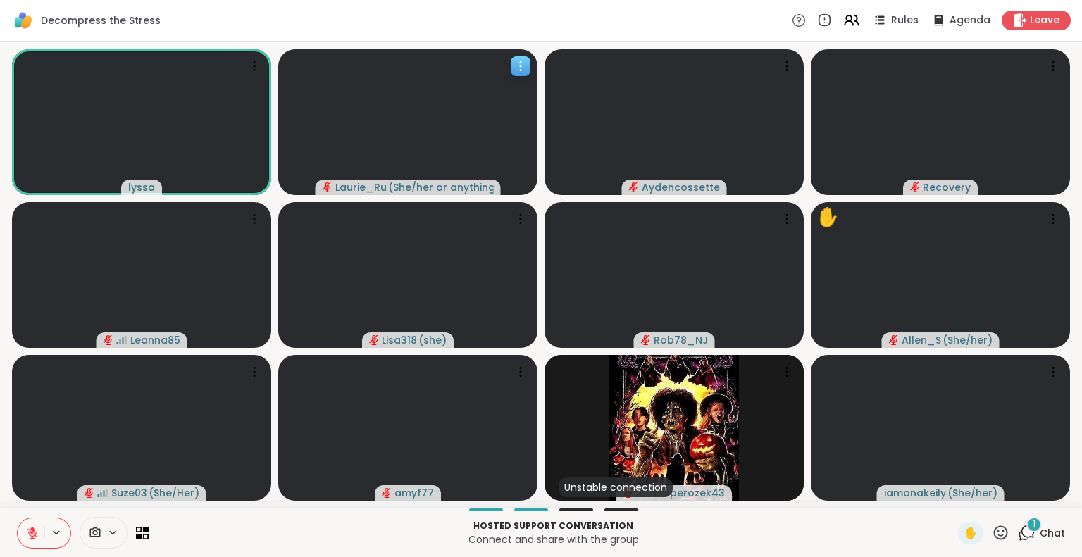
click at [1026, 530] on div "1" at bounding box center [1033, 524] width 15 height 15
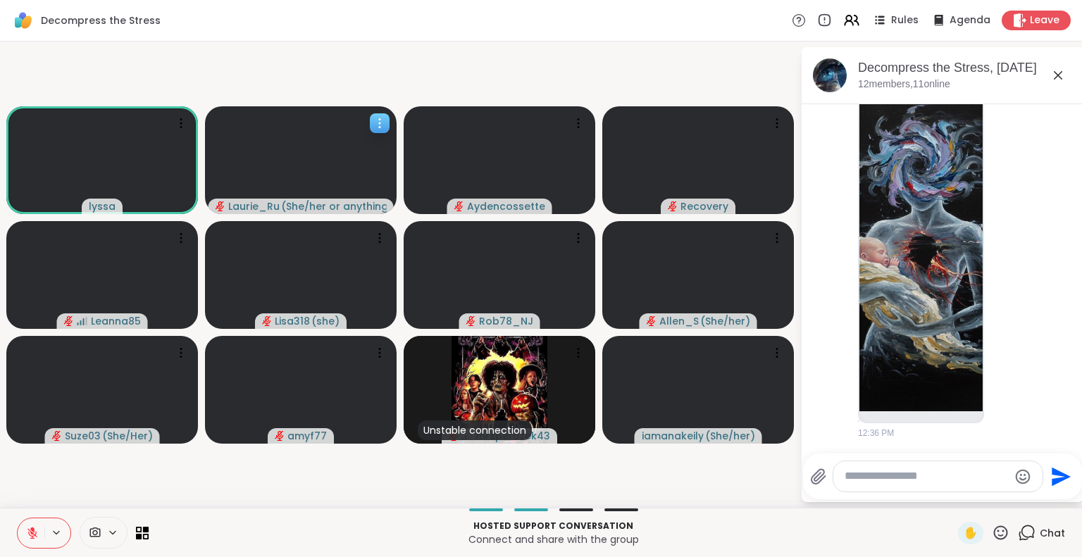
scroll to position [4415, 0]
click at [1002, 249] on icon at bounding box center [1008, 248] width 13 height 14
click at [1002, 227] on div "Select Reaction: Heart" at bounding box center [1008, 225] width 13 height 13
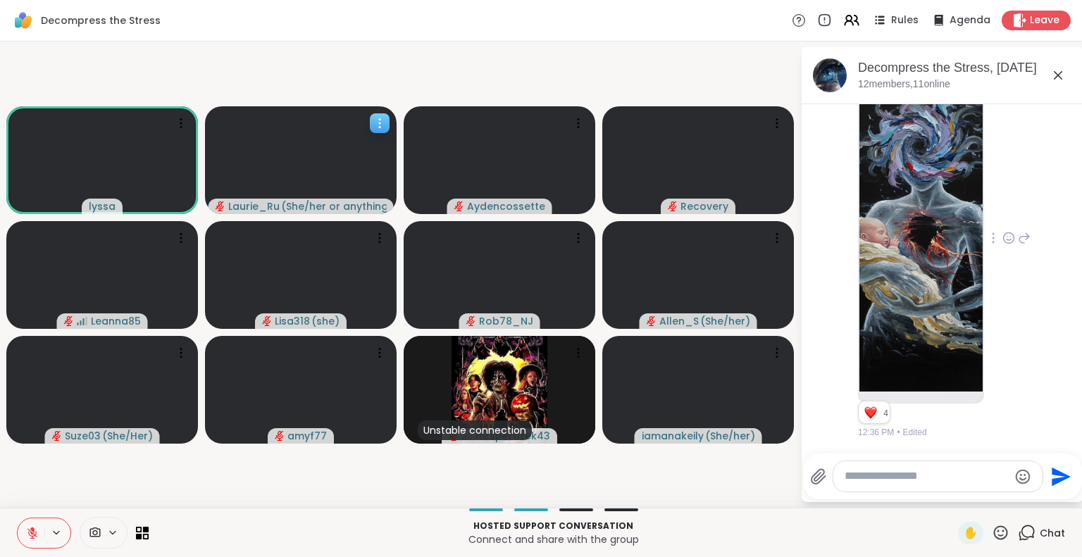
click at [30, 532] on icon at bounding box center [32, 530] width 4 height 6
click at [30, 532] on icon at bounding box center [32, 533] width 4 height 4
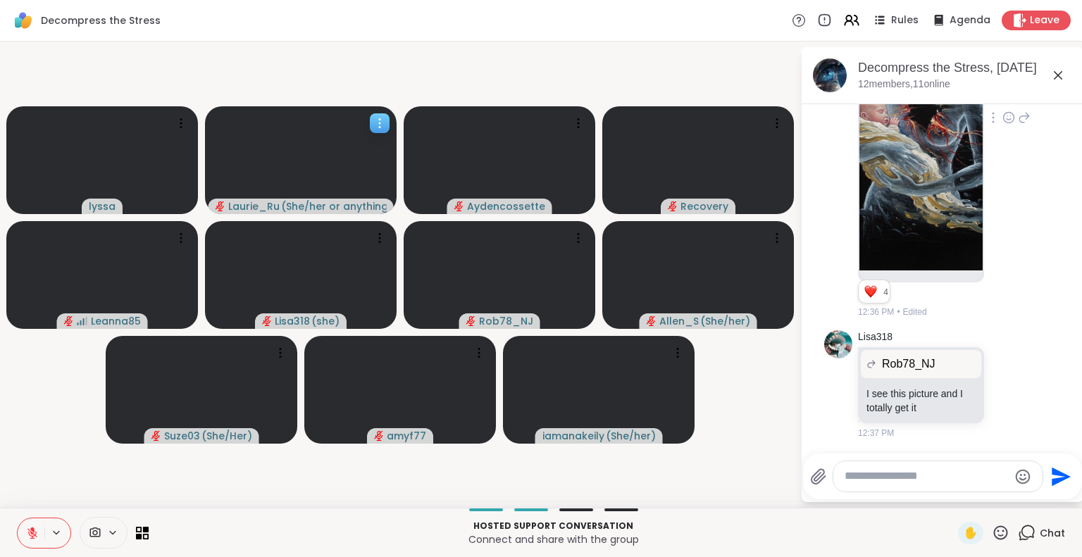
scroll to position [4596, 0]
click at [27, 535] on icon at bounding box center [32, 533] width 10 height 10
click at [26, 535] on icon at bounding box center [32, 533] width 13 height 13
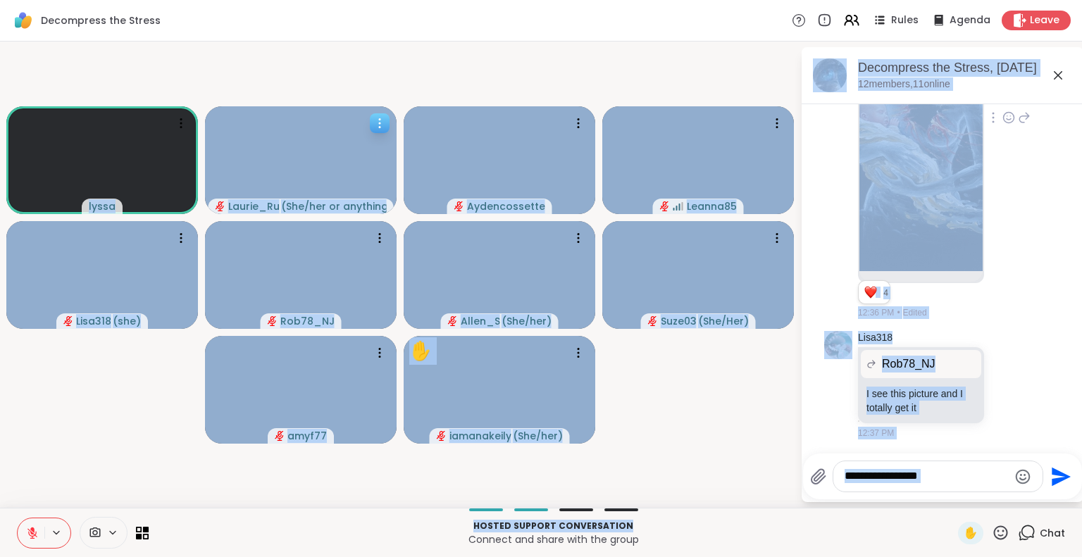
drag, startPoint x: 718, startPoint y: 502, endPoint x: 793, endPoint y: 514, distance: 76.3
click at [793, 514] on div "Decompress the Stress Rules Agenda Leave lyssa Laurie_Ru ( She/her or anything …" at bounding box center [541, 278] width 1082 height 557
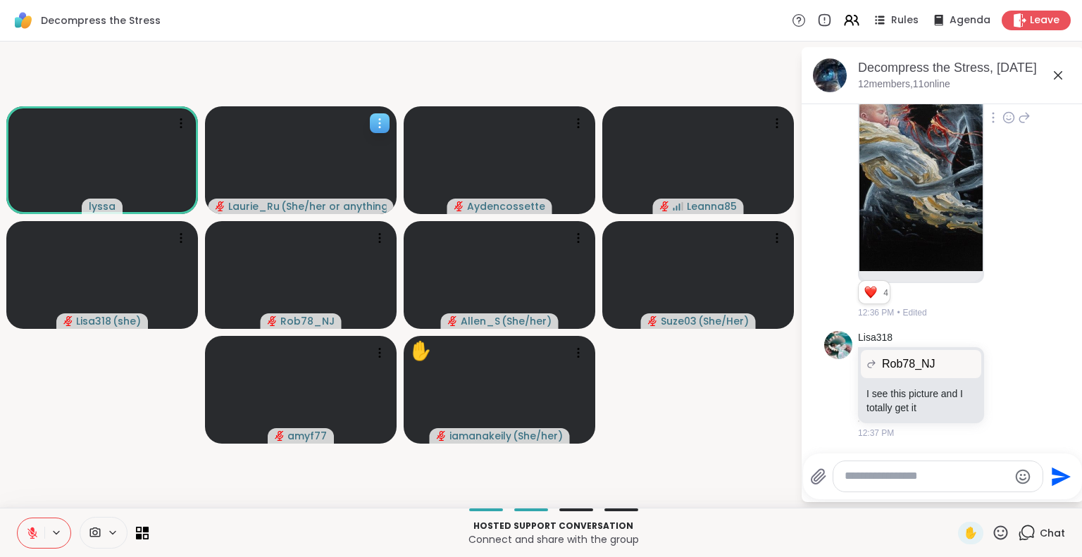
click at [704, 461] on video-player-container "lyssa Laurie_Ru ( She/her or anything else ) Aydencossette Leanna85 Lisa318 ( s…" at bounding box center [399, 274] width 783 height 455
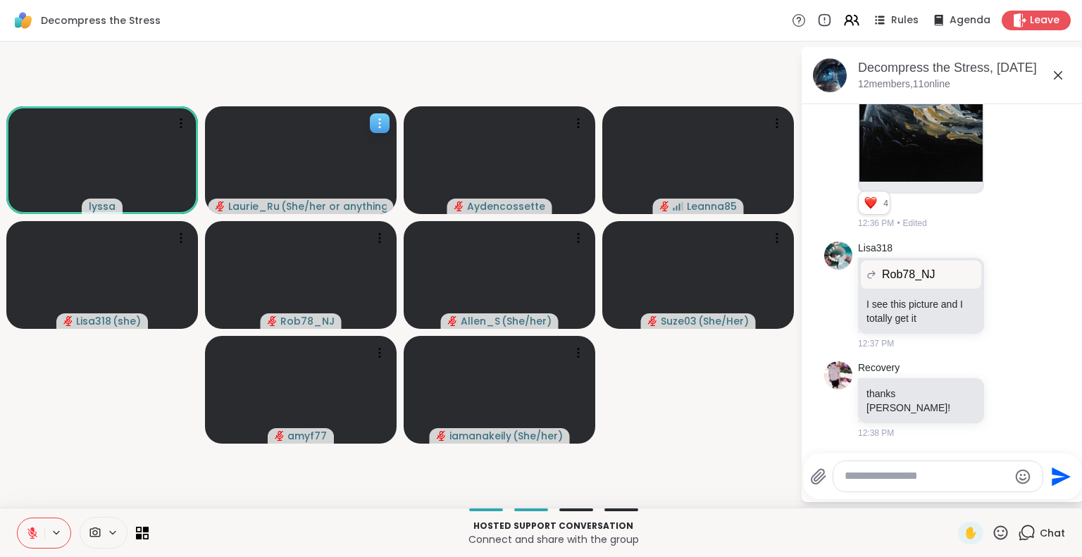
scroll to position [4759, 0]
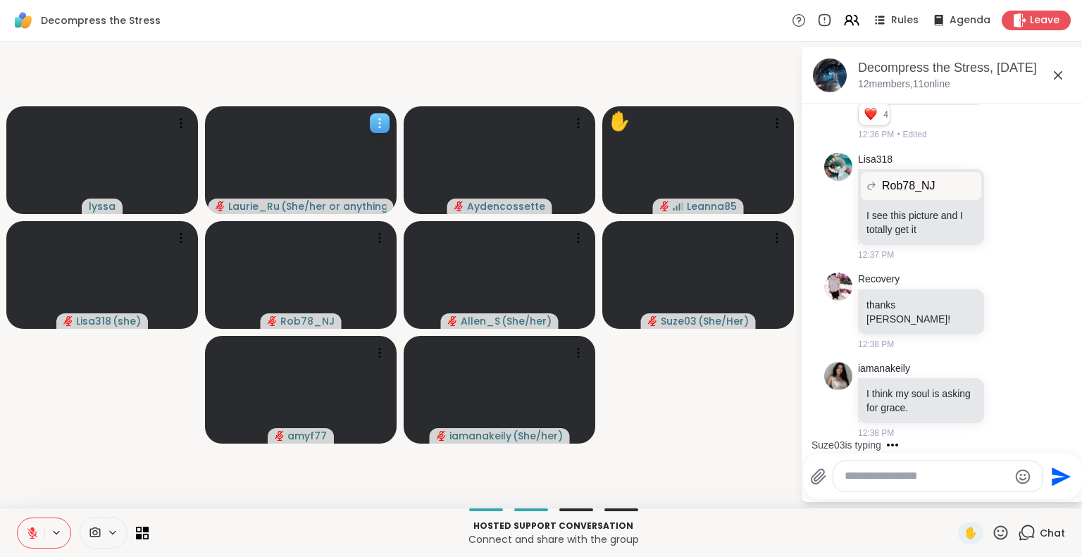
click at [994, 532] on icon at bounding box center [1001, 533] width 14 height 14
click at [952, 495] on span "❤️" at bounding box center [959, 495] width 14 height 17
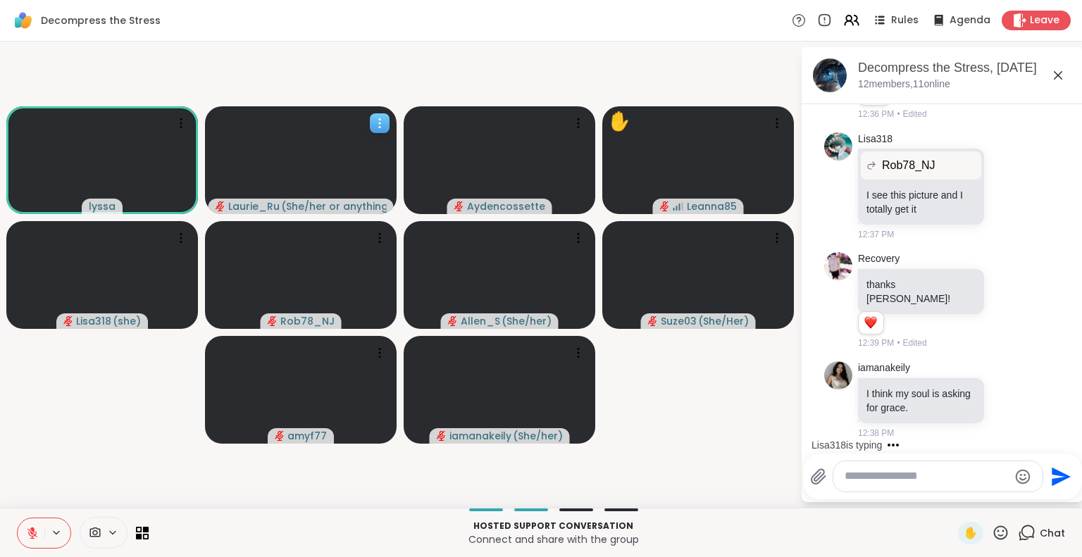
scroll to position [3, 0]
click at [1056, 436] on div "Lisa318 is typing" at bounding box center [945, 442] width 276 height 23
click at [1056, 436] on div "Multiple peers are typing" at bounding box center [945, 442] width 276 height 23
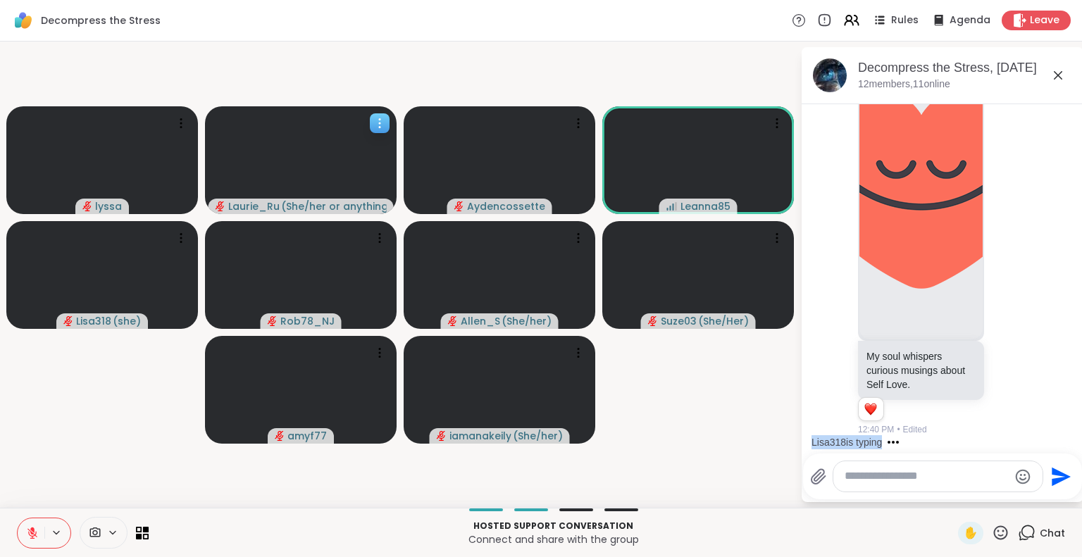
scroll to position [5072, 0]
click at [1057, 437] on div "Lisa318 is typing" at bounding box center [945, 442] width 276 height 23
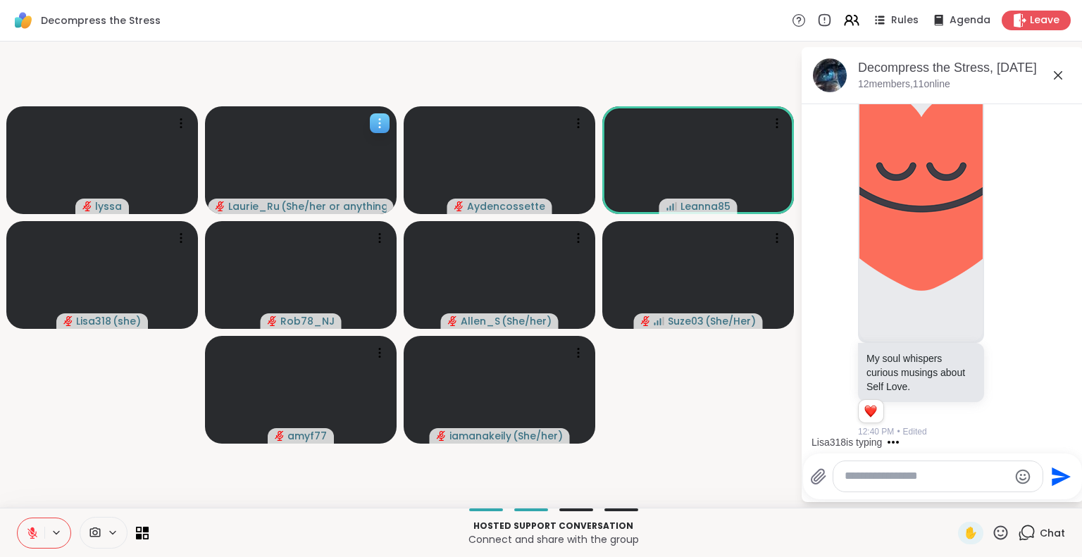
click at [1057, 436] on div "Lisa318 is typing" at bounding box center [945, 442] width 276 height 23
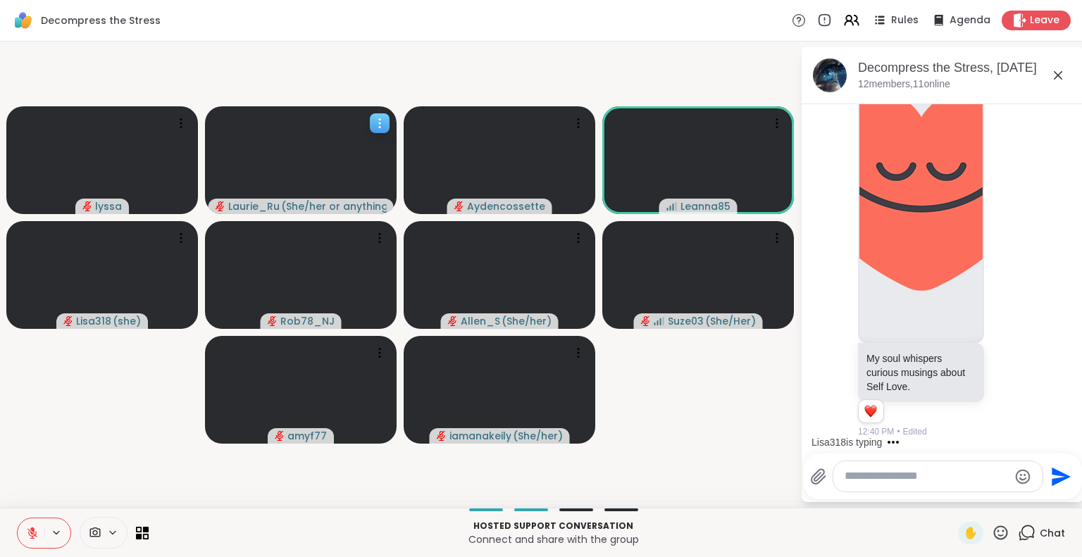
click at [1057, 436] on div "Lisa318 is typing" at bounding box center [945, 442] width 276 height 23
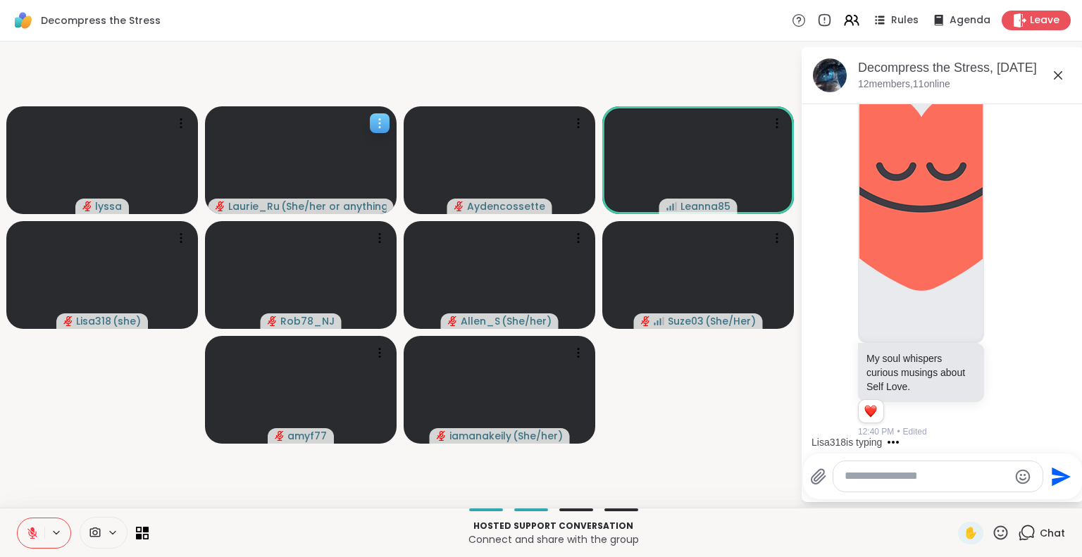
click at [1057, 436] on div "Lisa318 is typing" at bounding box center [945, 442] width 276 height 23
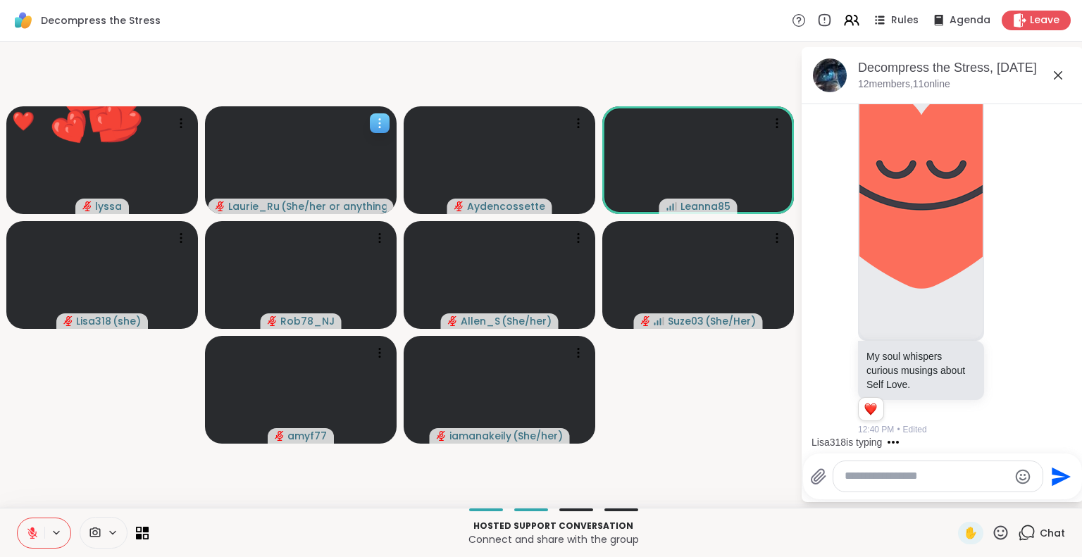
scroll to position [5203, 0]
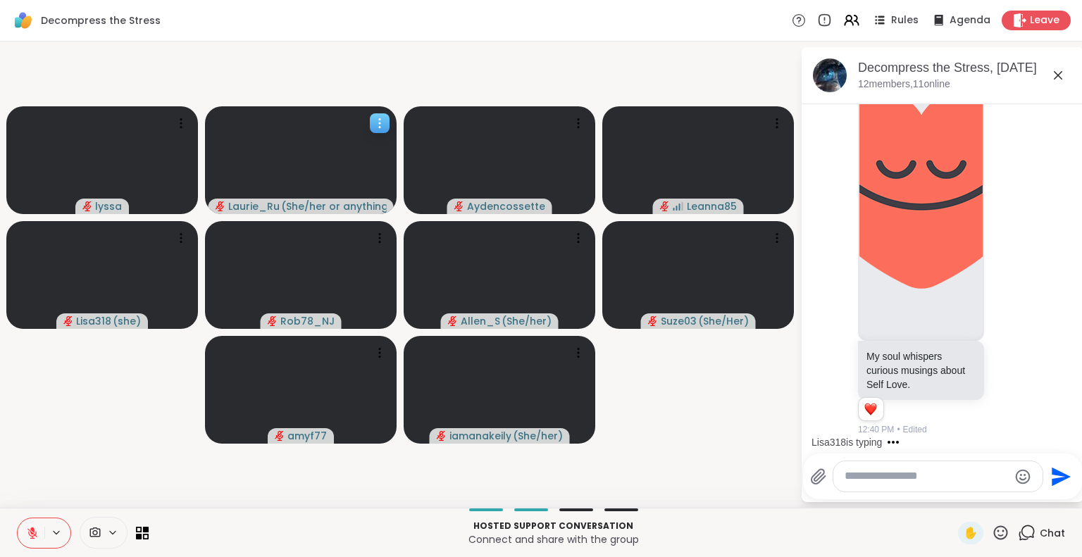
click at [992, 535] on icon at bounding box center [1001, 533] width 18 height 18
click at [952, 499] on span "❤️" at bounding box center [959, 495] width 14 height 17
click at [992, 533] on icon at bounding box center [1001, 533] width 18 height 18
click at [952, 492] on span "❤️" at bounding box center [959, 495] width 14 height 17
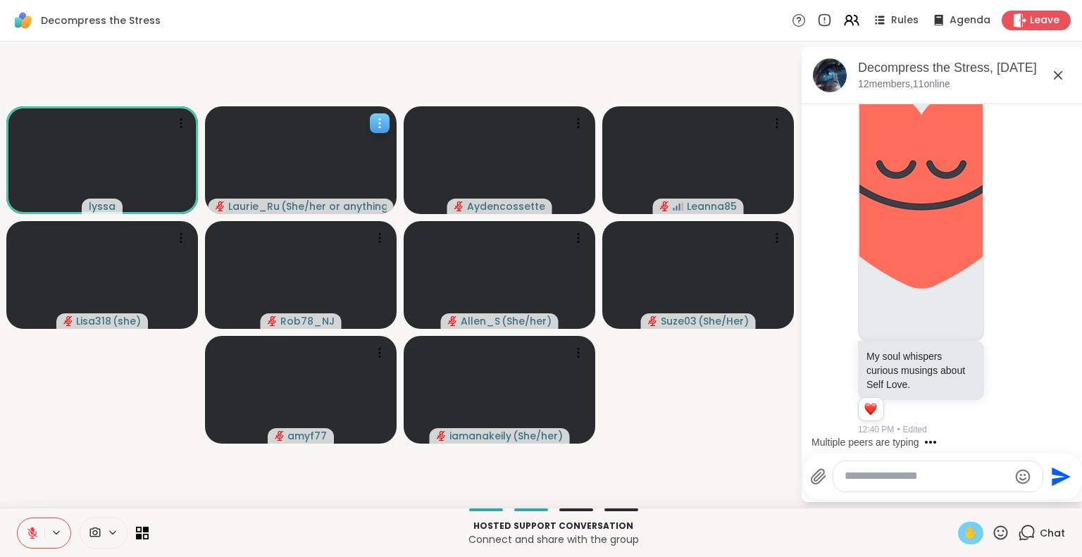
click at [964, 539] on span "✋" at bounding box center [971, 533] width 14 height 17
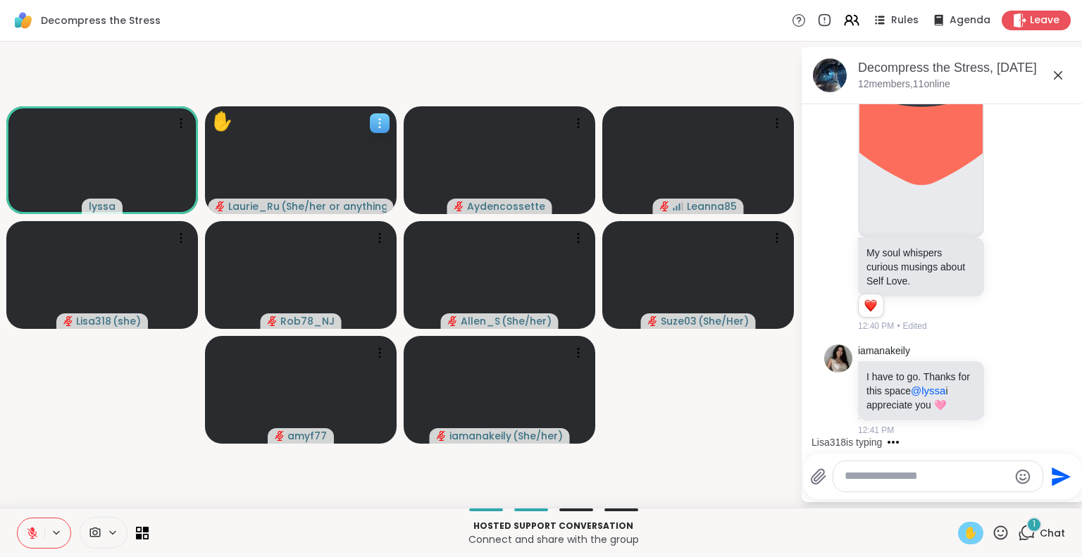
scroll to position [5306, 0]
click at [26, 528] on icon at bounding box center [32, 533] width 13 height 13
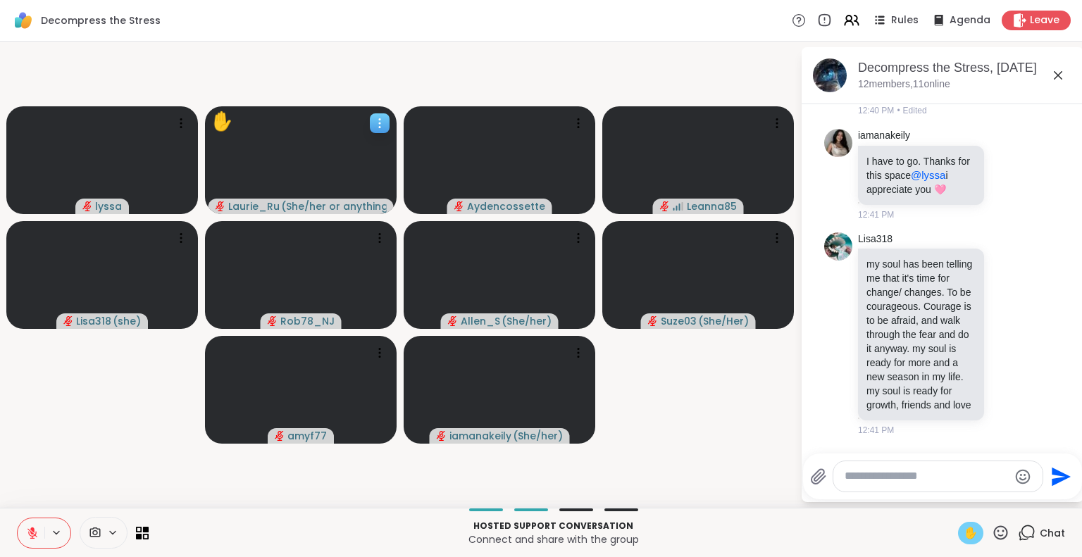
click at [26, 528] on icon at bounding box center [32, 533] width 13 height 13
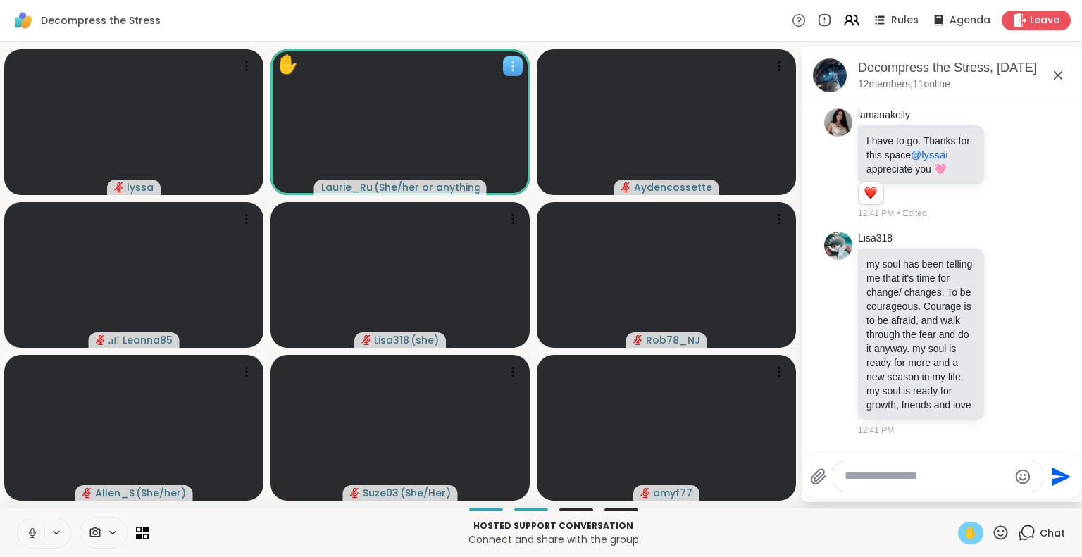
click at [964, 530] on span "✋" at bounding box center [971, 533] width 14 height 17
click at [30, 534] on icon at bounding box center [32, 531] width 4 height 8
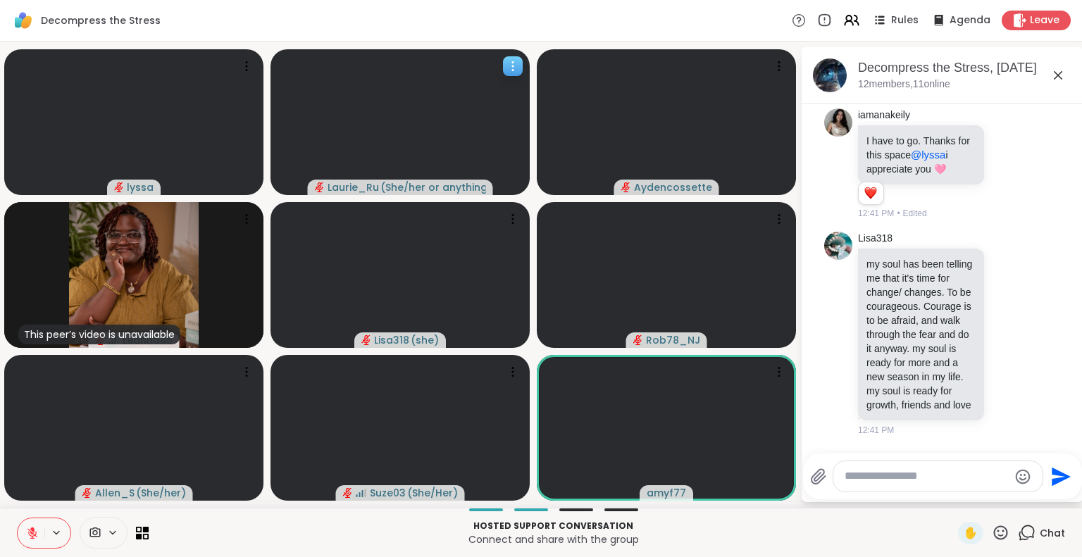
click at [27, 533] on icon at bounding box center [32, 533] width 10 height 10
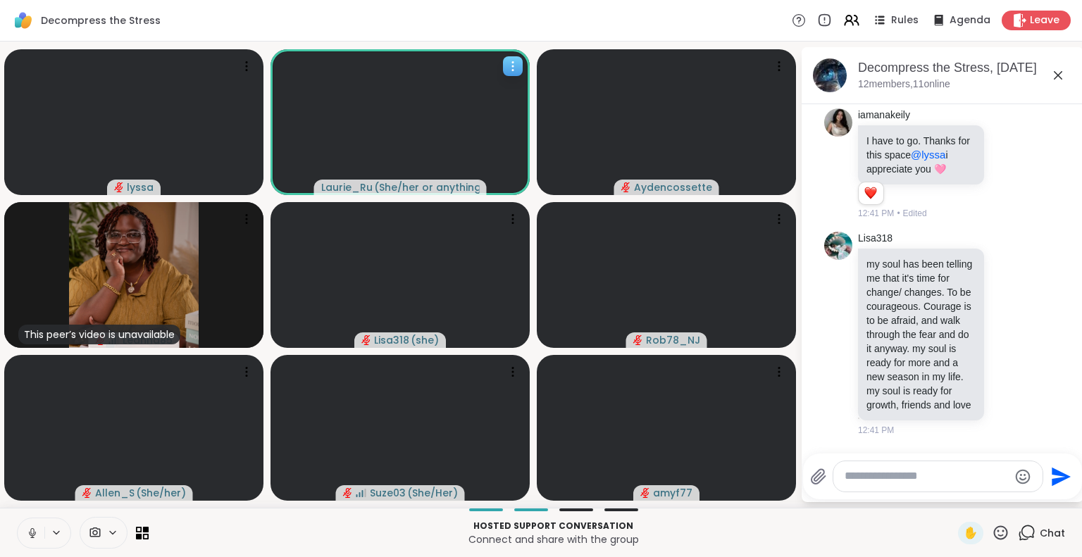
click at [30, 533] on icon at bounding box center [32, 531] width 4 height 6
click at [27, 535] on icon at bounding box center [32, 533] width 10 height 10
click at [30, 532] on icon at bounding box center [32, 531] width 4 height 6
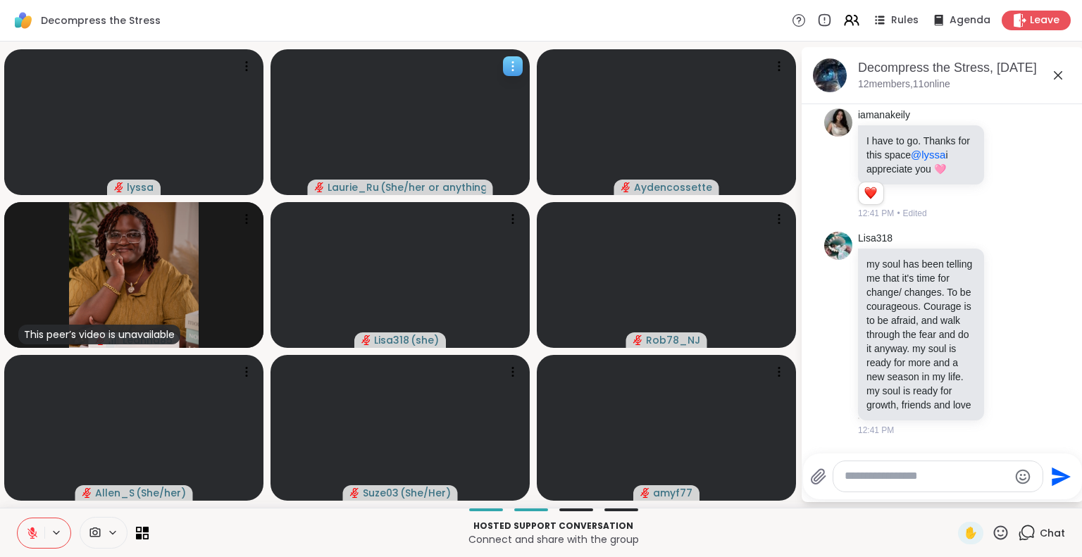
click at [27, 532] on icon at bounding box center [32, 533] width 10 height 10
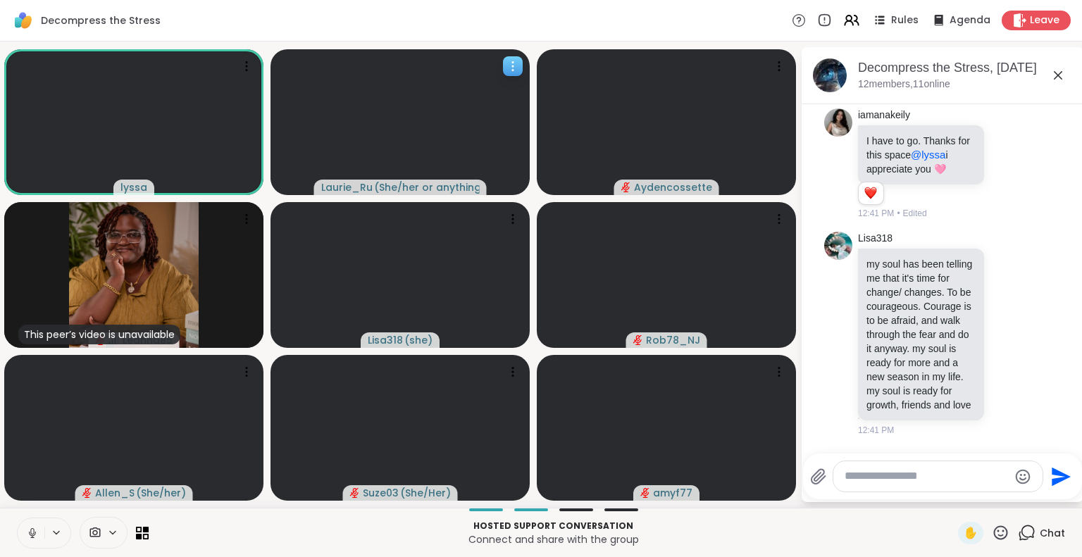
click at [26, 527] on icon at bounding box center [32, 533] width 13 height 13
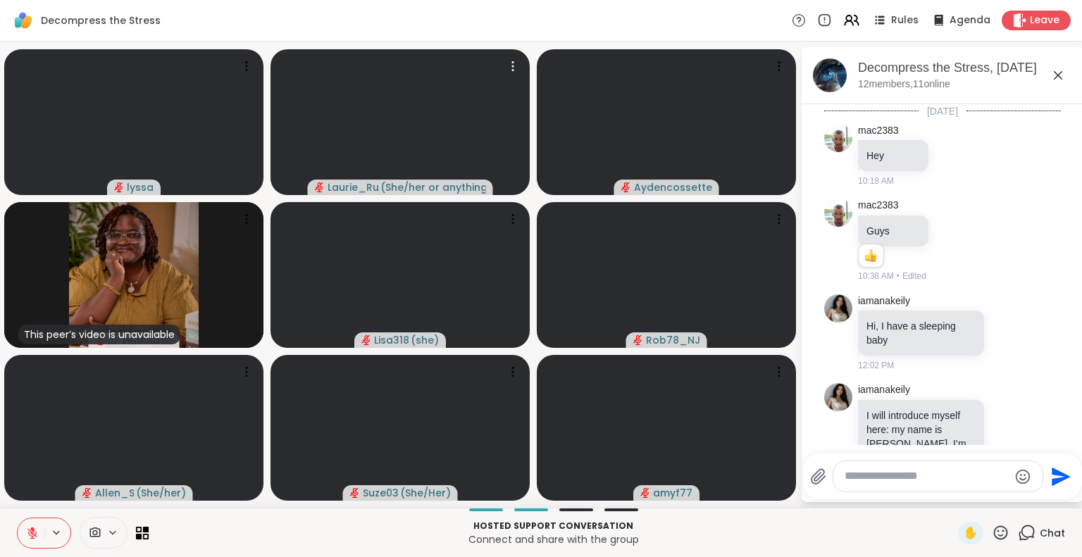
scroll to position [5550, 0]
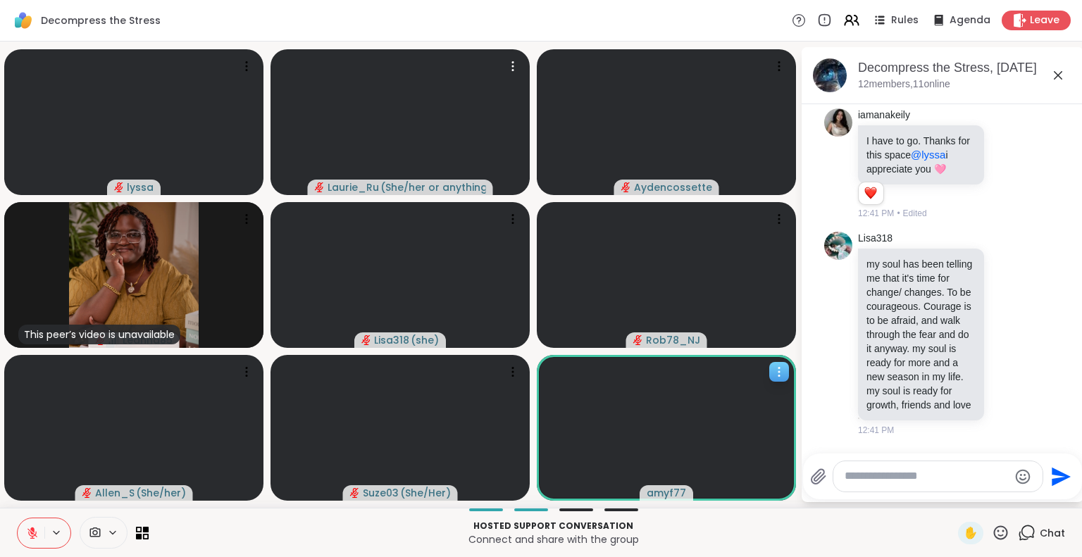
click at [772, 371] on icon at bounding box center [779, 372] width 14 height 14
click at [731, 381] on h4 "View Profile" at bounding box center [728, 382] width 59 height 14
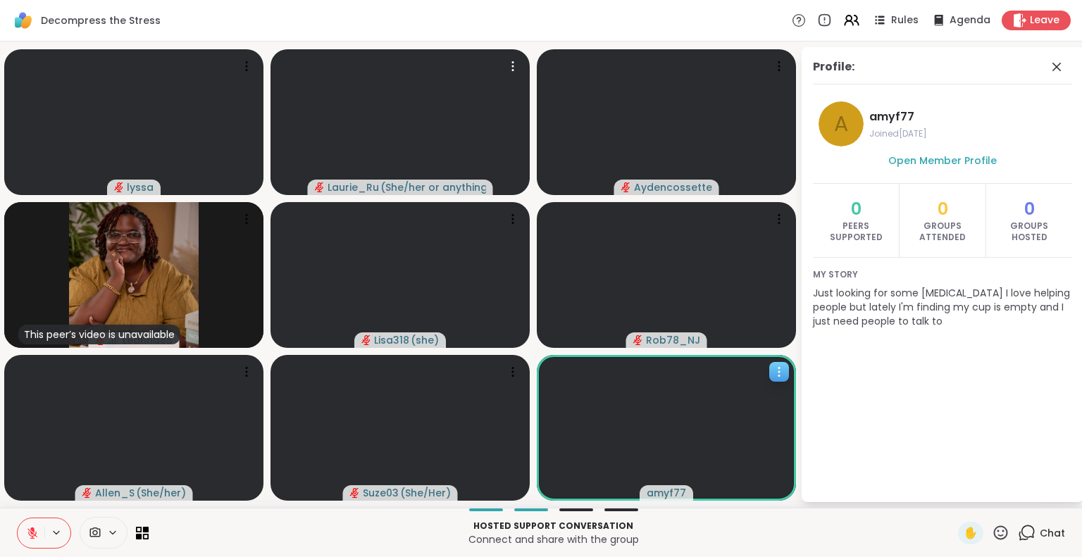
click at [772, 368] on icon at bounding box center [779, 372] width 14 height 14
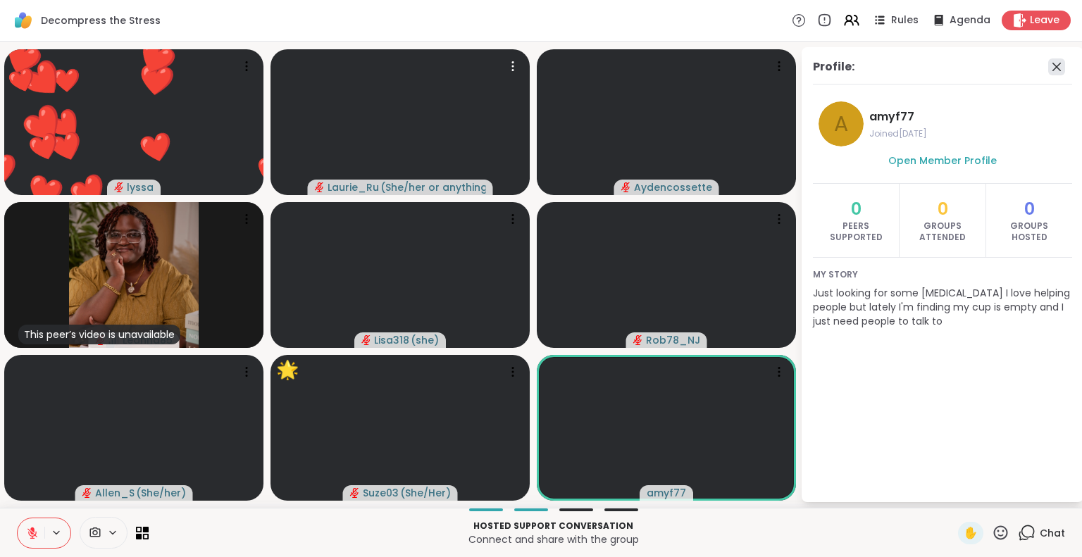
click at [1052, 64] on icon at bounding box center [1056, 67] width 8 height 8
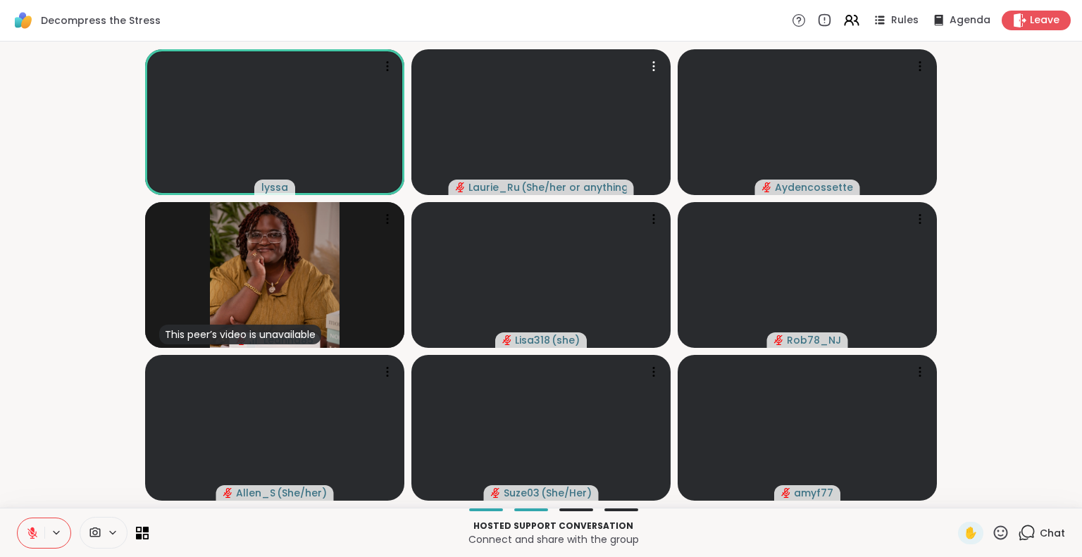
click at [992, 535] on icon at bounding box center [1001, 533] width 18 height 18
click at [952, 492] on span "❤️" at bounding box center [959, 495] width 14 height 17
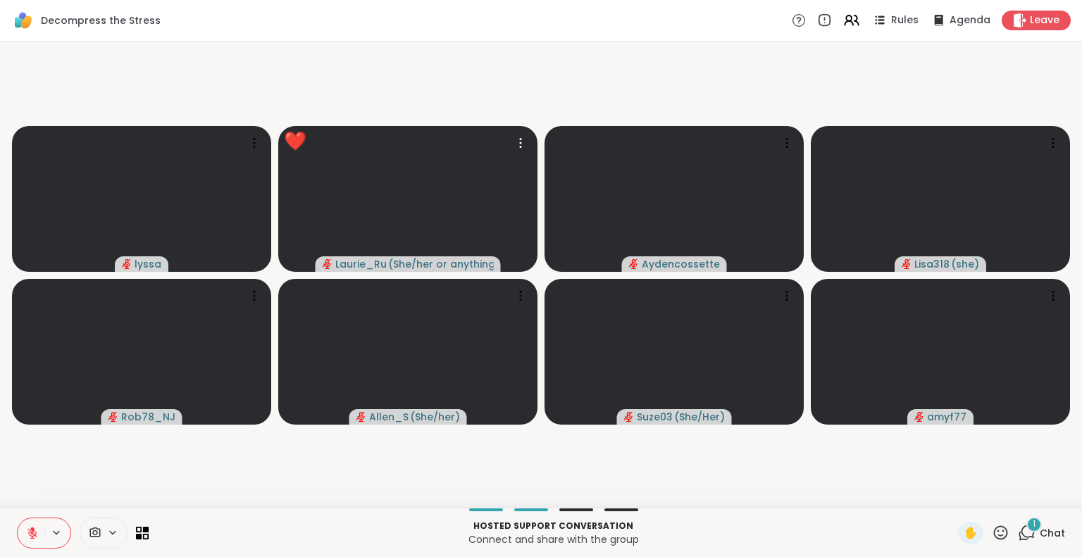
click at [26, 532] on icon at bounding box center [32, 533] width 13 height 13
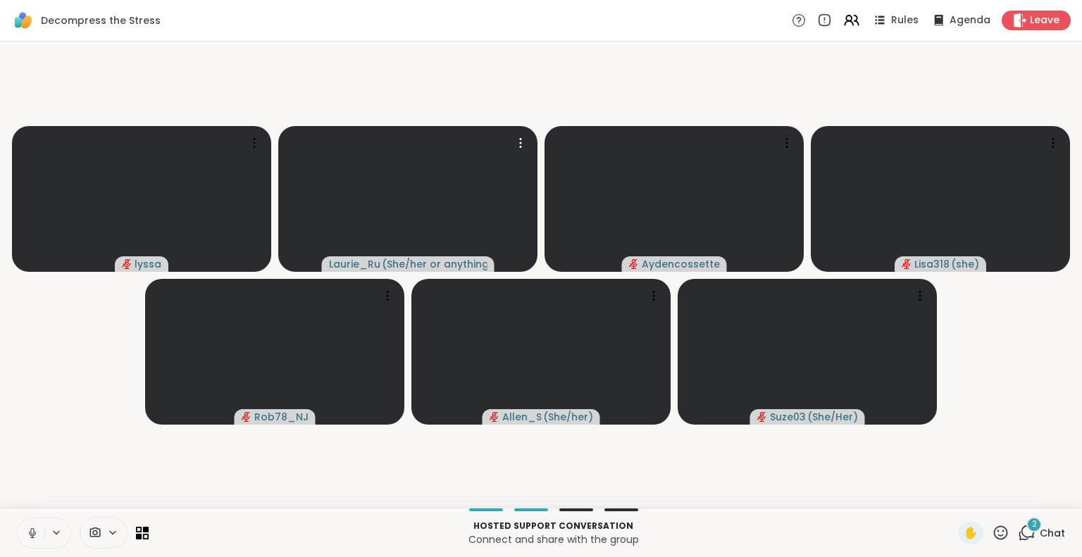
click at [26, 532] on icon at bounding box center [32, 533] width 13 height 13
click at [1026, 529] on div "2" at bounding box center [1033, 524] width 15 height 15
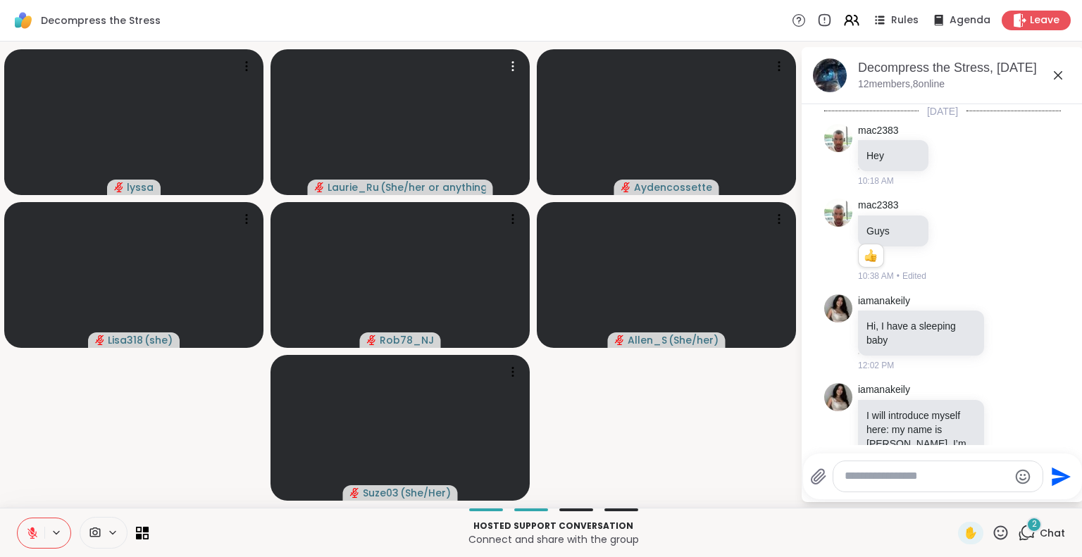
scroll to position [5807, 0]
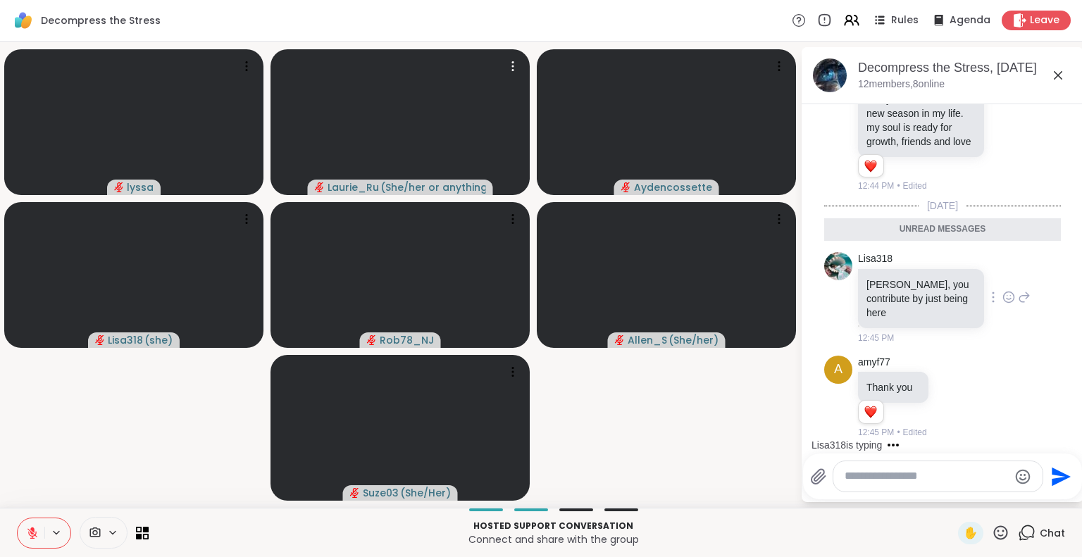
click at [1002, 304] on icon at bounding box center [1008, 297] width 13 height 14
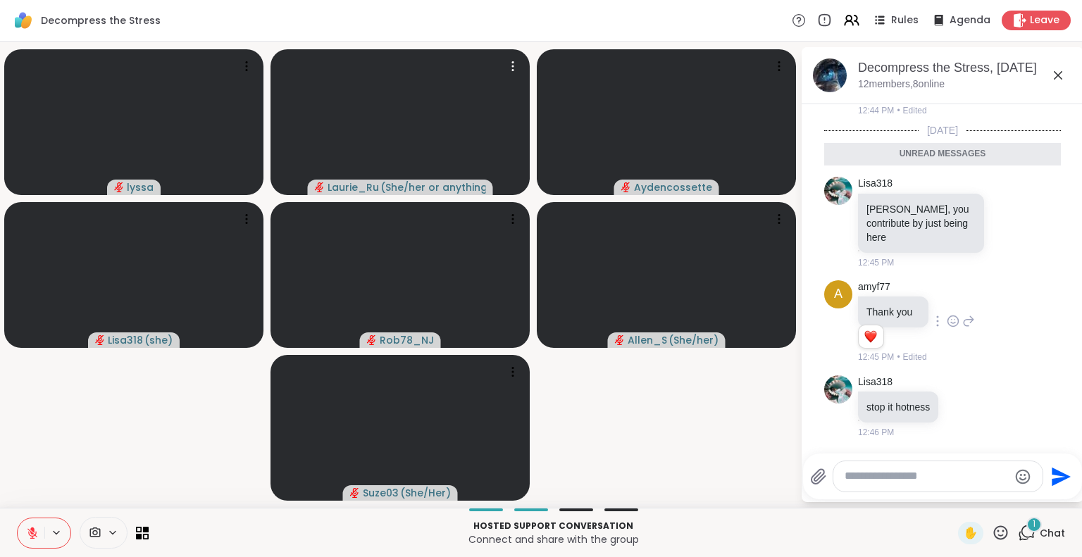
scroll to position [5849, 0]
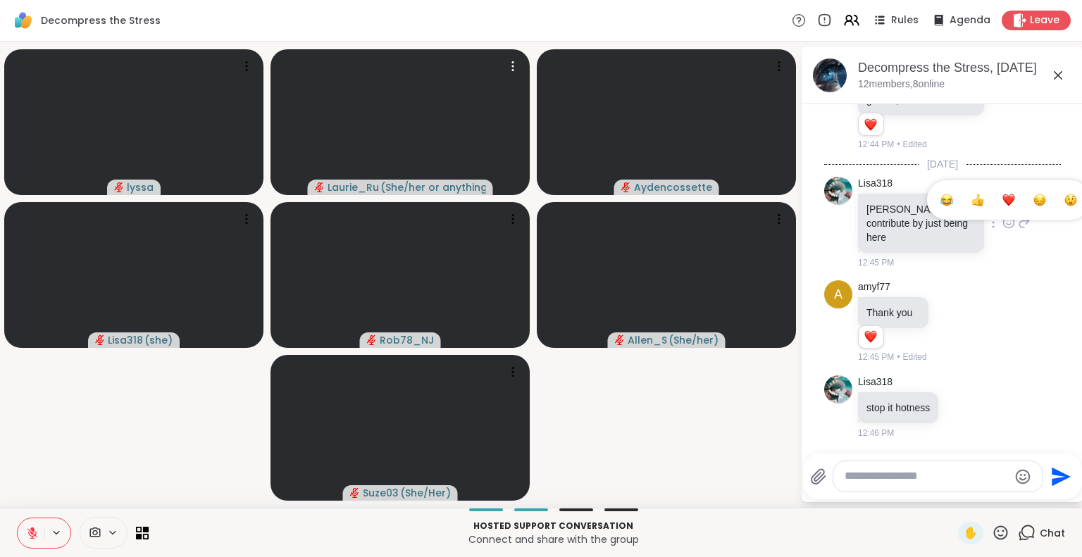
click at [971, 206] on div "Select Reaction: Thumbs up" at bounding box center [977, 200] width 13 height 13
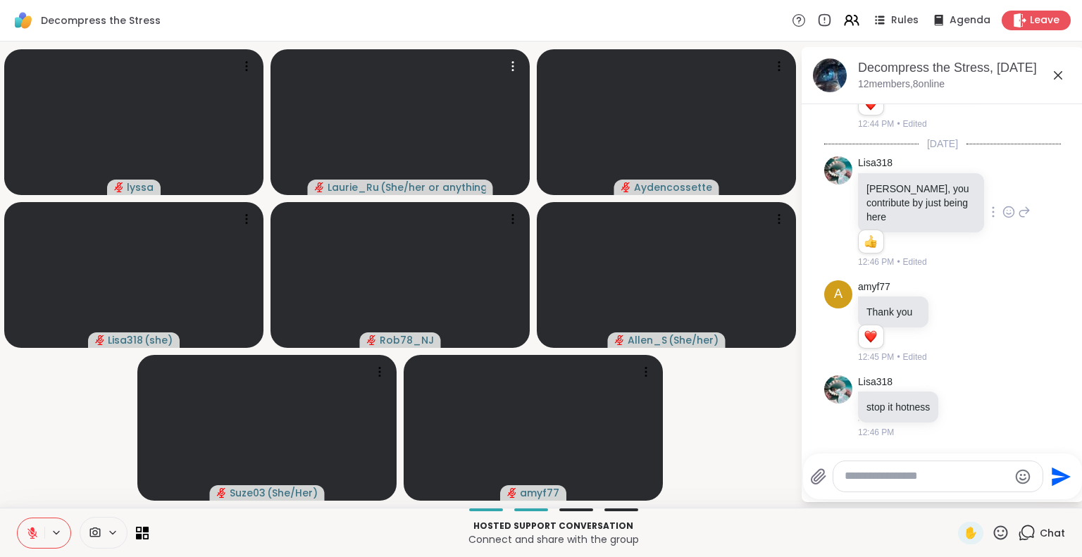
scroll to position [5869, 0]
click at [1054, 75] on icon at bounding box center [1058, 75] width 8 height 8
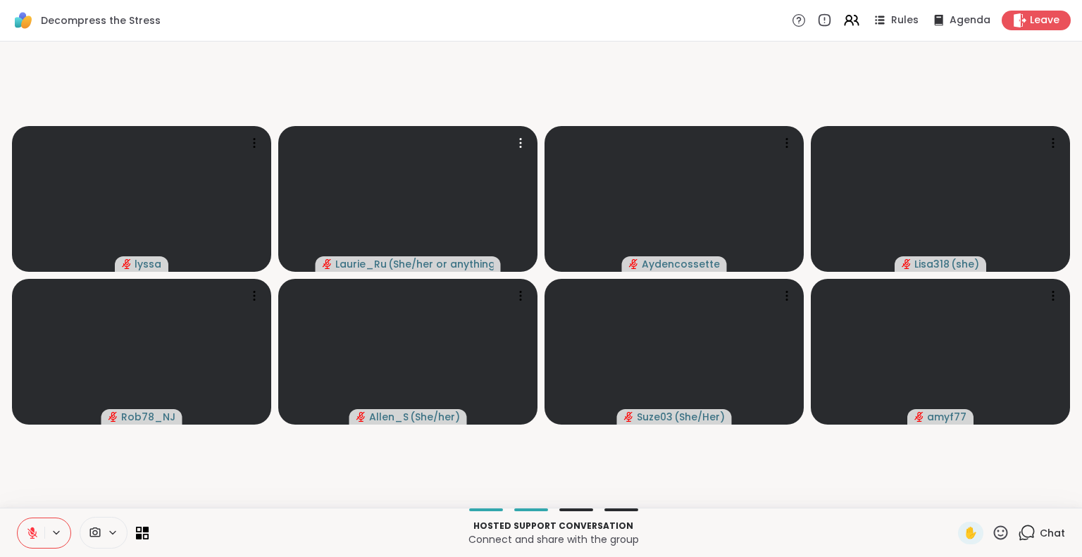
click at [27, 532] on icon at bounding box center [32, 533] width 10 height 10
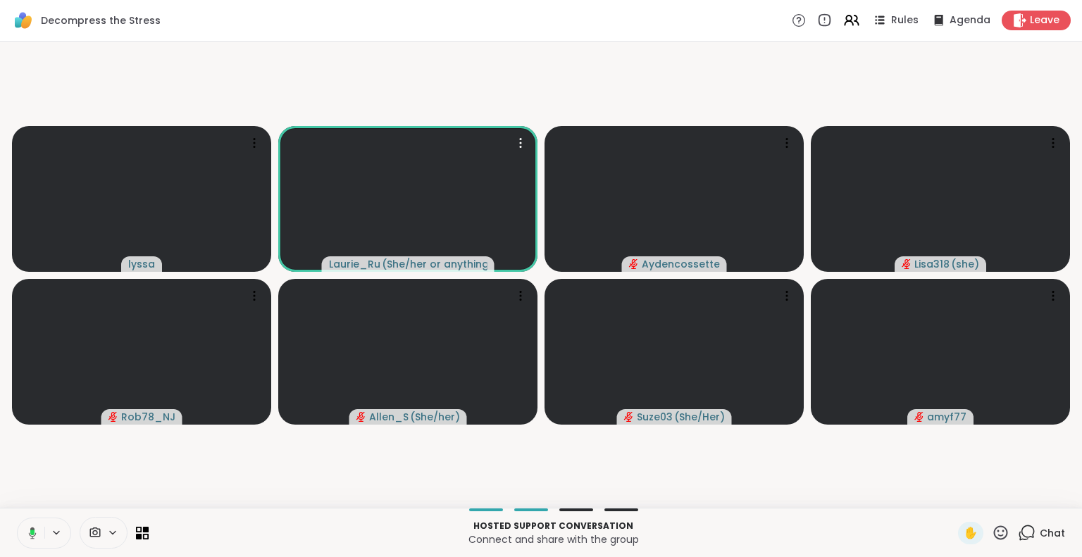
click at [30, 532] on icon at bounding box center [32, 533] width 4 height 6
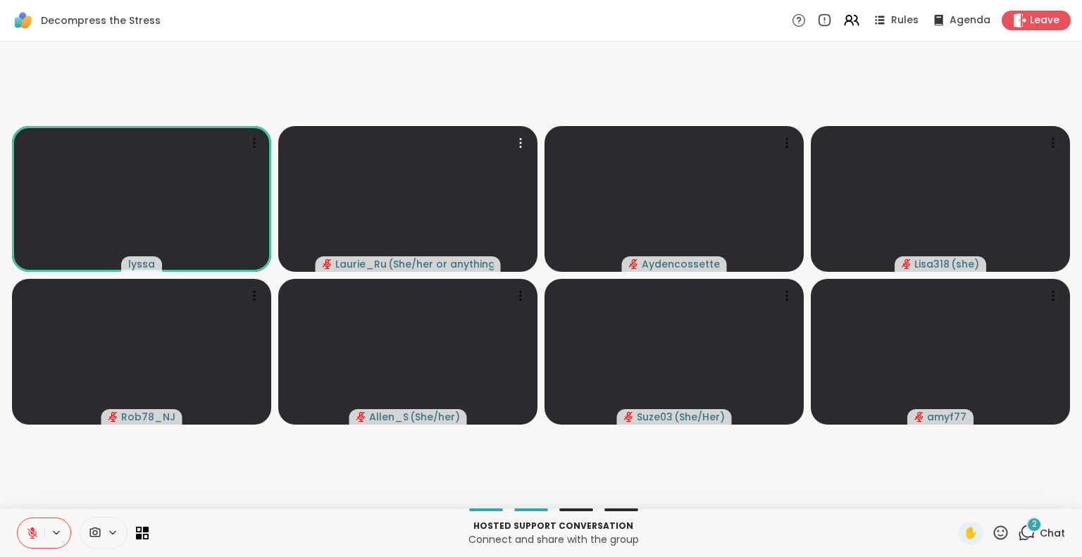
click at [1018, 526] on icon at bounding box center [1027, 533] width 18 height 18
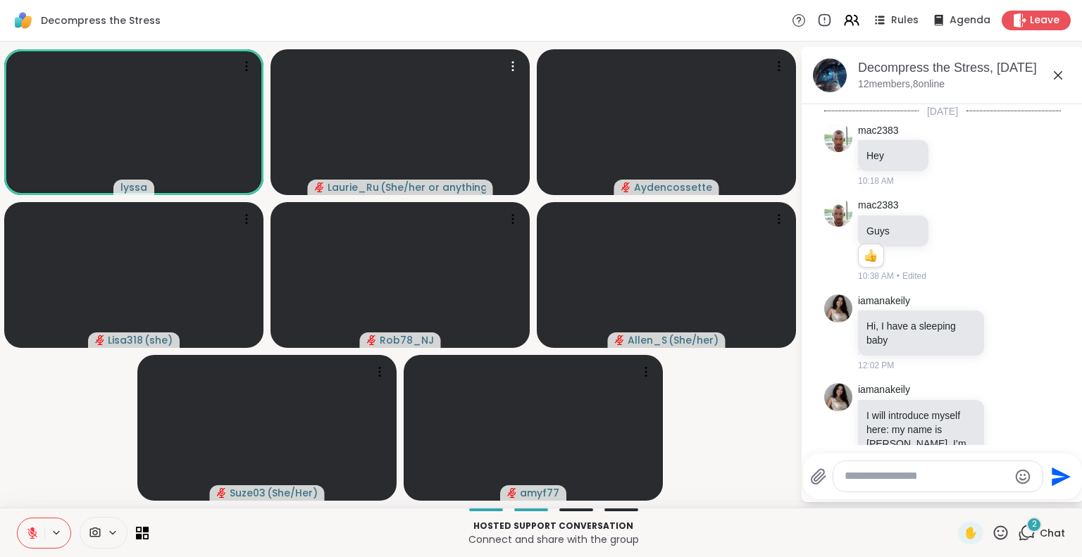
scroll to position [6053, 0]
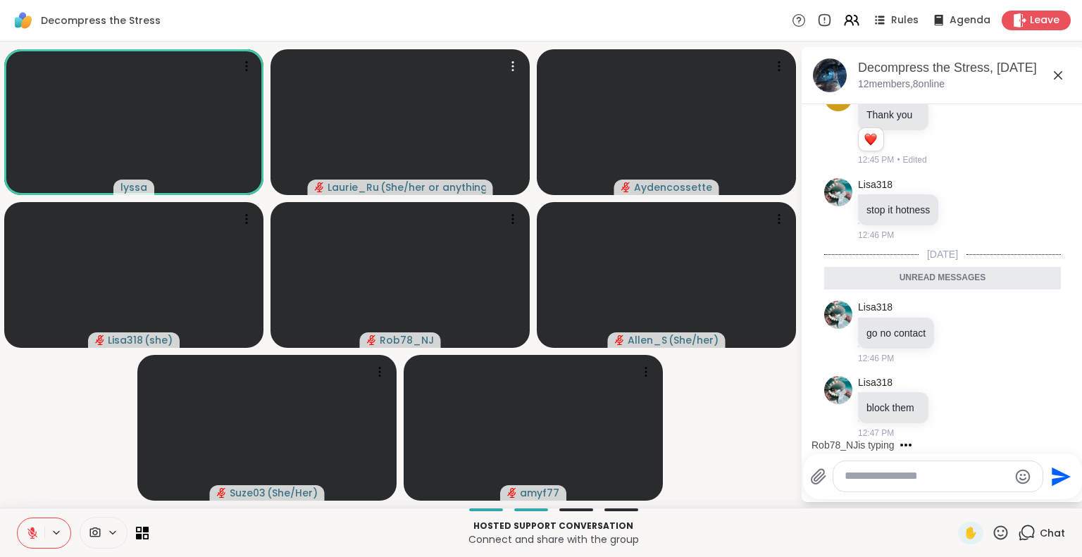
click at [1050, 70] on icon at bounding box center [1058, 75] width 17 height 17
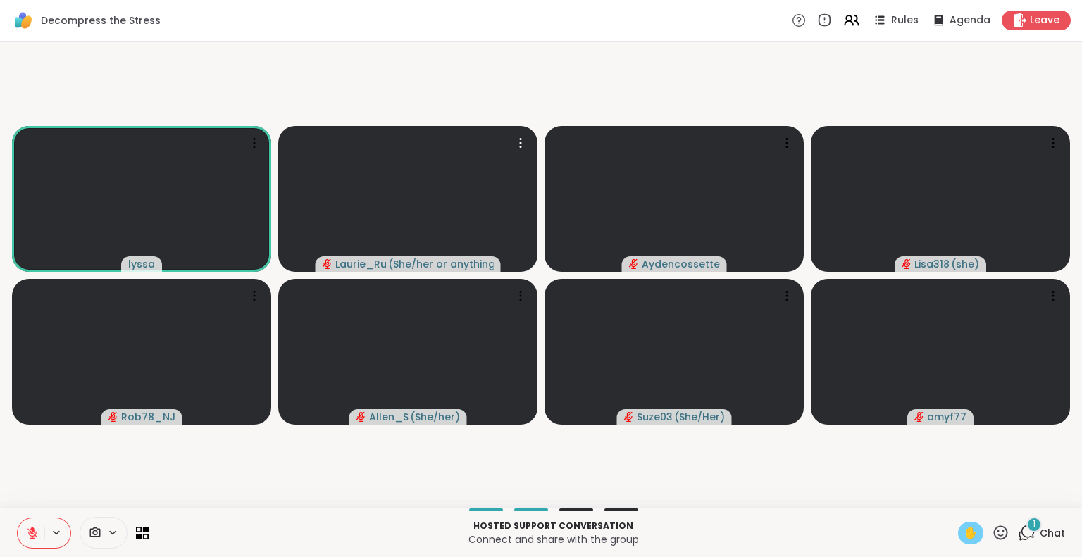
click at [964, 529] on span "✋" at bounding box center [971, 533] width 14 height 17
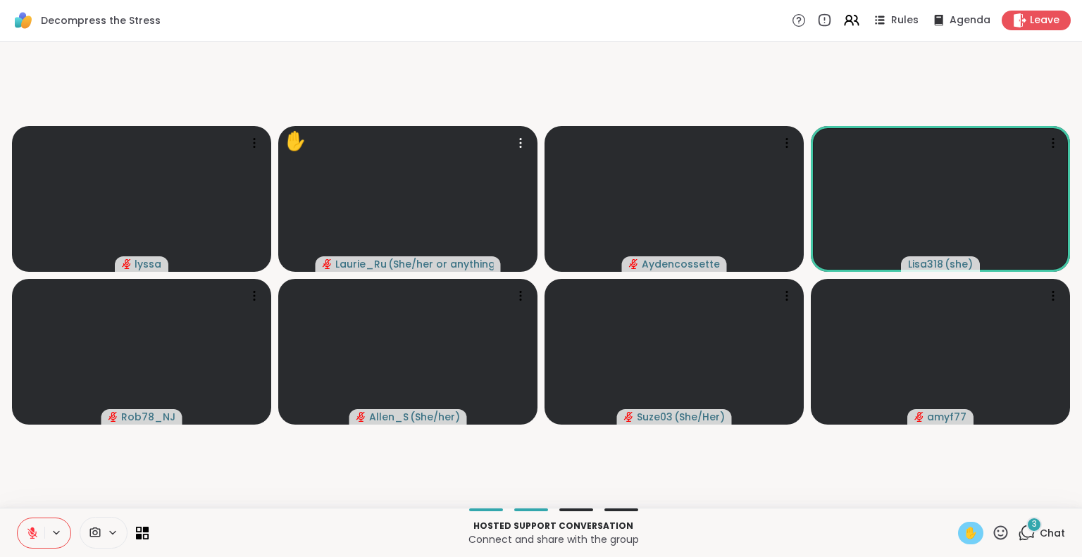
click at [1026, 529] on div "3" at bounding box center [1033, 524] width 15 height 15
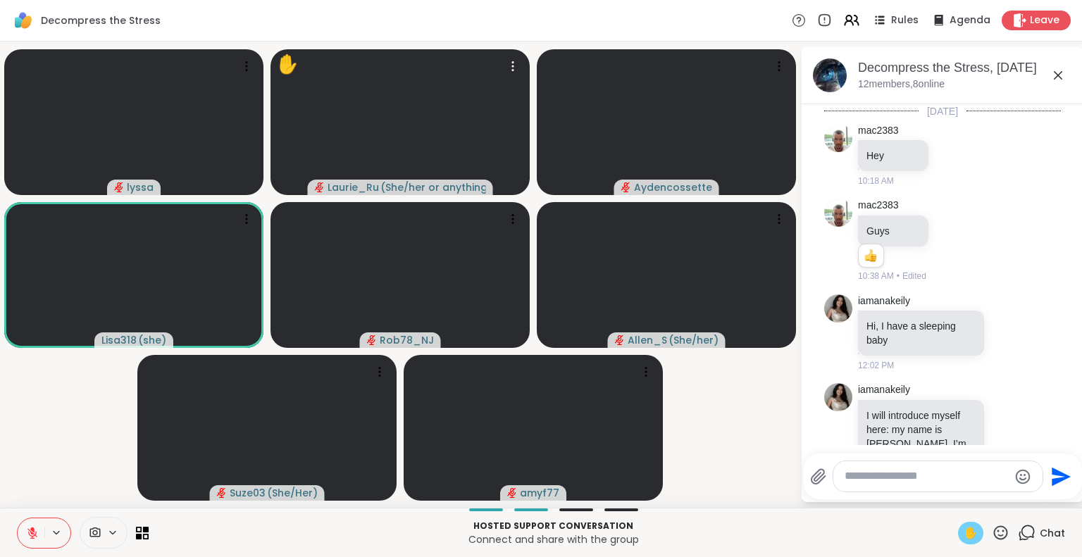
scroll to position [6361, 0]
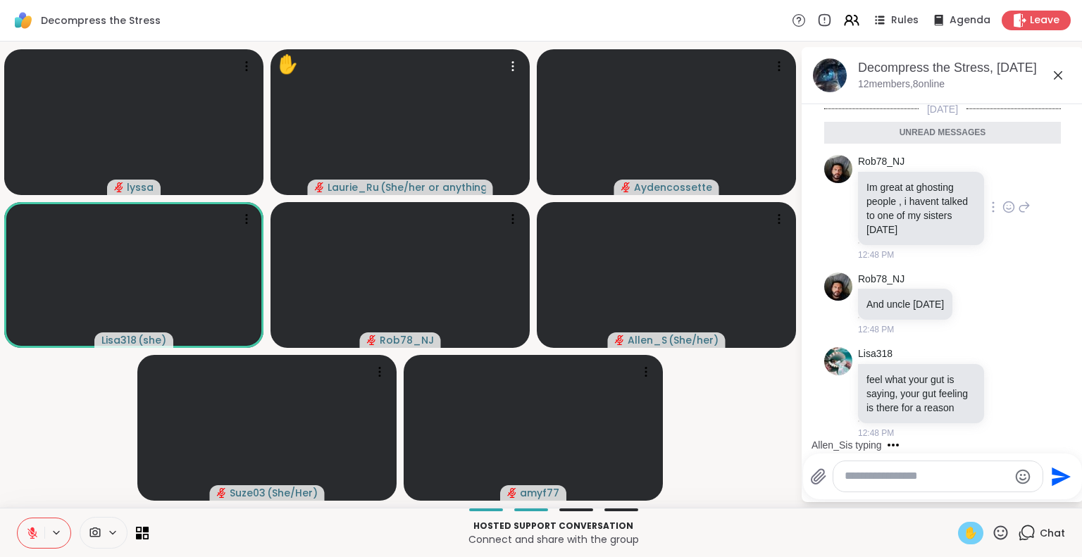
click at [1007, 206] on icon at bounding box center [1007, 206] width 0 height 0
click at [1009, 235] on div "Rob78_NJ Im great at ghosting people , i havent talked to one of my sisters in …" at bounding box center [942, 208] width 237 height 118
click at [1014, 473] on icon "Emoji picker" at bounding box center [1022, 476] width 17 height 17
click at [902, 540] on p "Connect and share with the group" at bounding box center [553, 540] width 793 height 14
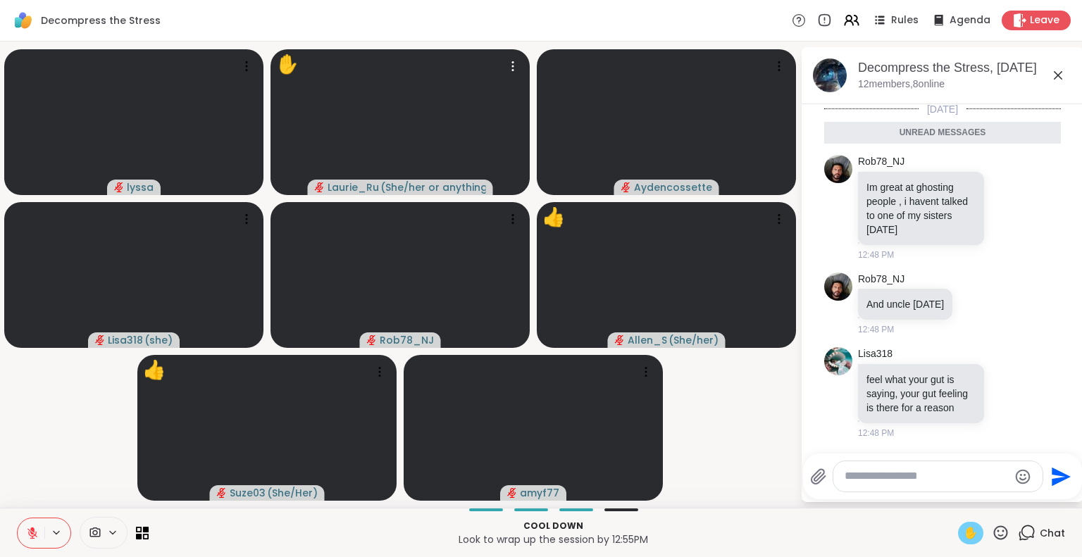
click at [27, 536] on icon at bounding box center [32, 533] width 10 height 10
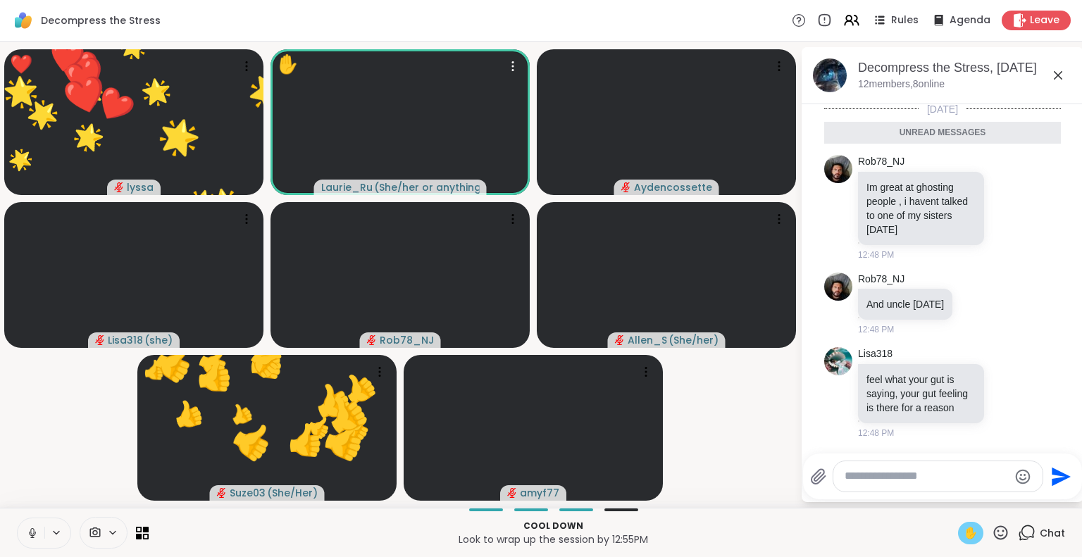
click at [964, 537] on span "✋" at bounding box center [971, 533] width 14 height 17
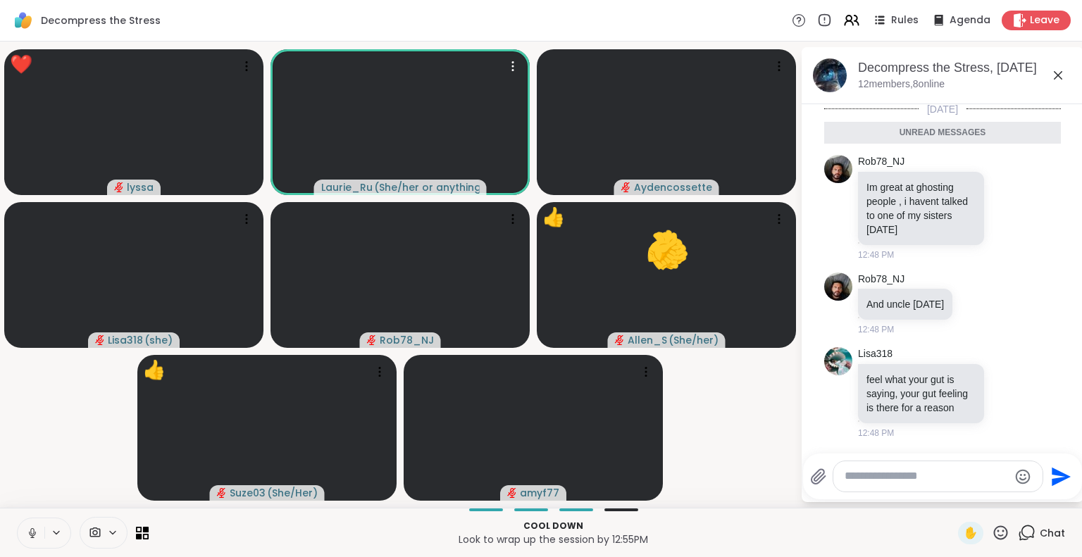
click at [26, 534] on icon at bounding box center [32, 533] width 13 height 13
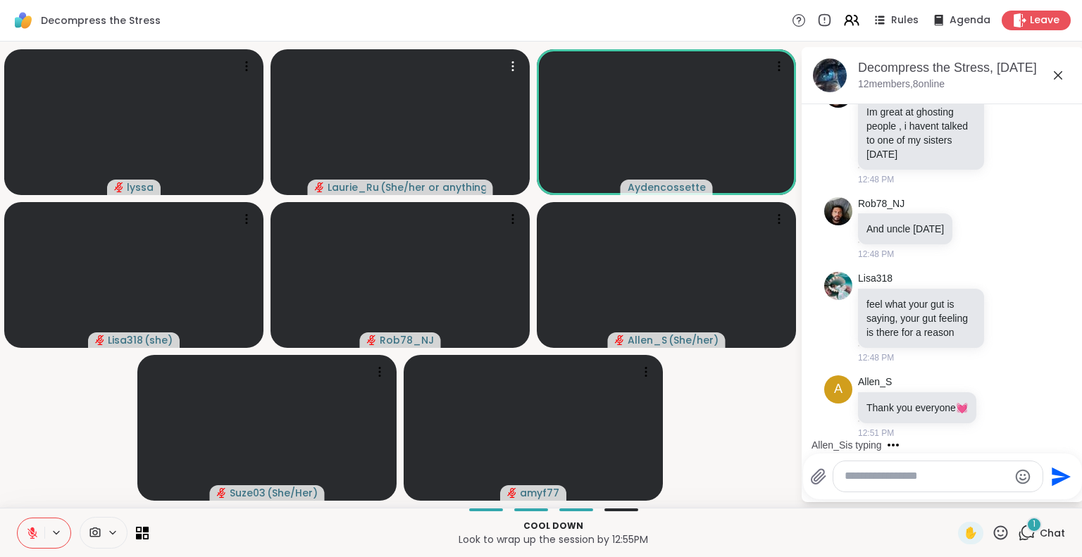
scroll to position [6416, 0]
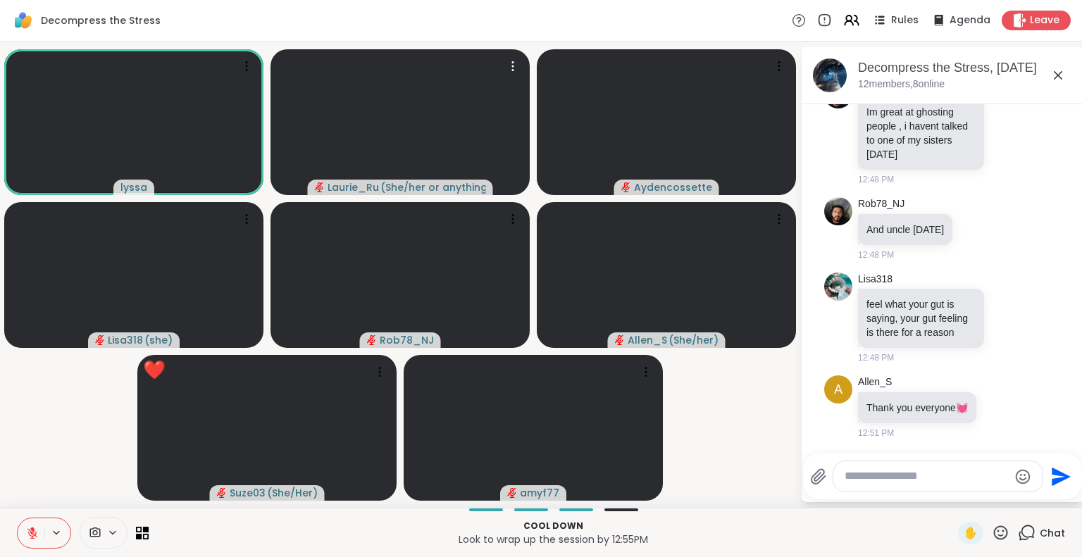
click at [26, 535] on icon at bounding box center [32, 533] width 13 height 13
click at [30, 531] on icon at bounding box center [32, 531] width 4 height 6
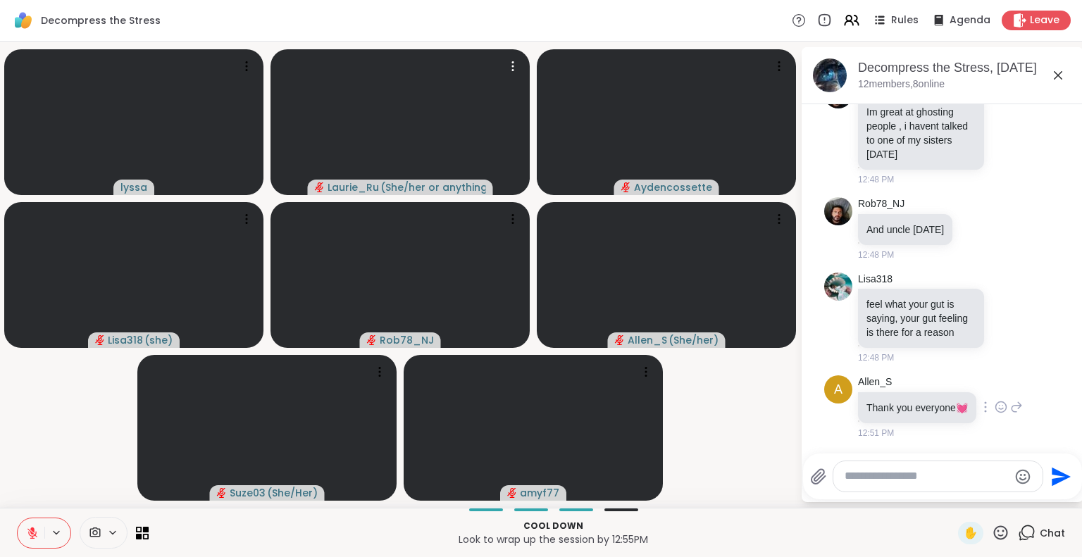
click at [995, 402] on icon at bounding box center [1001, 407] width 13 height 14
click at [995, 380] on div "Select Reaction: Heart" at bounding box center [1001, 384] width 13 height 13
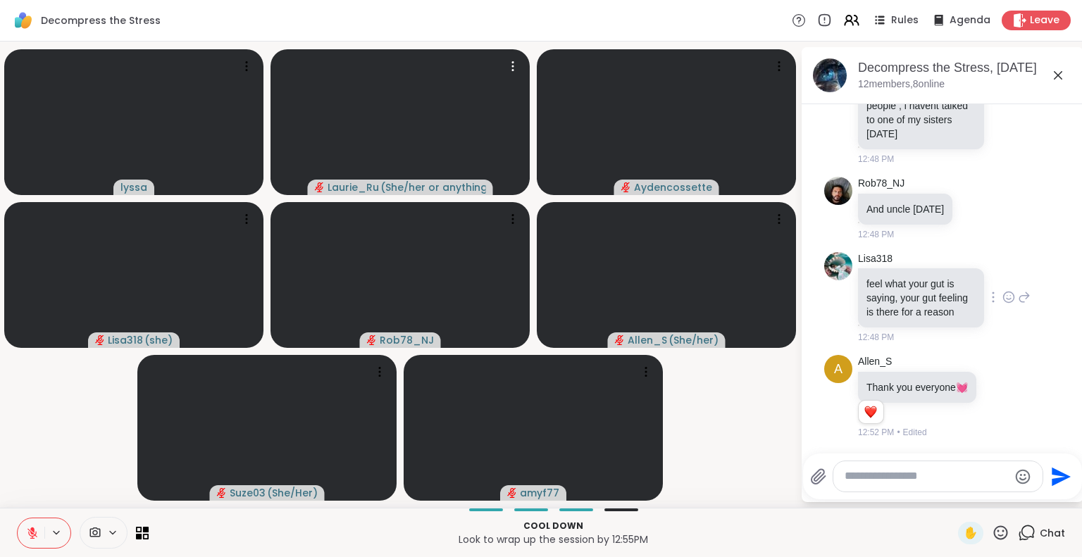
click at [1002, 290] on icon at bounding box center [1008, 297] width 13 height 14
click at [971, 268] on div "Select Reaction: Thumbs up" at bounding box center [977, 274] width 13 height 13
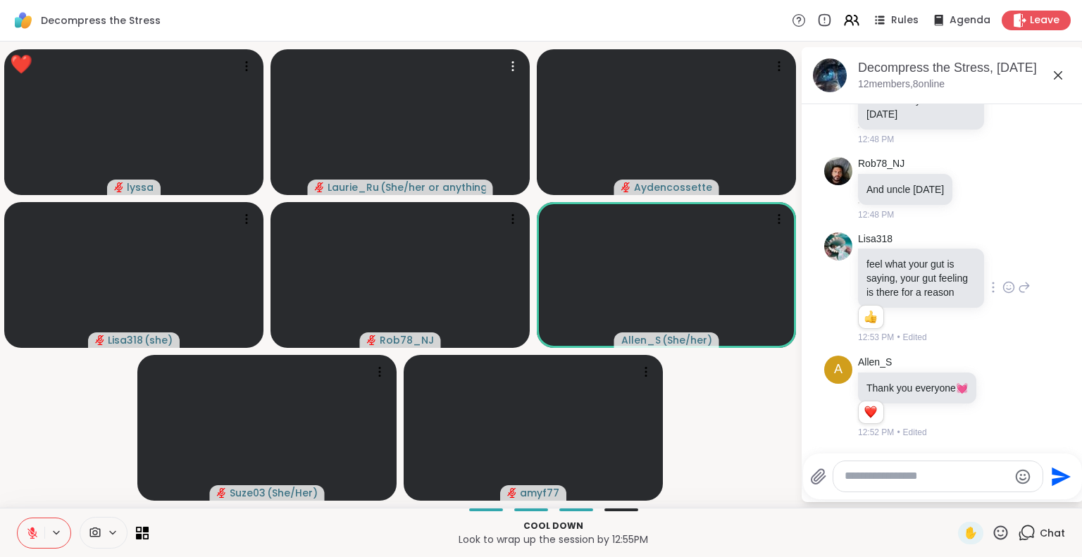
click at [992, 529] on icon at bounding box center [1001, 533] width 18 height 18
click at [952, 488] on span "❤️" at bounding box center [959, 495] width 14 height 17
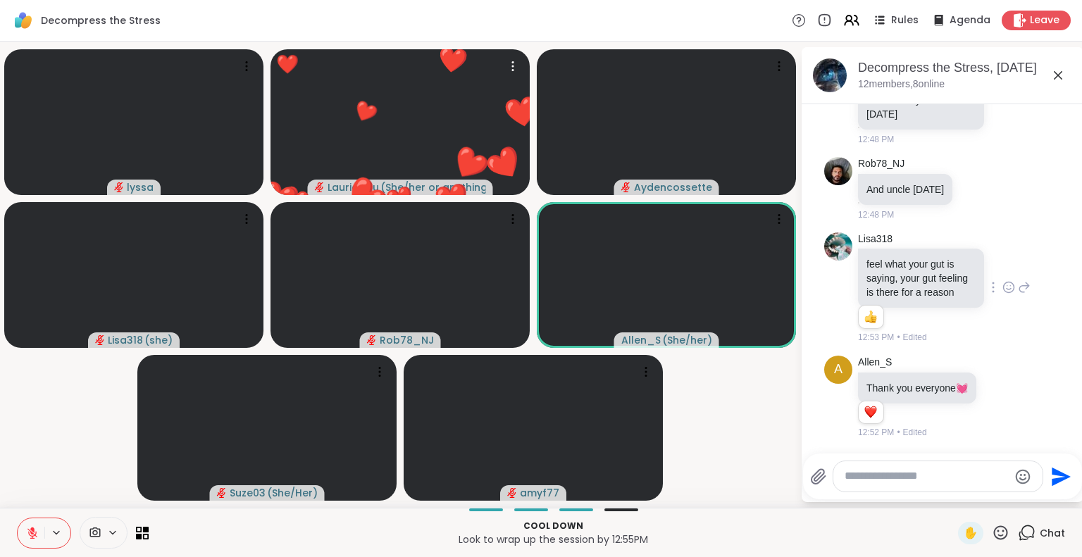
click at [992, 531] on icon at bounding box center [1001, 533] width 18 height 18
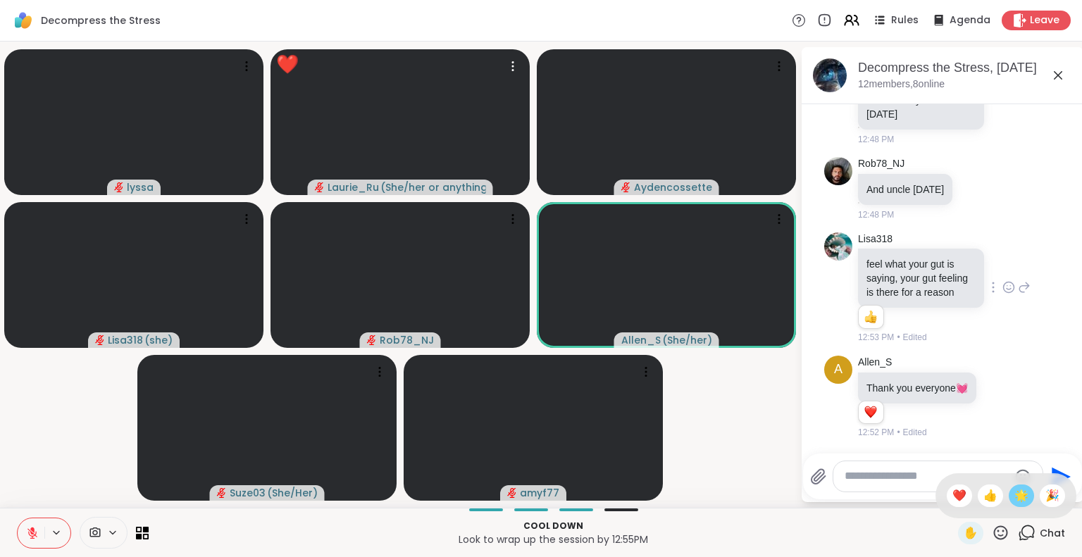
click at [1014, 495] on span "🌟" at bounding box center [1021, 495] width 14 height 17
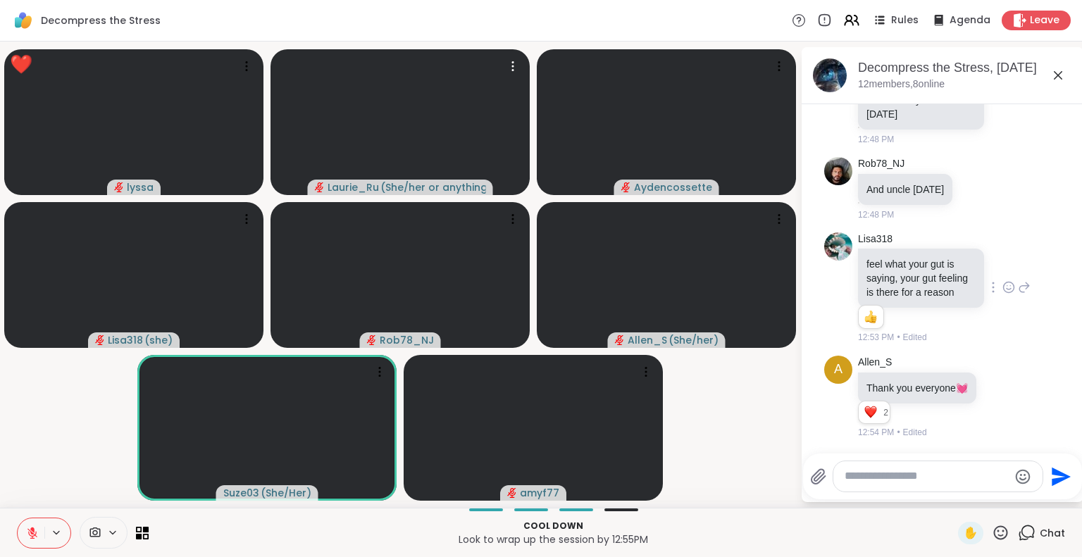
scroll to position [6457, 0]
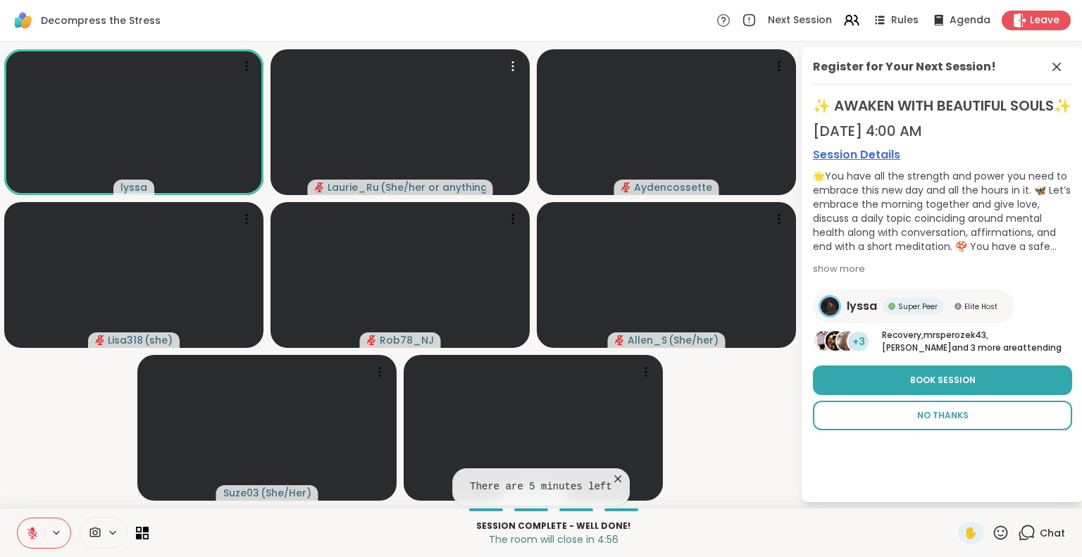
click at [943, 422] on span "No Thanks" at bounding box center [942, 415] width 51 height 13
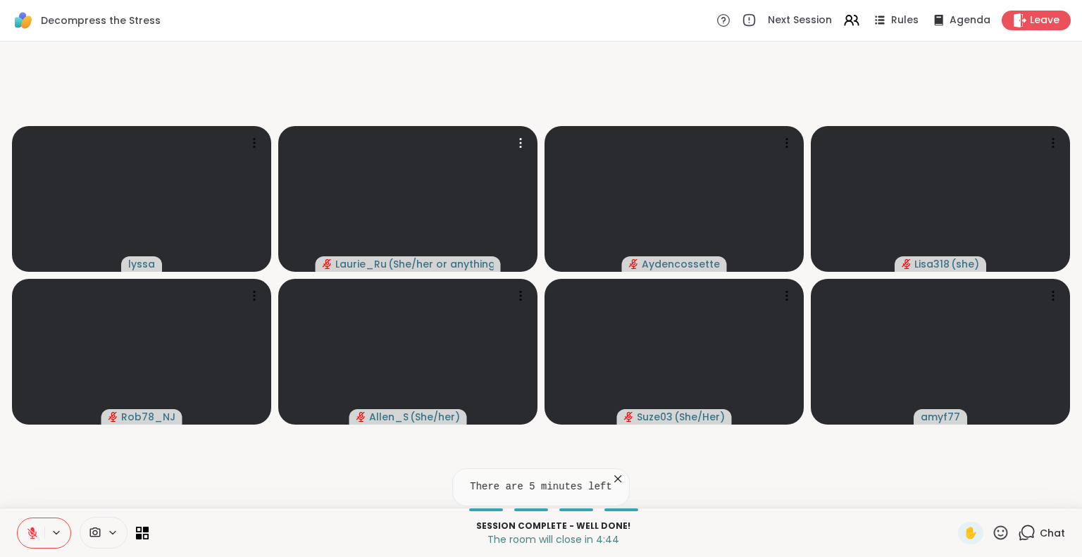
click at [26, 535] on icon at bounding box center [32, 533] width 13 height 13
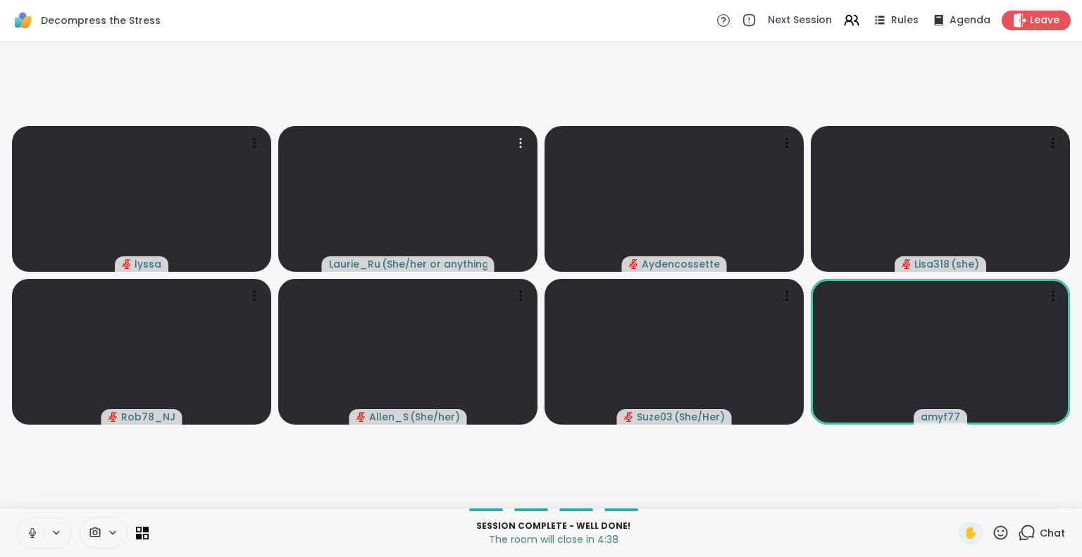
click at [26, 535] on icon at bounding box center [32, 533] width 13 height 13
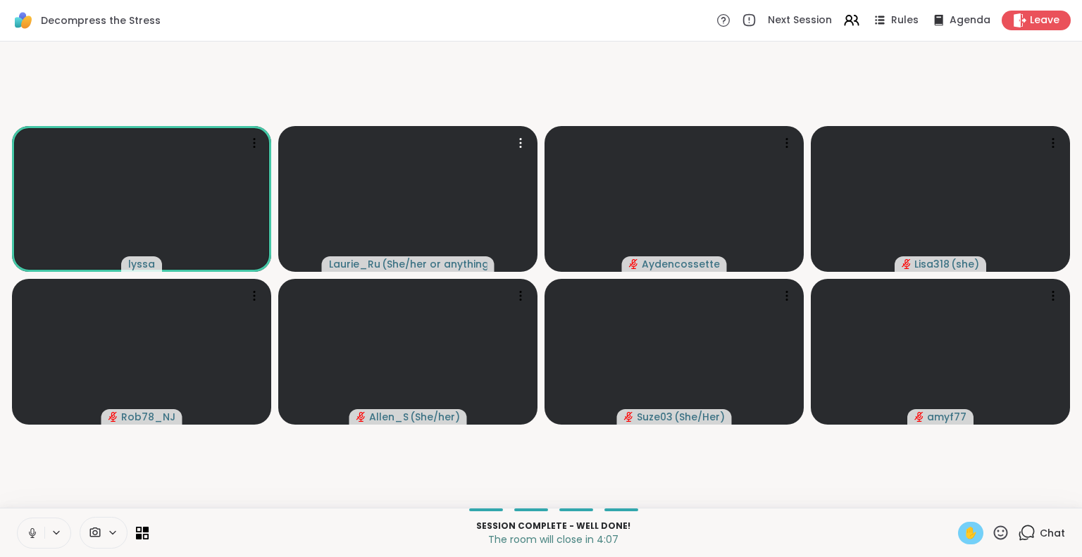
click at [958, 523] on div "✋" at bounding box center [970, 533] width 25 height 23
click at [964, 529] on span "✋" at bounding box center [971, 533] width 14 height 17
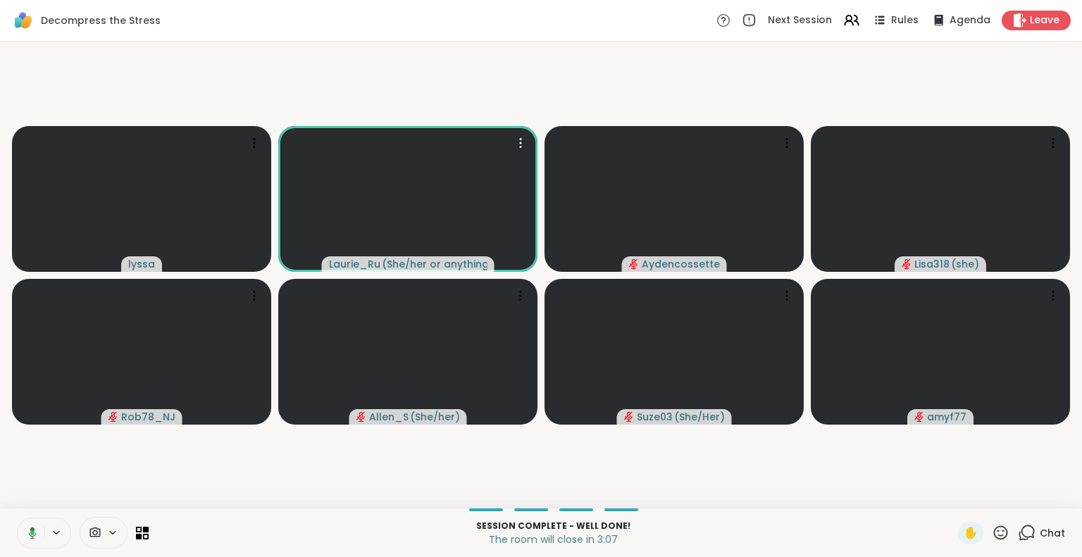
click at [30, 530] on icon at bounding box center [32, 532] width 4 height 5
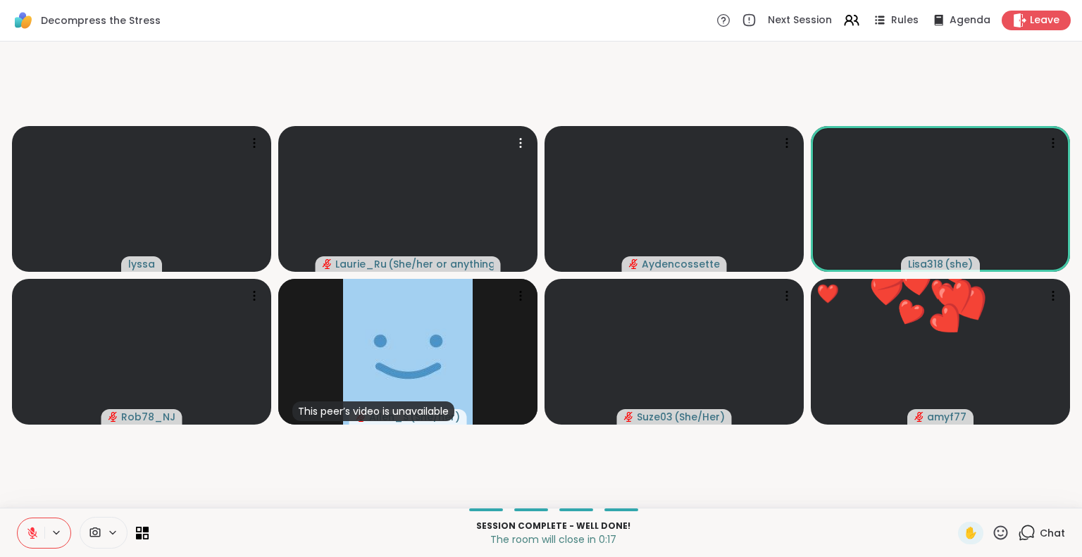
click at [992, 533] on icon at bounding box center [1001, 533] width 18 height 18
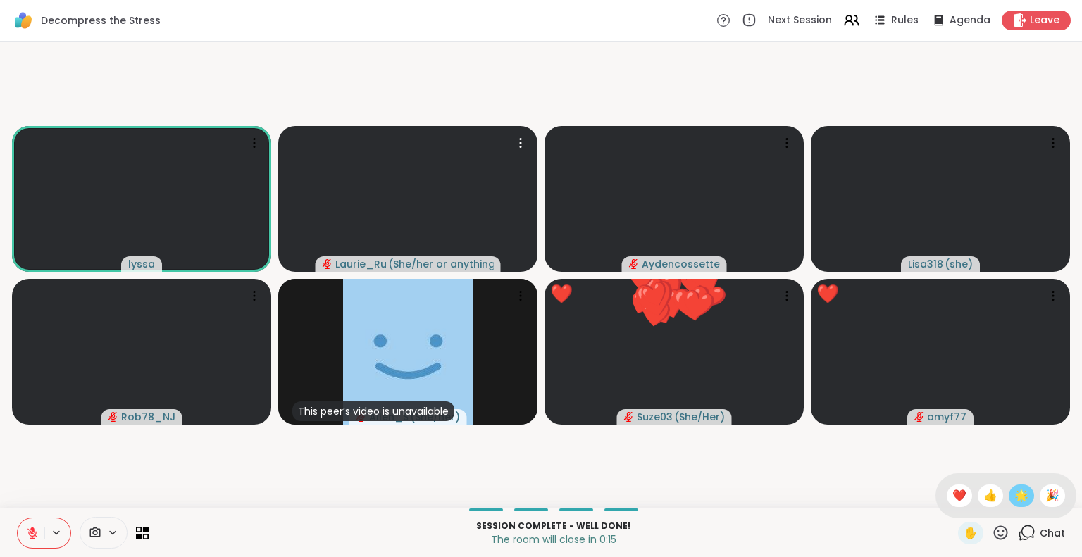
click at [1014, 495] on span "🌟" at bounding box center [1021, 495] width 14 height 17
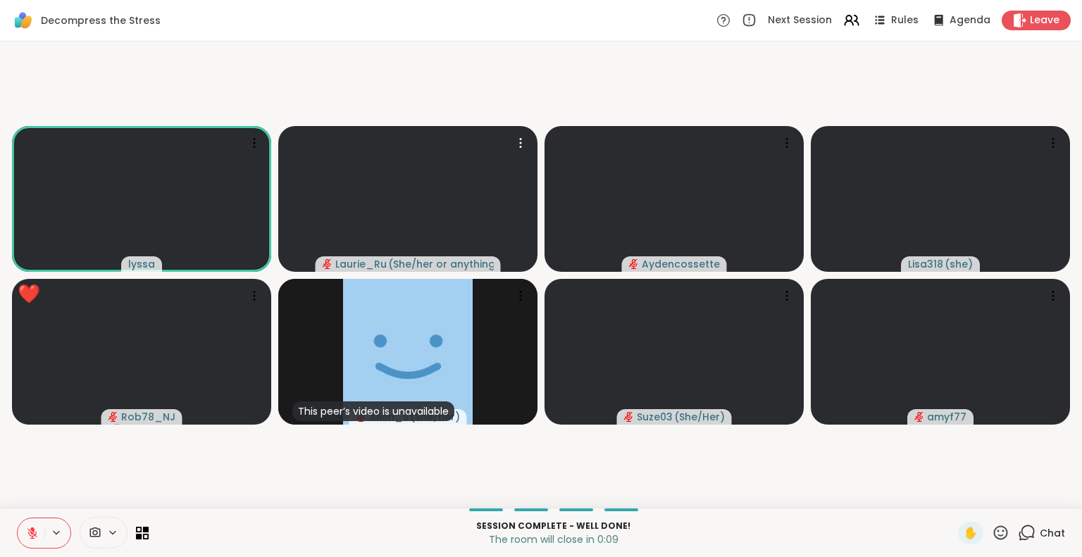
click at [992, 526] on icon at bounding box center [1001, 533] width 18 height 18
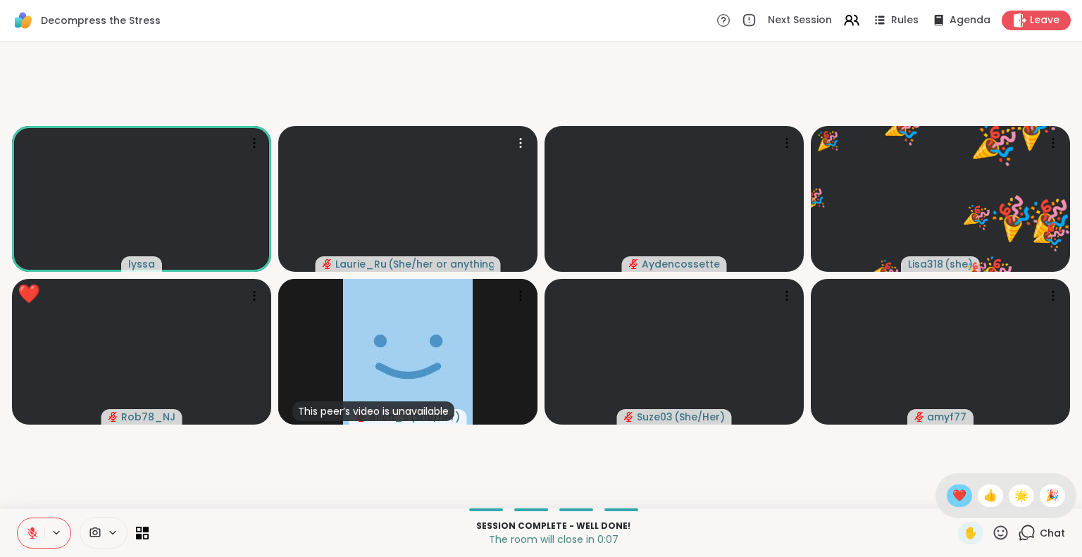
click at [952, 490] on span "❤️" at bounding box center [959, 495] width 14 height 17
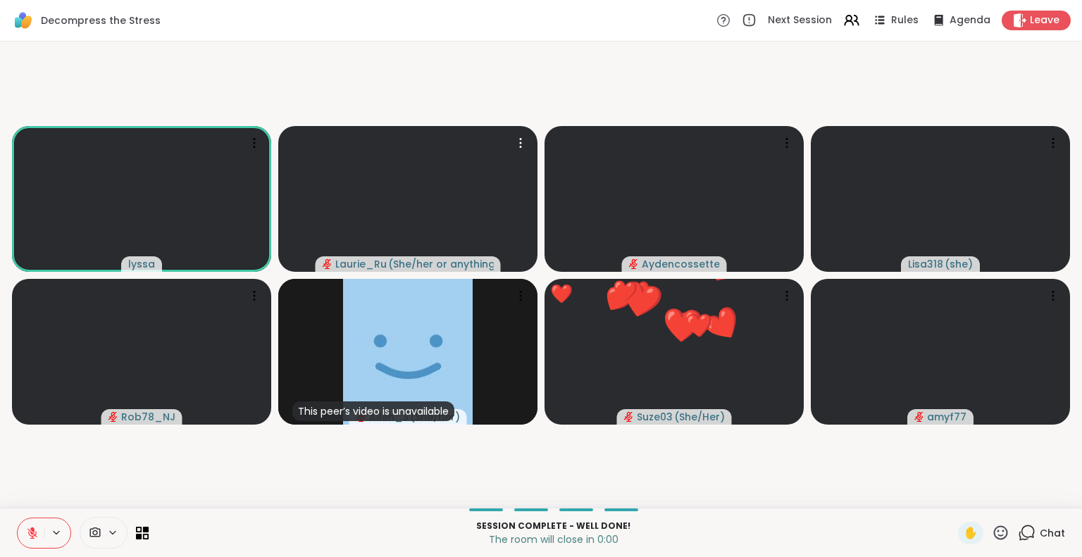
click at [992, 529] on icon at bounding box center [1001, 533] width 18 height 18
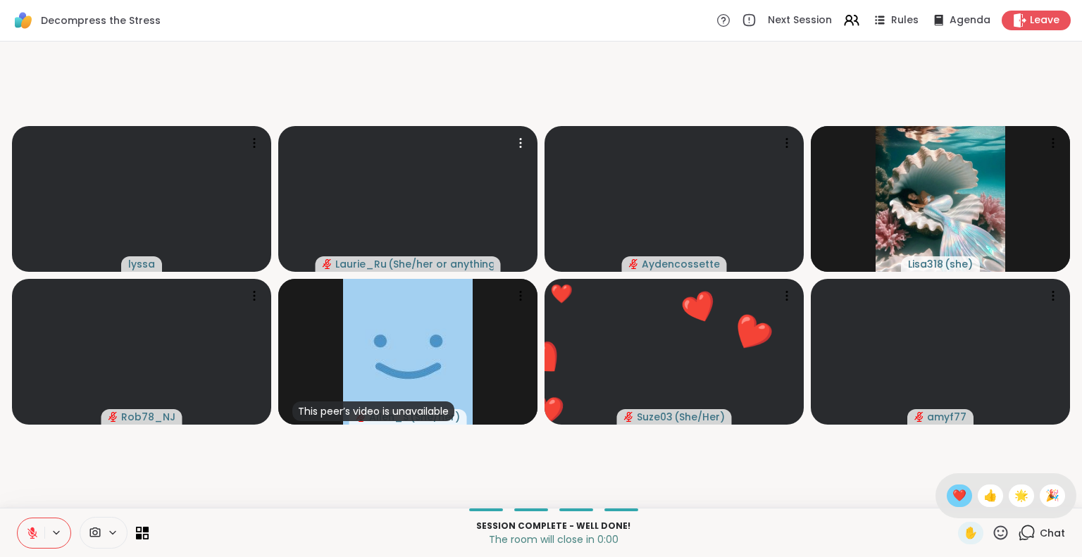
click at [952, 495] on span "❤️" at bounding box center [959, 495] width 14 height 17
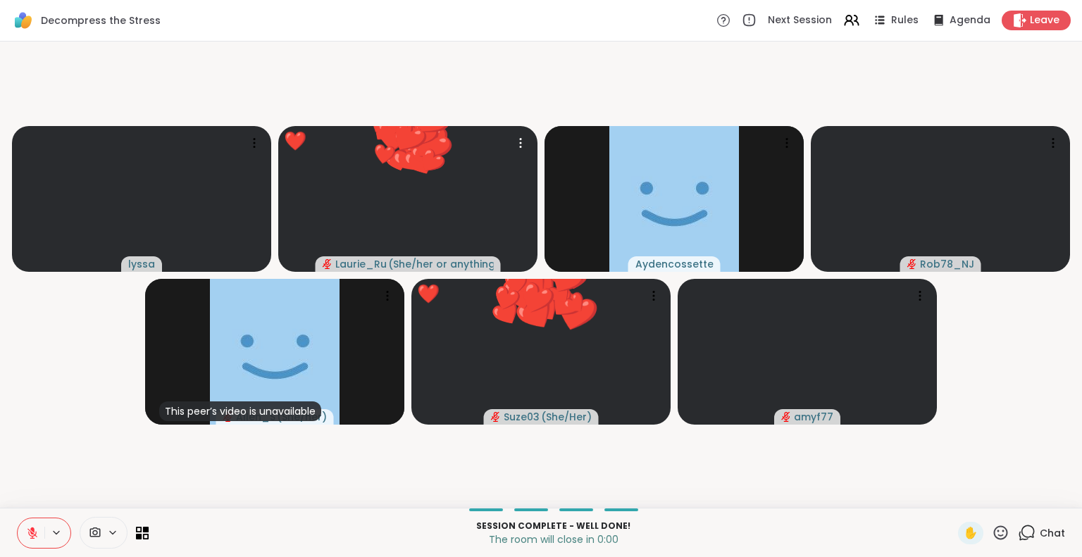
scroll to position [0, 0]
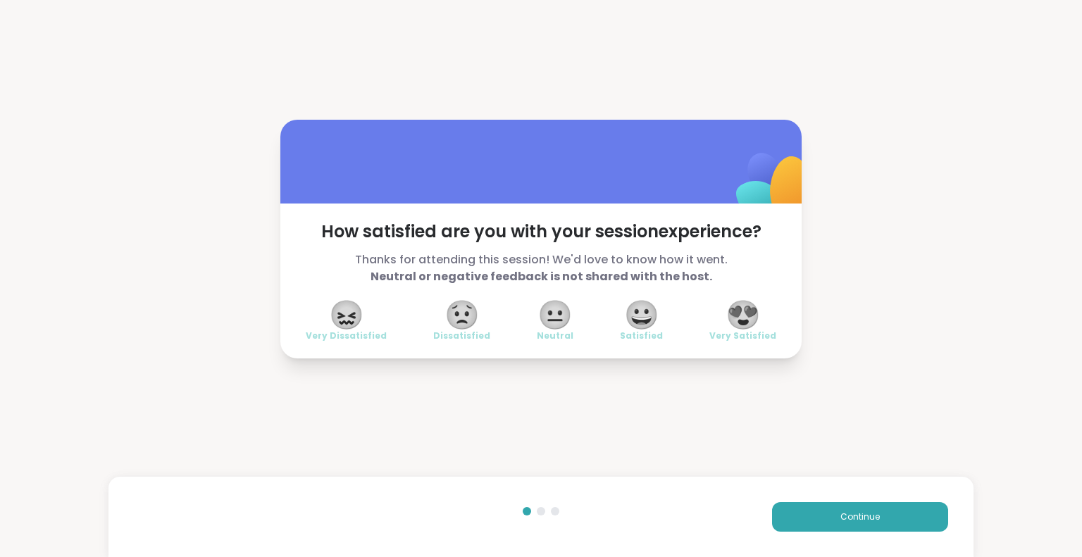
click at [746, 312] on span "😍" at bounding box center [743, 314] width 35 height 25
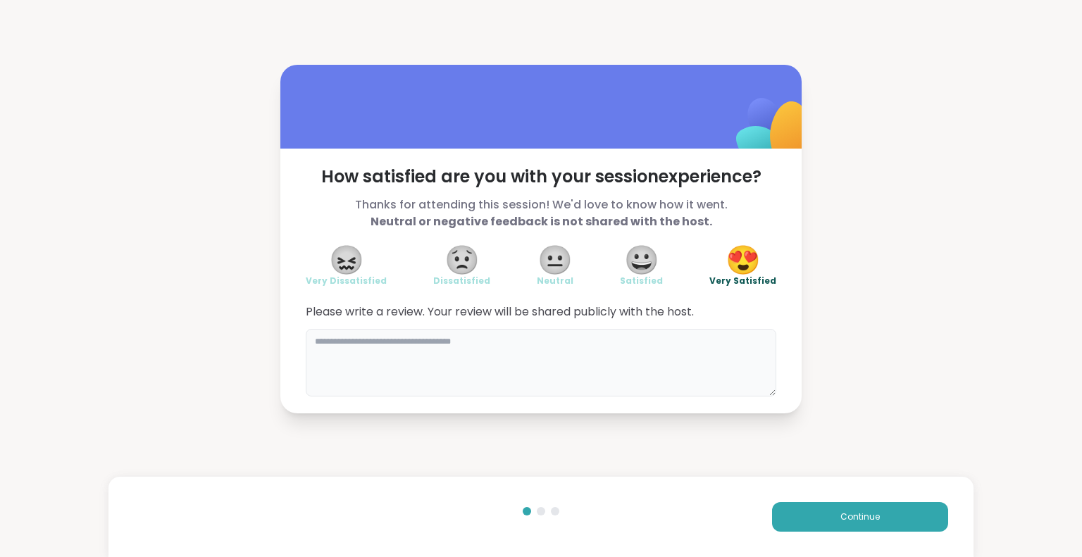
click at [696, 346] on textarea at bounding box center [541, 363] width 471 height 68
click at [857, 515] on span "Continue" at bounding box center [859, 517] width 39 height 13
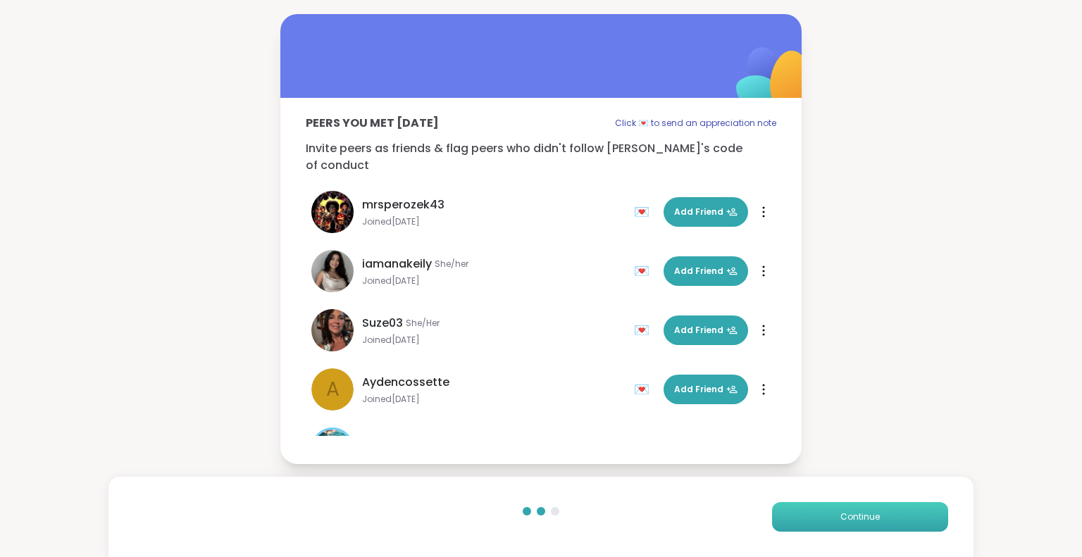
click at [857, 515] on span "Continue" at bounding box center [859, 517] width 39 height 13
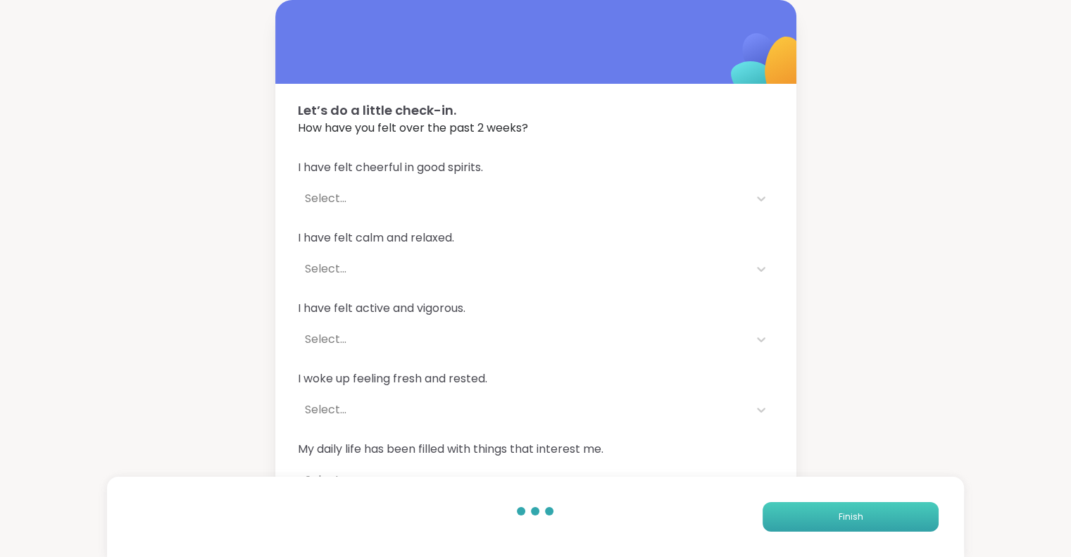
click at [857, 515] on span "Finish" at bounding box center [850, 517] width 25 height 13
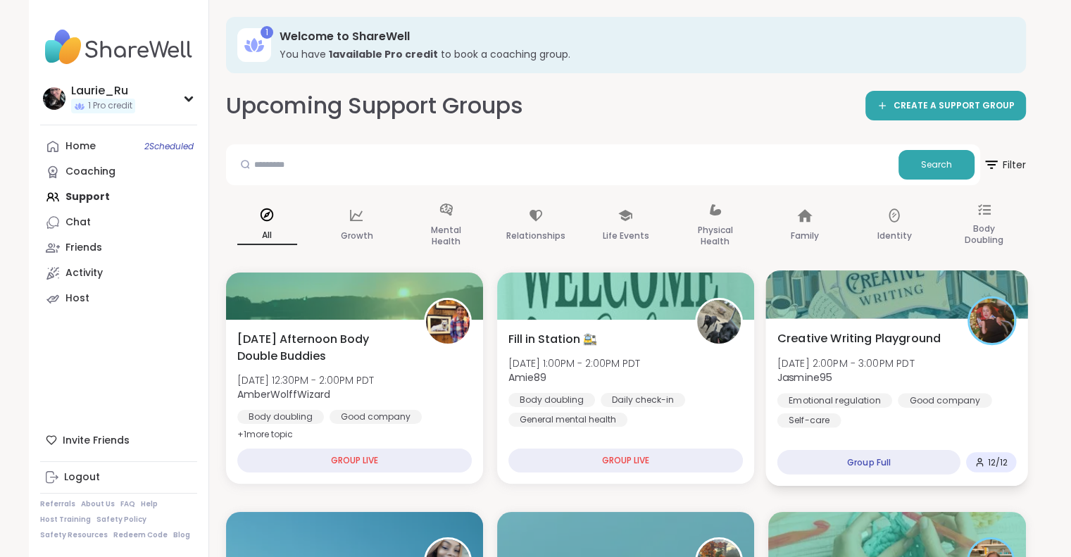
click at [900, 439] on div "Creative Writing Playground Wed, Oct 08 | 2:00PM - 3:00PM PDT Jasmine95 Emotion…" at bounding box center [897, 402] width 263 height 168
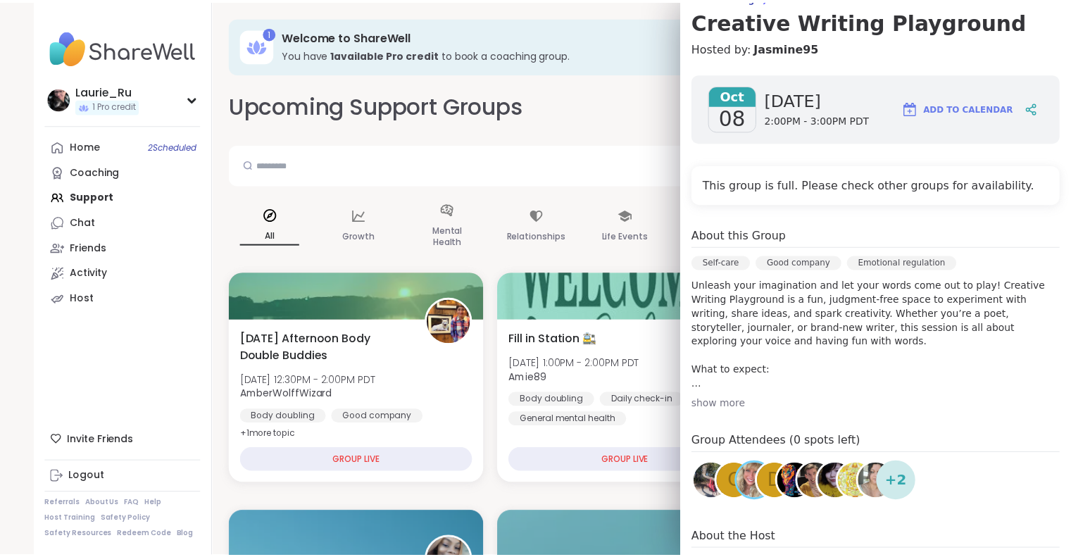
scroll to position [141, 0]
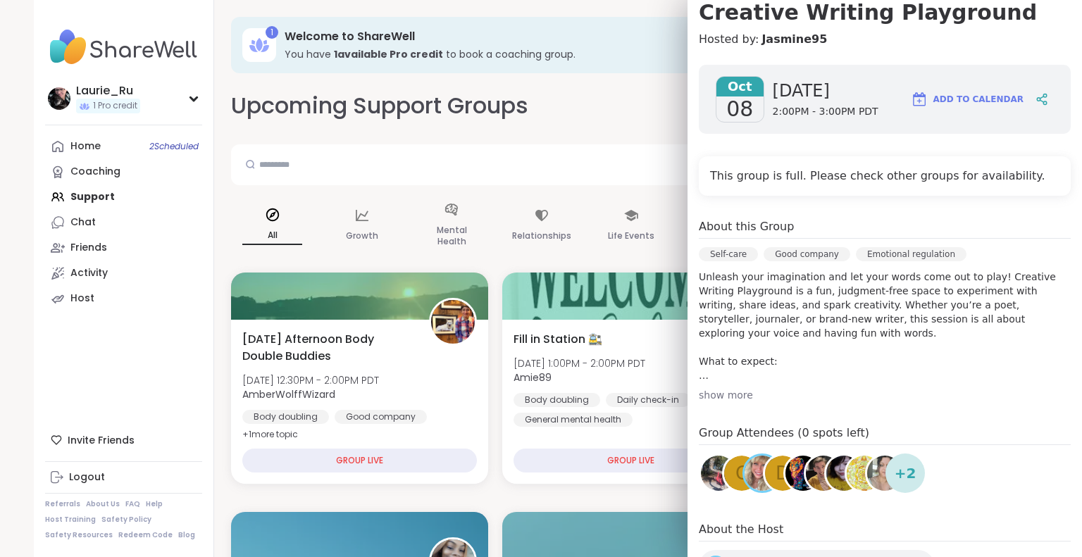
click at [701, 467] on img at bounding box center [718, 473] width 35 height 35
click at [724, 473] on div "C" at bounding box center [741, 473] width 35 height 35
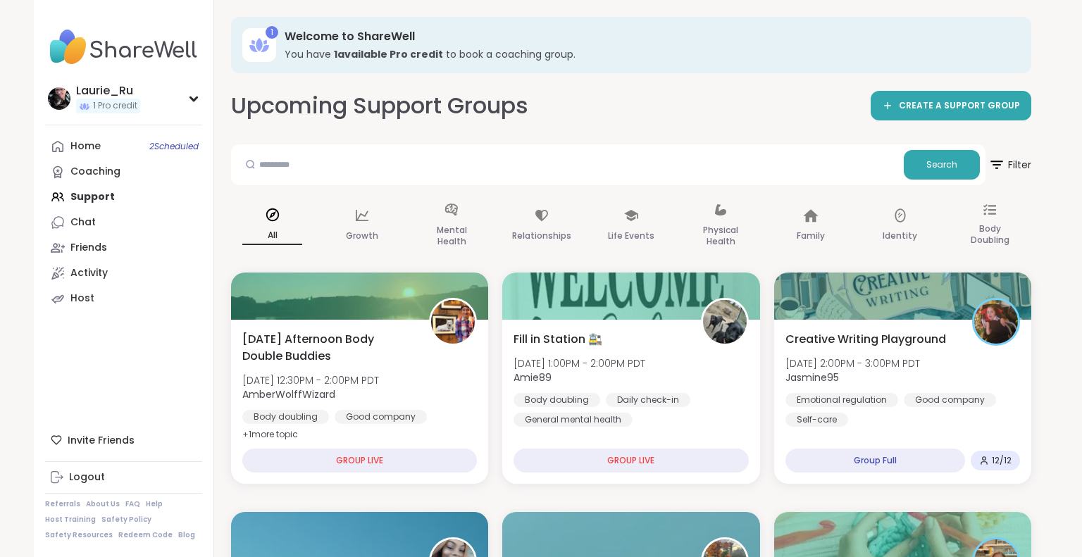
click at [623, 94] on div "Upcoming Support Groups CREATE A SUPPORT GROUP" at bounding box center [631, 106] width 800 height 32
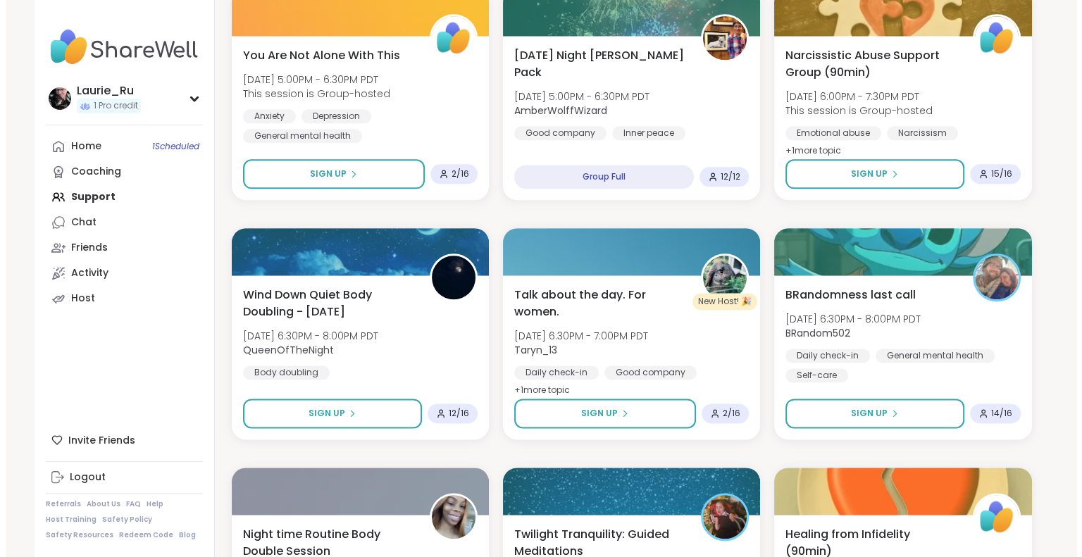
scroll to position [1709, 0]
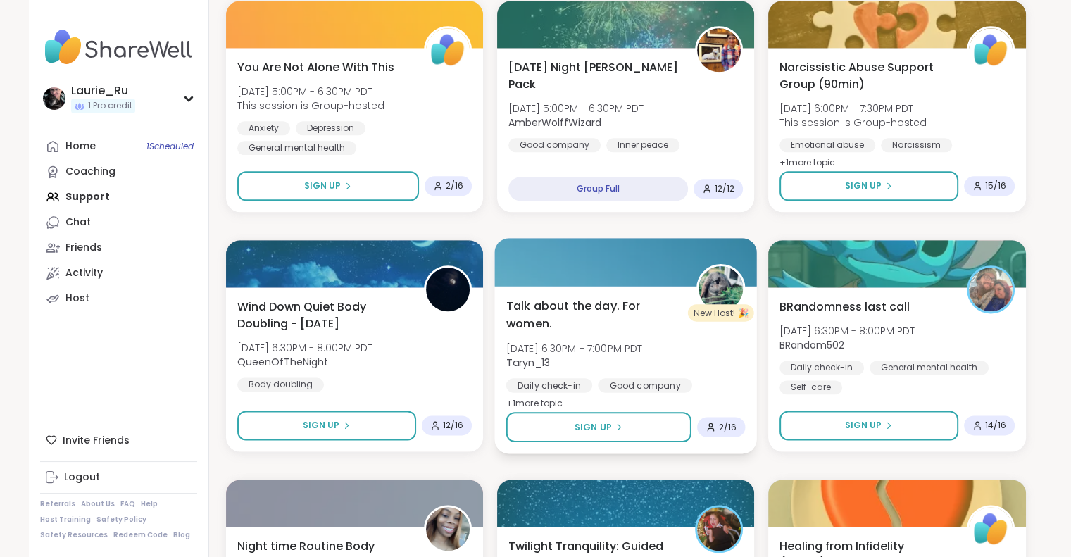
click at [721, 278] on img at bounding box center [721, 288] width 44 height 44
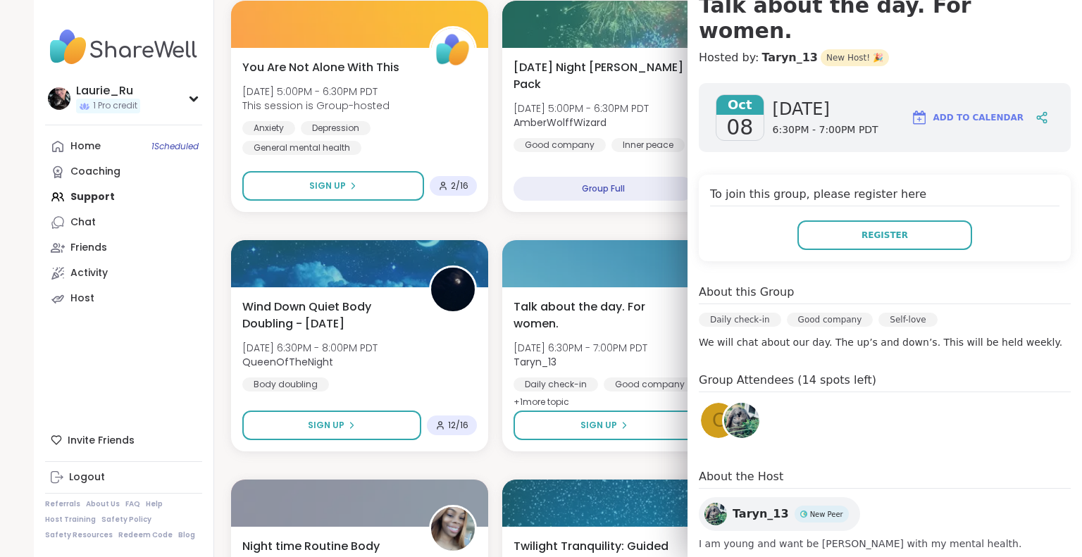
scroll to position [149, 0]
click at [704, 502] on img at bounding box center [715, 513] width 23 height 23
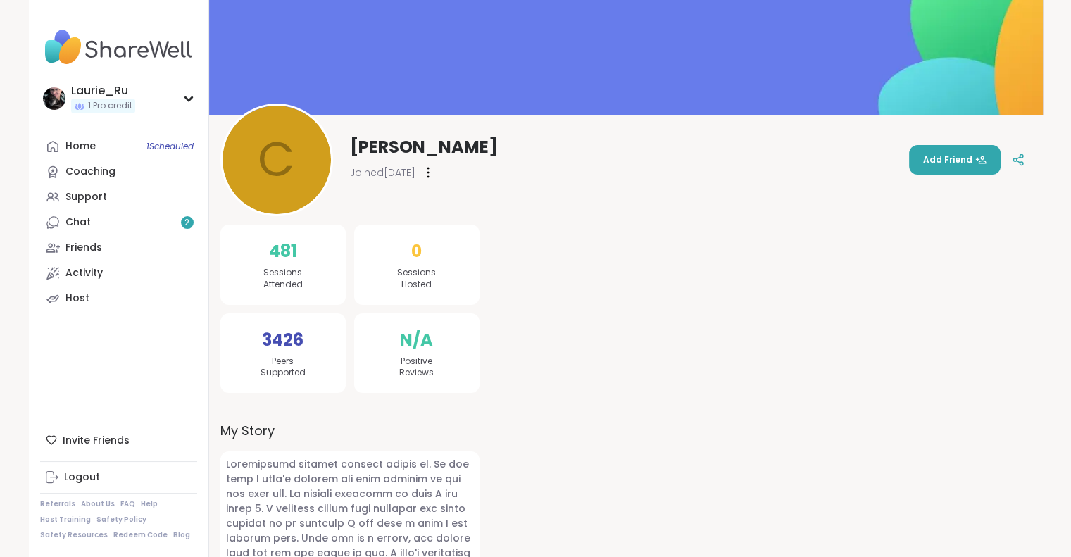
scroll to position [56, 0]
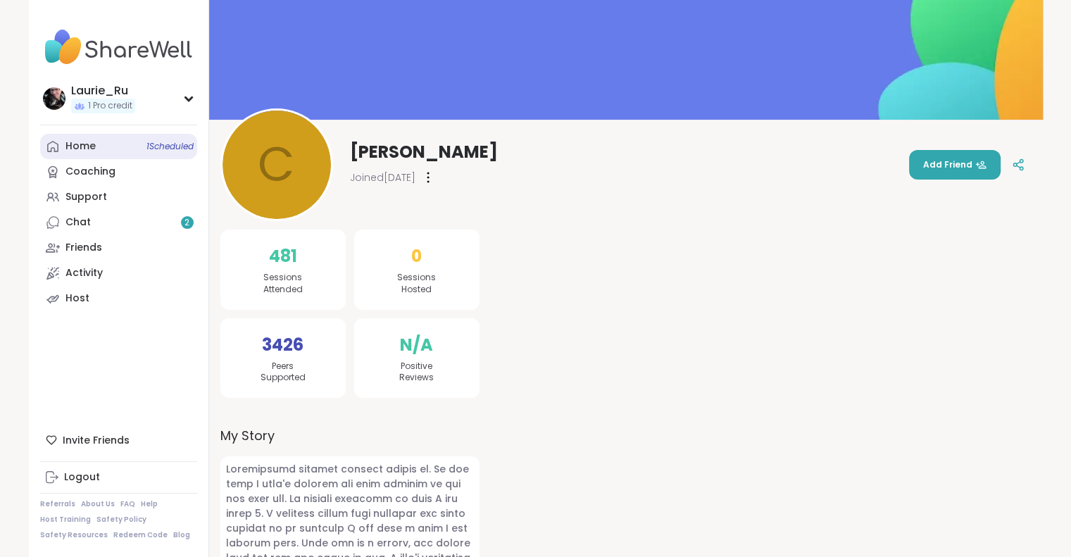
click at [91, 146] on div "Home 1 Scheduled" at bounding box center [81, 146] width 30 height 14
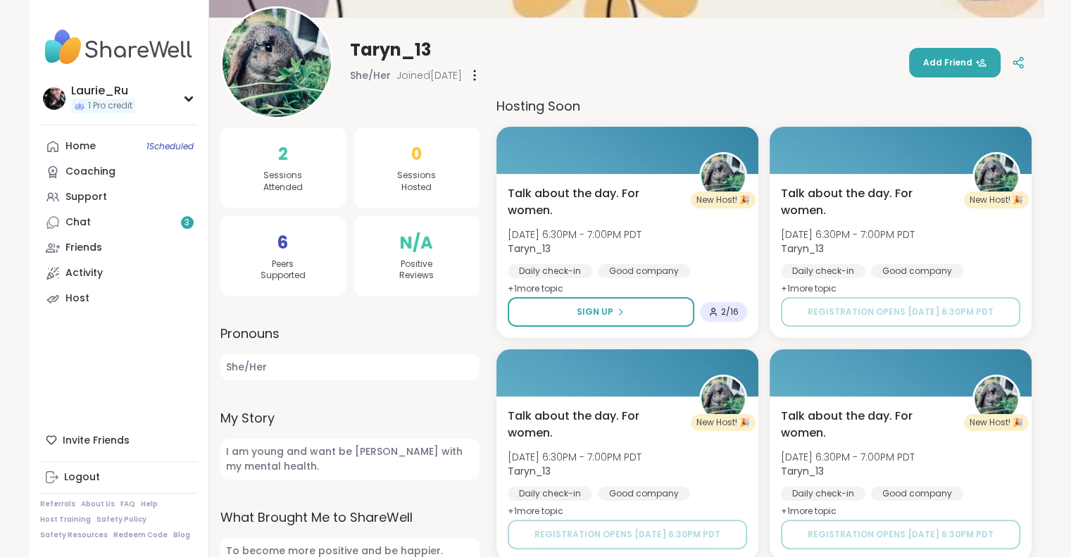
scroll to position [163, 0]
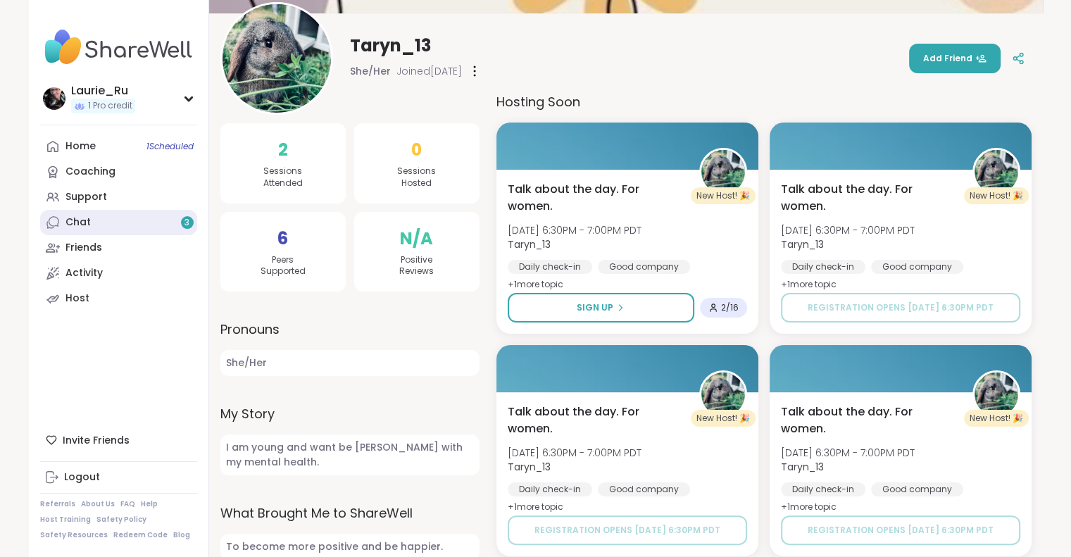
click at [77, 222] on div "Chat 3" at bounding box center [78, 223] width 25 height 14
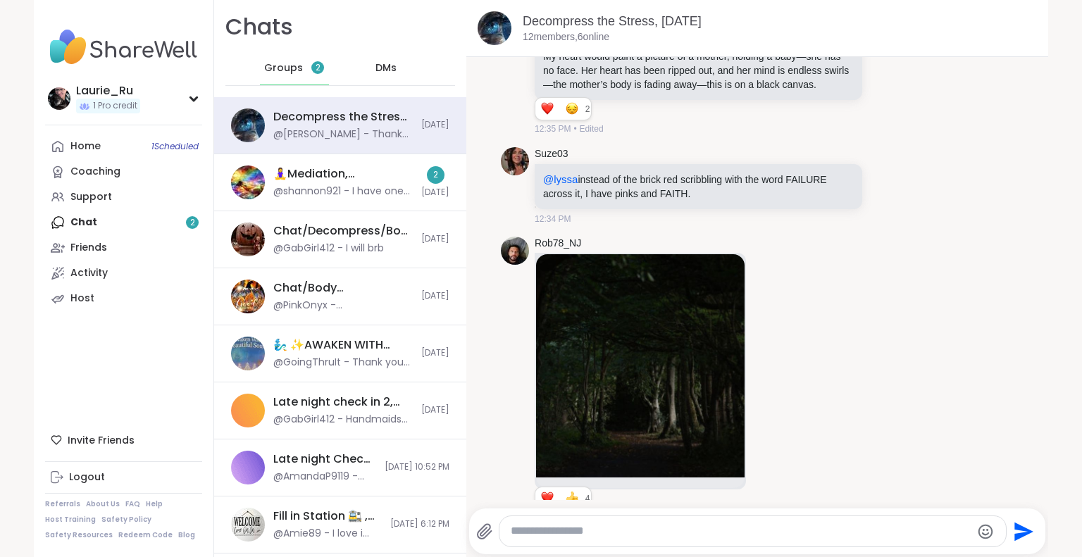
scroll to position [5190, 0]
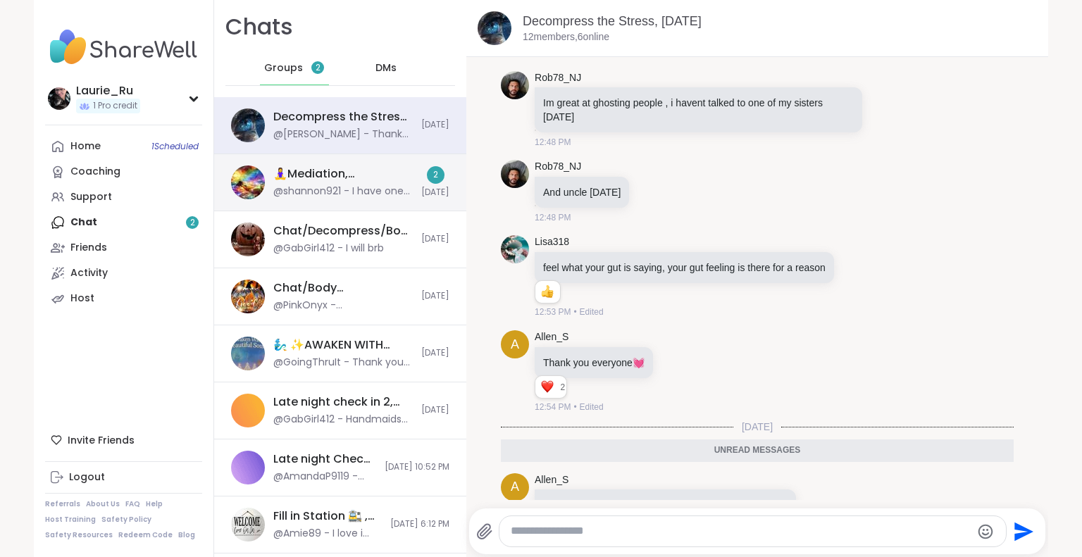
click at [338, 187] on div "@shannon921 - I have one called How We Feel that's helpful too" at bounding box center [342, 192] width 139 height 14
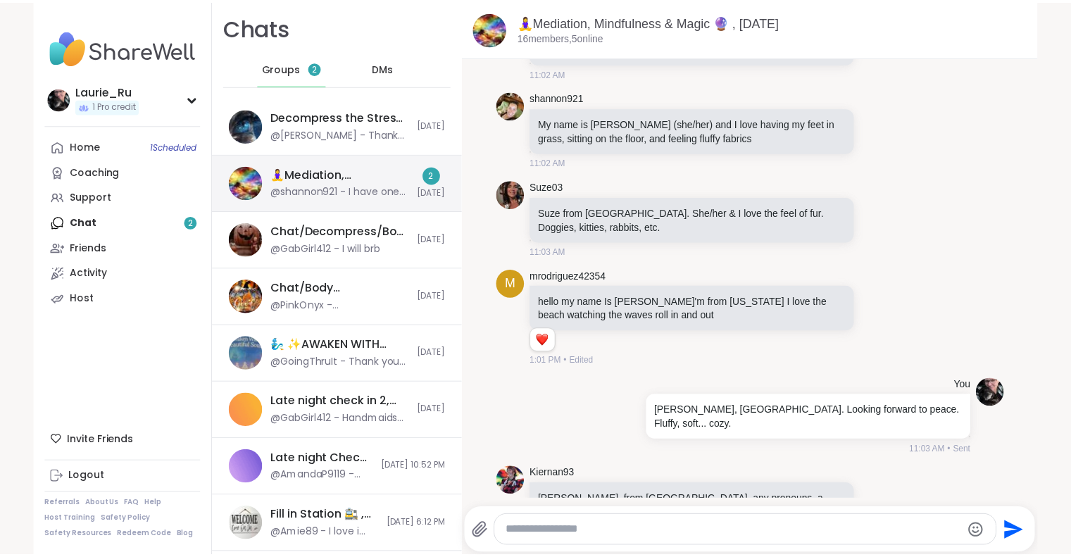
scroll to position [4582, 0]
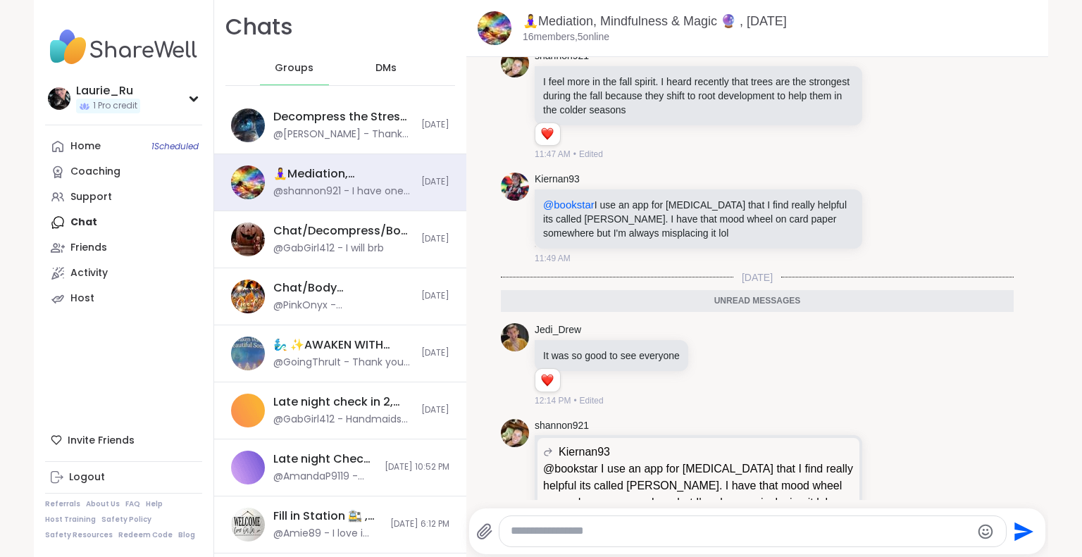
click at [628, 518] on div at bounding box center [752, 531] width 506 height 30
click at [82, 195] on div "Support" at bounding box center [91, 197] width 42 height 14
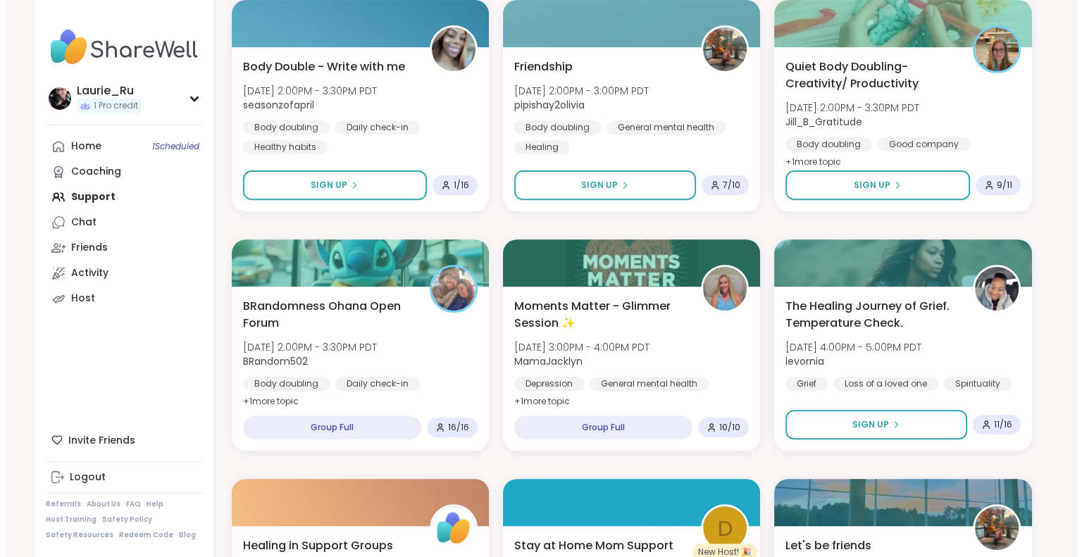
scroll to position [507, 0]
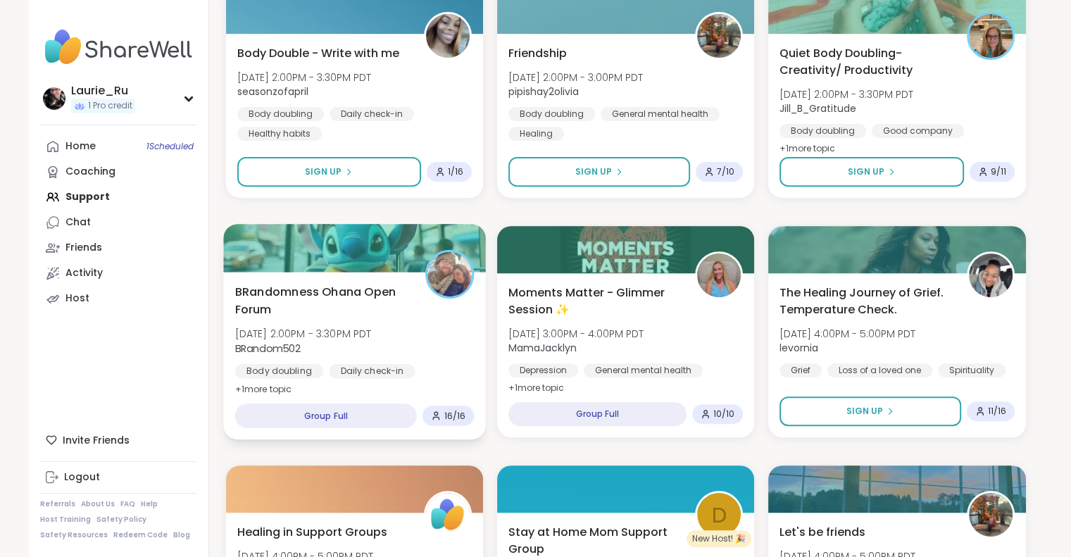
click at [349, 344] on span "BRandom502" at bounding box center [303, 348] width 137 height 14
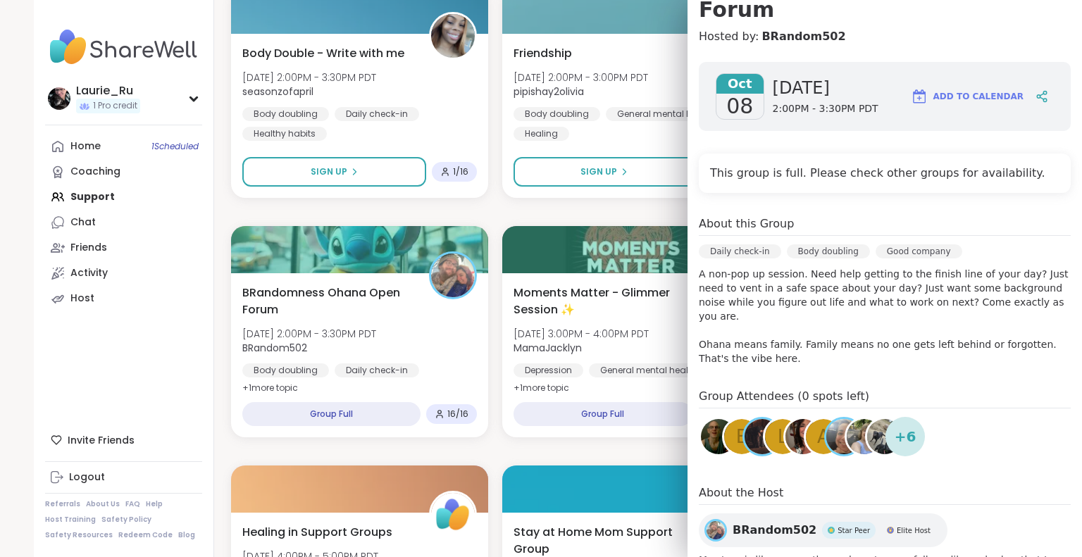
scroll to position [197, 0]
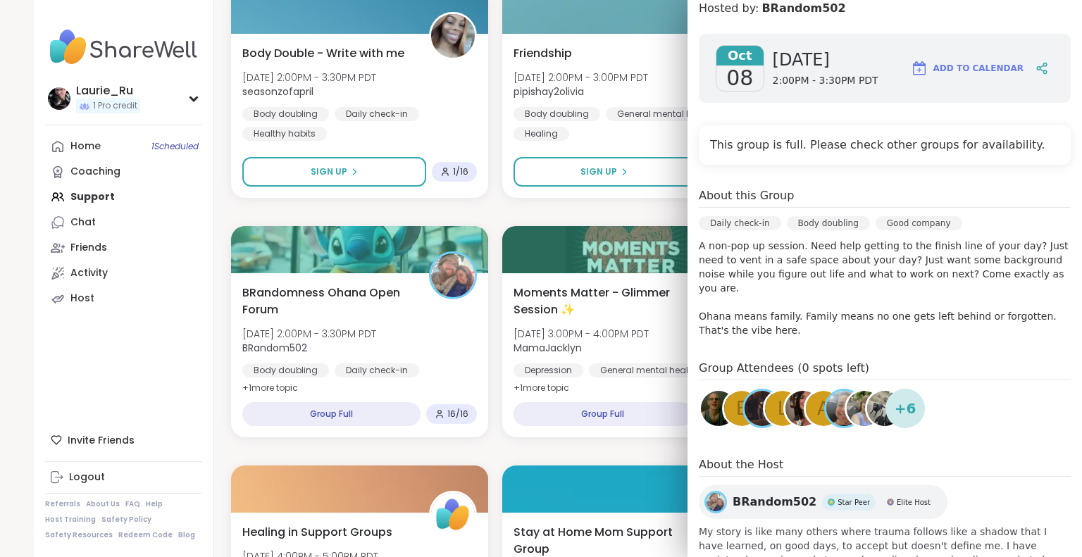
click at [988, 537] on span "My story is like many others where trauma follows like a shadow that I have lea…" at bounding box center [885, 553] width 372 height 56
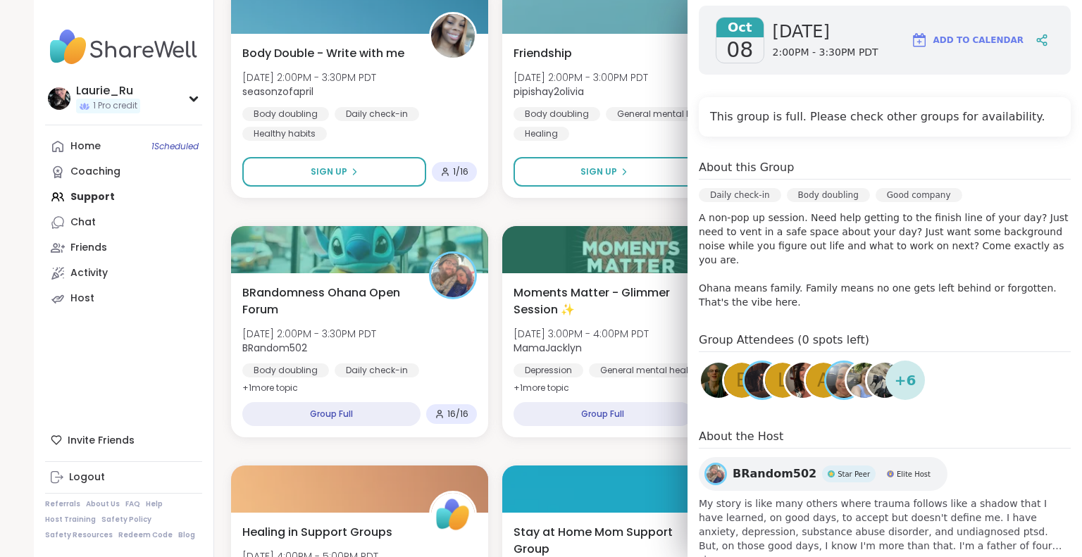
scroll to position [228, 0]
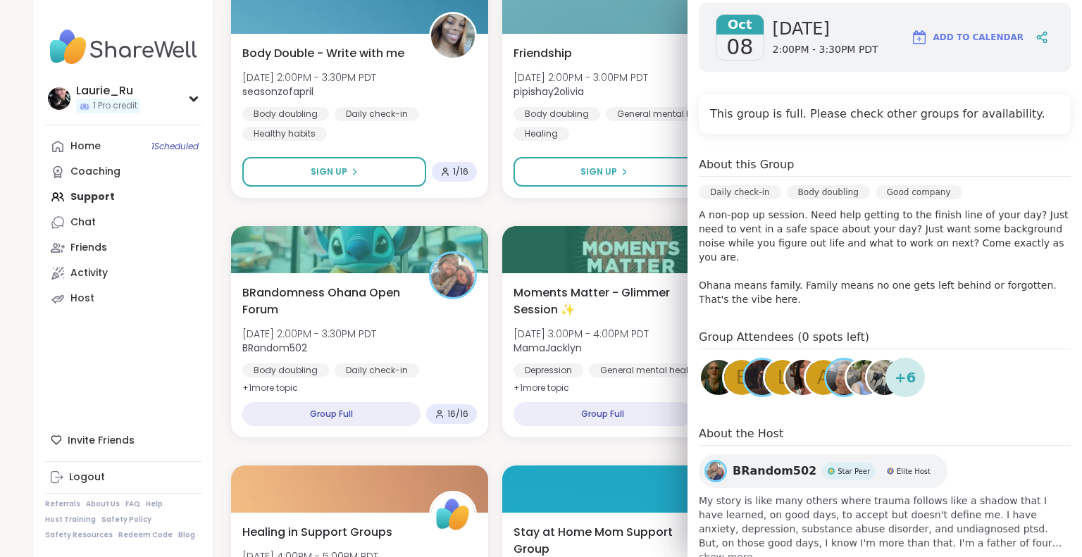
click at [716, 550] on span "show more" at bounding box center [885, 557] width 372 height 14
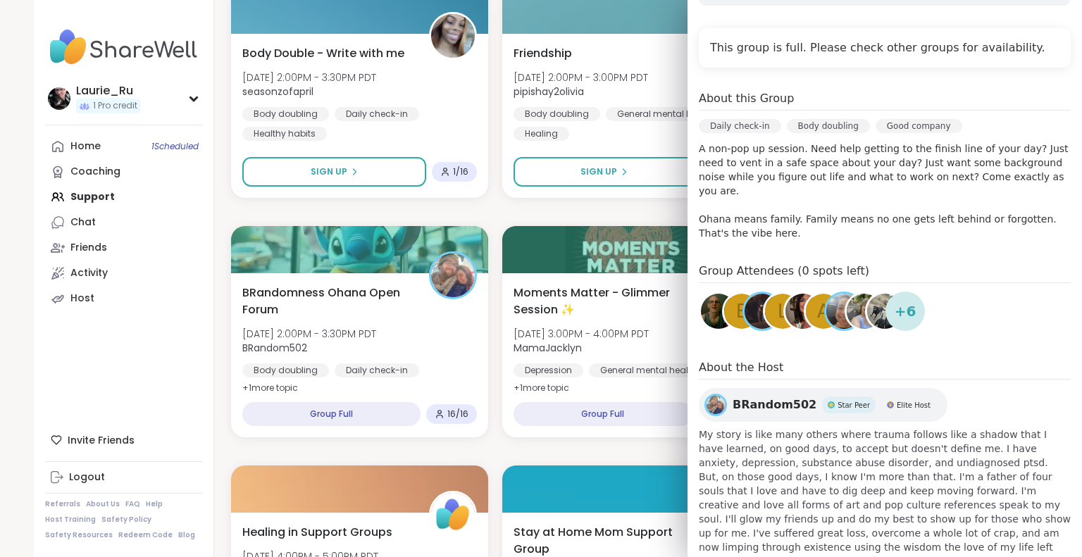
scroll to position [299, 0]
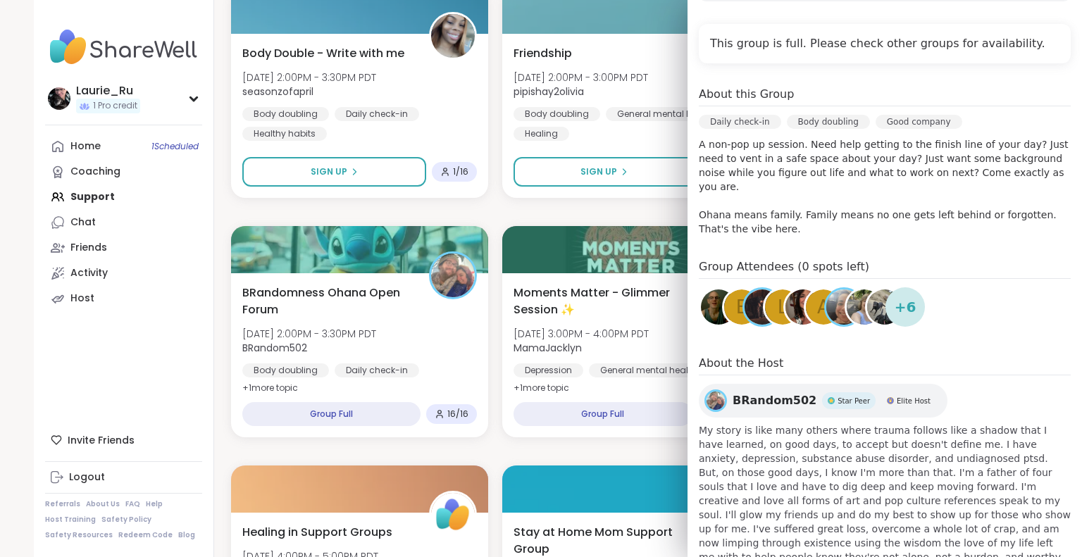
click at [1055, 37] on div "[DATE] [DATE] 2:00PM - 3:30PM PDT Add to Calendar This group is full. Please ch…" at bounding box center [885, 262] width 394 height 683
click at [724, 290] on div "E" at bounding box center [741, 307] width 35 height 35
click at [778, 294] on span "L" at bounding box center [783, 307] width 11 height 27
click at [786, 290] on img at bounding box center [802, 307] width 35 height 35
click at [817, 294] on span "A" at bounding box center [823, 307] width 13 height 27
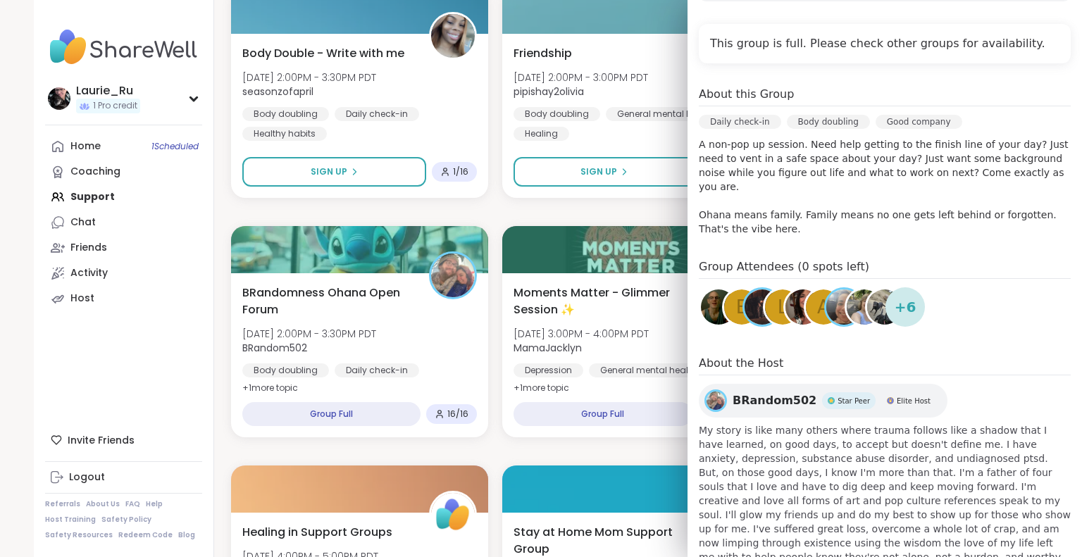
click at [847, 290] on img at bounding box center [864, 307] width 35 height 35
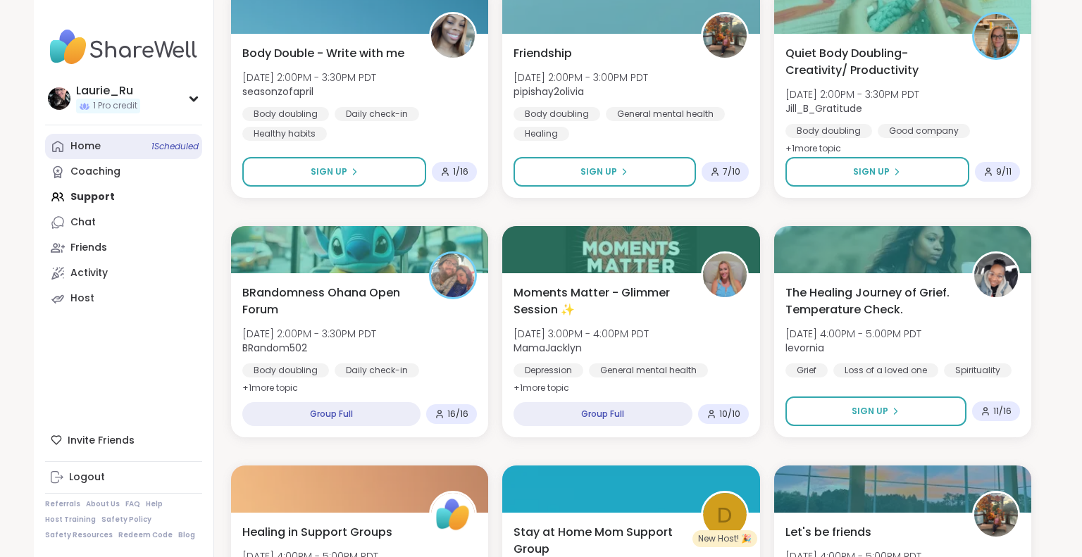
click at [89, 144] on div "Home 1 Scheduled" at bounding box center [85, 146] width 30 height 14
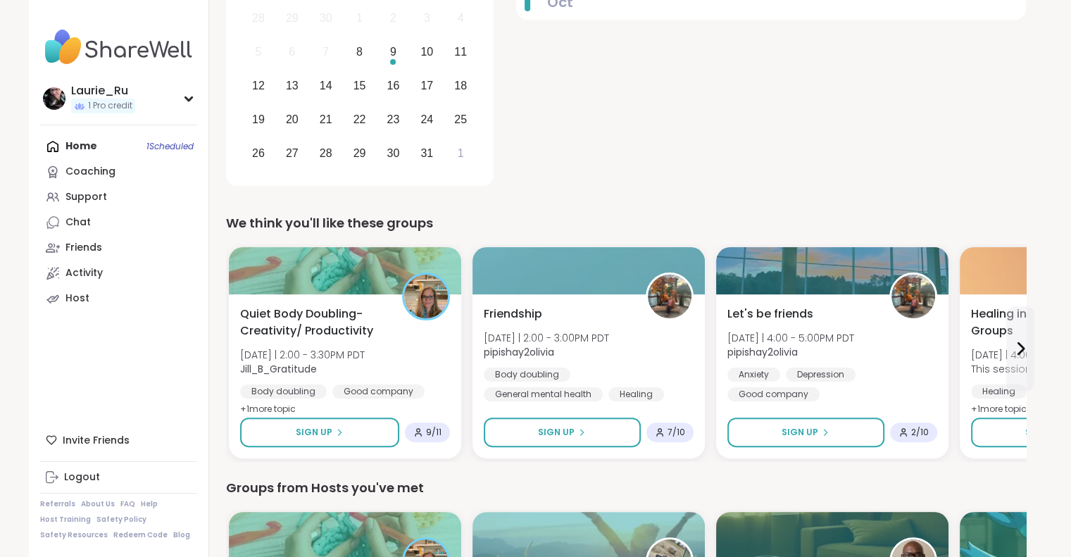
scroll to position [263, 0]
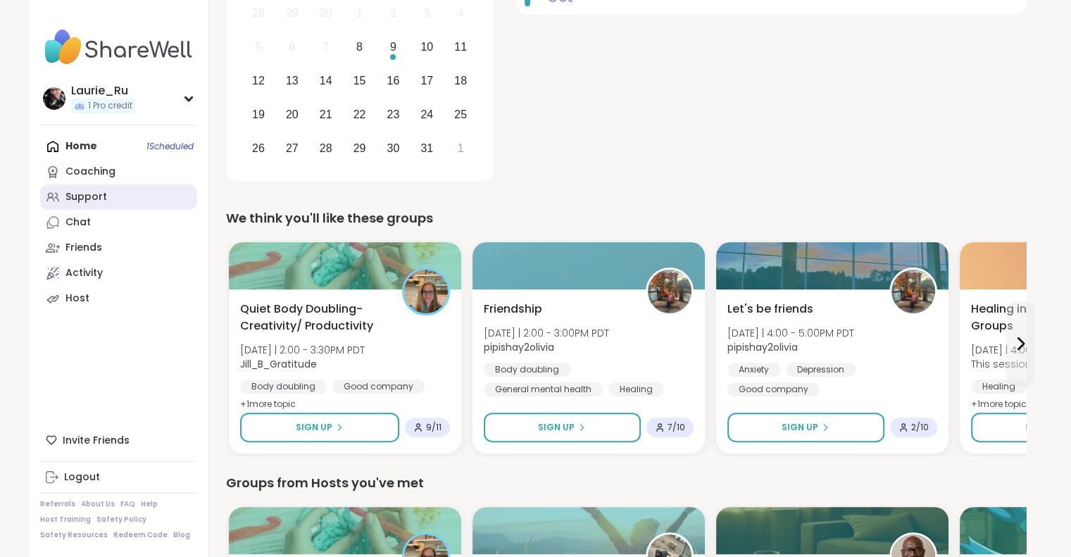
click at [87, 199] on div "Support" at bounding box center [87, 197] width 42 height 14
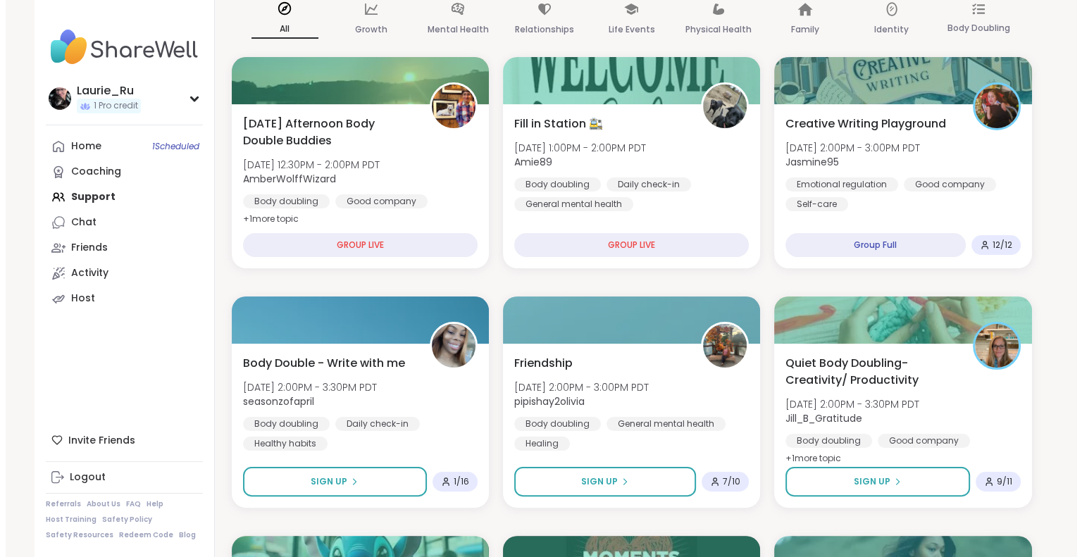
scroll to position [225, 0]
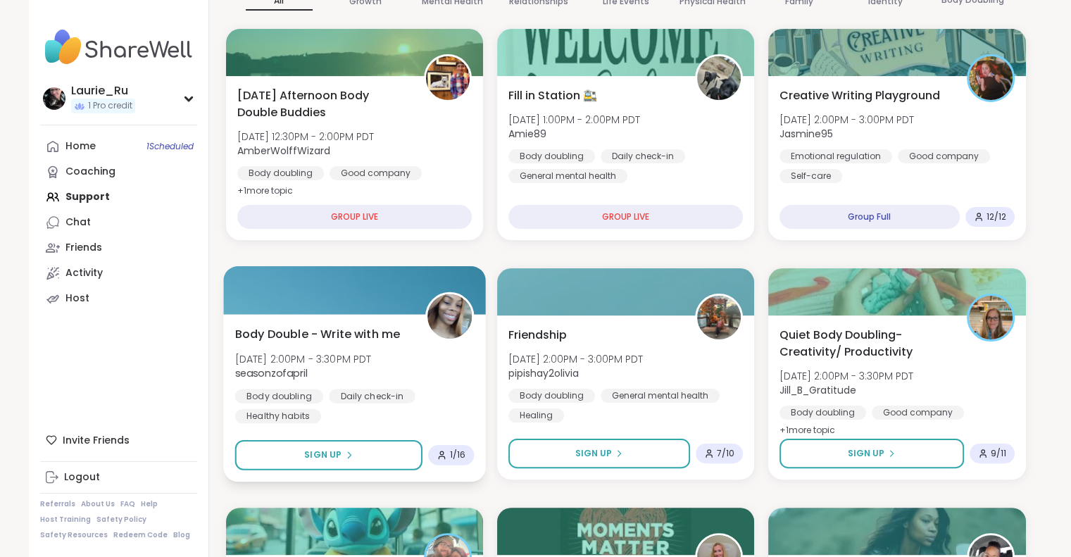
click at [346, 381] on div "Body Double - Write with me [DATE] 2:00PM - 3:30PM PDT seasonzofapril Body doub…" at bounding box center [355, 374] width 240 height 98
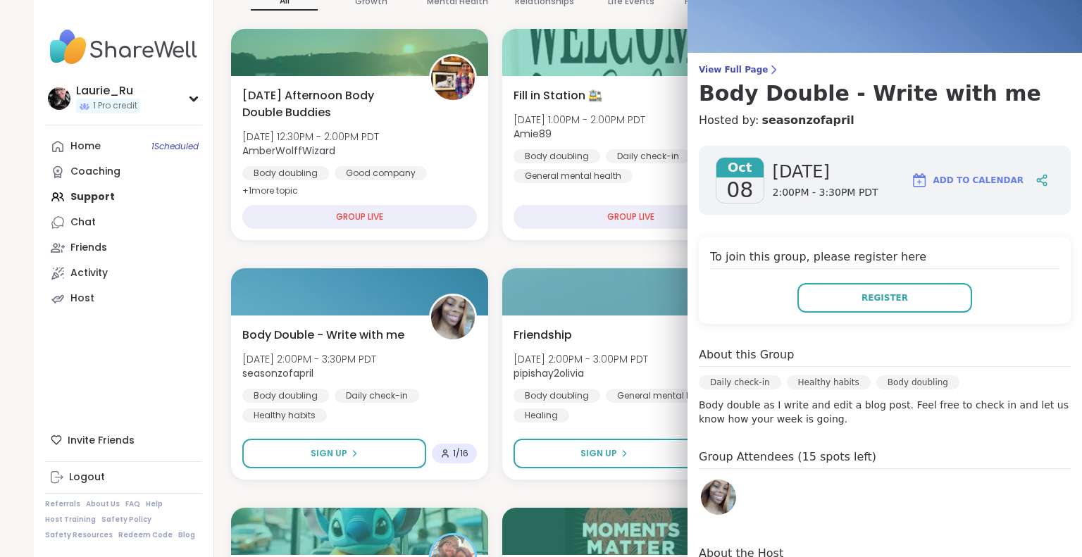
scroll to position [0, 0]
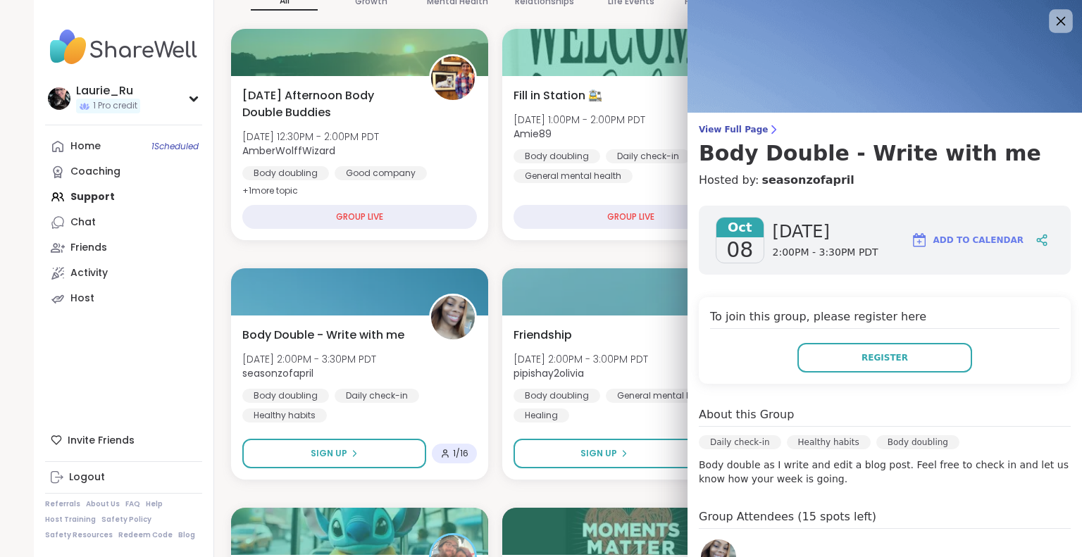
click at [1052, 22] on icon at bounding box center [1061, 21] width 18 height 18
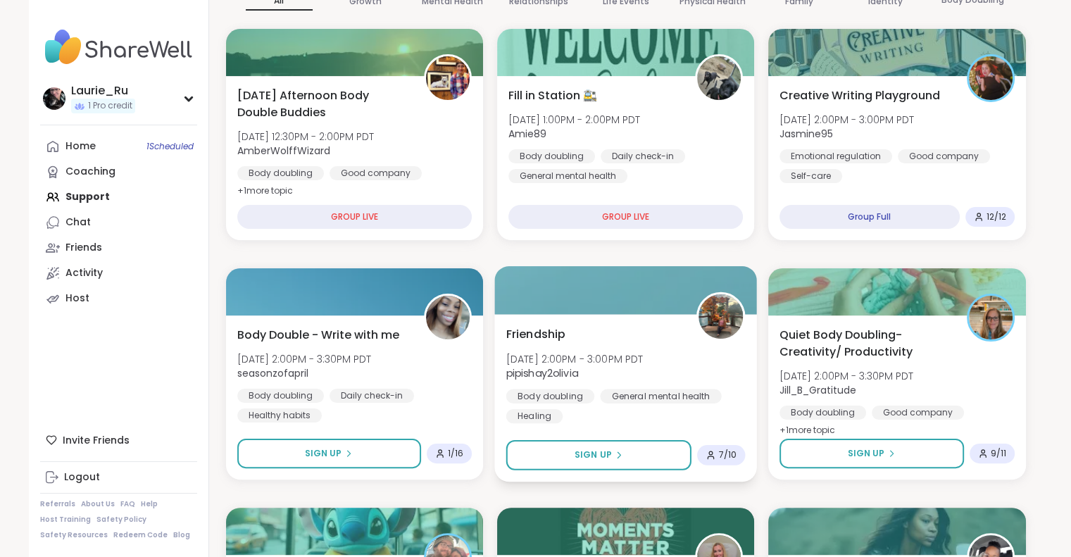
click at [656, 411] on div "Body doubling General mental health Healing" at bounding box center [626, 406] width 240 height 35
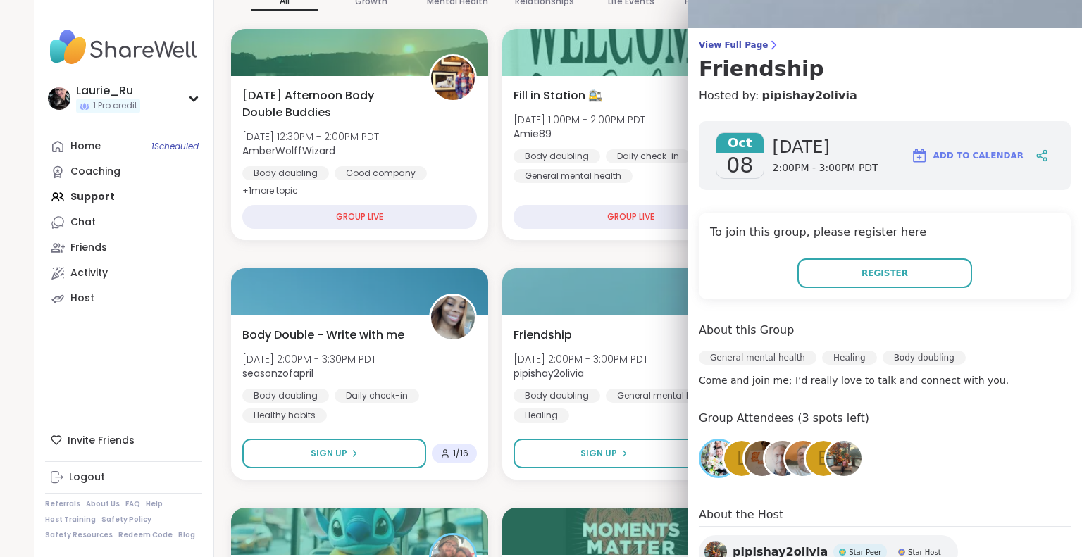
scroll to position [113, 0]
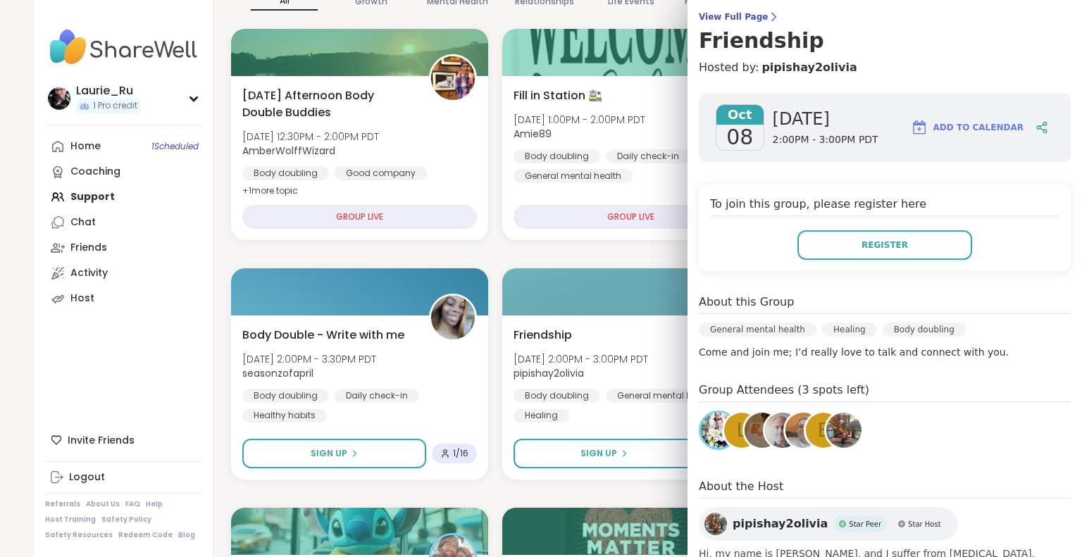
click at [737, 442] on span "l" at bounding box center [742, 430] width 11 height 27
click at [745, 433] on img at bounding box center [762, 430] width 35 height 35
click at [767, 428] on img at bounding box center [782, 430] width 35 height 35
click at [786, 435] on img at bounding box center [802, 430] width 35 height 35
click at [807, 433] on div "e" at bounding box center [823, 430] width 35 height 35
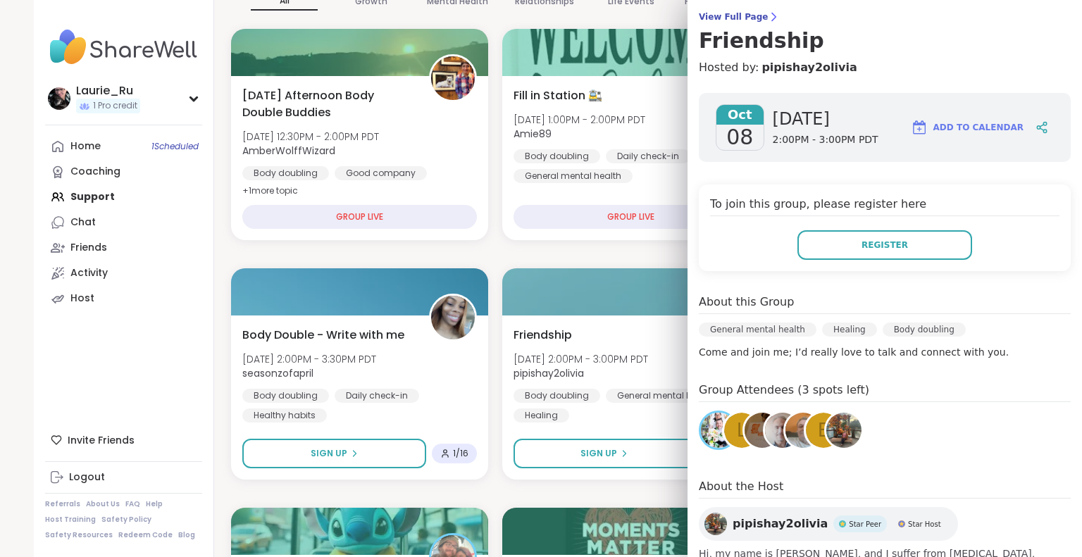
click at [836, 430] on img at bounding box center [843, 430] width 35 height 35
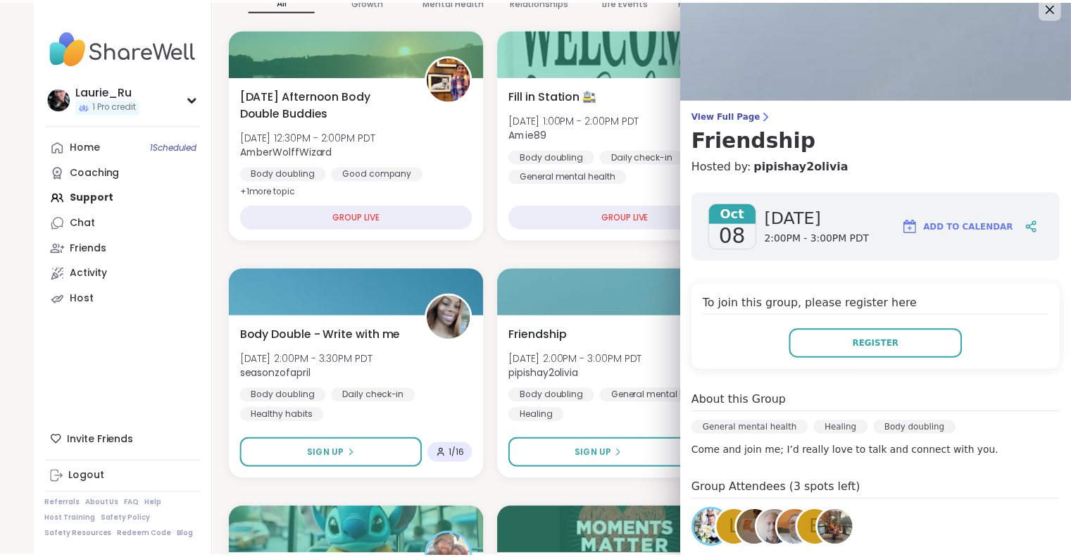
scroll to position [0, 0]
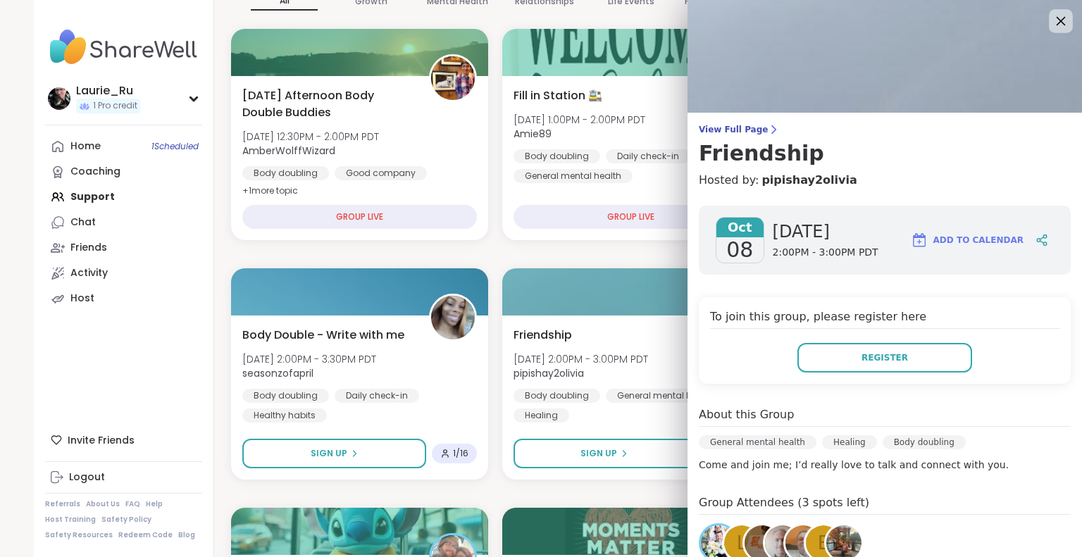
click at [1052, 20] on icon at bounding box center [1061, 21] width 18 height 18
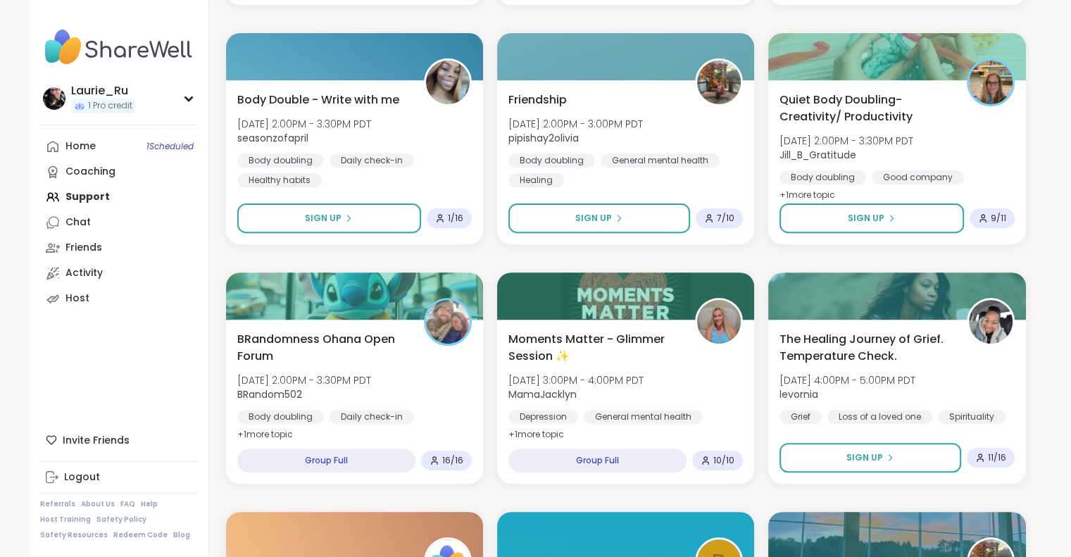
scroll to position [479, 0]
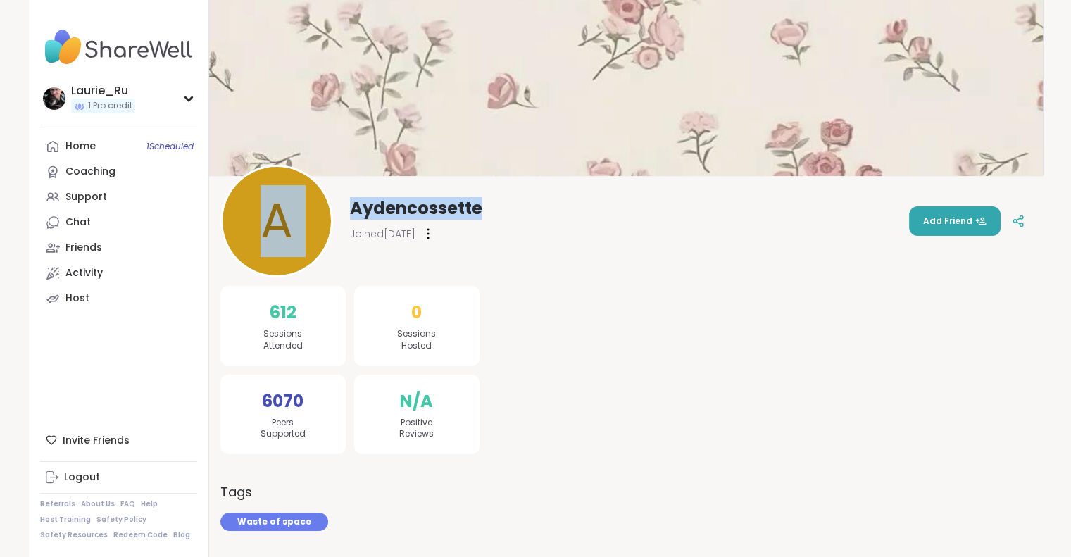
drag, startPoint x: 571, startPoint y: 211, endPoint x: 530, endPoint y: 69, distance: 148.0
click at [530, 69] on div "A A Aydencossette Joined Jul 2025 Add Friend" at bounding box center [626, 122] width 834 height 244
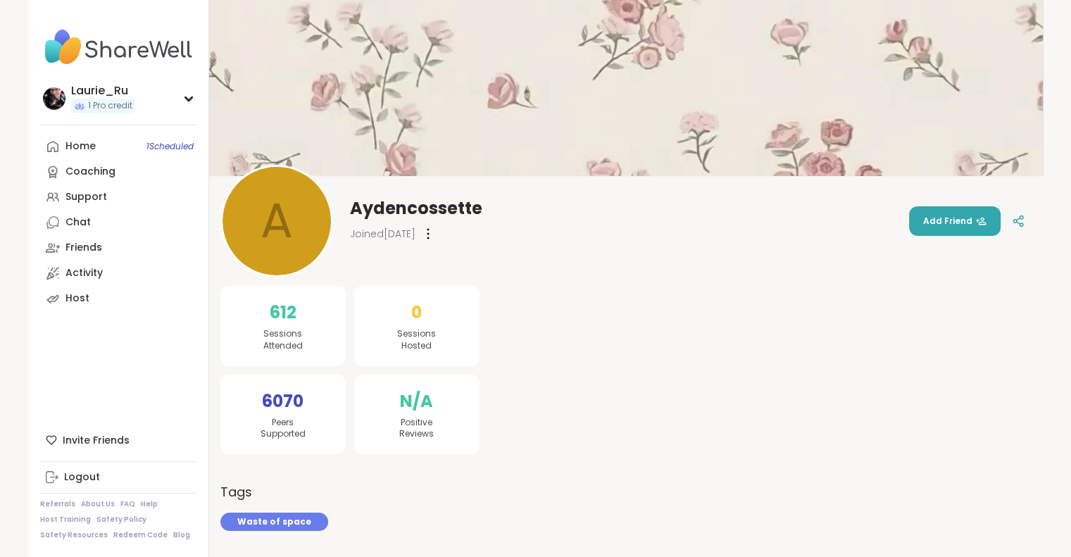
click at [599, 359] on div at bounding box center [764, 401] width 535 height 293
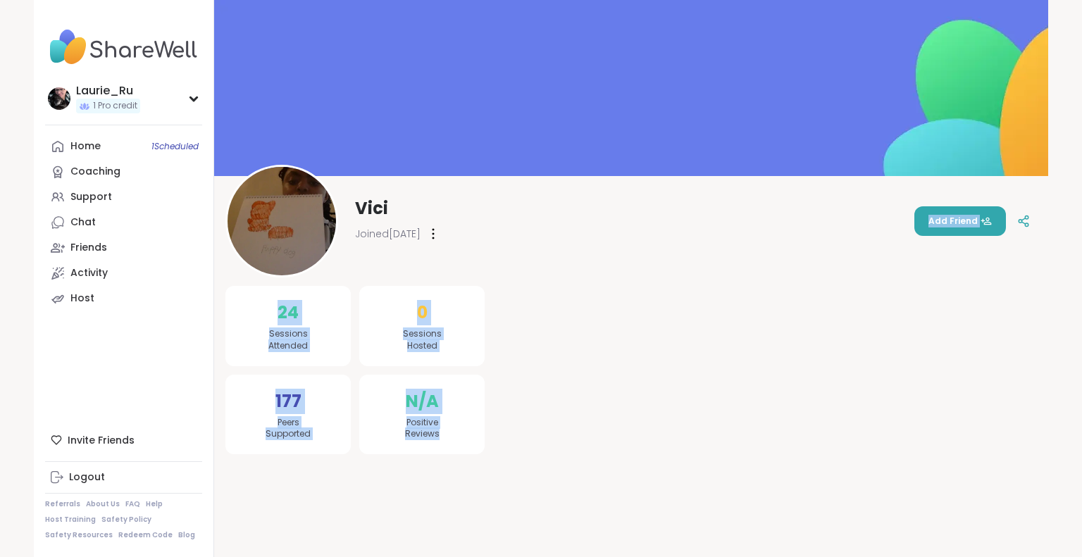
click at [541, 273] on div "Vici Joined Sep 2025 Add Friend 24 Sessions Attended 177 Peers Supported 0 Sess…" at bounding box center [631, 234] width 834 height 468
click at [628, 352] on div at bounding box center [769, 354] width 535 height 199
